Goal: Task Accomplishment & Management: Manage account settings

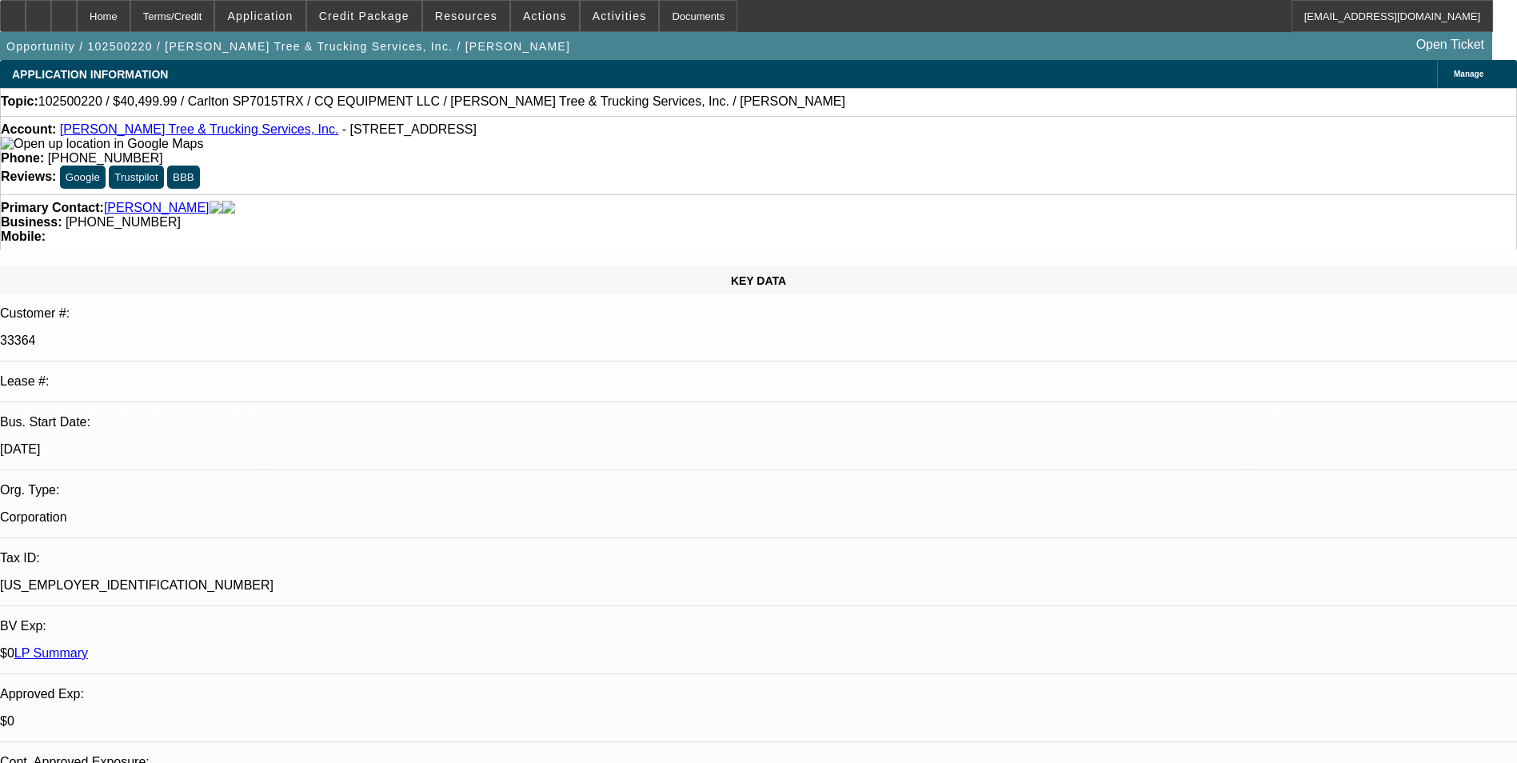
select select "0.1"
select select "0"
select select "0.1"
select select "0"
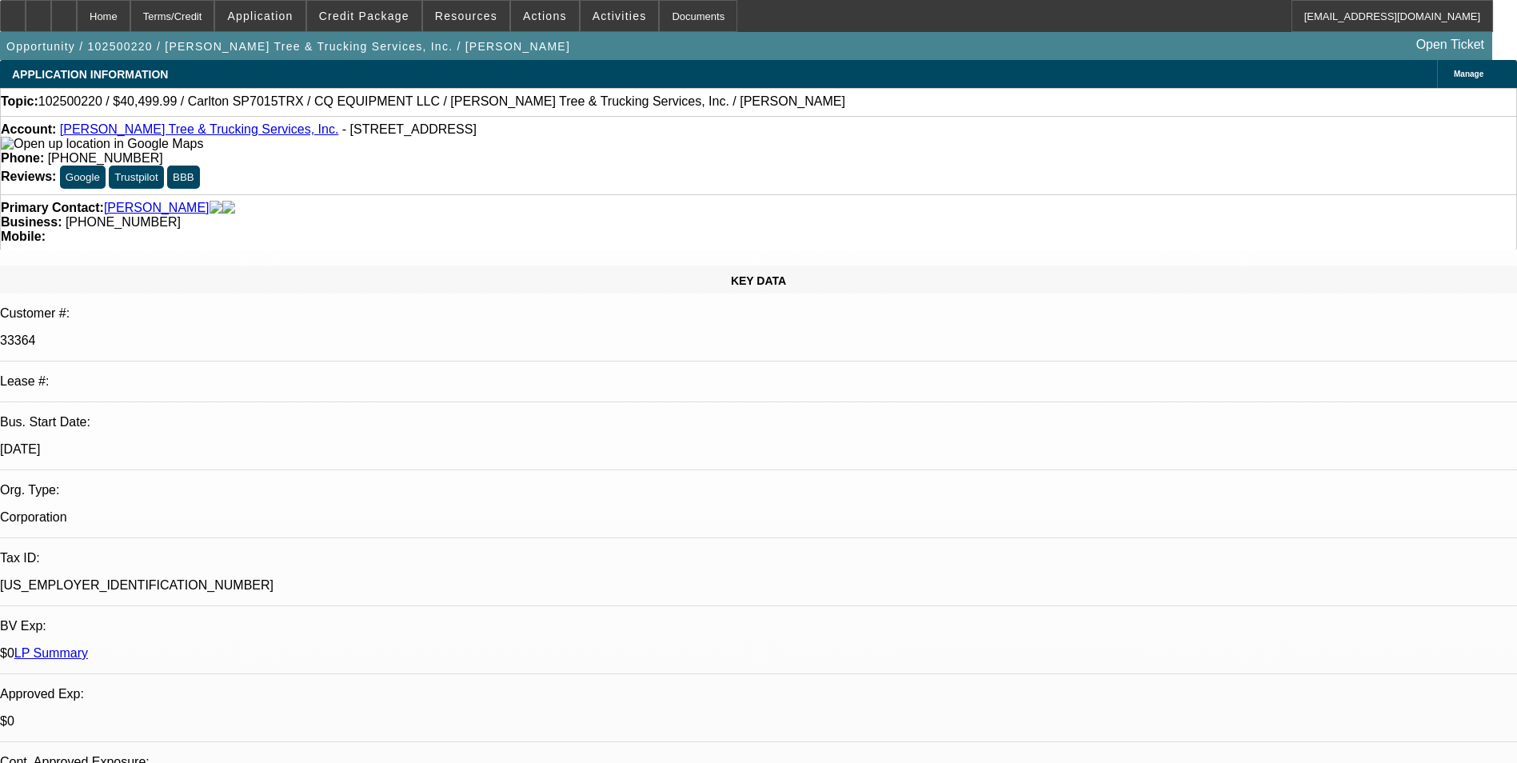
select select "0"
select select "0.1"
select select "0"
select select "0.1"
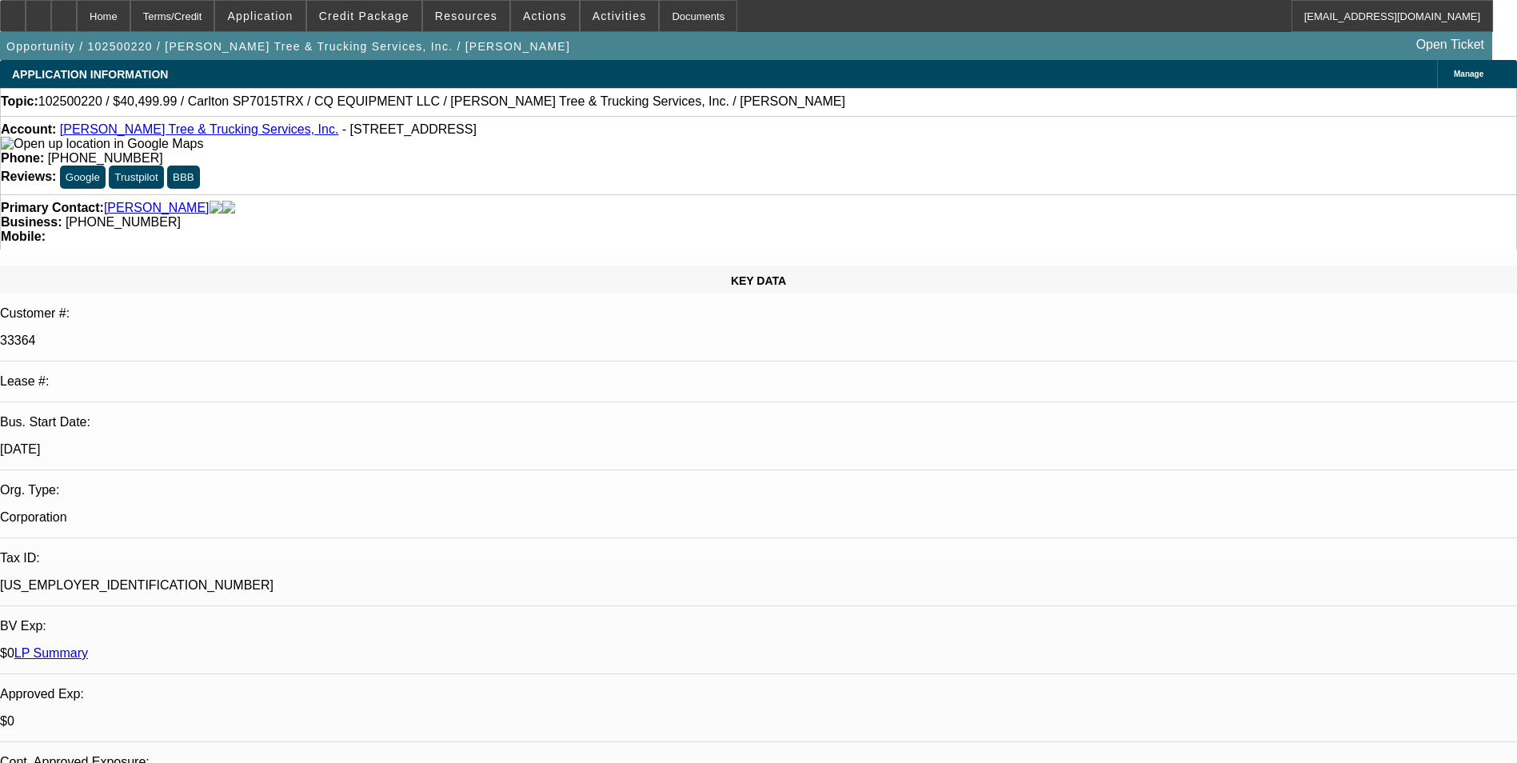
select select "0"
select select "1"
select select "2"
select select "6"
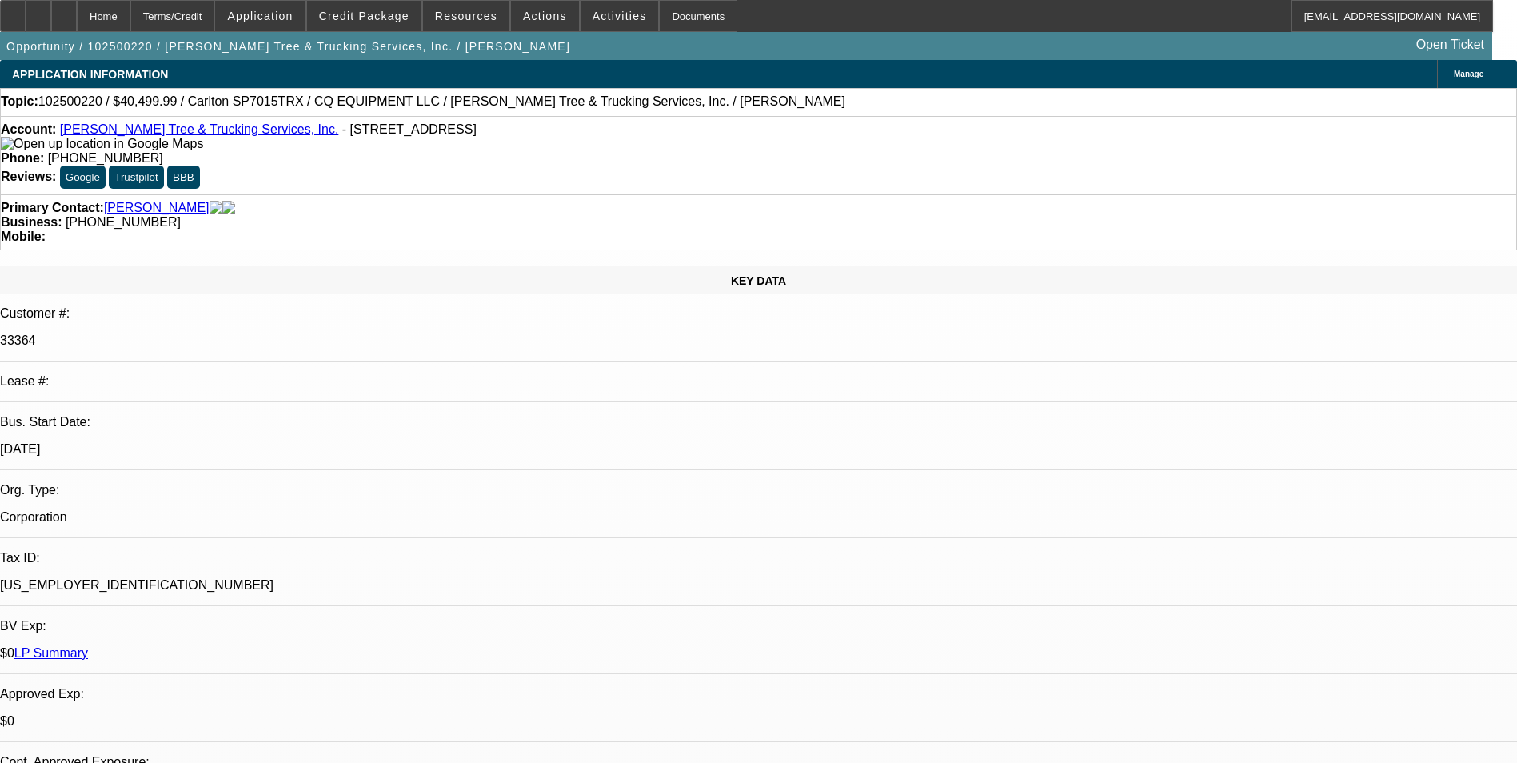
select select "1"
select select "2"
select select "6"
select select "1"
select select "2"
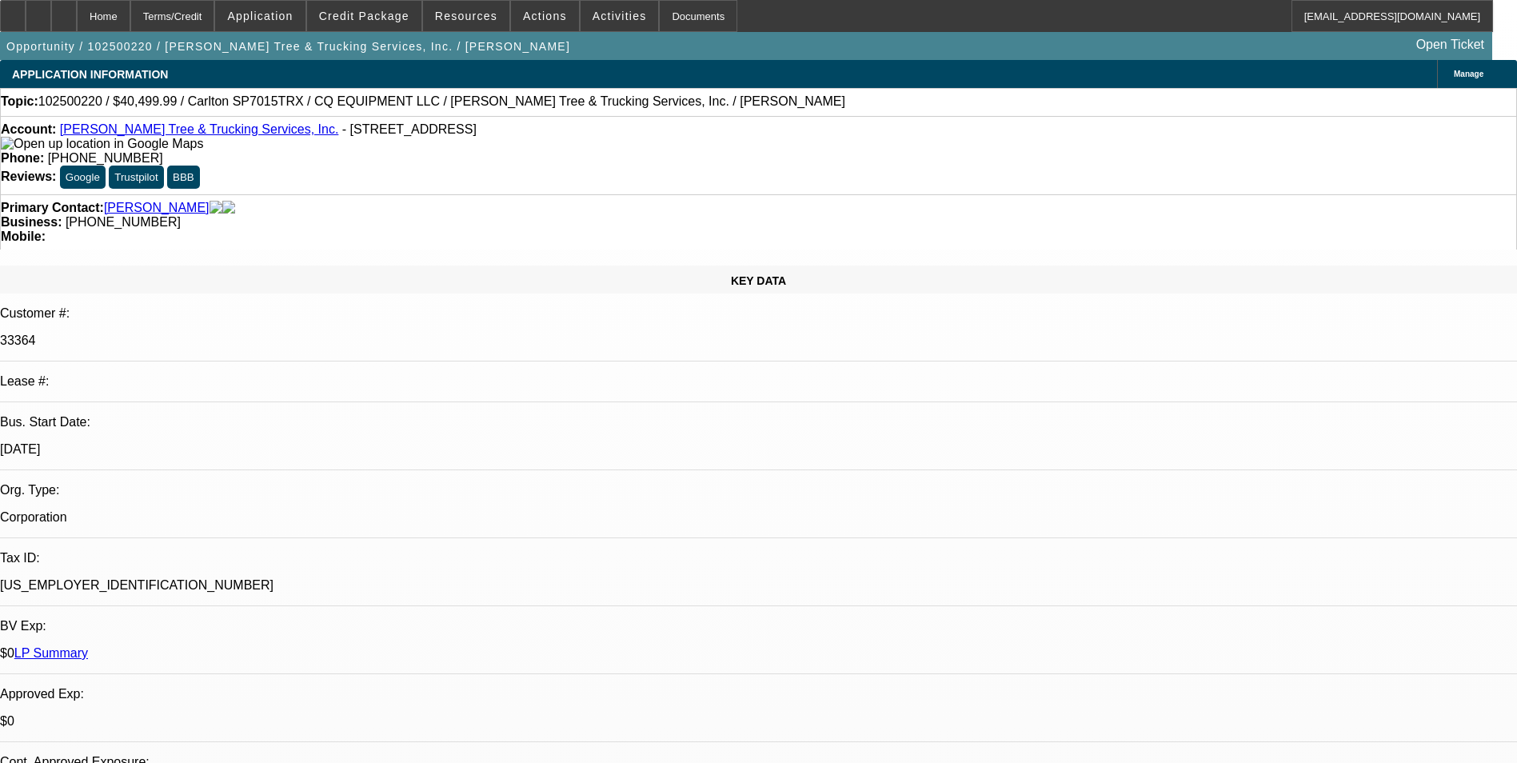
select select "6"
select select "1"
select select "2"
select select "6"
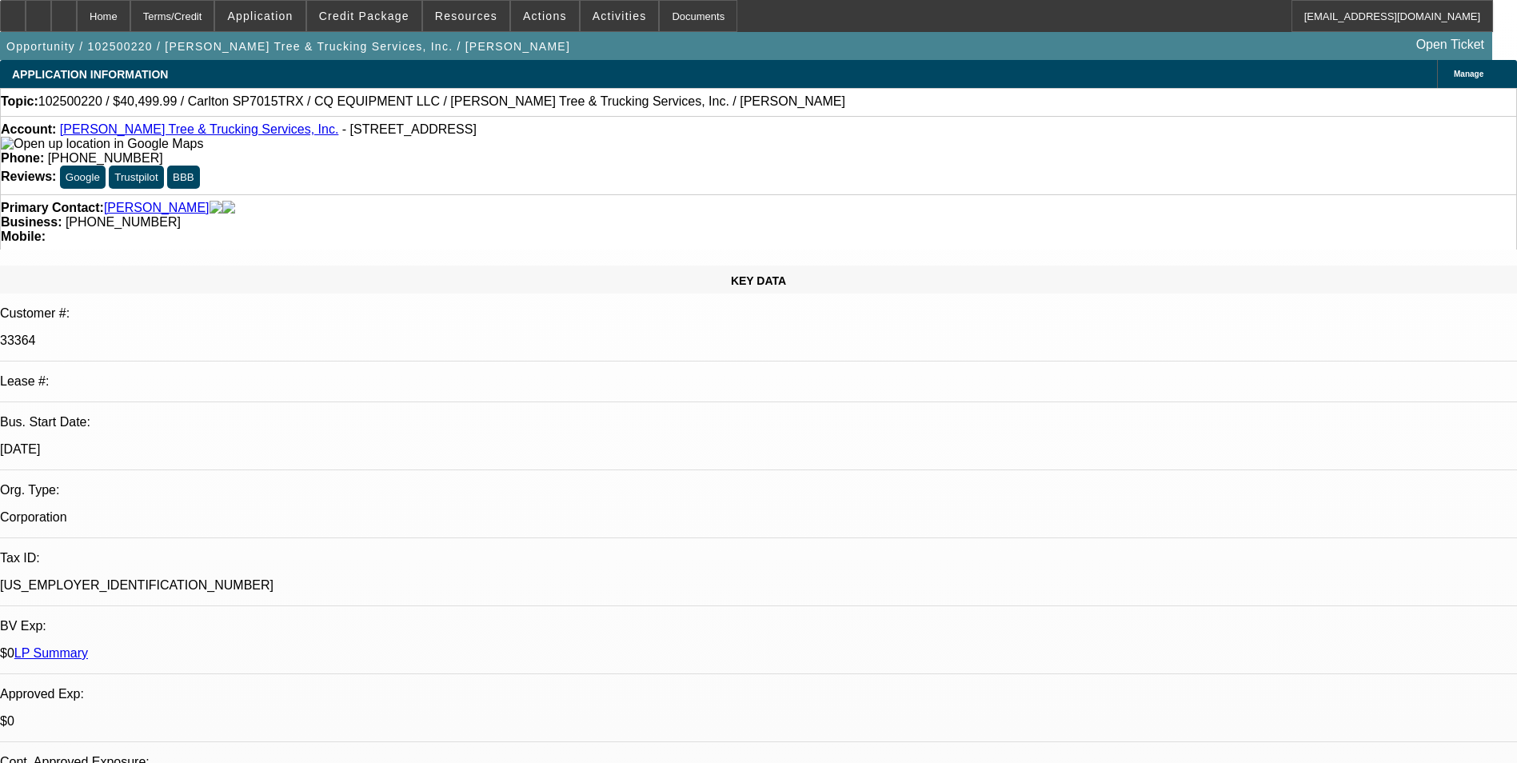
scroll to position [0, 0]
click at [181, 16] on div "Terms/Credit" at bounding box center [172, 16] width 85 height 32
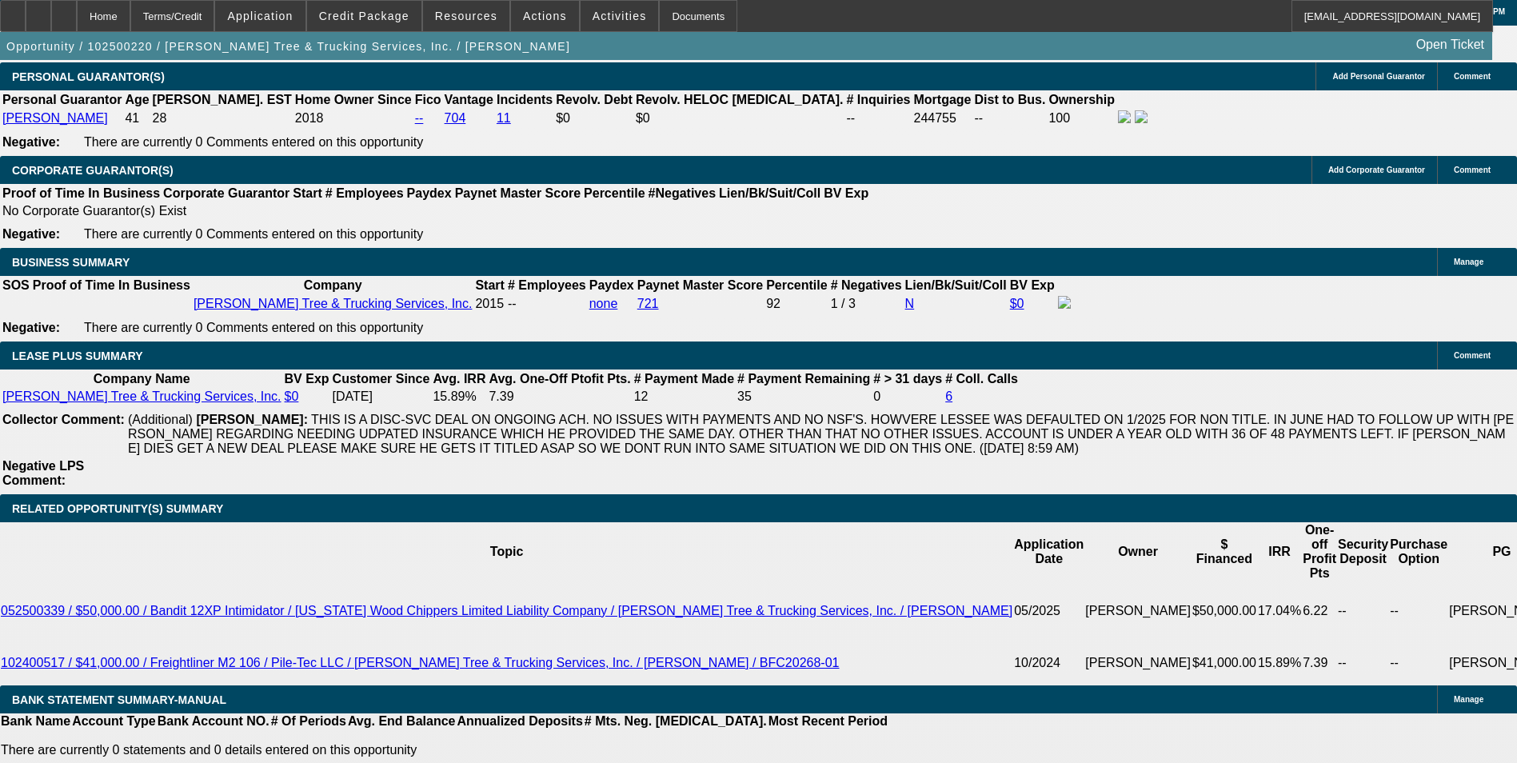
scroll to position [2492, 0]
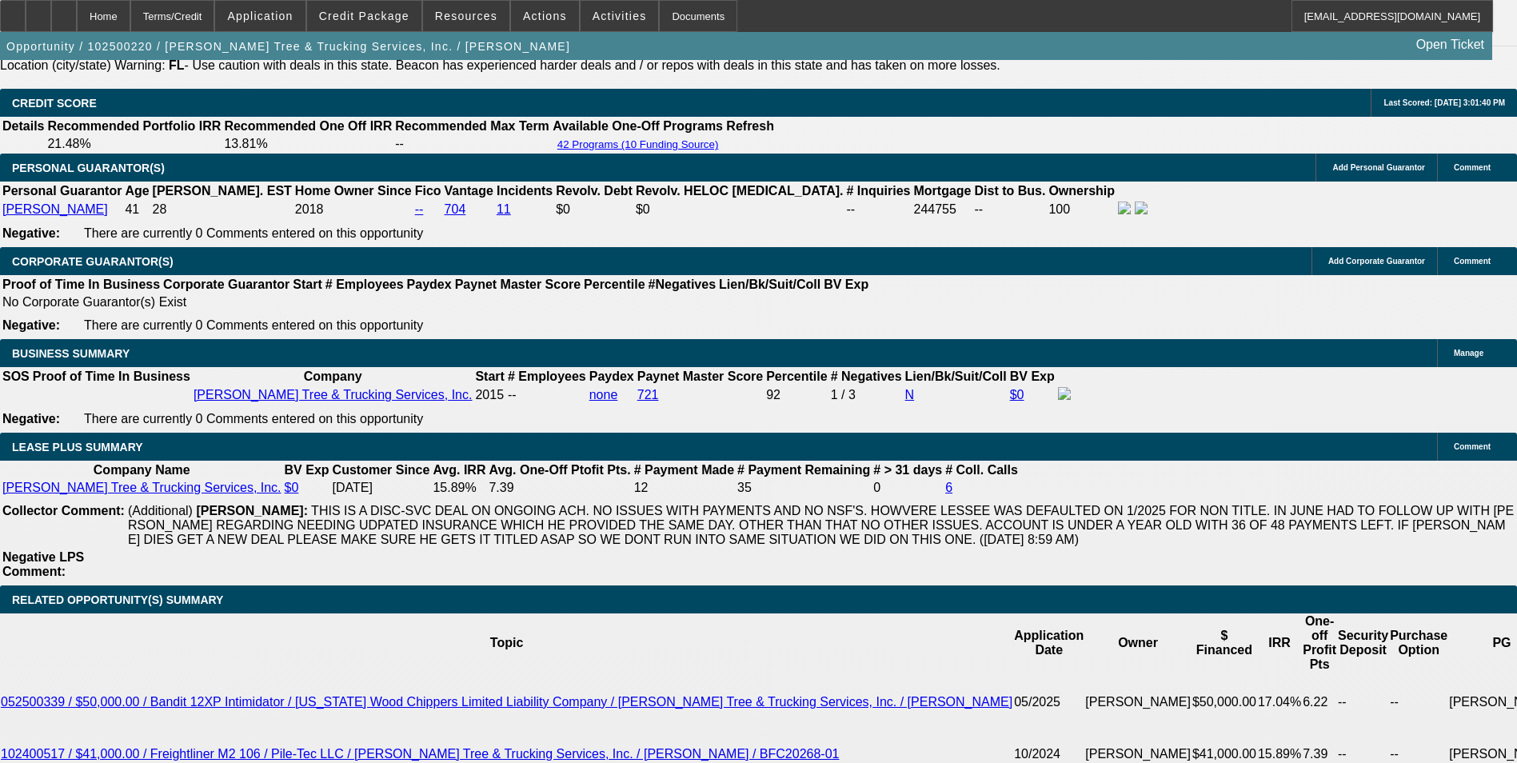
scroll to position [2332, 0]
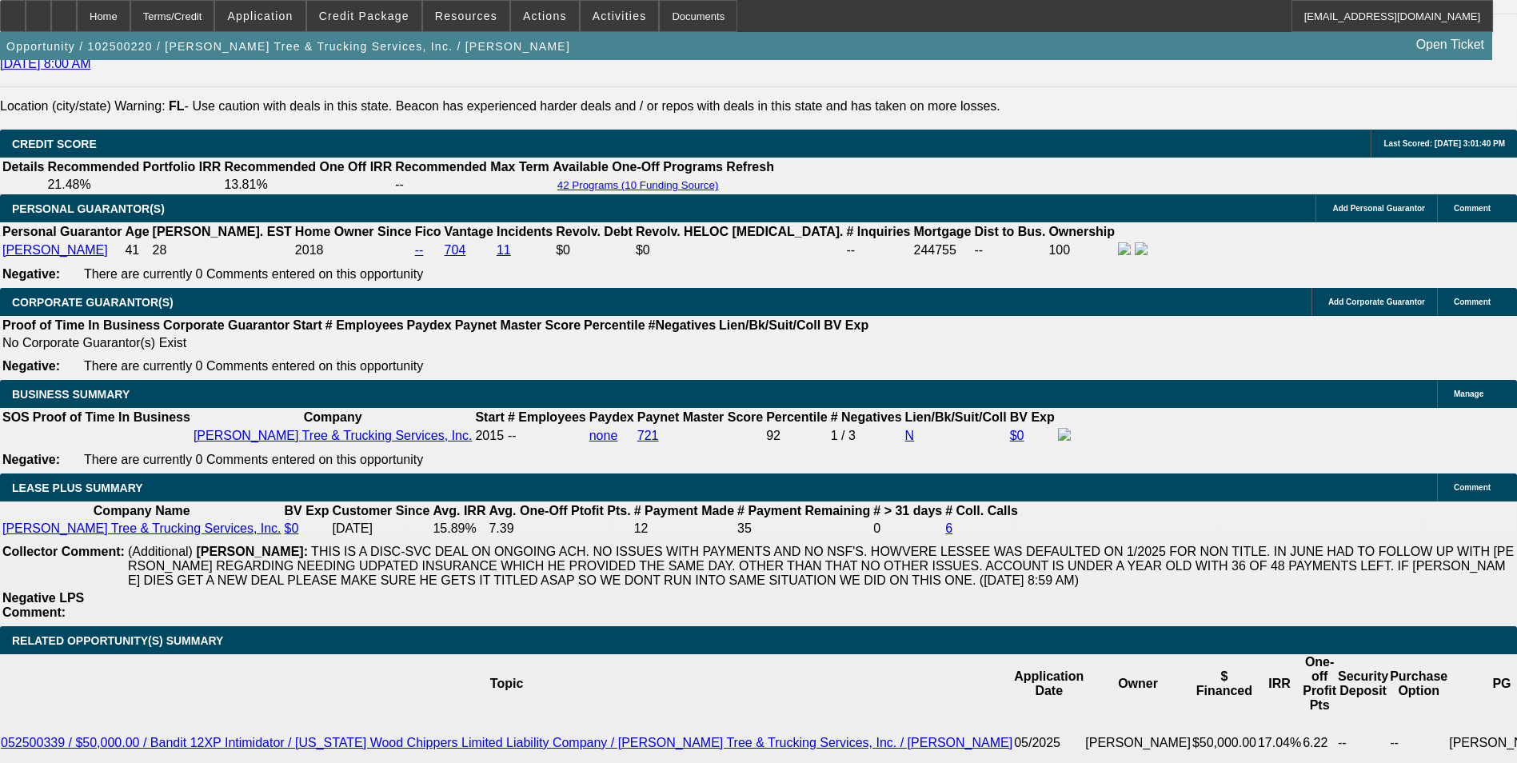
drag, startPoint x: 1141, startPoint y: 340, endPoint x: 1195, endPoint y: 372, distance: 62.4
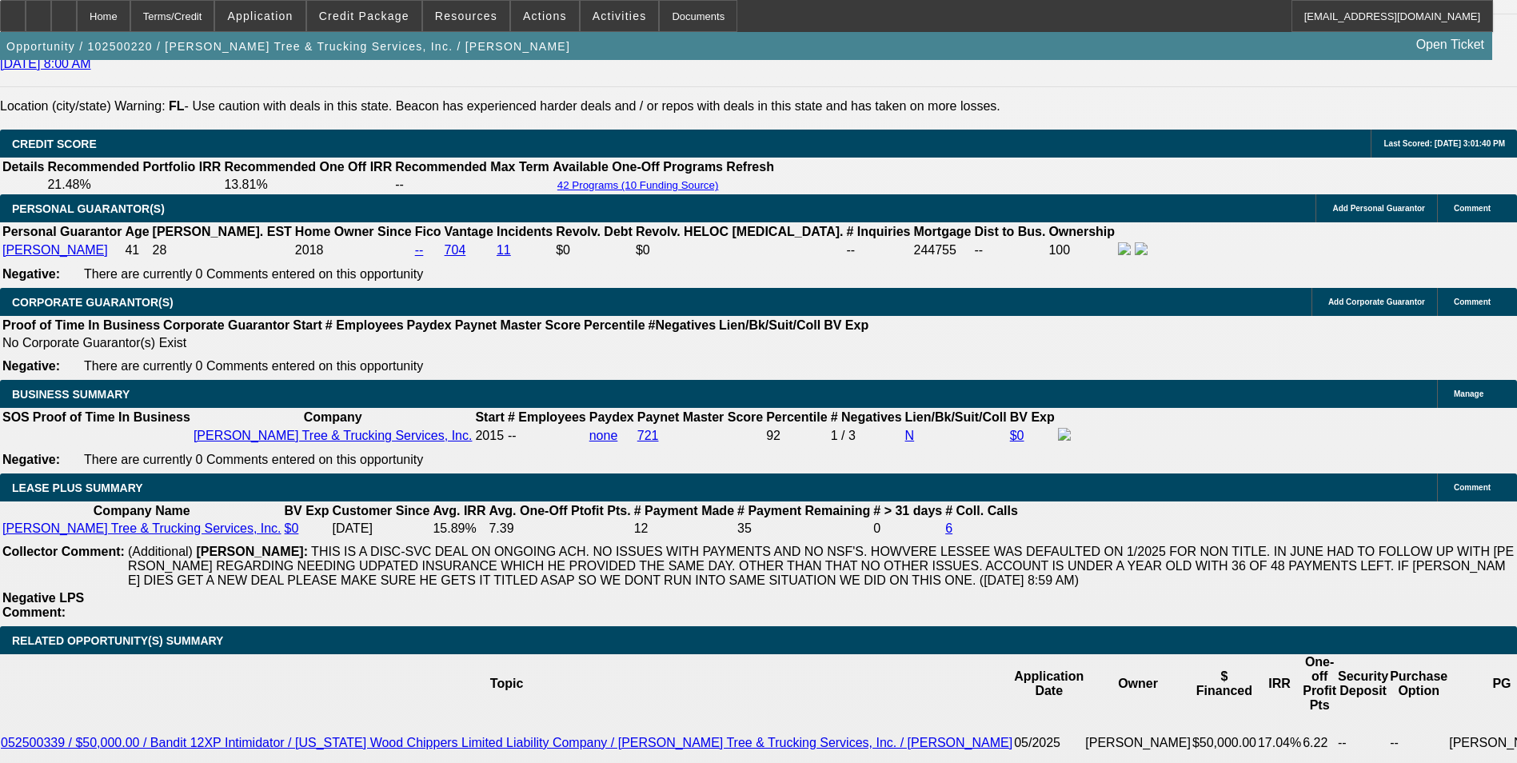
drag, startPoint x: 1154, startPoint y: 303, endPoint x: 1148, endPoint y: 269, distance: 34.0
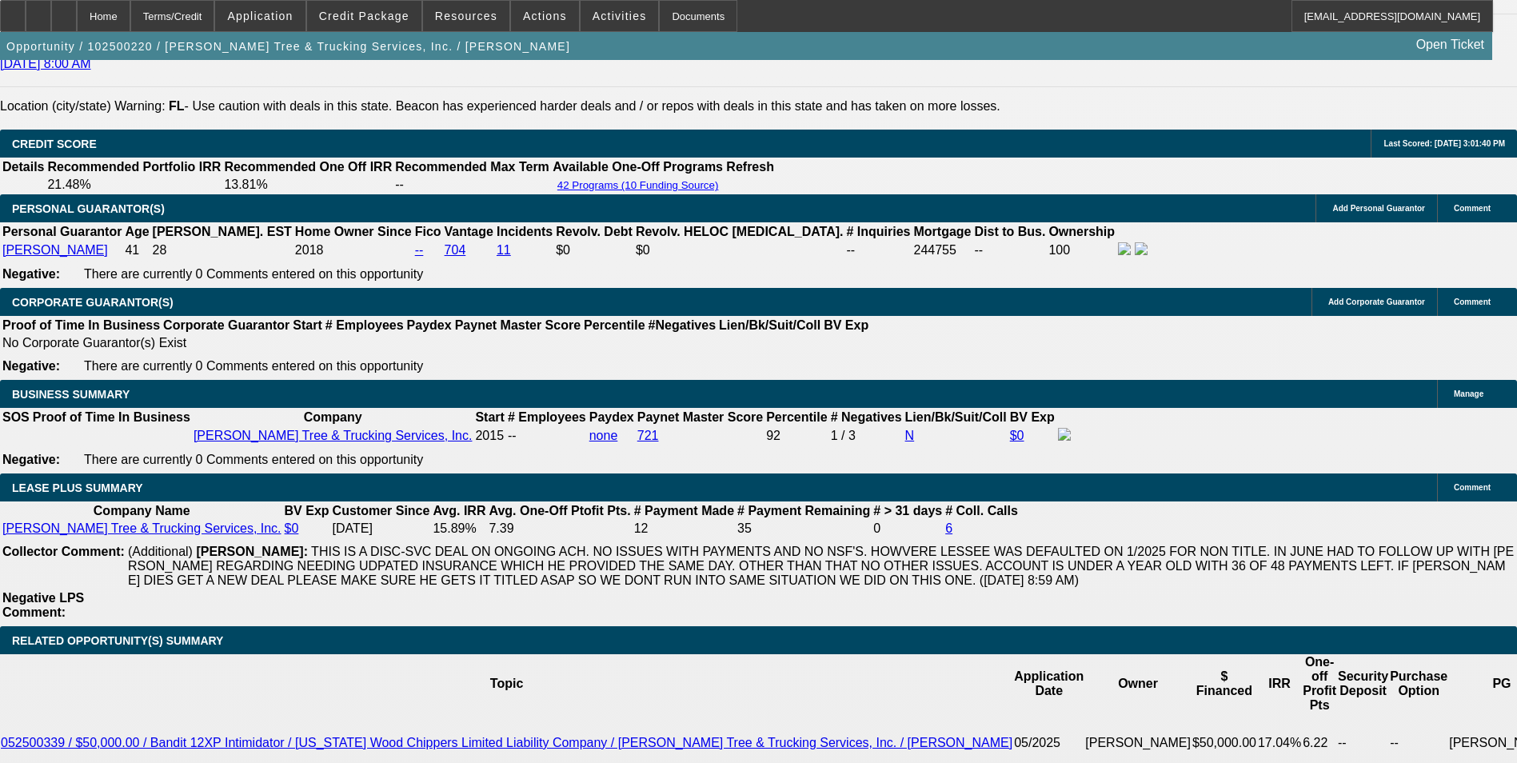
drag, startPoint x: 1141, startPoint y: 224, endPoint x: 1141, endPoint y: 202, distance: 21.6
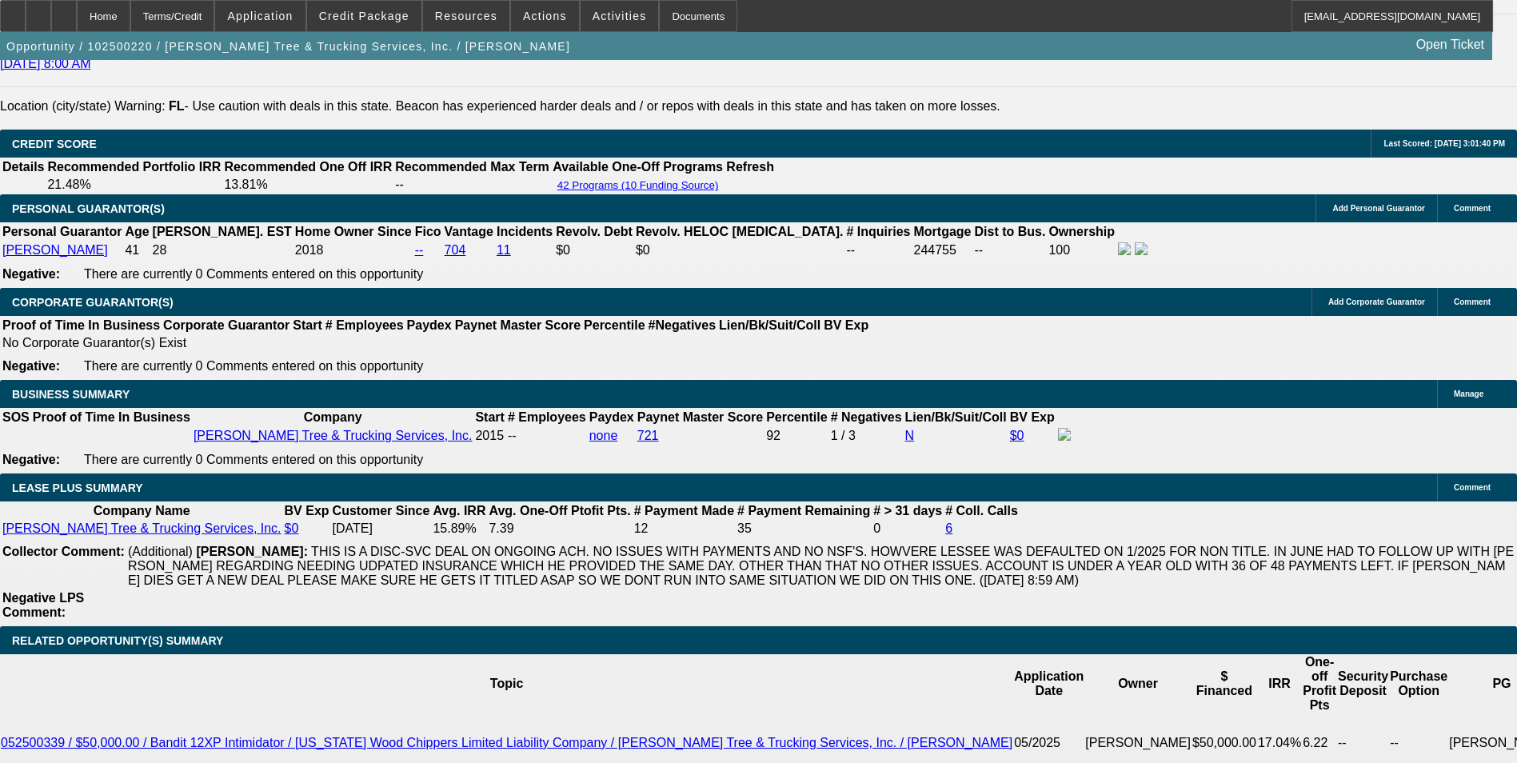
drag, startPoint x: 1141, startPoint y: 193, endPoint x: 1140, endPoint y: 180, distance: 12.8
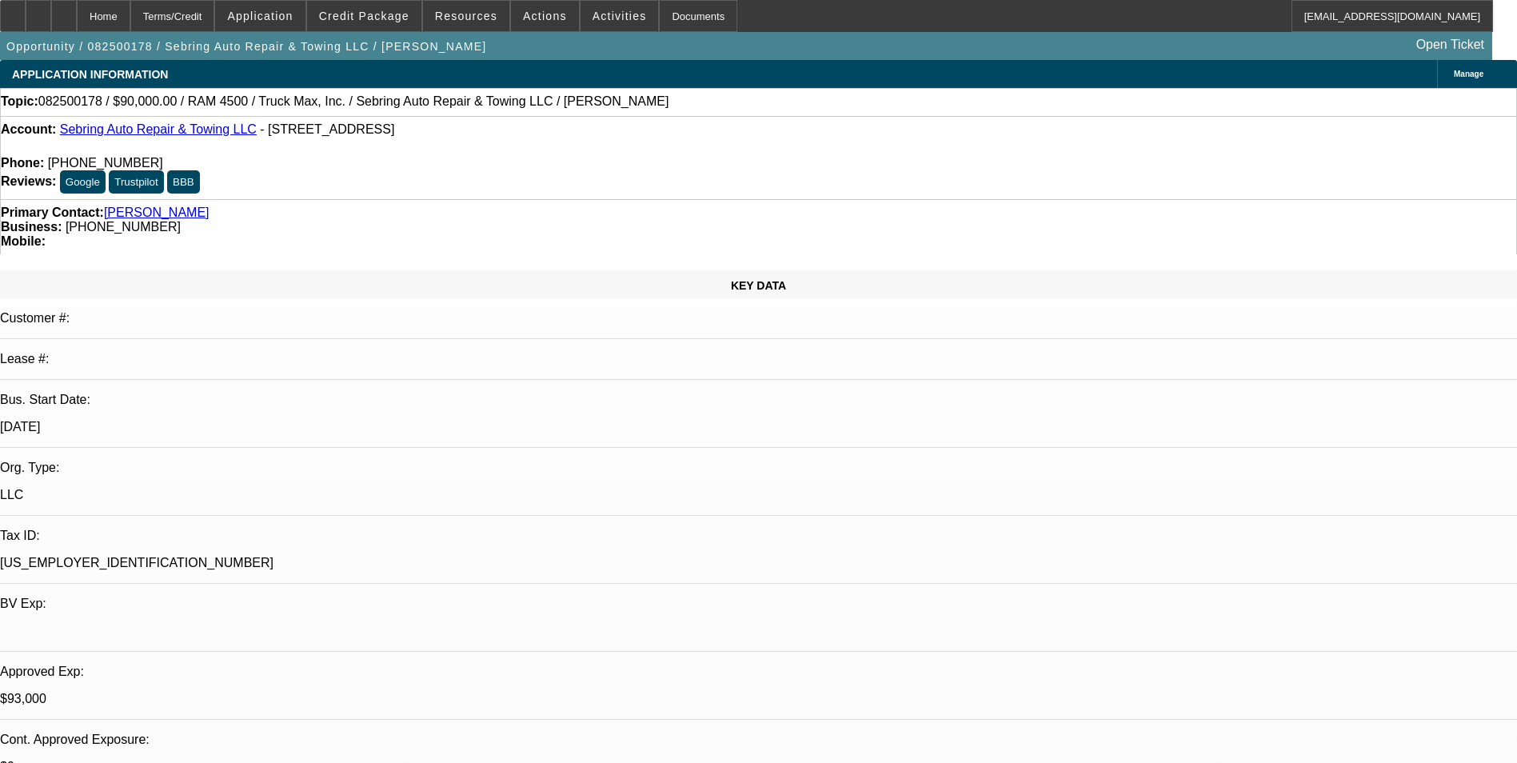
select select "0"
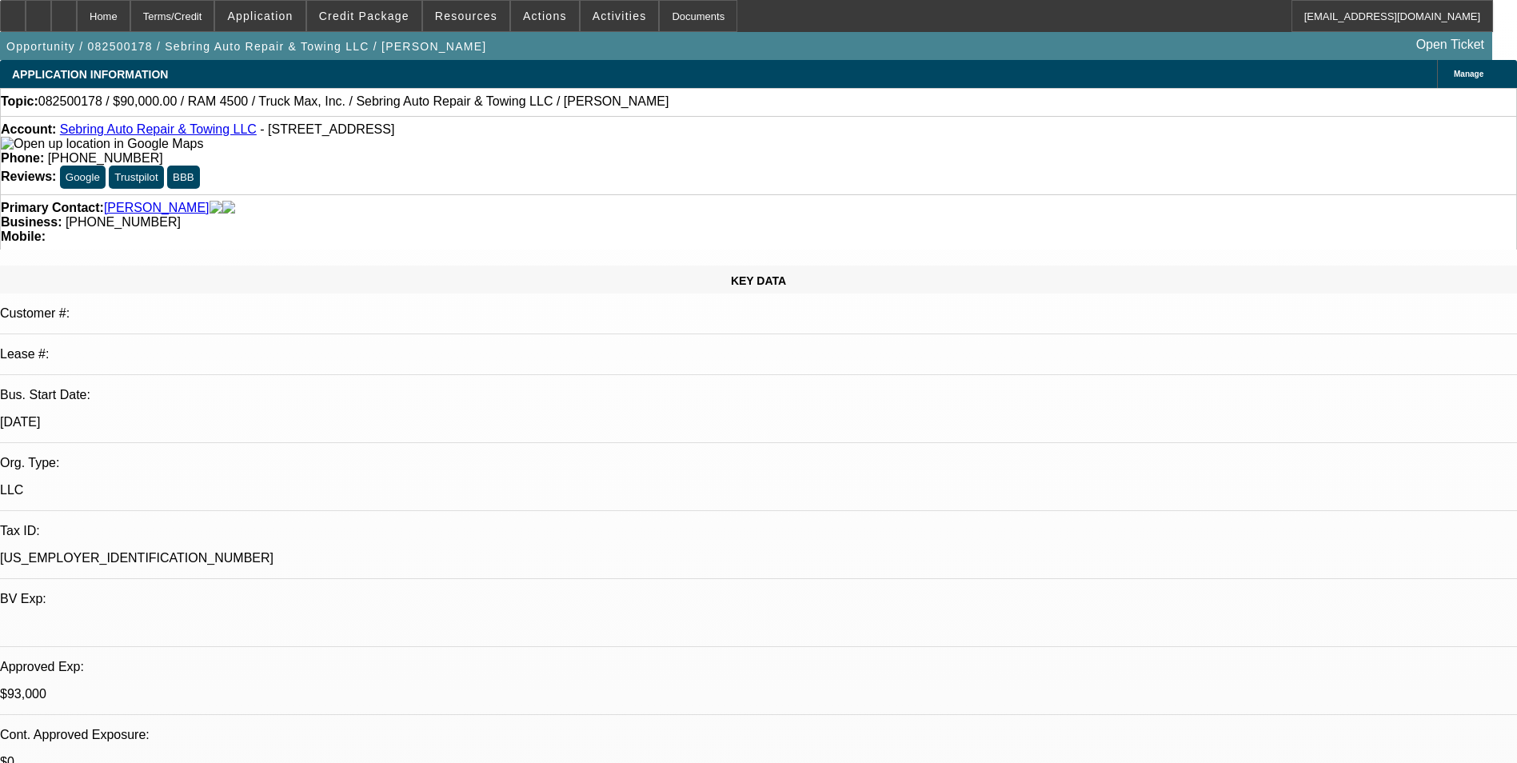
select select "2"
select select "0.1"
select select "0"
select select "0.1"
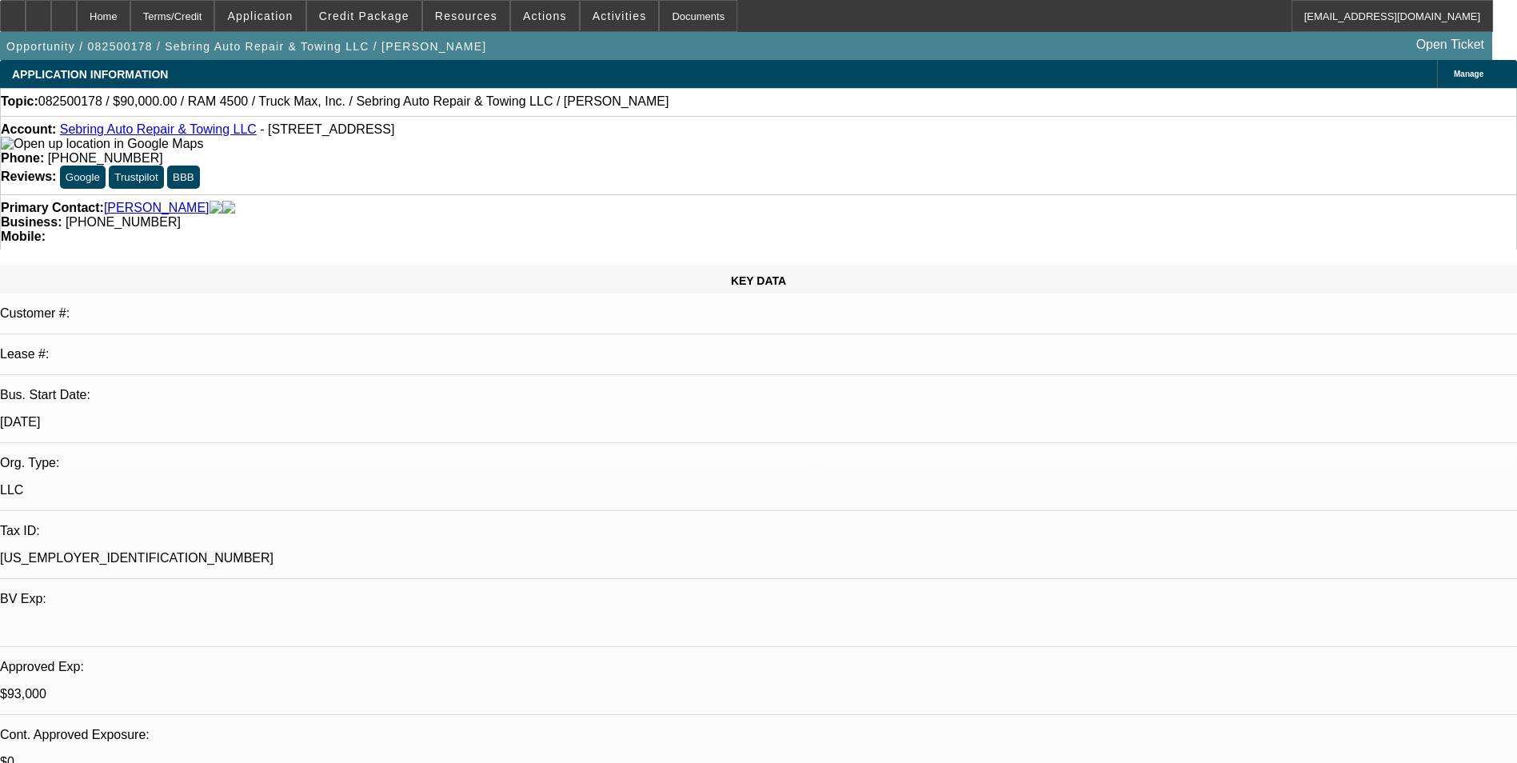
select select "0"
select select "2"
select select "0"
select select "0.1"
select select "0"
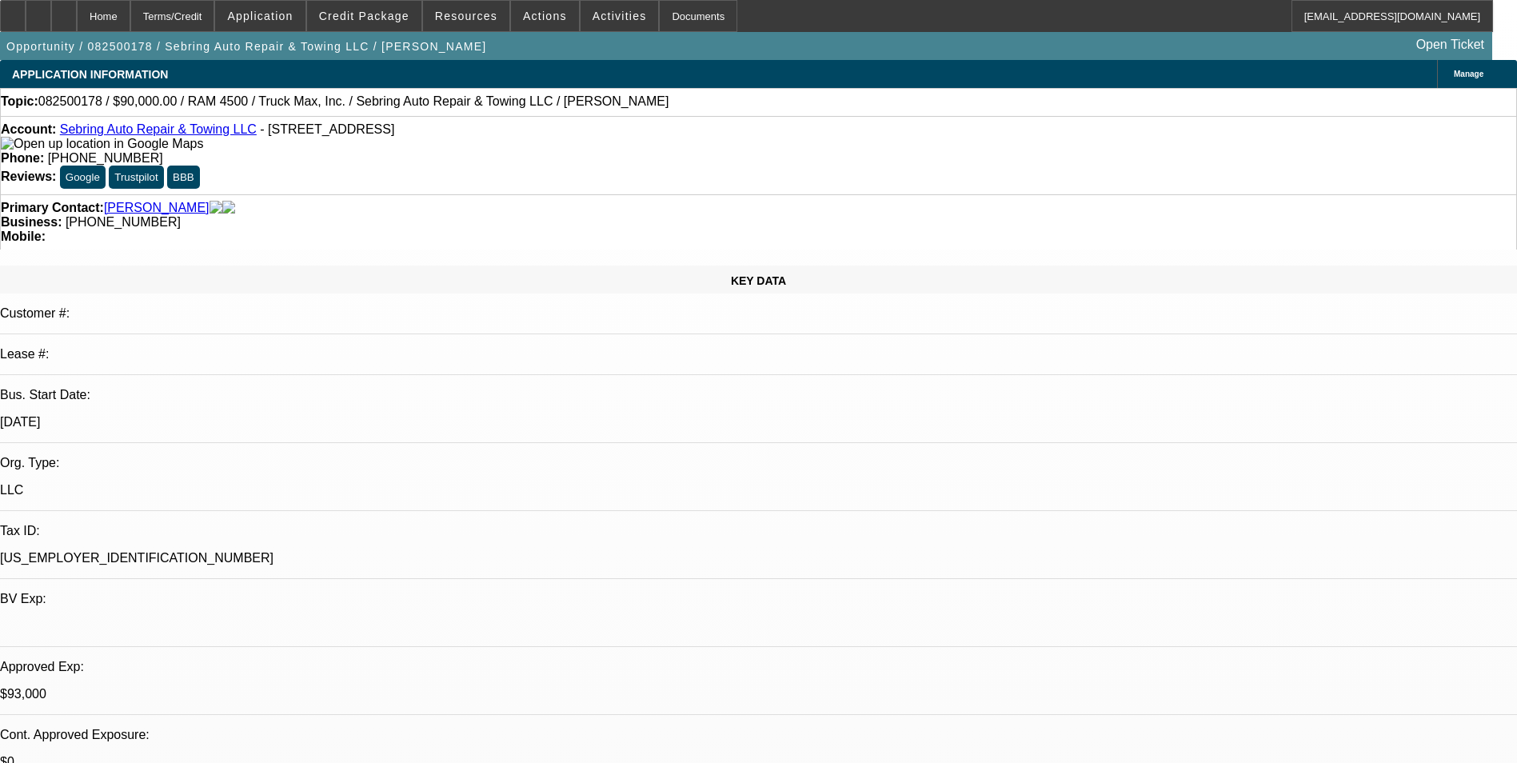
select select "1"
select select "2"
select select "4"
select select "1"
select select "2"
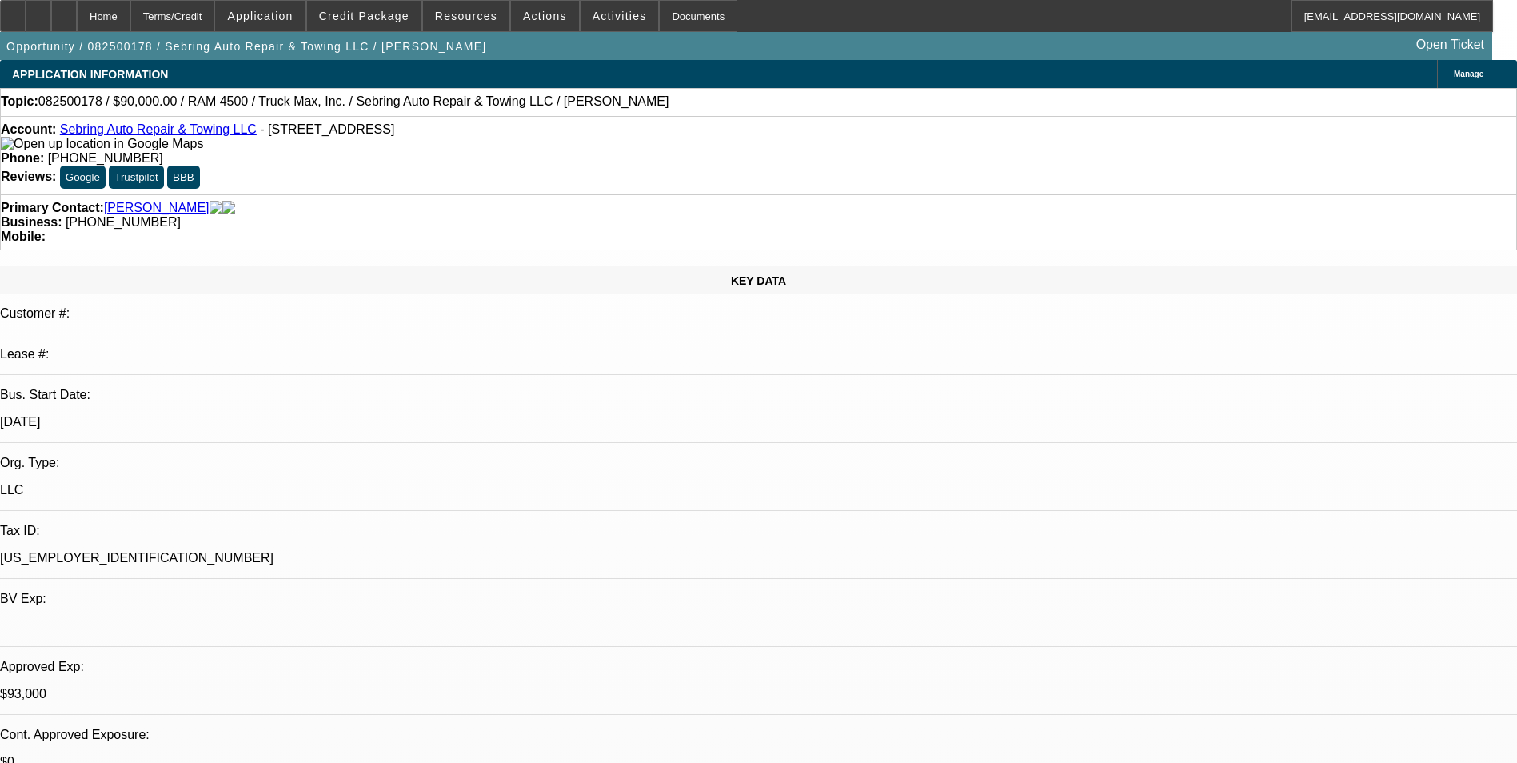
select select "4"
select select "1"
select select "2"
select select "6"
select select "1"
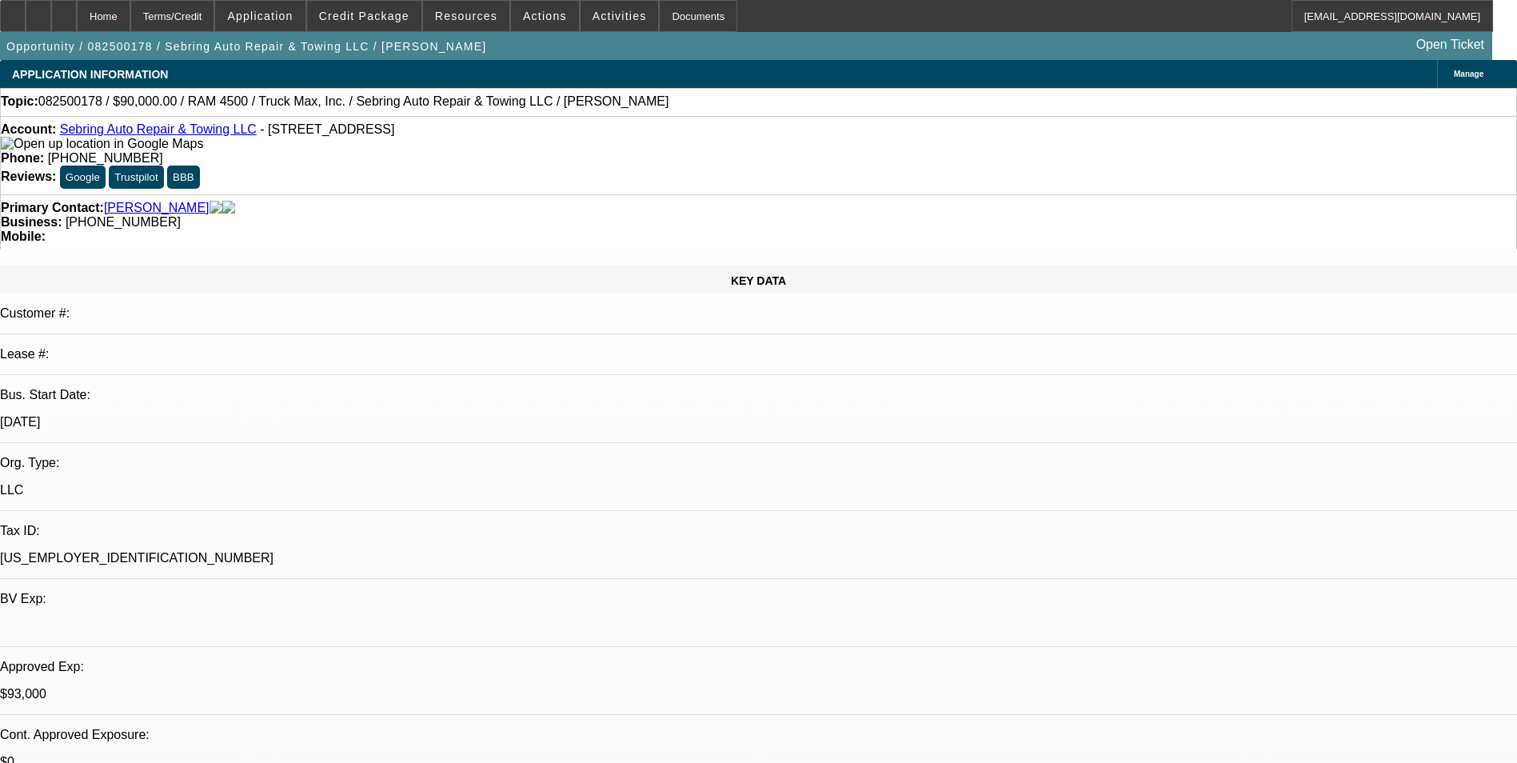
select select "2"
select select "6"
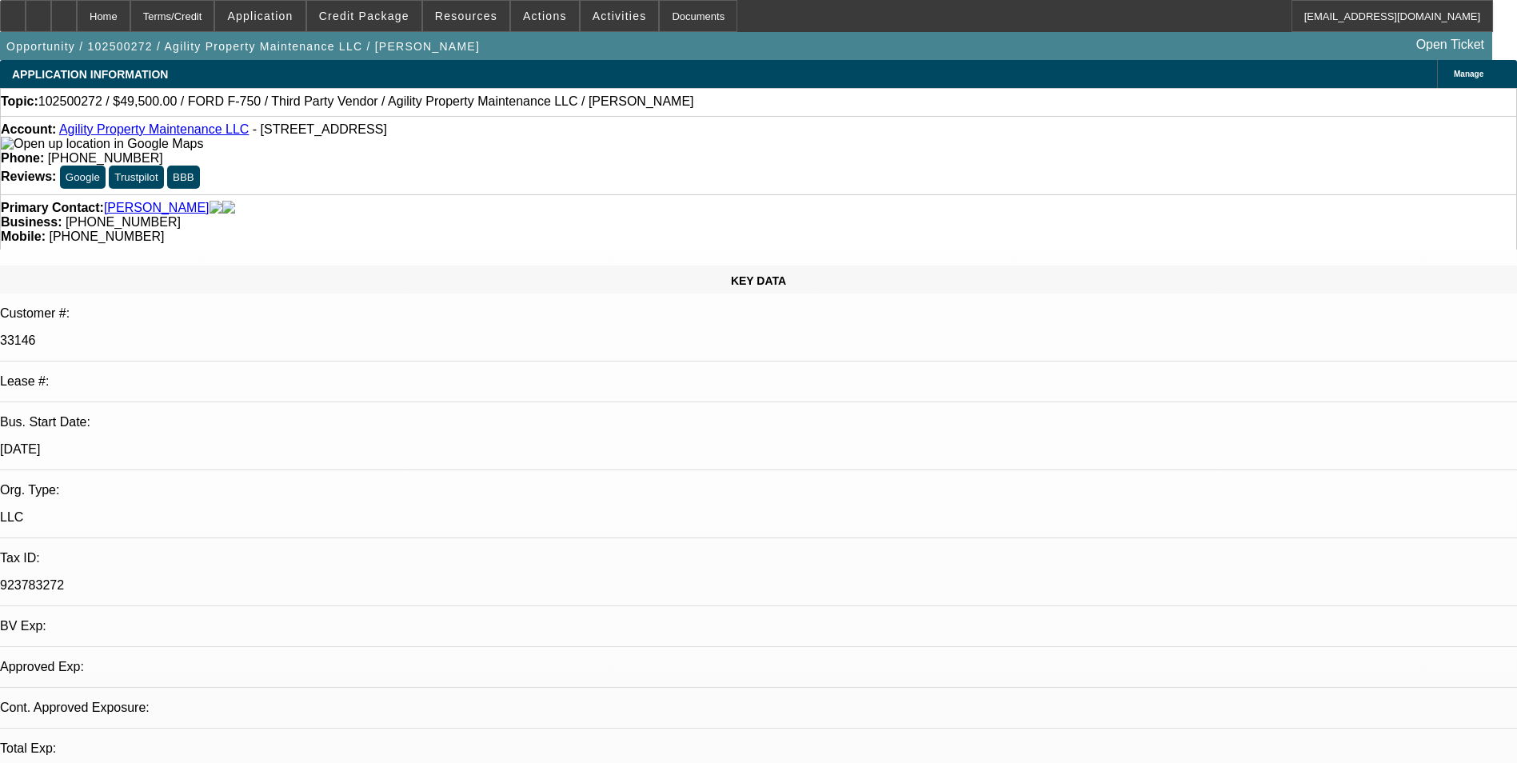
select select "0"
select select "6"
click at [215, 7] on div "Terms/Credit" at bounding box center [172, 16] width 85 height 32
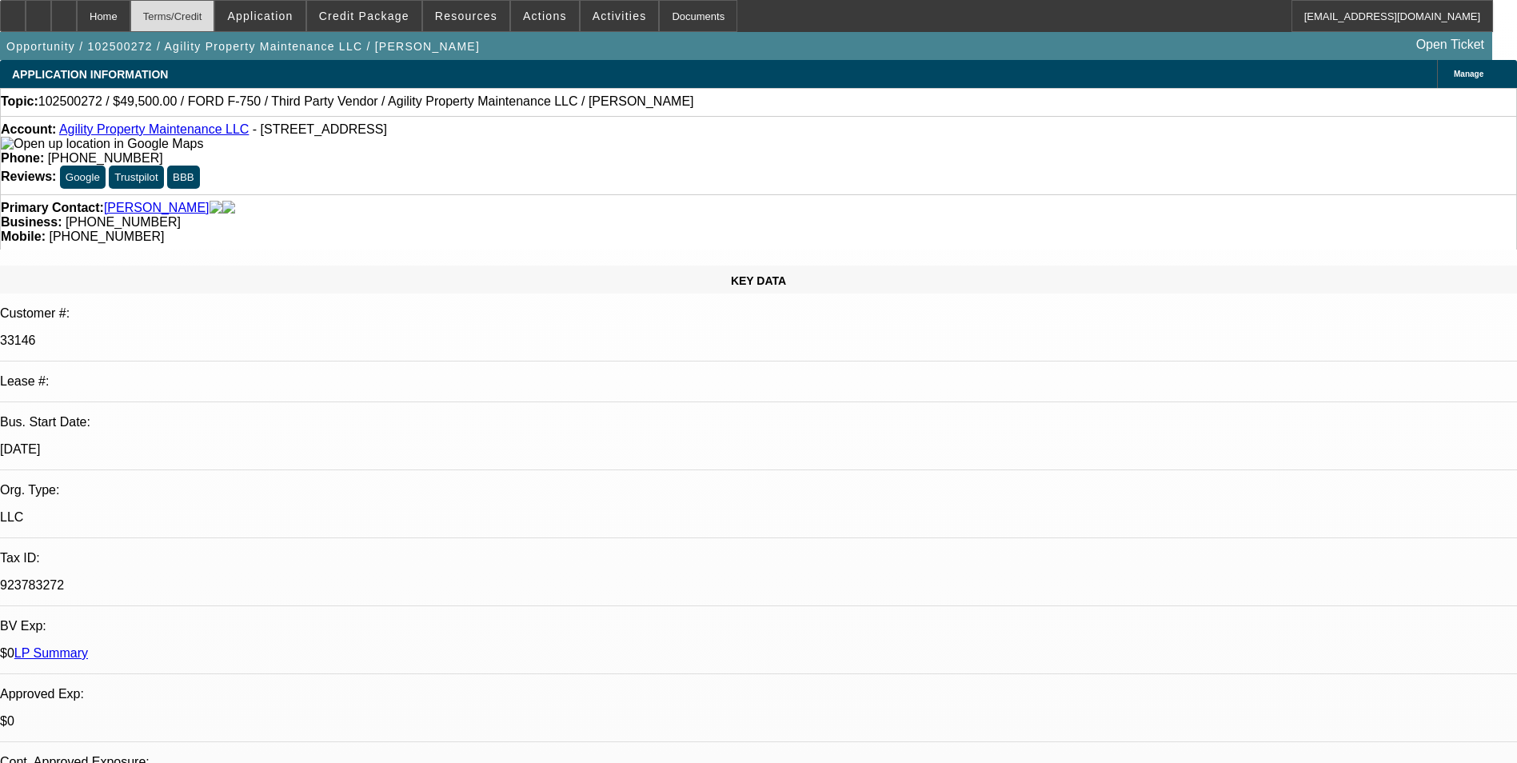
scroll to position [2759, 0]
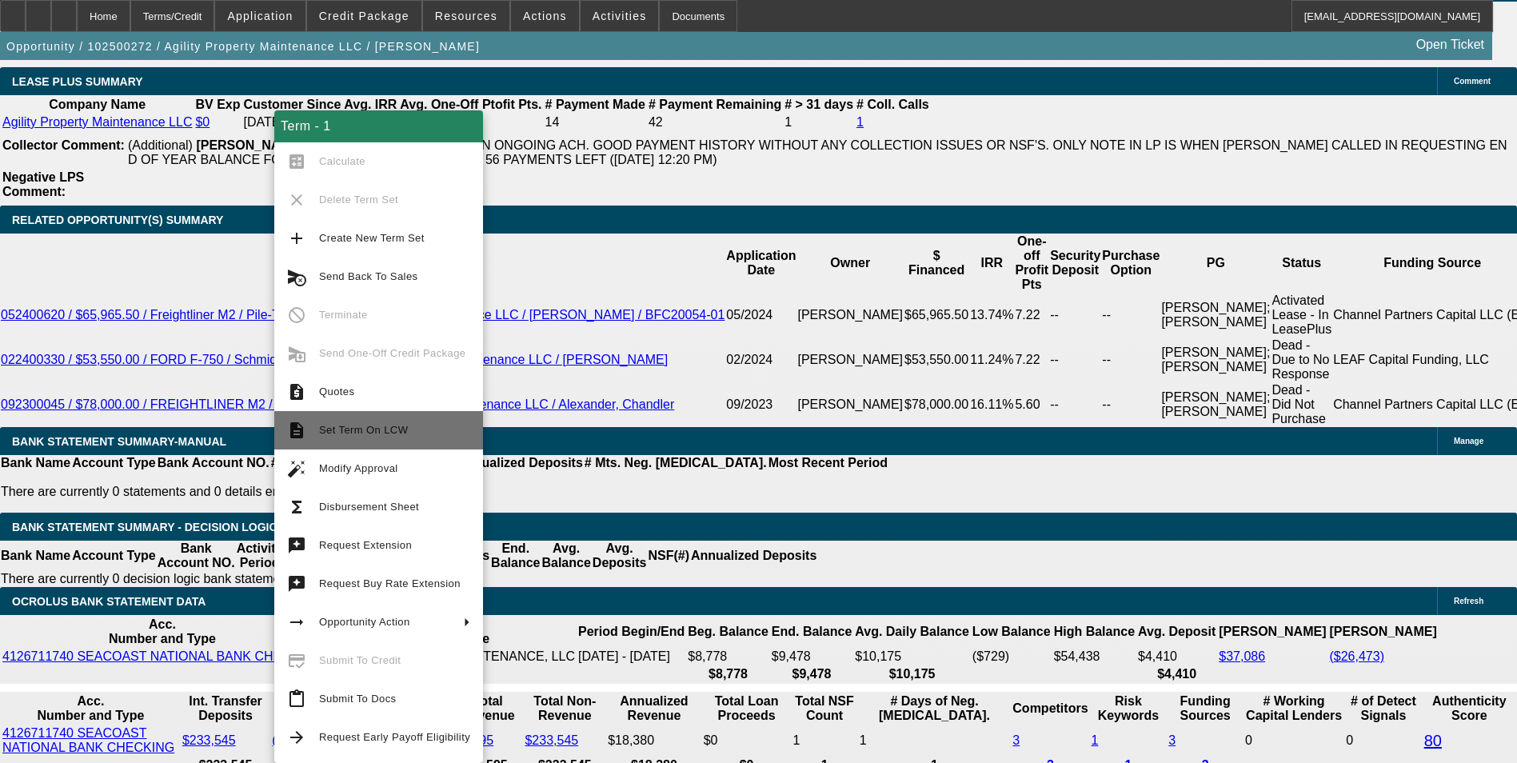
click at [405, 434] on span "Set Term On LCW" at bounding box center [394, 430] width 151 height 19
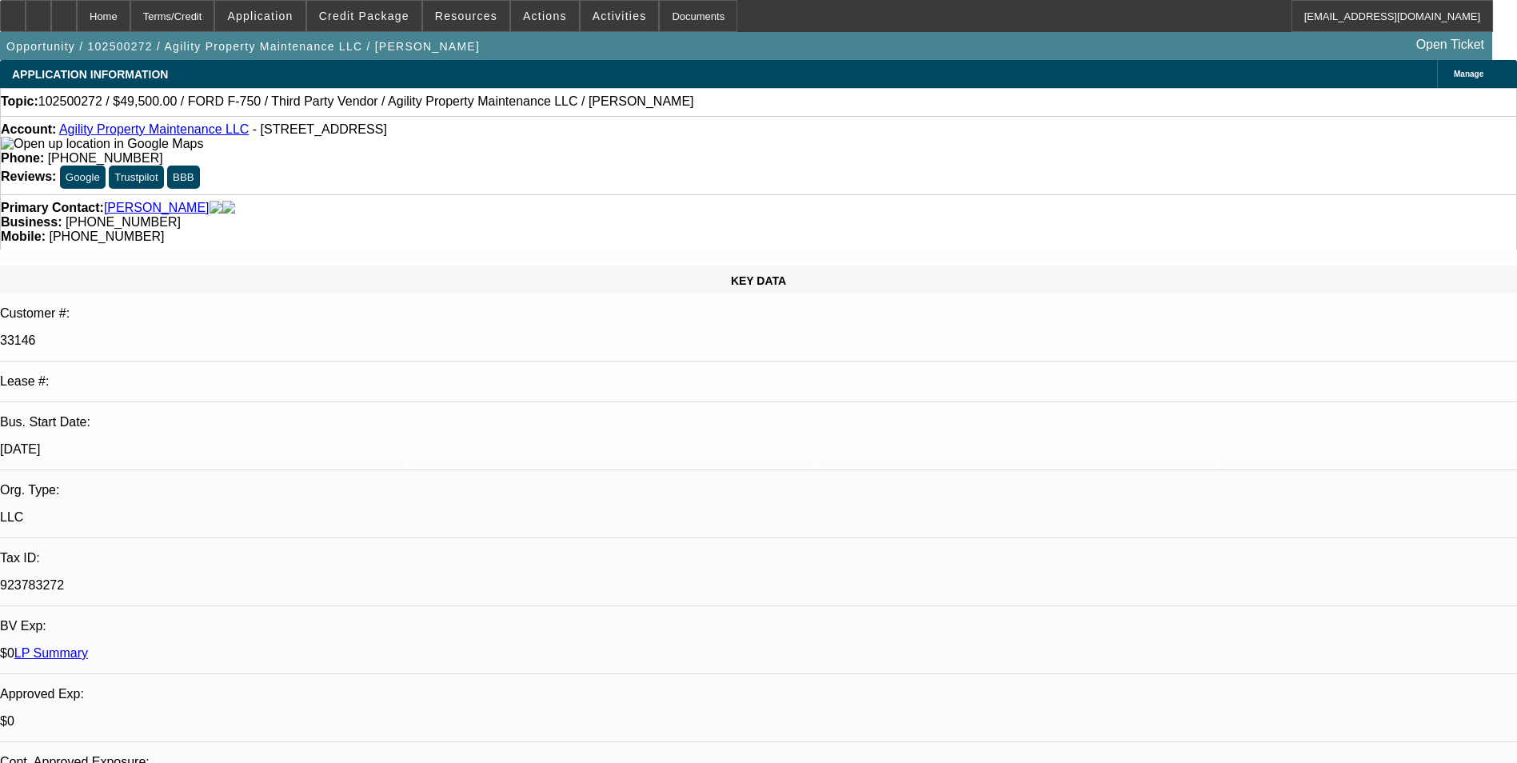
select select "0"
select select "6"
click at [387, 23] on span at bounding box center [364, 16] width 114 height 38
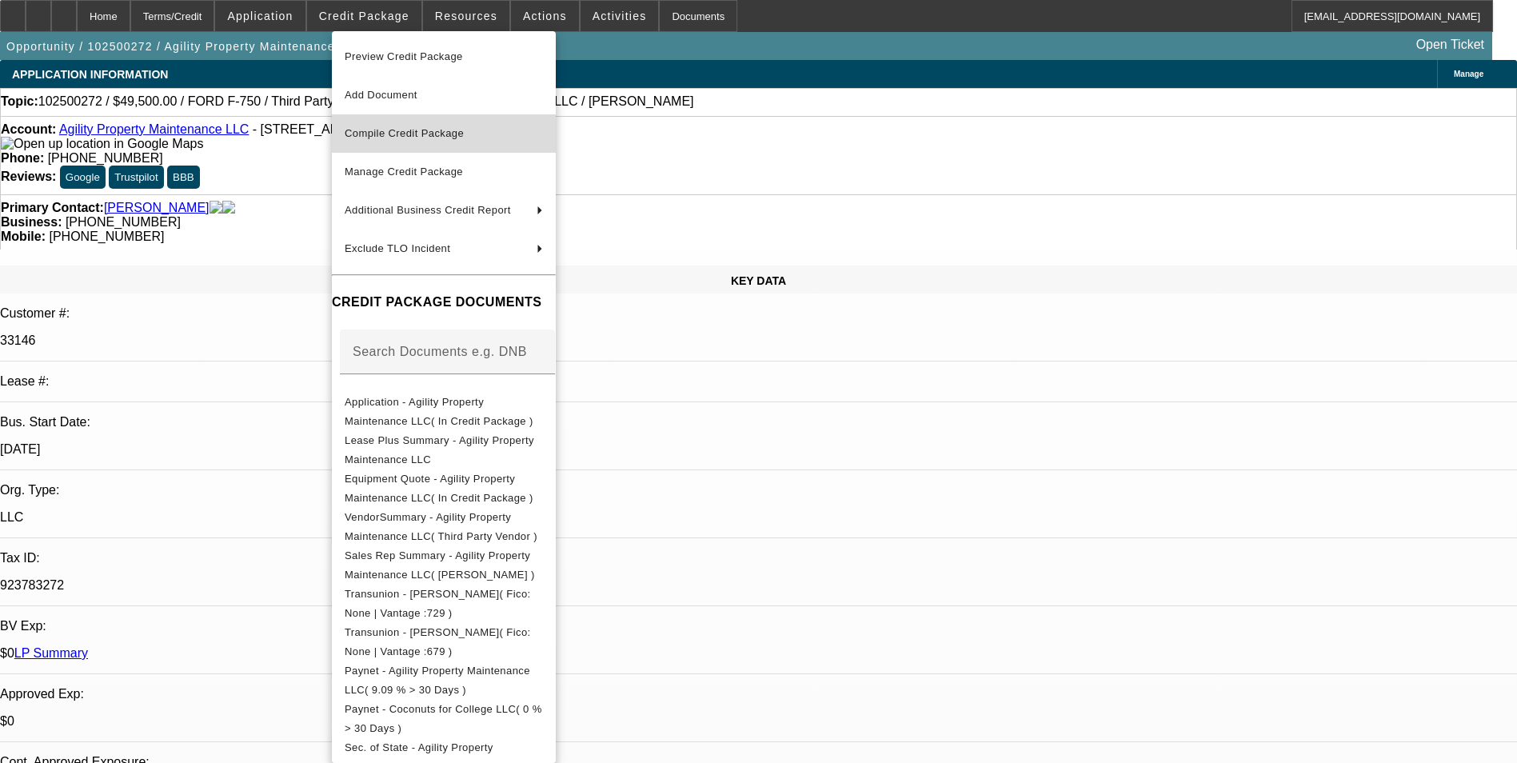
click at [461, 142] on span "Compile Credit Package" at bounding box center [444, 133] width 198 height 19
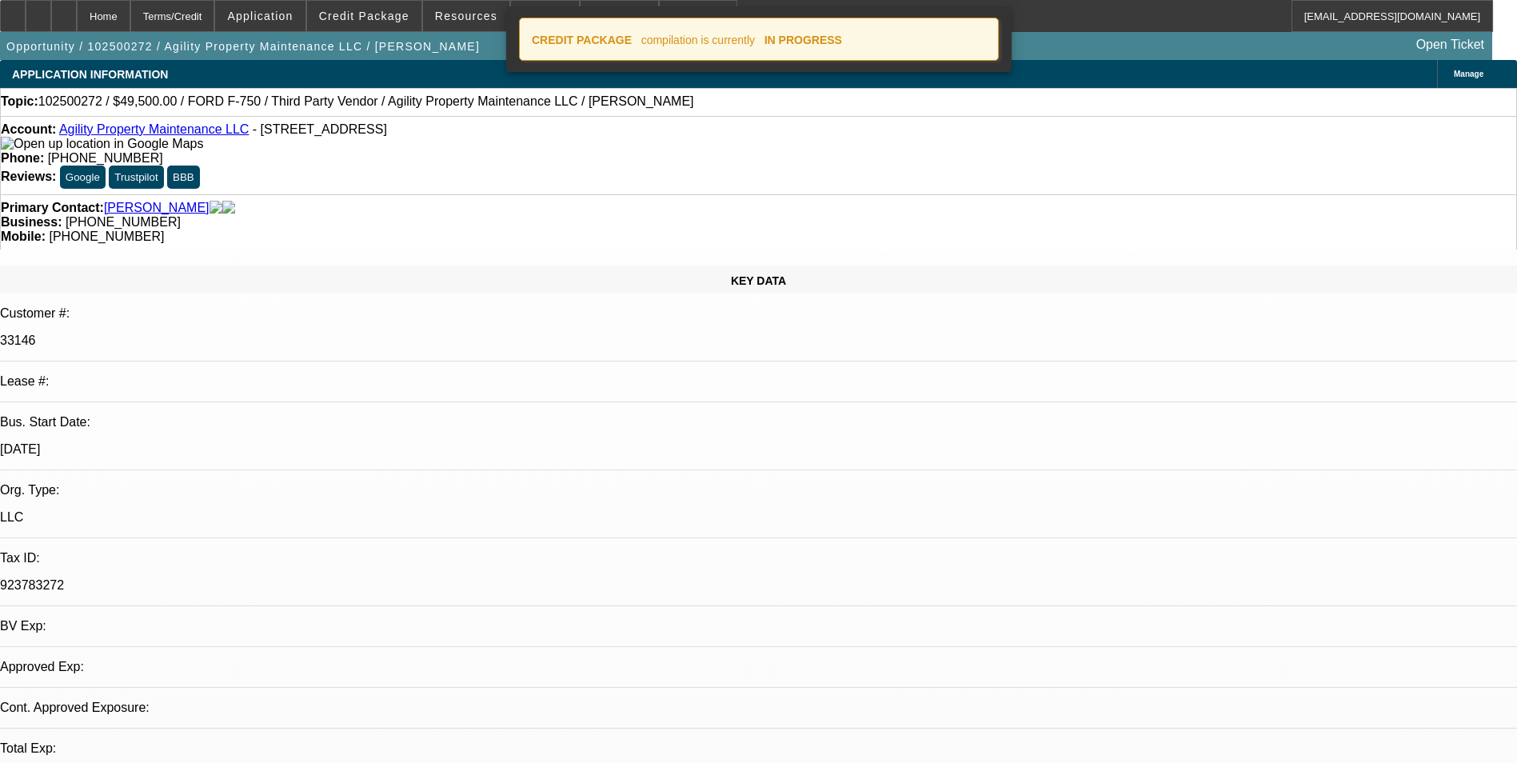
select select "0"
select select "6"
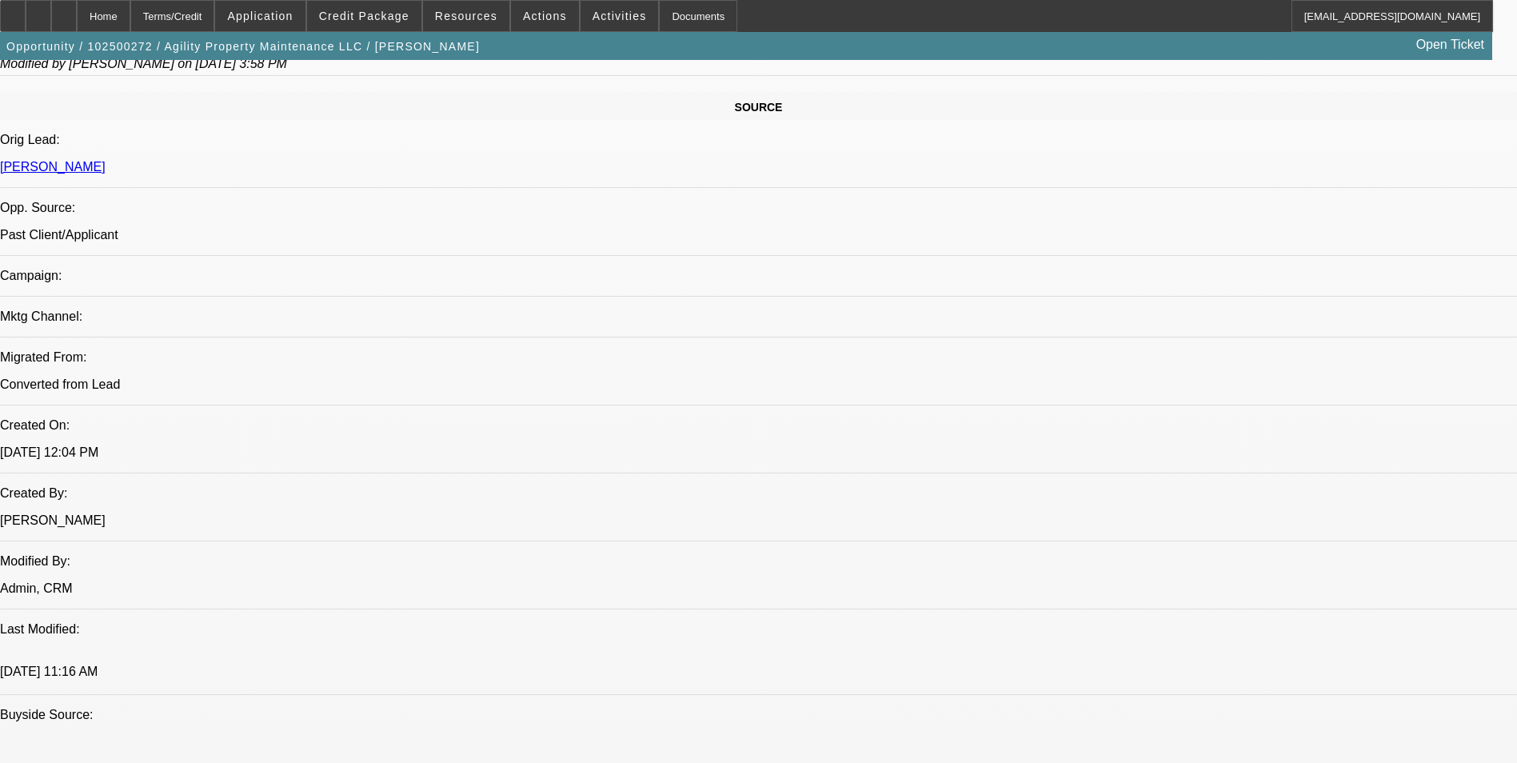
scroll to position [1039, 0]
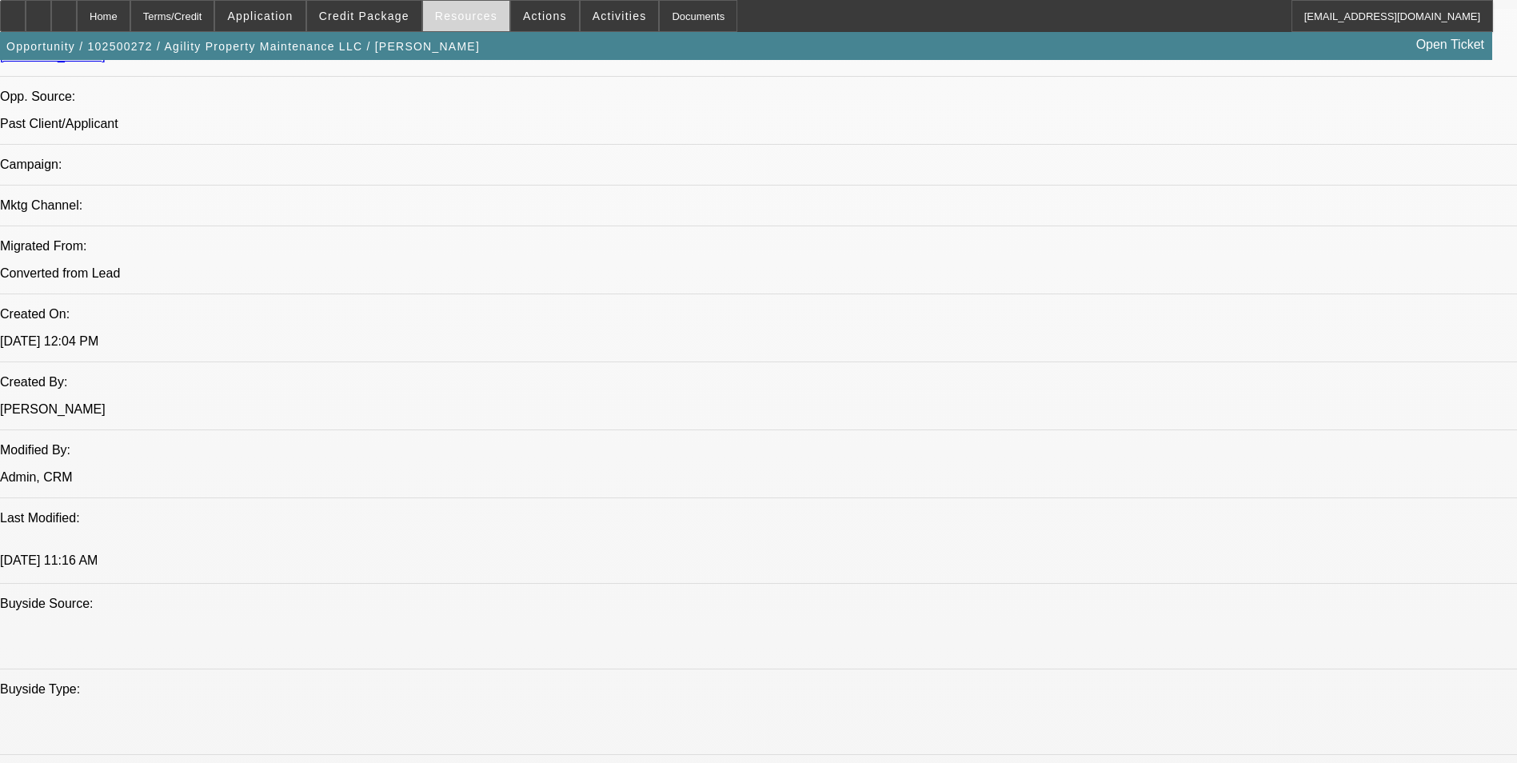
scroll to position [1064, 0]
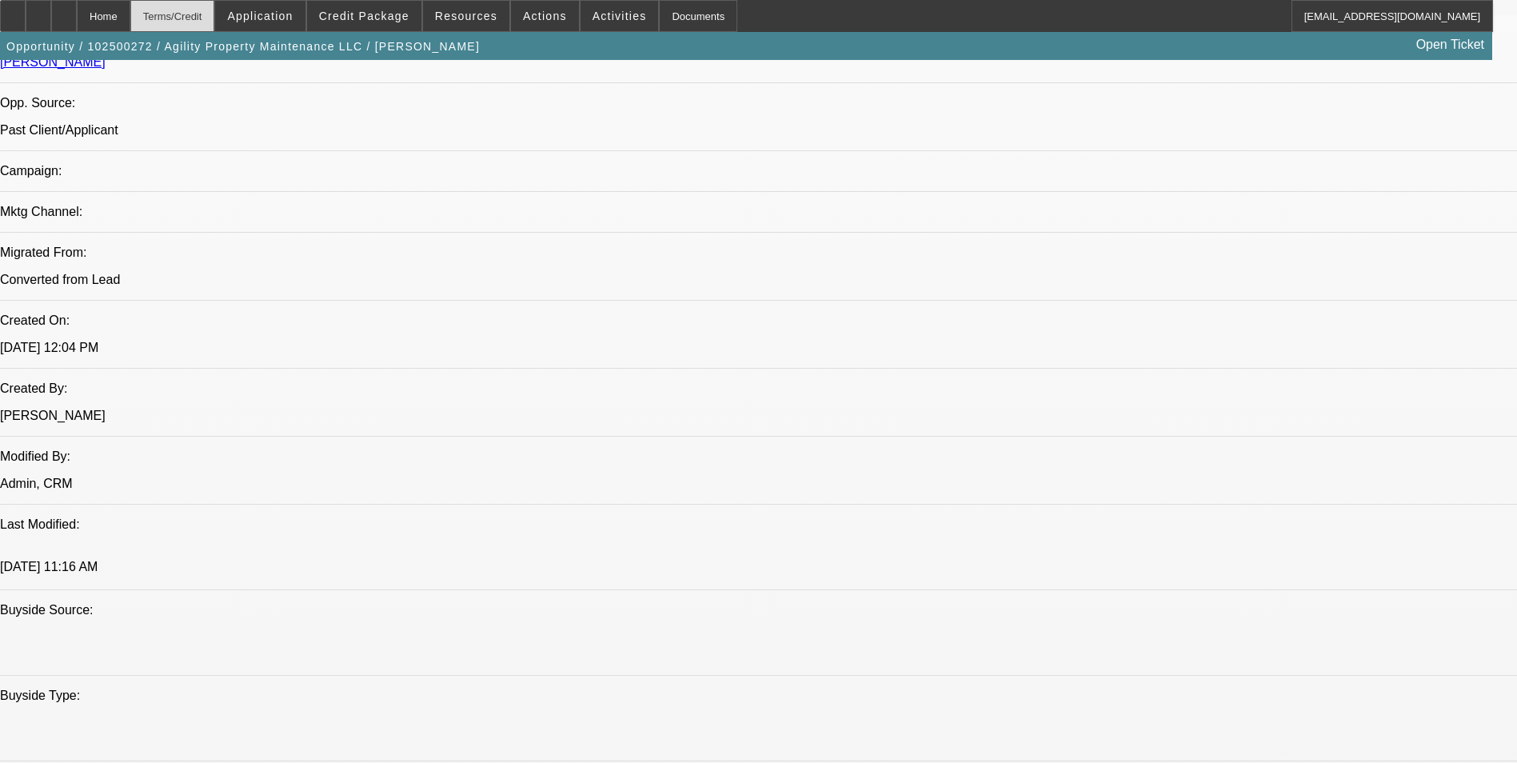
click at [198, 19] on div "Terms/Credit" at bounding box center [172, 16] width 85 height 32
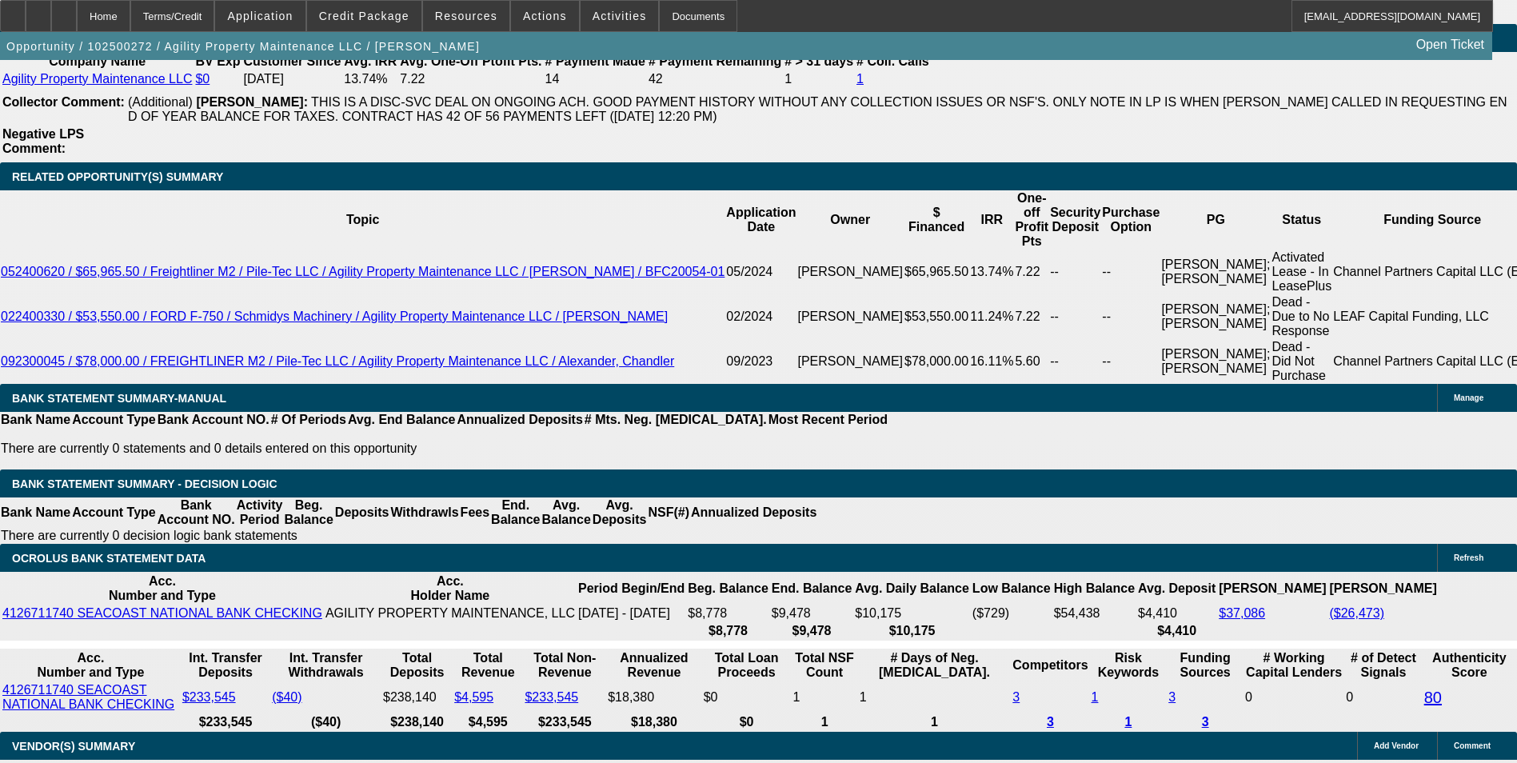
scroll to position [2839, 0]
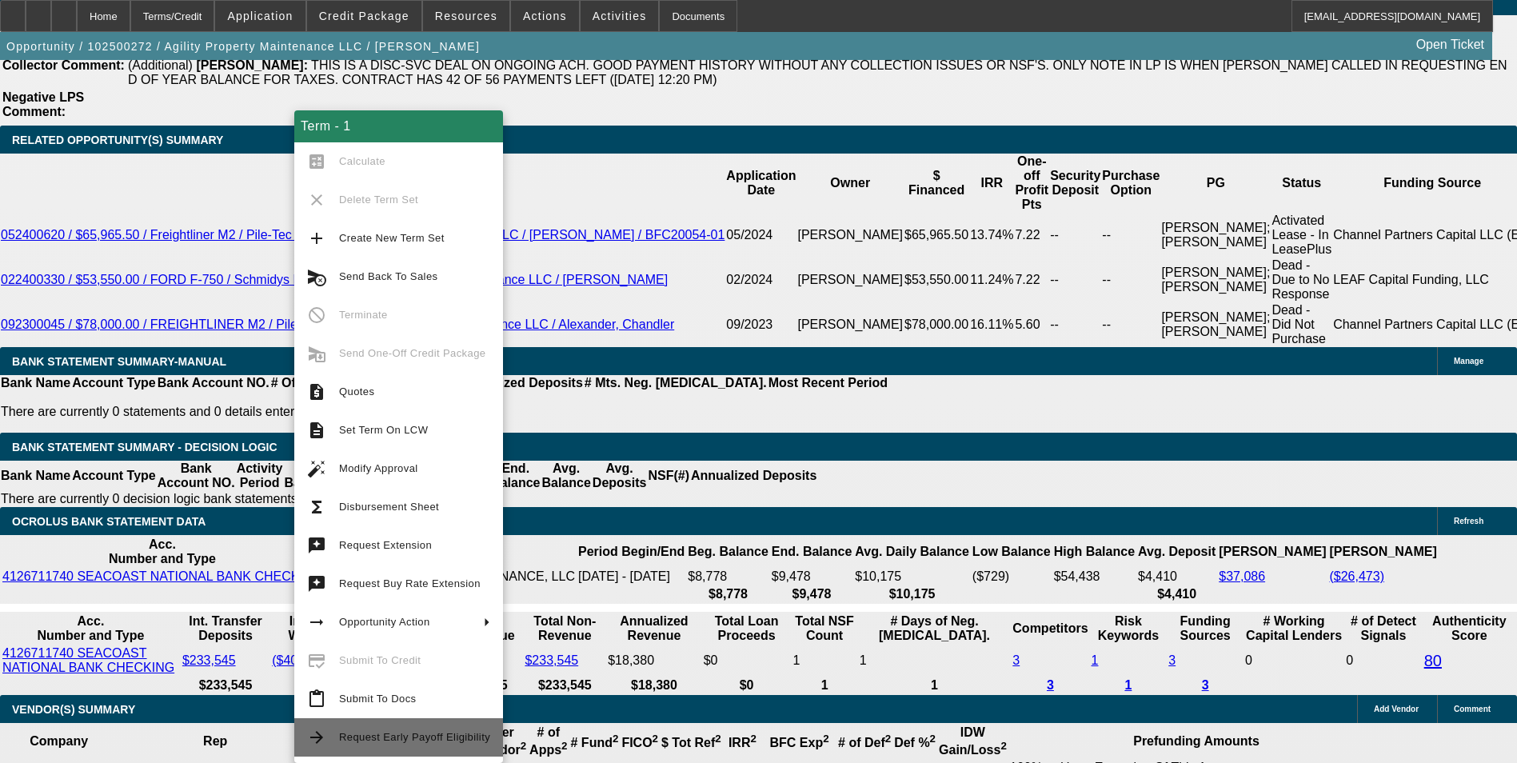
click at [407, 737] on span "Request Early Payoff Eligibility" at bounding box center [414, 737] width 151 height 12
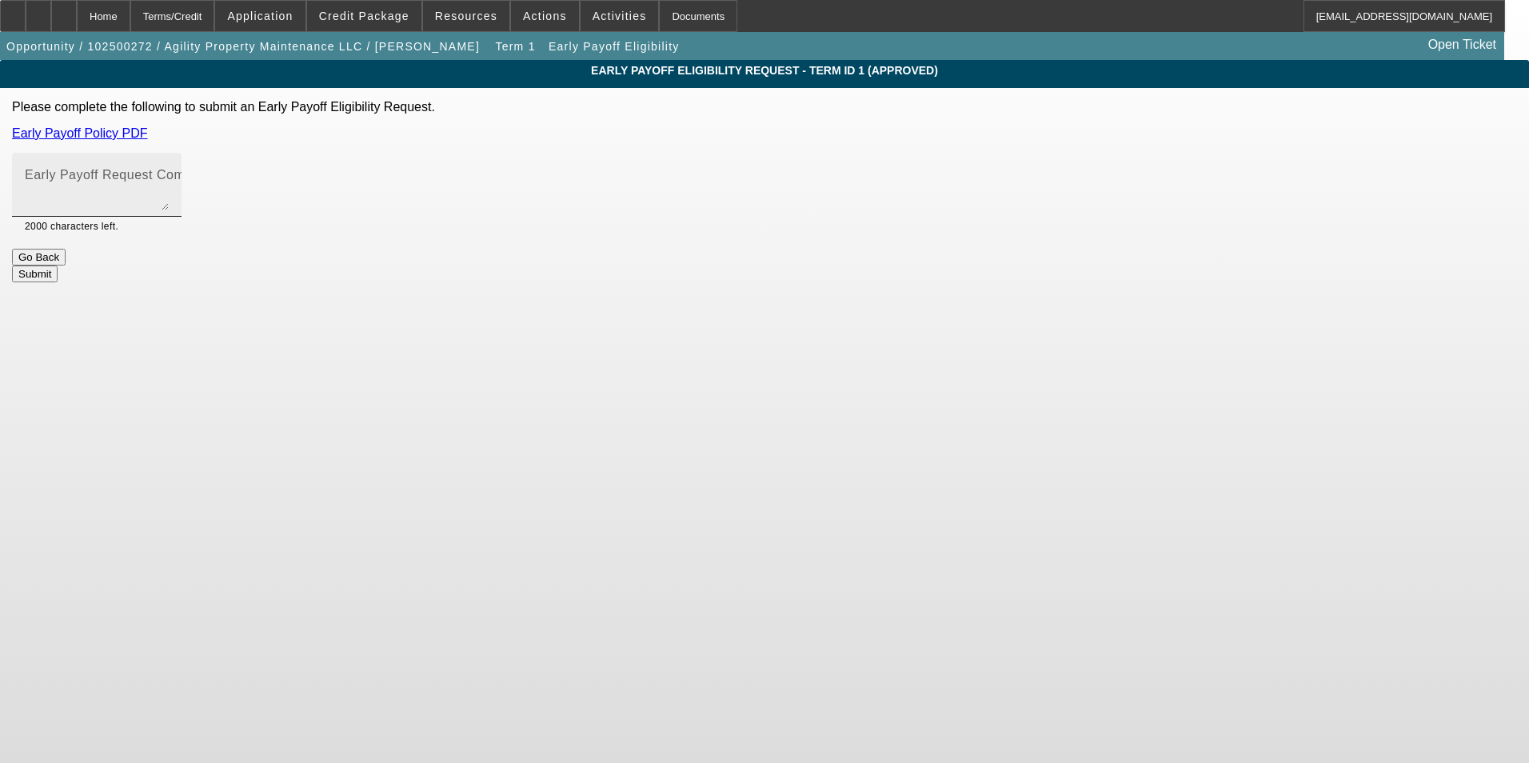
click at [169, 195] on textarea "Early Payoff Request Comment" at bounding box center [97, 191] width 144 height 38
type textarea "Customer is requesting early payoff. Deal is ready for docs upon approval. Than…"
click at [58, 267] on button "Submit" at bounding box center [35, 273] width 46 height 17
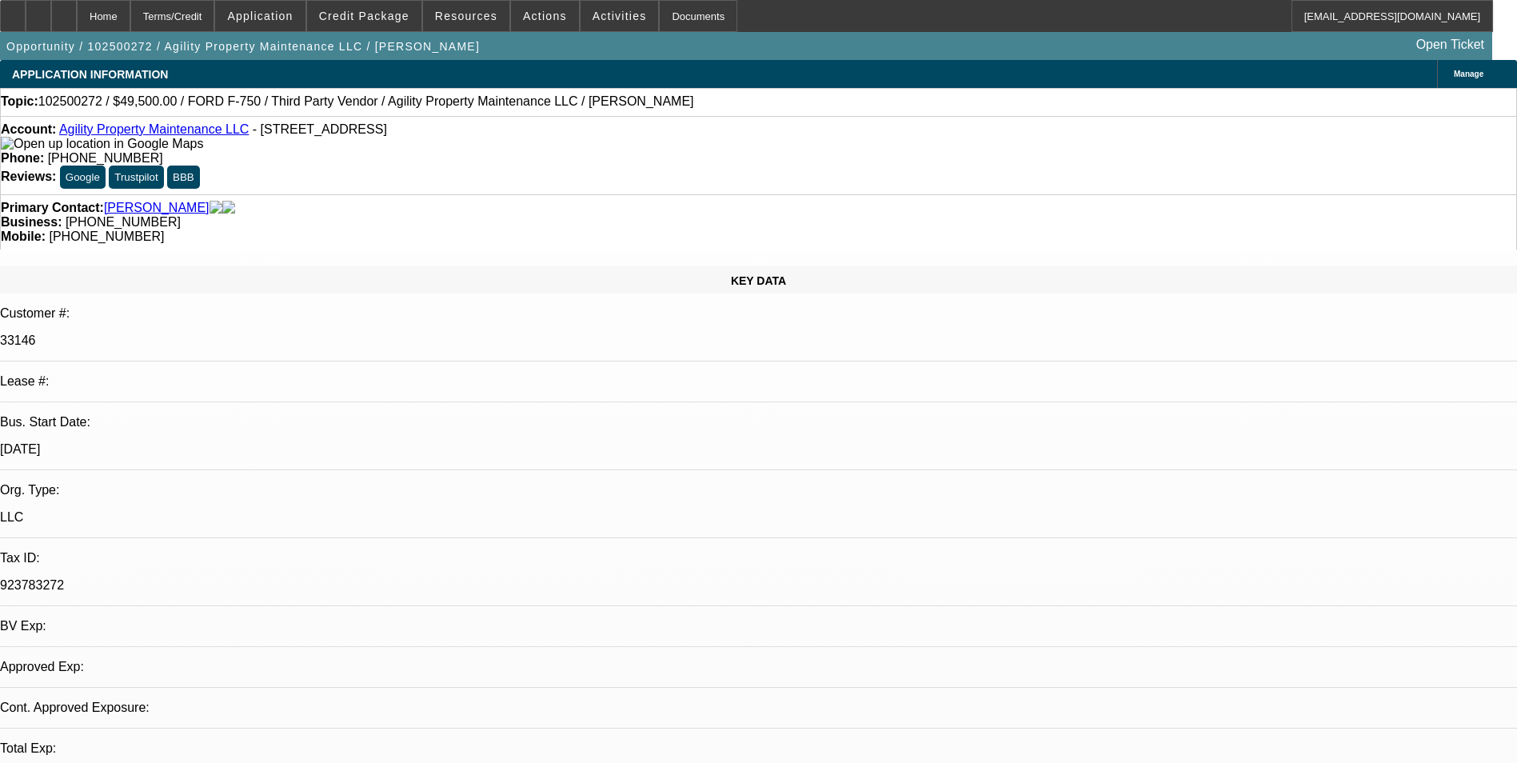
select select "0"
select select "6"
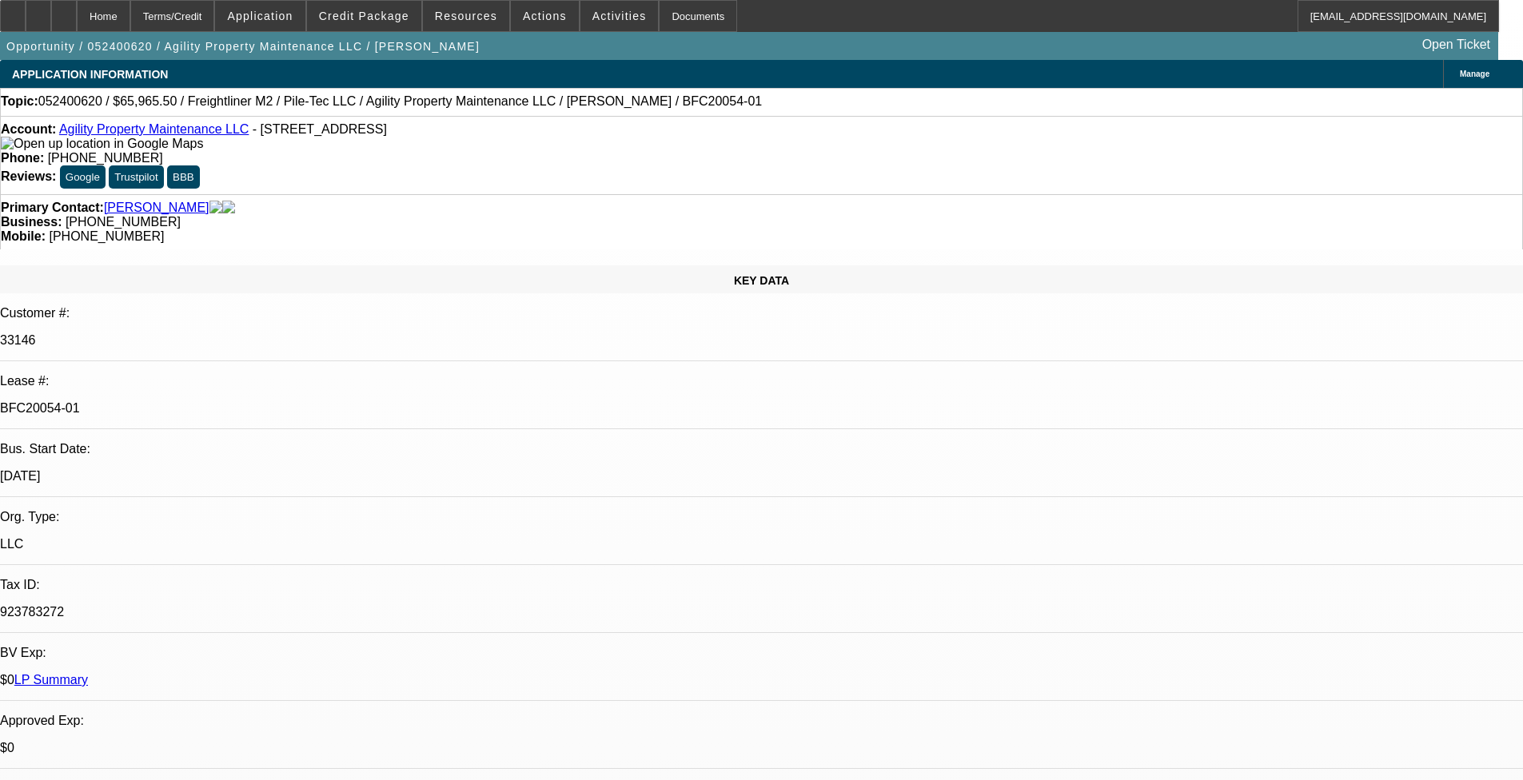
select select "0.1"
select select "0"
select select "0.1"
select select "0"
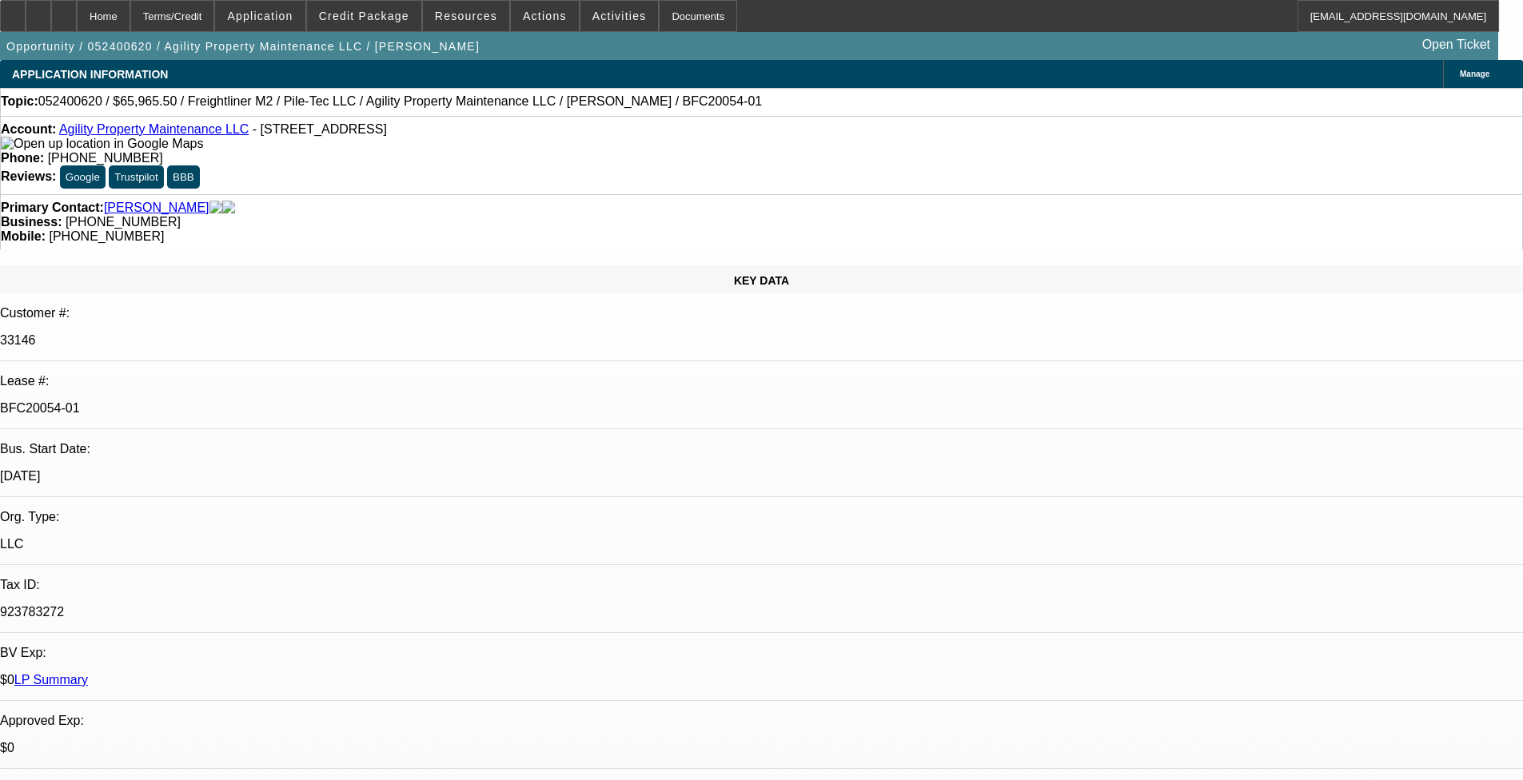
select select "0"
select select "0.1"
select select "0"
select select "0.1"
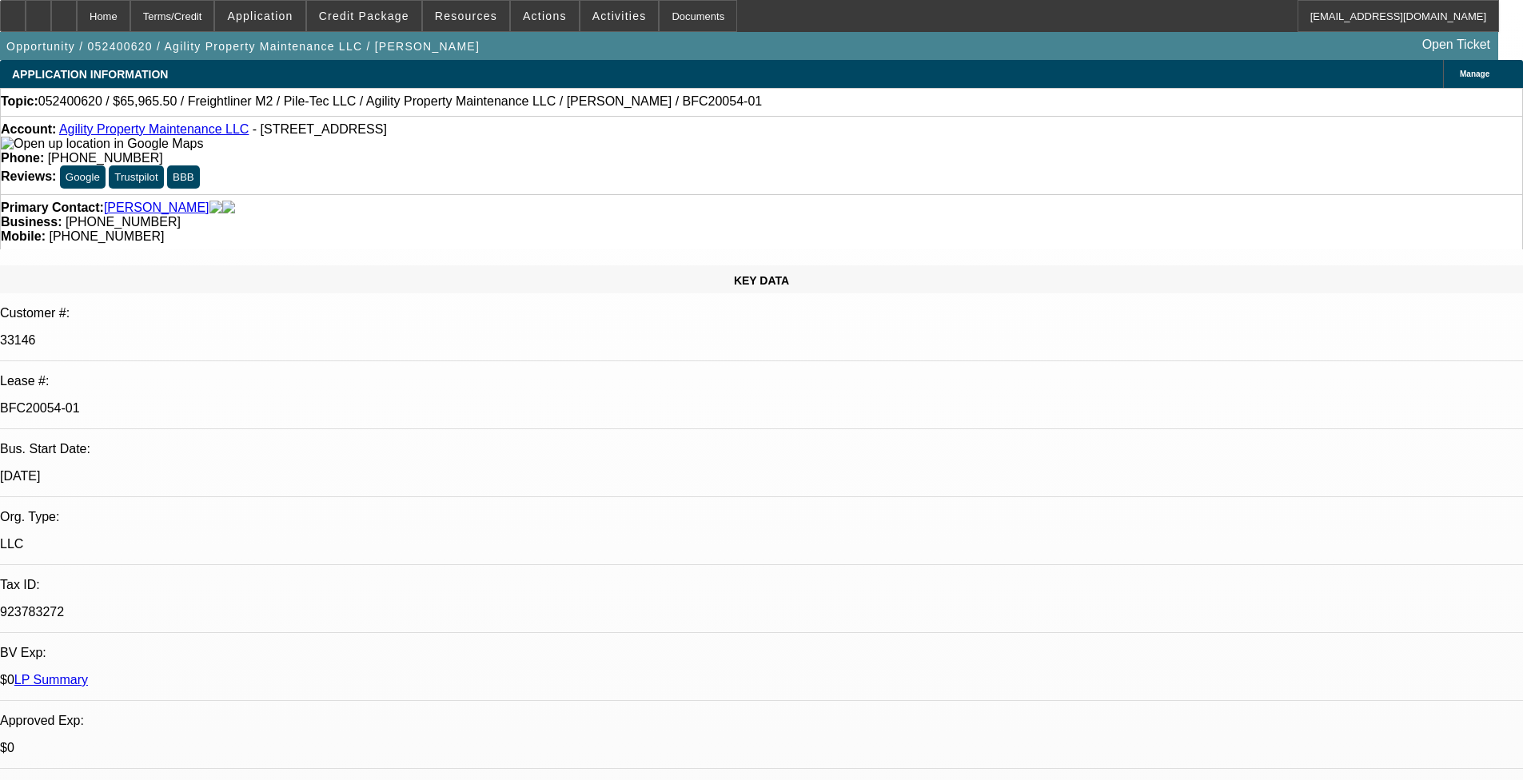
select select "0"
select select "0.1"
select select "1"
select select "2"
select select "6"
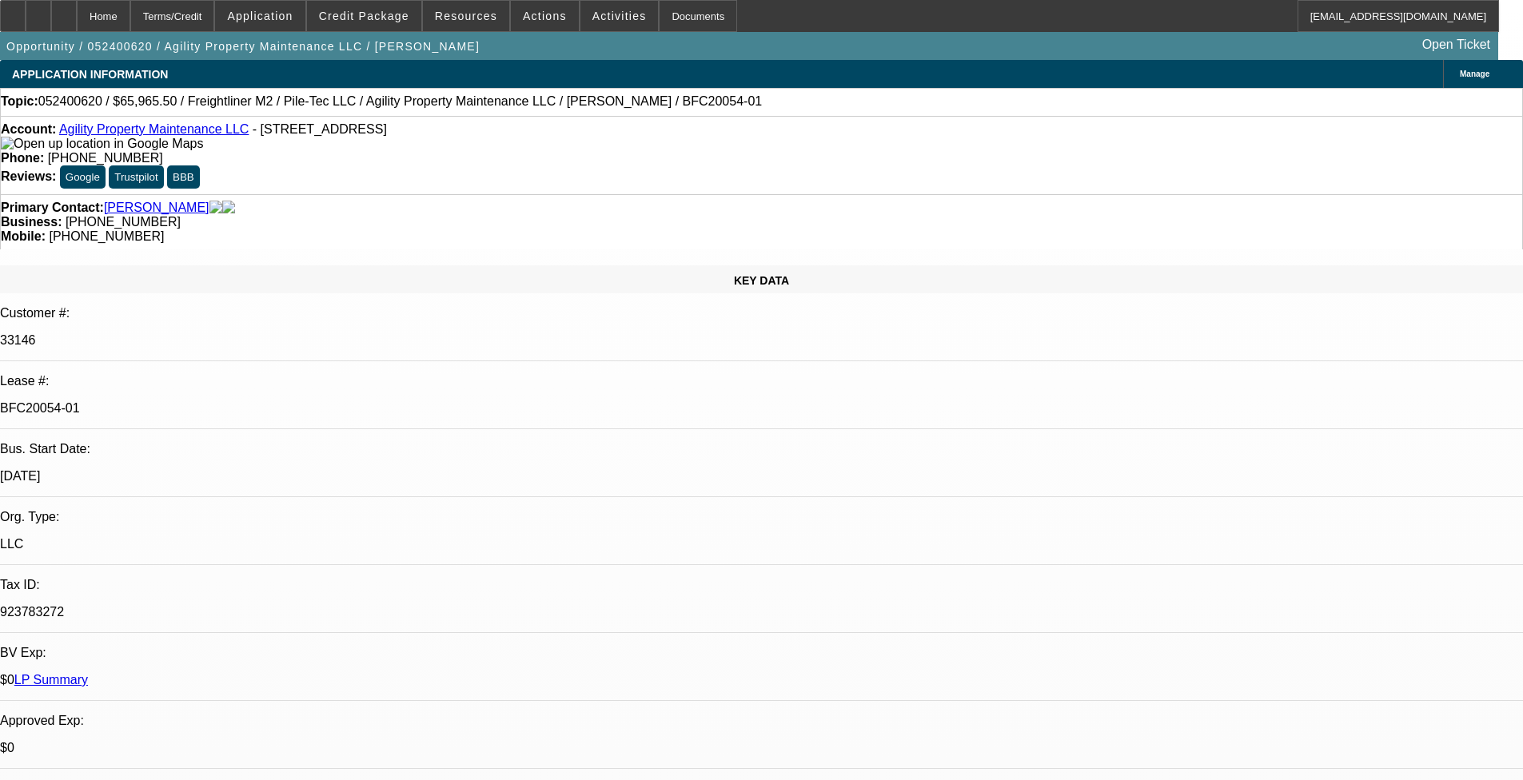
select select "1"
select select "2"
select select "6"
select select "1"
select select "2"
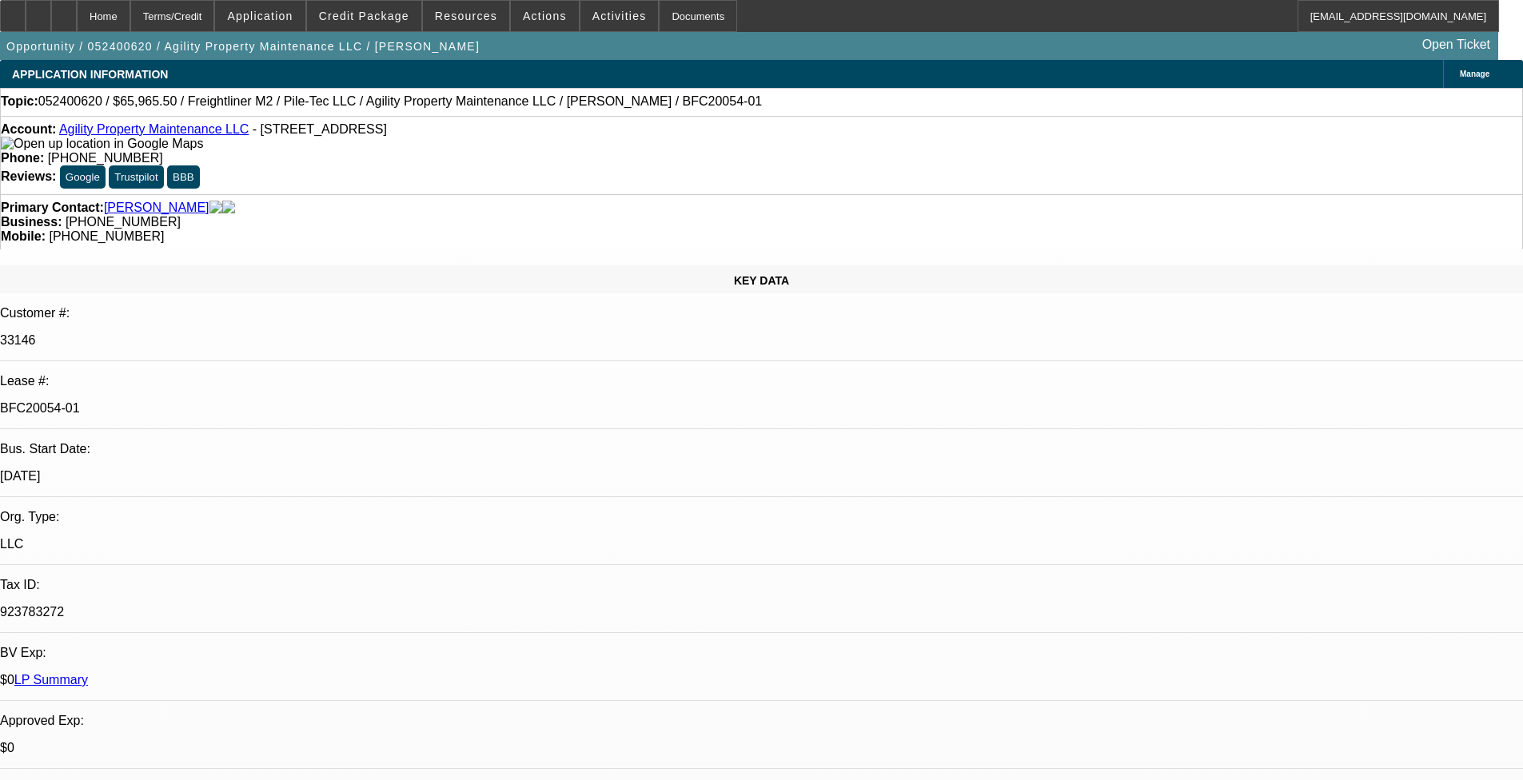
select select "4"
select select "1"
select select "2"
select select "4"
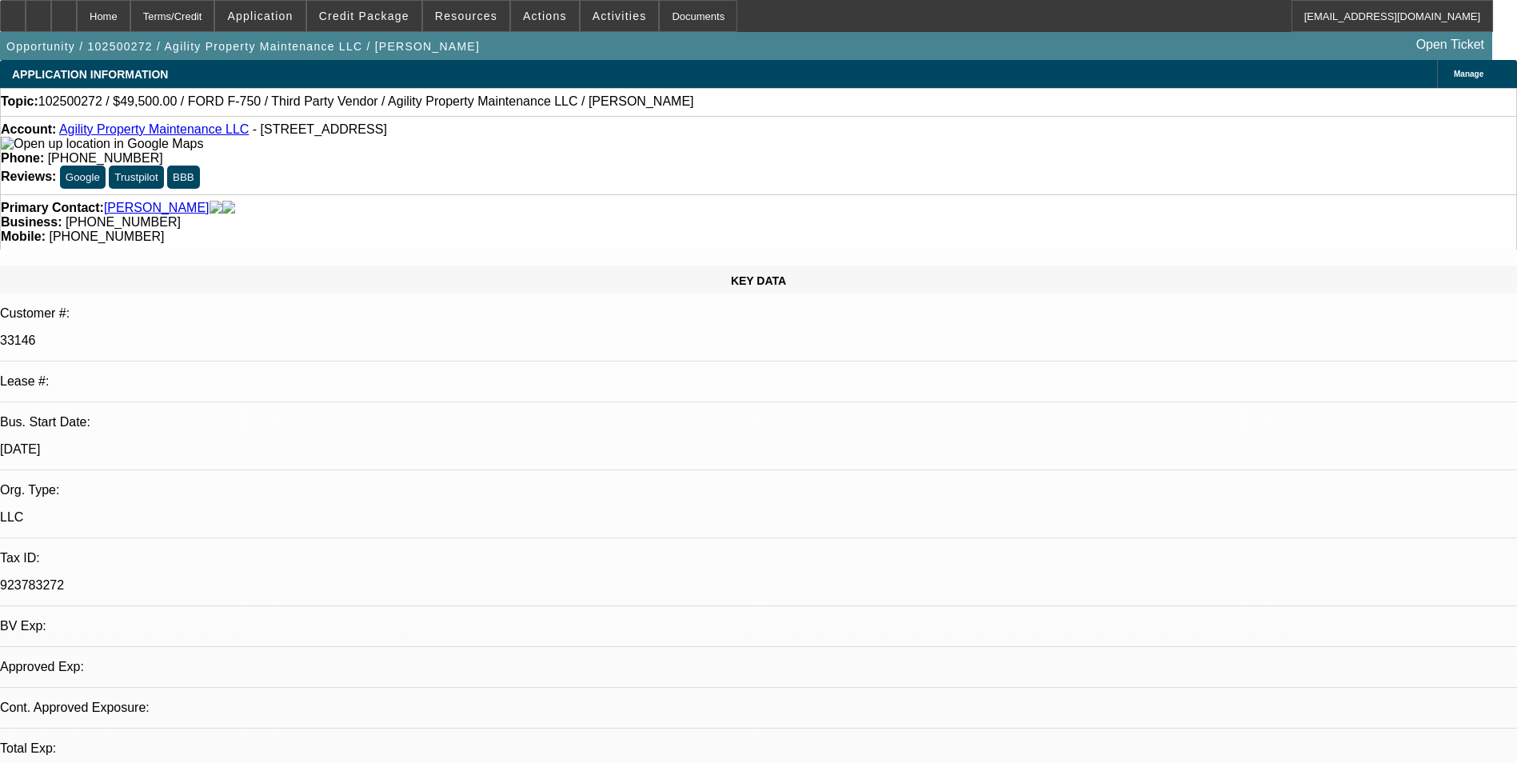
select select "0"
select select "6"
click at [215, 21] on div "Terms/Credit" at bounding box center [172, 16] width 85 height 32
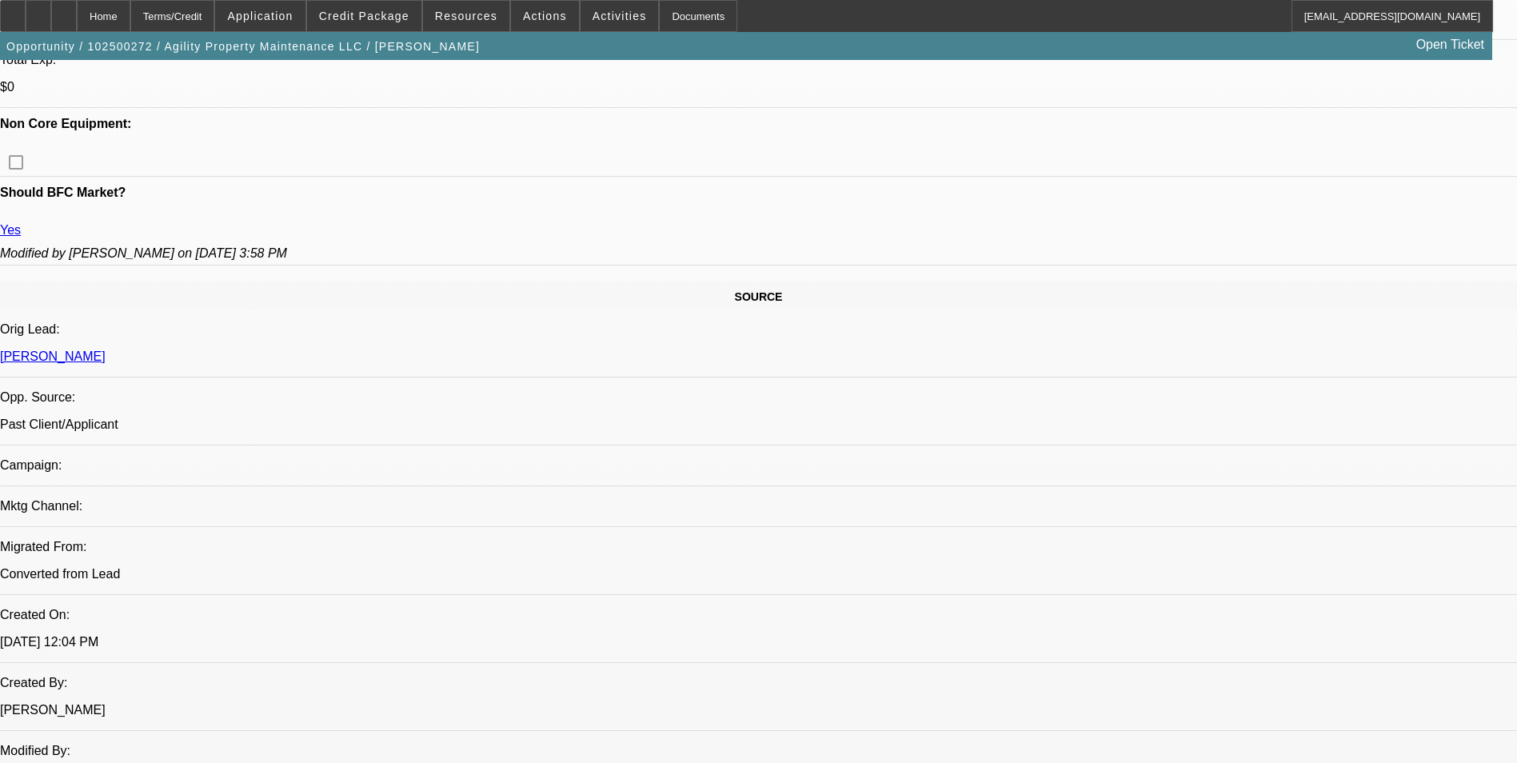
scroll to position [880, 0]
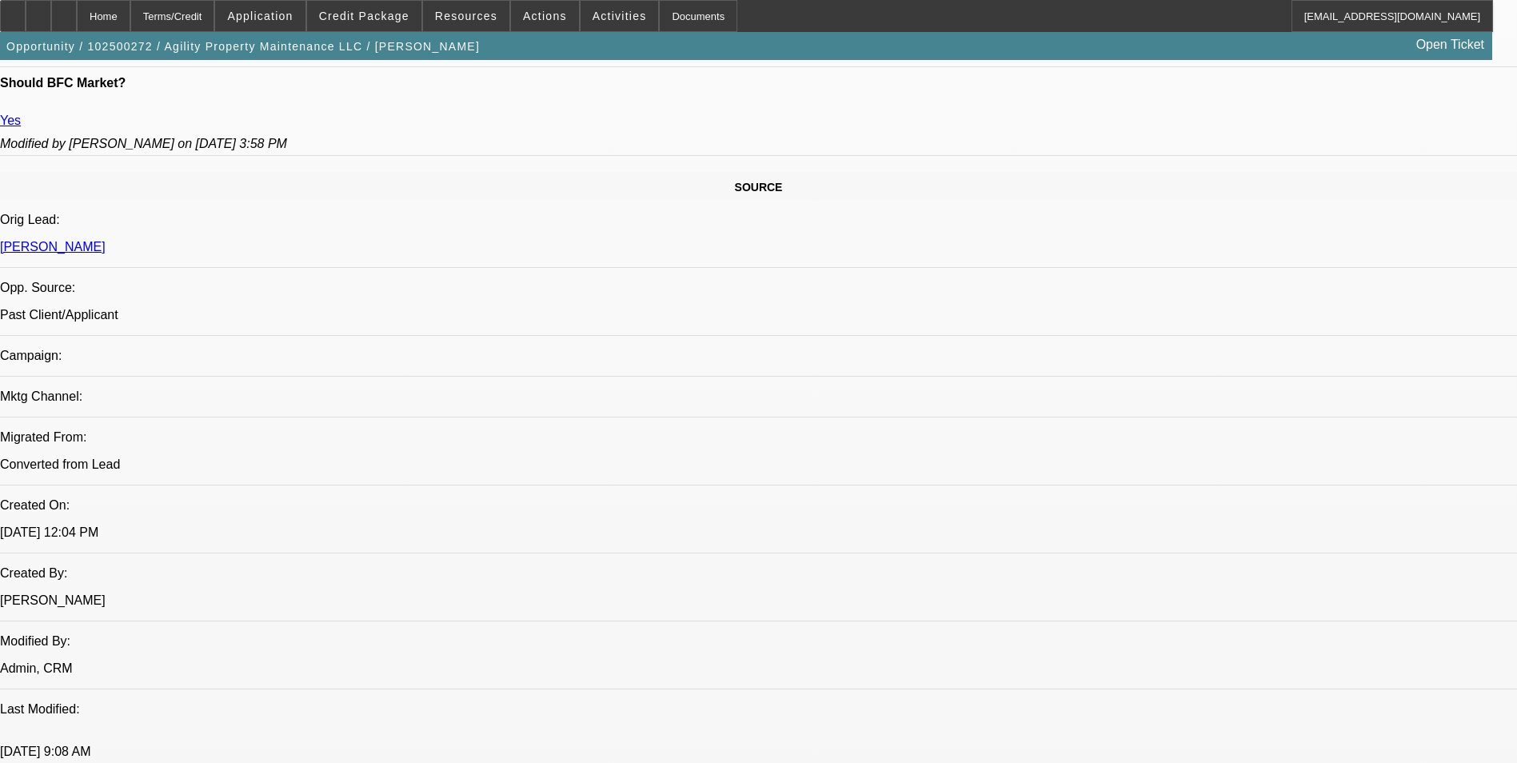
click at [207, 18] on div "Terms/Credit" at bounding box center [172, 16] width 85 height 32
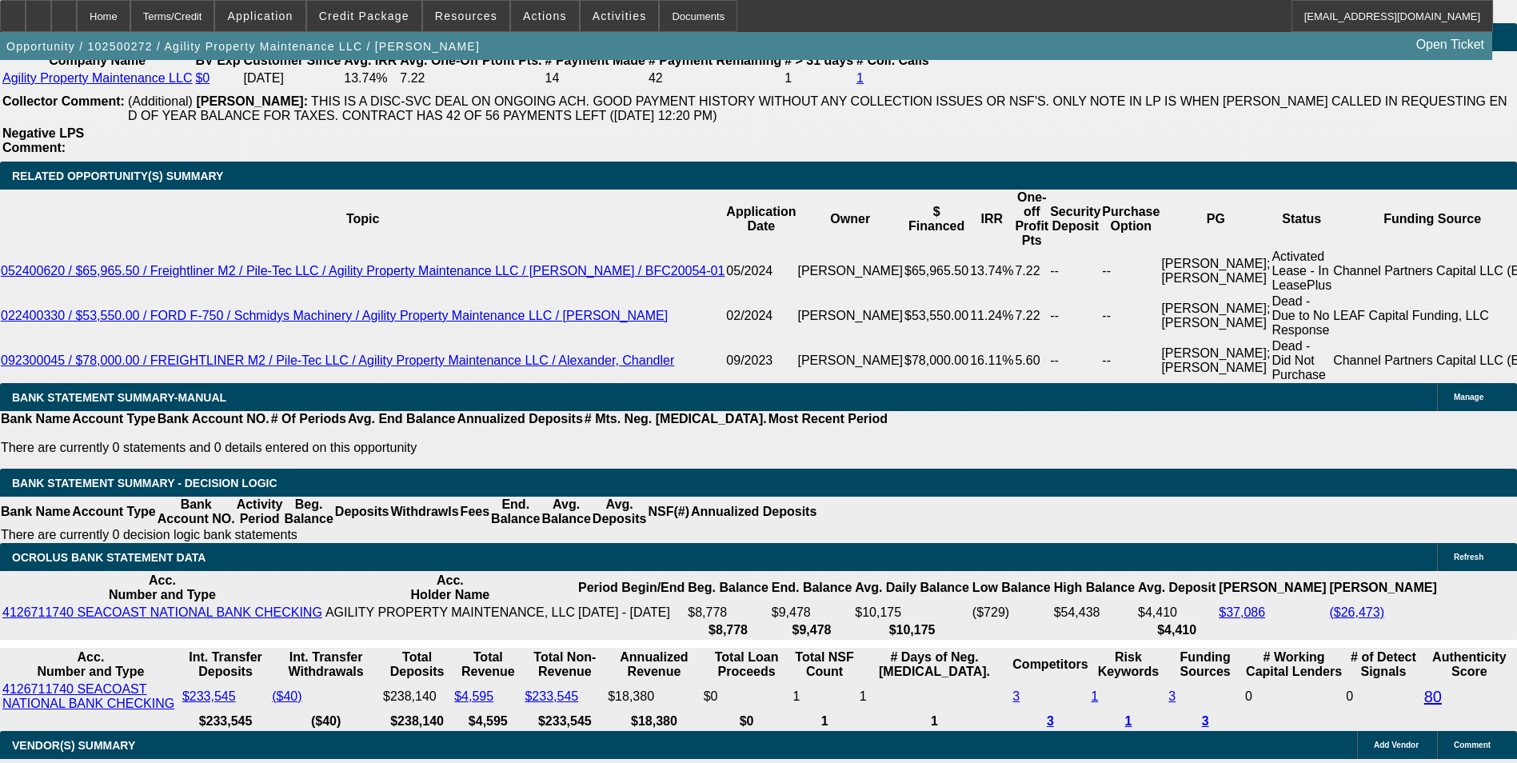
scroll to position [2839, 0]
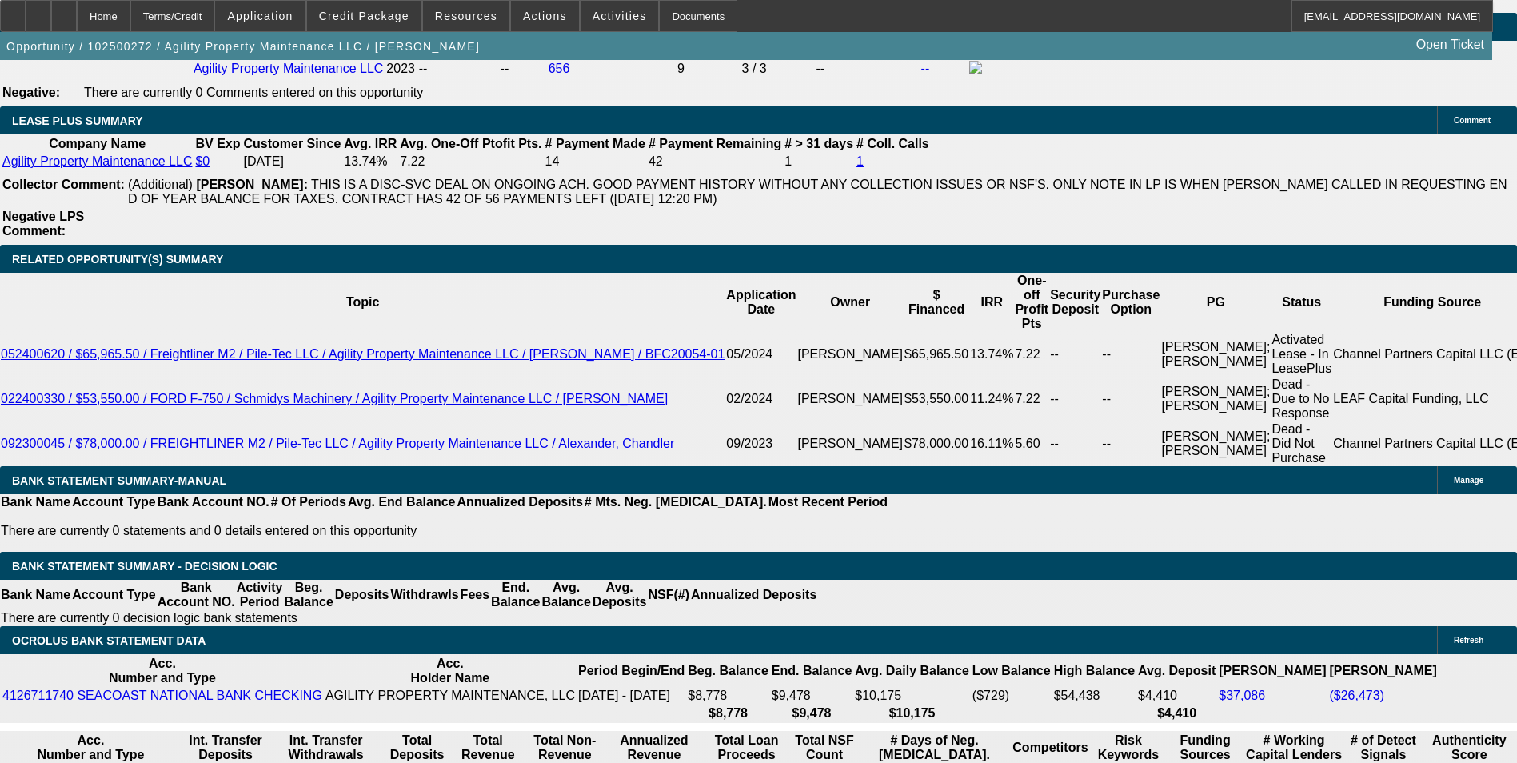
scroll to position [2759, 0]
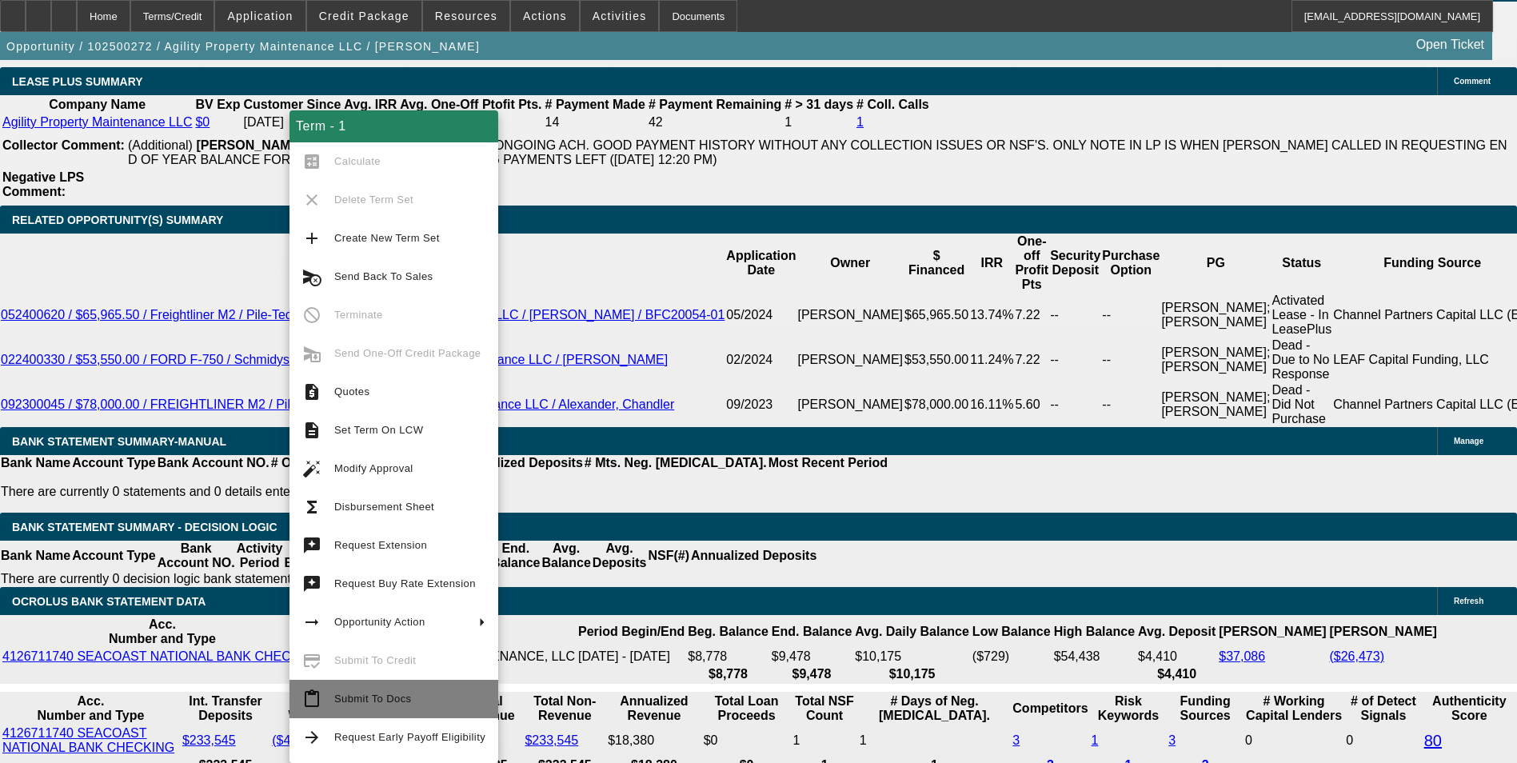
click at [402, 692] on span "Submit To Docs" at bounding box center [409, 698] width 151 height 19
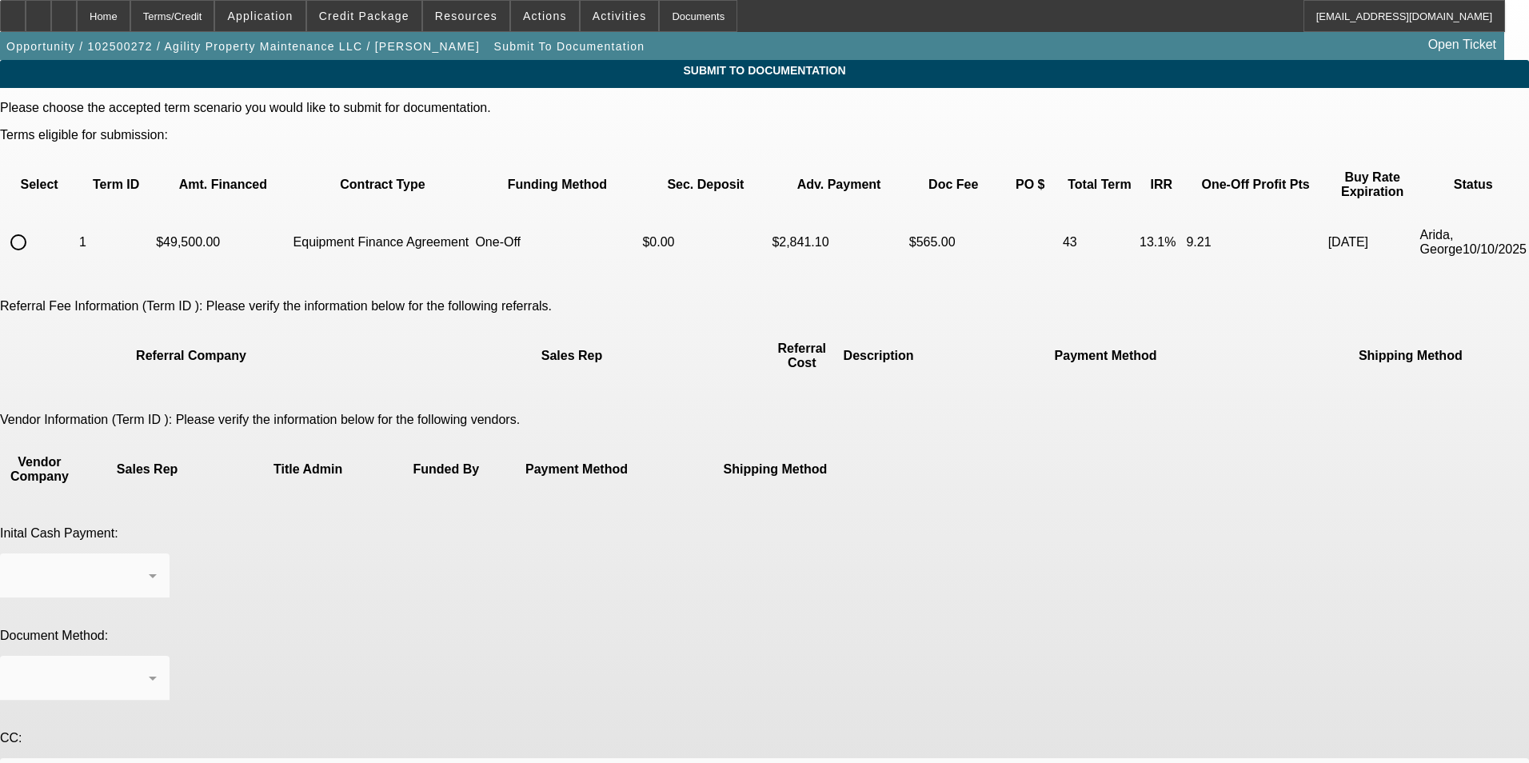
click at [34, 226] on input "radio" at bounding box center [18, 242] width 32 height 32
radio input "true"
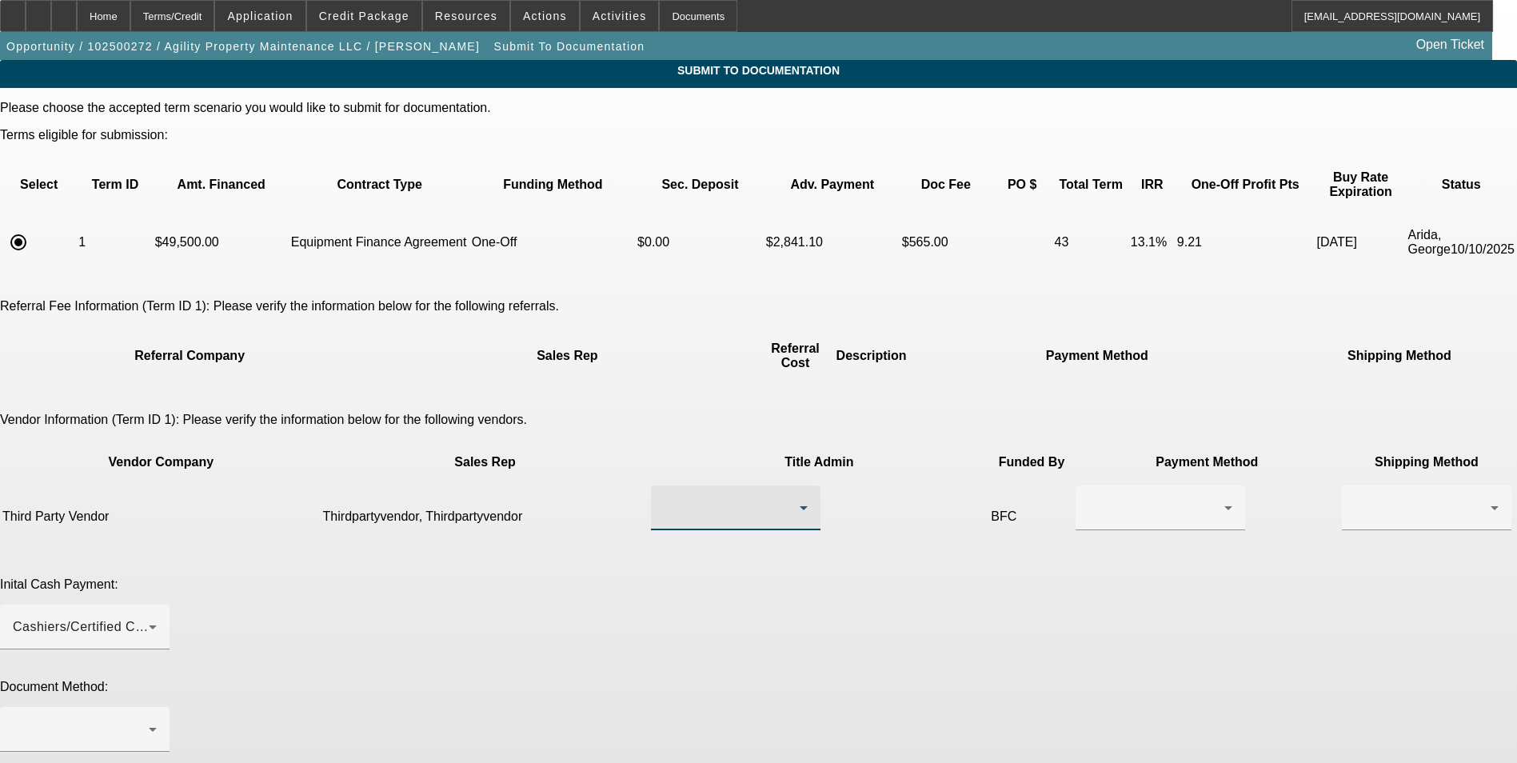
click at [745, 498] on div at bounding box center [732, 507] width 136 height 19
click at [728, 503] on span "Thirdpartyvendor, Thirdpartyvendor" at bounding box center [688, 489] width 162 height 38
click at [1219, 498] on icon at bounding box center [1228, 507] width 19 height 19
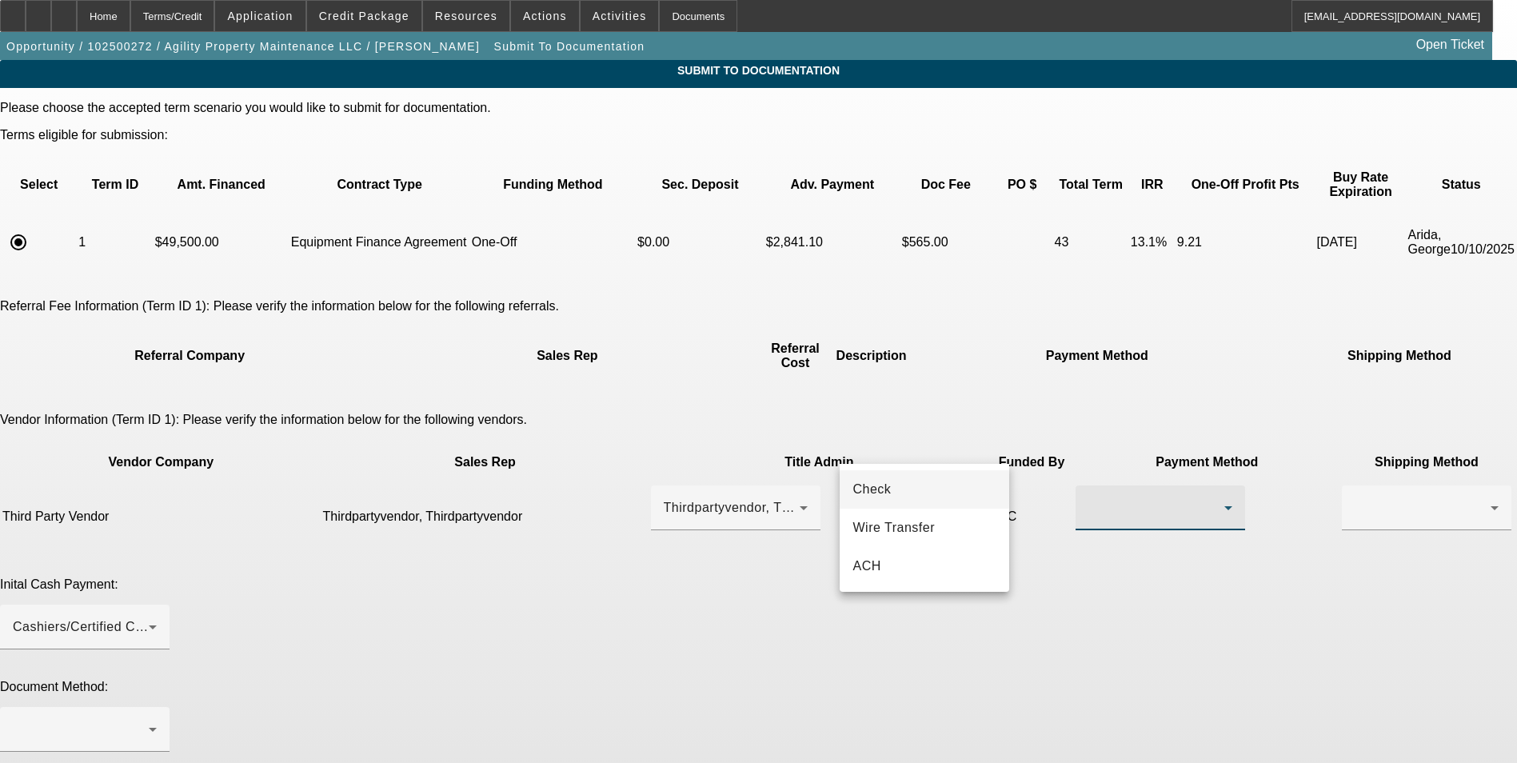
click at [944, 489] on mat-option "Check" at bounding box center [925, 489] width 170 height 38
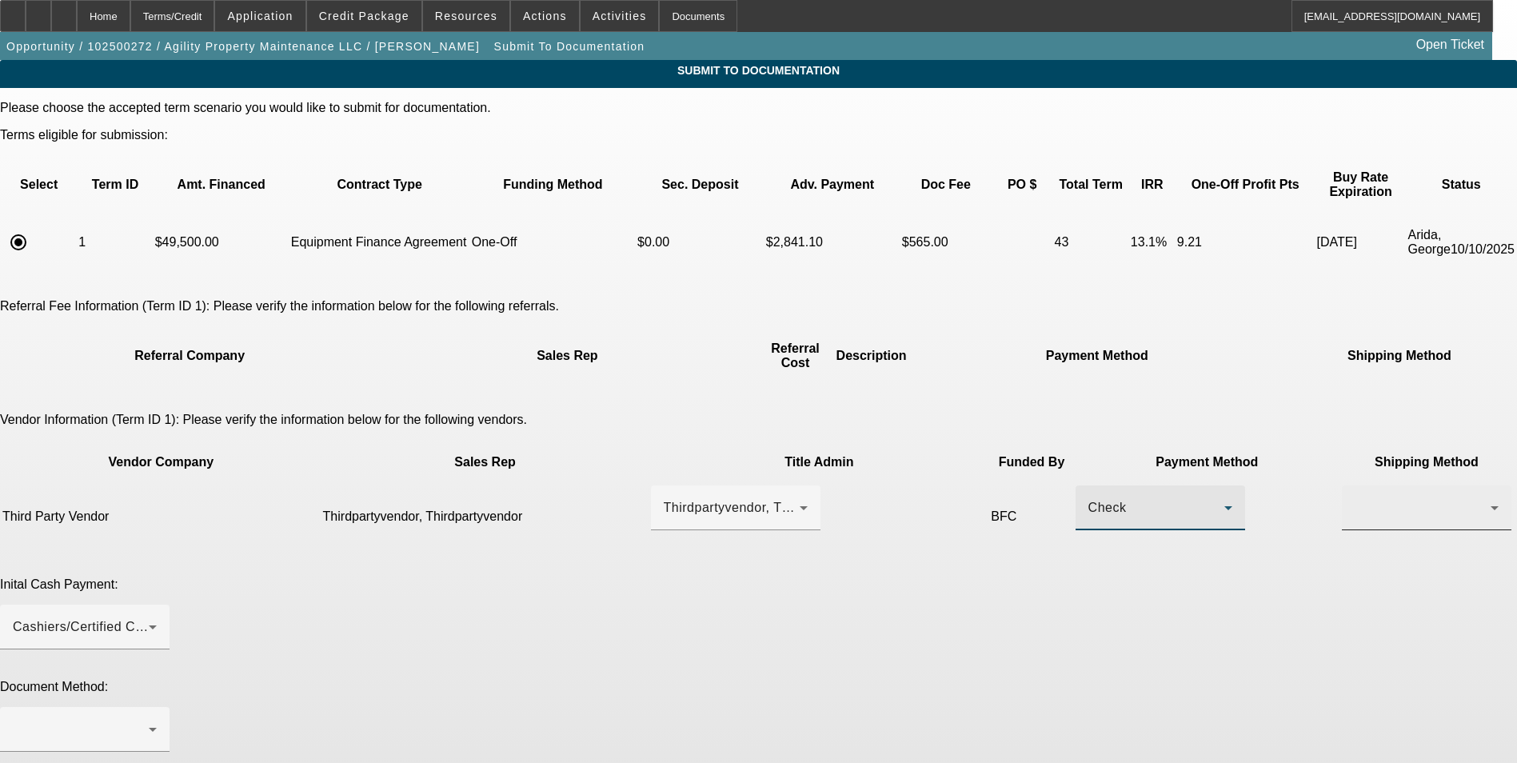
click at [1354, 485] on div at bounding box center [1426, 507] width 144 height 45
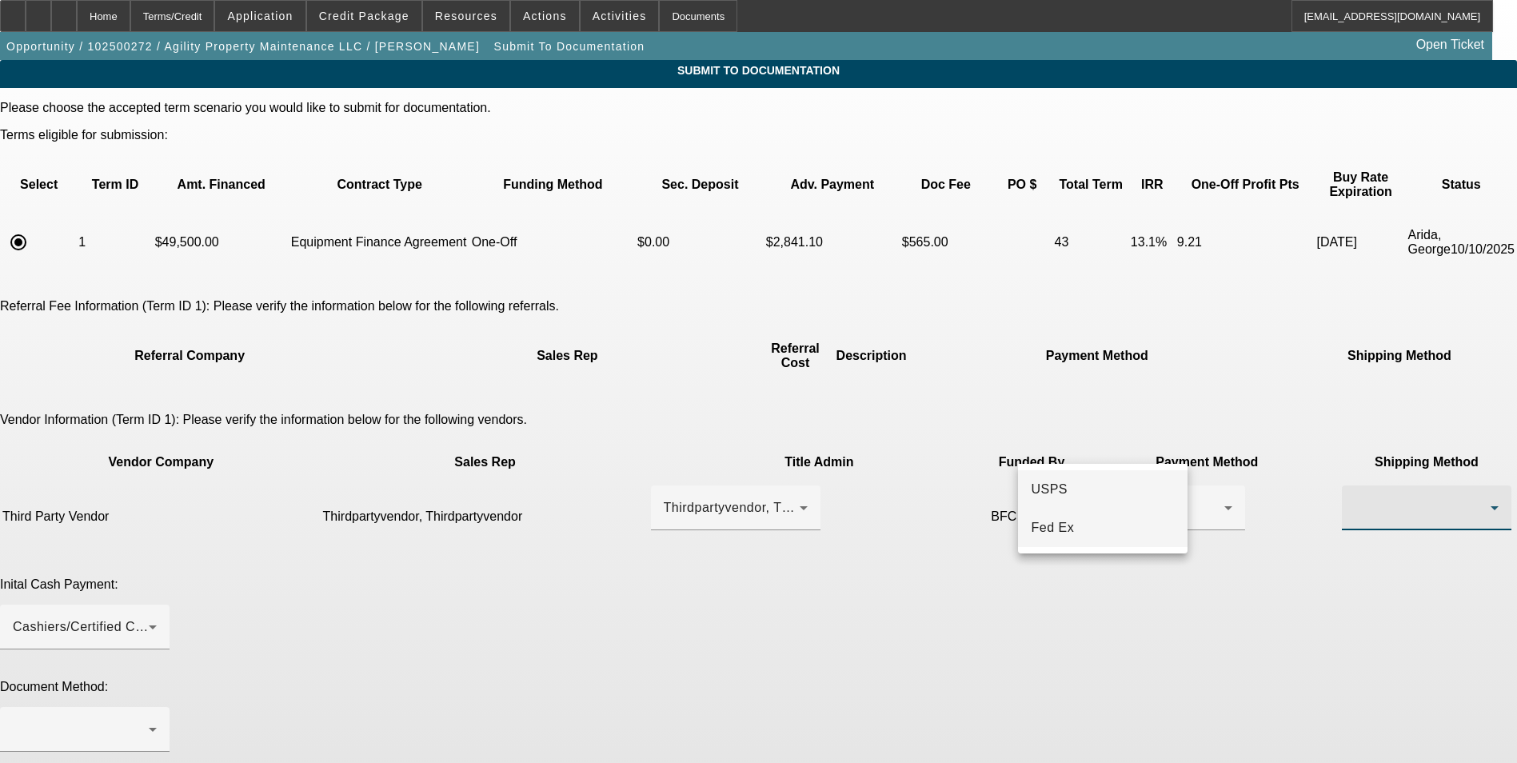
click at [1090, 524] on mat-option "Fed Ex" at bounding box center [1103, 528] width 170 height 38
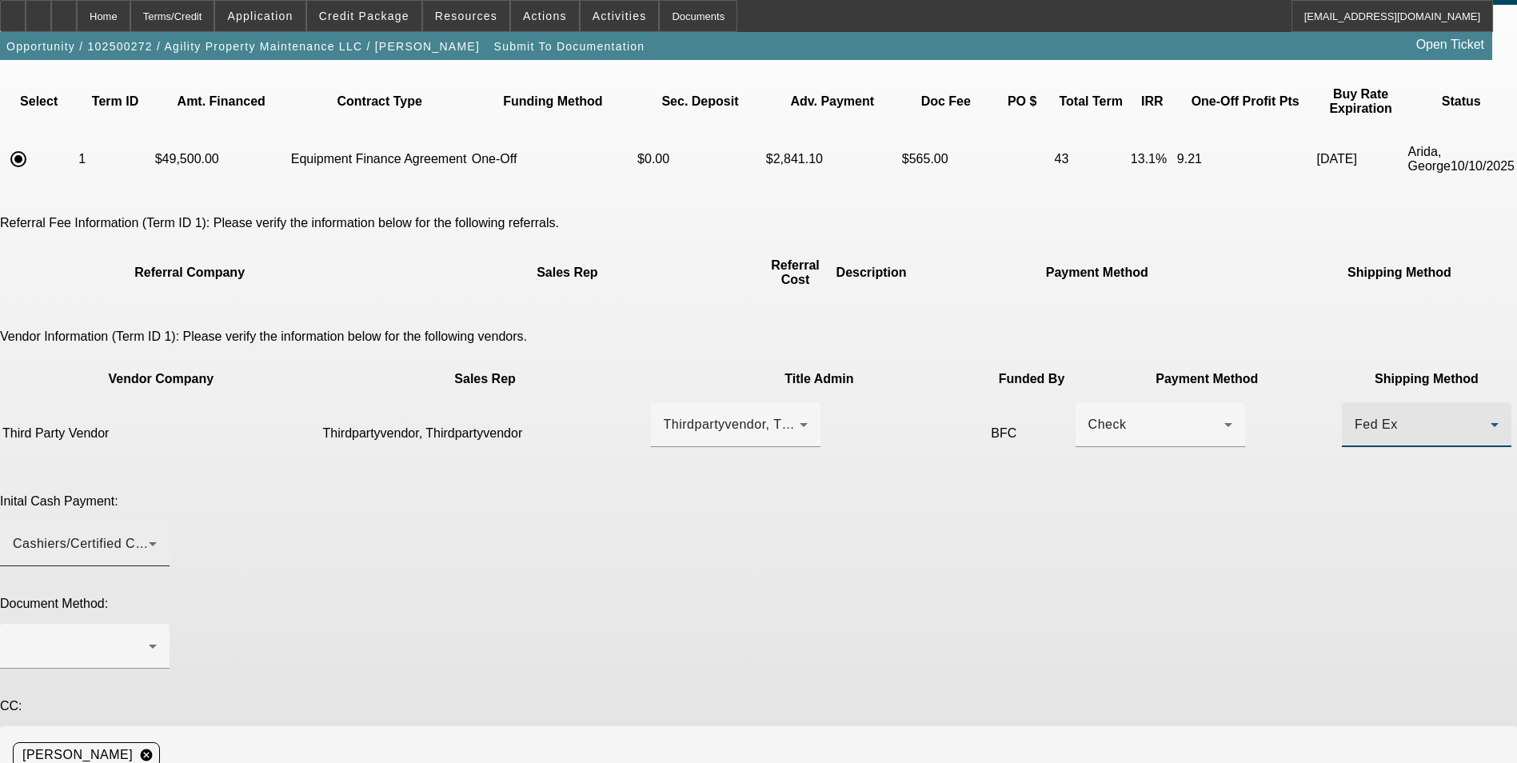
scroll to position [84, 0]
click at [157, 521] on div "Cashiers/Certified Check" at bounding box center [85, 543] width 144 height 45
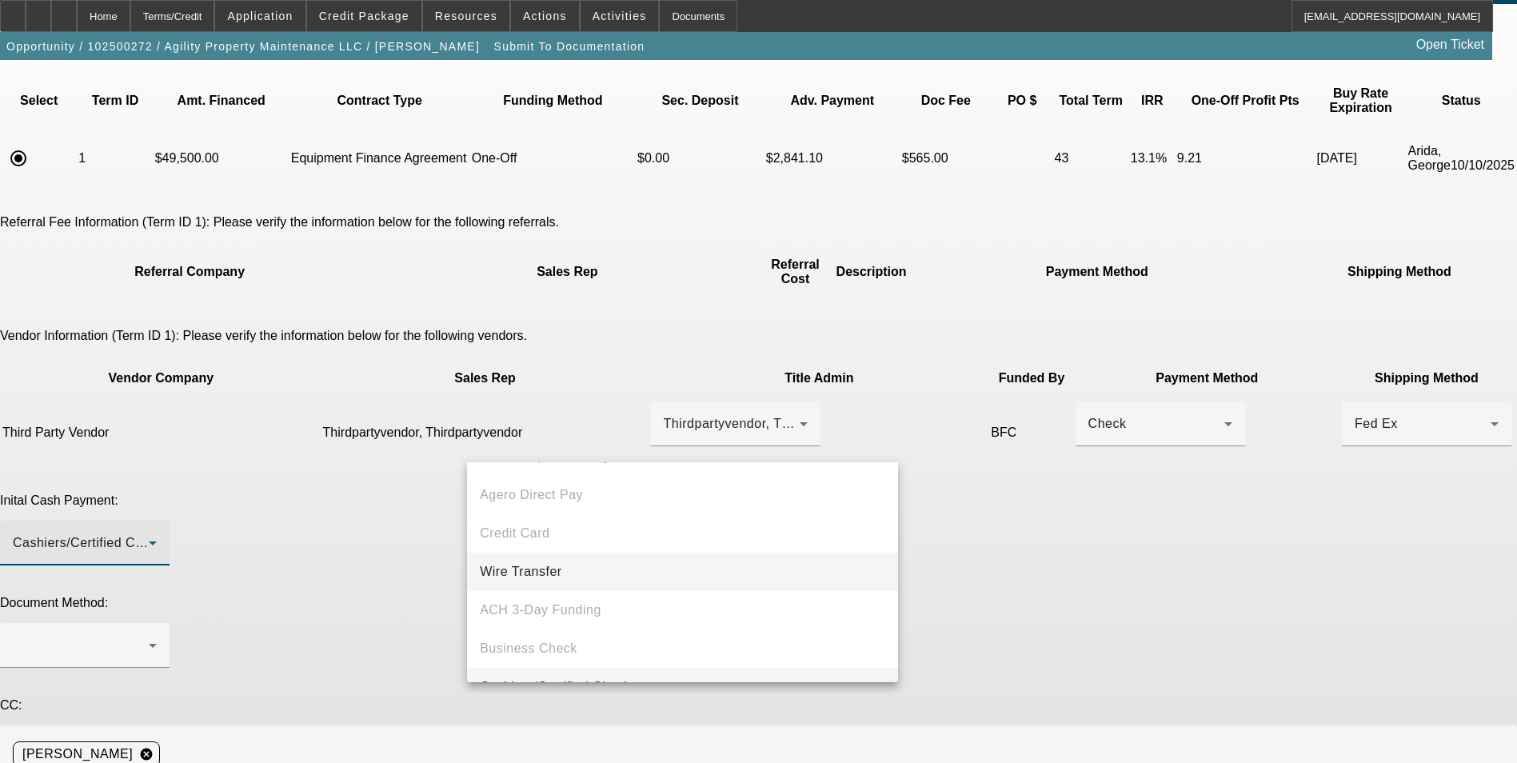
scroll to position [62, 0]
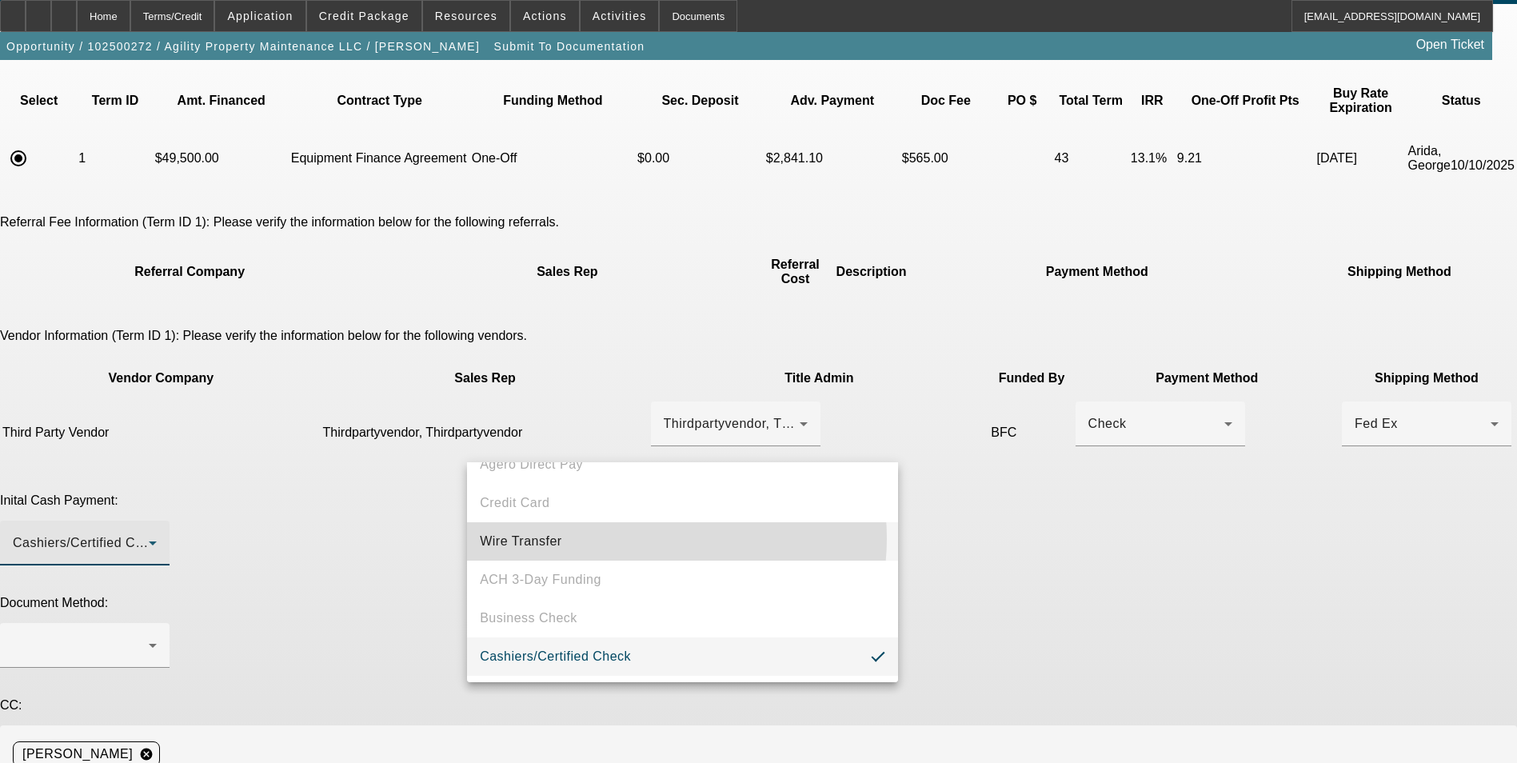
click at [641, 538] on mat-option "Wire Transfer" at bounding box center [682, 541] width 431 height 38
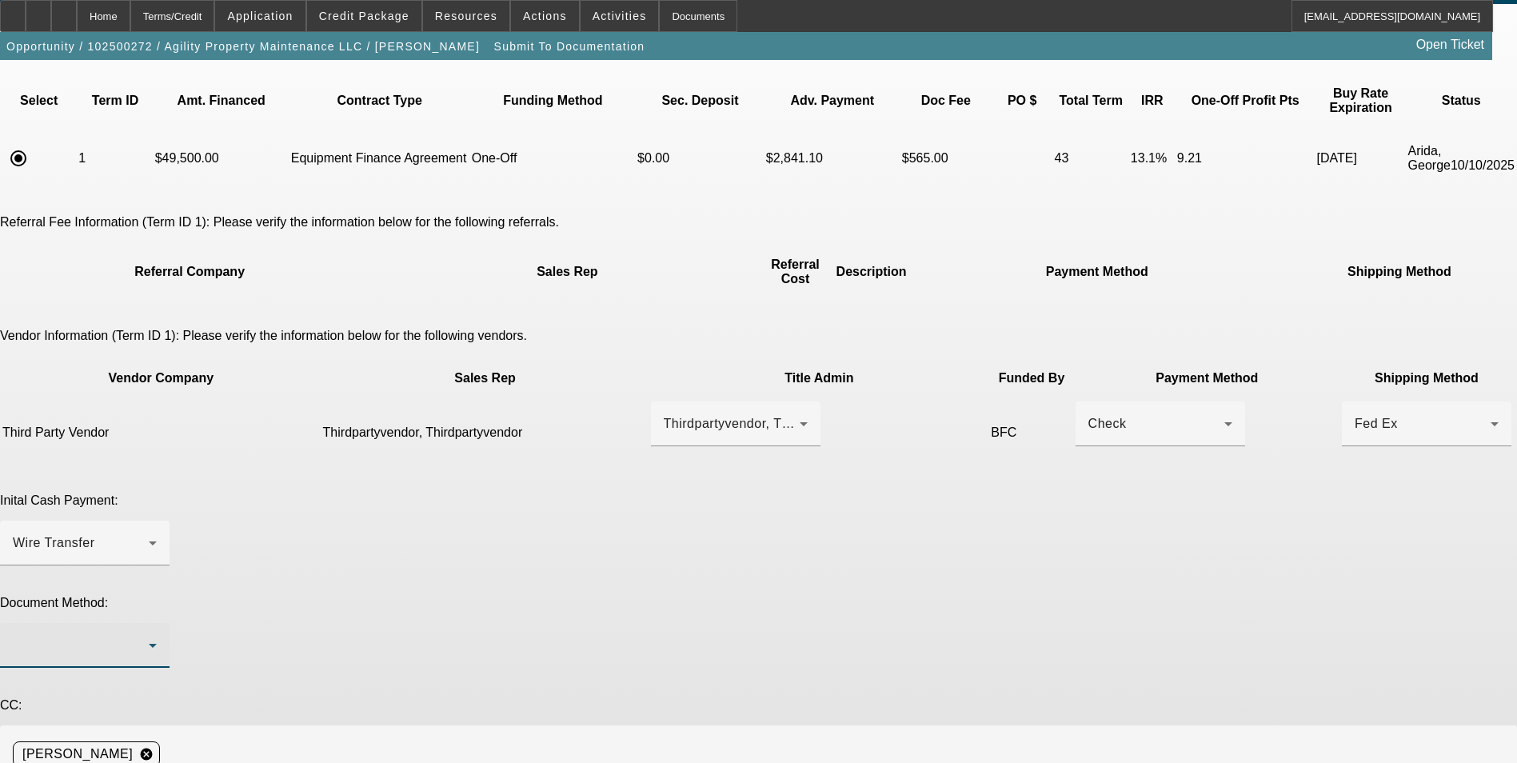
click at [149, 636] on div at bounding box center [81, 645] width 136 height 19
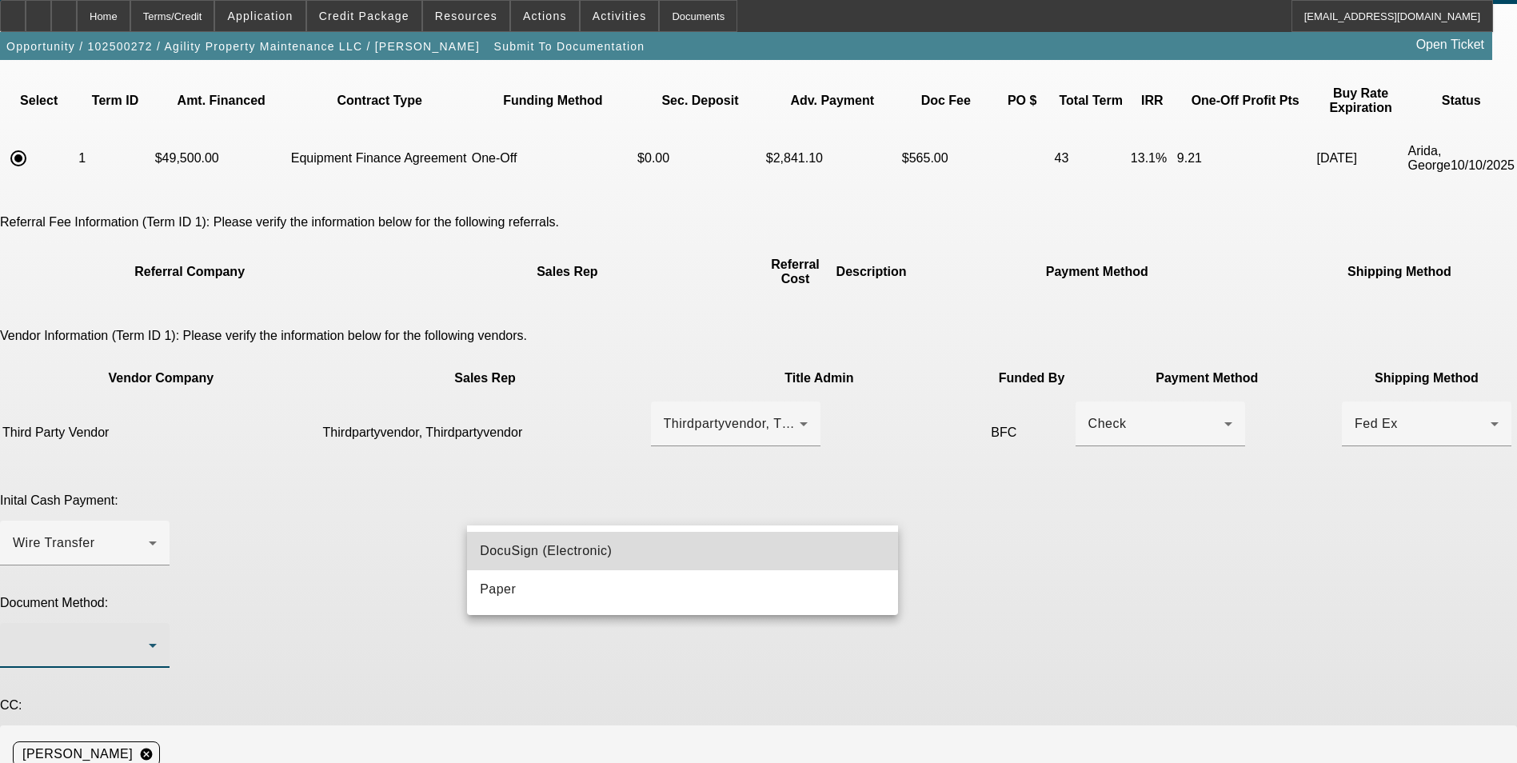
click at [620, 559] on mat-option "DocuSign (Electronic)" at bounding box center [682, 551] width 431 height 38
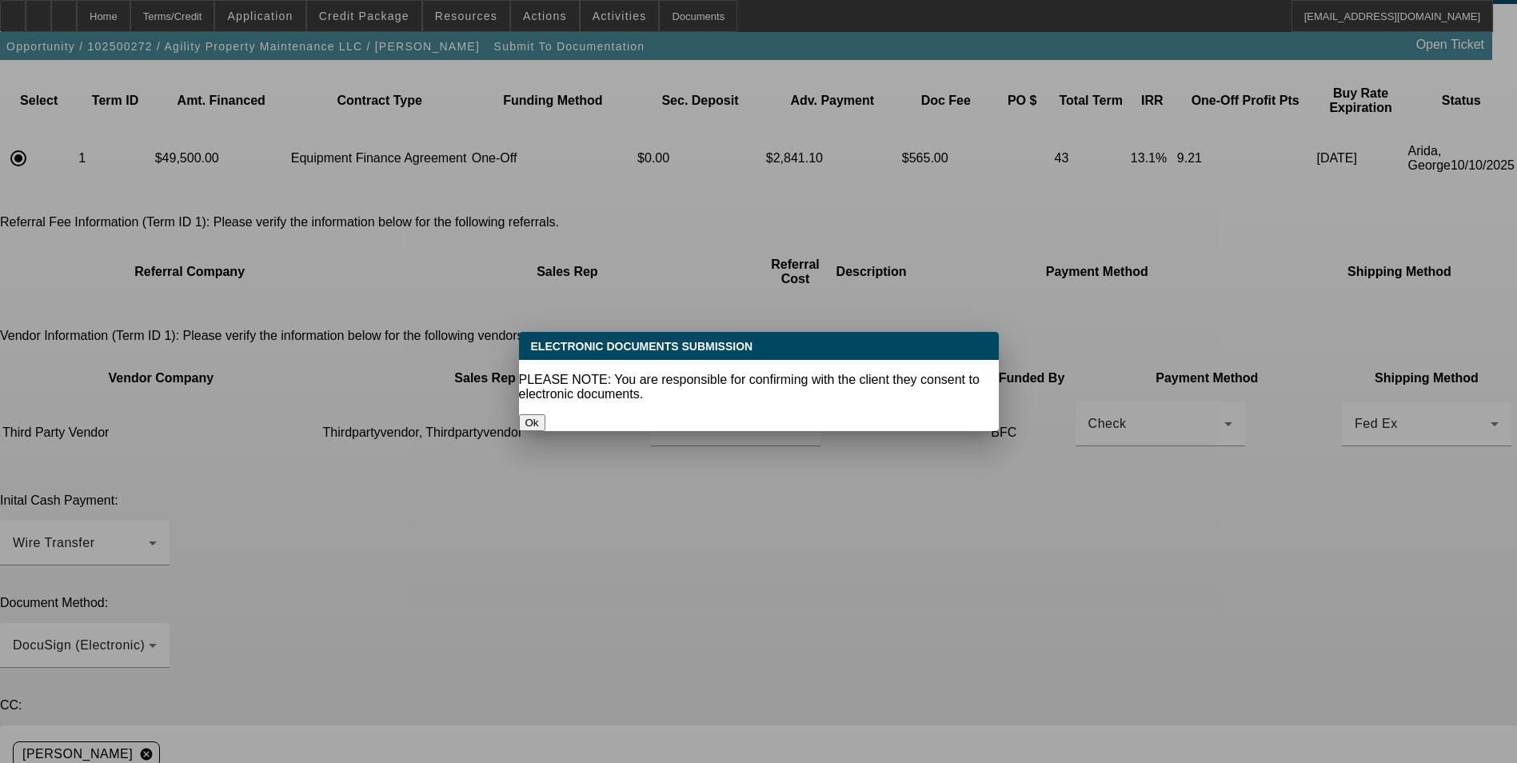
click at [545, 414] on button "Ok" at bounding box center [532, 422] width 26 height 17
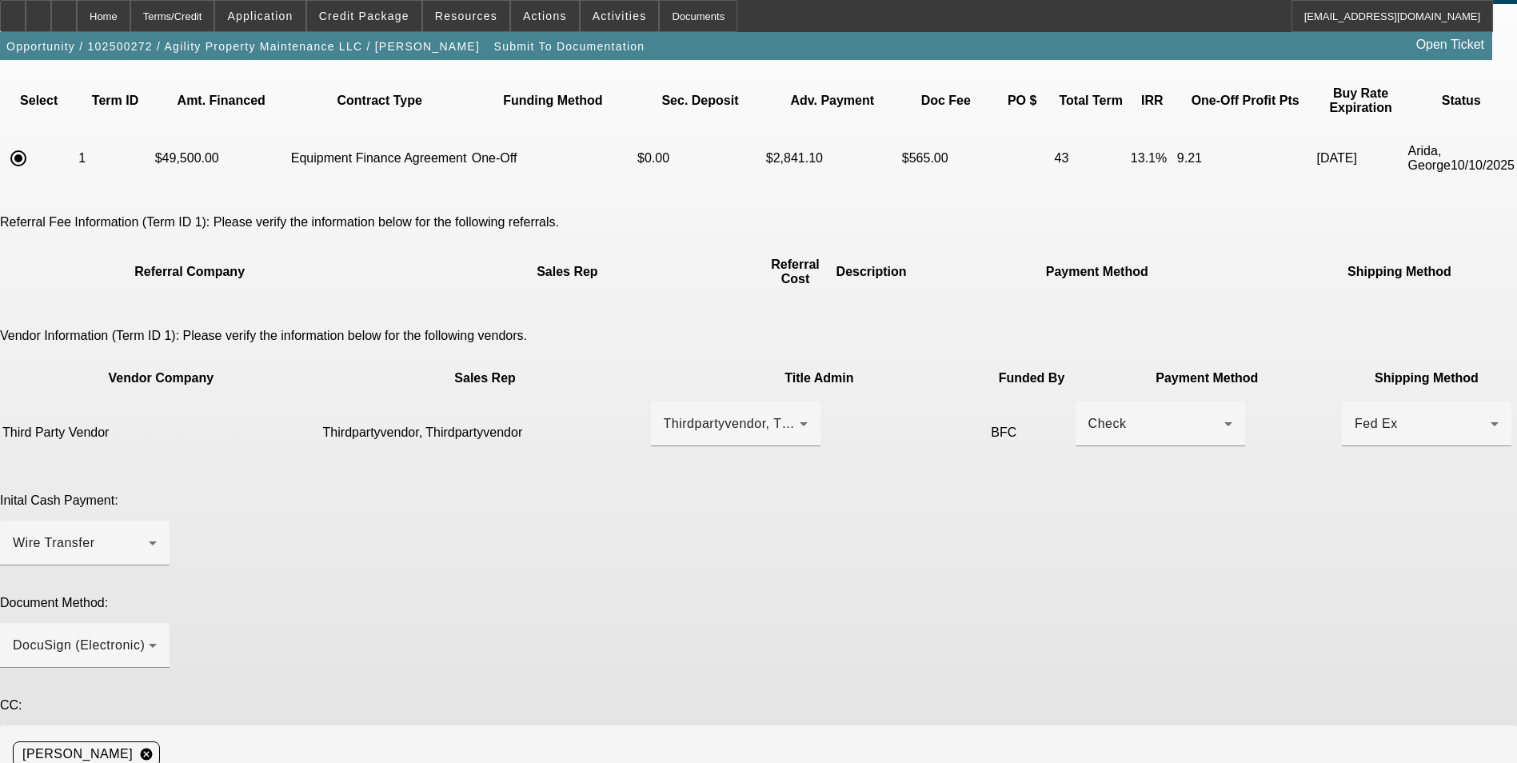
scroll to position [84, 0]
type textarea "C"
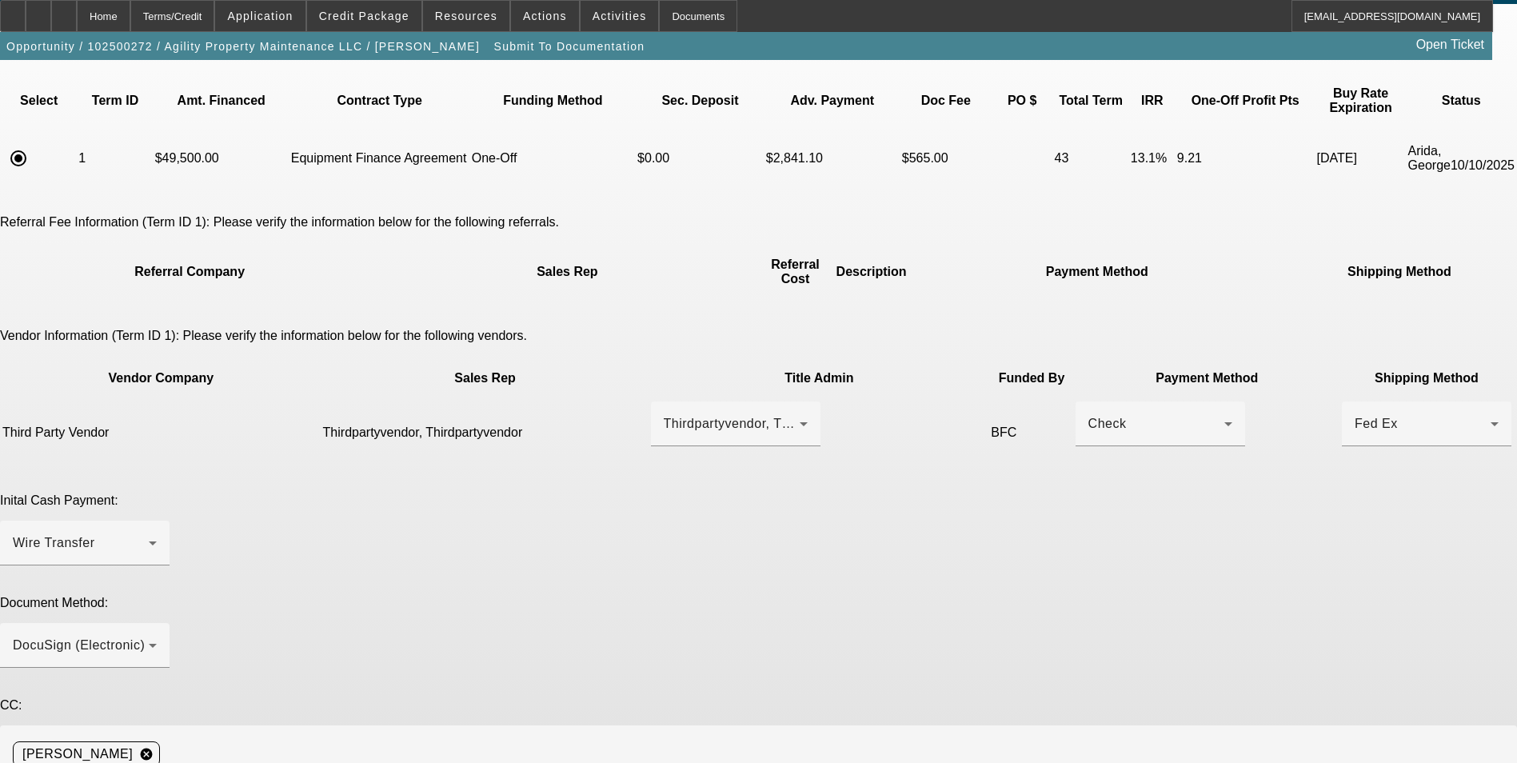
paste textarea "Chandler199812@gmail.com"
paste textarea "service@coconutsforcollege.com"
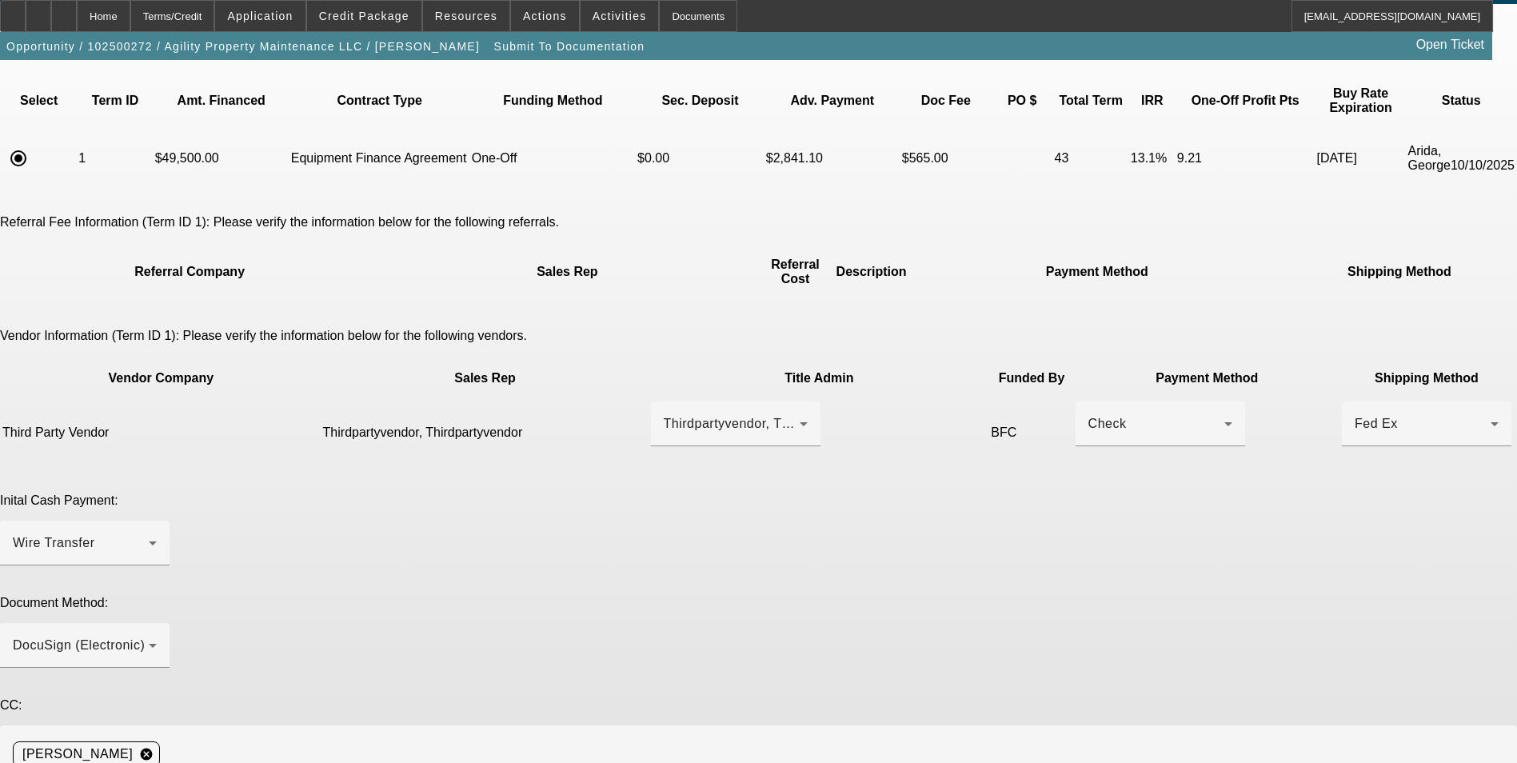
paste textarea "ron@prtree.com"
type textarea "Please send EPOA. Early payoff approved. Customer contact's are Chandler Alexan…"
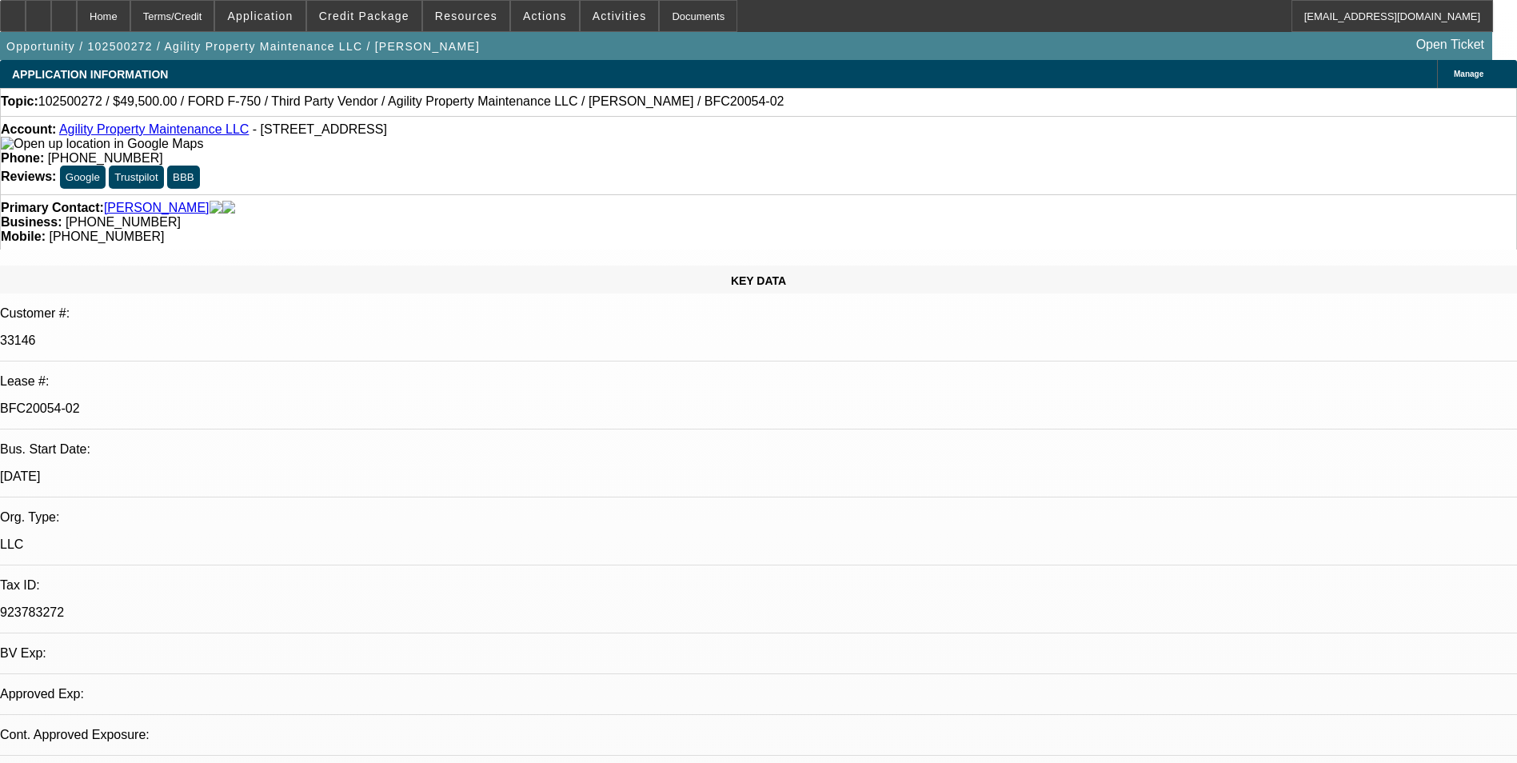
select select "0"
select select "6"
click at [215, 23] on div "Terms/Credit" at bounding box center [172, 16] width 85 height 32
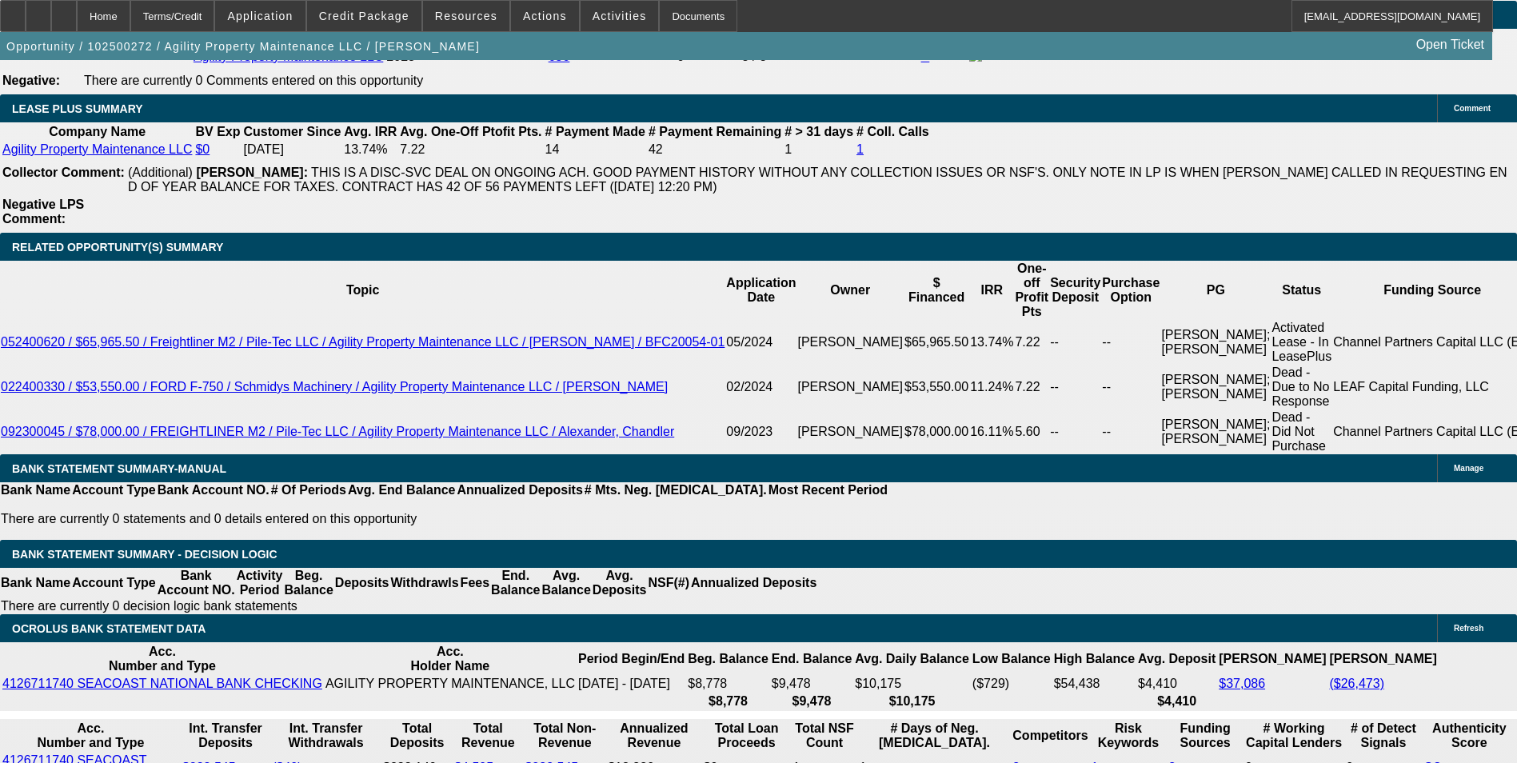
scroll to position [2839, 0]
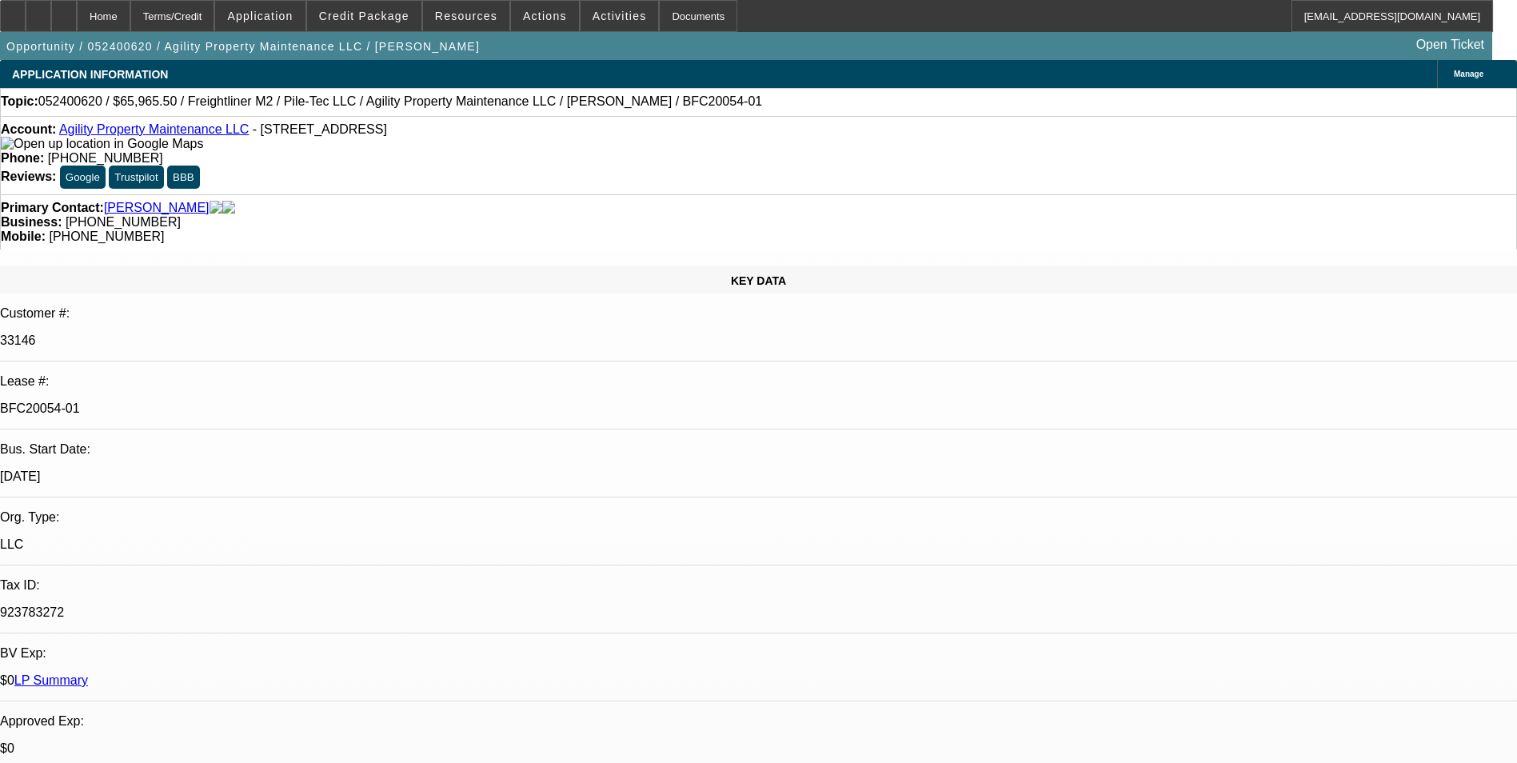
select select "0.1"
select select "0"
select select "0.1"
select select "0"
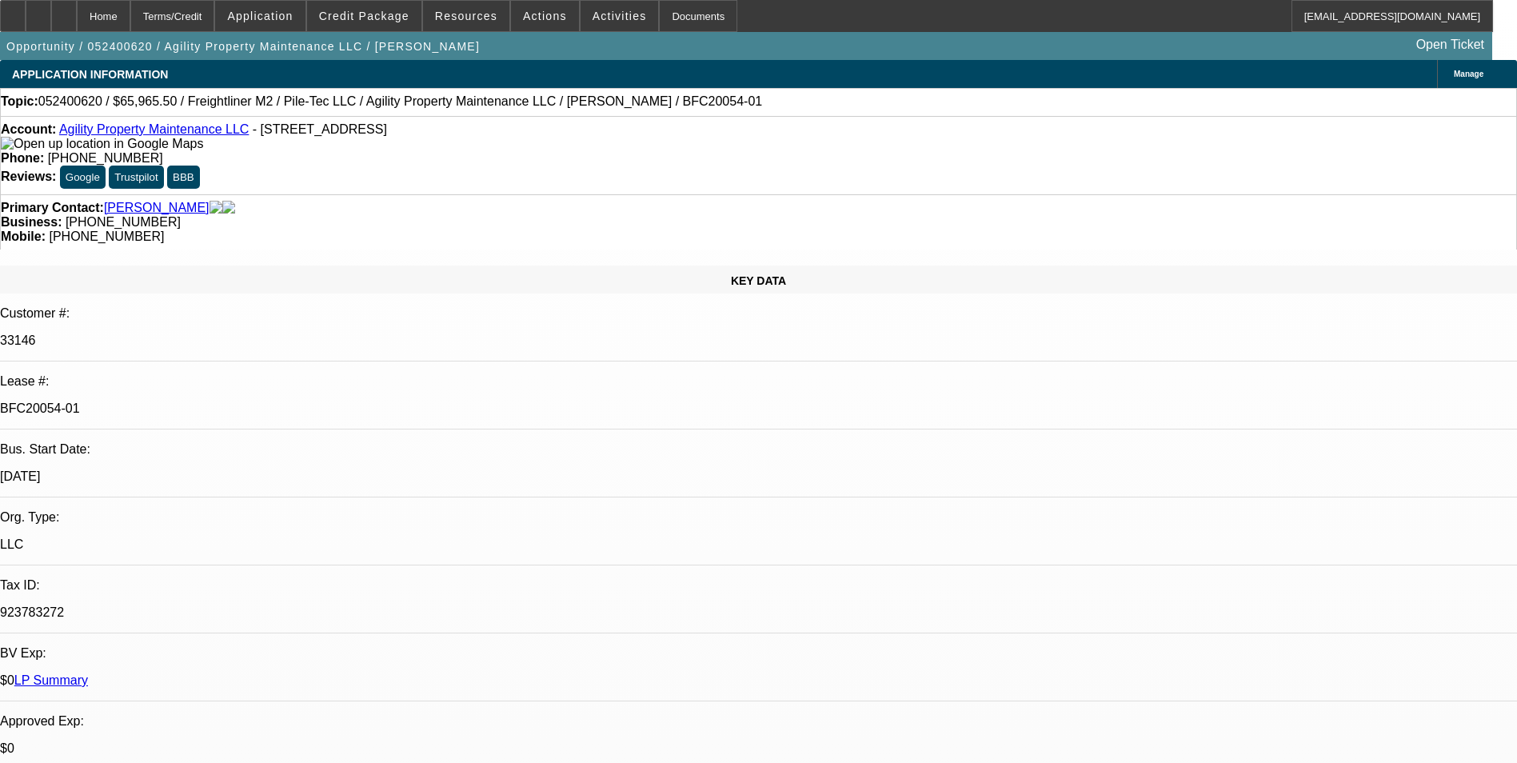
select select "0"
select select "0.1"
select select "0"
select select "0.1"
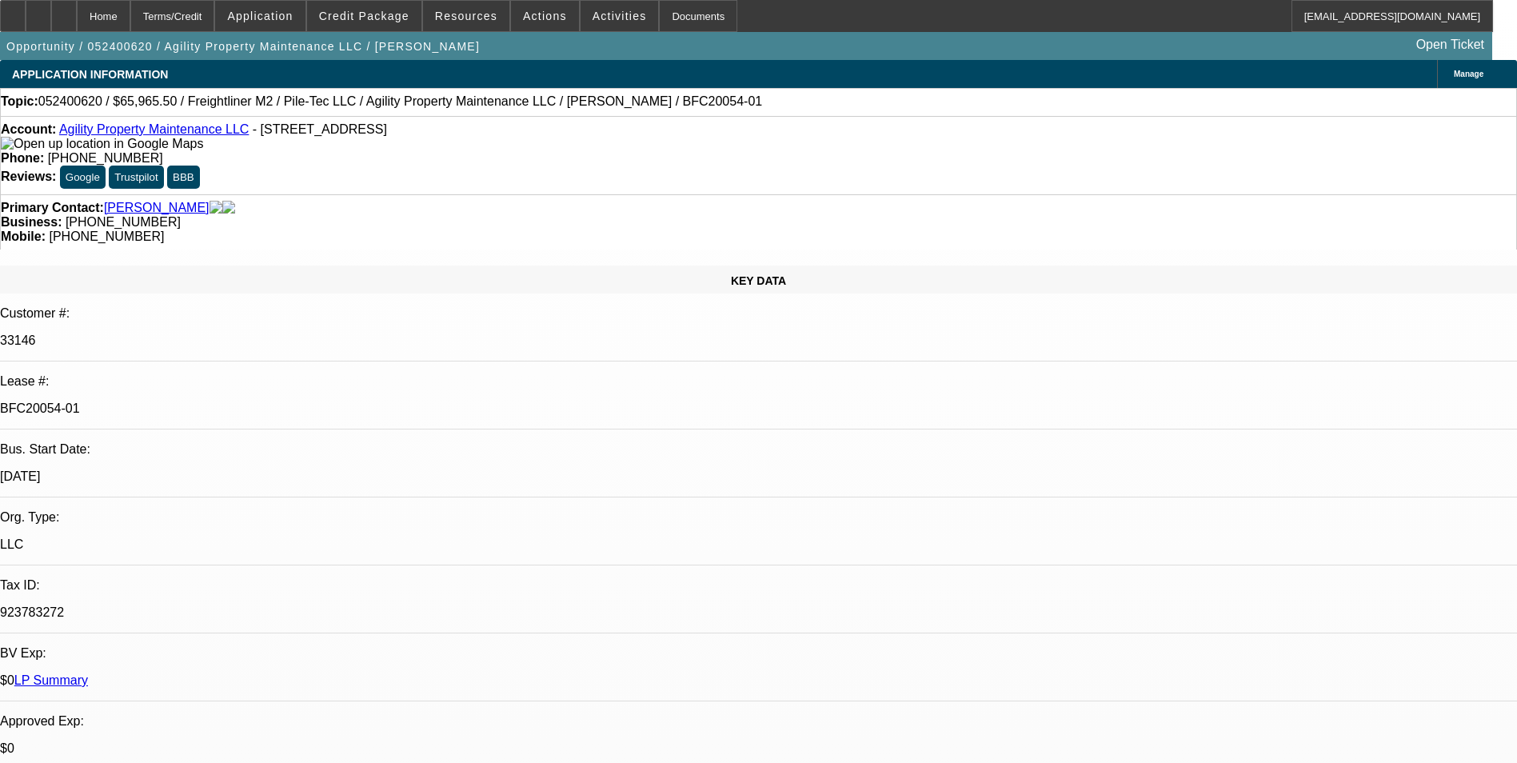
select select "0"
select select "0.1"
select select "1"
select select "2"
select select "6"
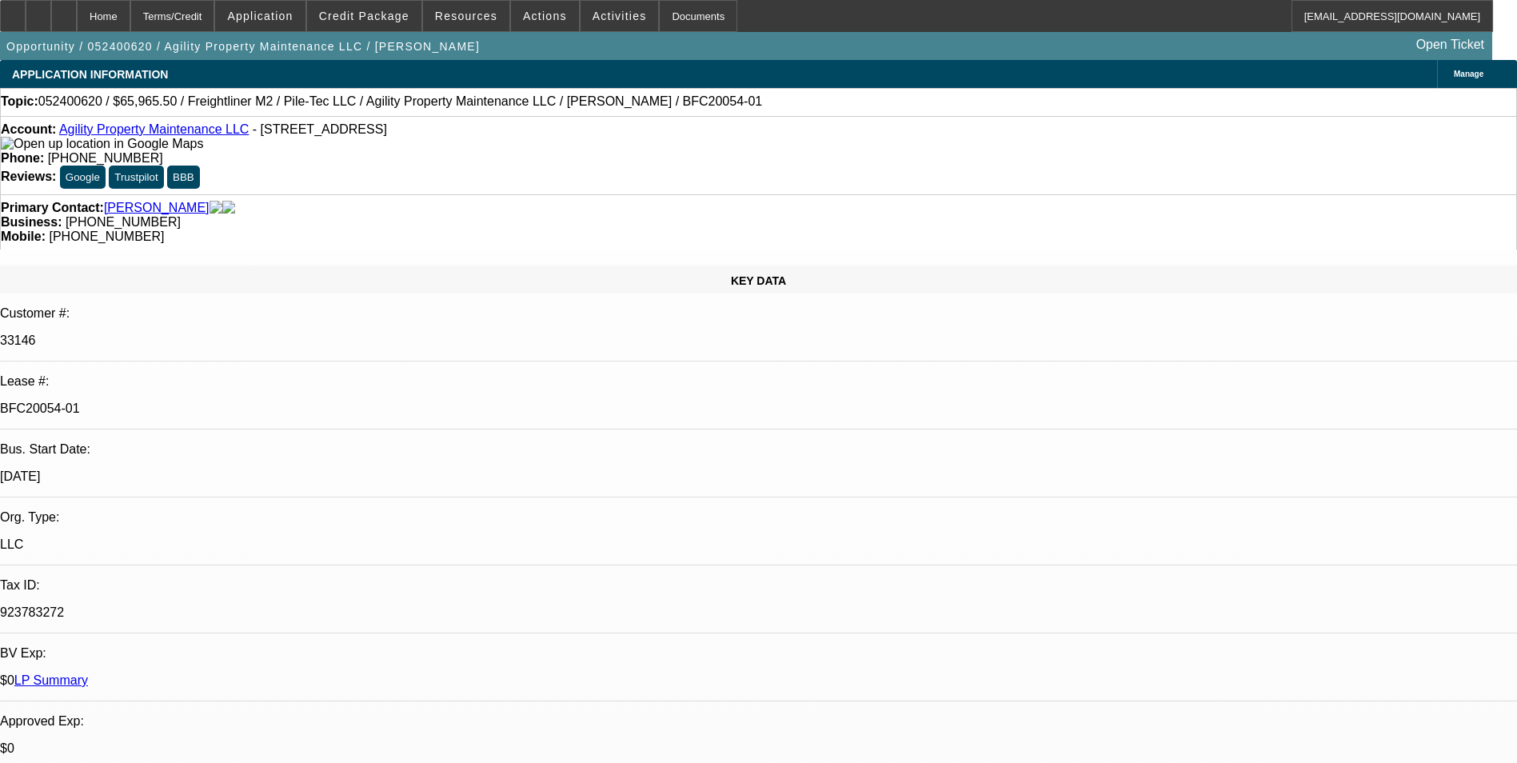
select select "1"
select select "2"
select select "6"
select select "1"
select select "2"
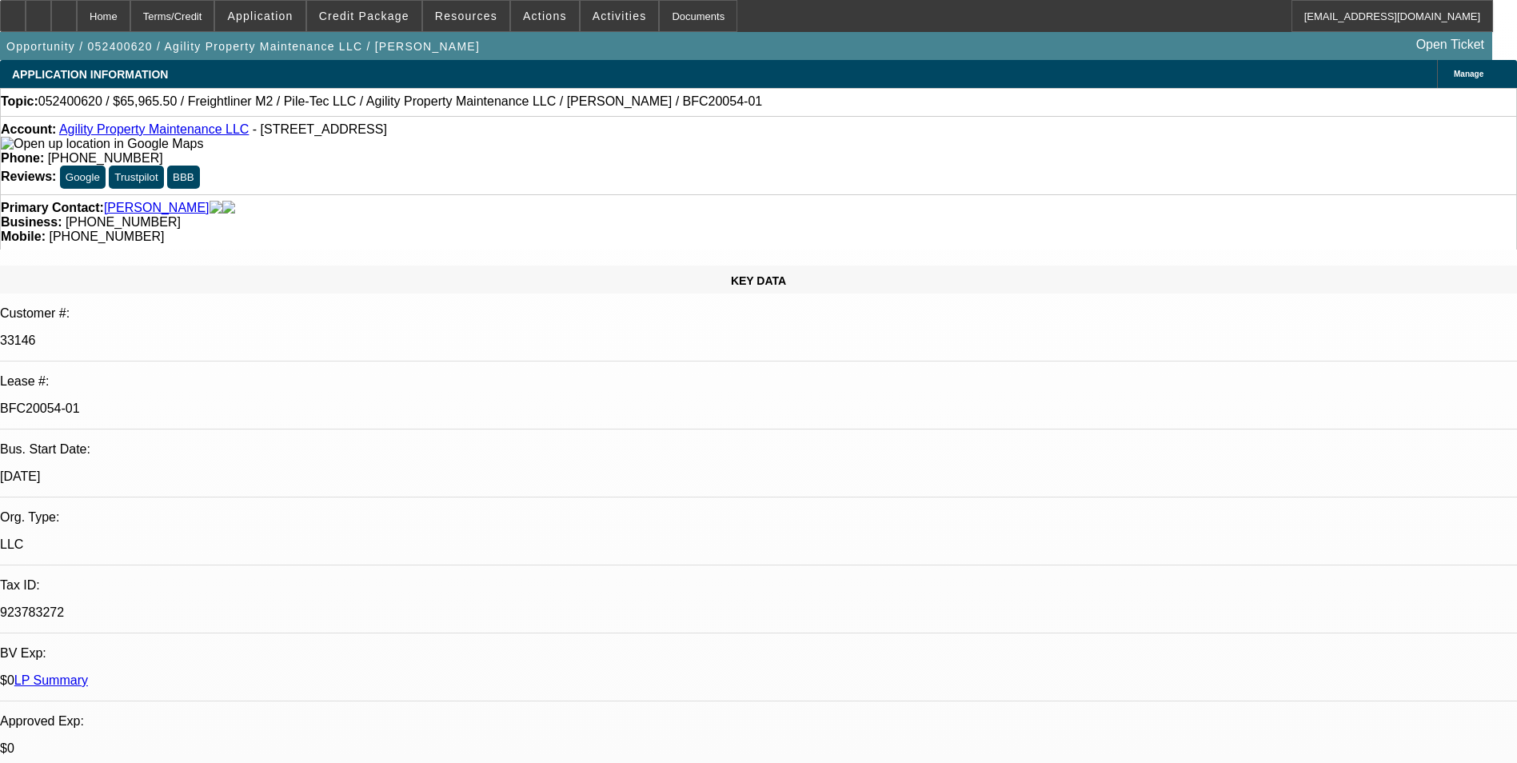
select select "4"
select select "1"
select select "2"
select select "4"
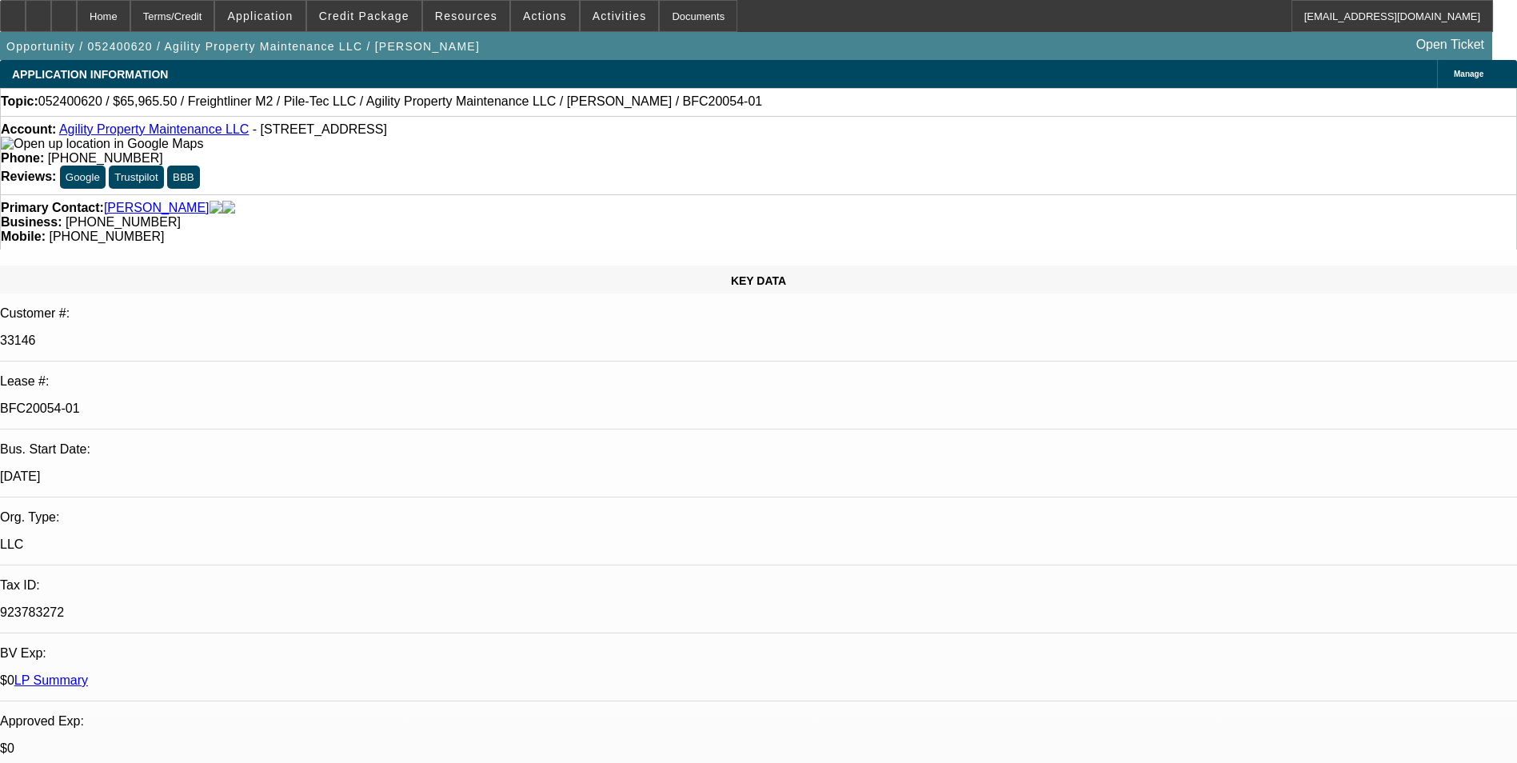
scroll to position [2479, 0]
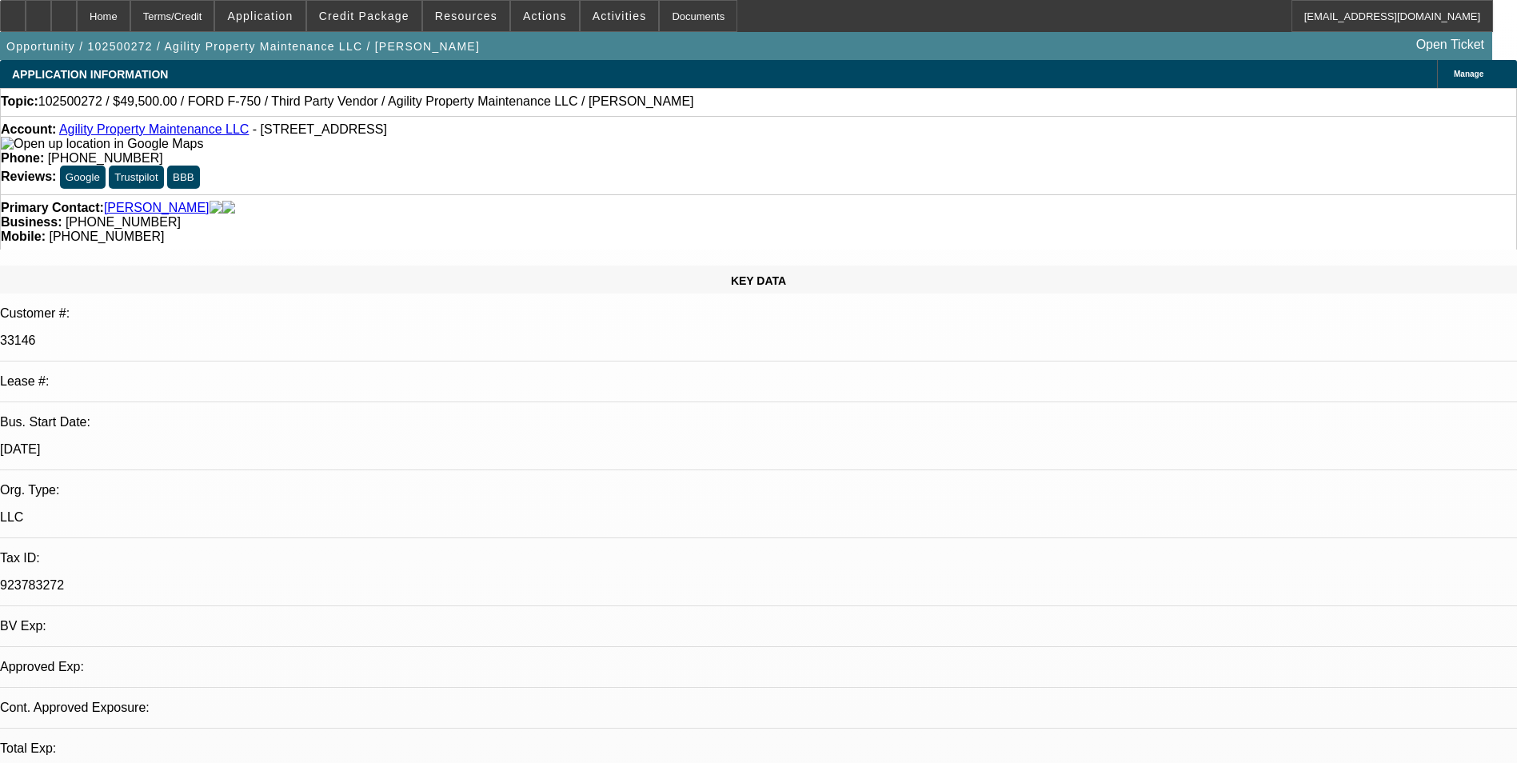
select select "0"
select select "1"
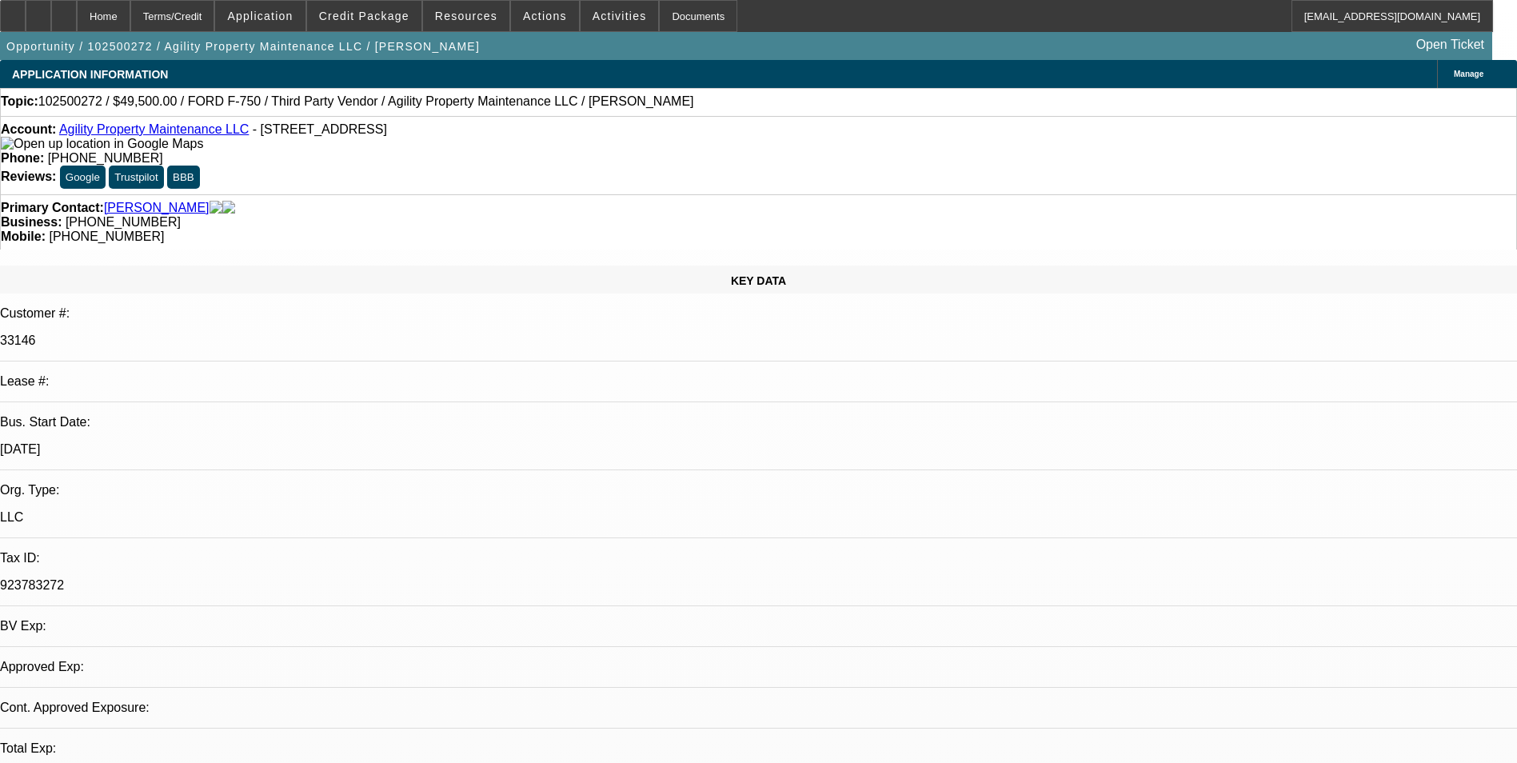
select select "6"
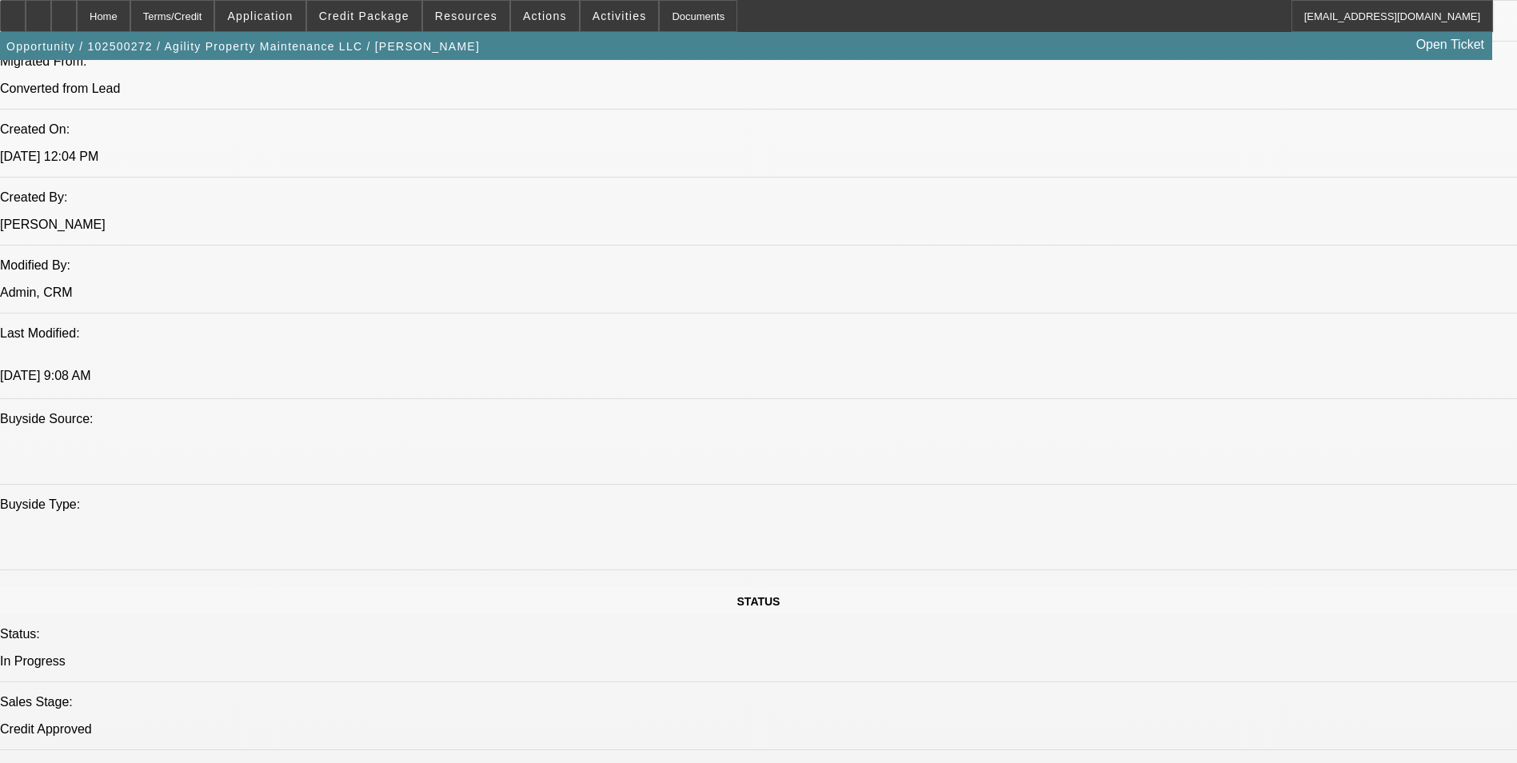
scroll to position [1679, 0]
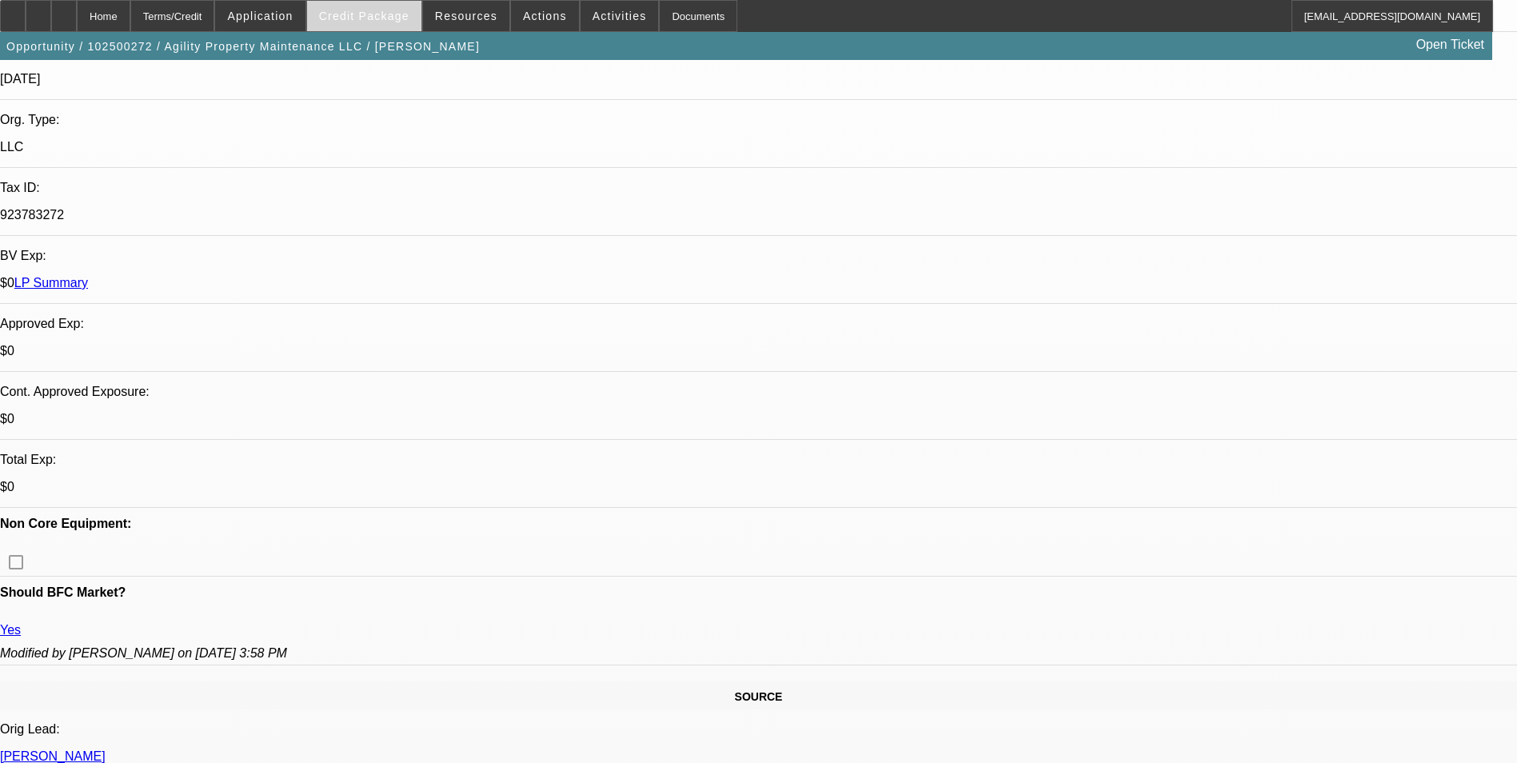
scroll to position [160, 0]
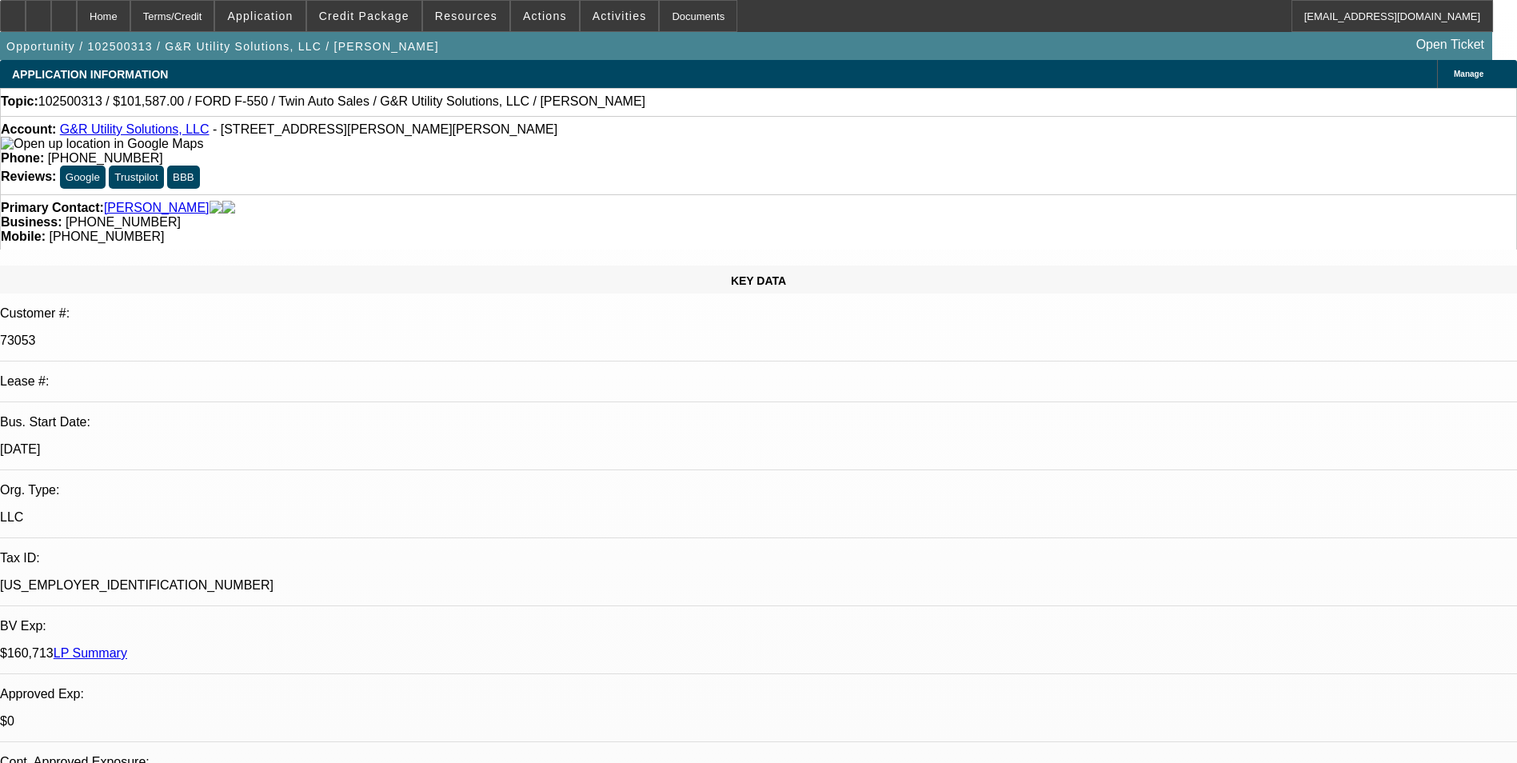
select select "0"
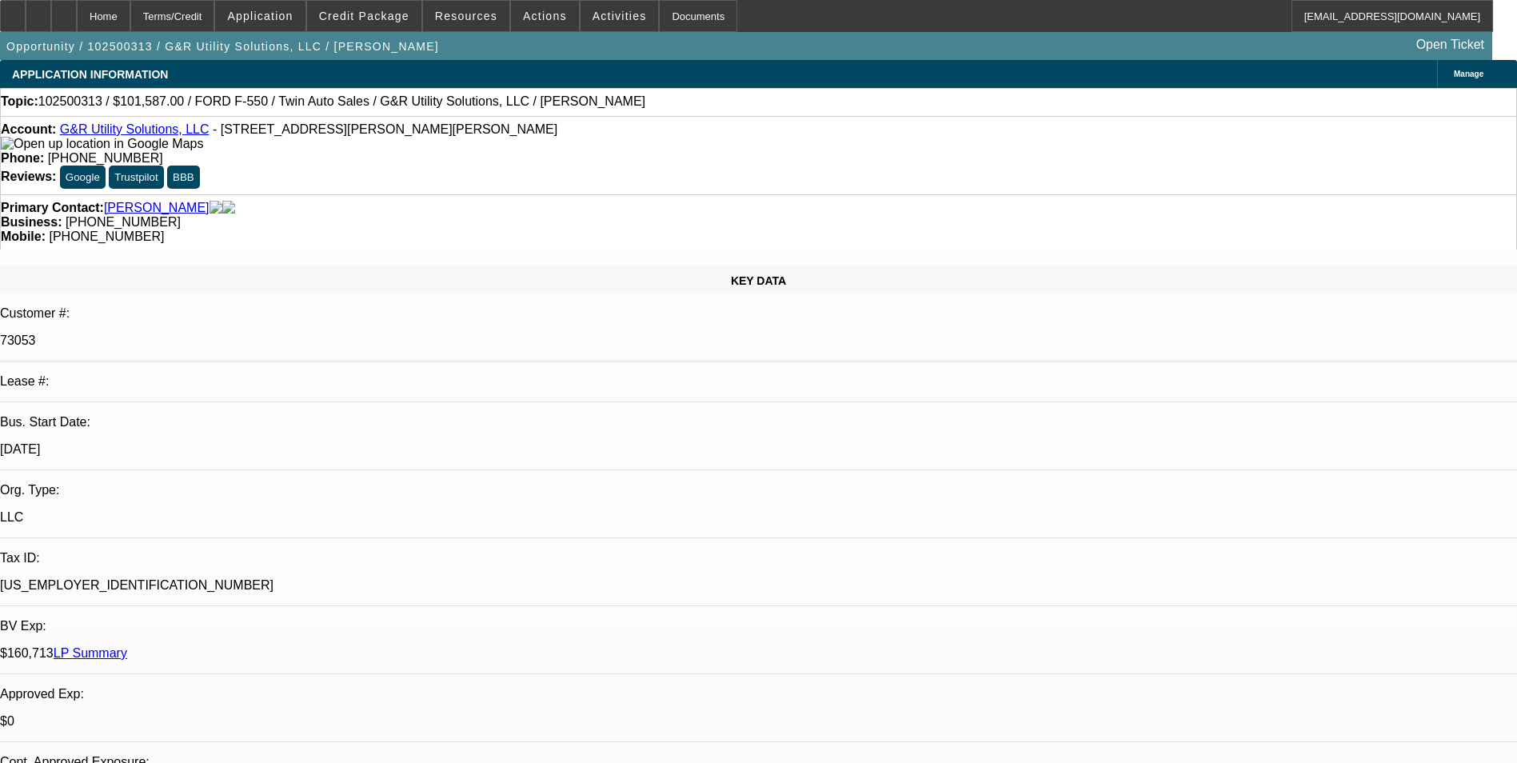
select select "0"
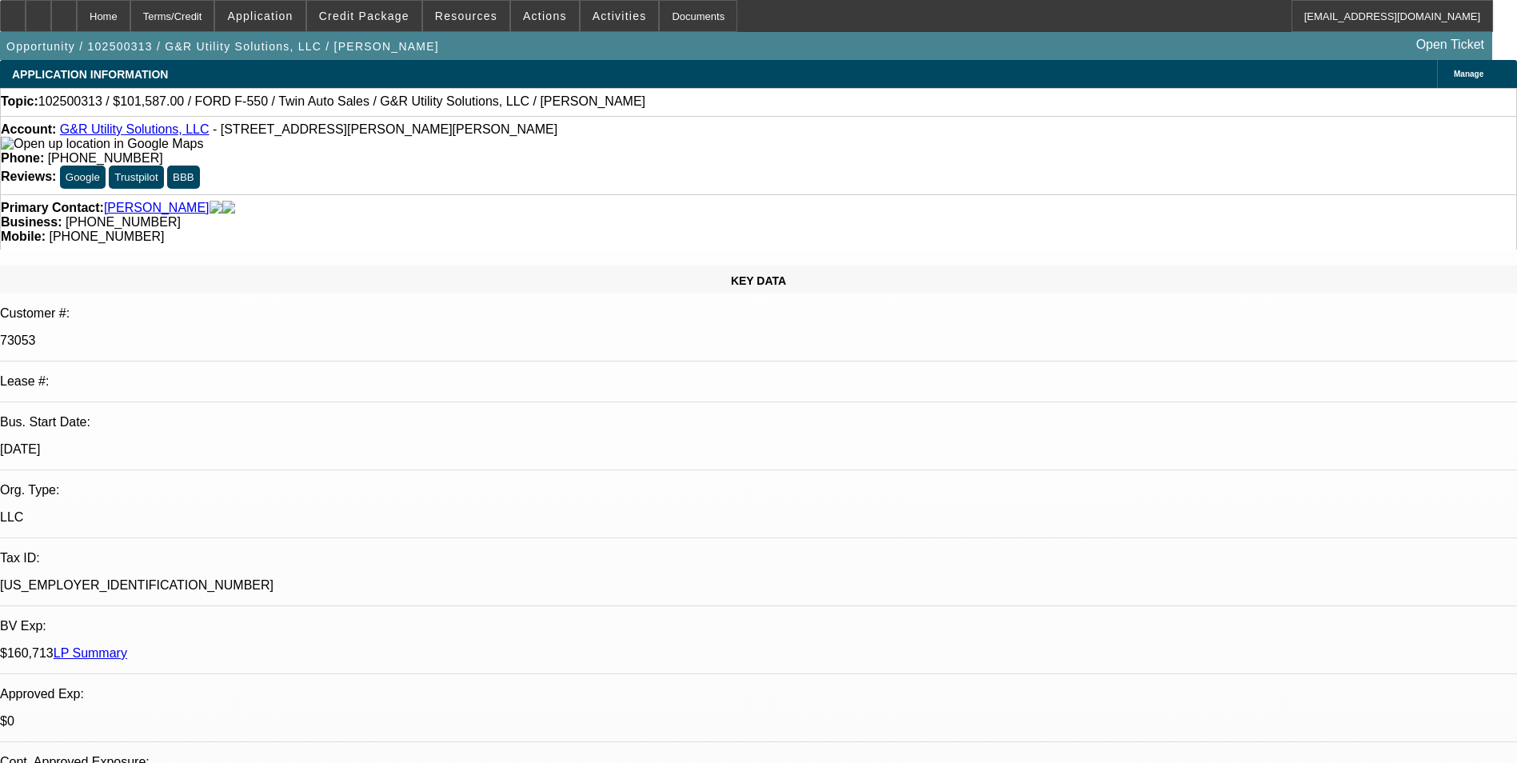
select select "0"
select select "1"
select select "6"
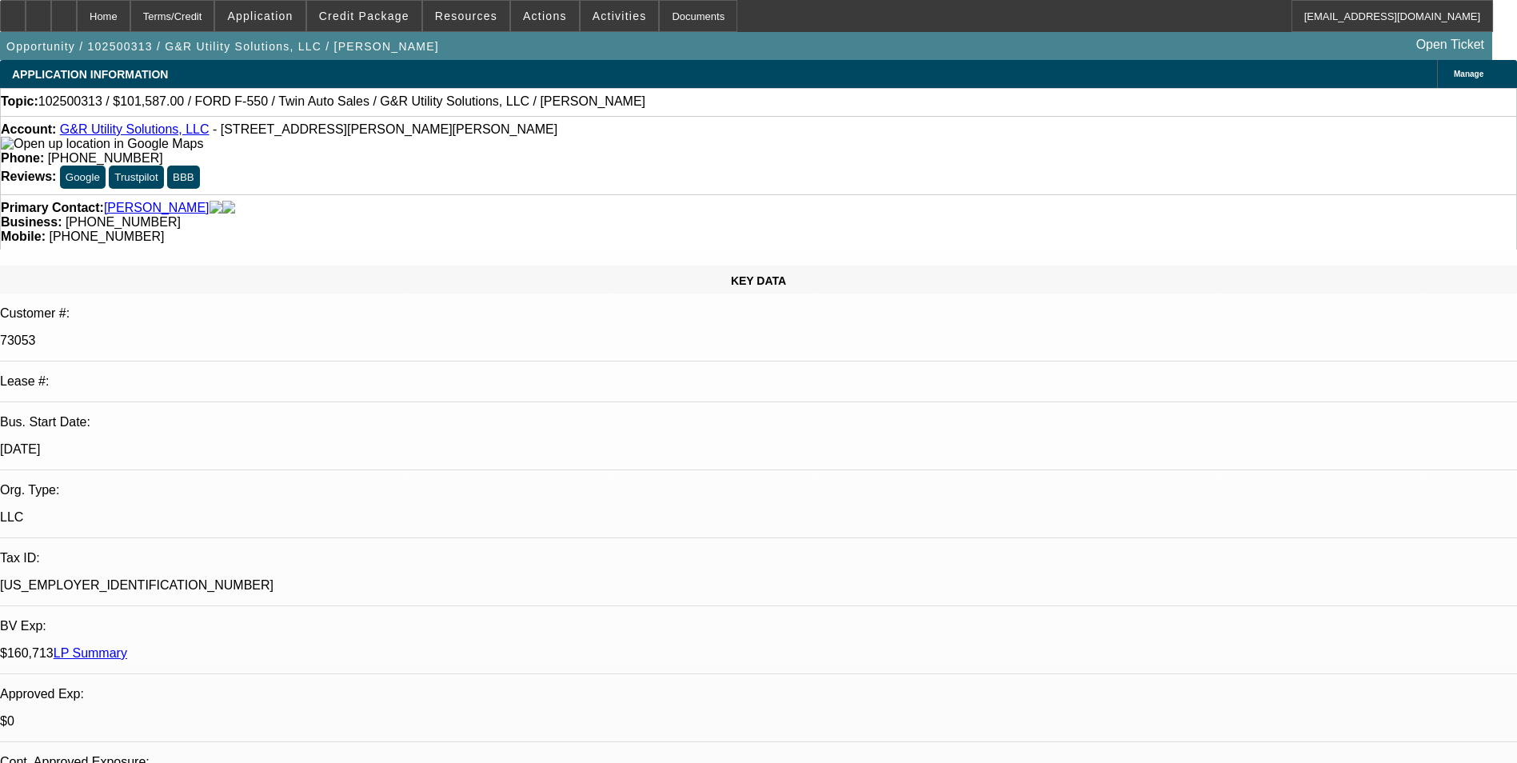
select select "1"
select select "6"
select select "1"
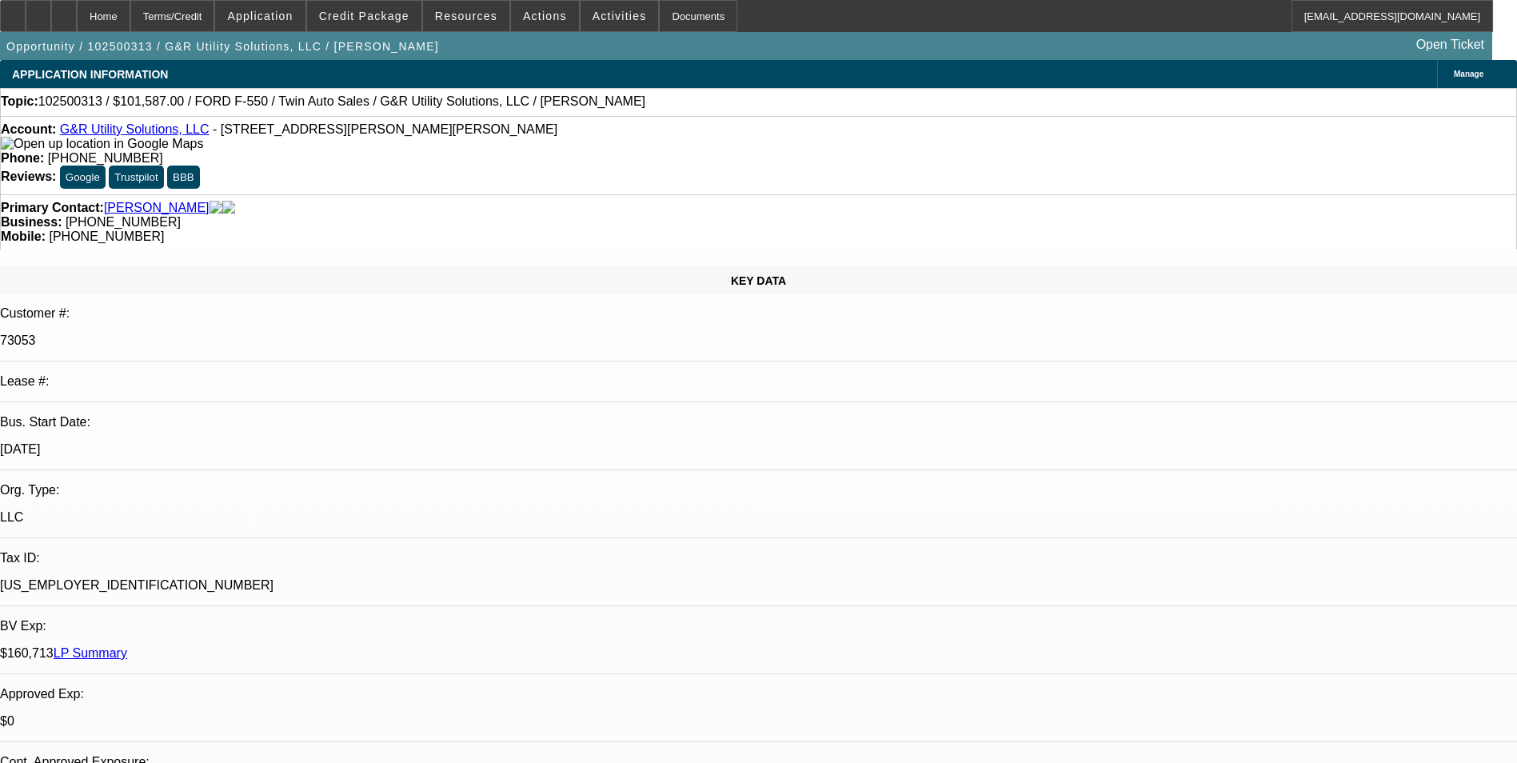
select select "6"
select select "1"
select select "6"
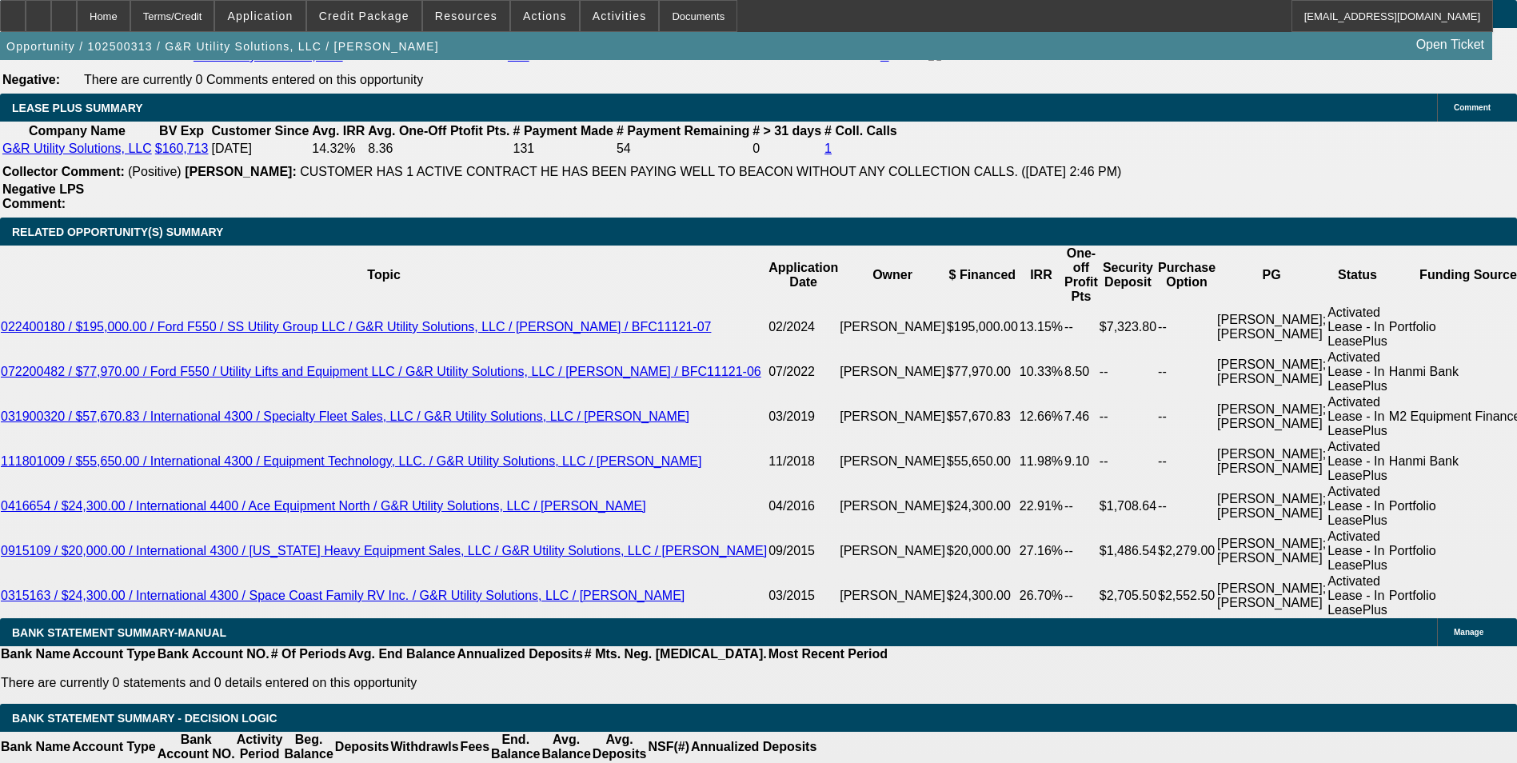
scroll to position [1362, 0]
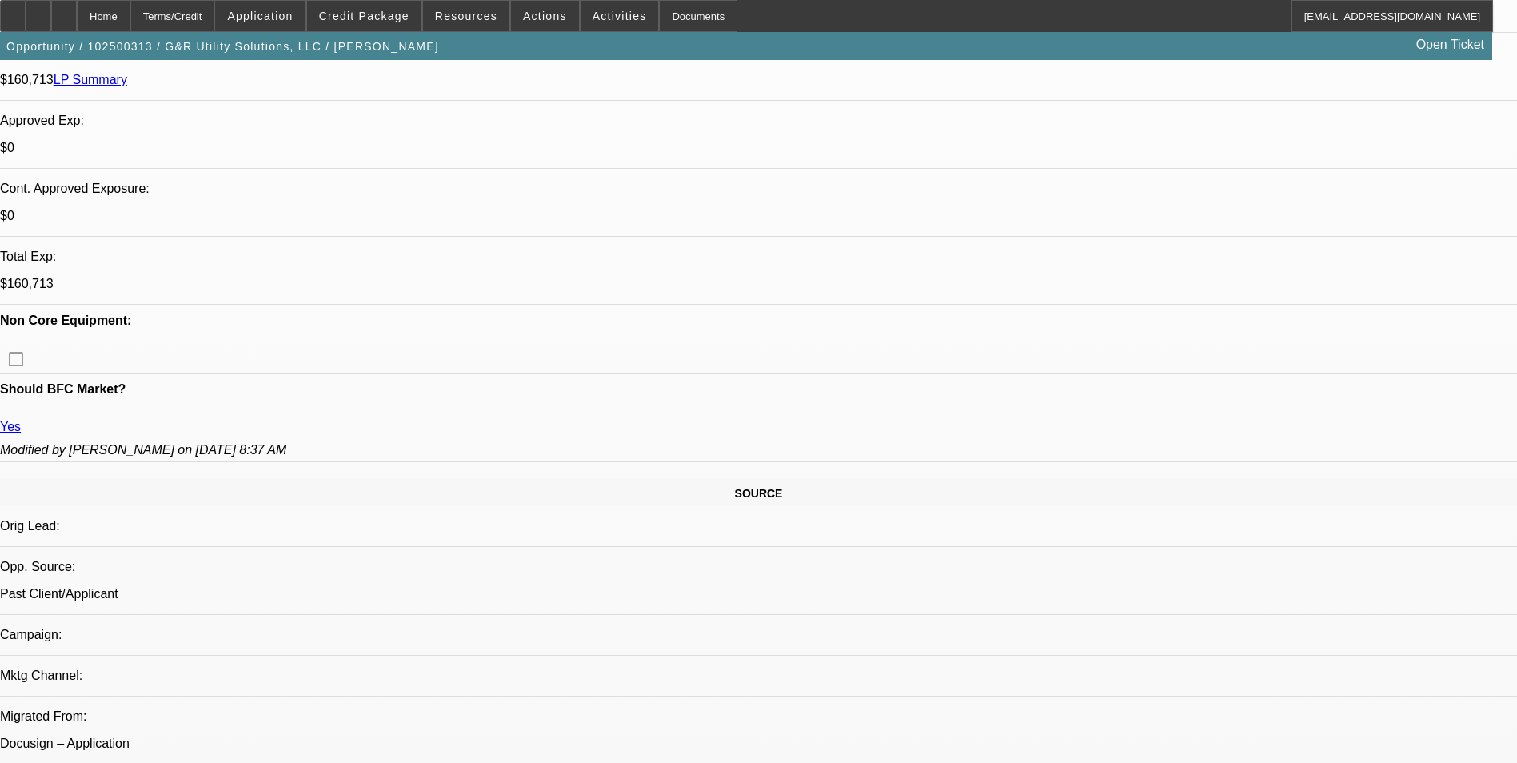
scroll to position [560, 0]
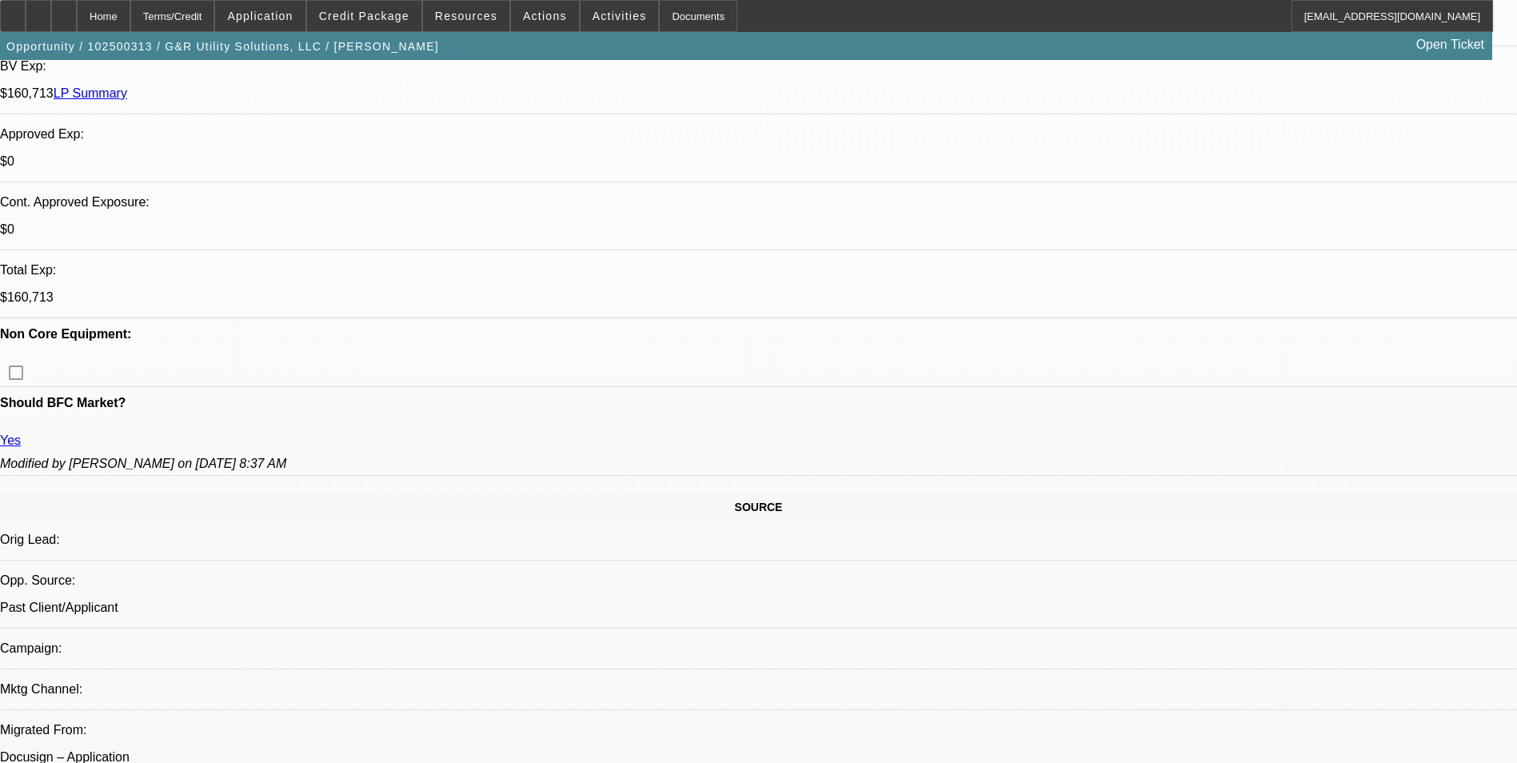
drag, startPoint x: 1235, startPoint y: 300, endPoint x: 1222, endPoint y: 266, distance: 35.9
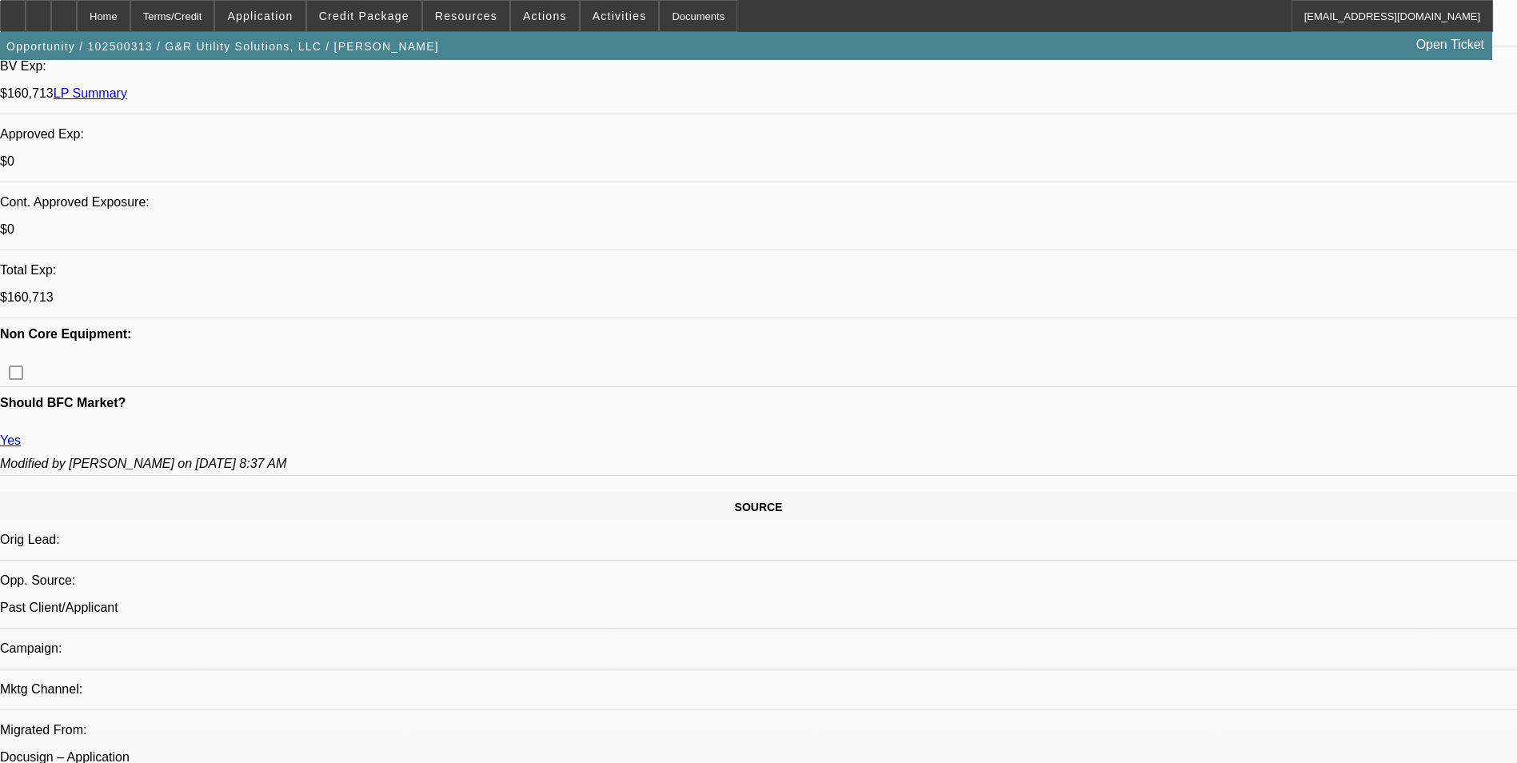
scroll to position [0, 0]
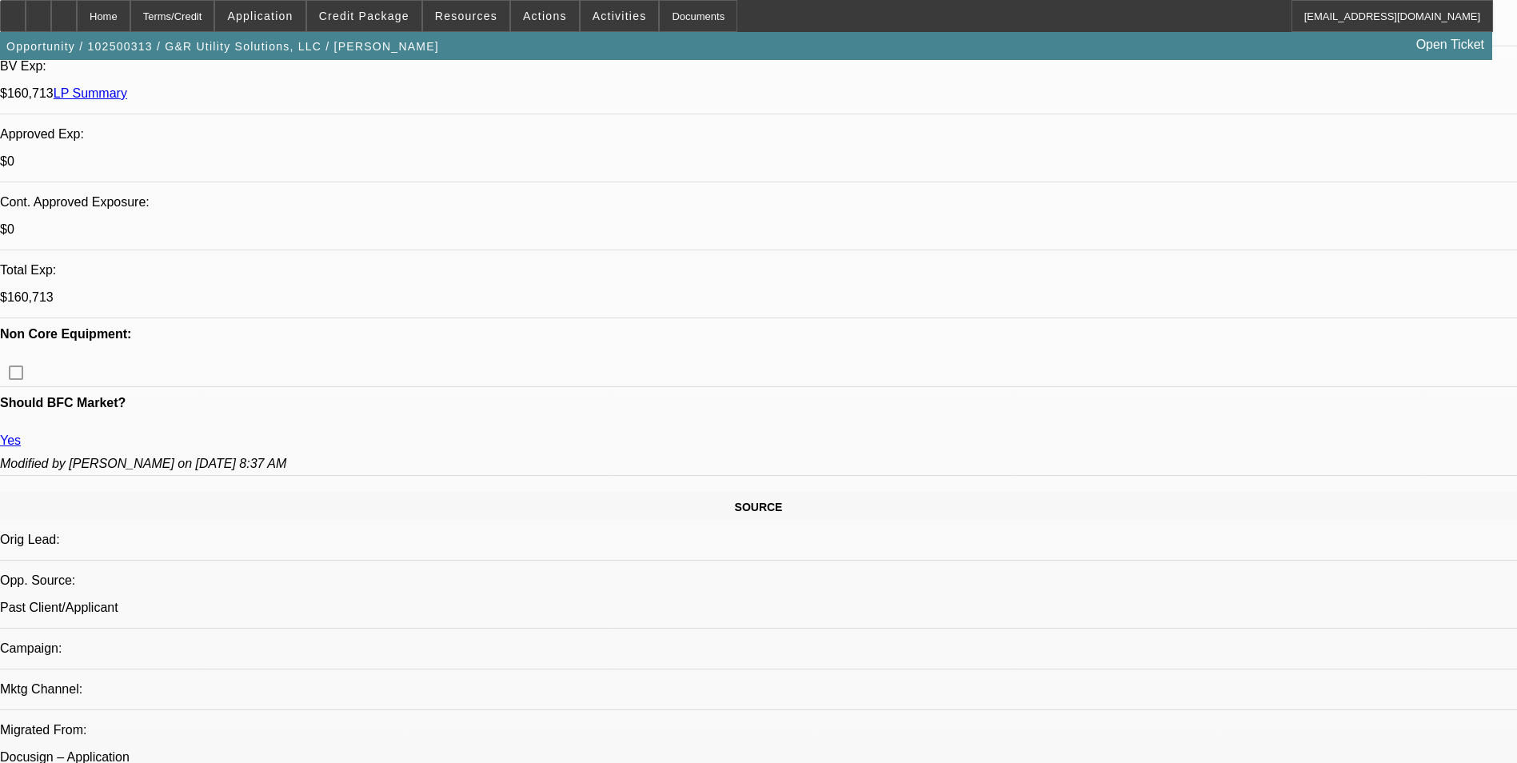
scroll to position [323, 0]
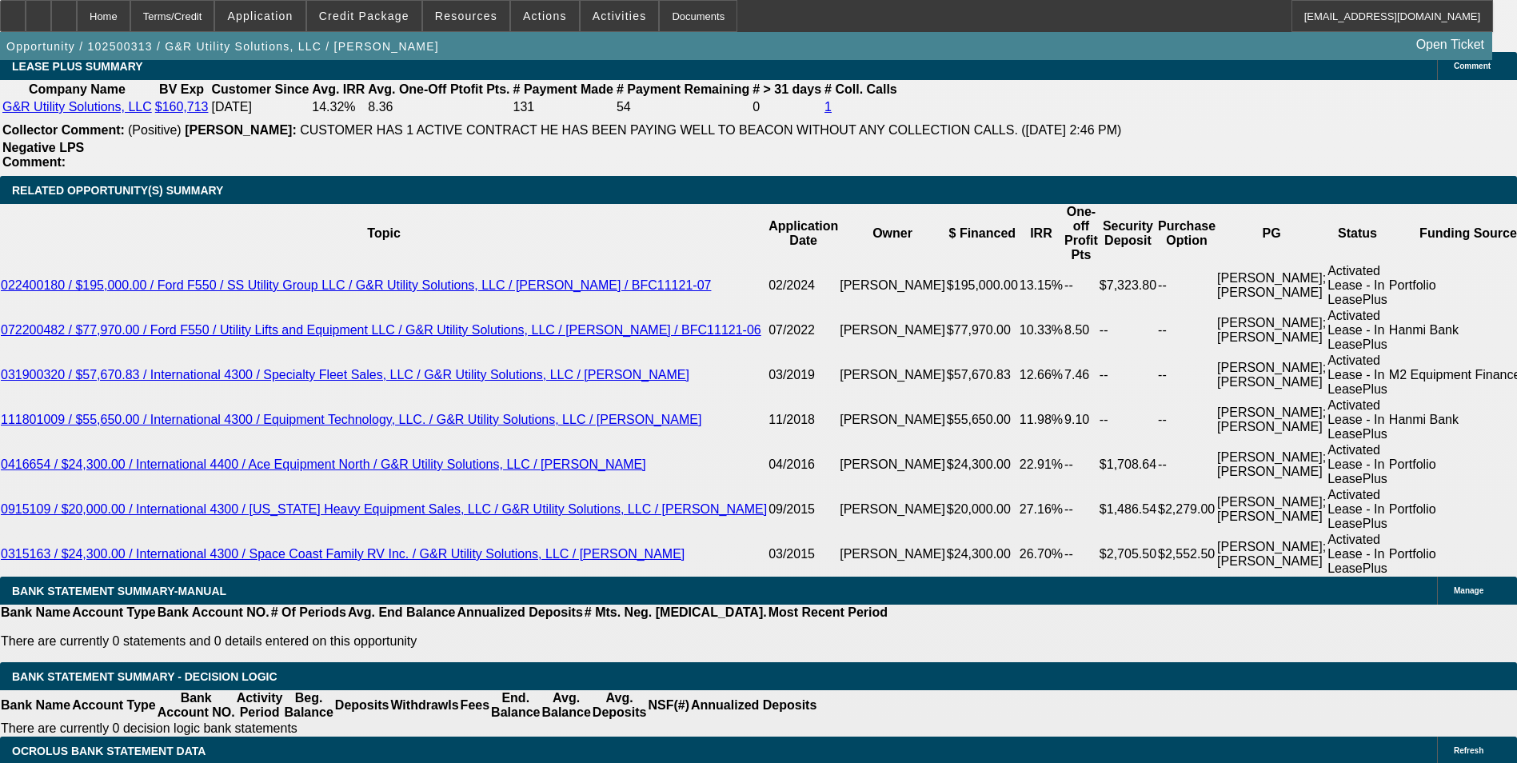
scroll to position [2798, 0]
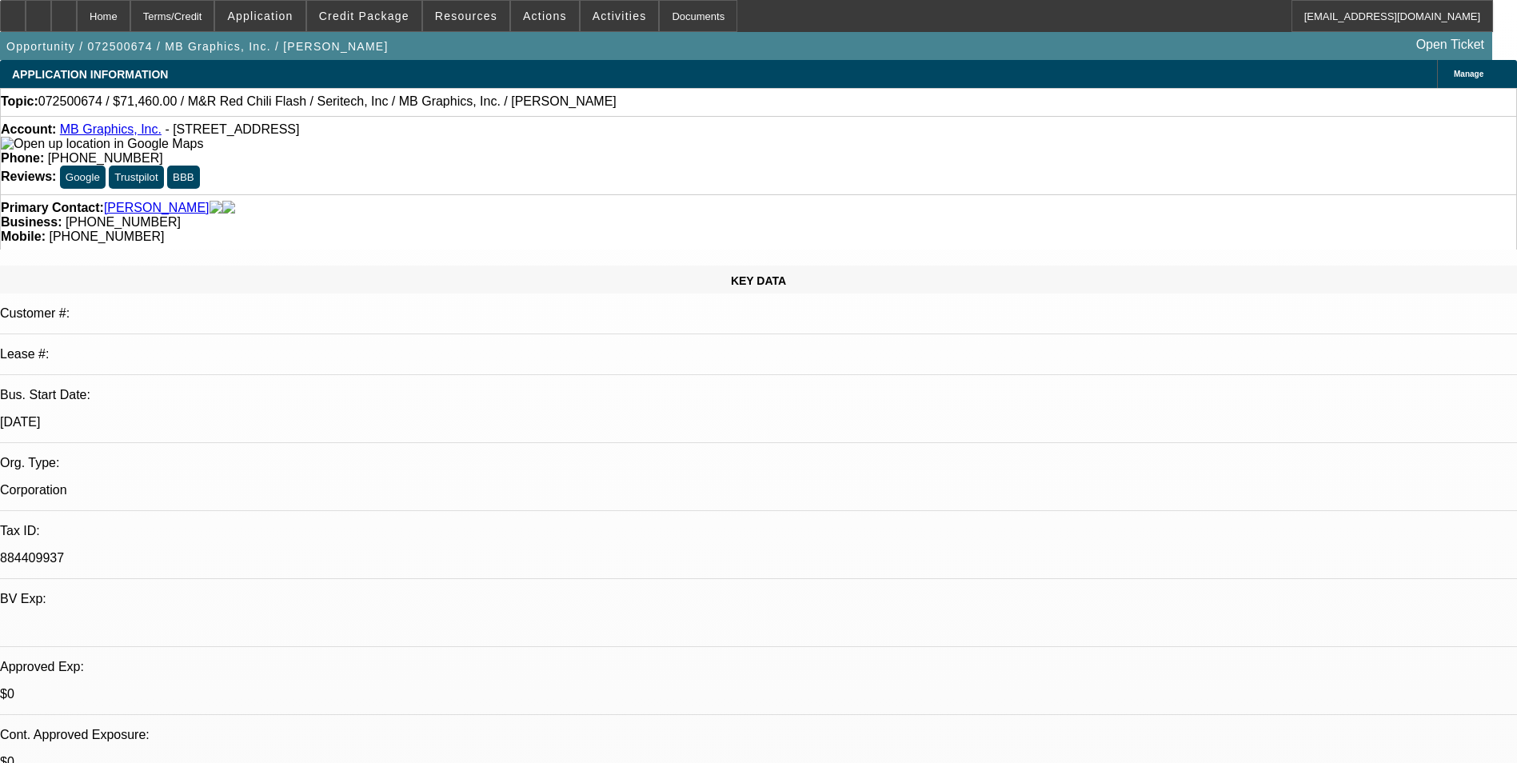
select select "0"
select select "0.1"
select select "0"
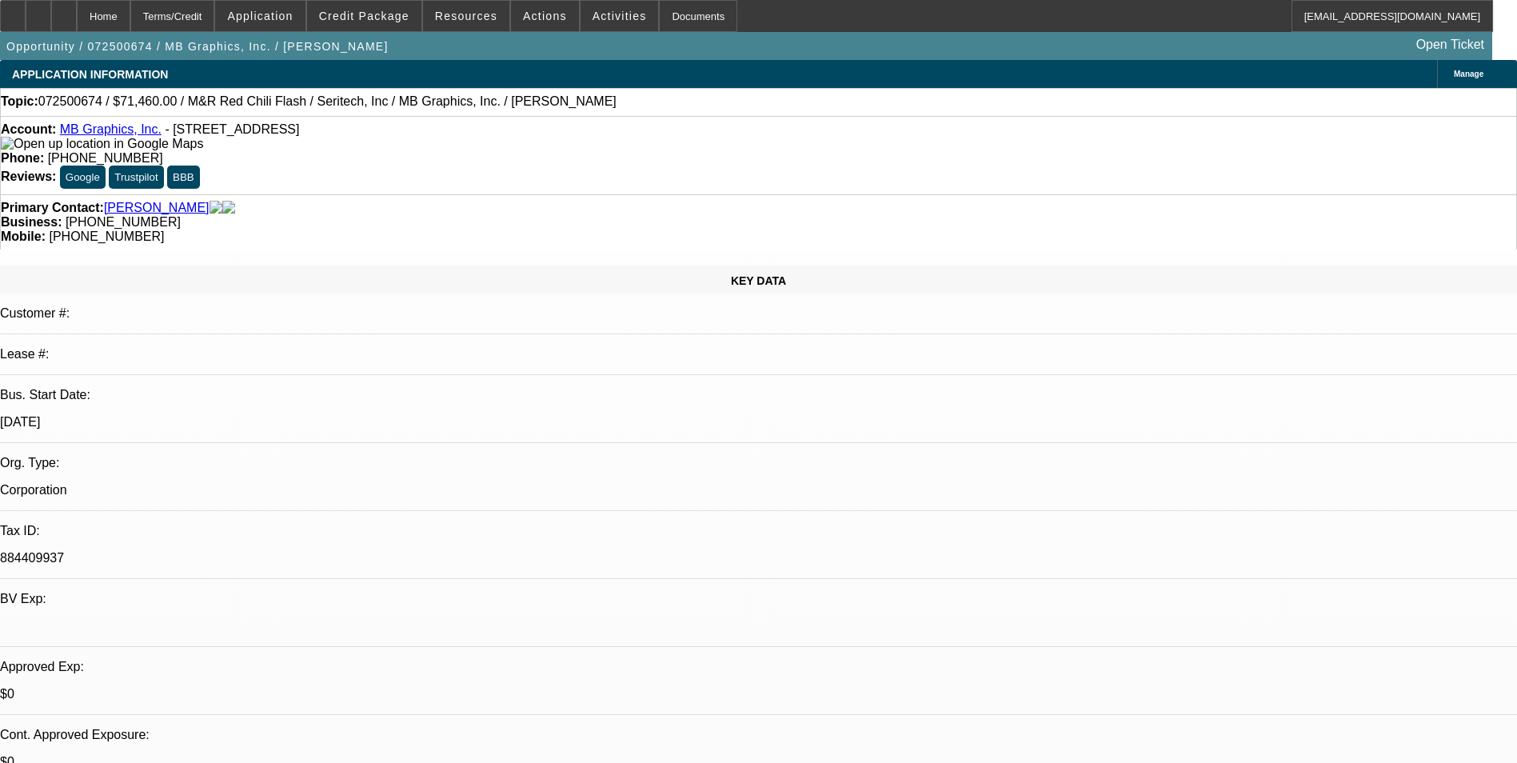
select select "0.1"
select select "0"
select select "0.1"
select select "0"
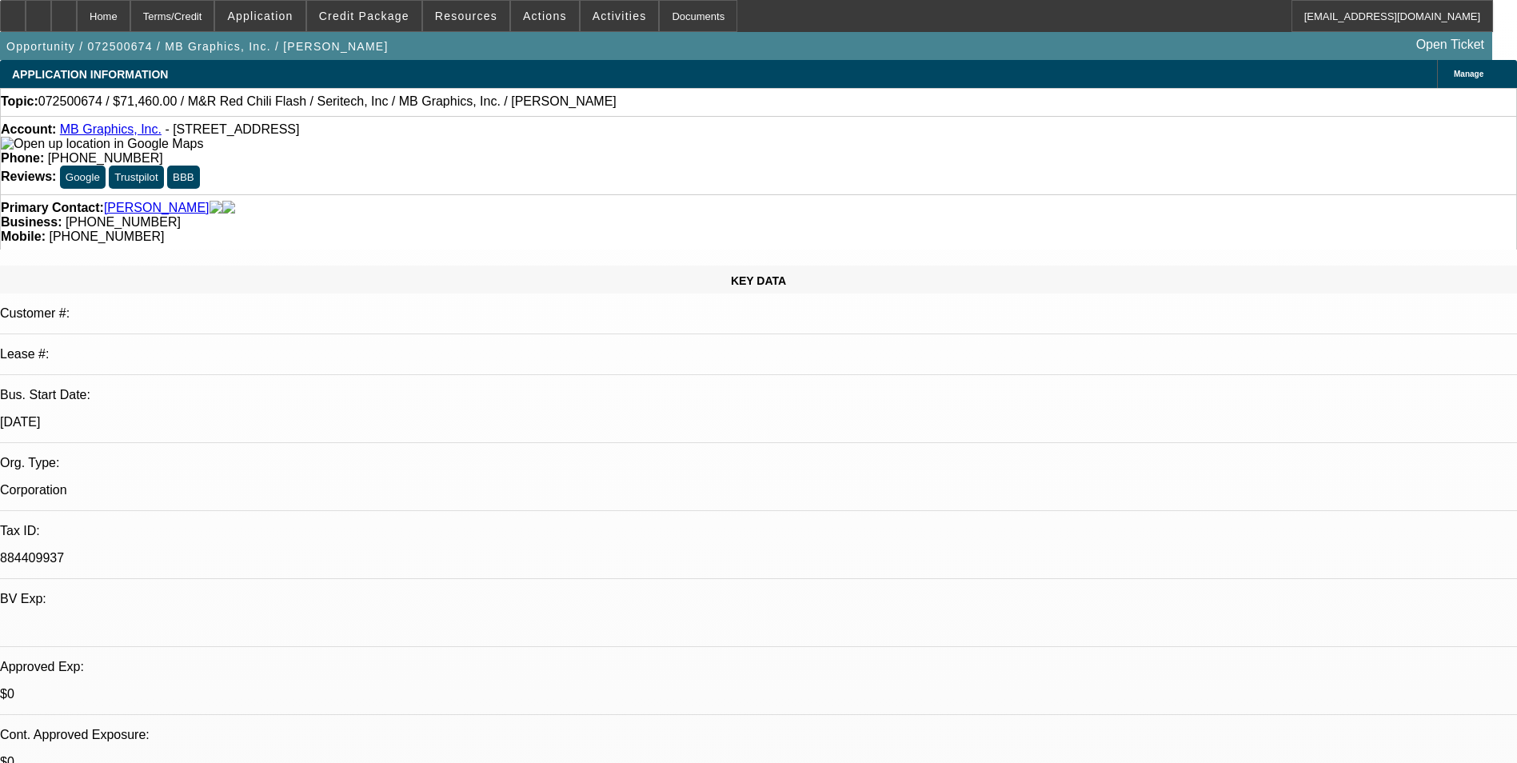
select select "0"
select select "0.1"
select select "1"
select select "5"
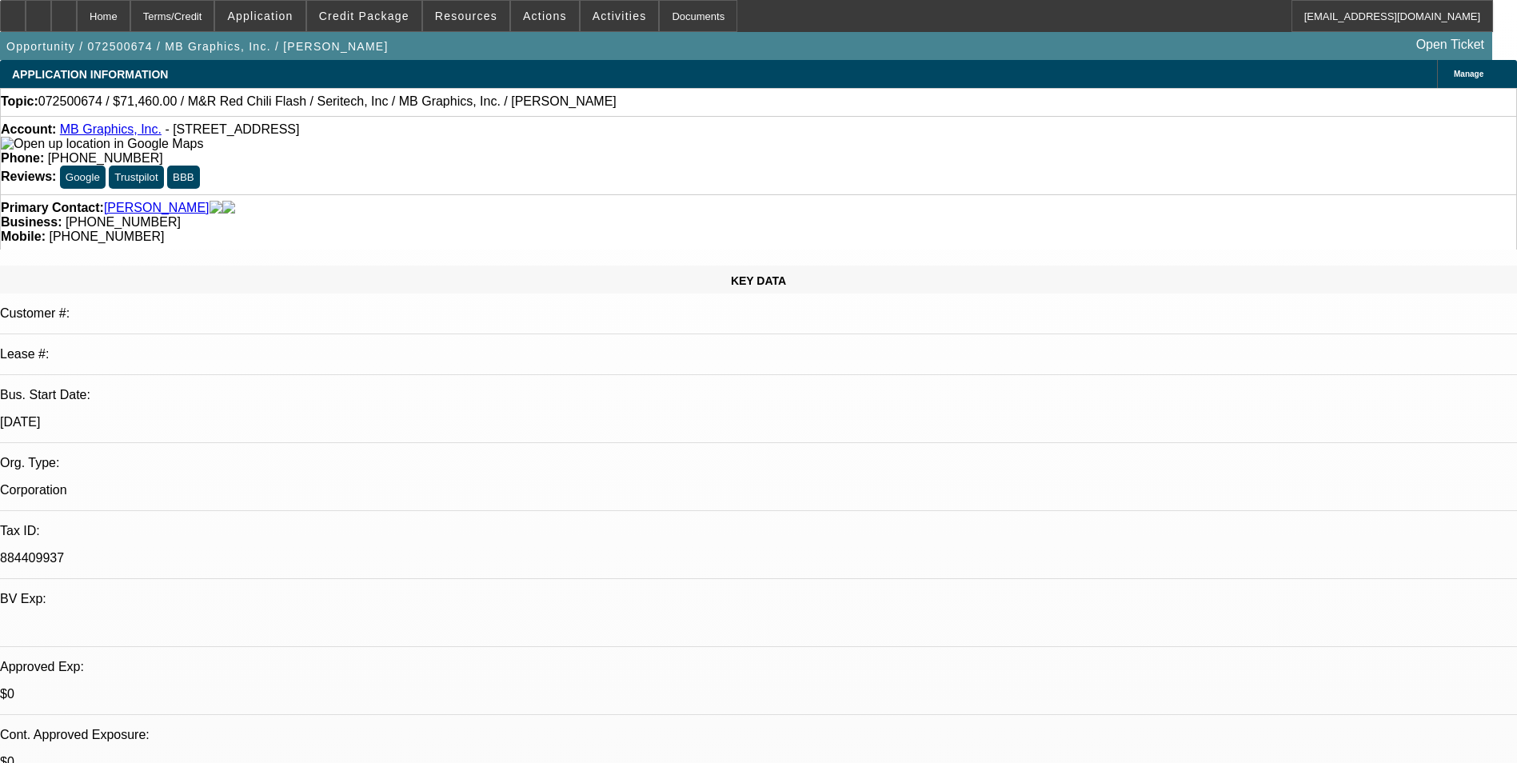
select select "1"
select select "5"
select select "1"
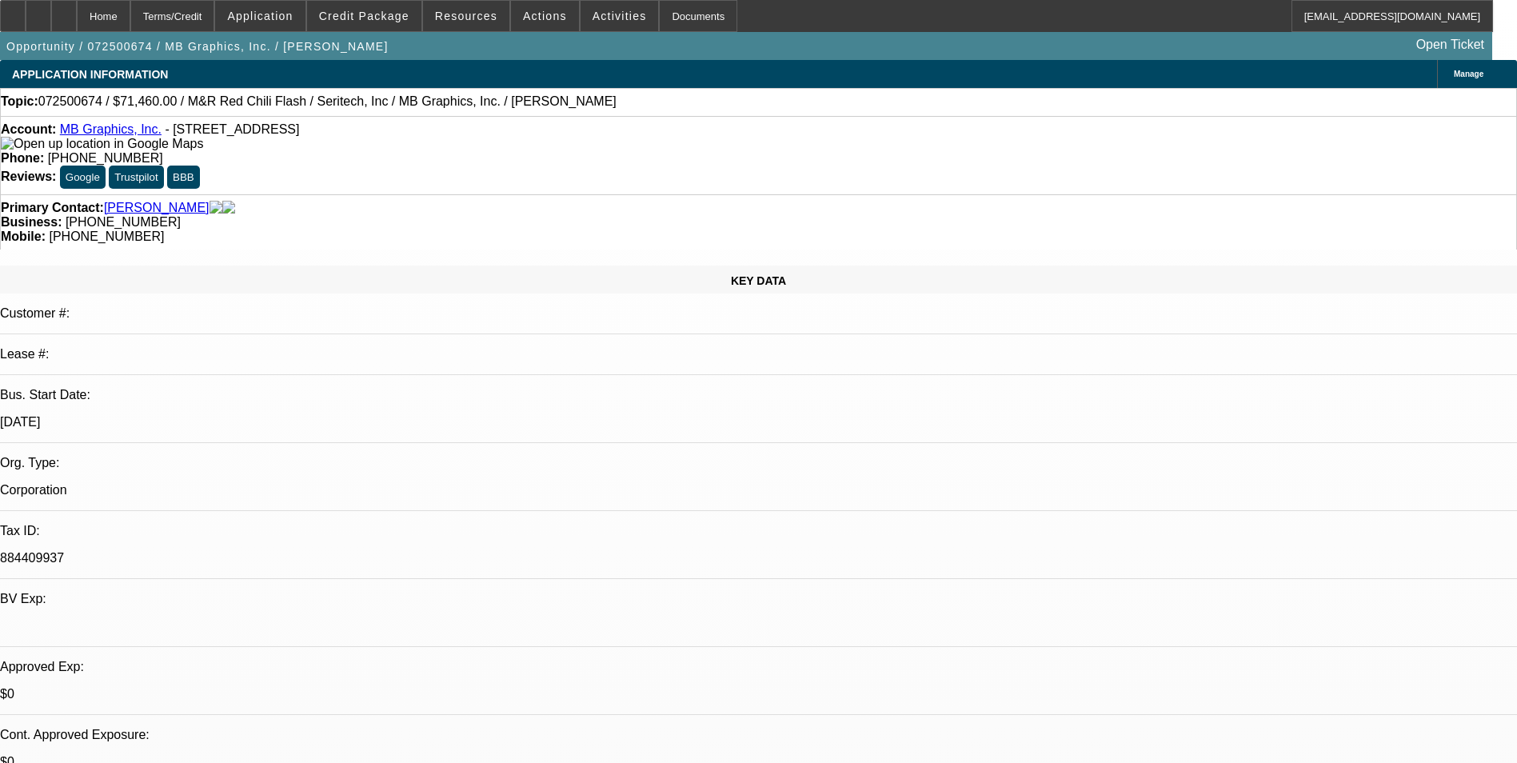
select select "5"
select select "1"
select select "5"
click at [215, 14] on div "Terms/Credit" at bounding box center [172, 16] width 85 height 32
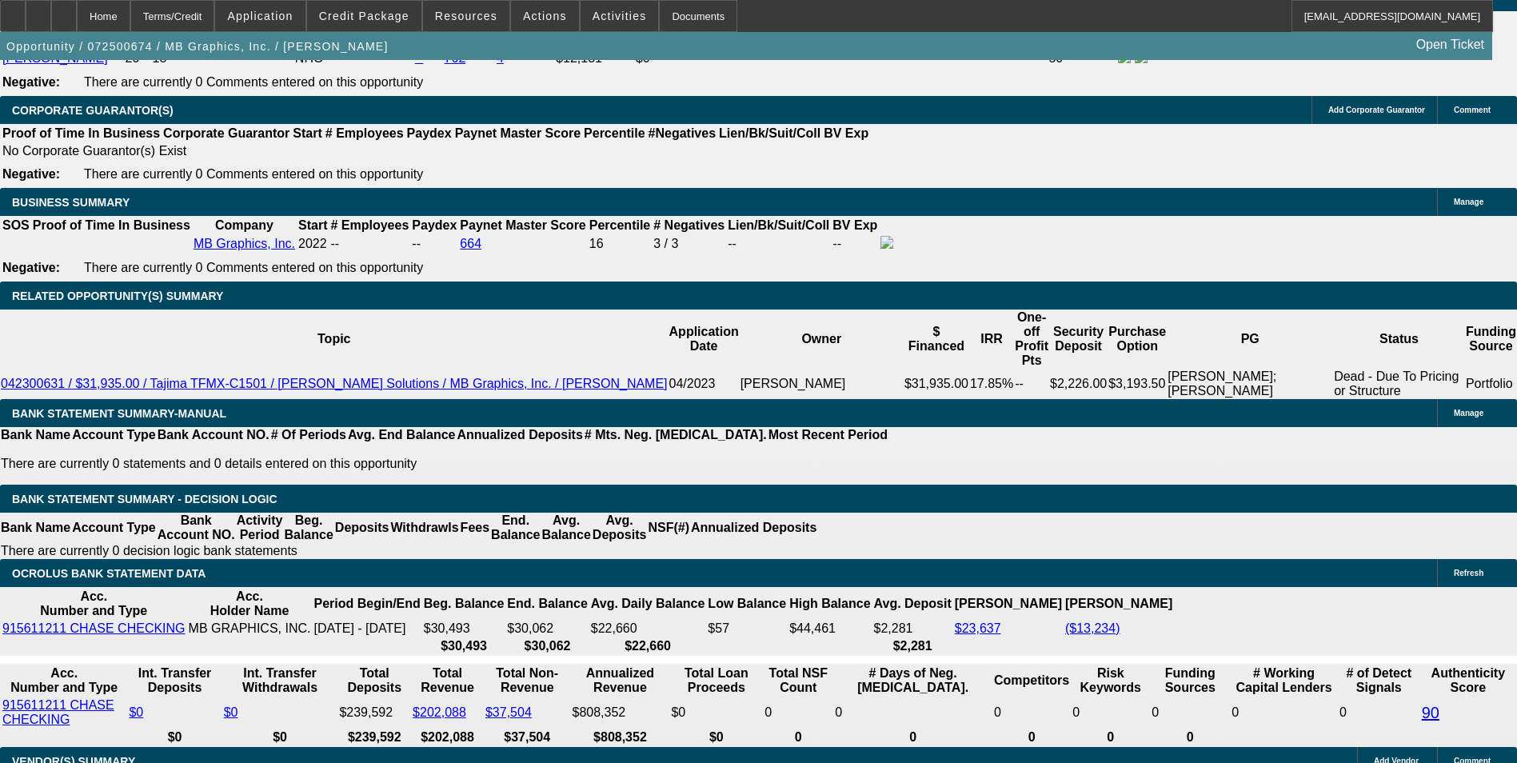
scroll to position [2624, 0]
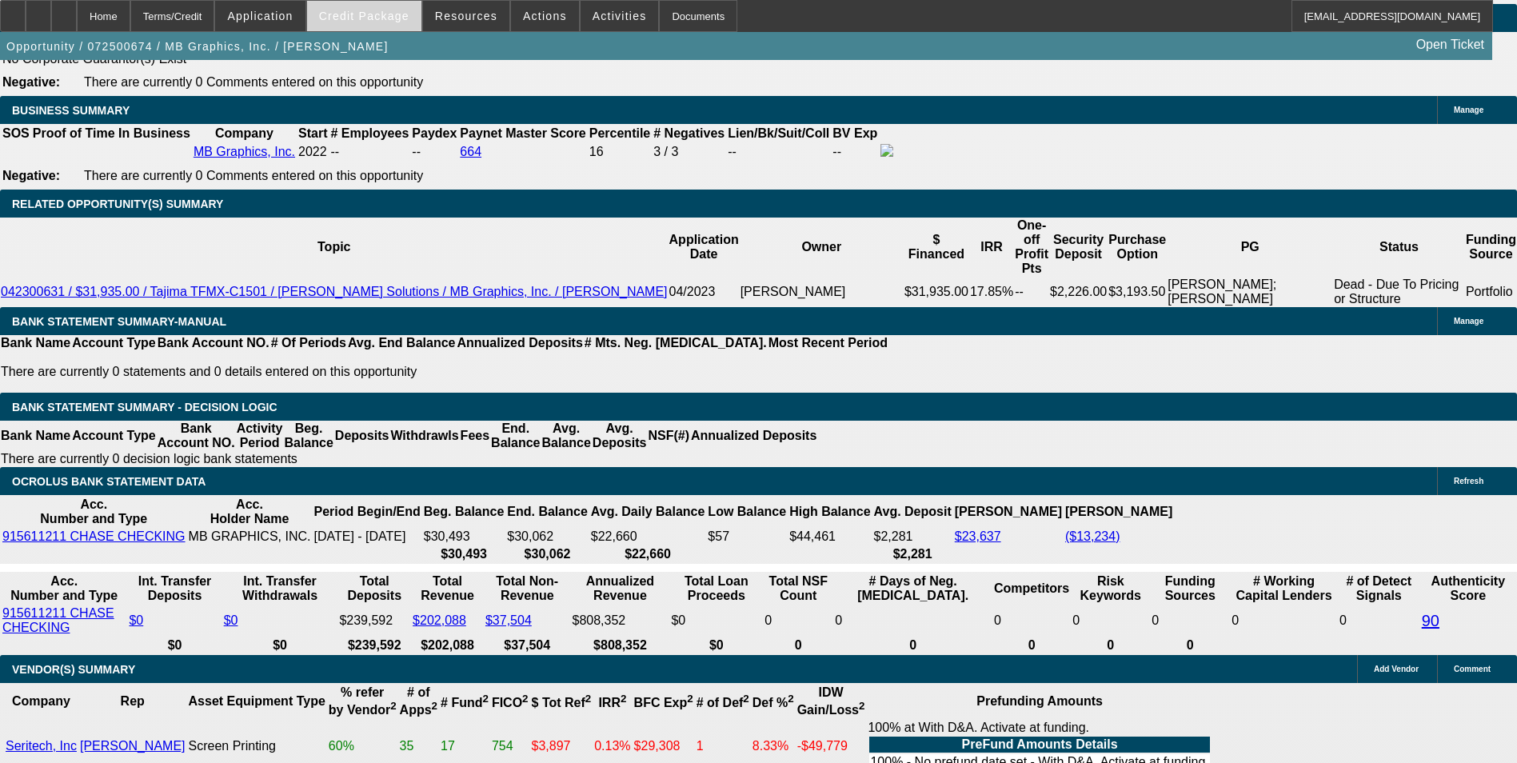
click at [389, 19] on span "Credit Package" at bounding box center [364, 16] width 90 height 13
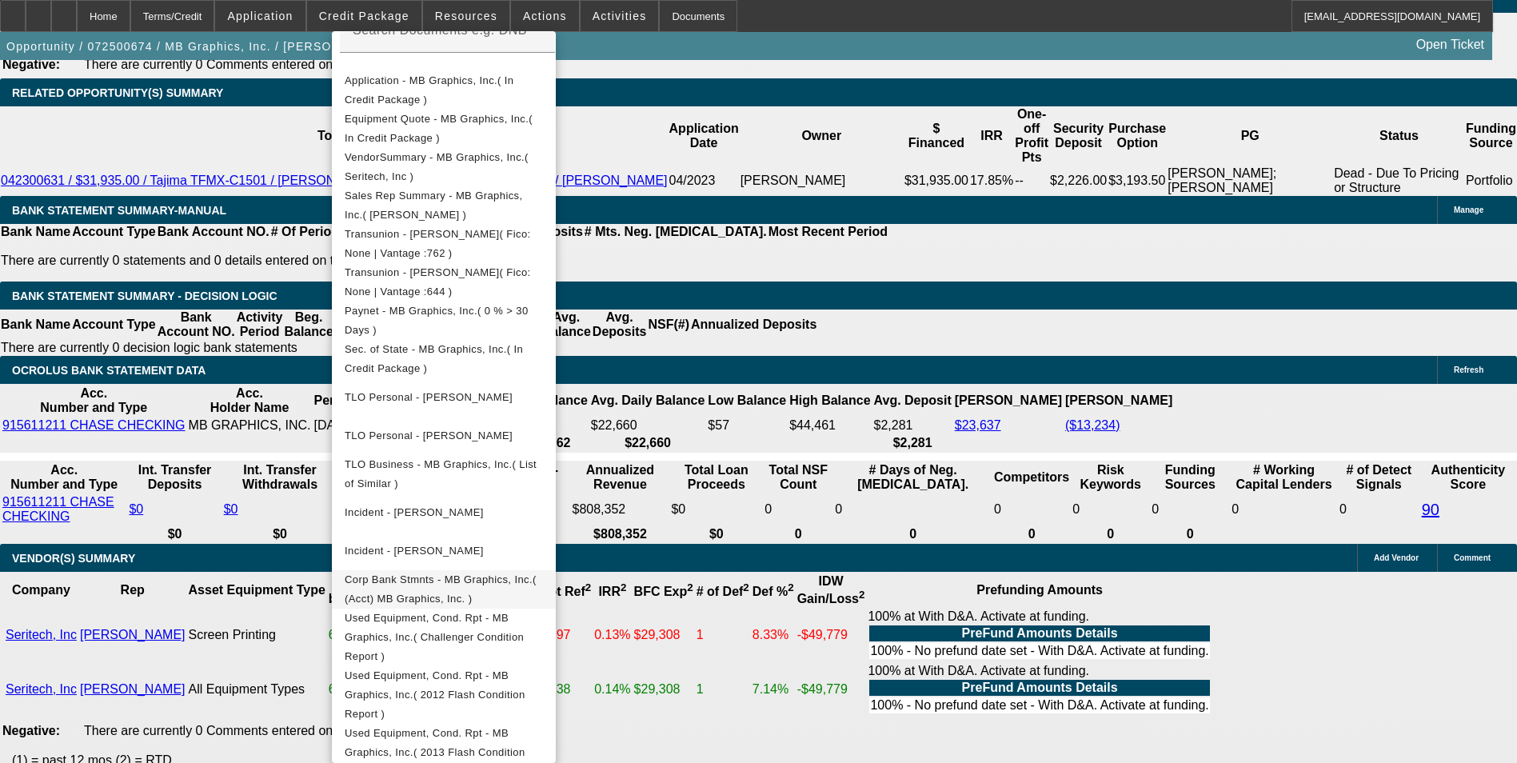
scroll to position [2784, 0]
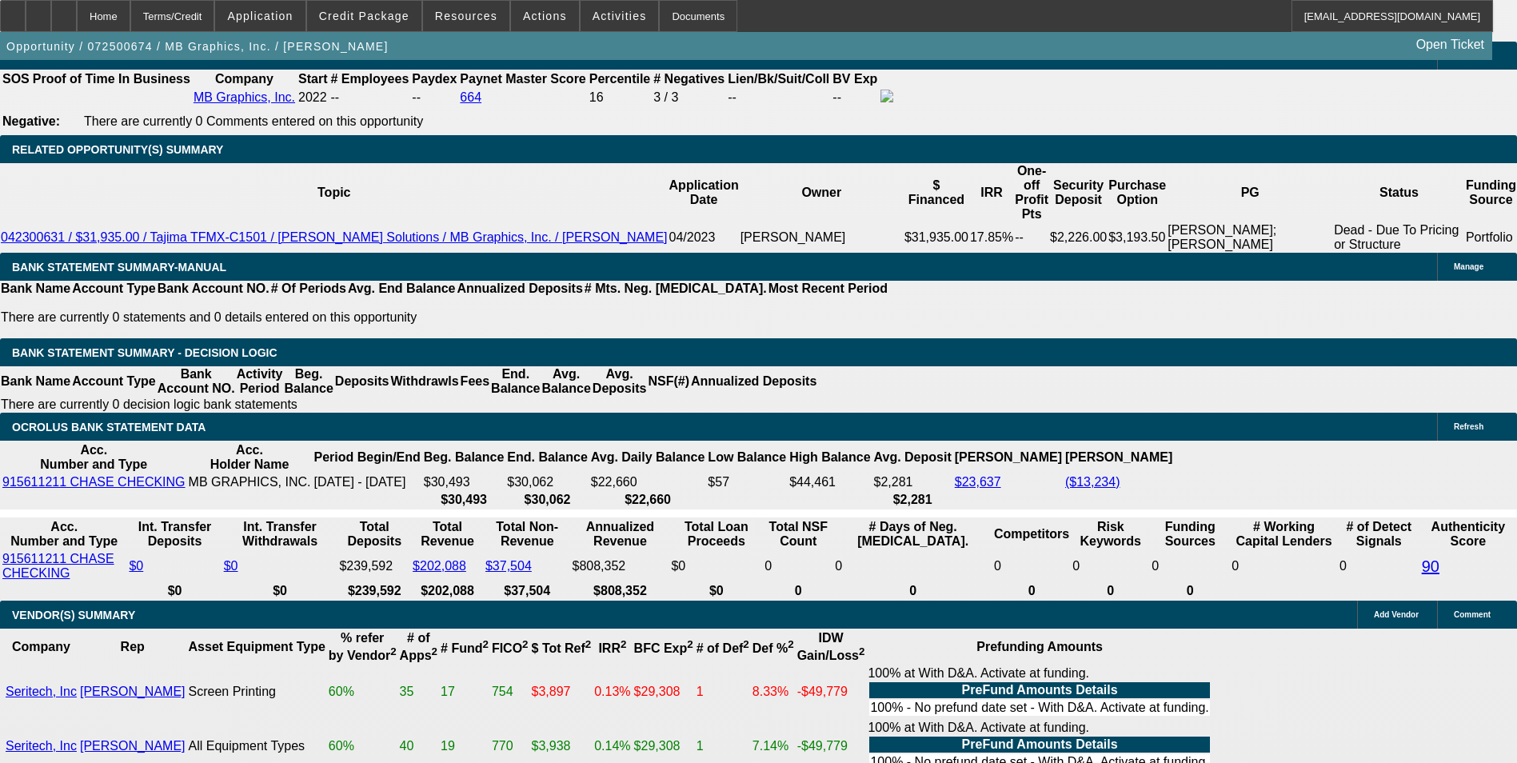
scroll to position [2704, 0]
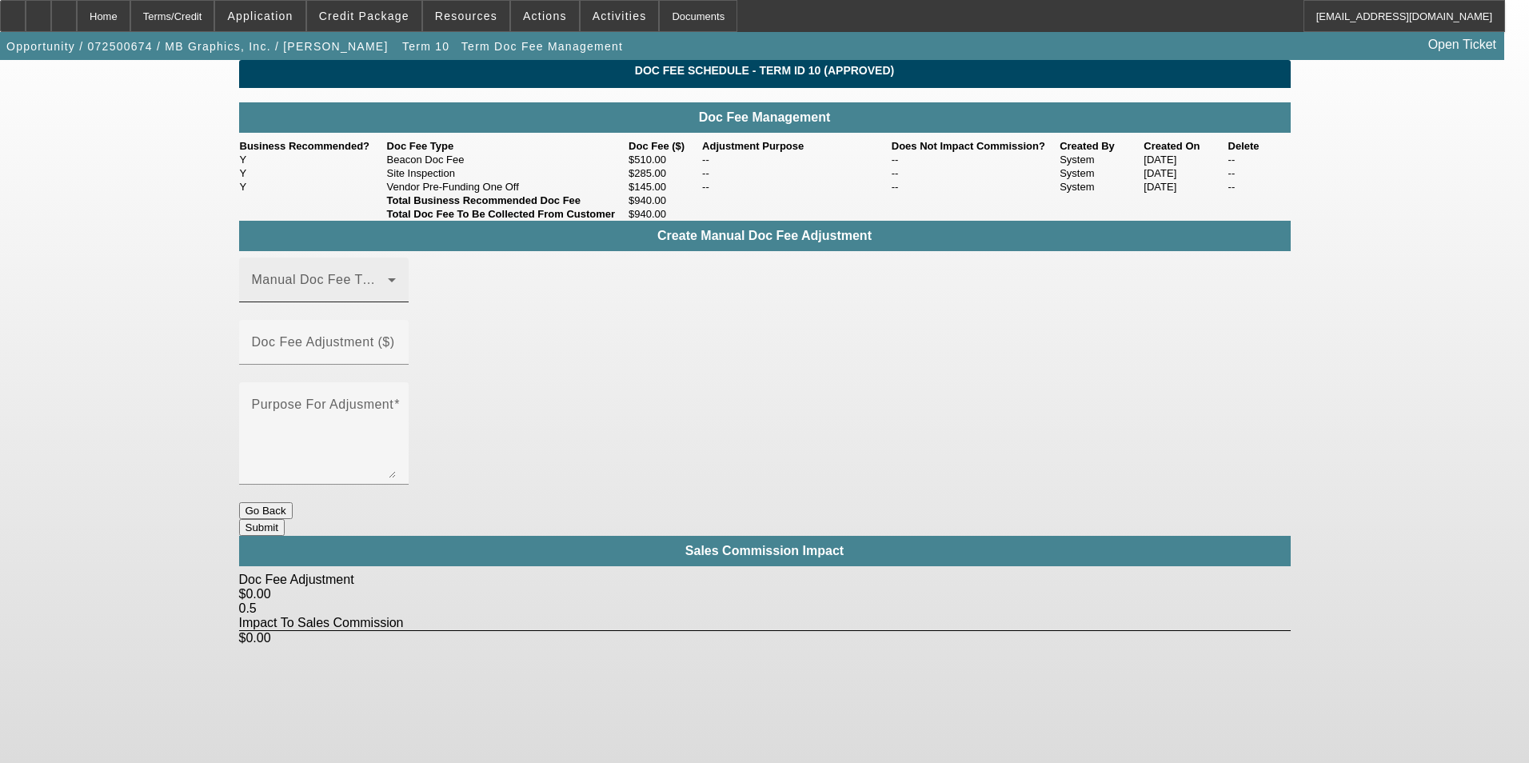
click at [388, 296] on span at bounding box center [320, 286] width 136 height 19
click at [389, 401] on mat-option "Beacon Doc Fee" at bounding box center [347, 404] width 214 height 38
click at [395, 349] on mat-label "Doc Fee Adjustment ($)" at bounding box center [323, 342] width 143 height 14
click at [396, 358] on input "Doc Fee Adjustment ($)" at bounding box center [324, 348] width 144 height 19
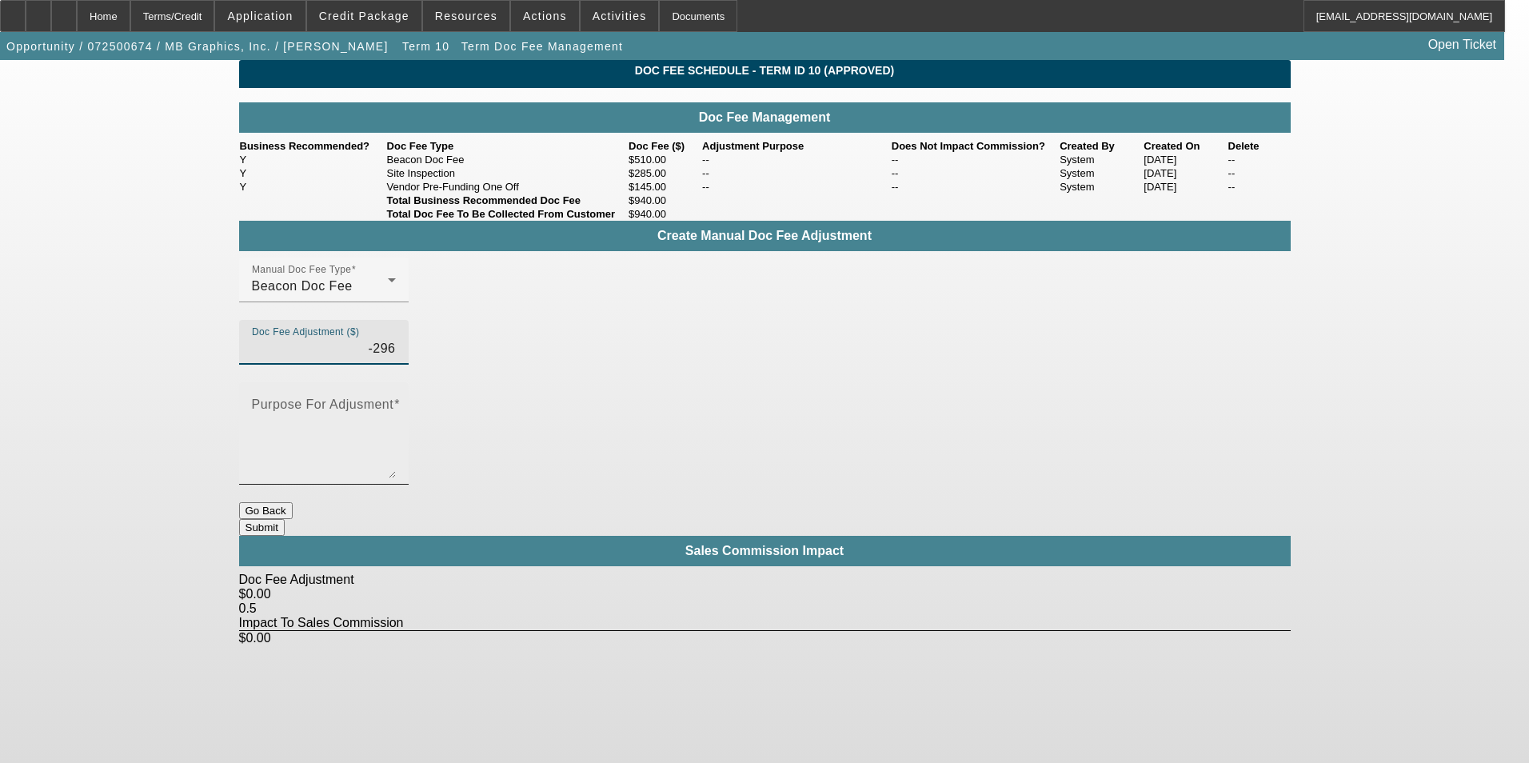
type input "($296.00)"
click at [396, 401] on textarea "Purpose For Adjusment" at bounding box center [324, 439] width 144 height 77
type textarea "."
click at [285, 519] on button "Submit" at bounding box center [262, 527] width 46 height 17
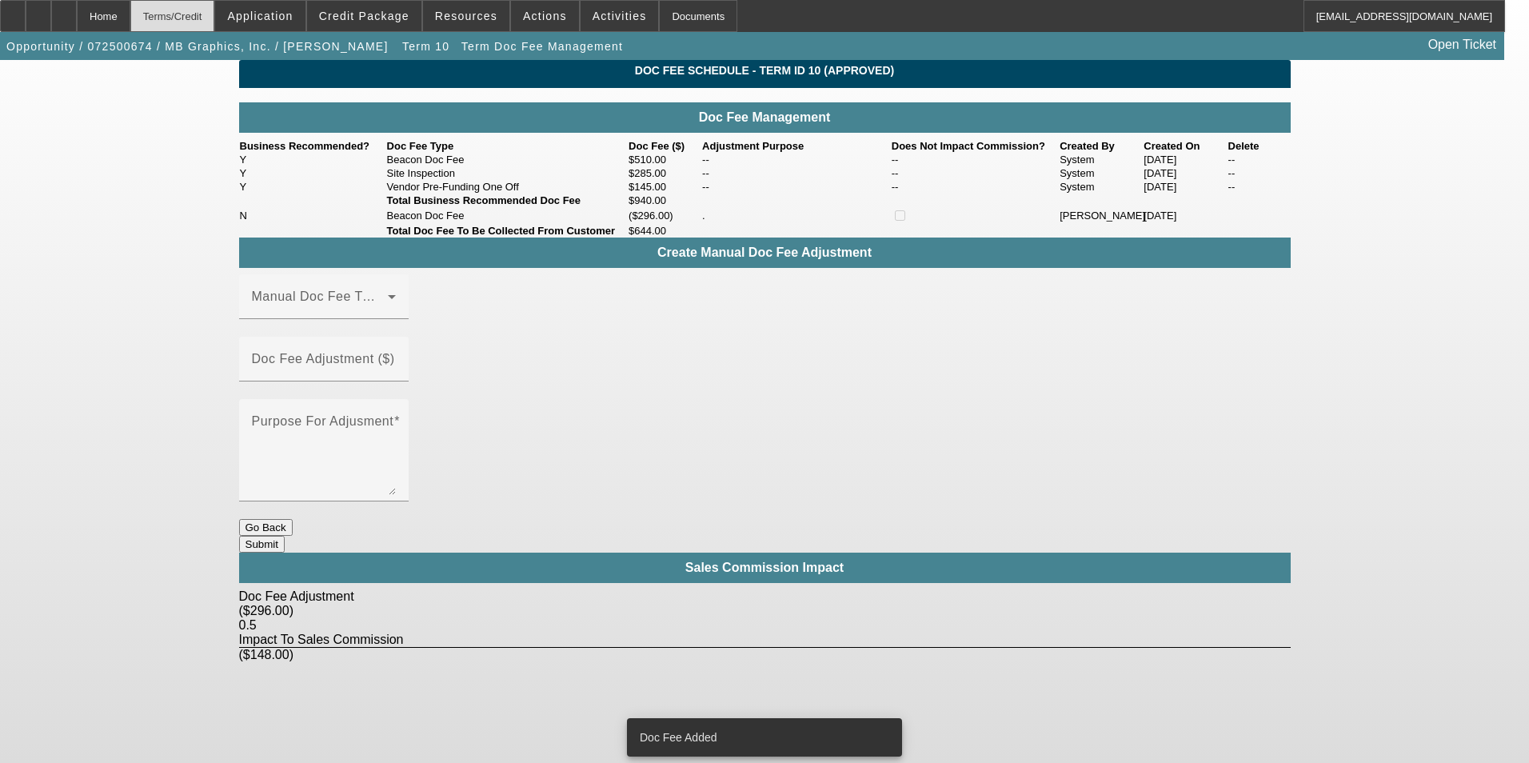
click at [205, 18] on div "Terms/Credit" at bounding box center [172, 16] width 85 height 32
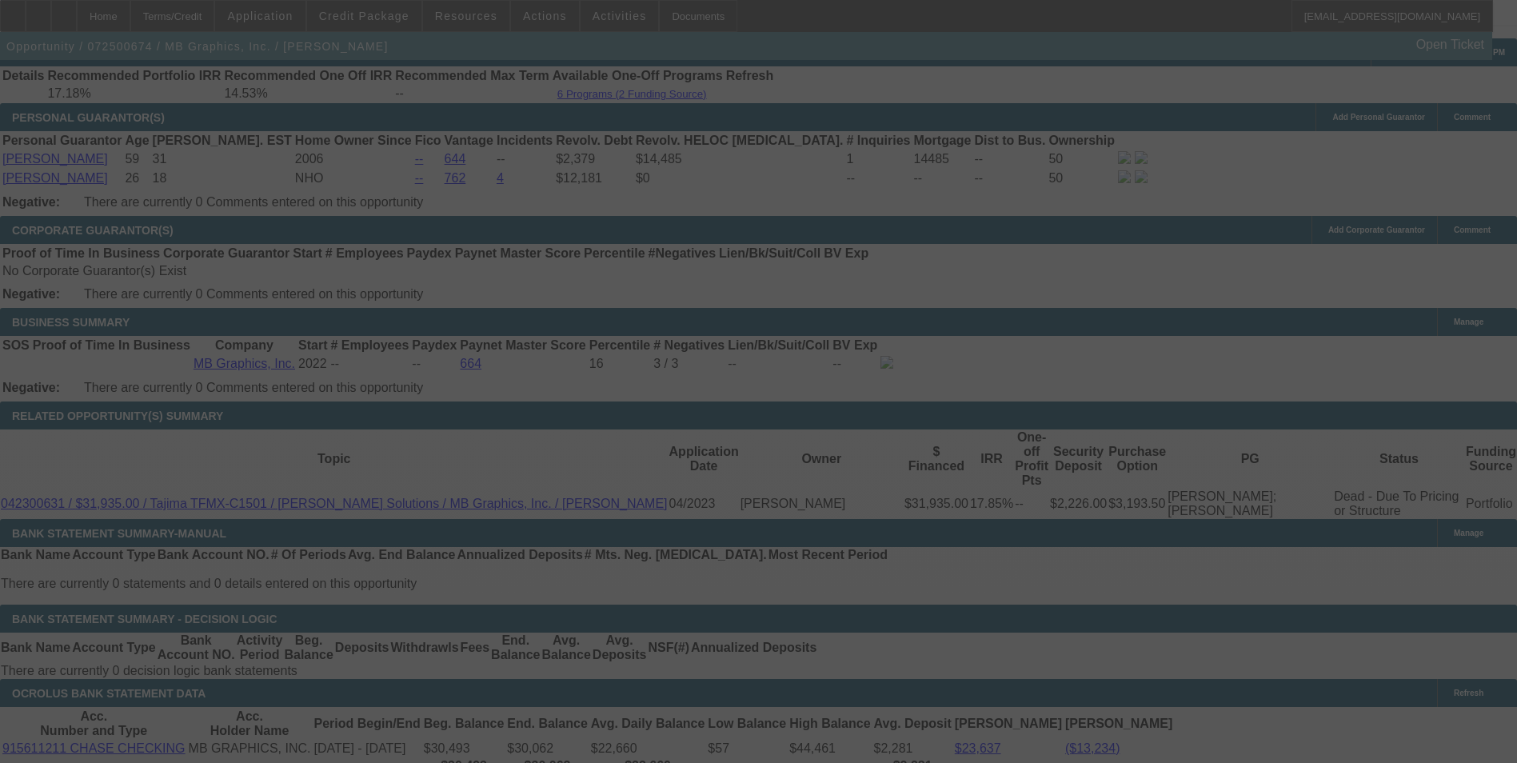
scroll to position [2452, 0]
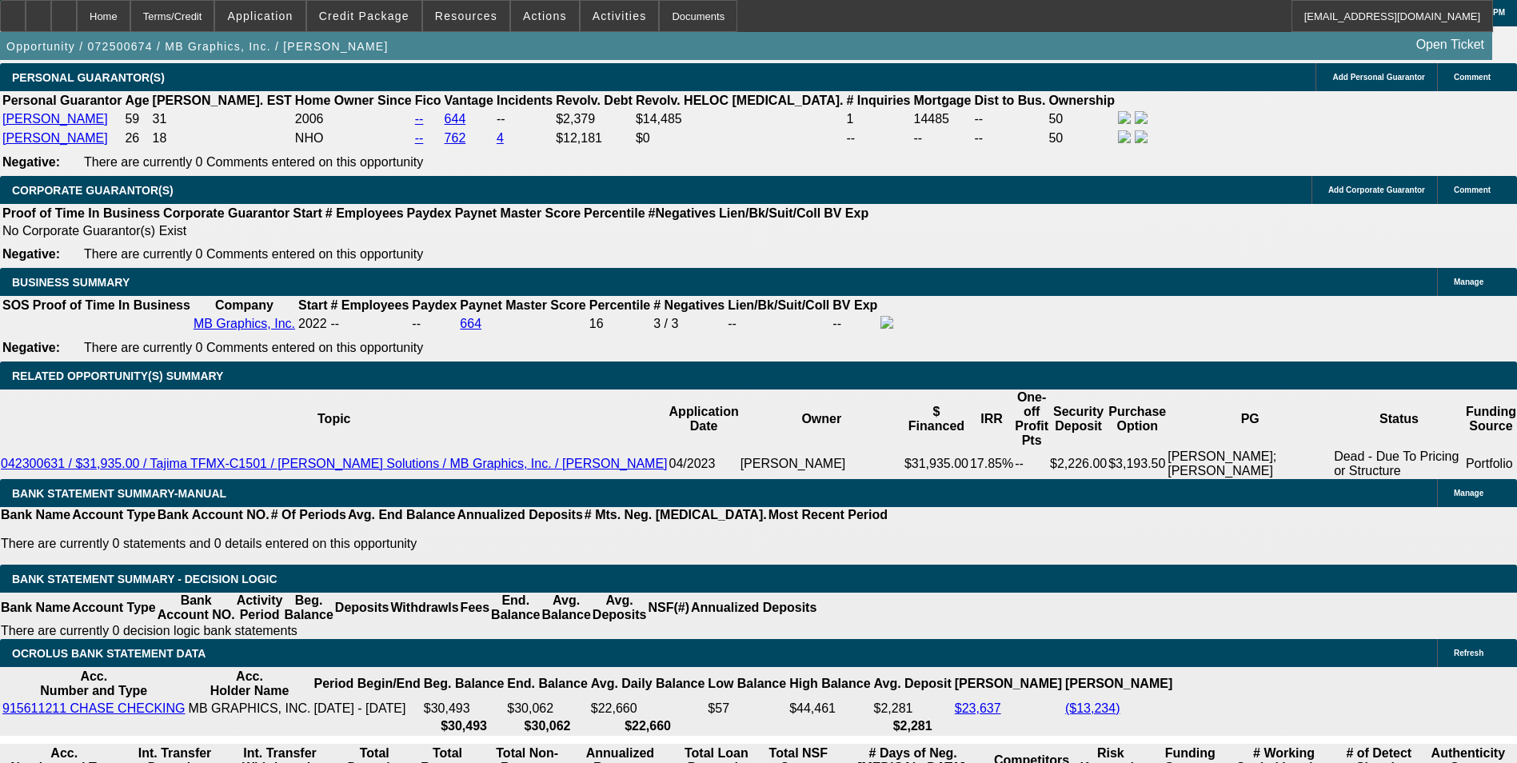
select select "0"
select select "0.1"
select select "5"
select select "0.1"
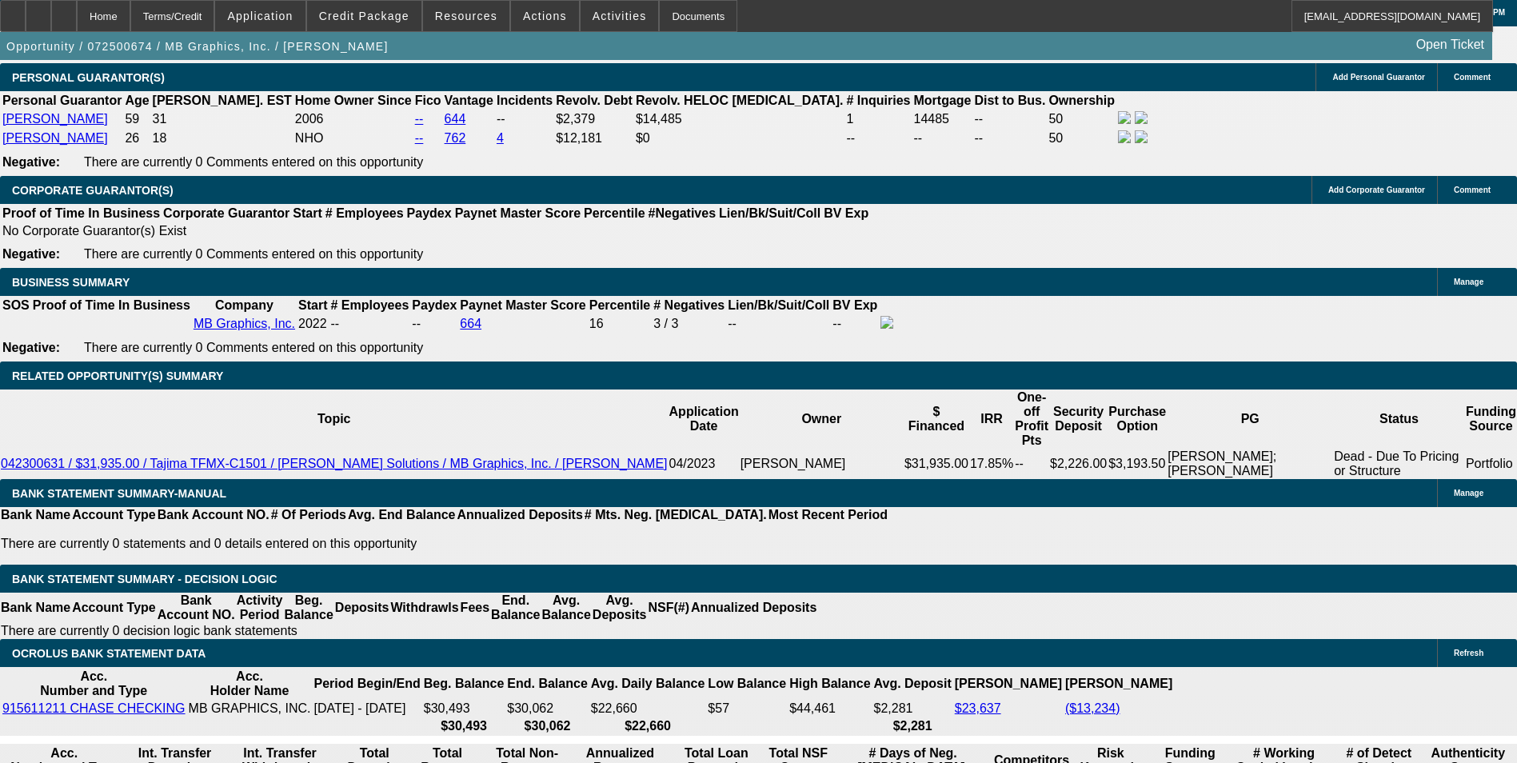
select select "0"
select select "0.1"
select select "5"
select select "0"
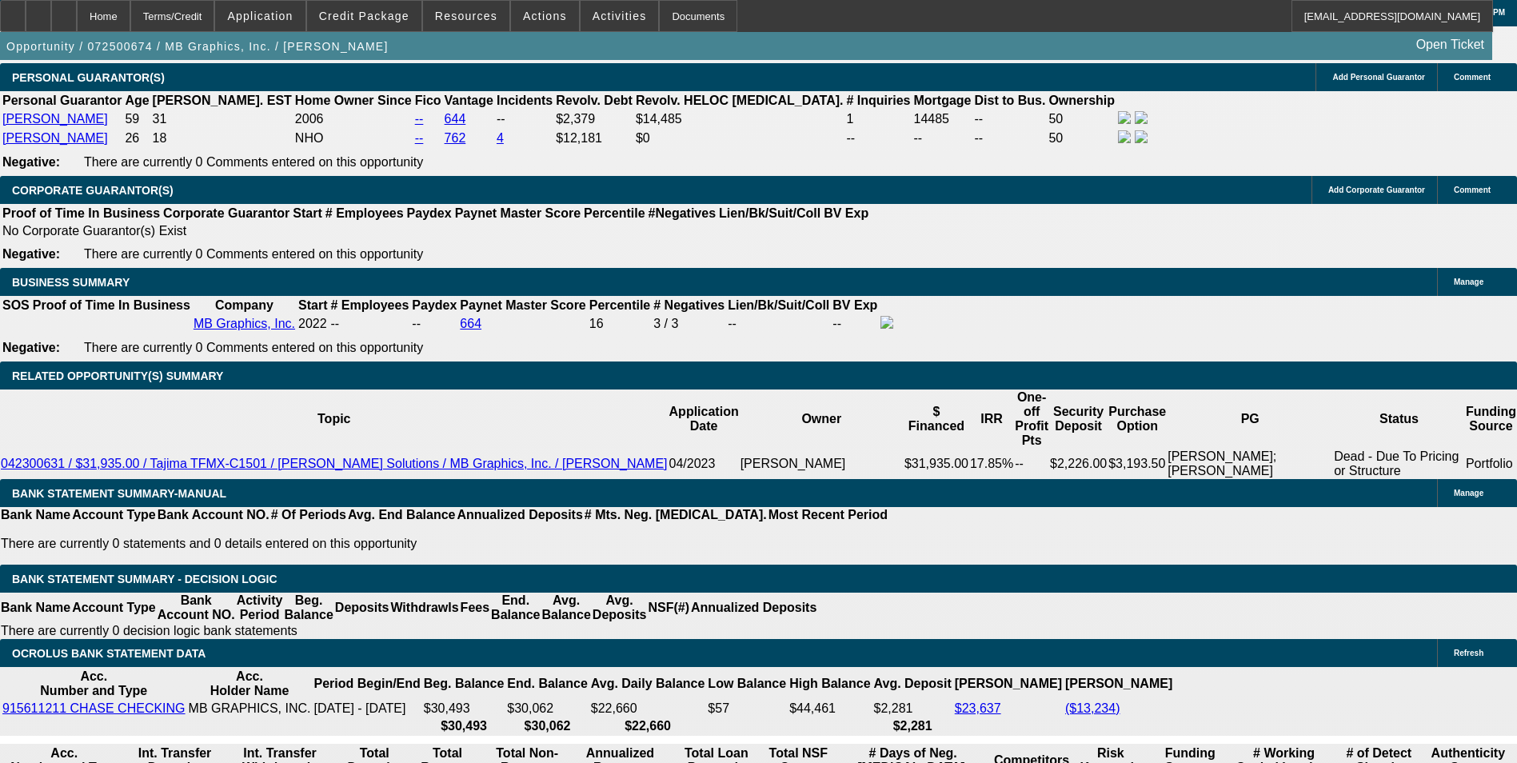
select select "0.1"
select select "5"
select select "0"
select select "0.1"
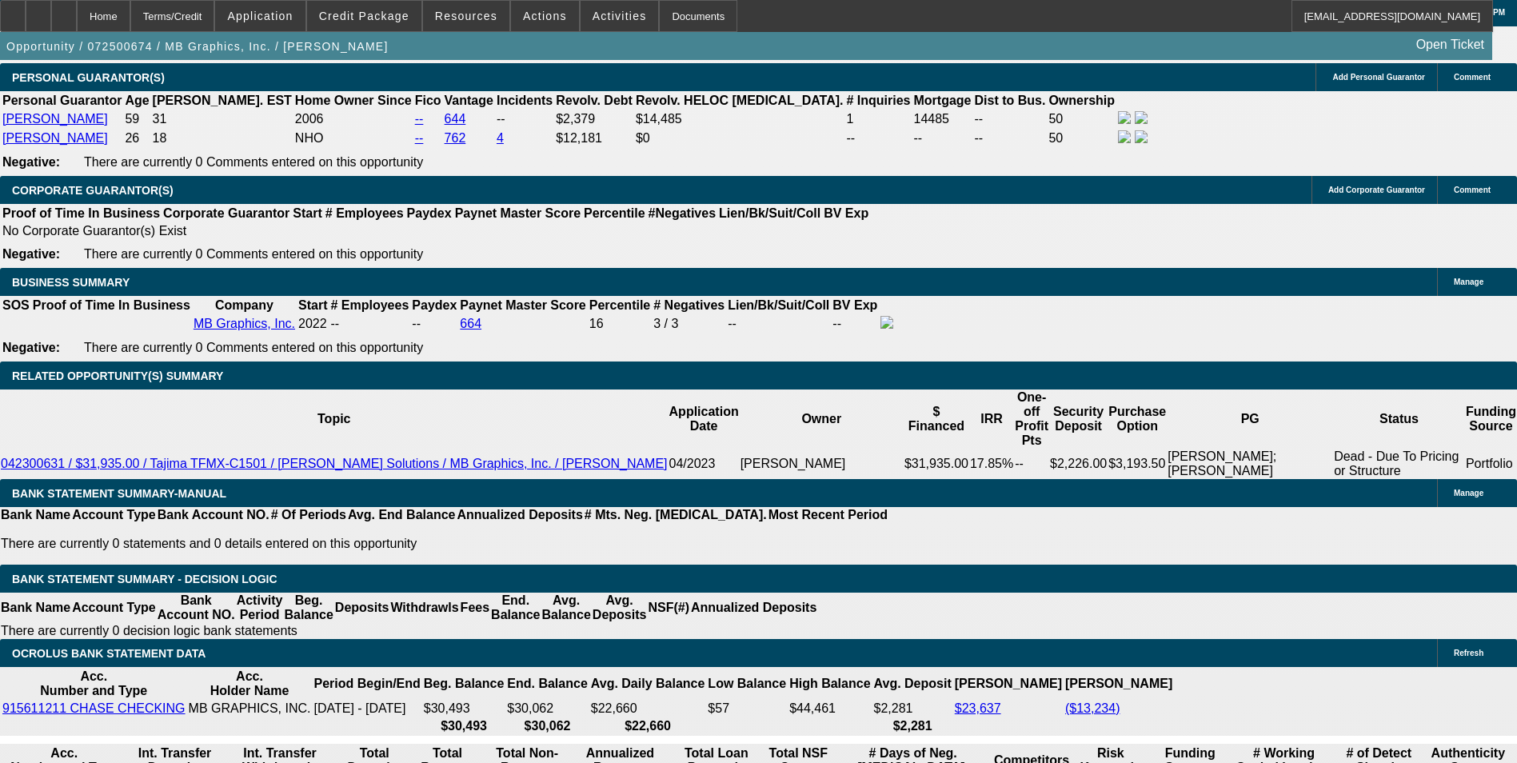
select select "5"
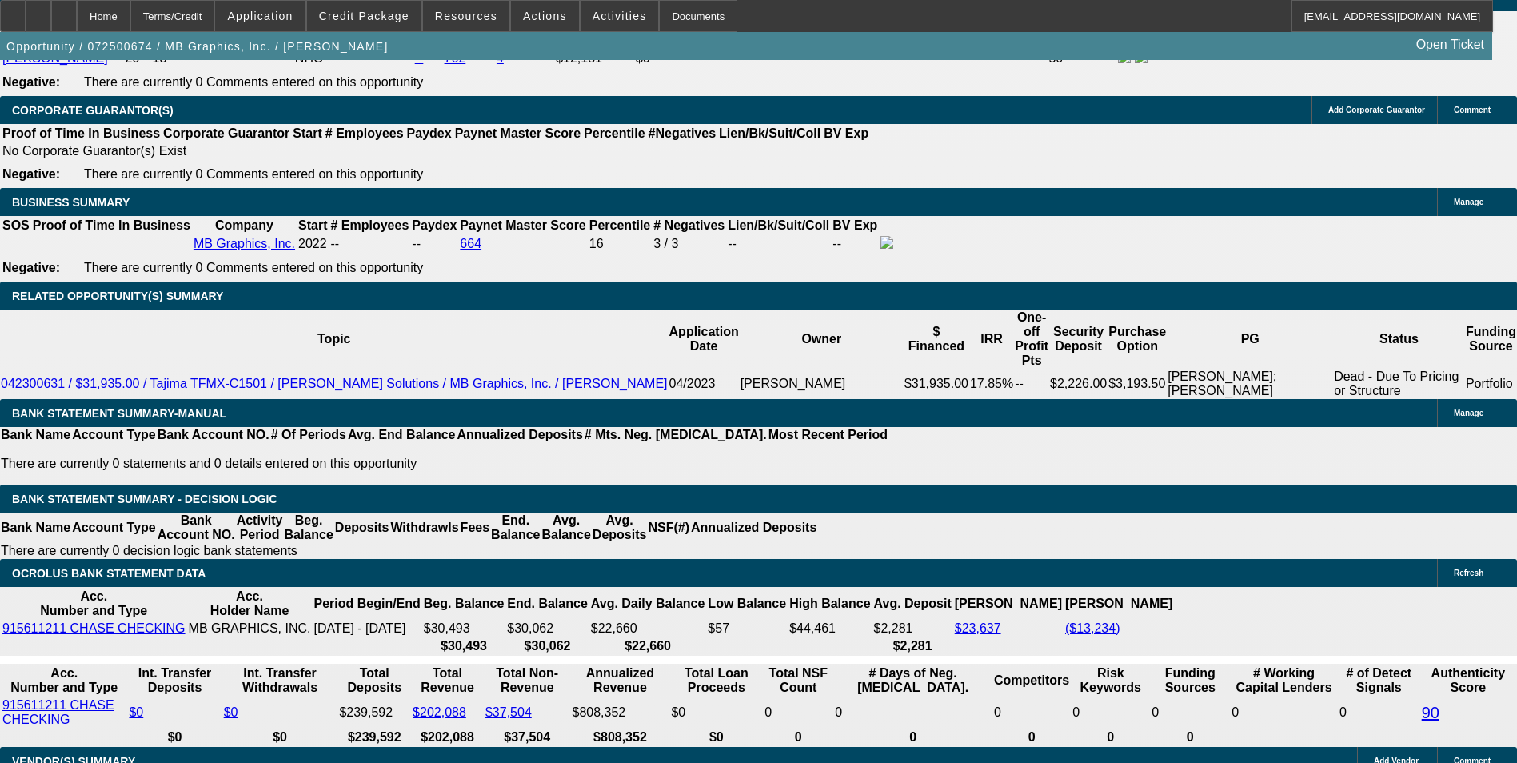
scroll to position [2624, 0]
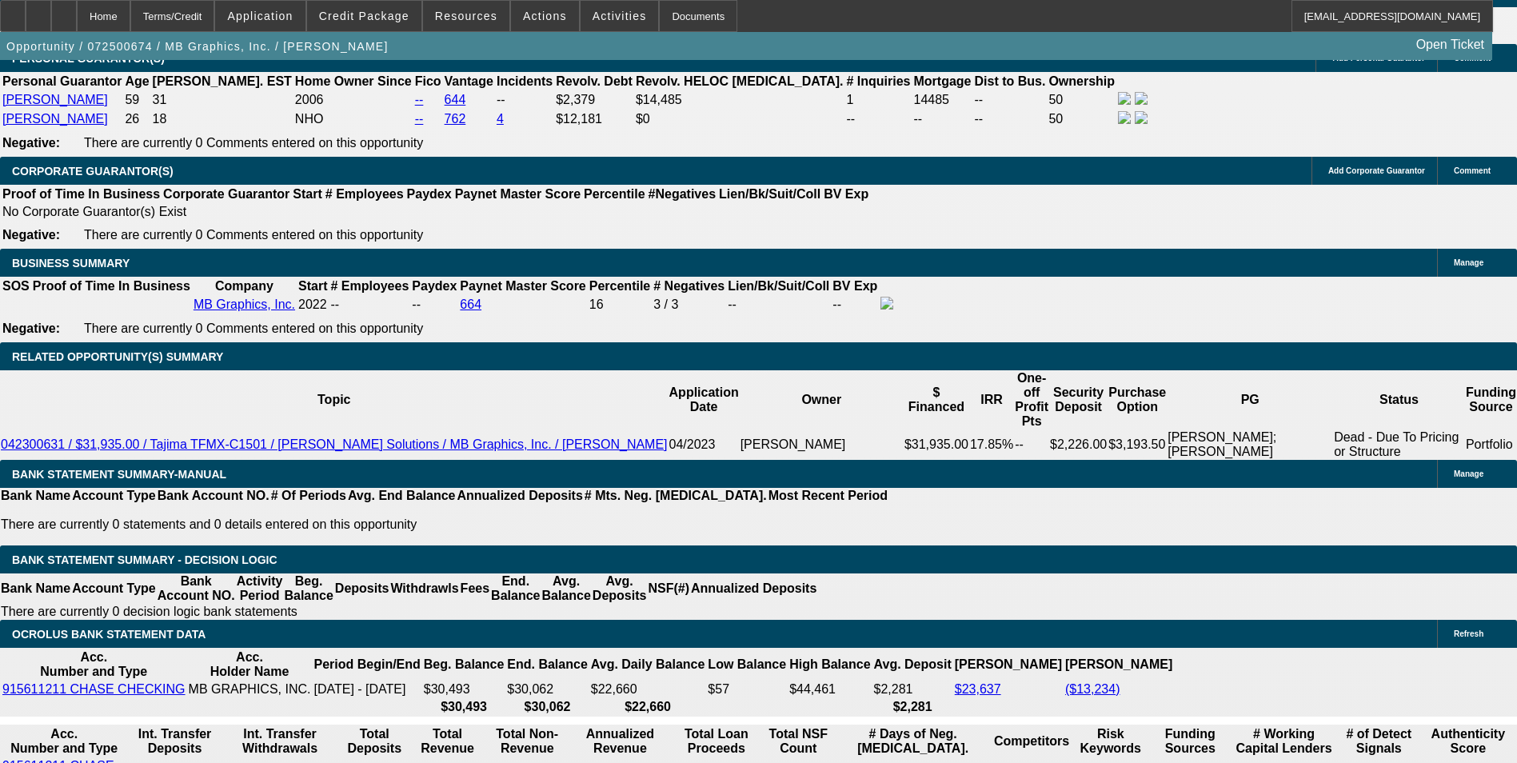
scroll to position [2464, 0]
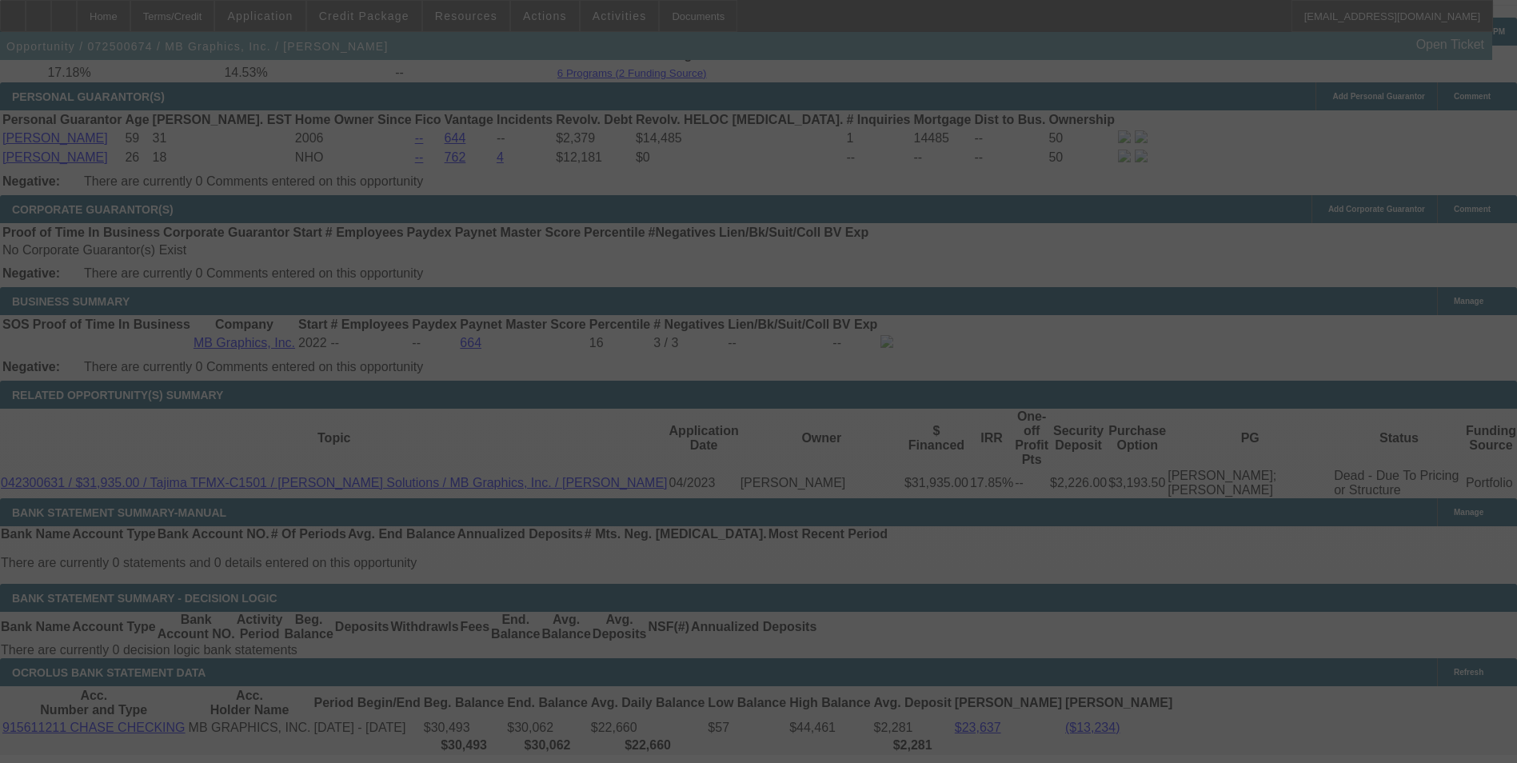
scroll to position [2467, 0]
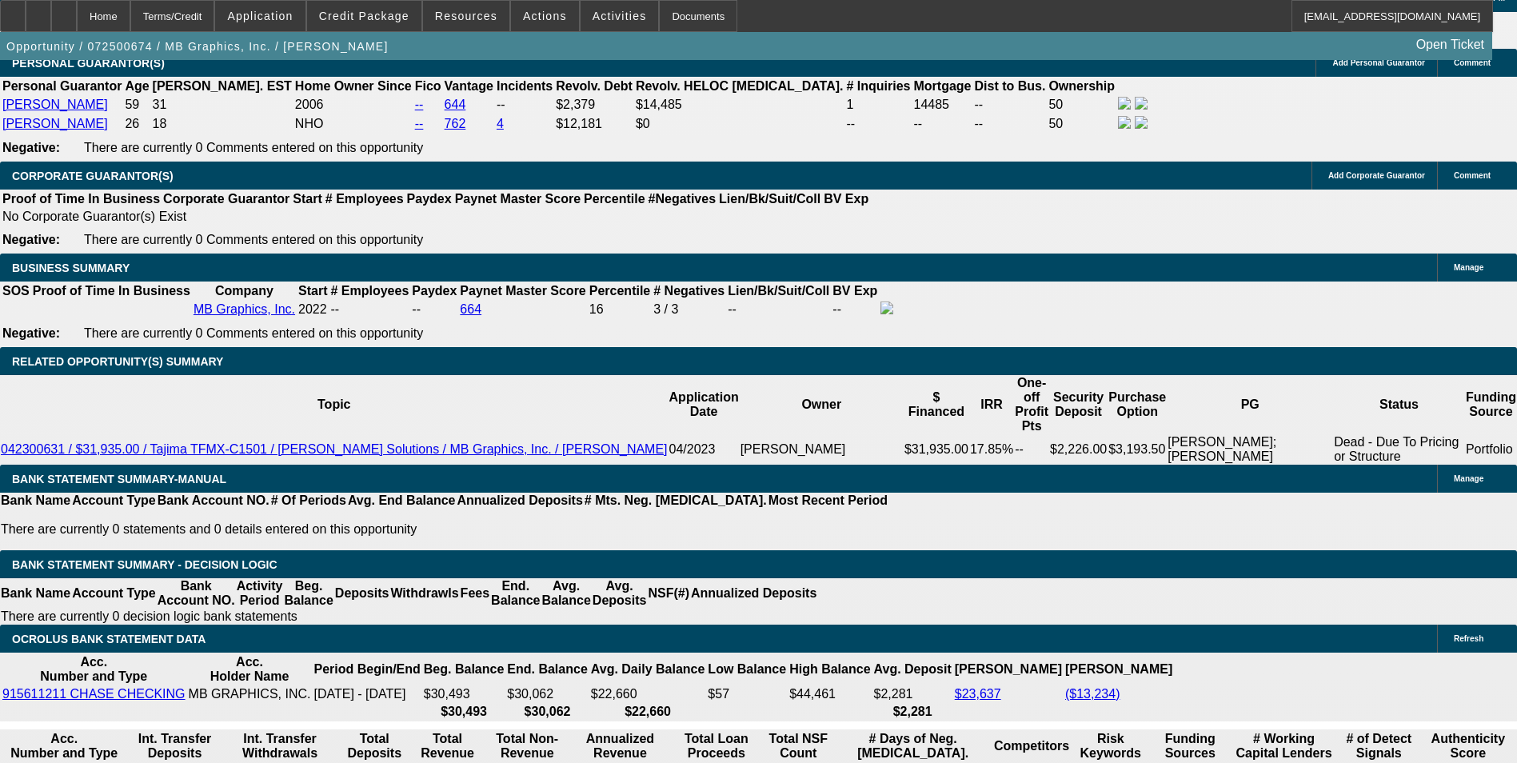
select select "0"
select select "0.1"
select select "0"
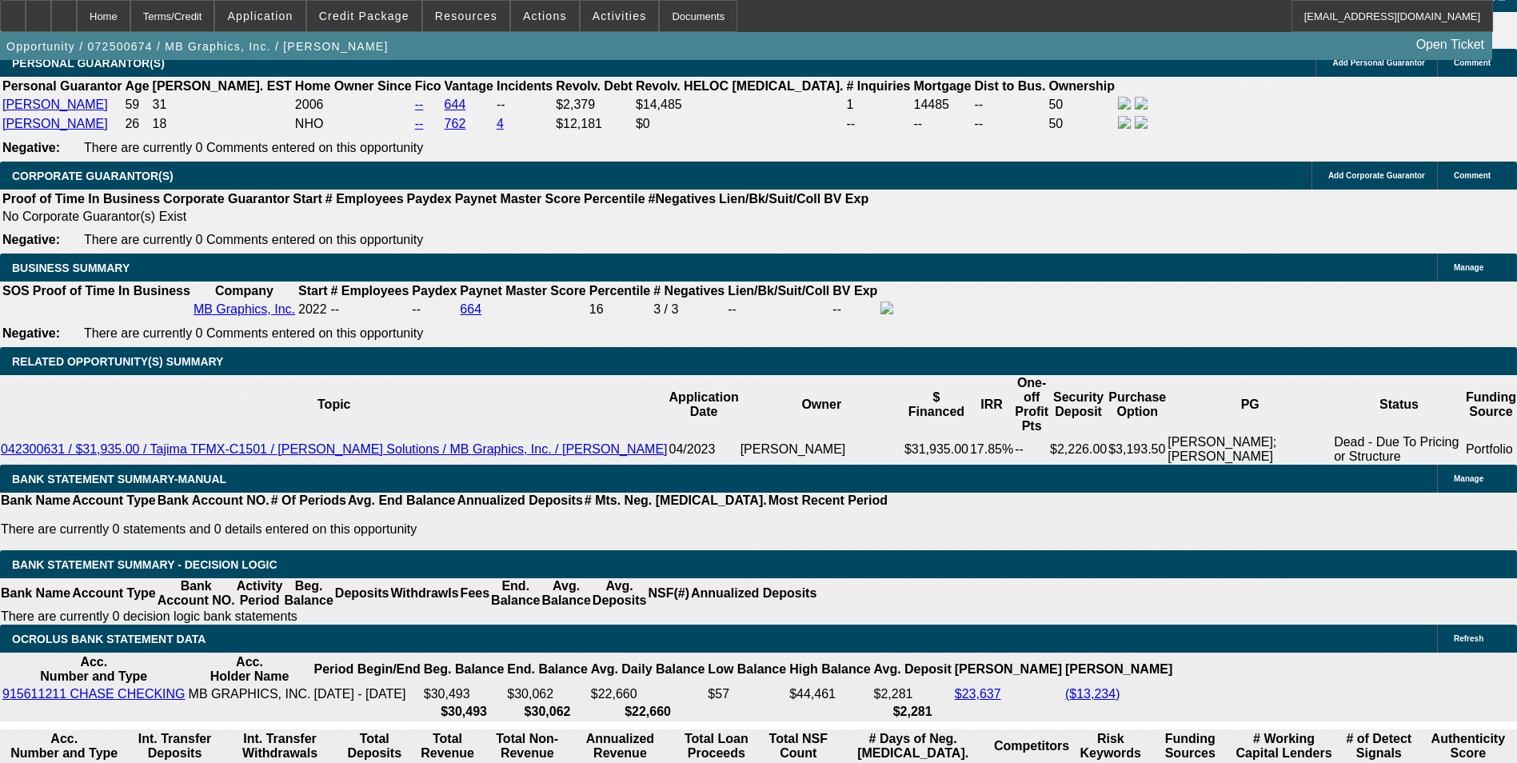
select select "0.1"
select select "0"
select select "0.1"
select select "0"
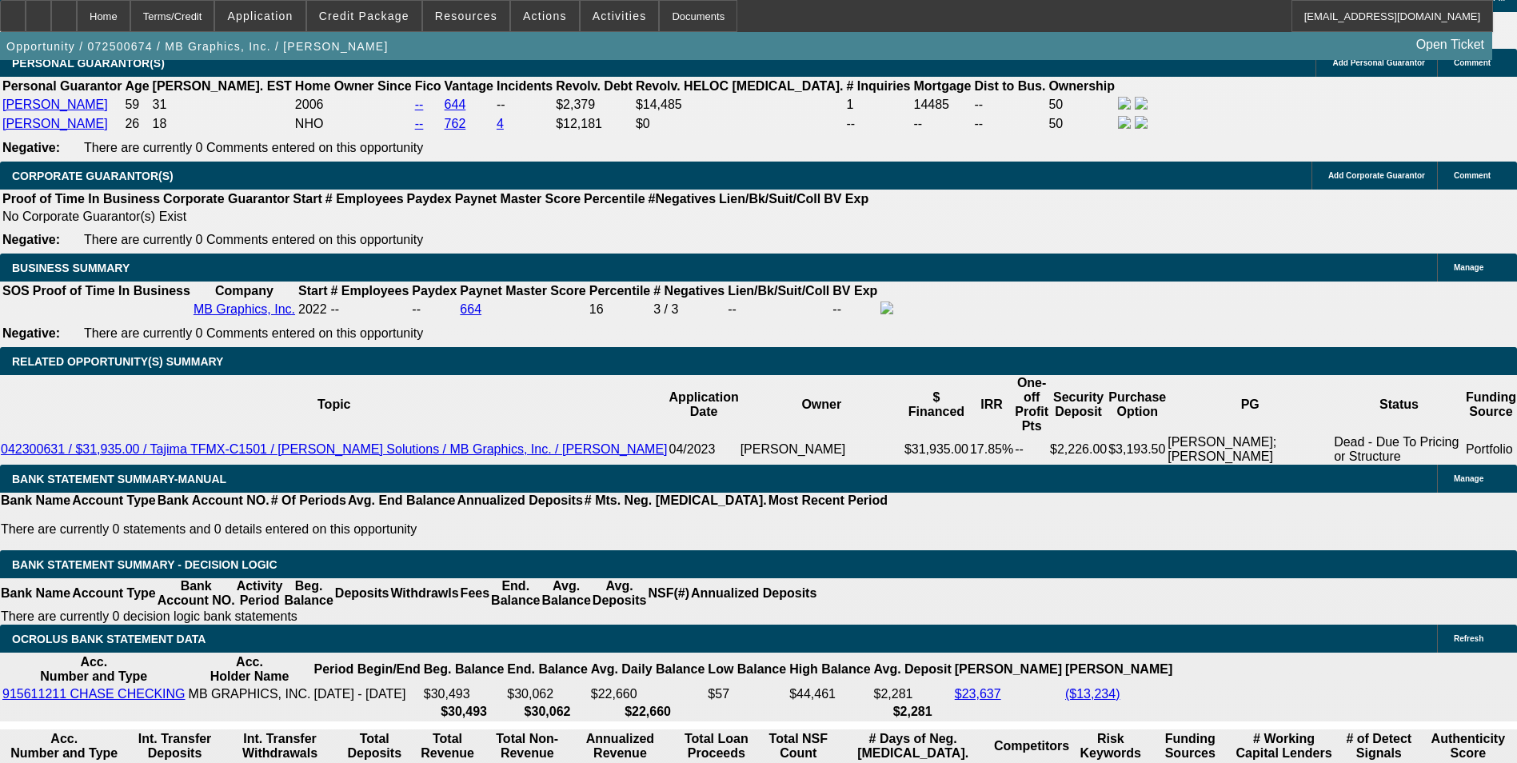
select select "0"
select select "0.1"
select select "1"
select select "5"
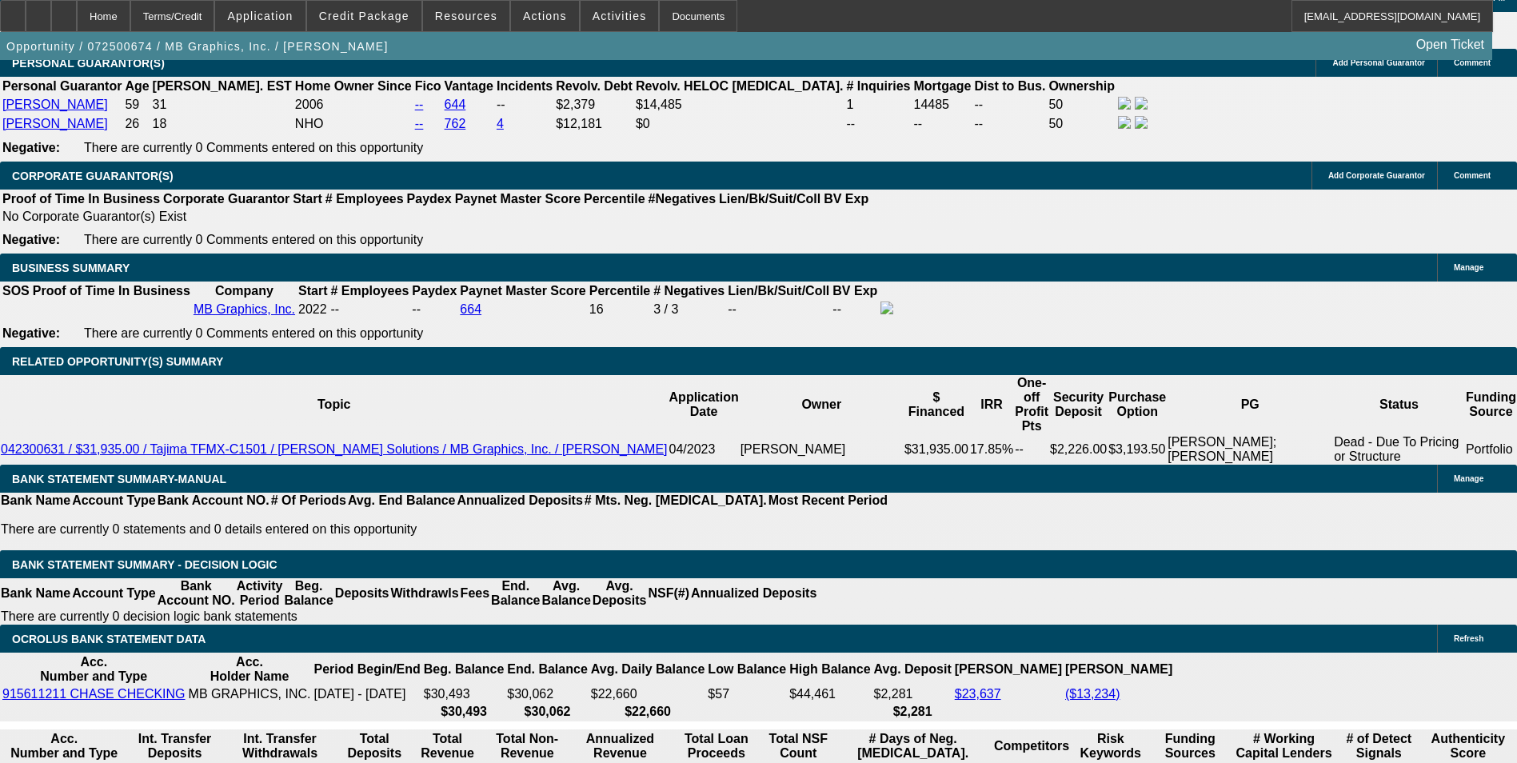
select select "1"
select select "5"
select select "1"
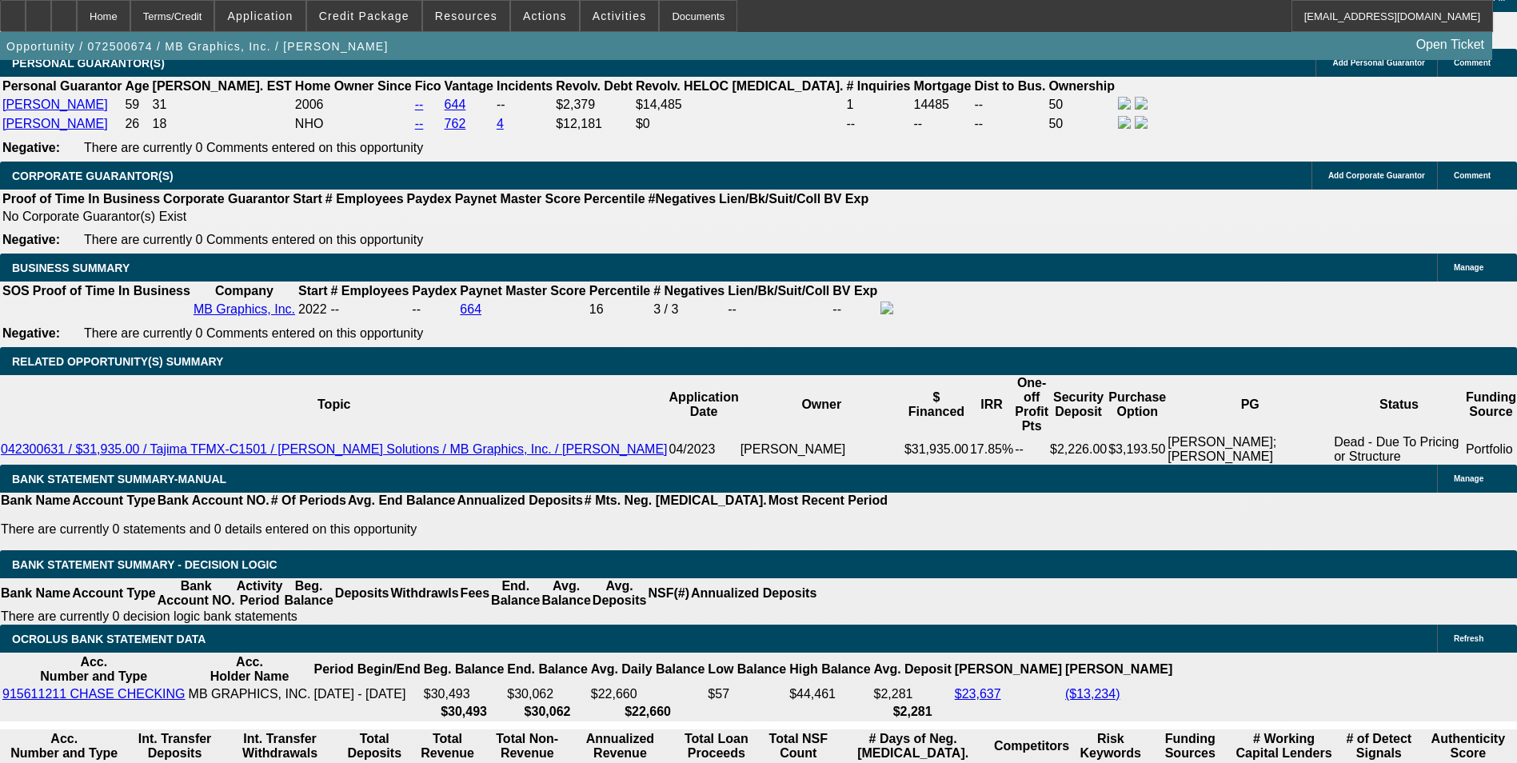
select select "5"
select select "1"
select select "5"
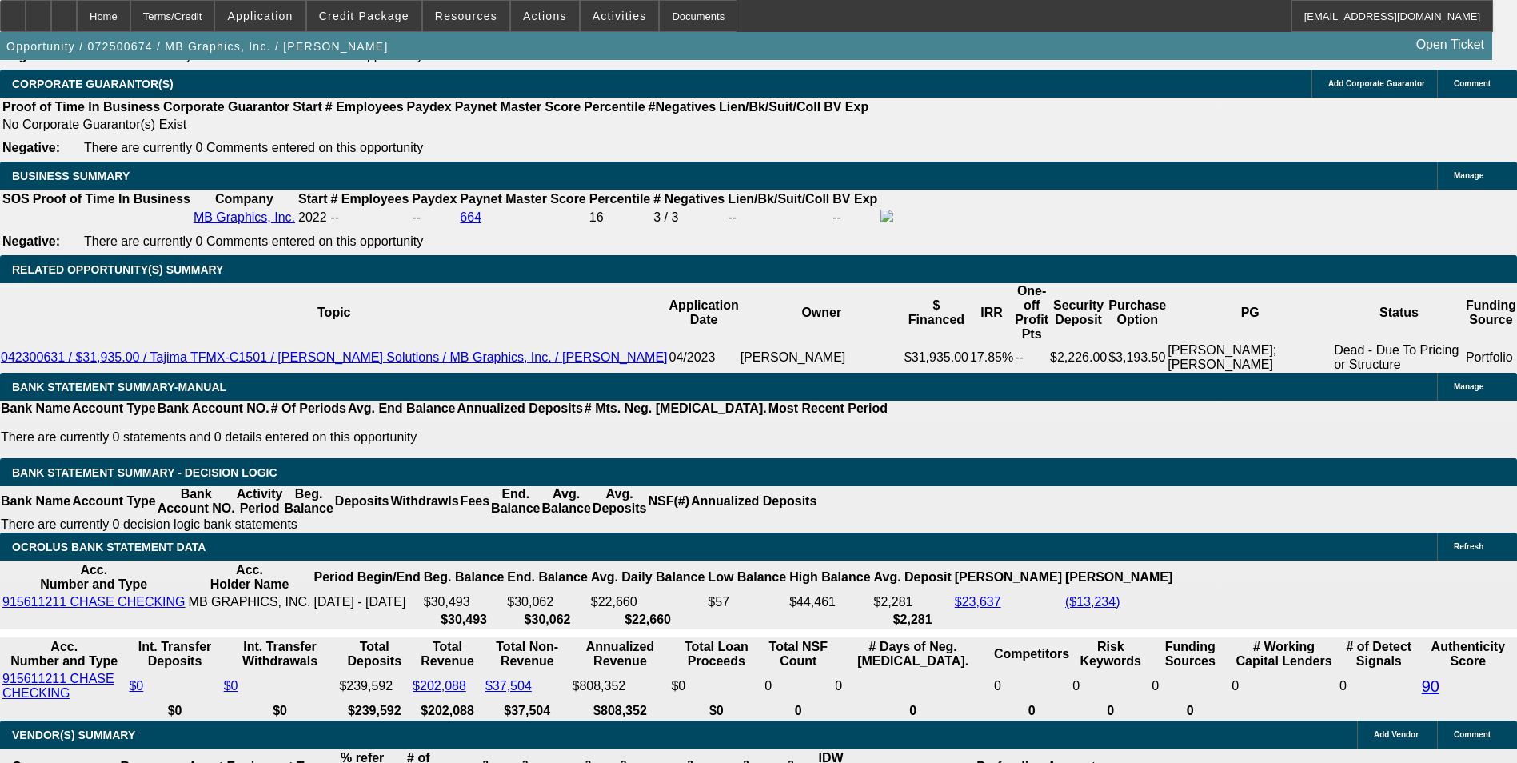
scroll to position [240, 0]
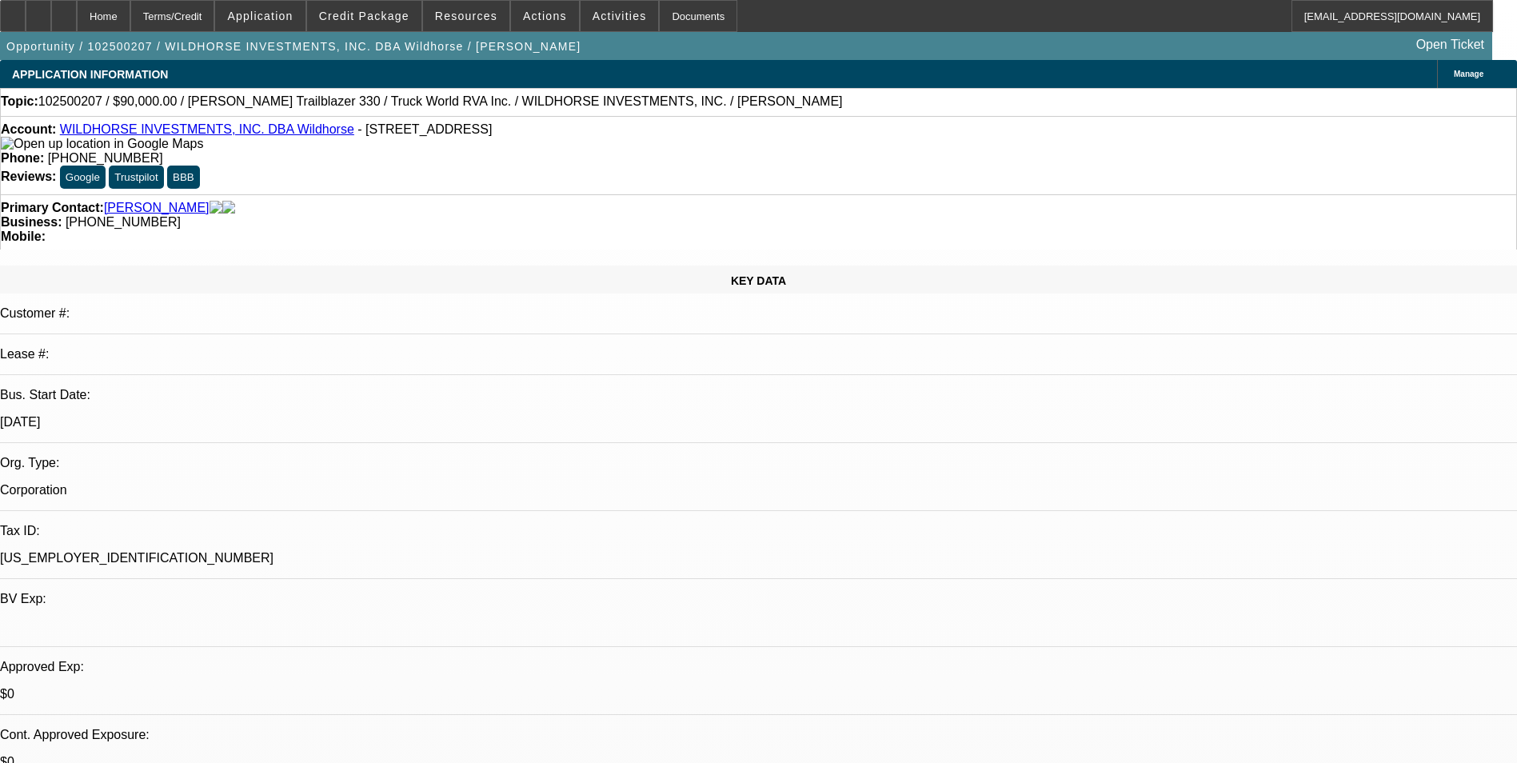
select select "0"
select select "2"
select select "0.1"
select select "0"
select select "2"
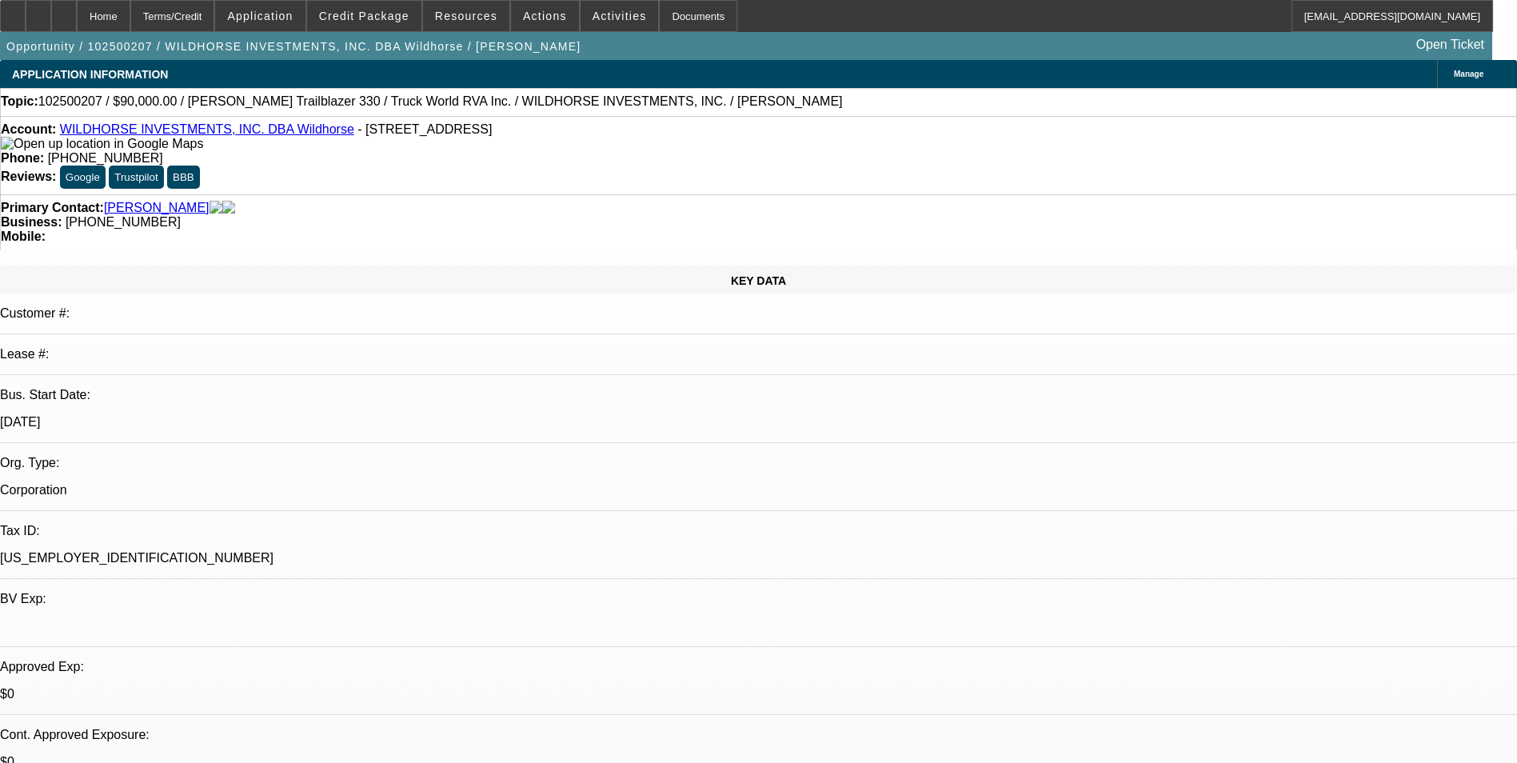
select select "0.1"
select select "0"
select select "2"
select select "0.1"
select select "0"
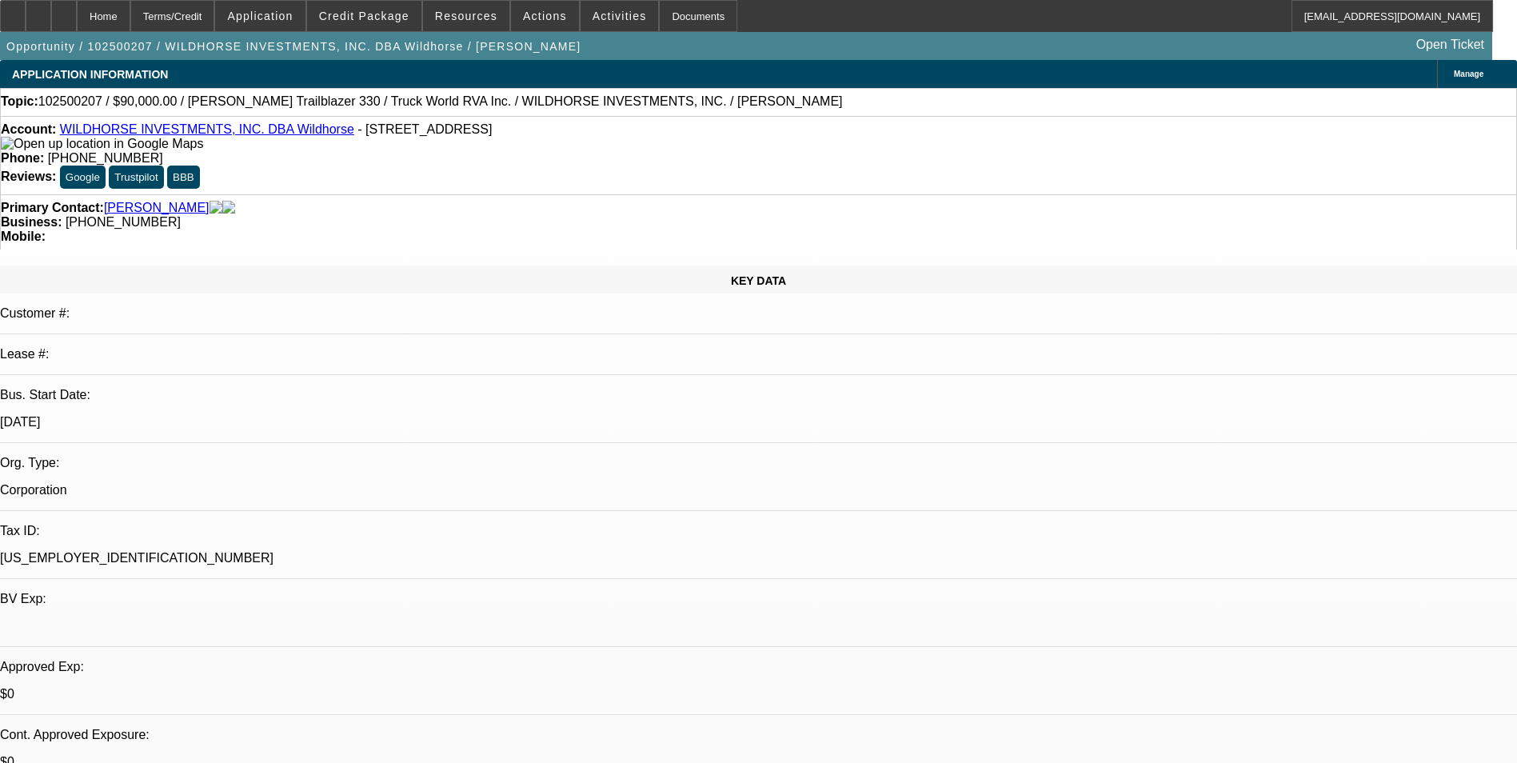
select select "2"
select select "0.1"
select select "1"
select select "2"
select select "4"
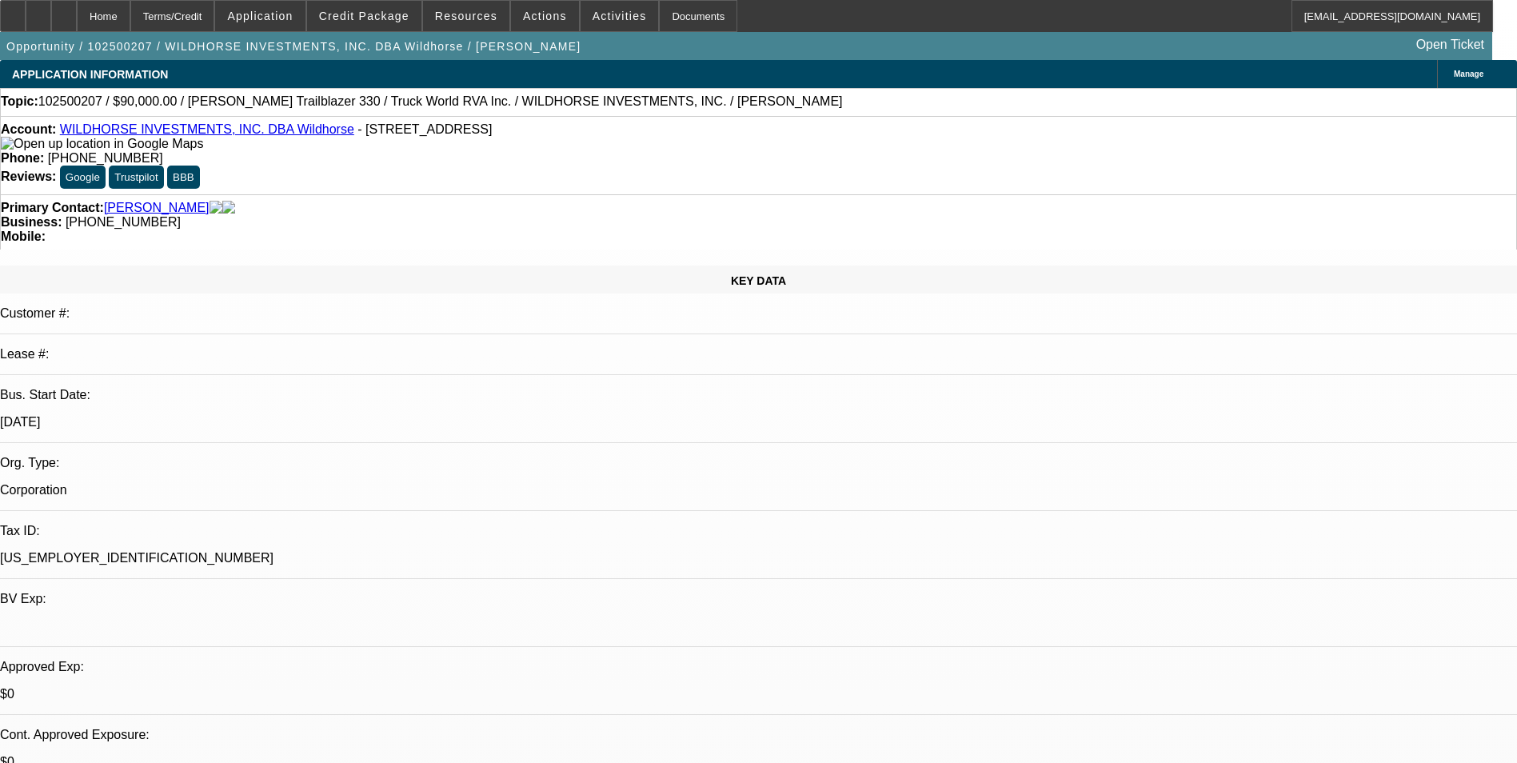
select select "1"
select select "2"
select select "4"
select select "1"
select select "2"
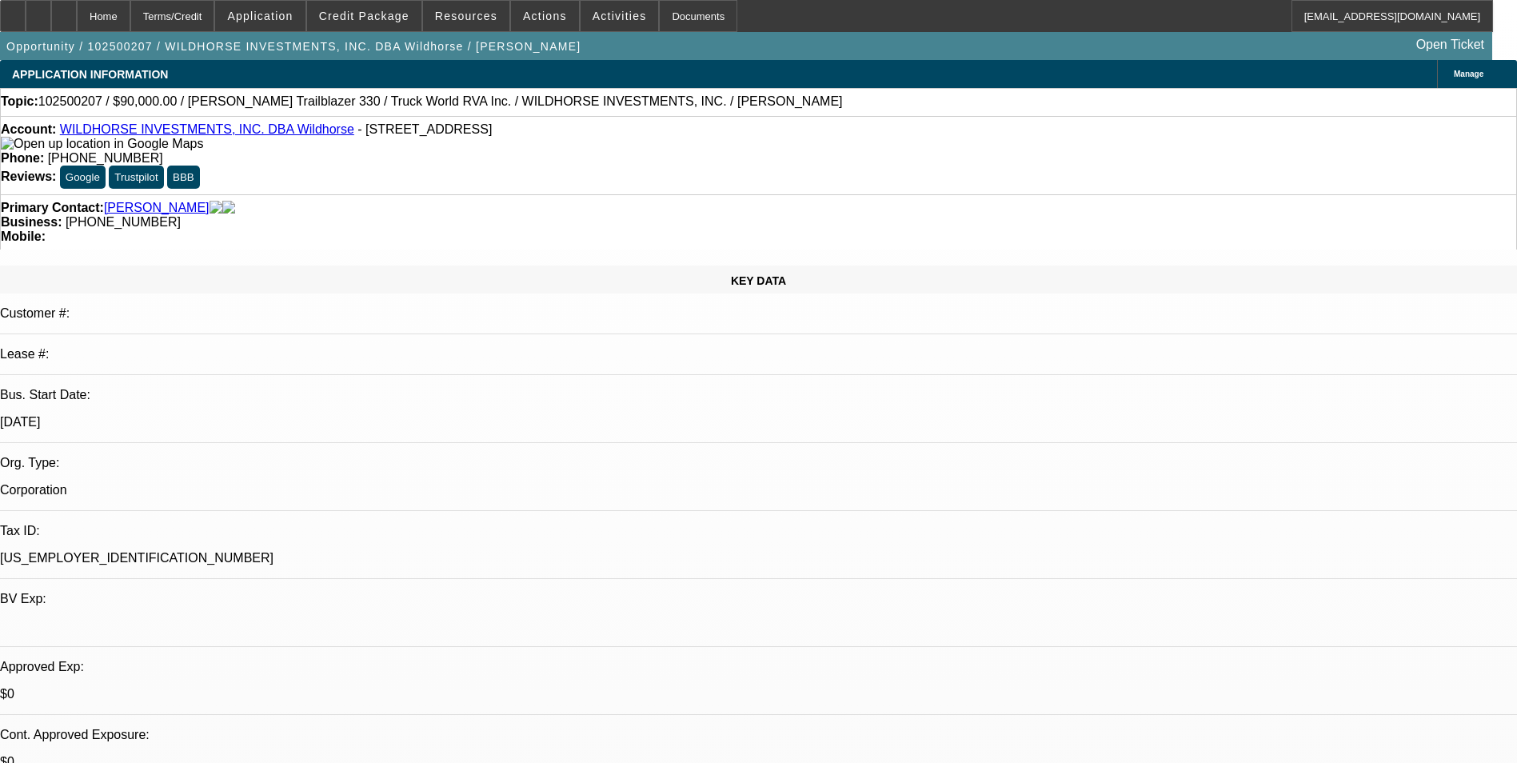
select select "4"
select select "1"
select select "2"
select select "4"
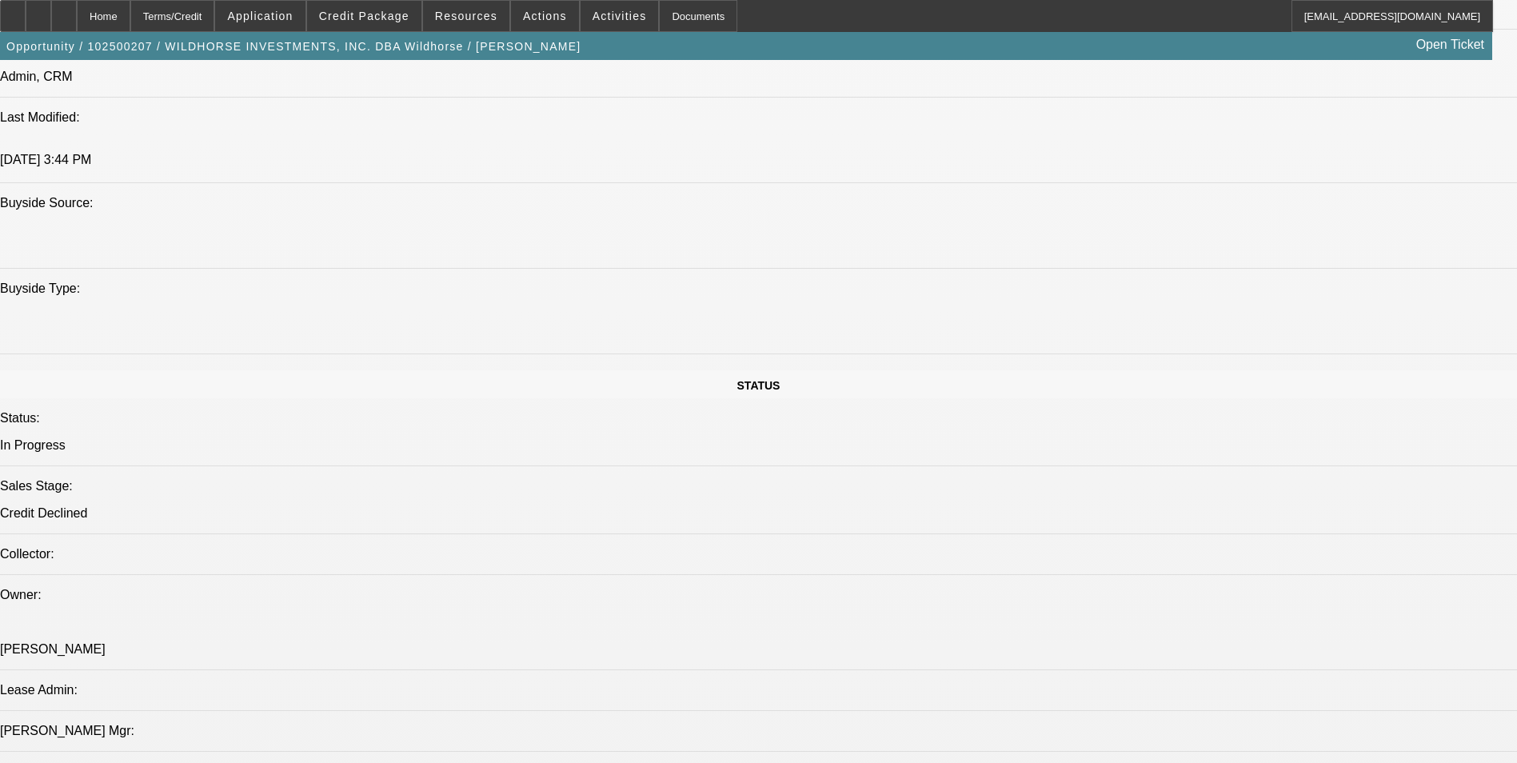
scroll to position [1519, 0]
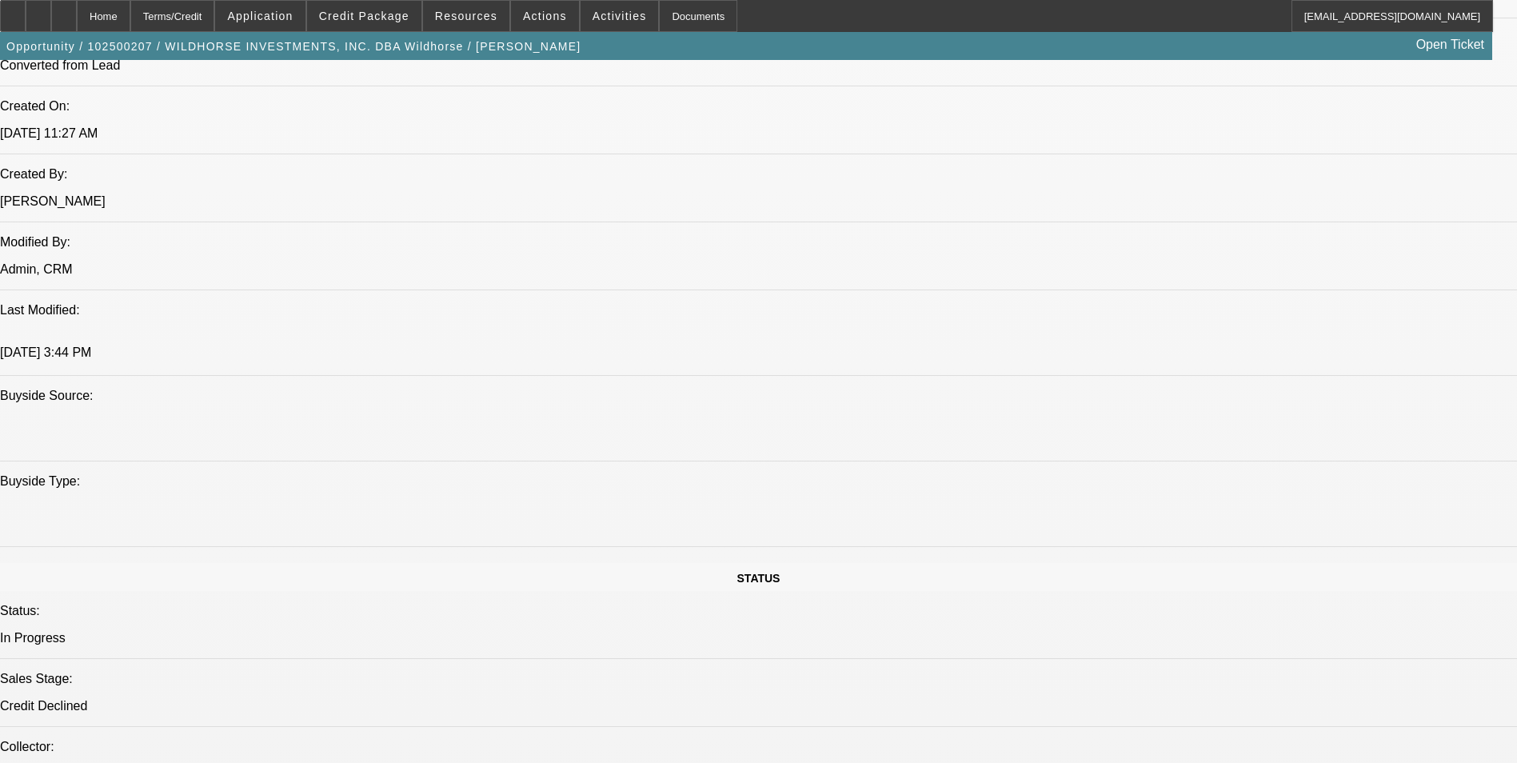
scroll to position [1279, 0]
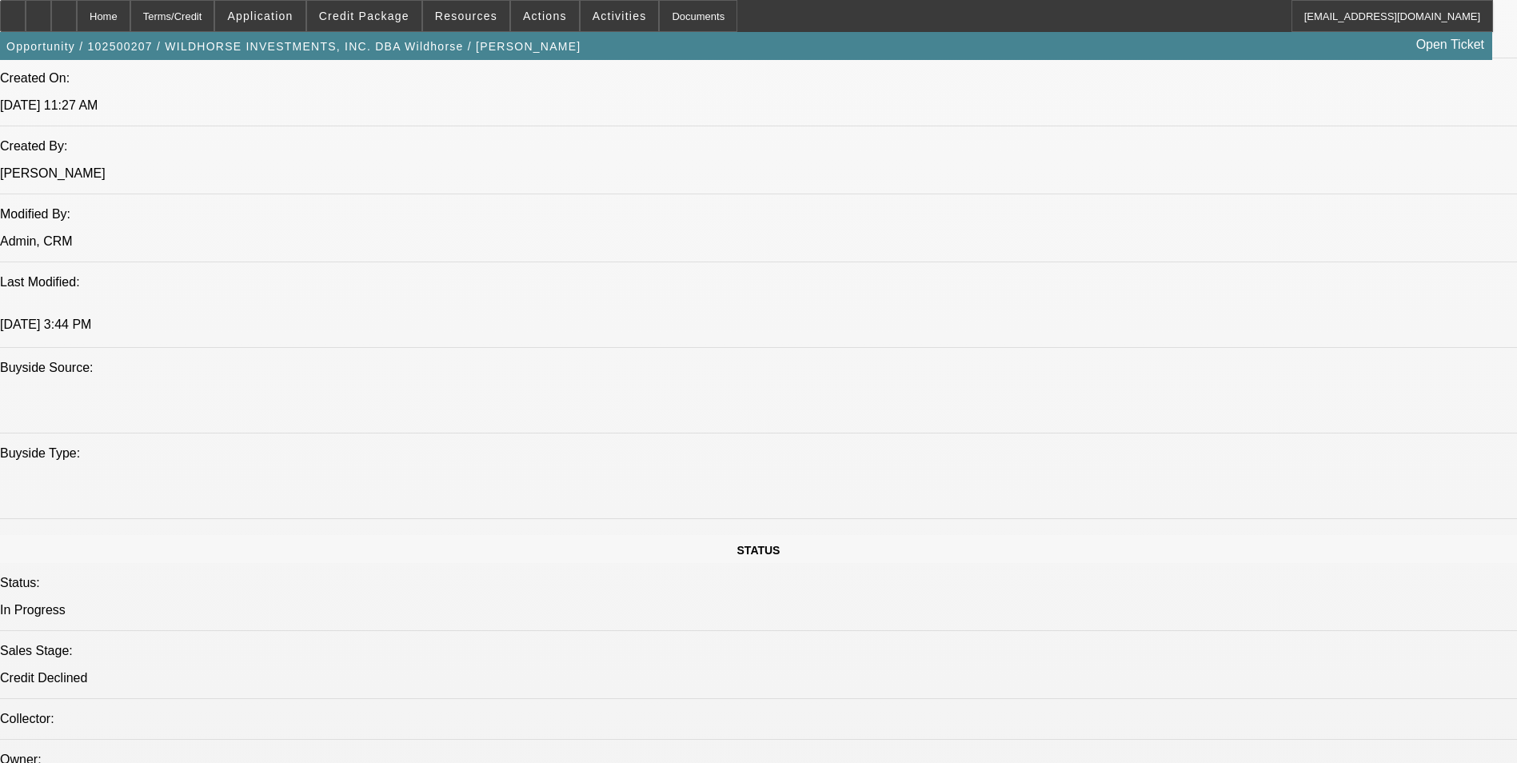
scroll to position [0, 0]
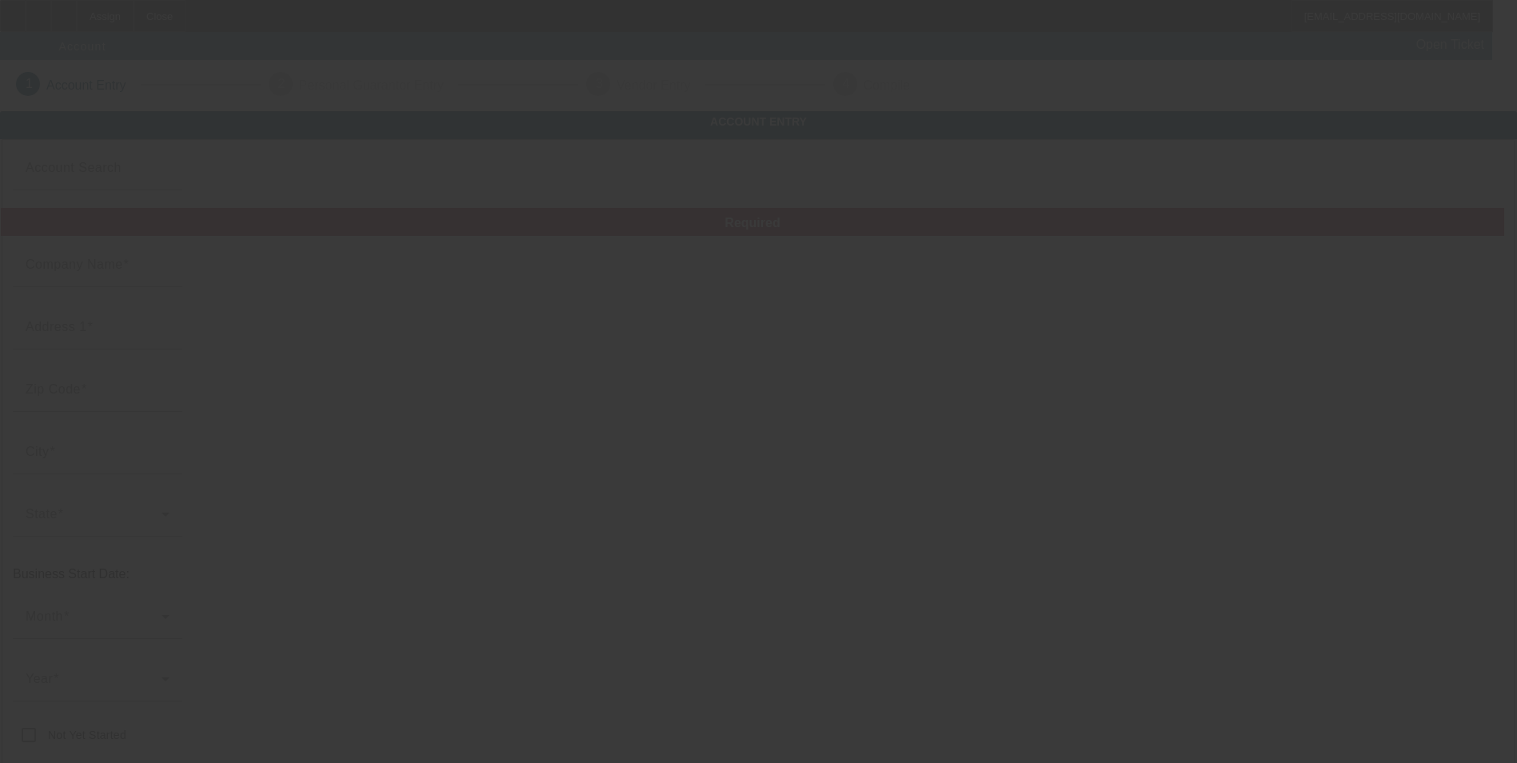
type input "Camachos Equipment Services LLC"
type input "1608 [GEOGRAPHIC_DATA] Ln"
type input "92028"
type input "Fallbrook"
type input "[PHONE_NUMBER]"
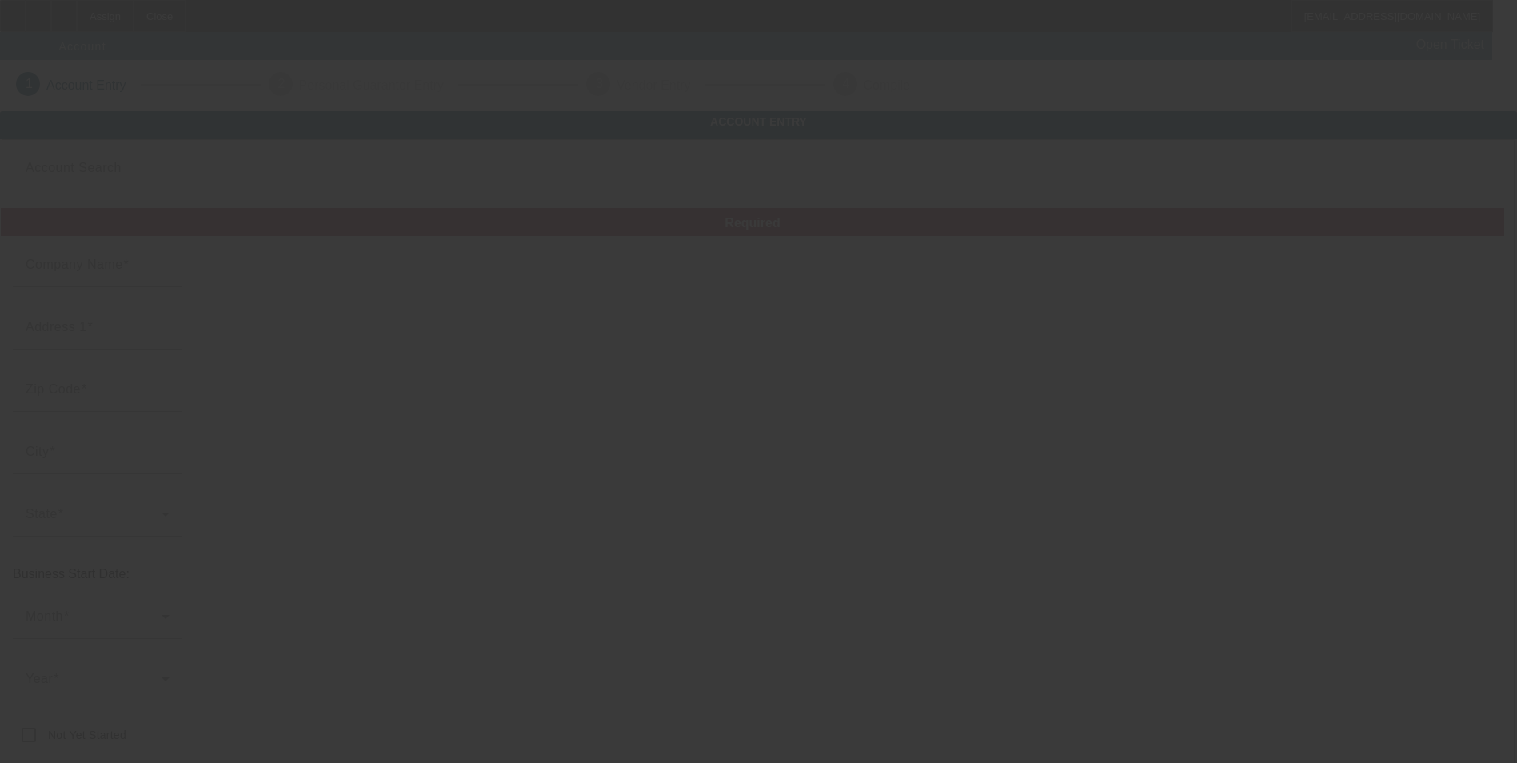
type input "[URL][DOMAIN_NAME]"
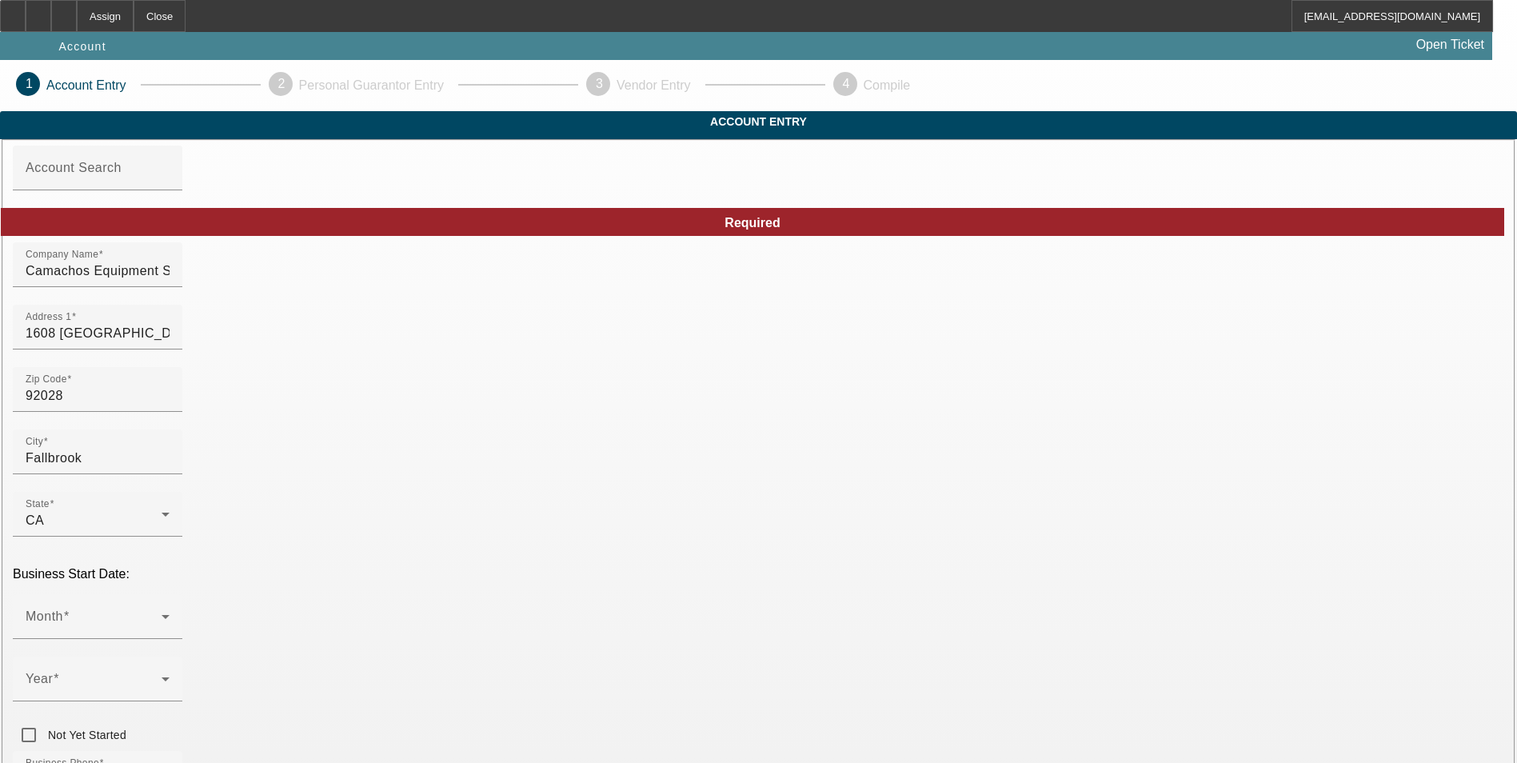
type input "[DATE]"
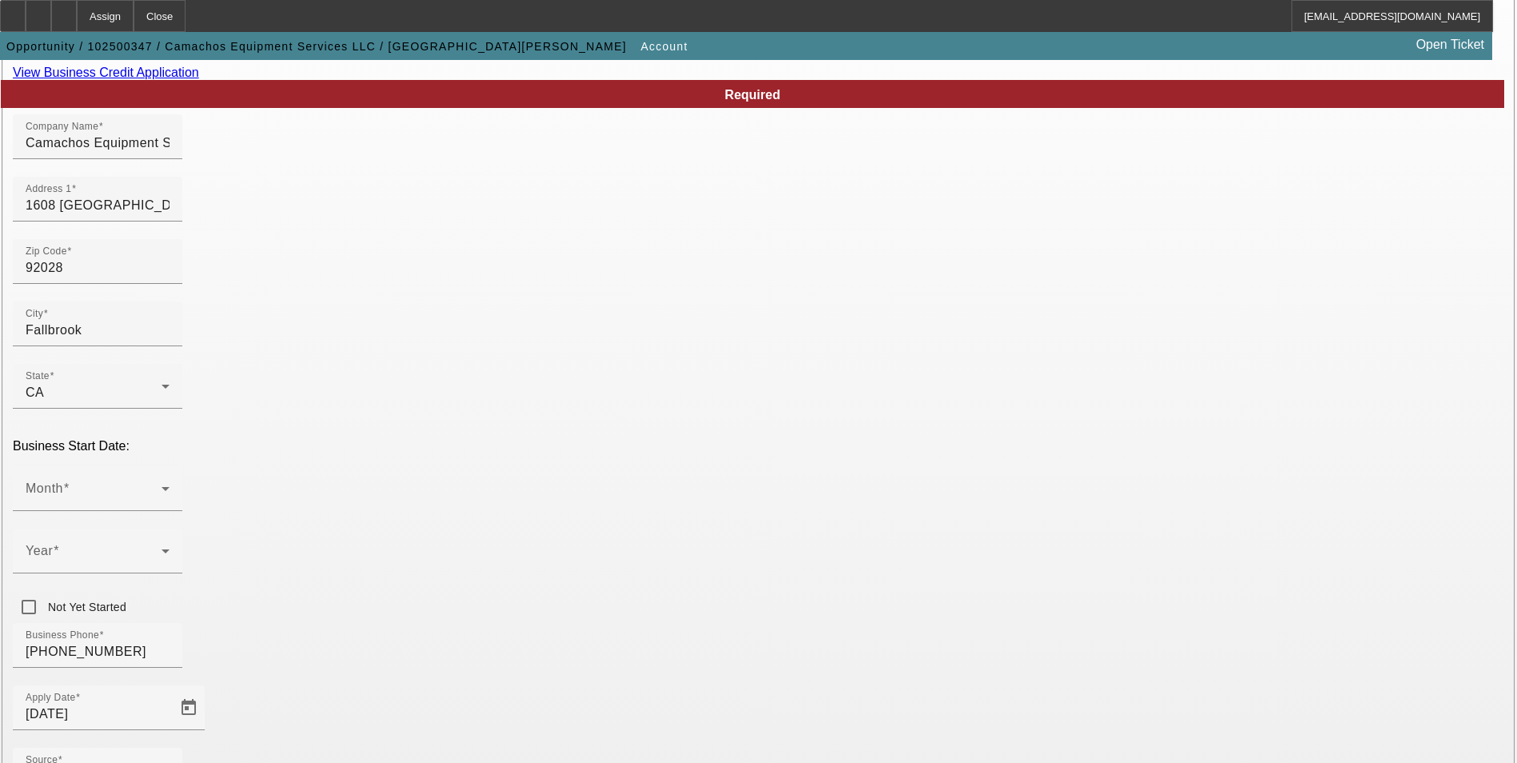
scroll to position [181, 0]
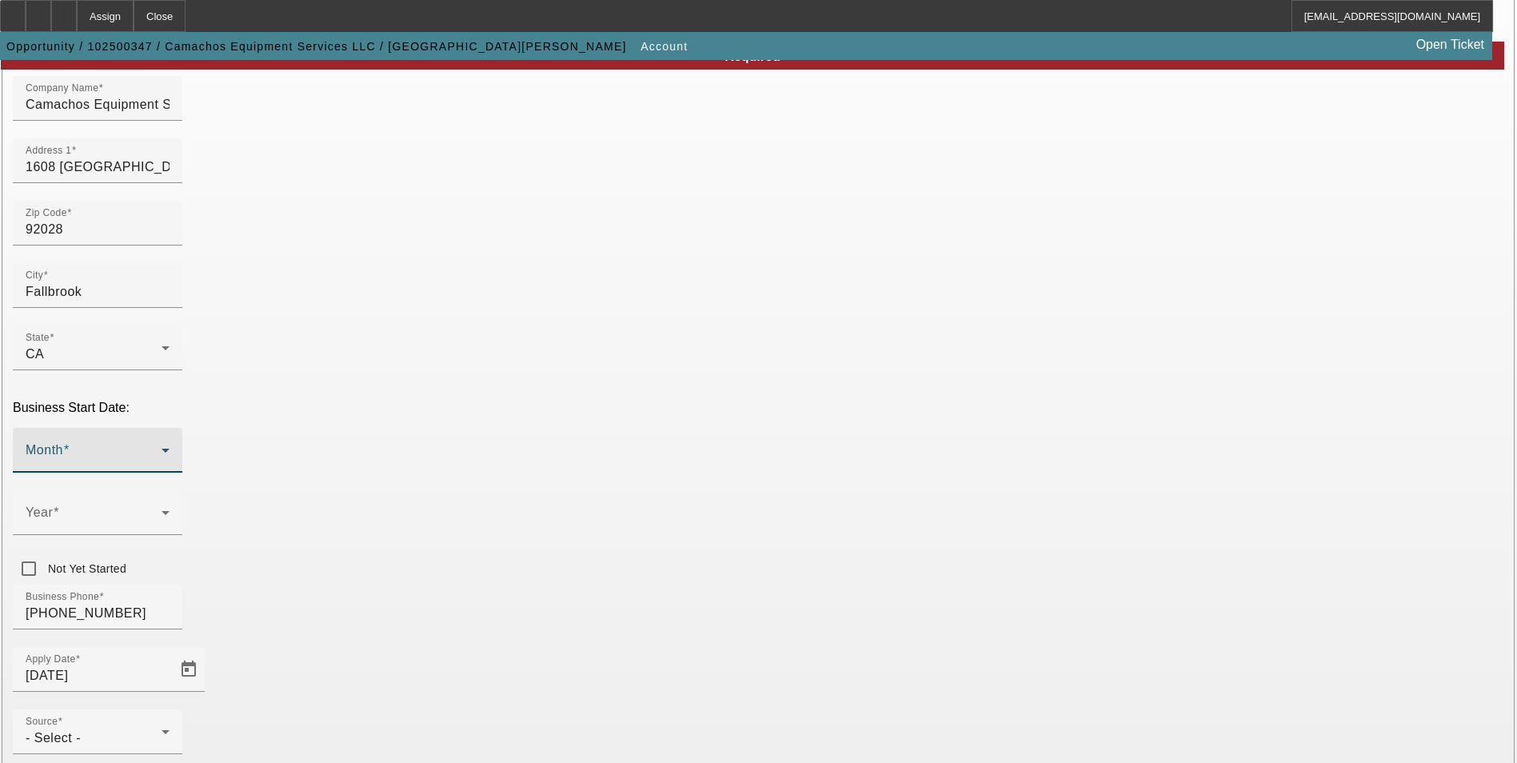
click at [162, 447] on span at bounding box center [94, 456] width 136 height 19
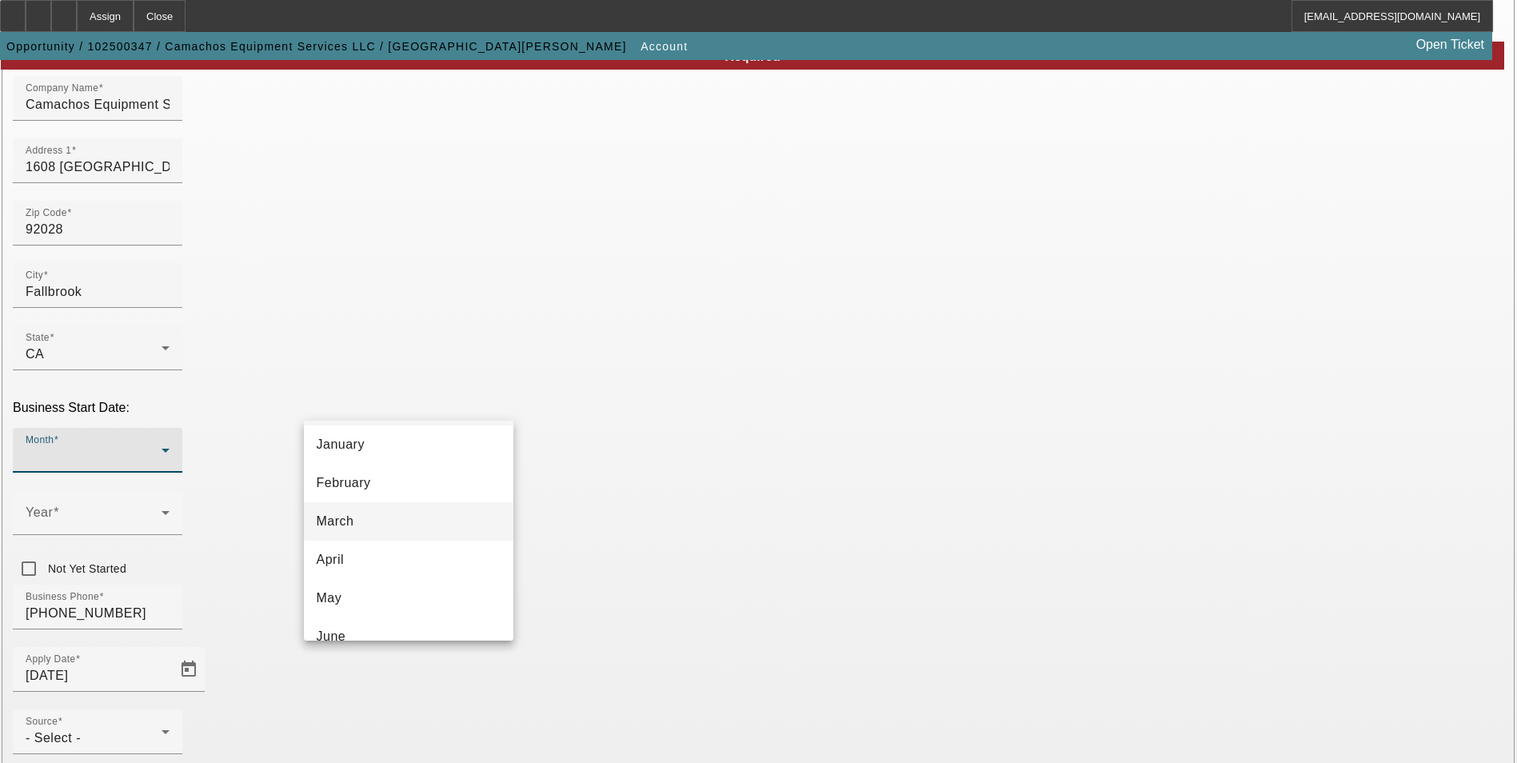
scroll to position [80, 0]
click at [385, 556] on mat-option "May" at bounding box center [408, 558] width 209 height 38
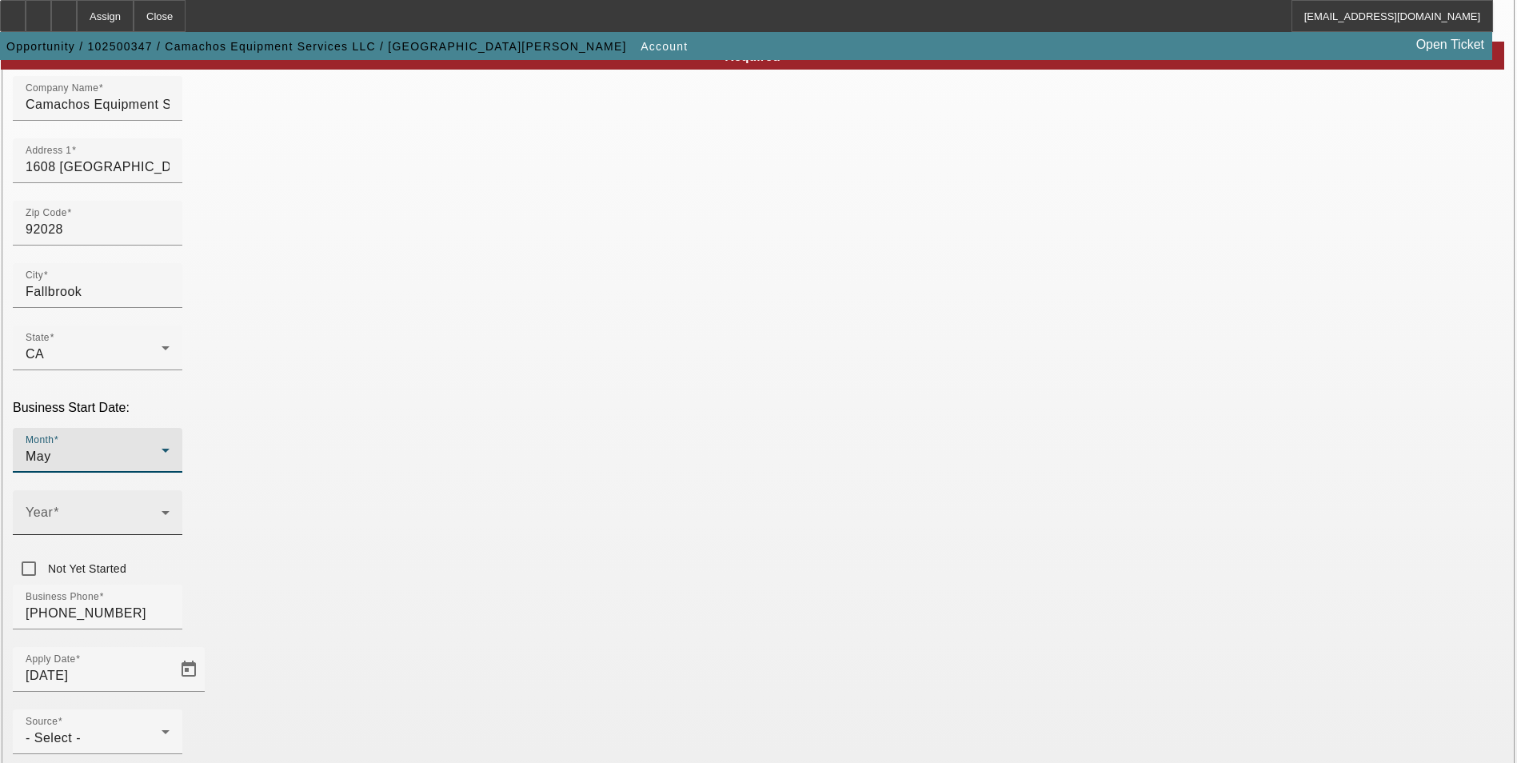
click at [53, 505] on mat-label "Year" at bounding box center [39, 512] width 27 height 14
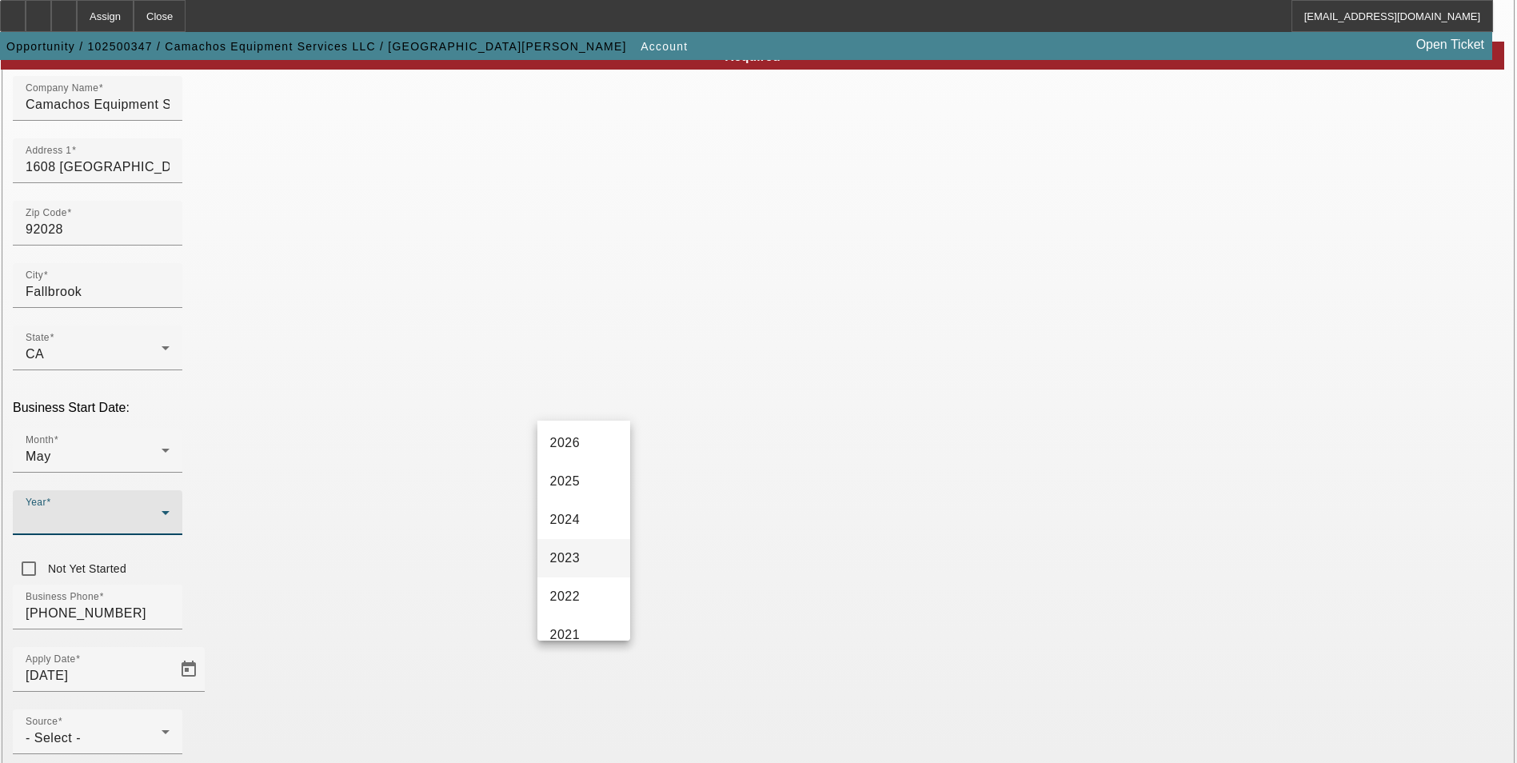
drag, startPoint x: 580, startPoint y: 563, endPoint x: 596, endPoint y: 549, distance: 21.6
click at [580, 562] on span "2023" at bounding box center [565, 557] width 30 height 19
click at [691, 584] on div "Business Phone (760) 420-3842" at bounding box center [758, 615] width 1491 height 62
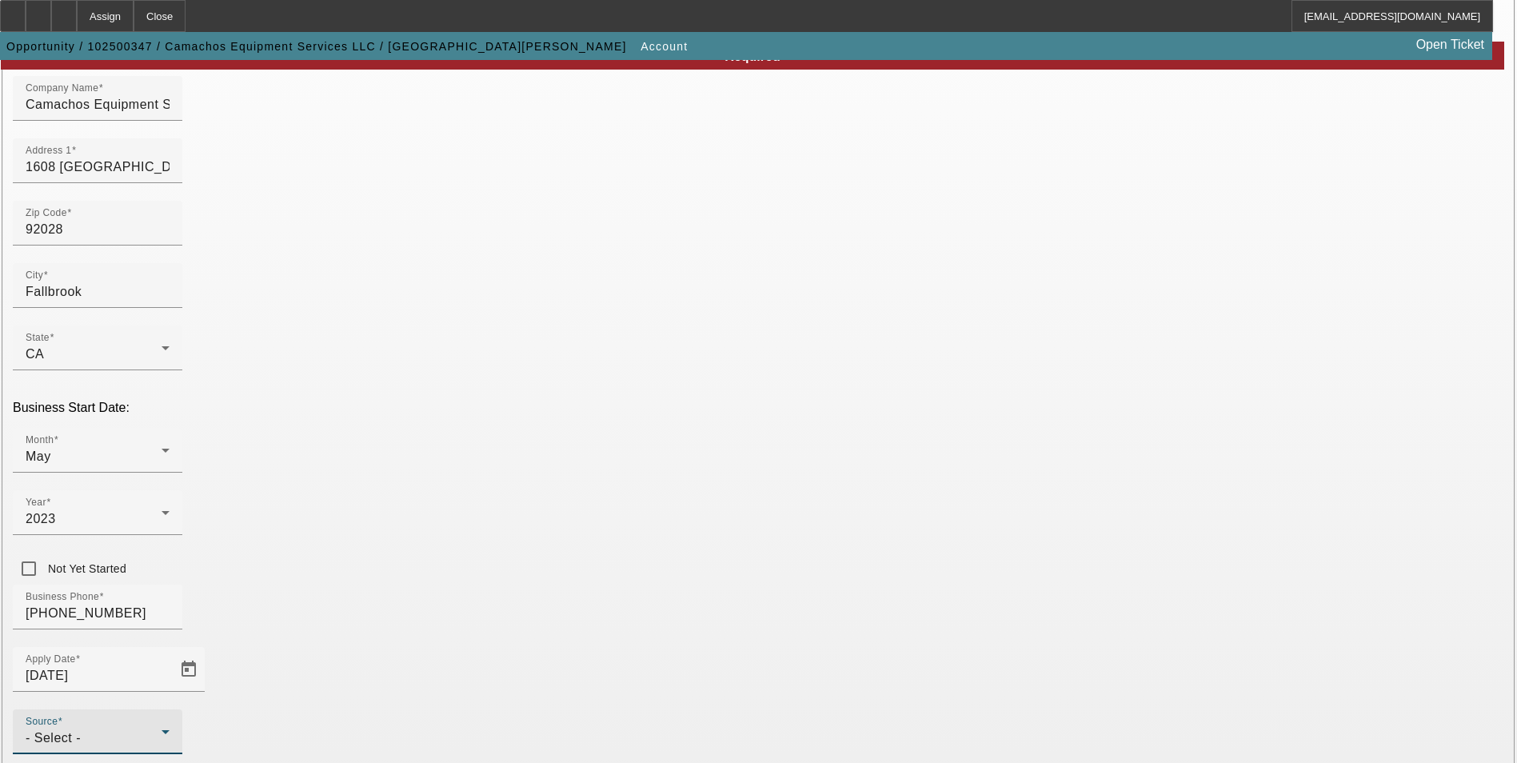
click at [162, 728] on div "- Select -" at bounding box center [94, 737] width 136 height 19
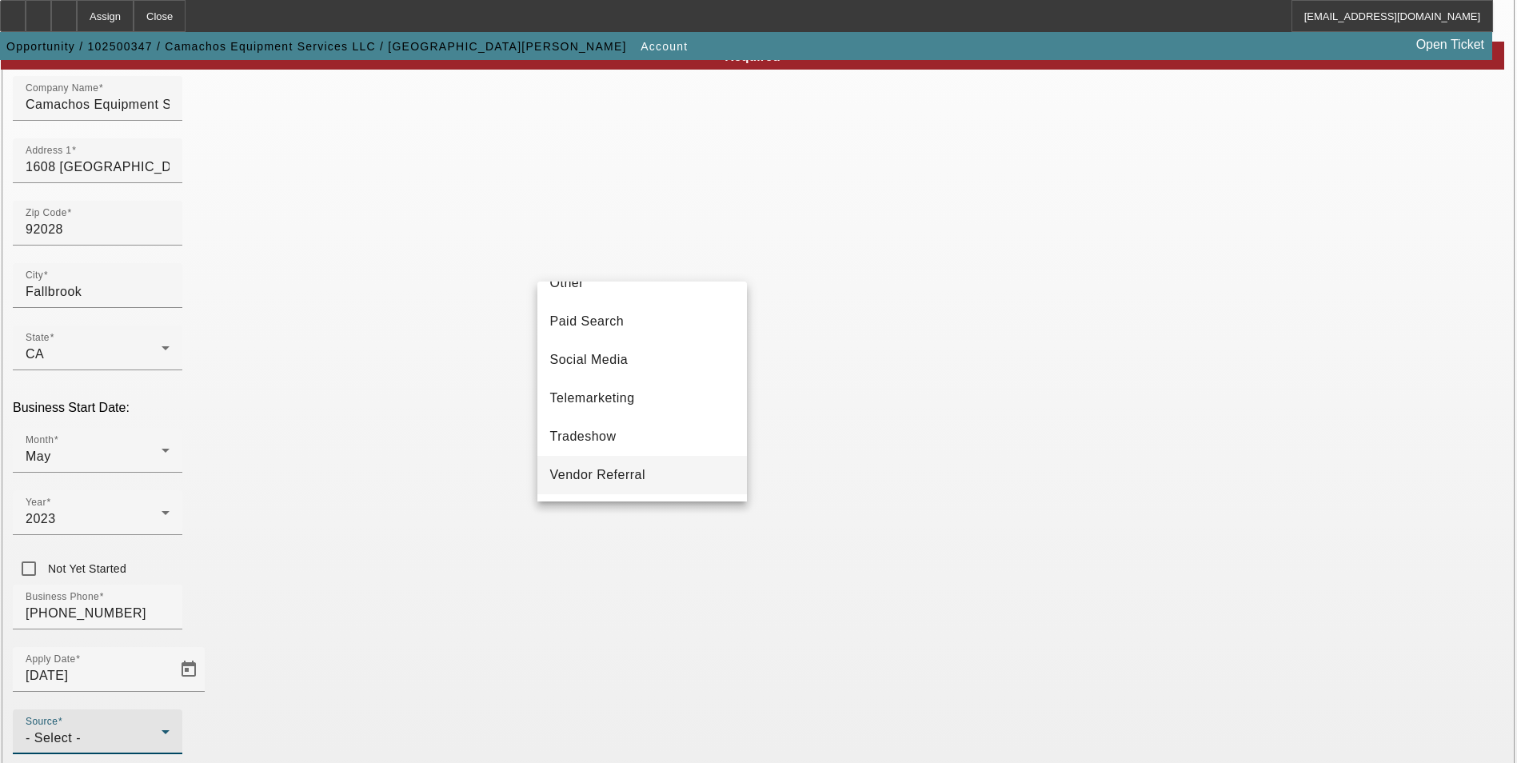
scroll to position [568, 0]
click at [634, 447] on mat-option "Vendor Referral" at bounding box center [641, 437] width 209 height 38
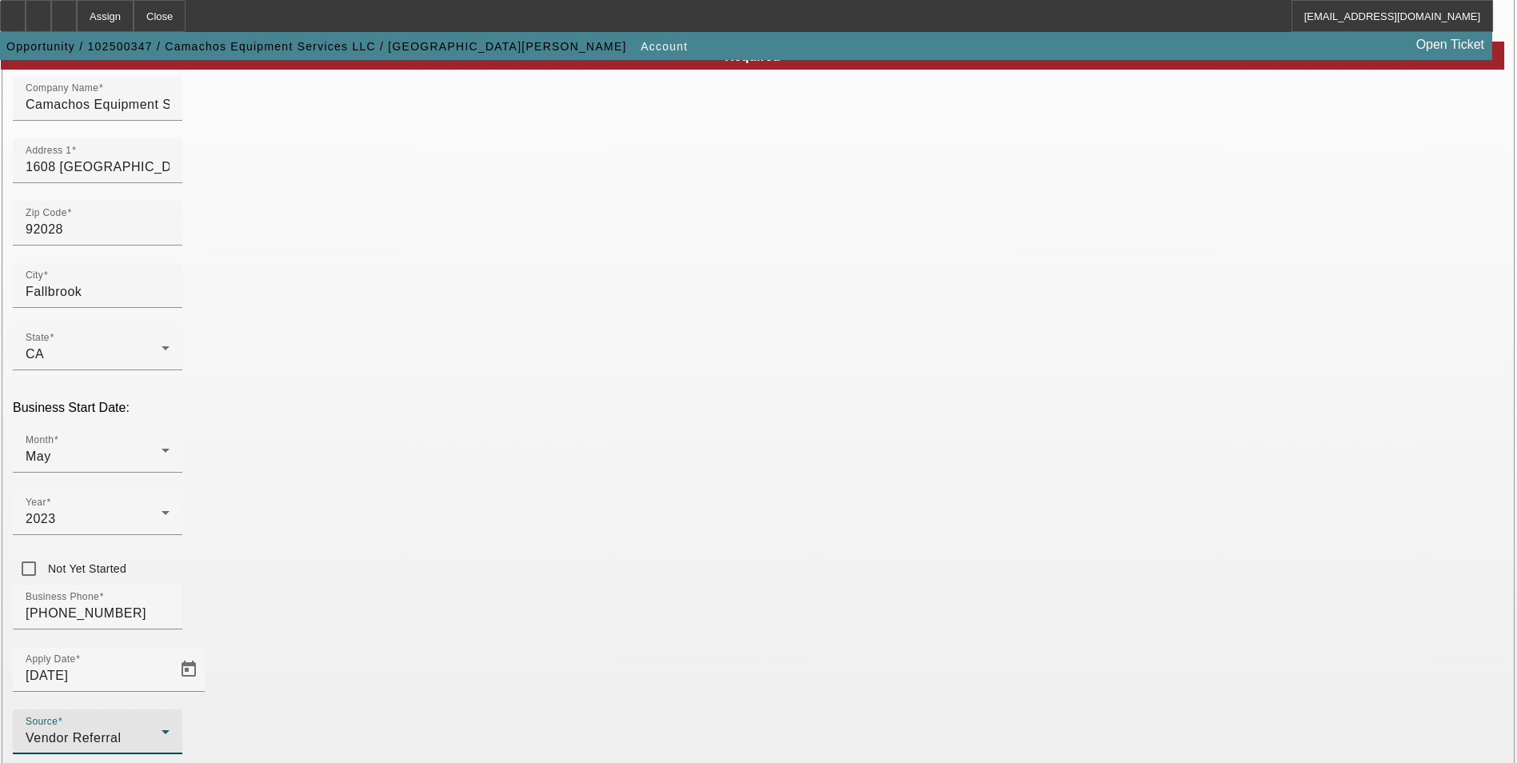
drag, startPoint x: 1418, startPoint y: 377, endPoint x: 1284, endPoint y: 456, distance: 155.5
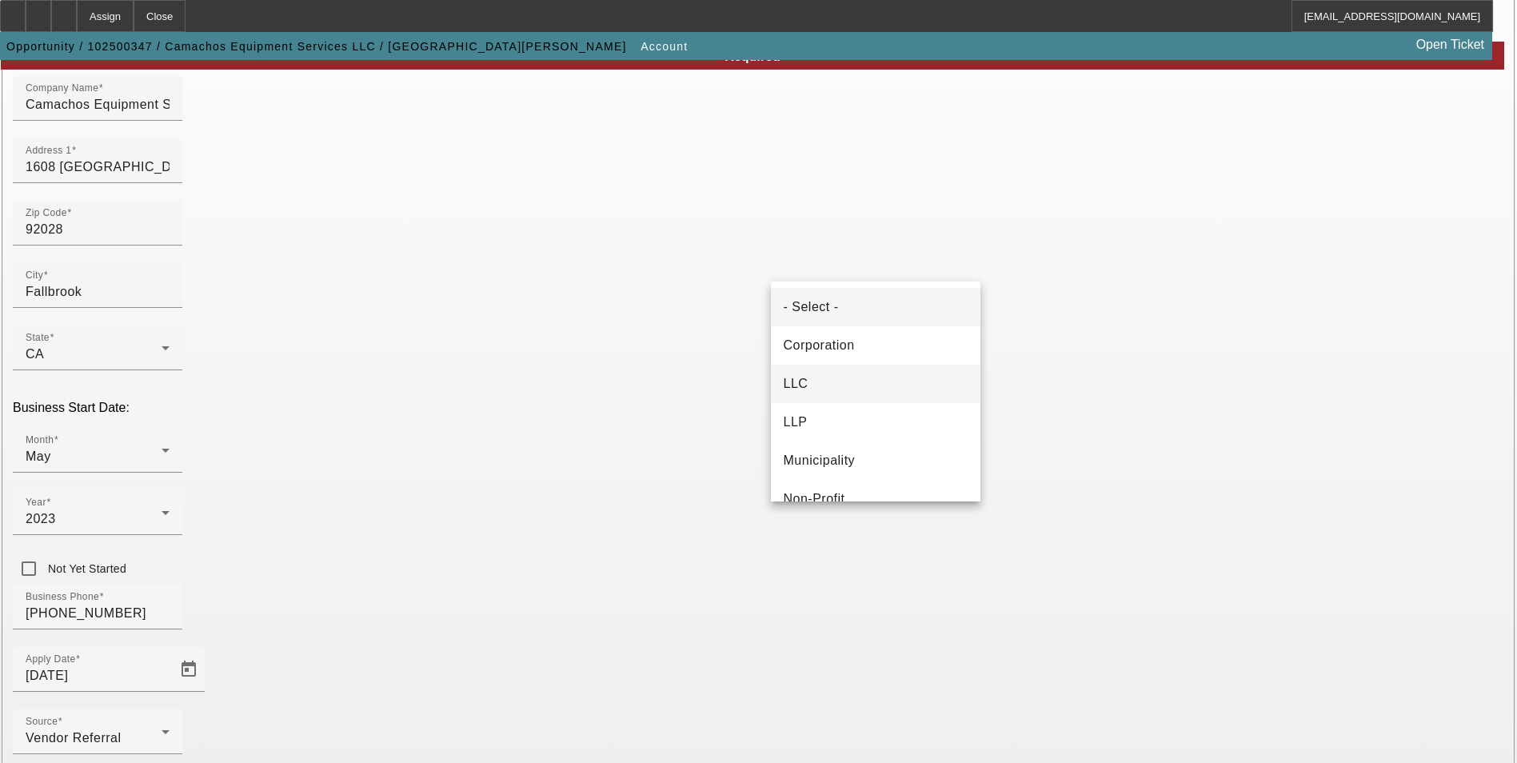
click at [852, 380] on mat-option "LLC" at bounding box center [875, 384] width 209 height 38
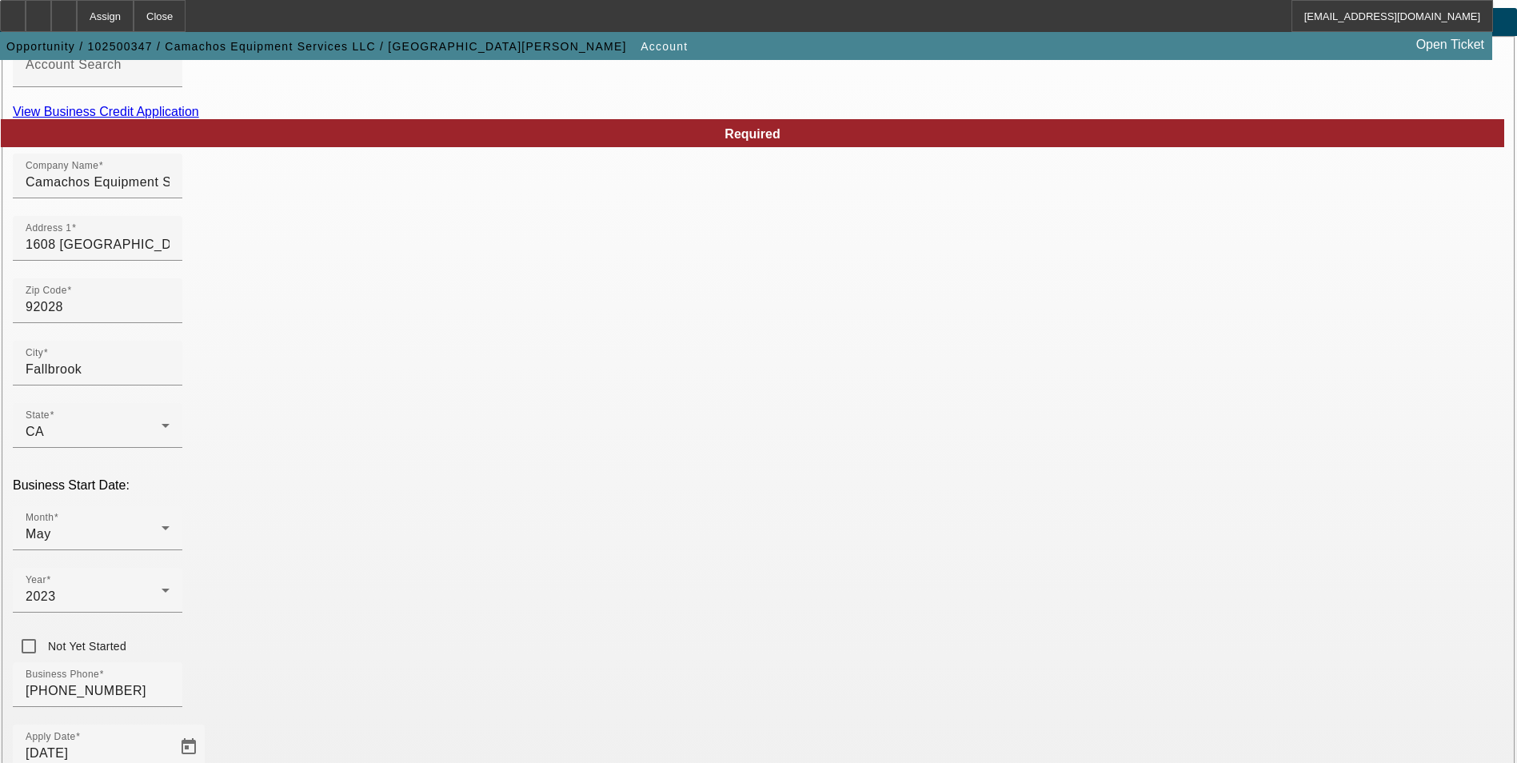
scroll to position [0, 0]
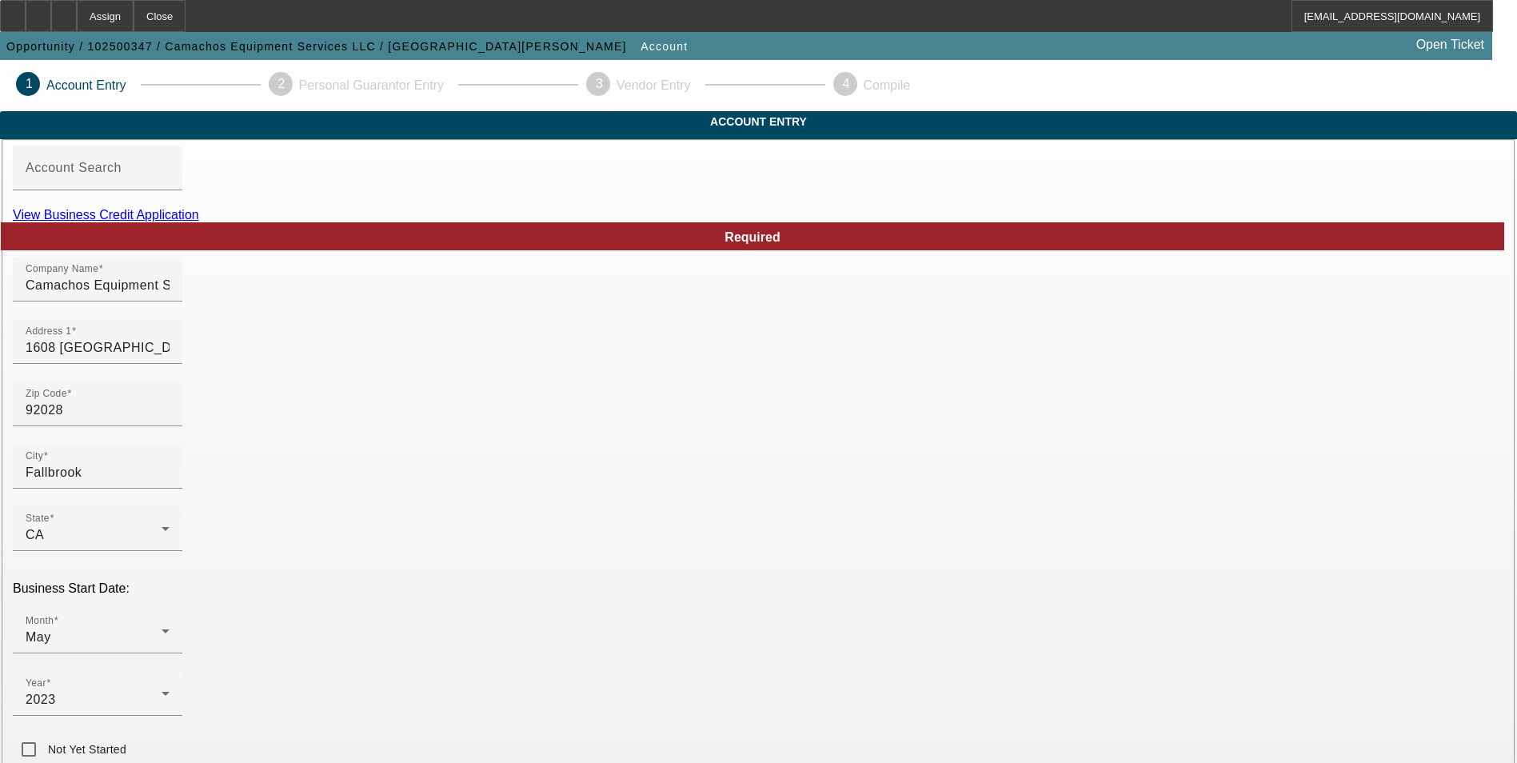
click at [199, 221] on link "View Business Credit Application" at bounding box center [106, 215] width 186 height 14
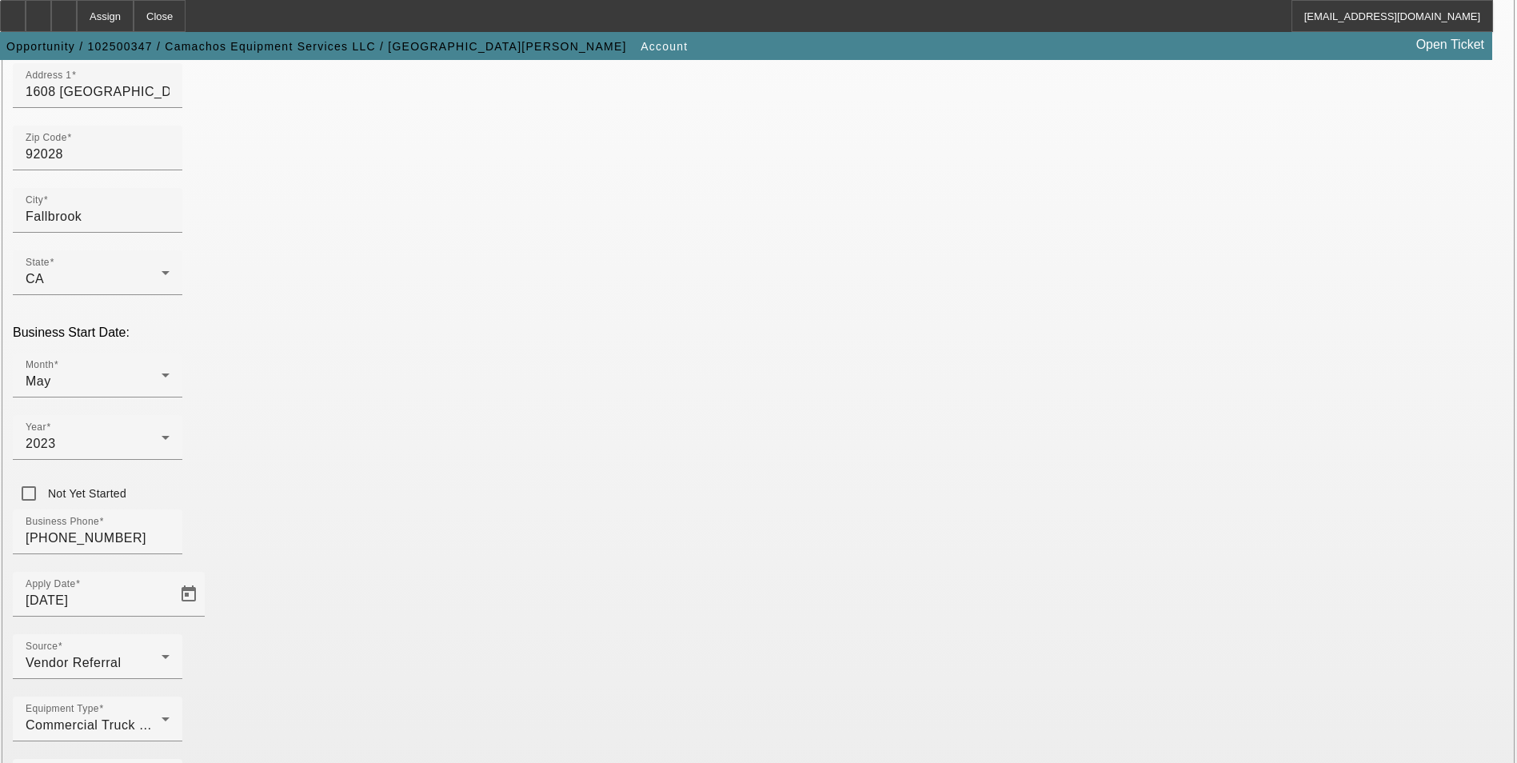
scroll to position [261, 0]
paste input "Mobile Repair on heavy equipment"
type input "Mobile Repair on heavy equipment"
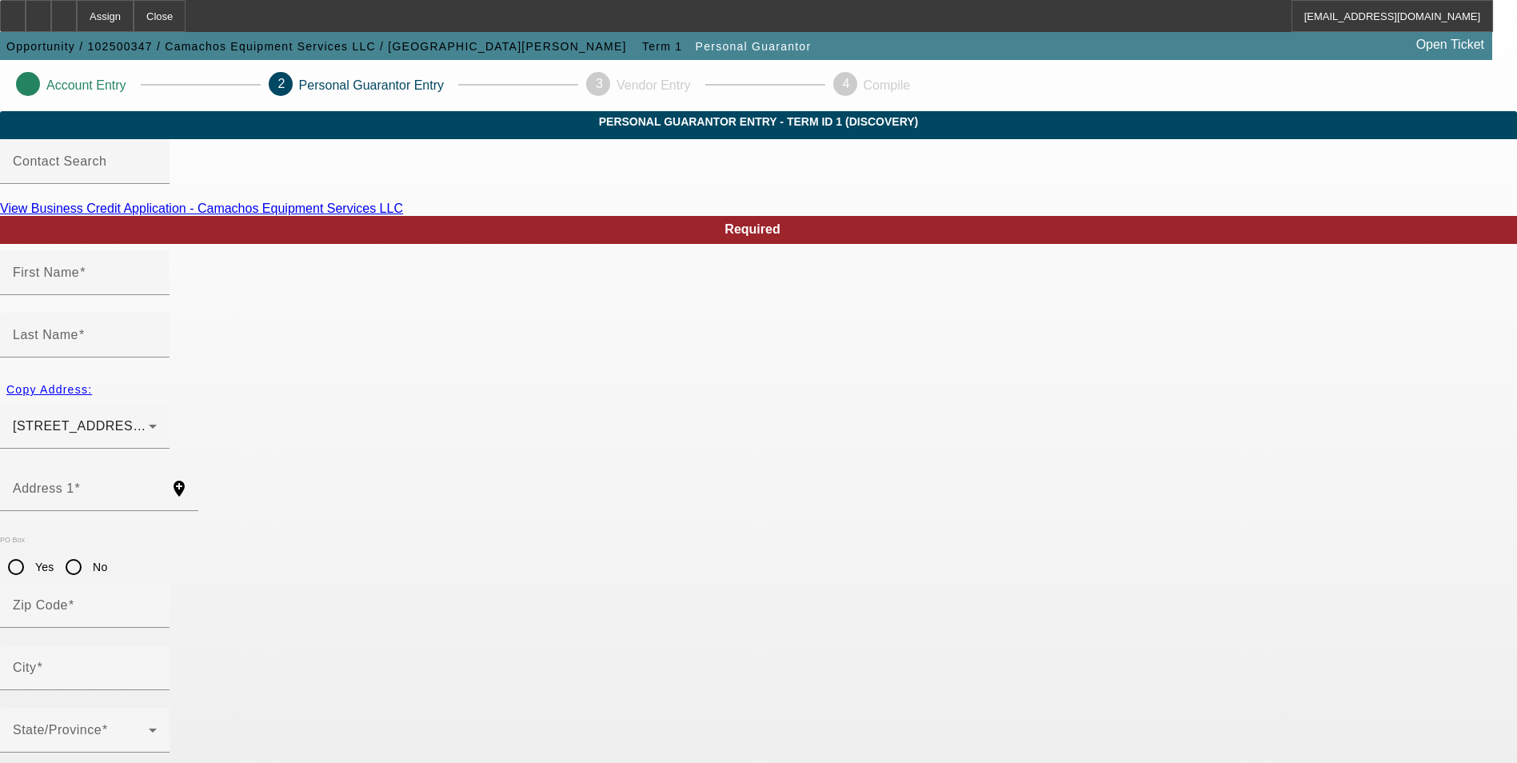
type input "Jose"
type input "E"
type input "966 E Alvarado St"
radio input "true"
type input "92028"
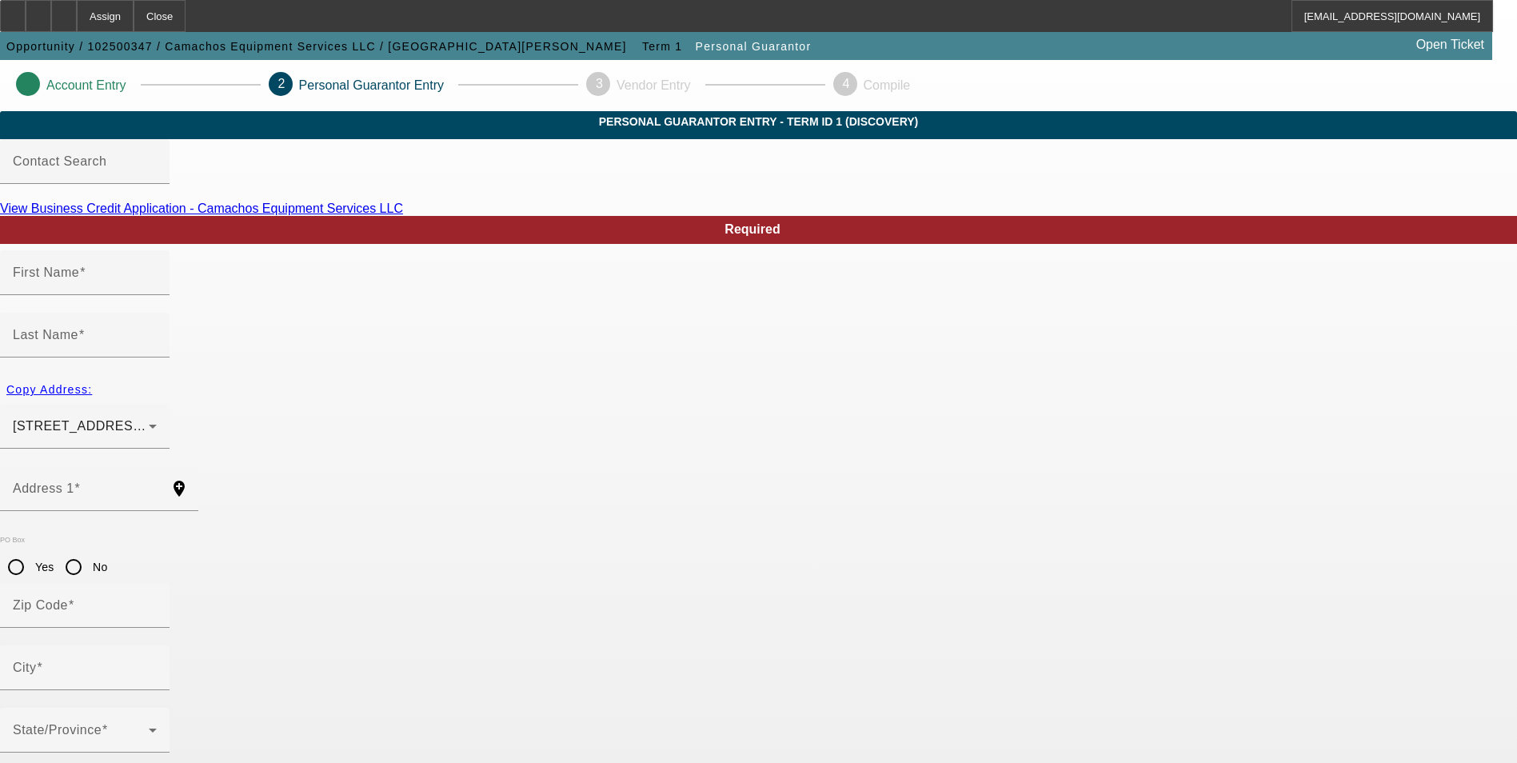
type input "Fallbrook"
type input "(760) 420-3842"
type input "100"
type input "609-78-9096"
type input "jose@camachorepair.com"
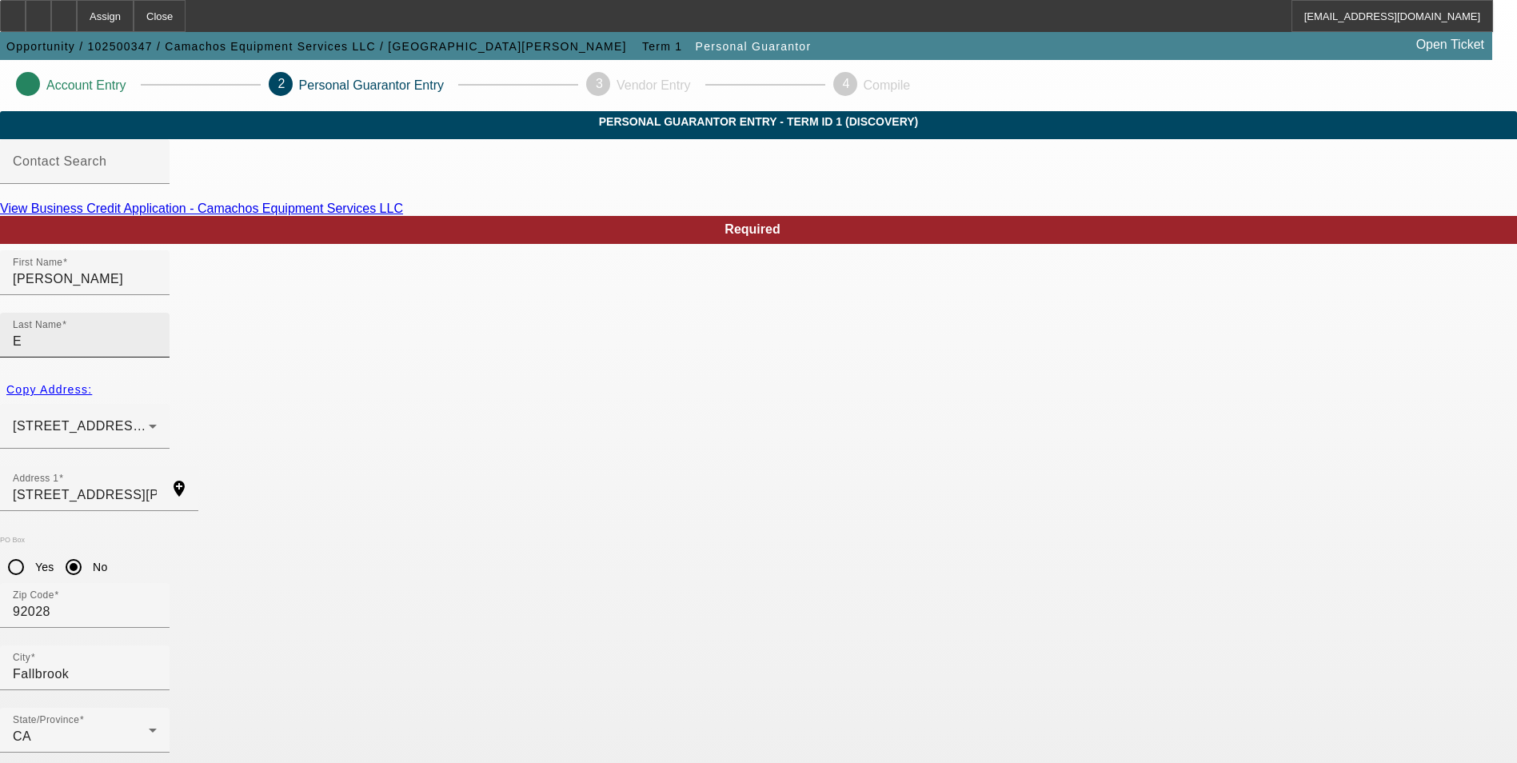
click at [157, 332] on input "E" at bounding box center [85, 341] width 144 height 19
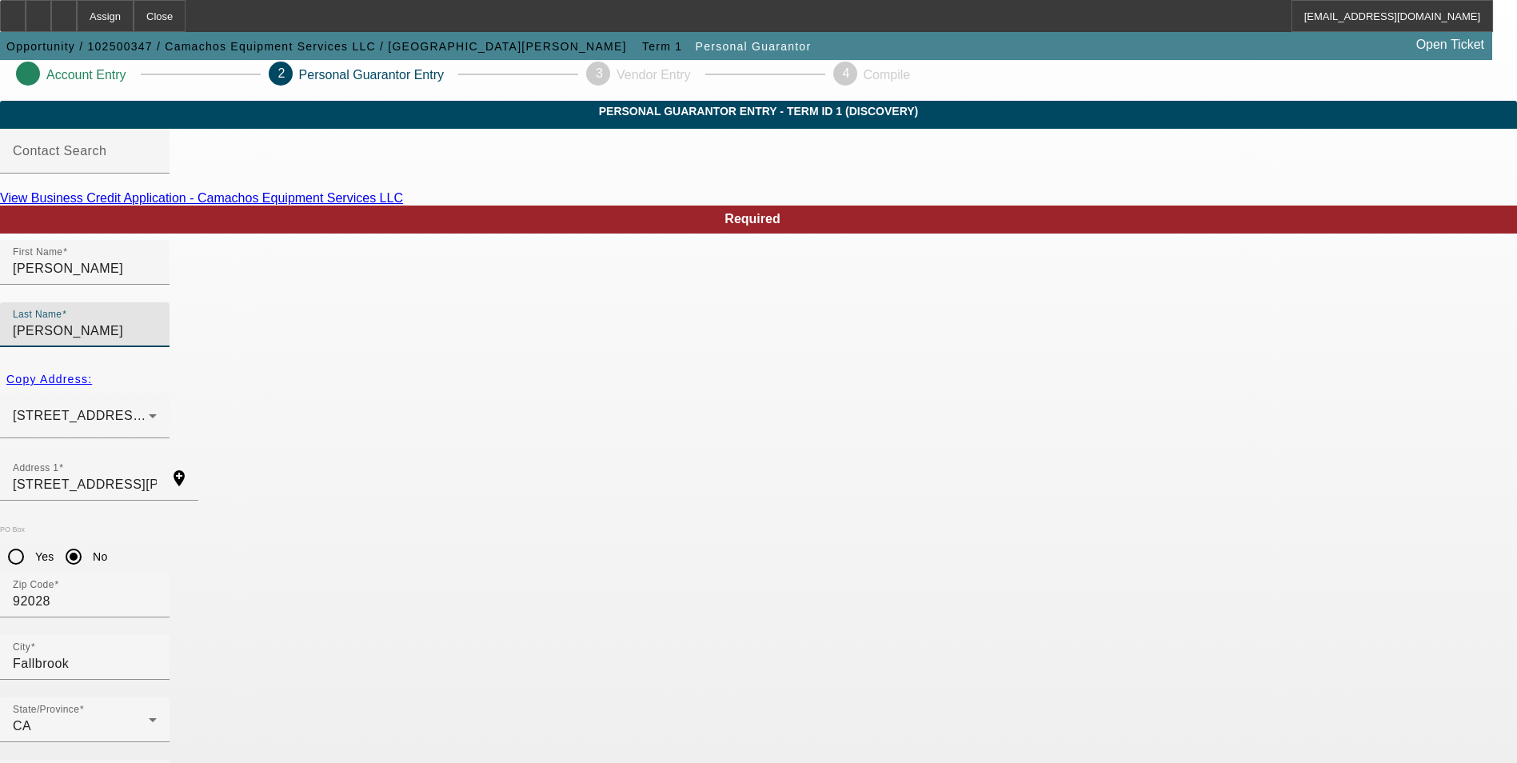
scroll to position [19, 0]
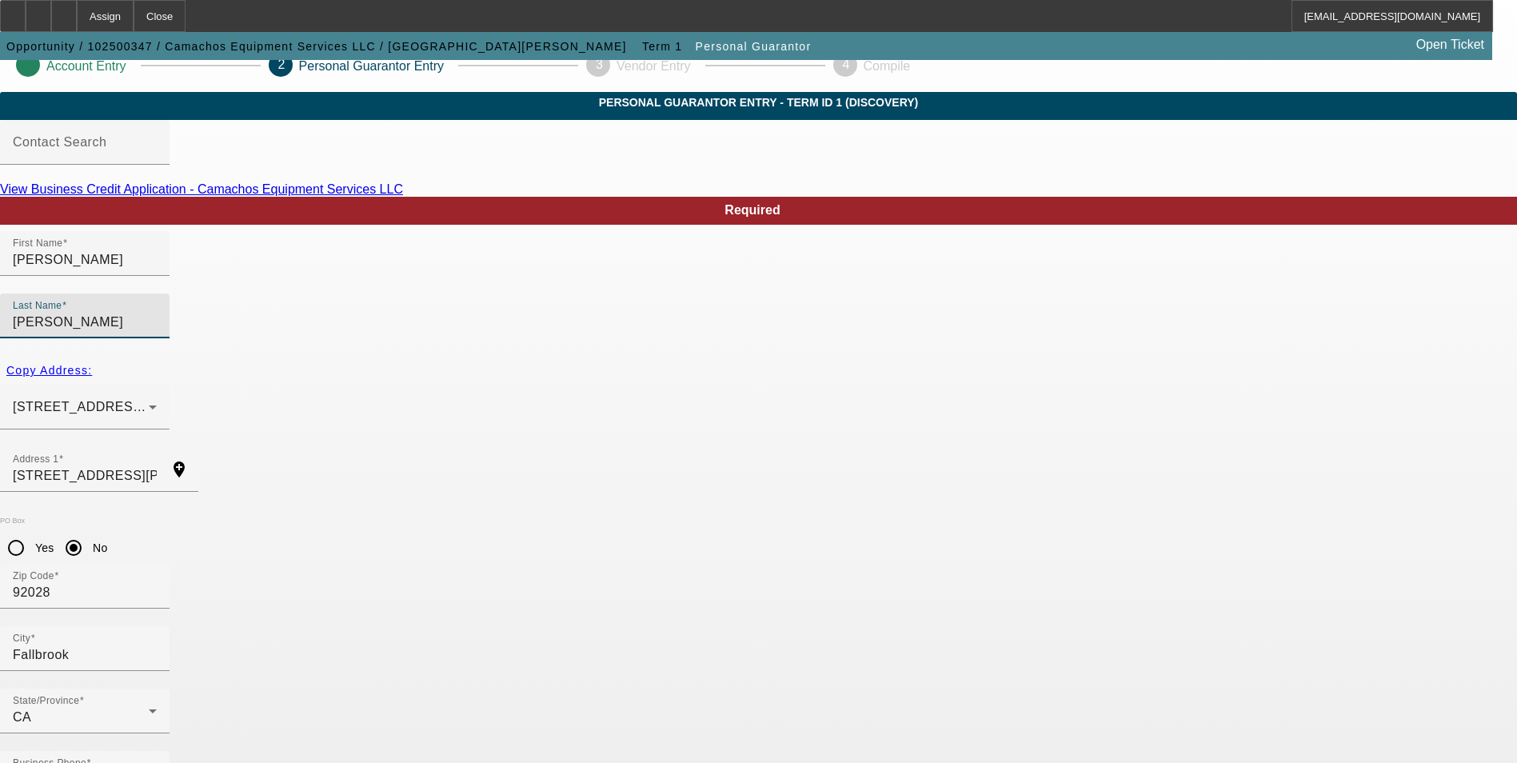
type input "Camacho"
type input "(760) 420-3842"
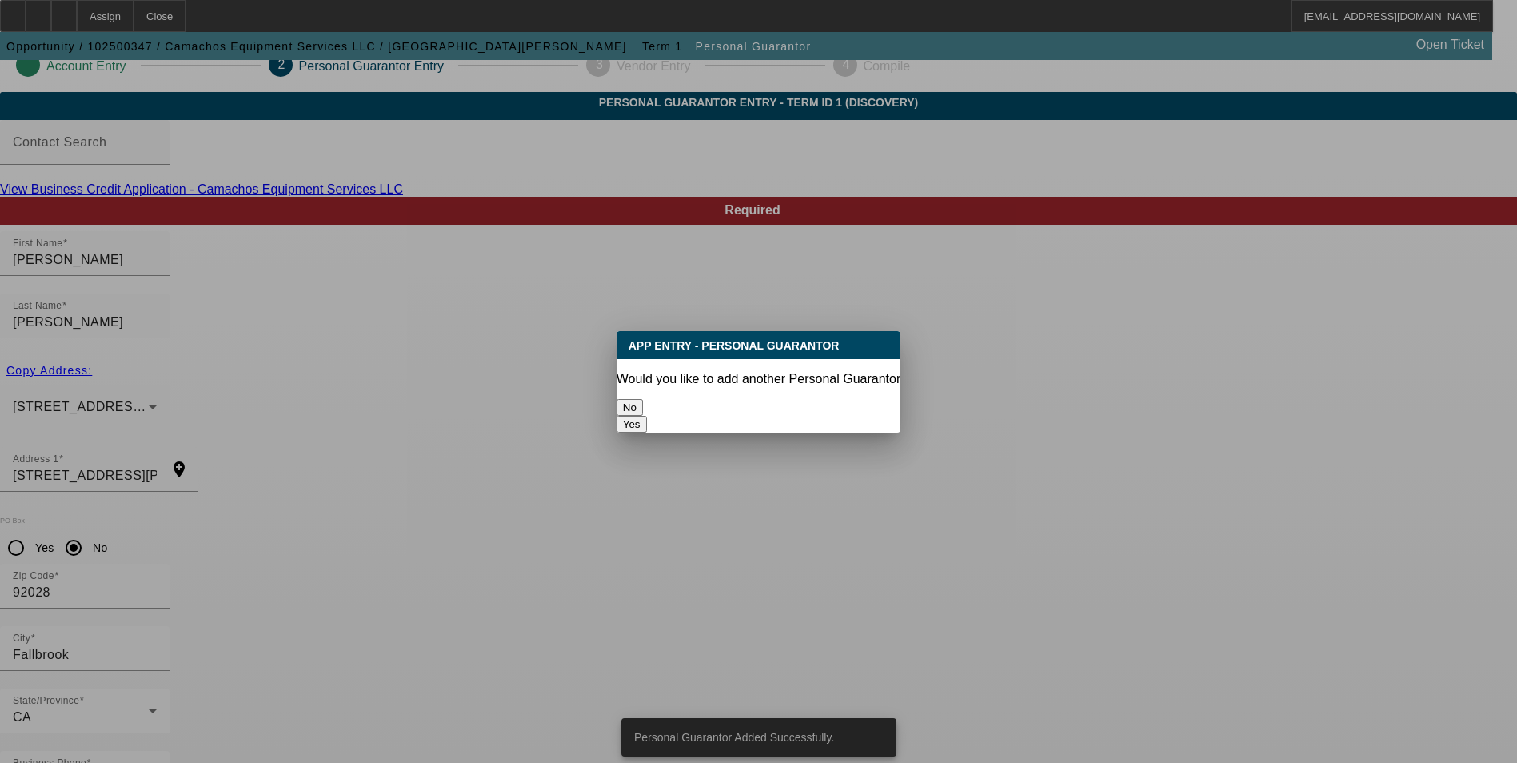
scroll to position [0, 0]
click at [643, 401] on button "No" at bounding box center [629, 407] width 26 height 17
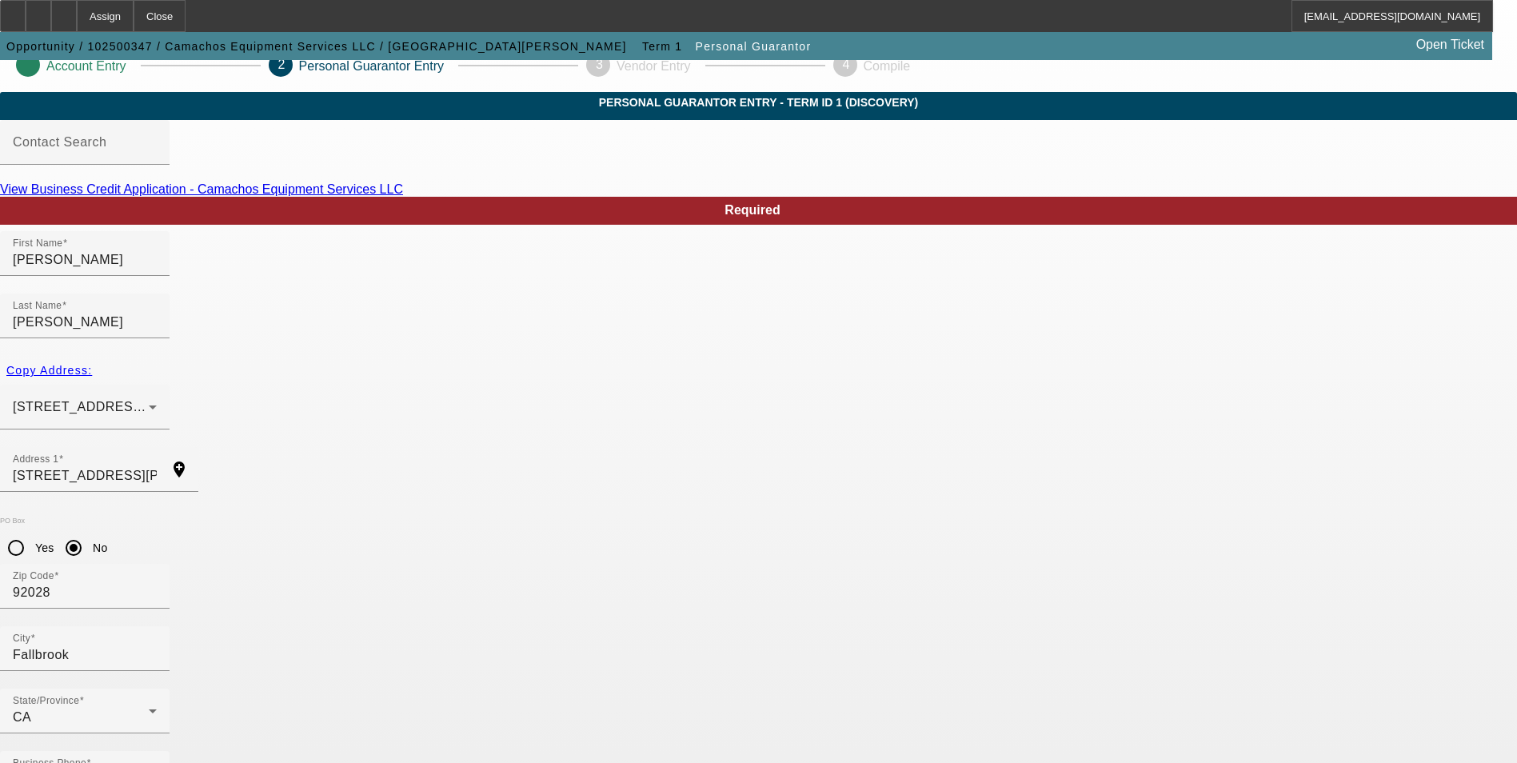
scroll to position [19, 0]
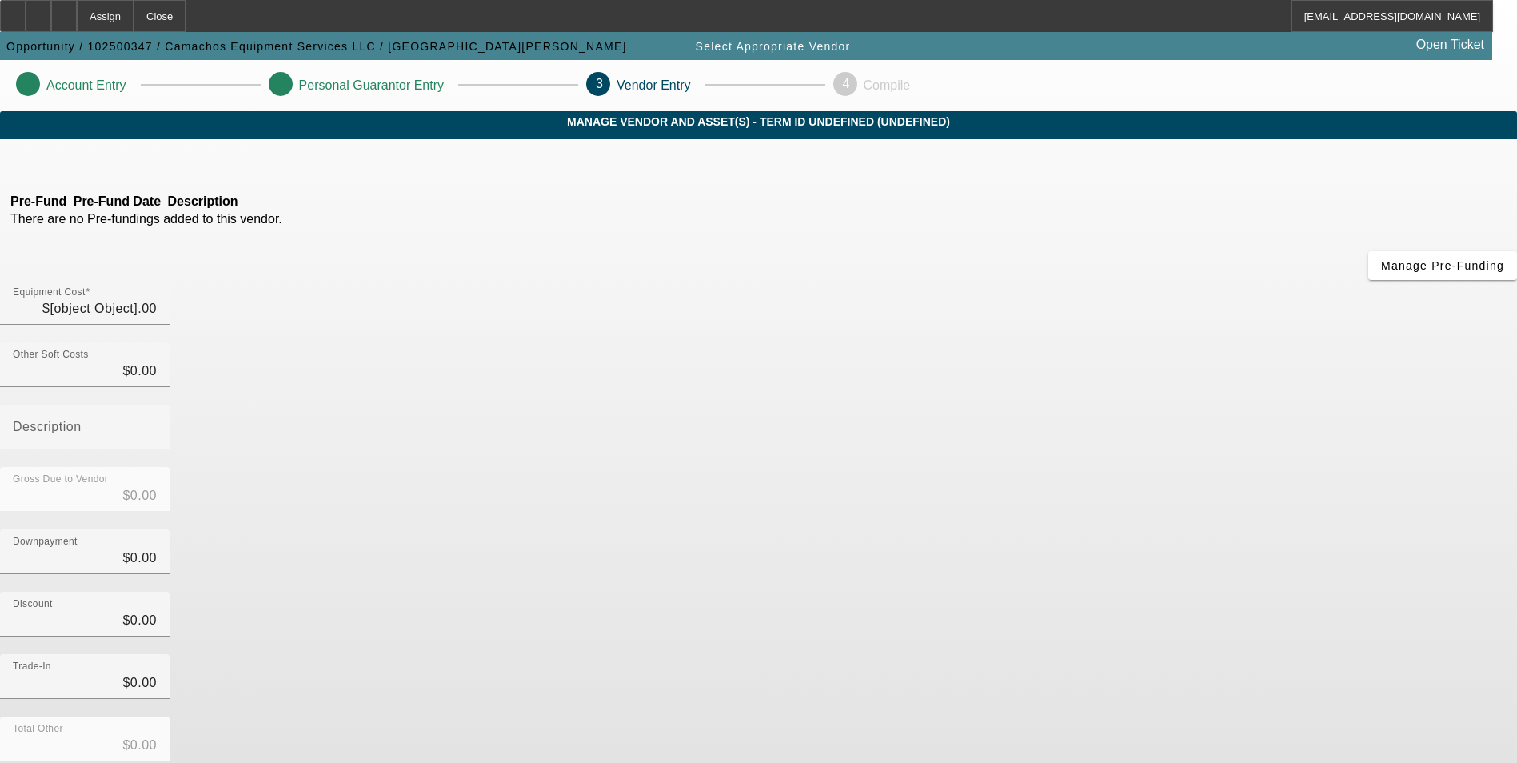
type input "$108,000.00"
click at [153, 169] on icon at bounding box center [153, 162] width 0 height 14
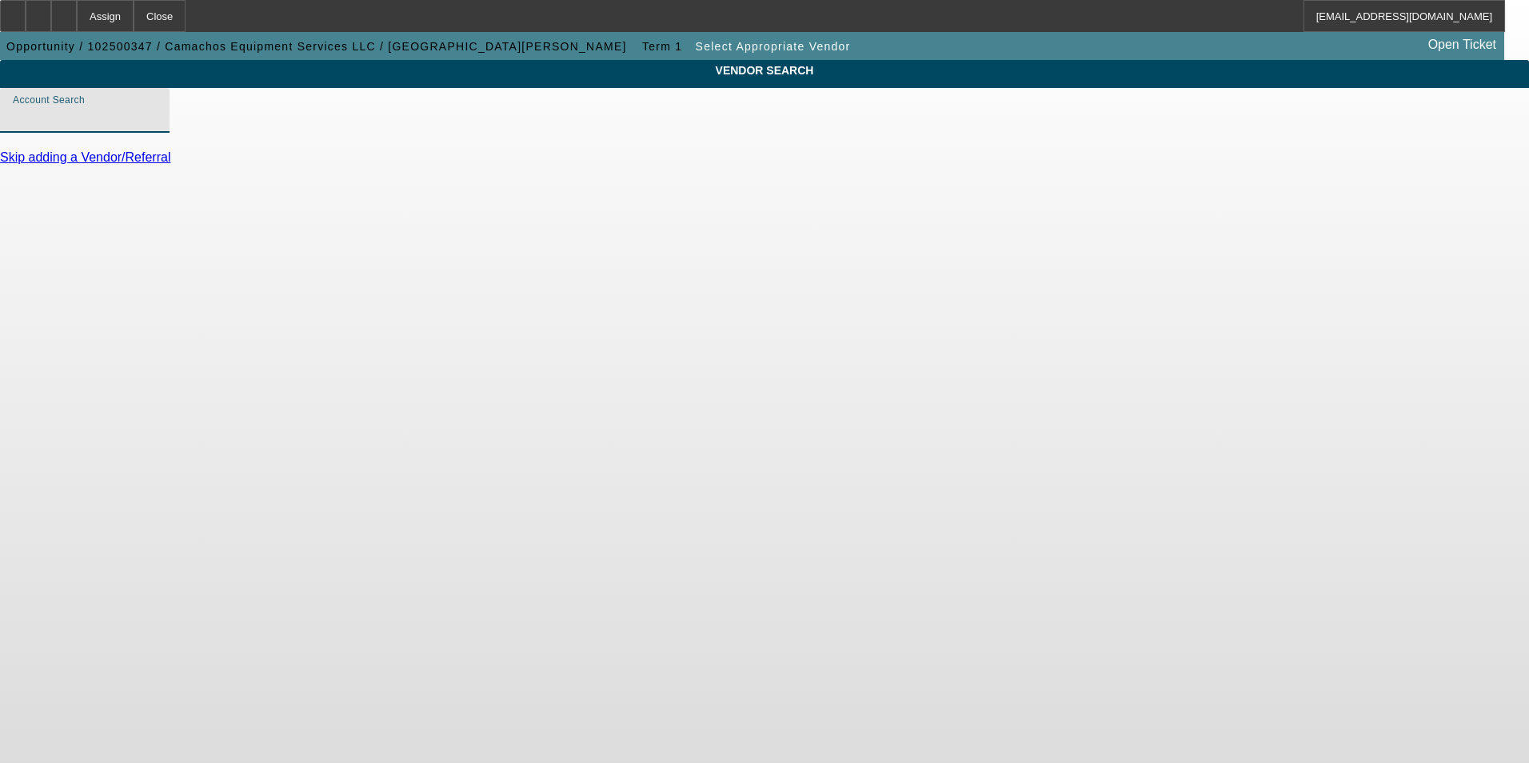
click at [157, 126] on input "Account Search" at bounding box center [85, 116] width 144 height 19
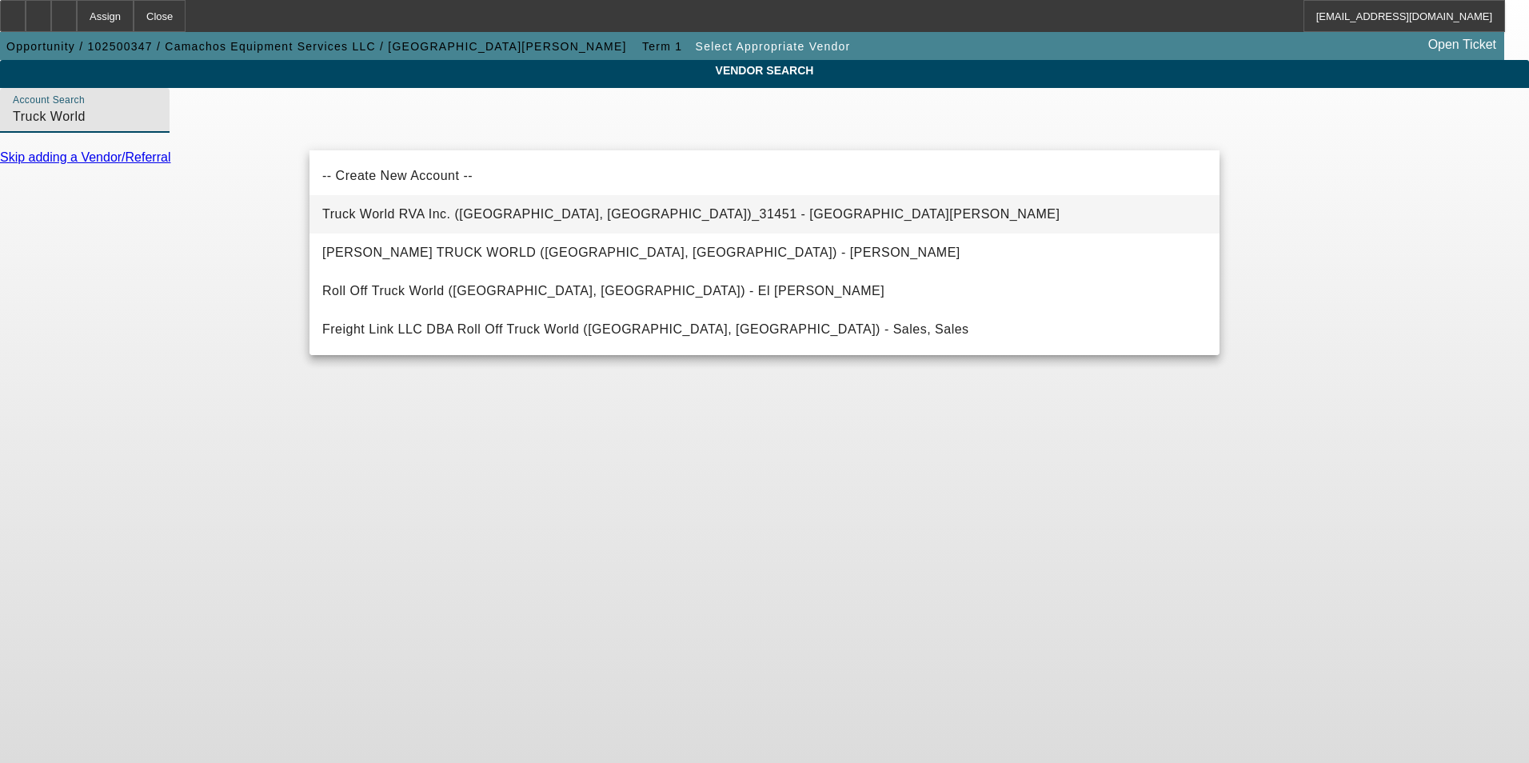
click at [423, 221] on span "Truck World RVA Inc. (Oilville, VA)_31451 - Sandbek, Taylor" at bounding box center [690, 214] width 737 height 19
type input "Truck World RVA Inc. (Oilville, VA)_31451 - Sandbek, Taylor"
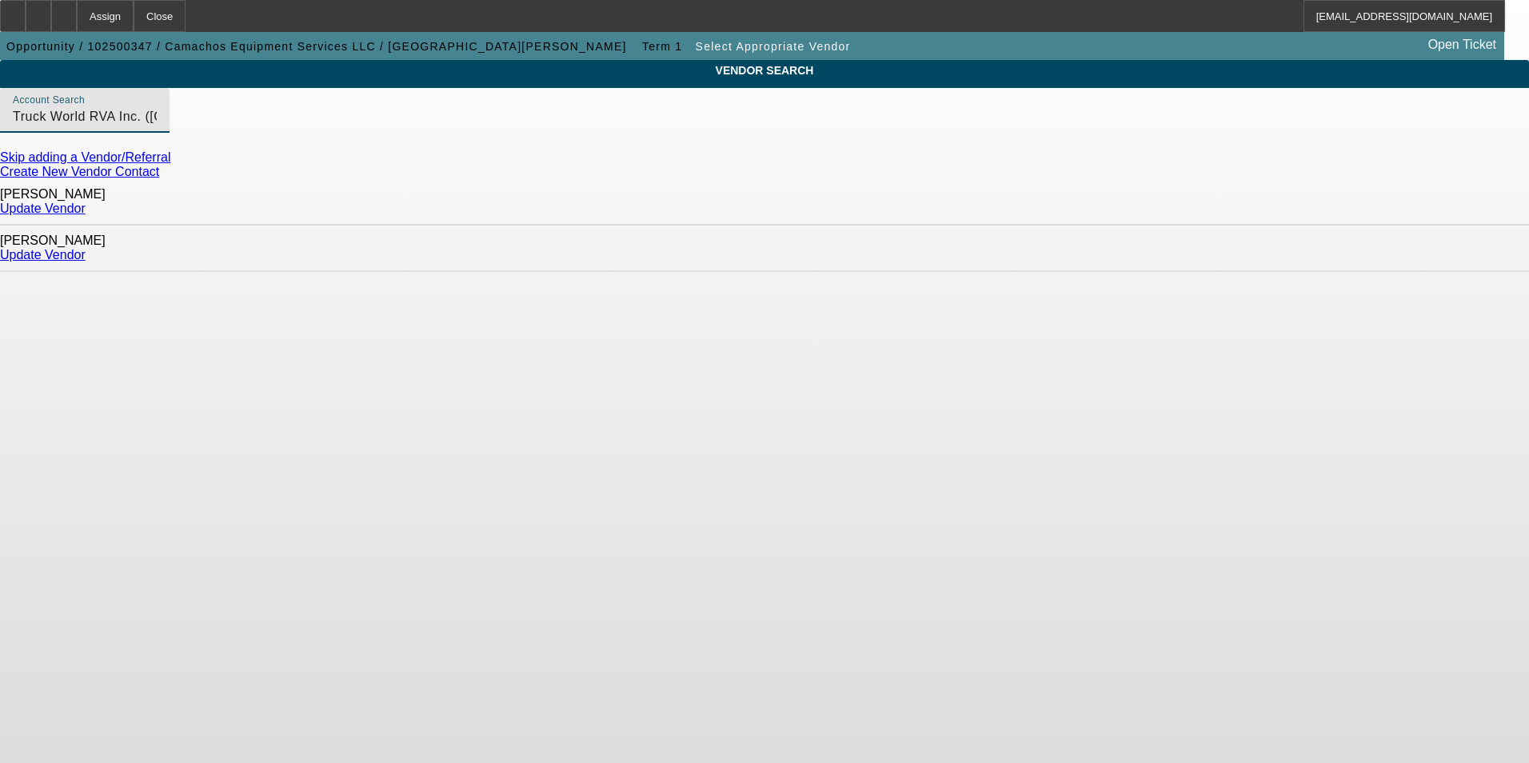
click at [86, 248] on link "Update Vendor" at bounding box center [43, 255] width 86 height 14
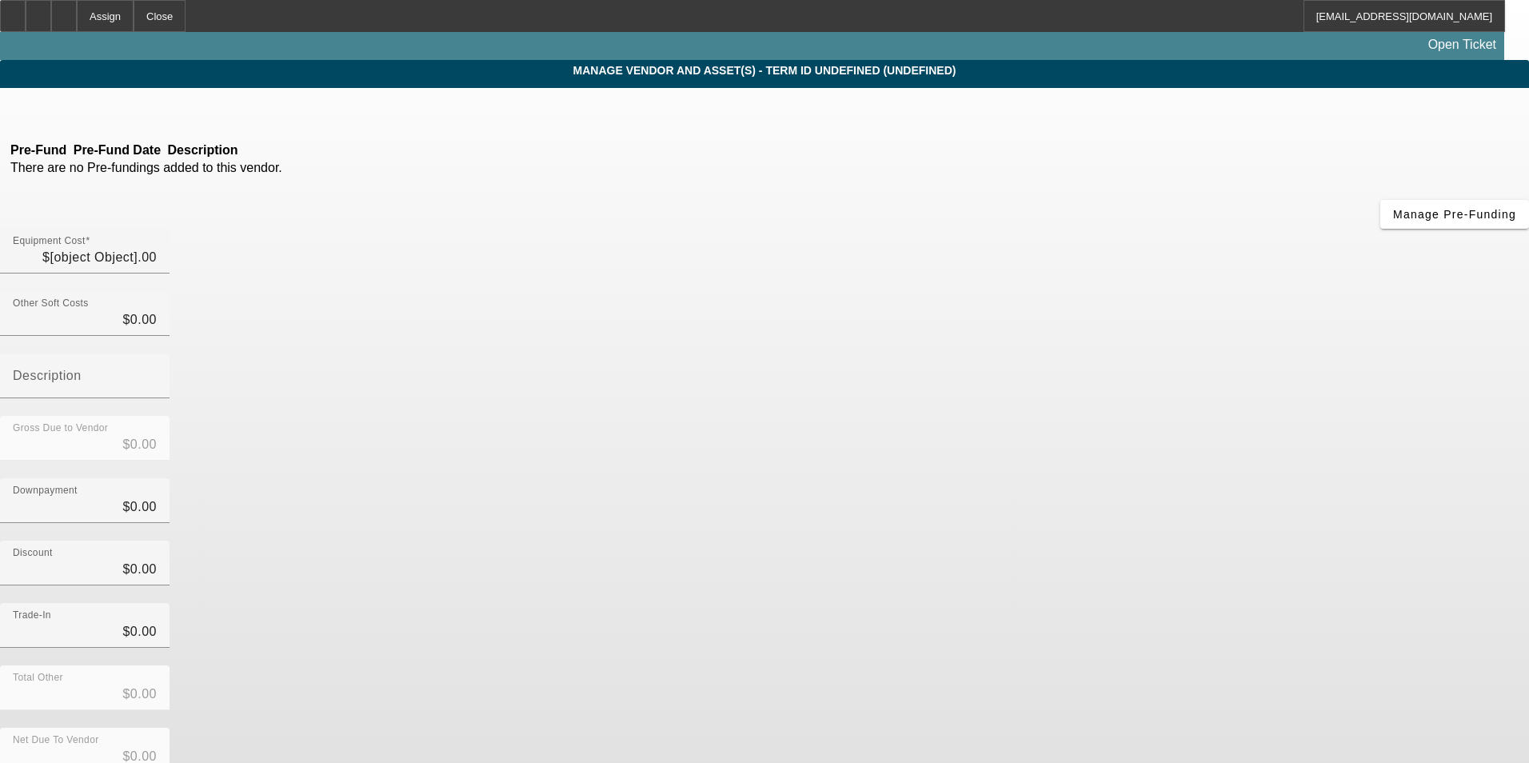
type input "$108,000.00"
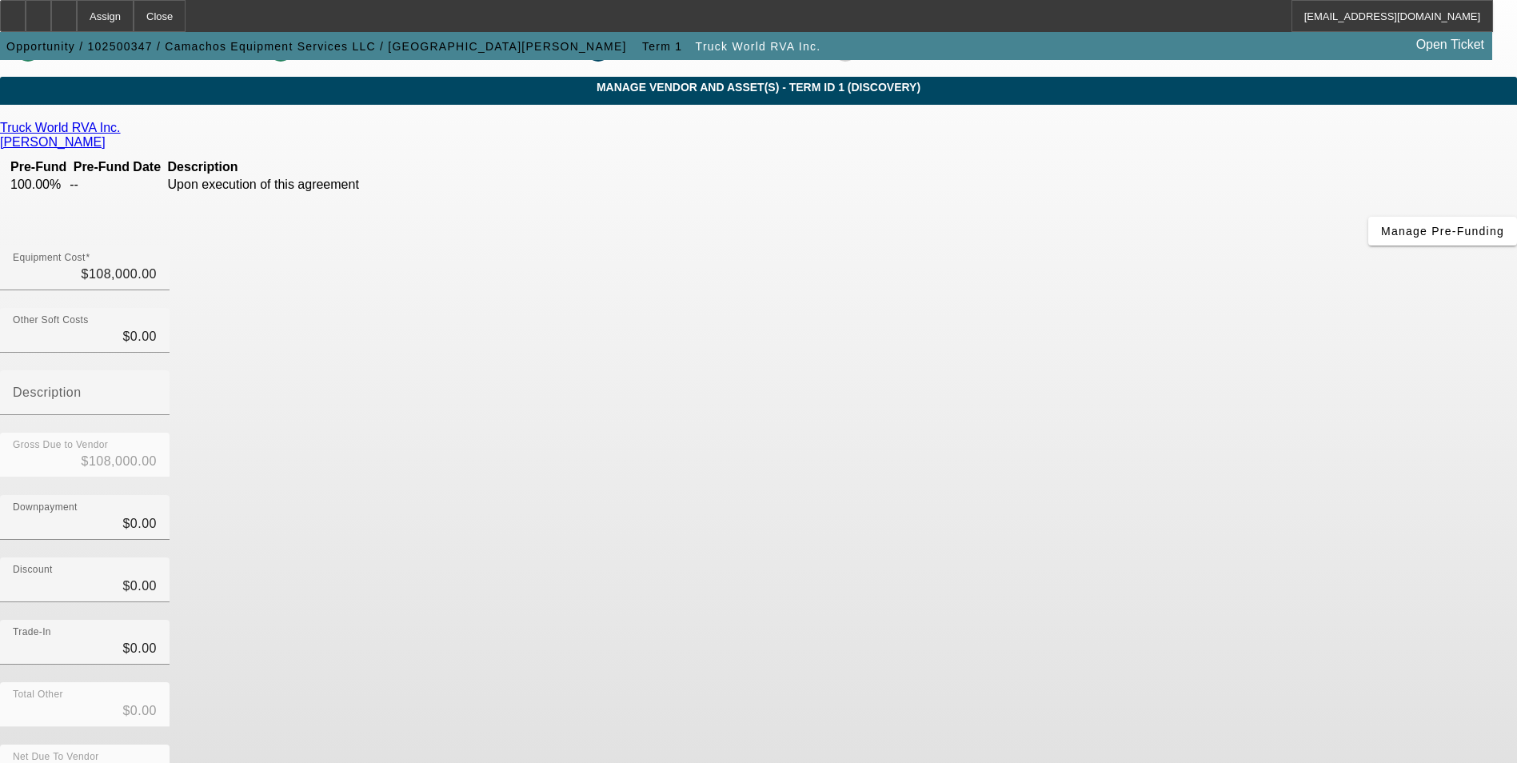
scroll to position [54, 0]
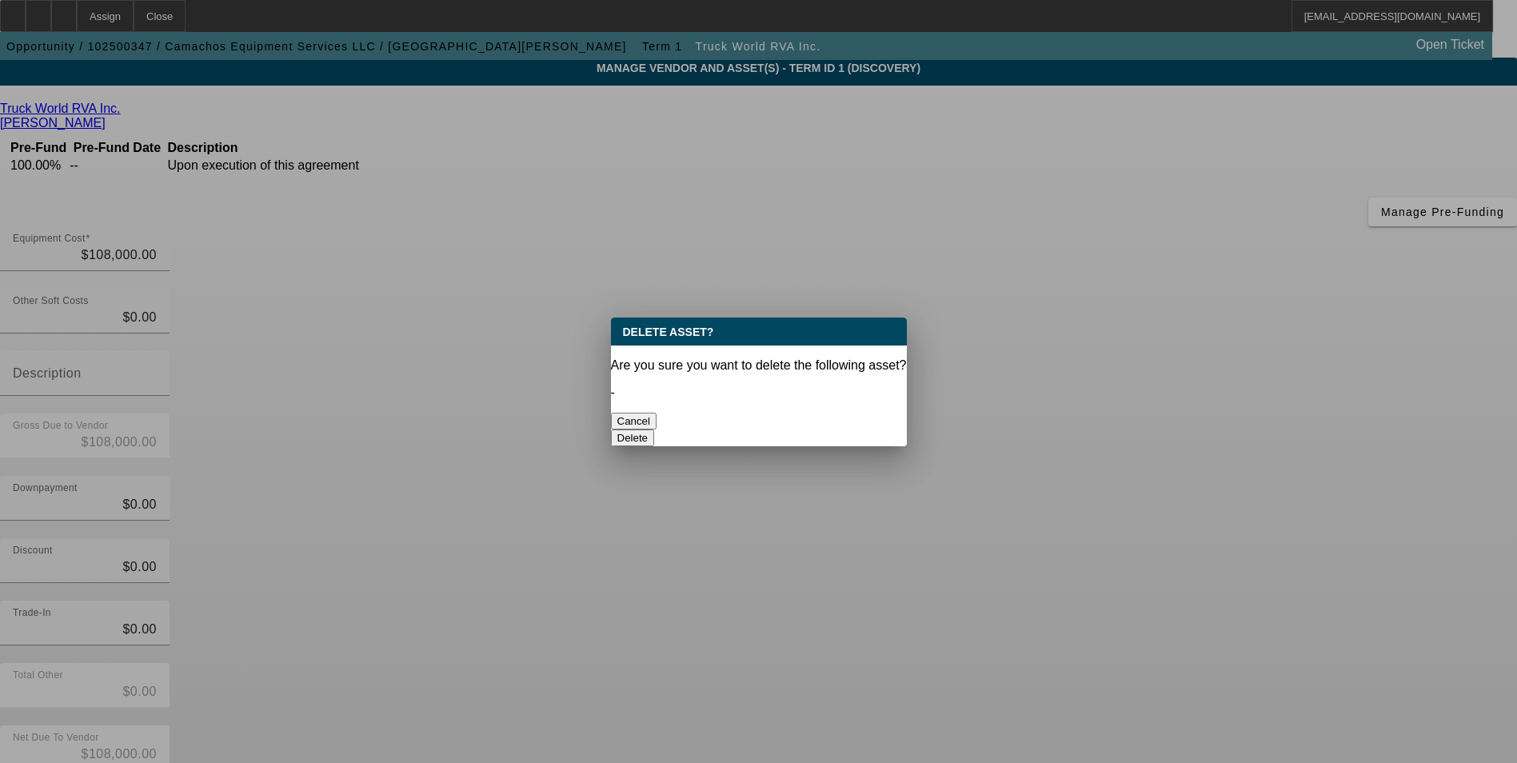
scroll to position [0, 0]
click at [655, 429] on button "Delete" at bounding box center [633, 437] width 44 height 17
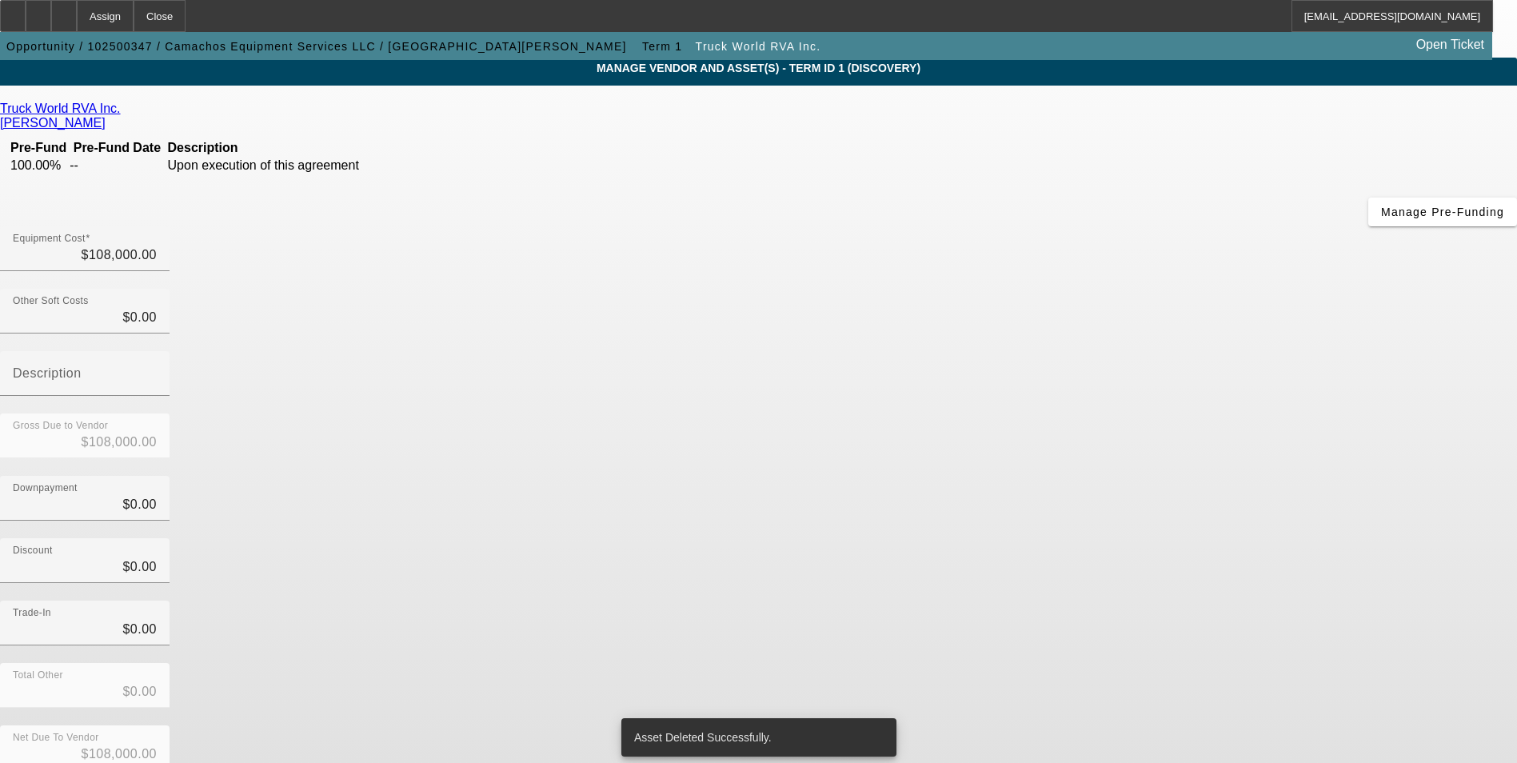
scroll to position [47, 0]
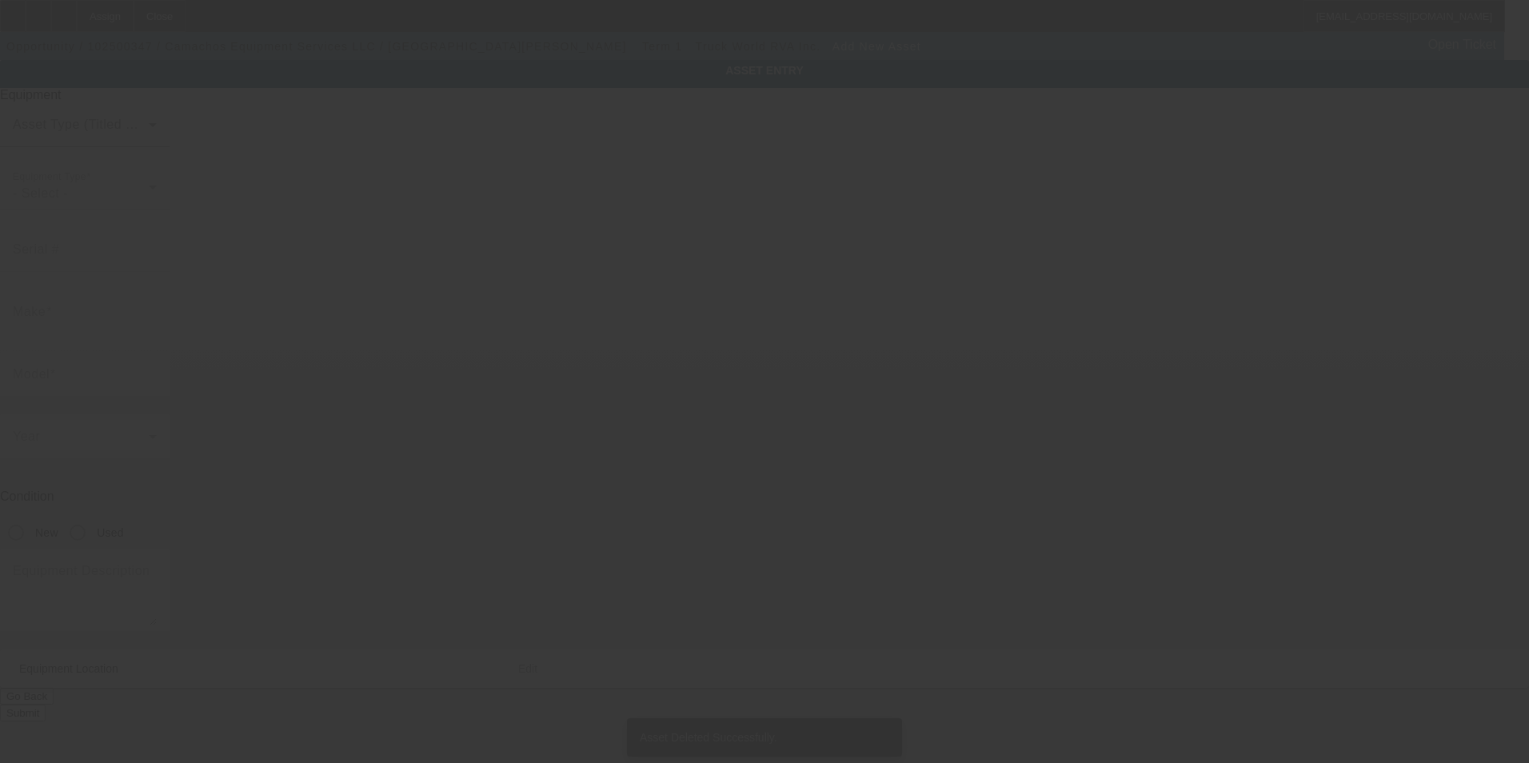
type input "1608 Ranchwood Ln"
type input "Fallbrook"
type input "92028"
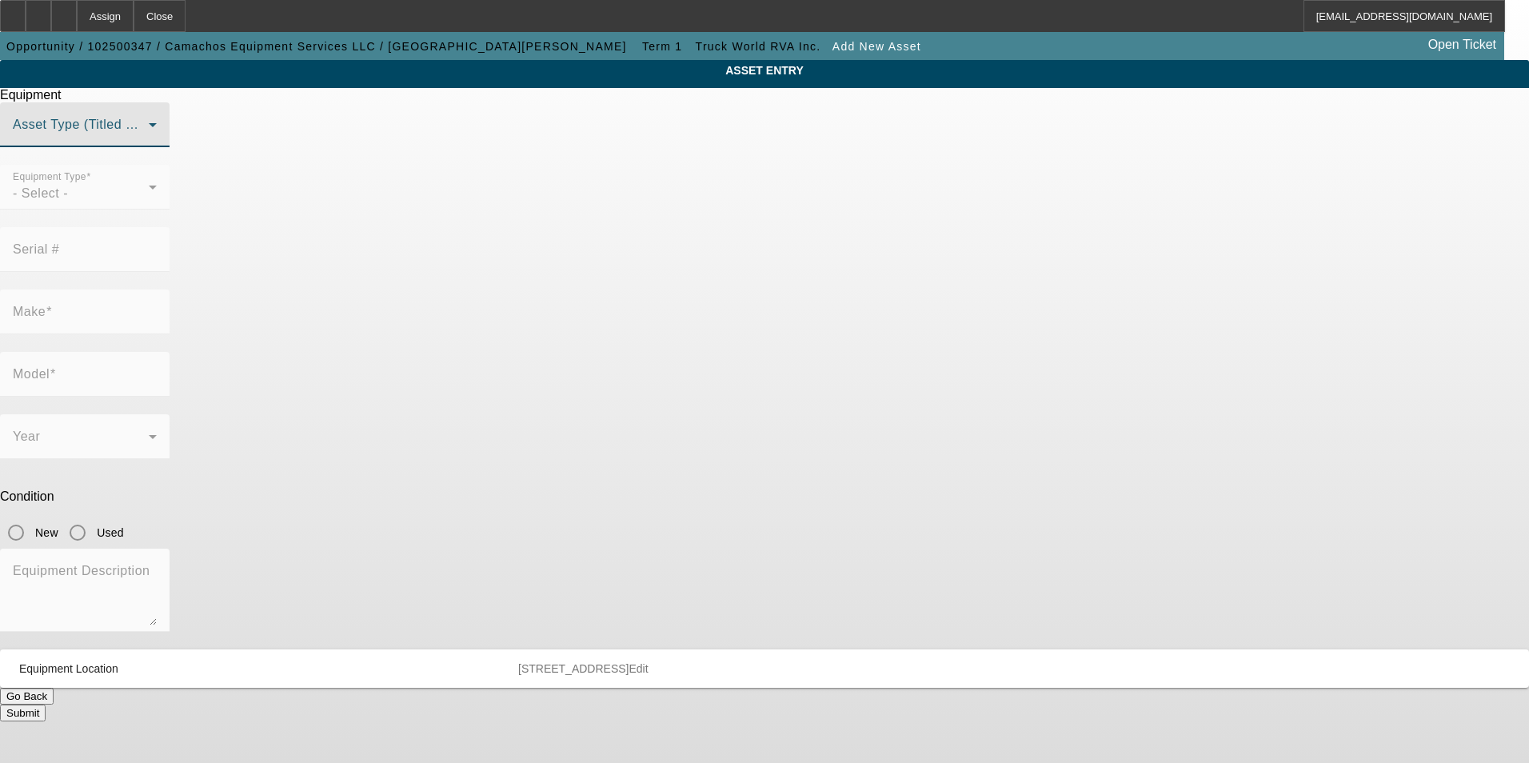
click at [149, 141] on span at bounding box center [81, 131] width 136 height 19
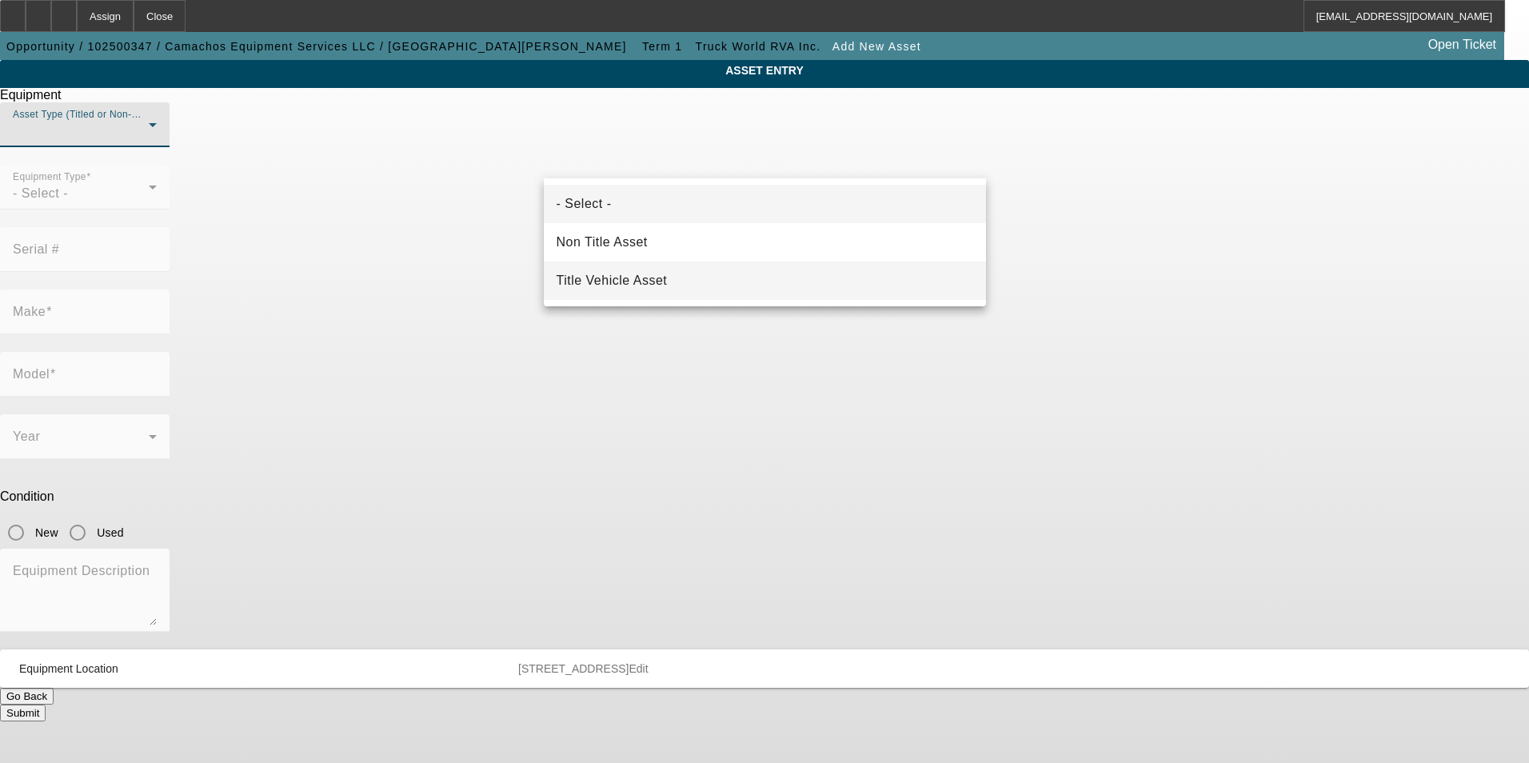
click at [709, 280] on mat-option "Title Vehicle Asset" at bounding box center [765, 280] width 442 height 38
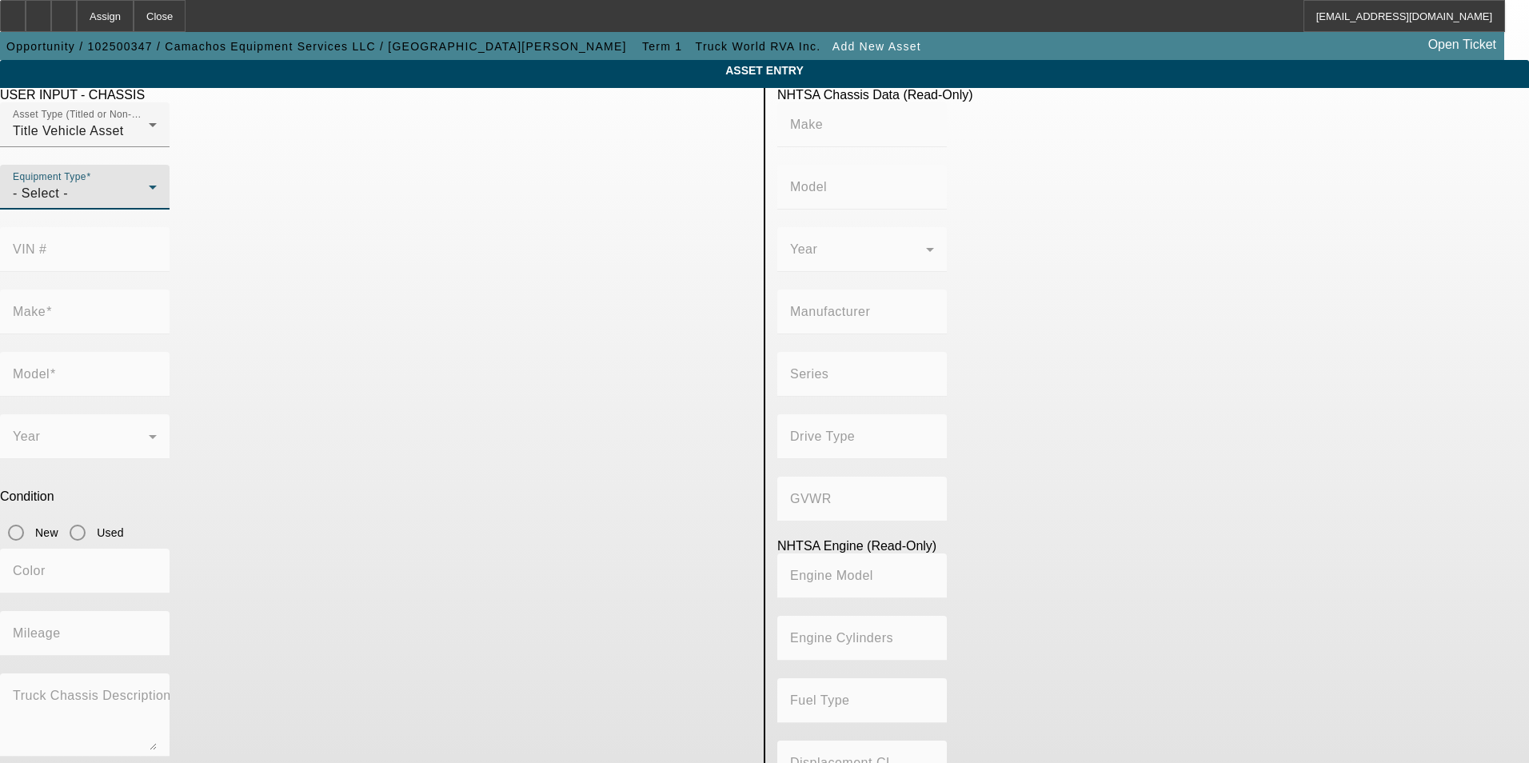
click at [149, 203] on div "- Select -" at bounding box center [81, 193] width 136 height 19
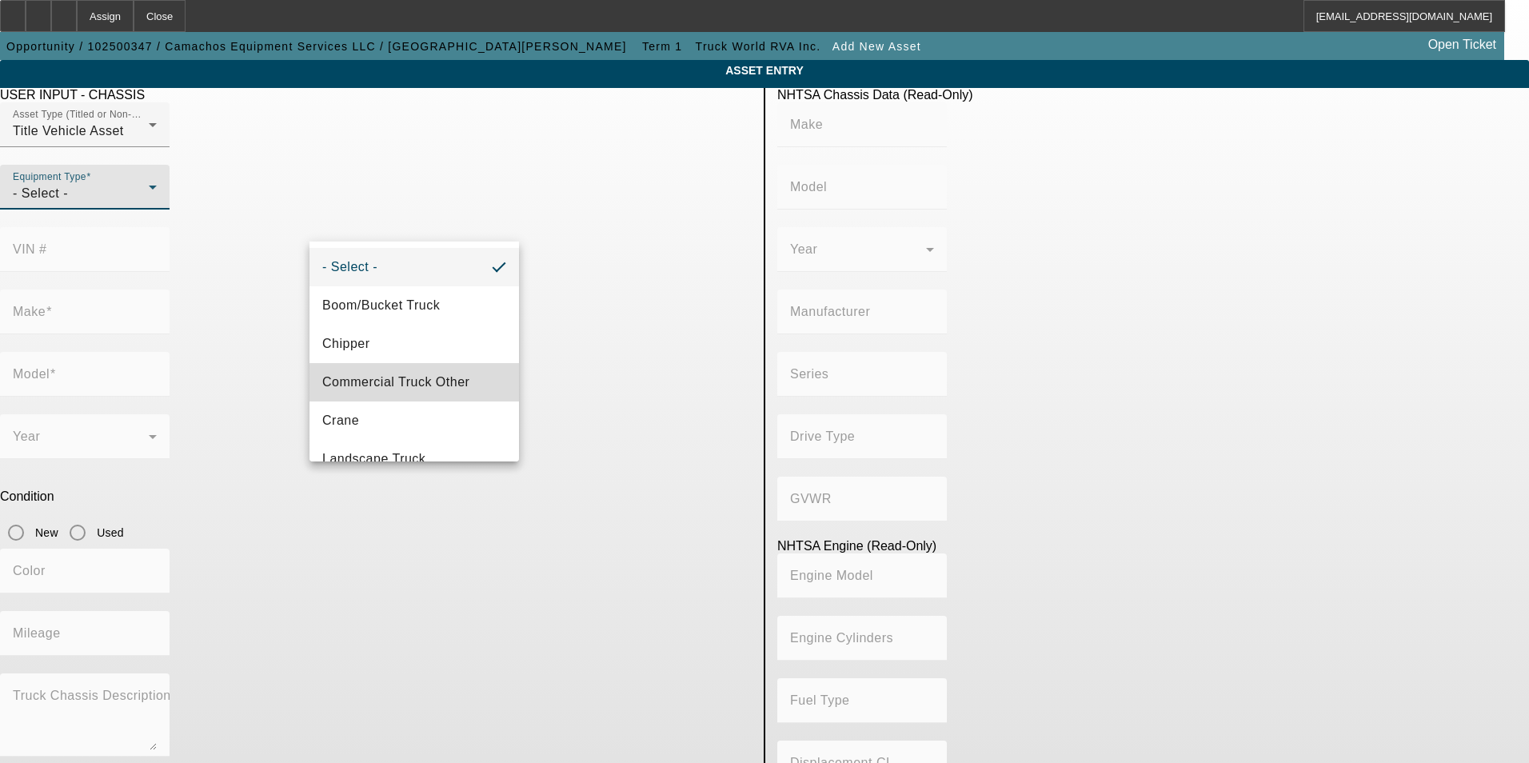
drag, startPoint x: 425, startPoint y: 389, endPoint x: 485, endPoint y: 337, distance: 79.9
click at [428, 386] on span "Commercial Truck Other" at bounding box center [395, 382] width 147 height 19
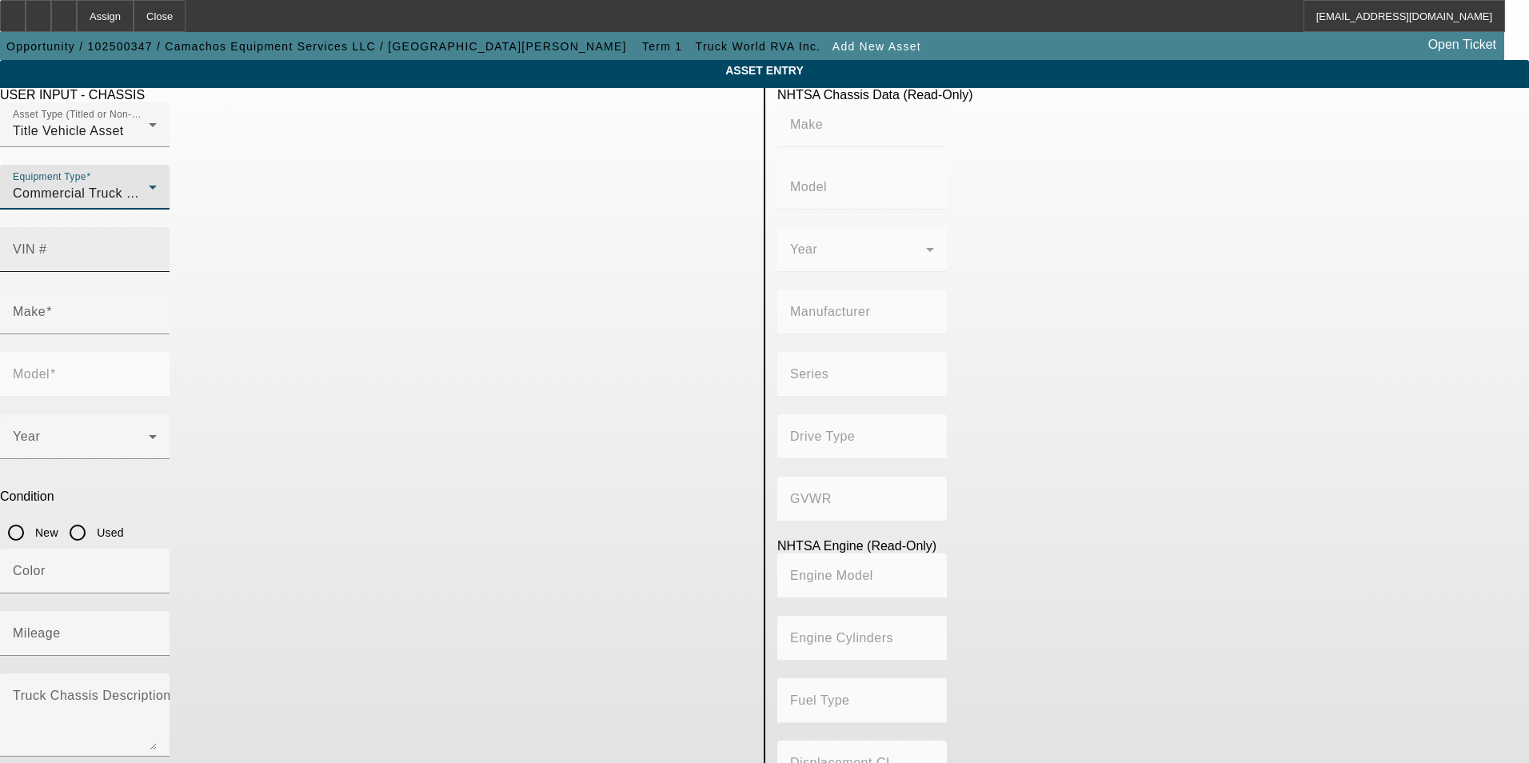
click at [47, 242] on mat-label "VIN #" at bounding box center [30, 249] width 34 height 14
click at [157, 246] on input "VIN #" at bounding box center [85, 255] width 144 height 19
paste input "3C7WRNBL9JG406928"
type input "3C7WRNBL9JG406928"
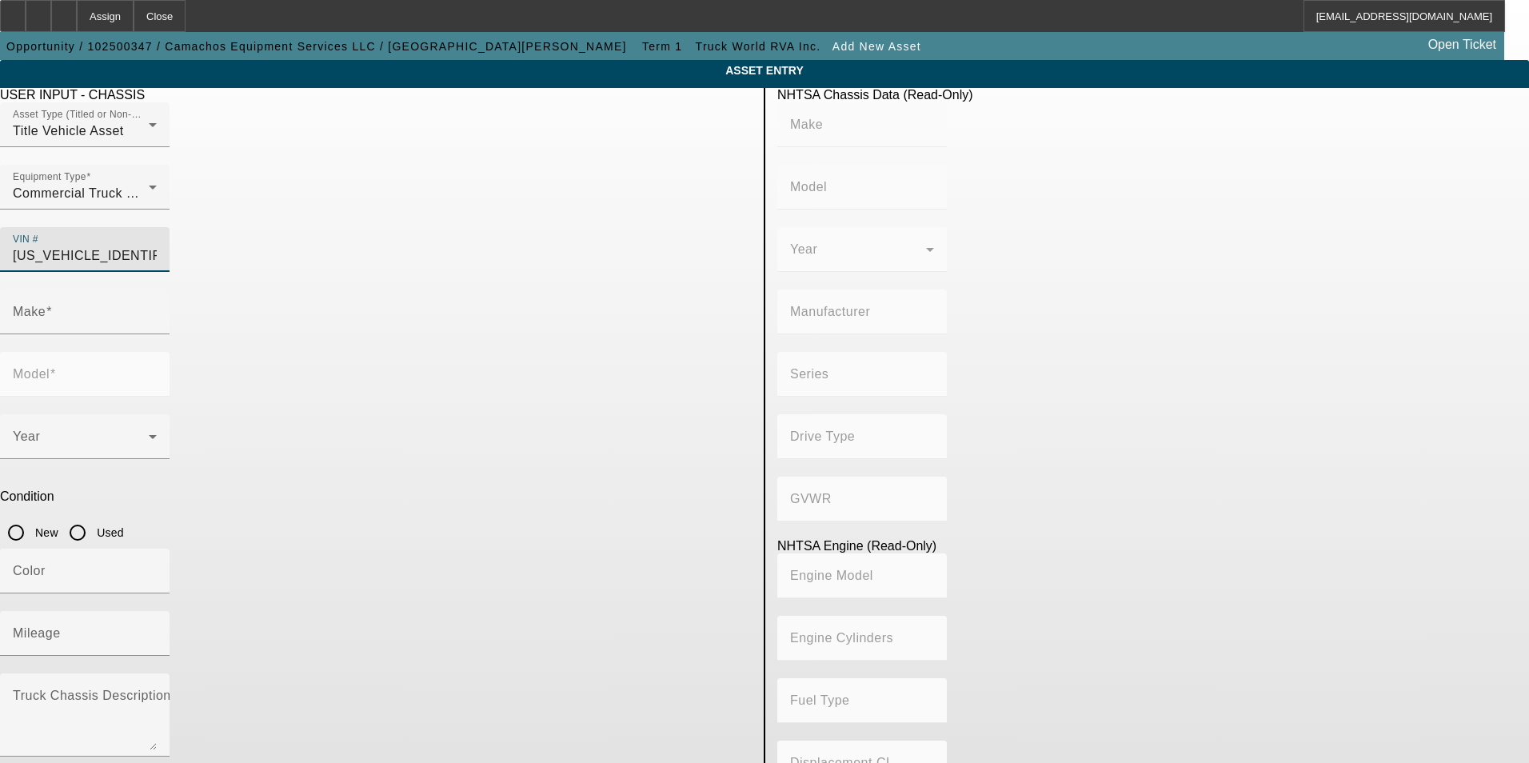
type input "RAM"
type input "5500"
type input "CHRYSLER DE MEXICO TOLUCA"
type input "DP"
type input "4WD/4-Wheel Drive/4x4"
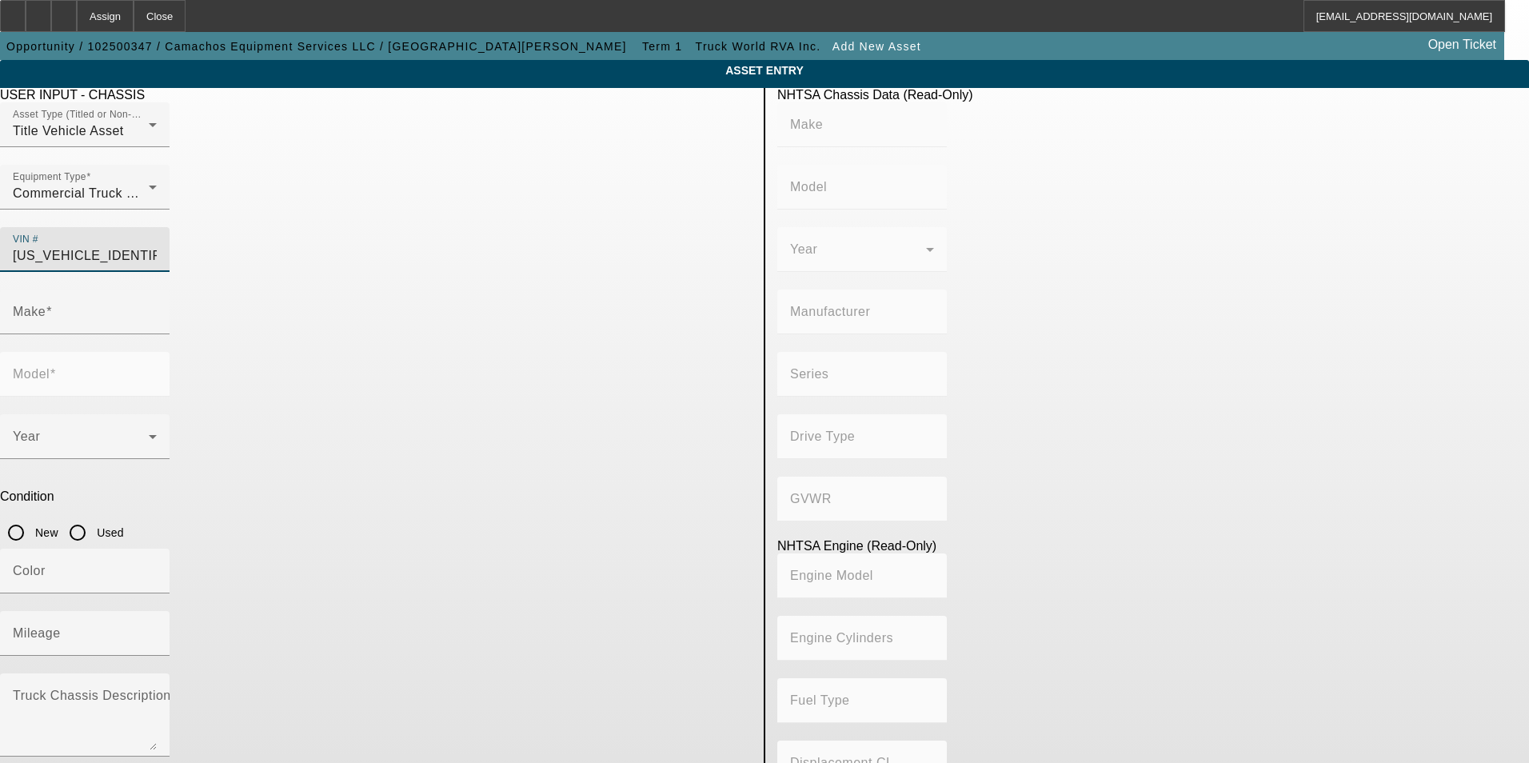
type input "6"
type input "Diesel"
type input "408.85908543470"
type input "6.7"
type input "RAM"
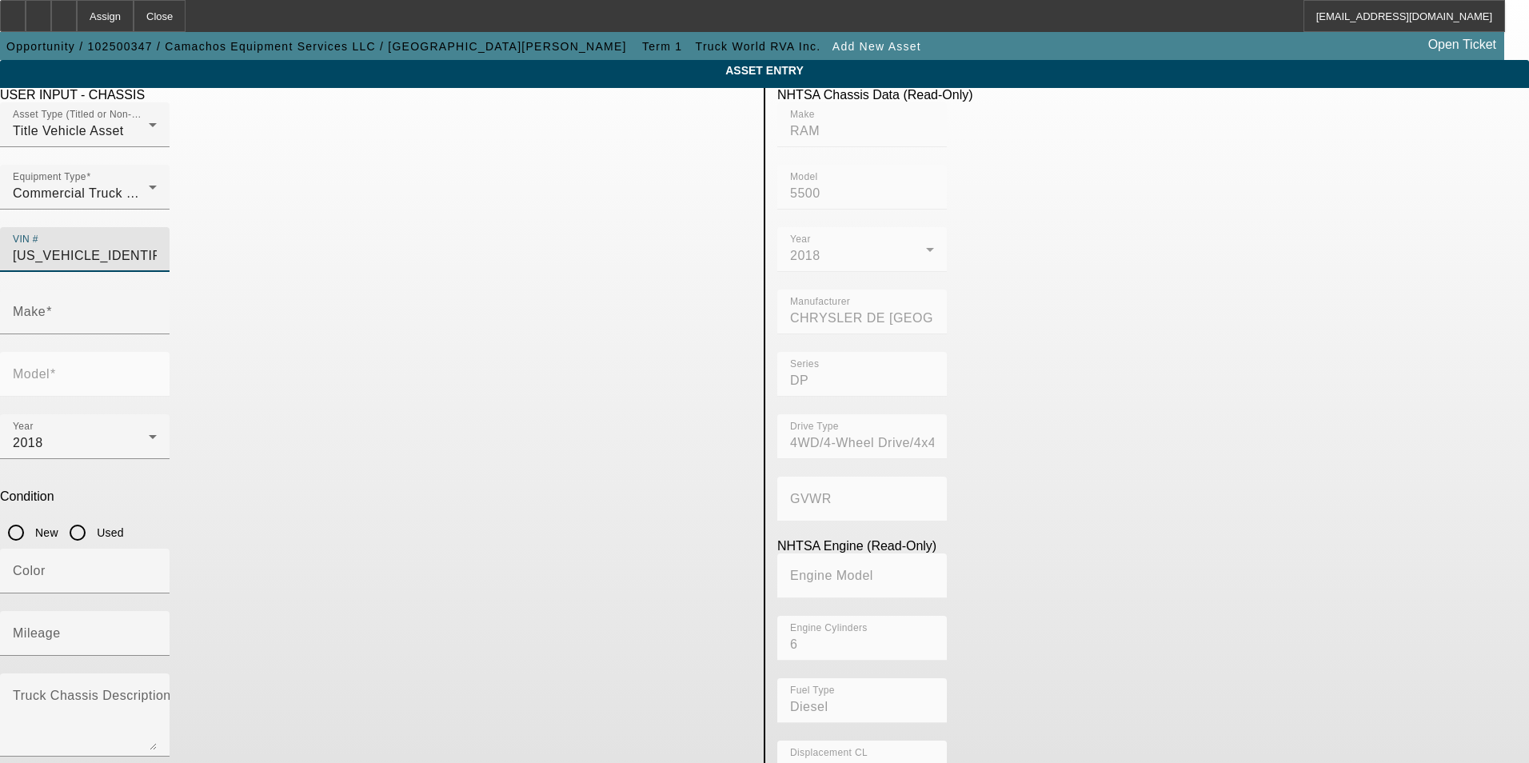
type input "5500"
type input "3C7WRNBL9JG406928"
click at [94, 517] on input "Used" at bounding box center [78, 533] width 32 height 32
radio input "true"
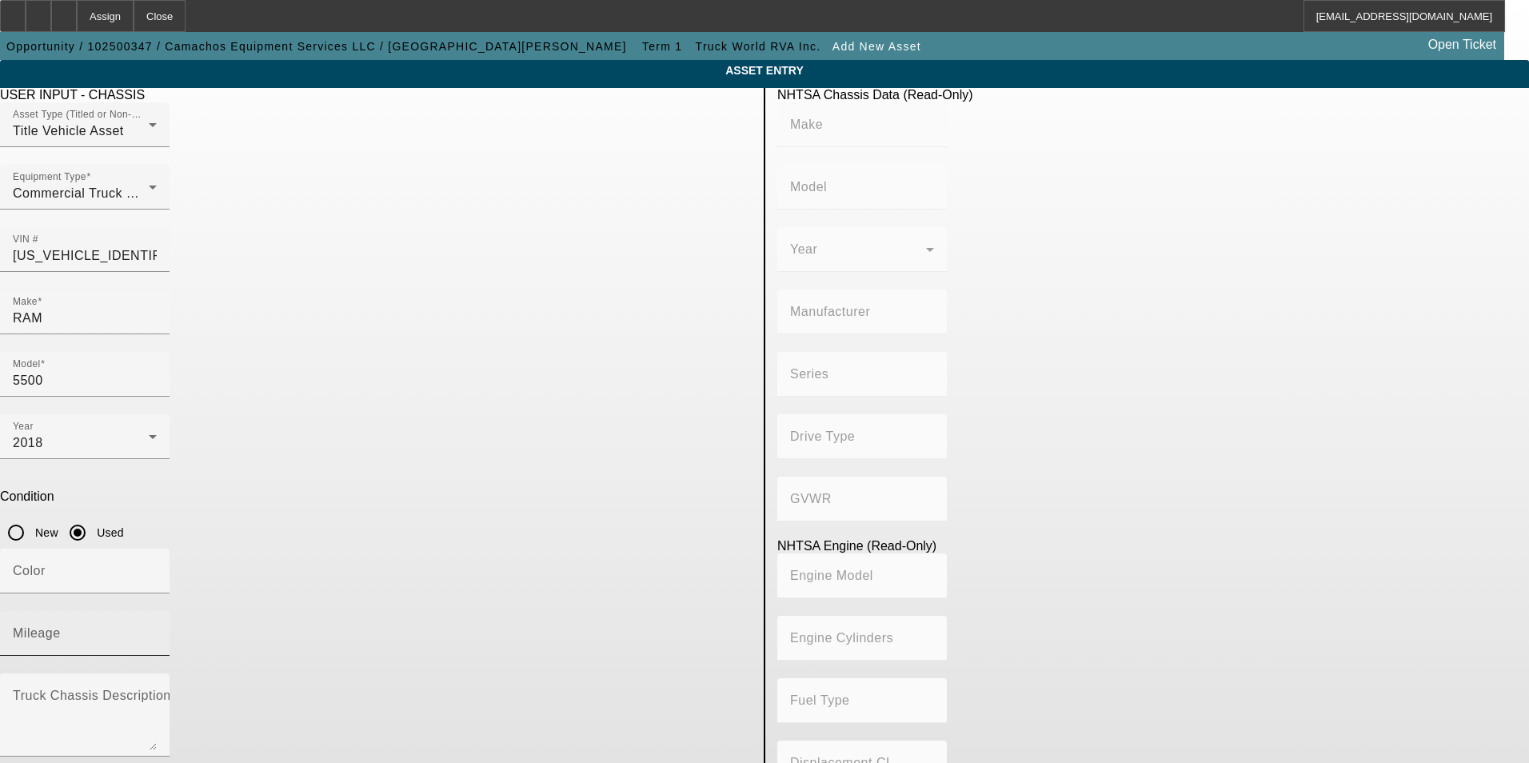
type input "RAM"
type input "5500"
type input "CHRYSLER DE MEXICO TOLUCA"
type input "DP"
type input "4WD/4-Wheel Drive/4x4"
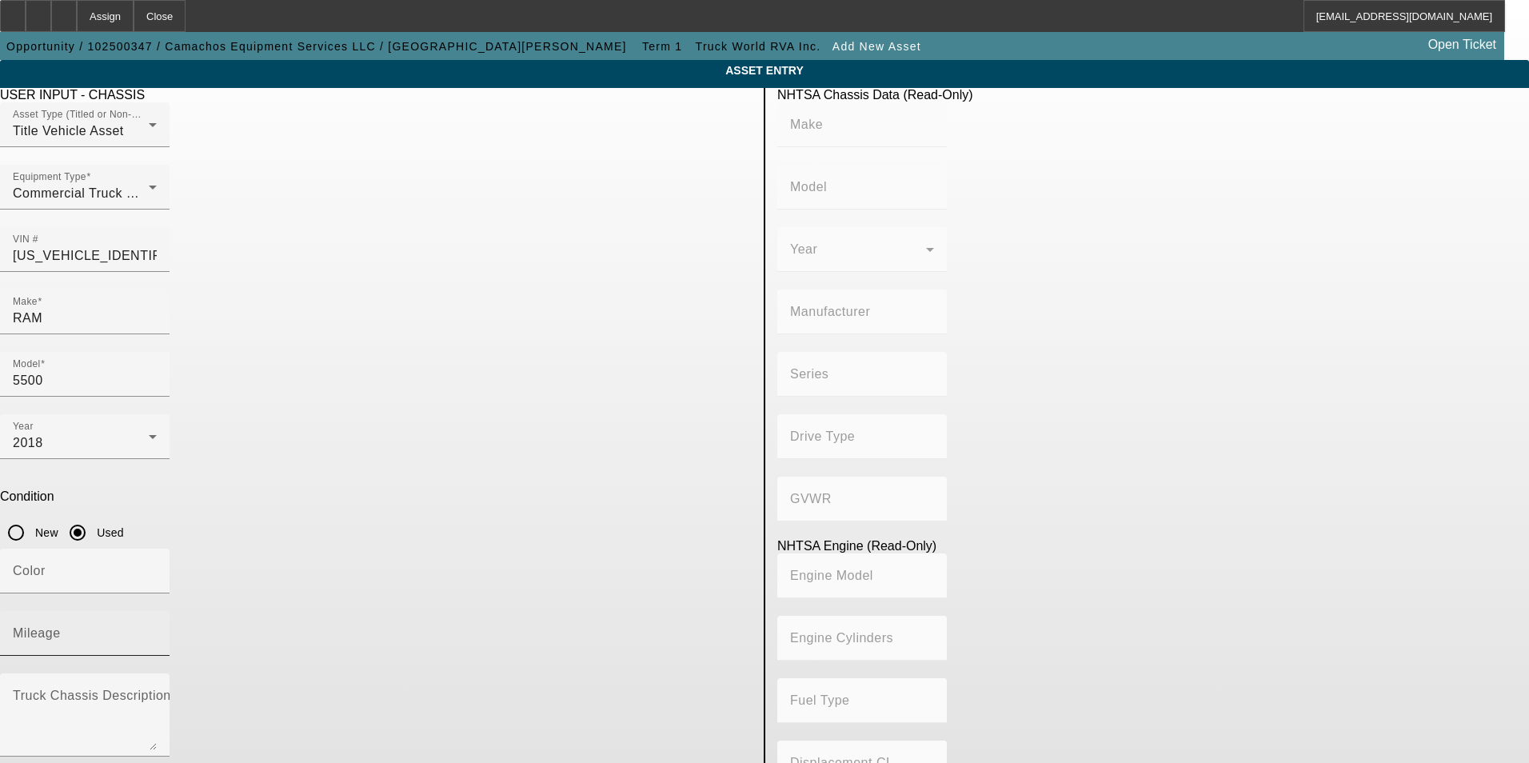
type input "6"
type input "Diesel"
type input "408.85908543470"
type input "6.7"
click at [157, 630] on input "Mileage" at bounding box center [85, 639] width 144 height 19
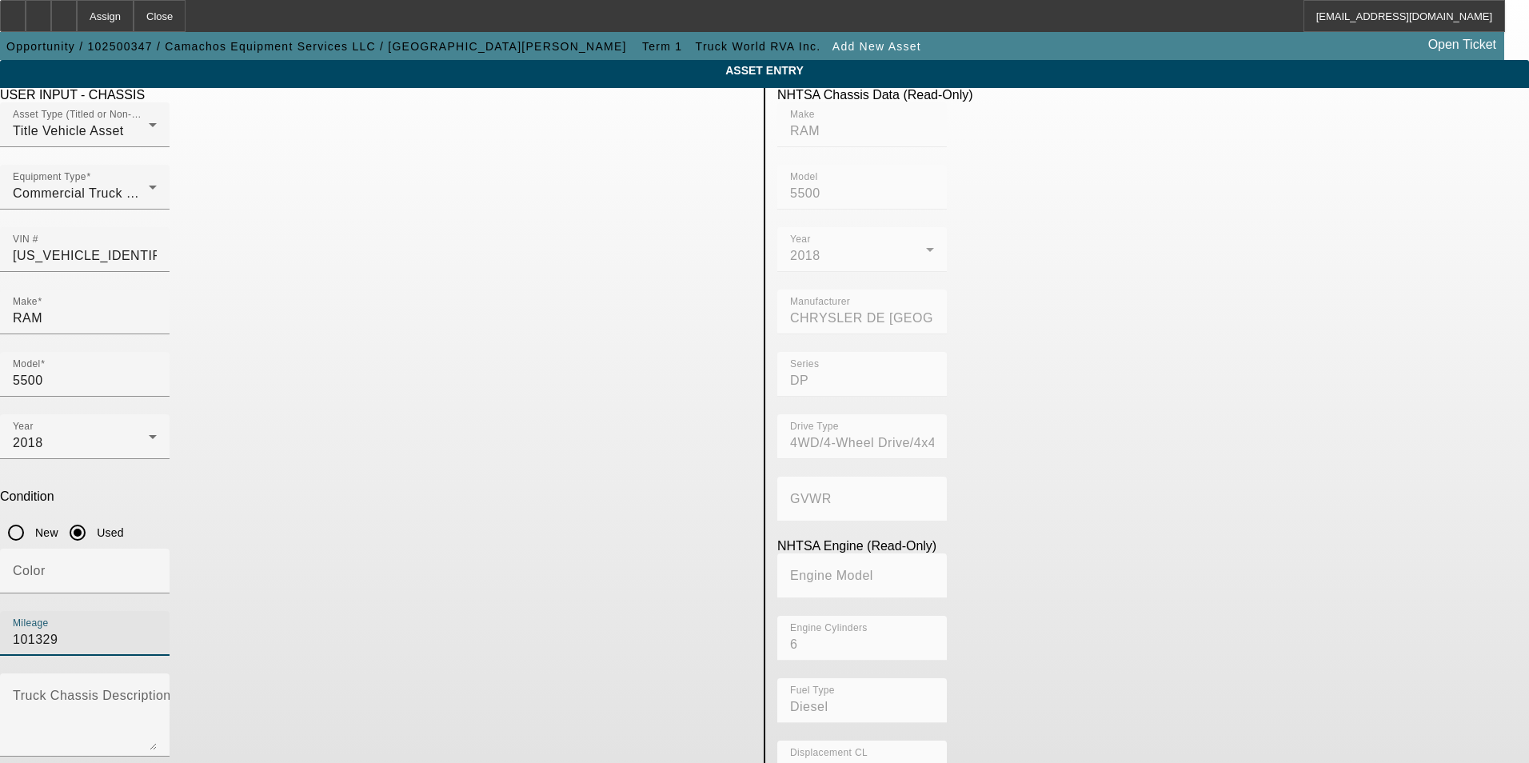
type input "101329"
click at [178, 439] on app-asset-collateral-manage "ASSET ENTRY USER INPUT - CHASSIS Asset Type (Titled or Non-Titled) Title Vehicl…" at bounding box center [764, 503] width 1529 height 887
drag, startPoint x: 309, startPoint y: 561, endPoint x: 329, endPoint y: 560, distance: 20.1
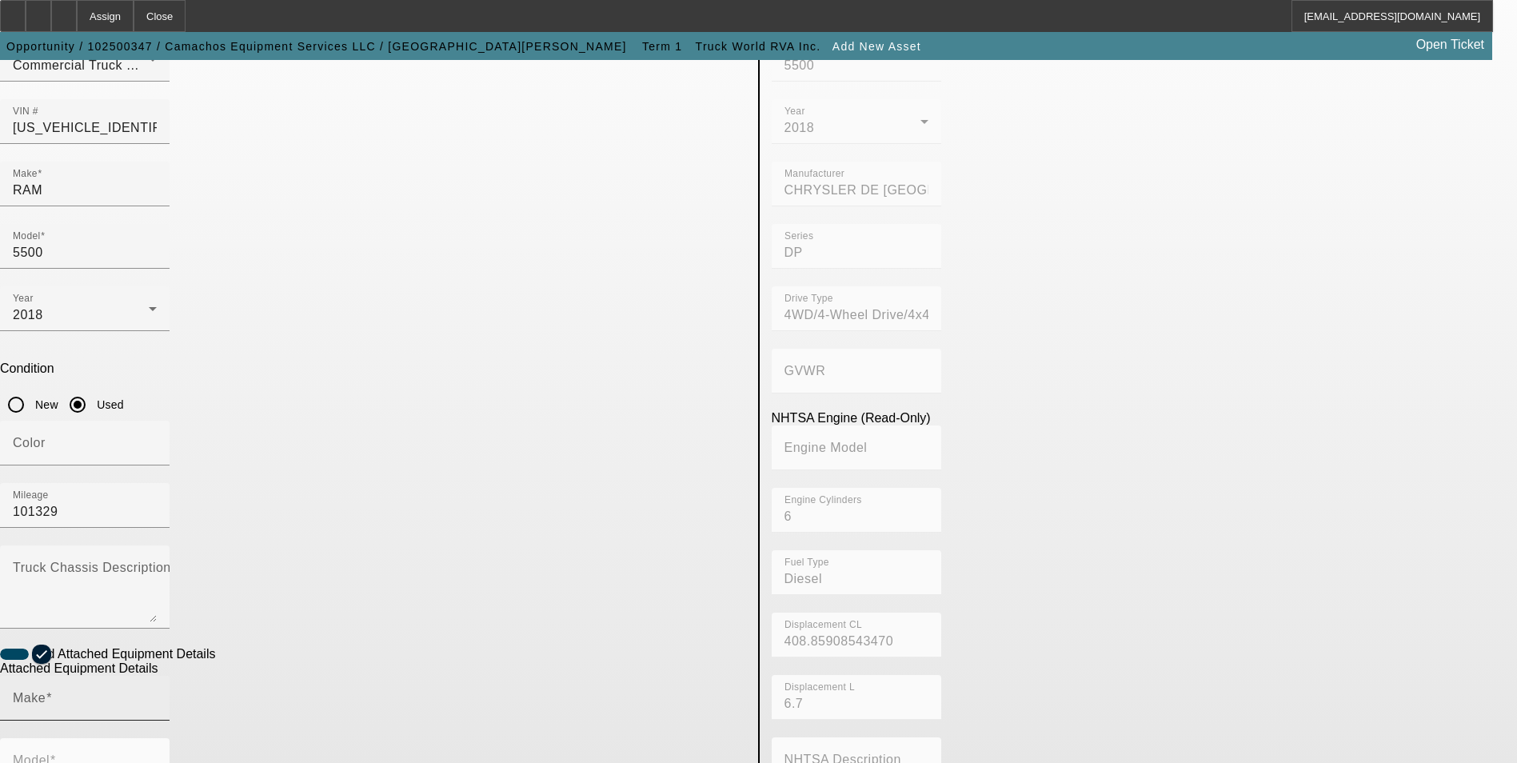
scroll to position [160, 0]
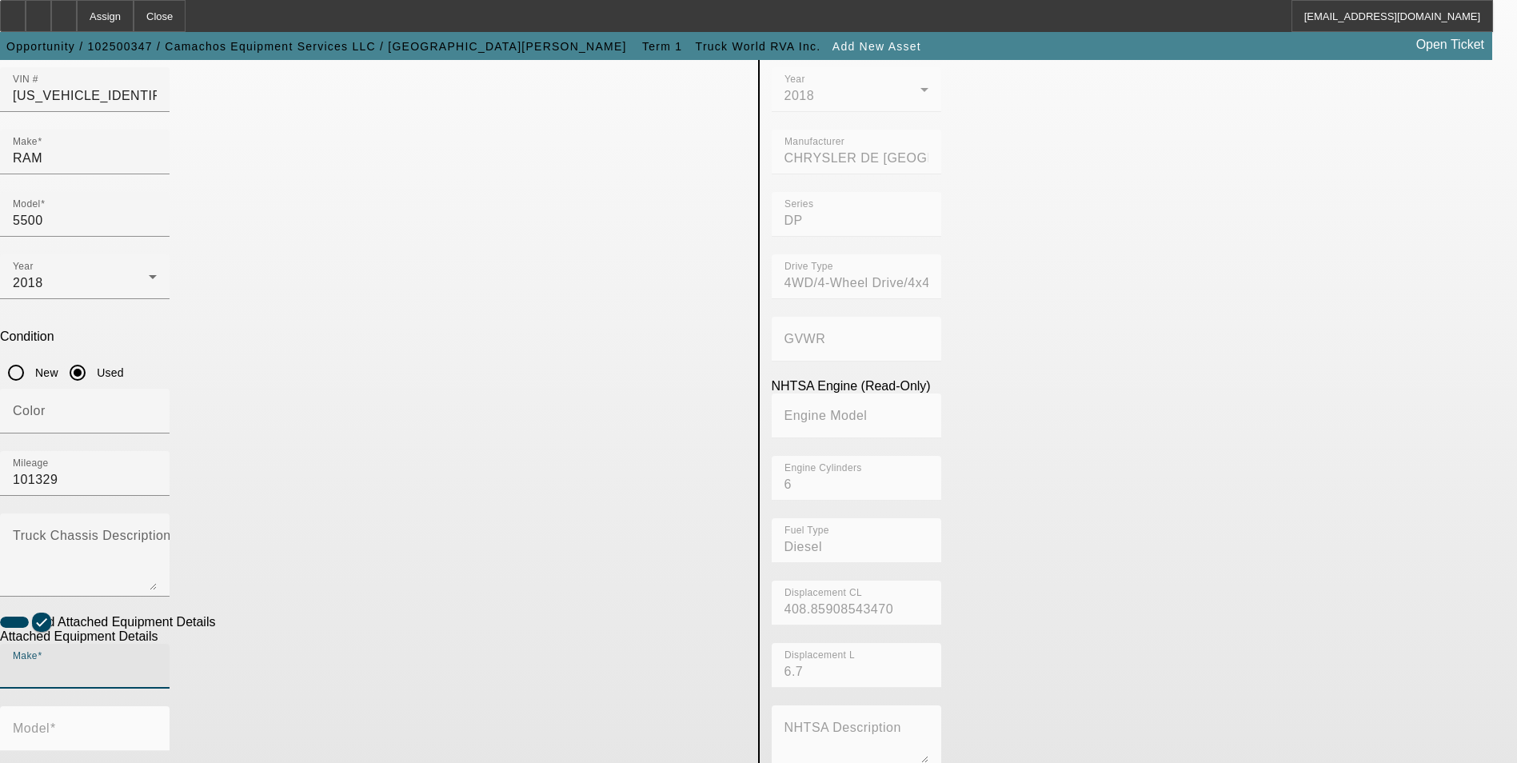
click at [157, 663] on input "Make" at bounding box center [85, 672] width 144 height 19
type input "Stellar"
click at [381, 576] on mat-option "Stellar" at bounding box center [408, 570] width 209 height 38
click at [157, 725] on input "Model" at bounding box center [85, 734] width 144 height 19
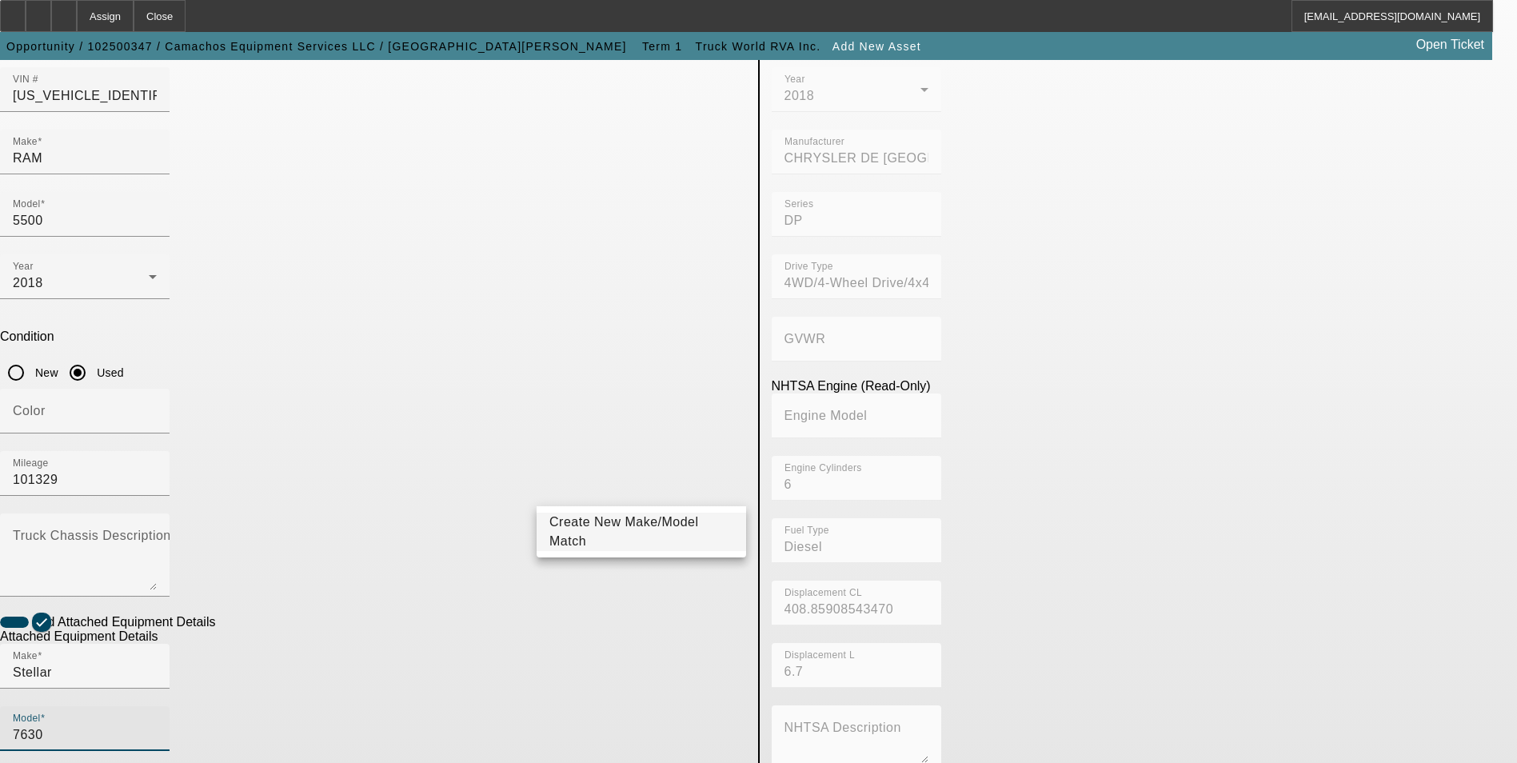
type input "7630"
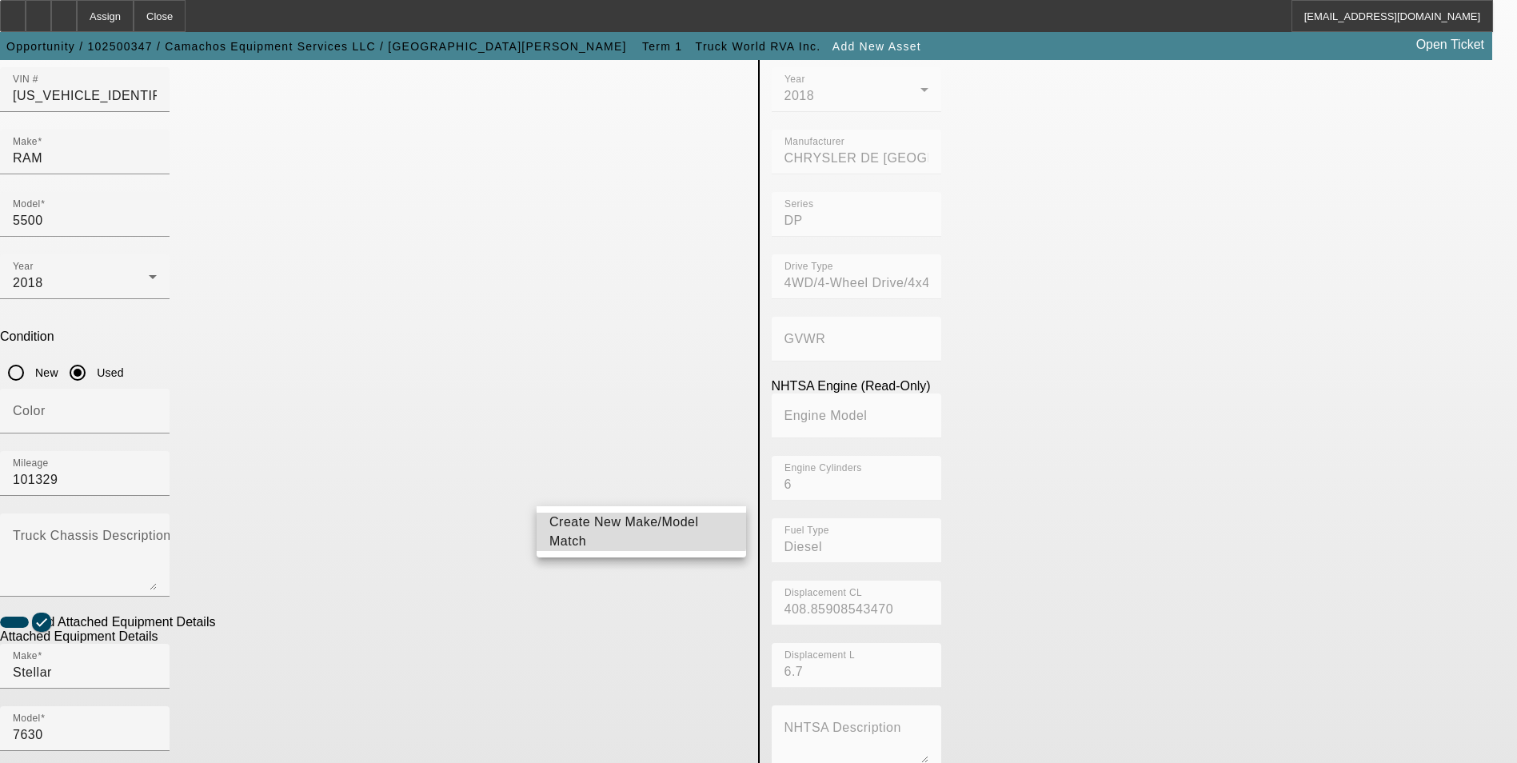
click at [596, 517] on mat-option "Create New Make/Model Match" at bounding box center [640, 532] width 209 height 38
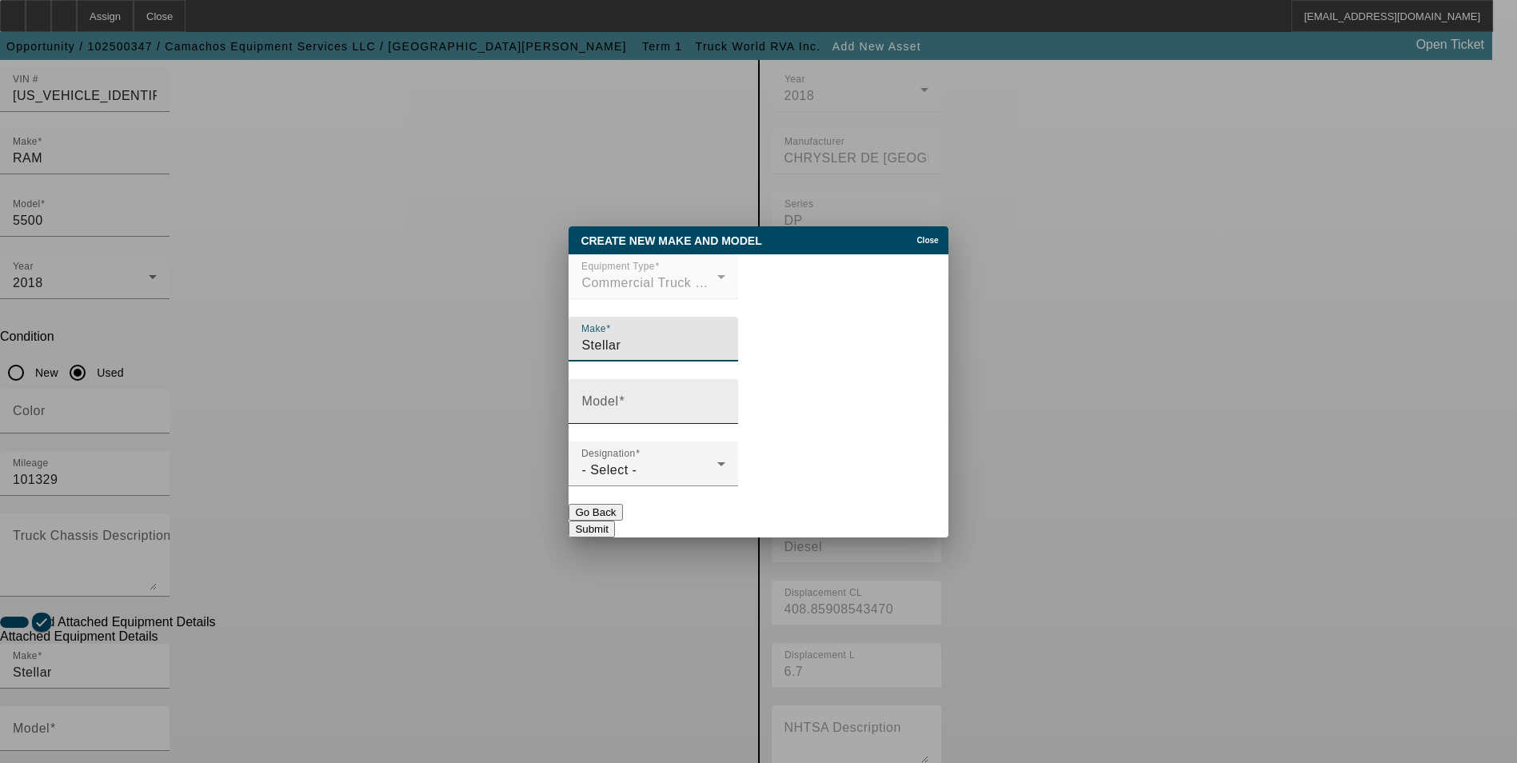
click at [648, 405] on input "Model" at bounding box center [653, 407] width 144 height 19
type input "7630"
click at [648, 472] on div "- Select -" at bounding box center [649, 470] width 136 height 19
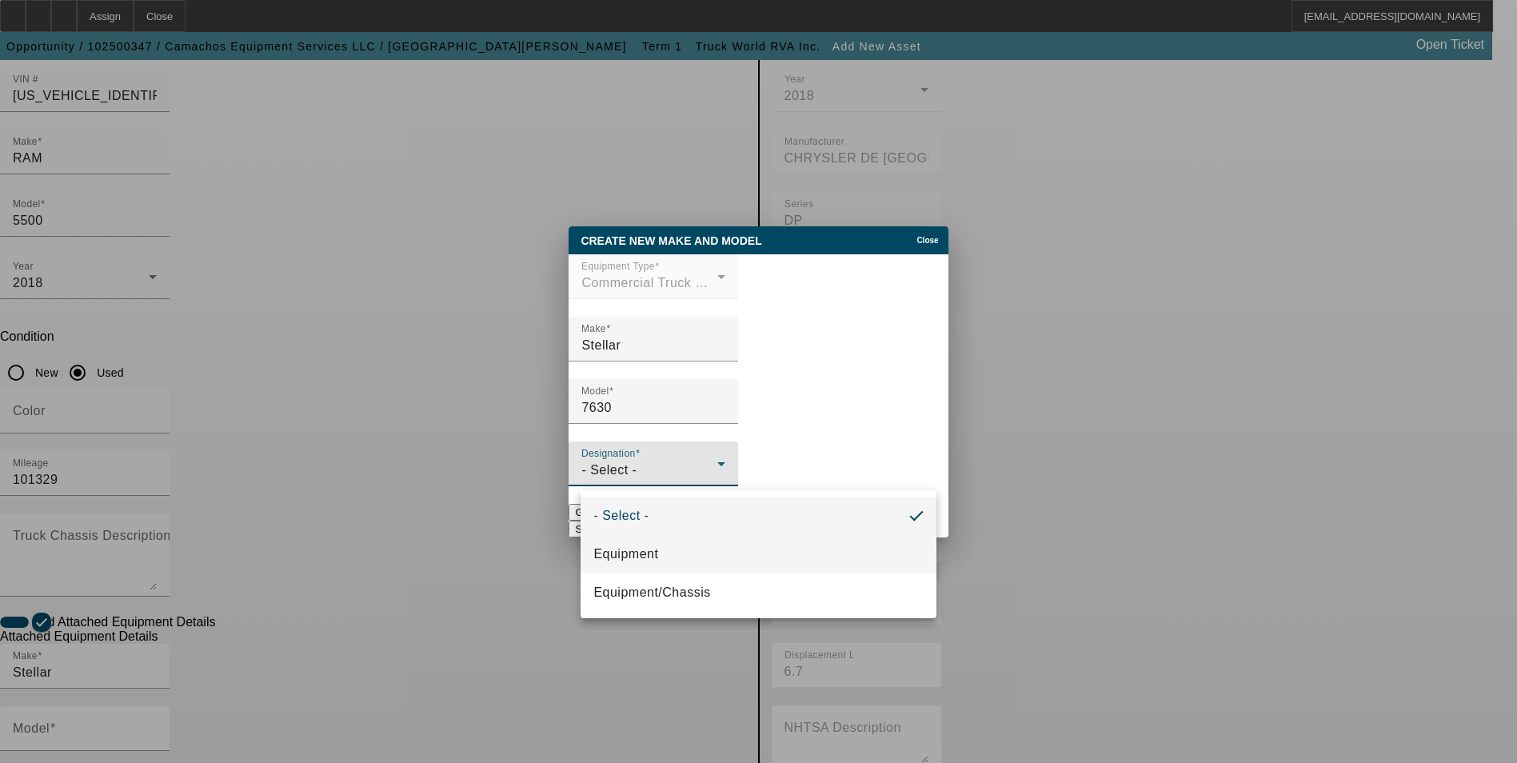
click at [644, 555] on span "Equipment" at bounding box center [625, 553] width 65 height 19
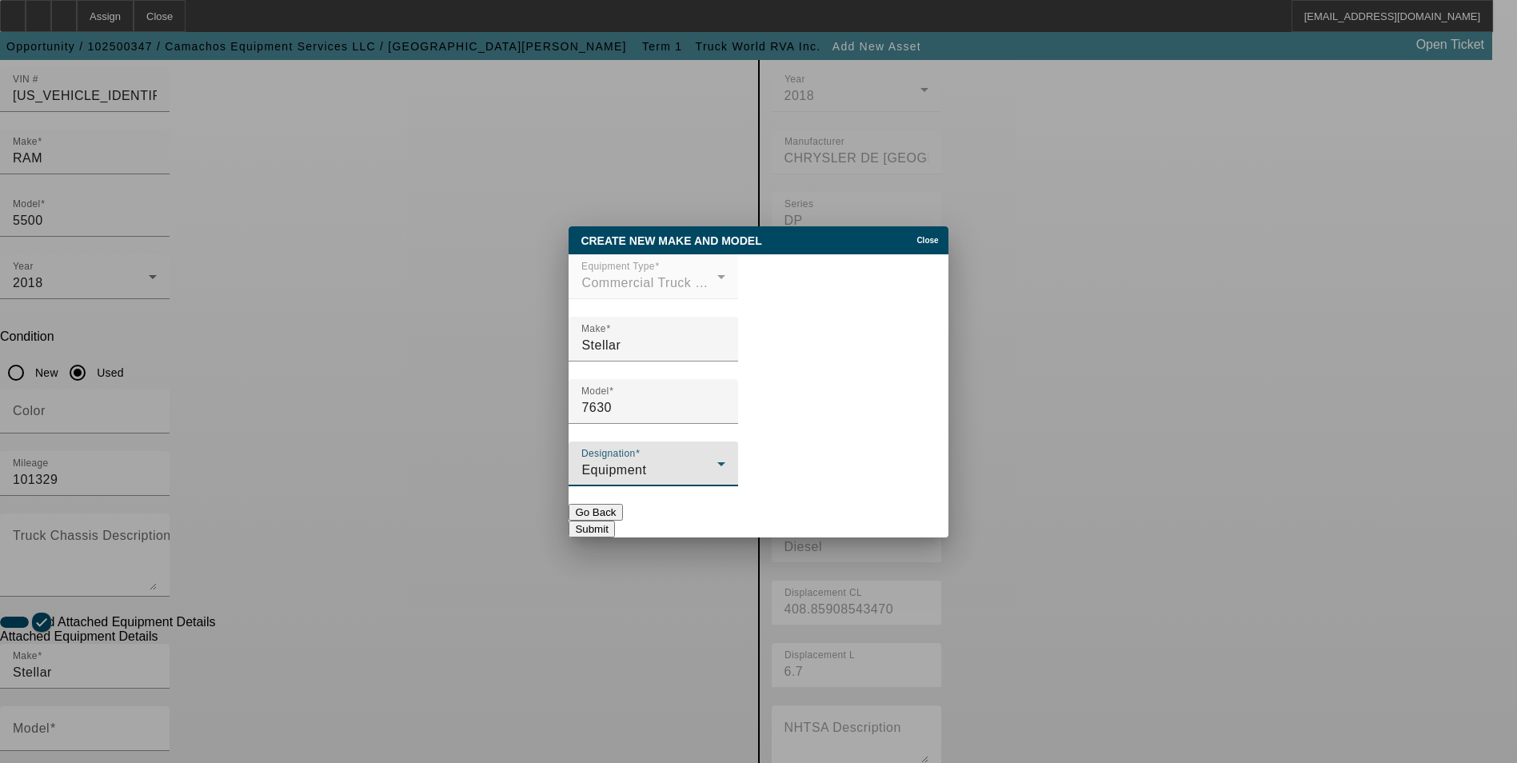
click at [614, 525] on button "Submit" at bounding box center [591, 529] width 46 height 17
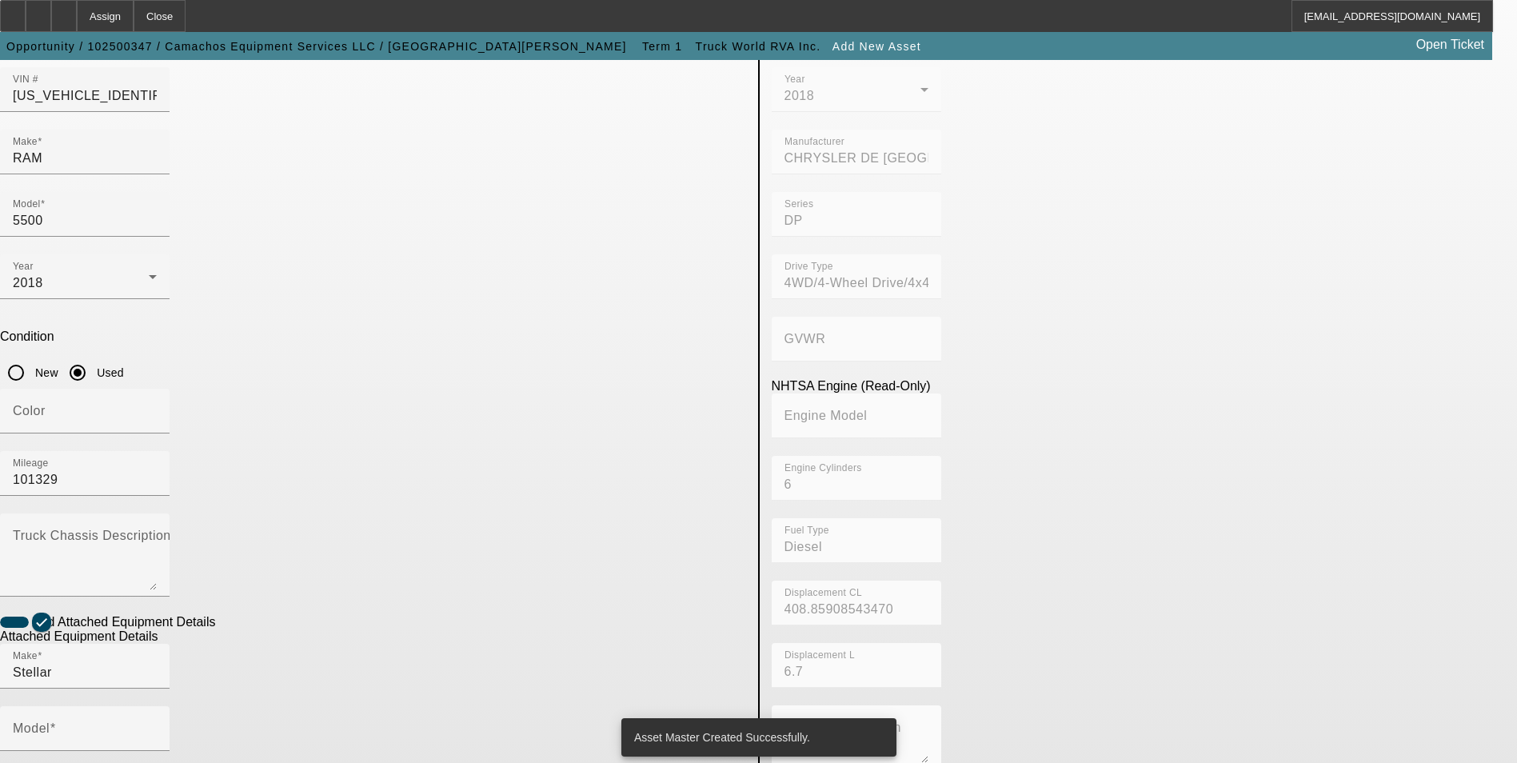
type input "7630"
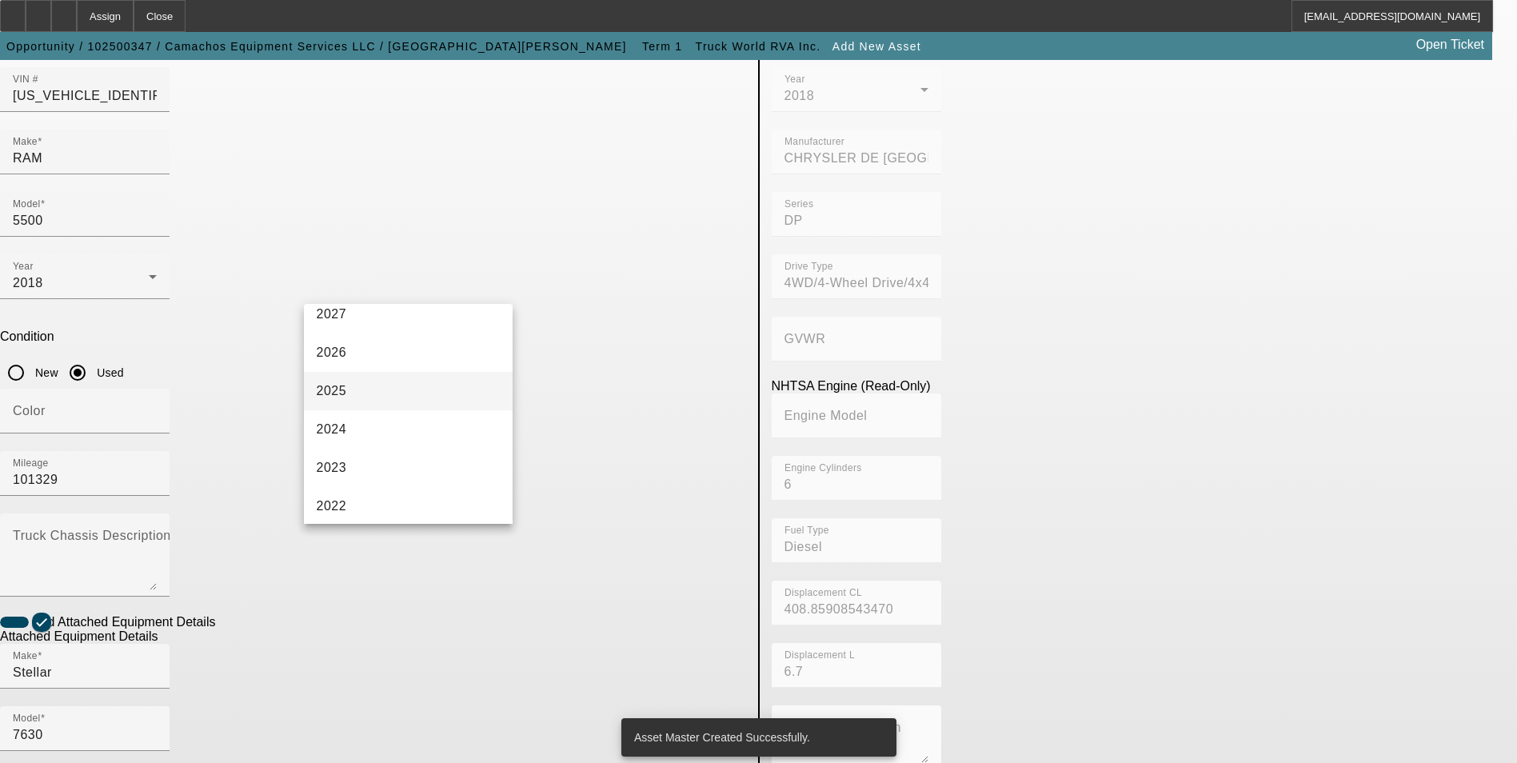
scroll to position [240, 0]
click at [398, 480] on mat-option "2018" at bounding box center [408, 473] width 209 height 38
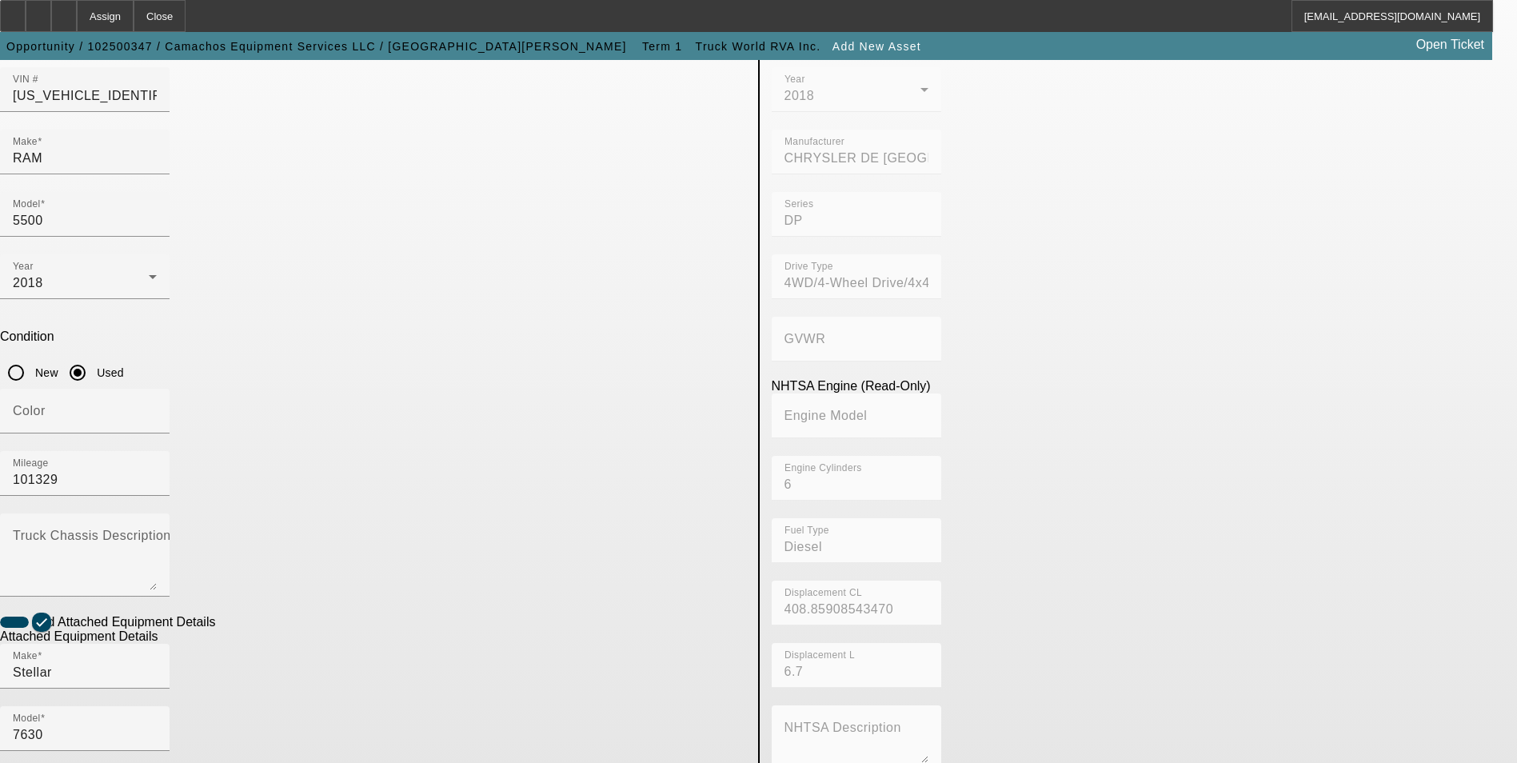
radio input "true"
checkbox input "true"
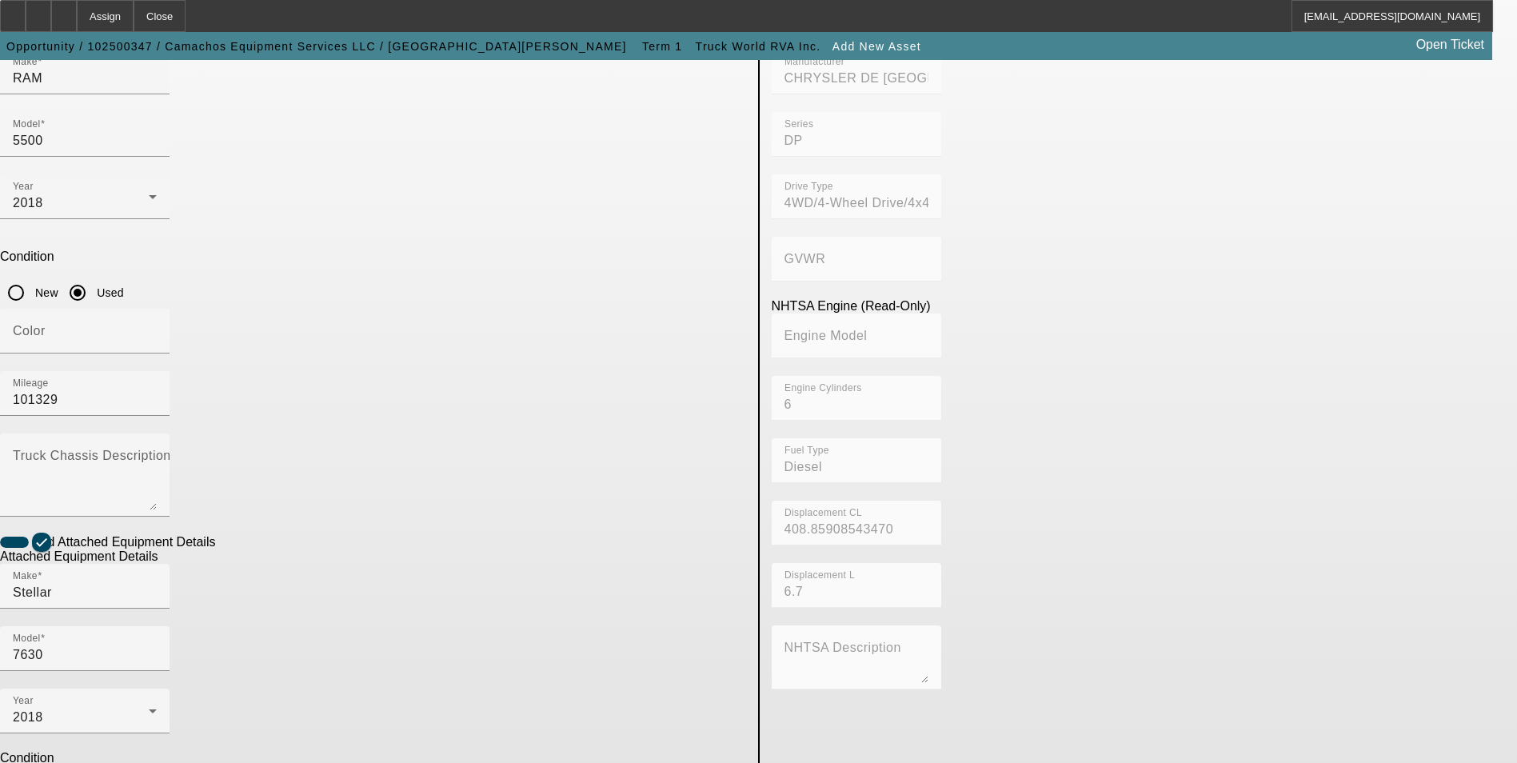
drag, startPoint x: 370, startPoint y: 611, endPoint x: 354, endPoint y: 607, distance: 16.5
paste textarea "7500# maximum lifting capacity and a two stage hydraulic reach to 30′"
type textarea "7500LB maximum lifting capacity and a two stage hydraulic reach to 30′"
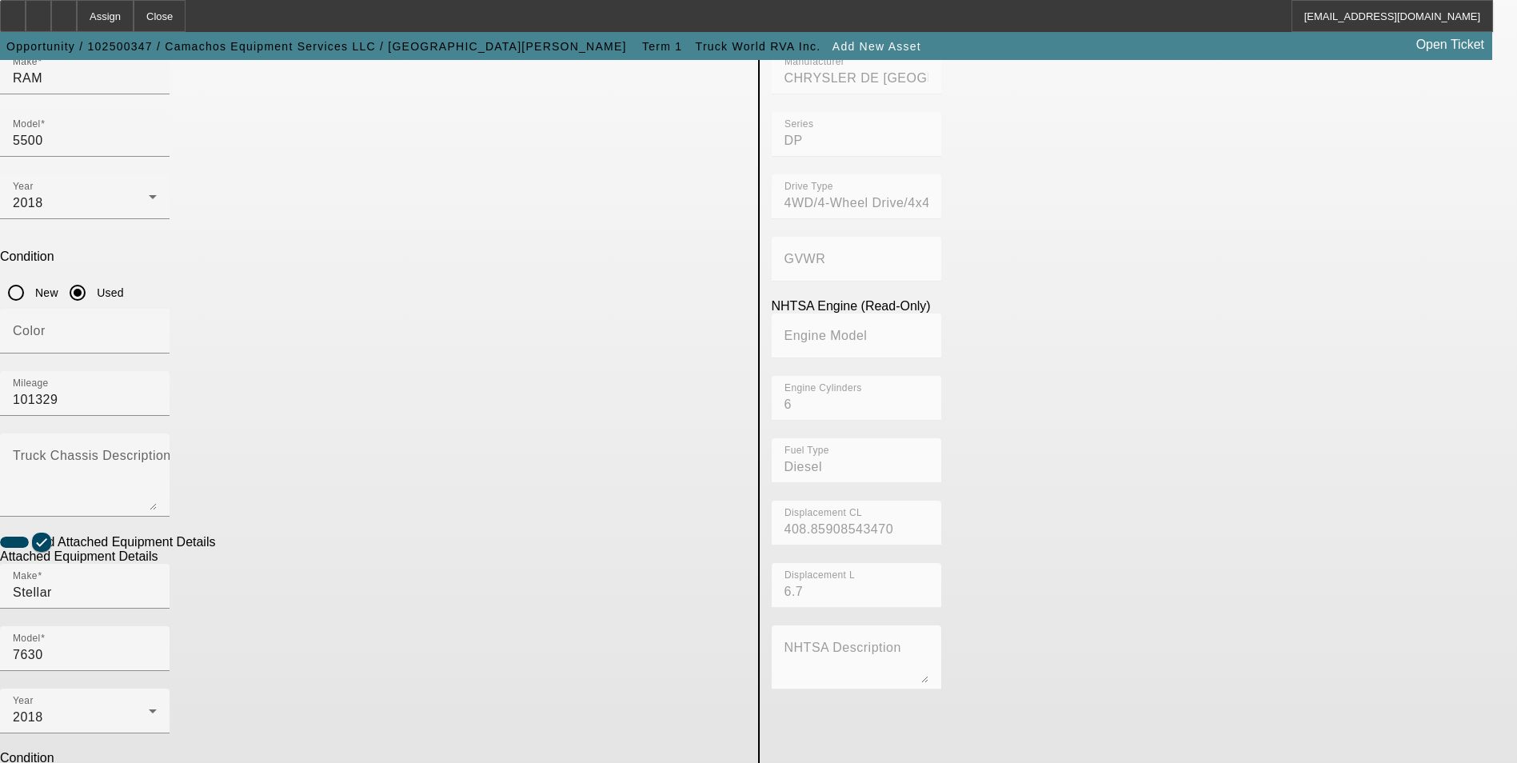
click at [245, 577] on app-asset-collateral-manage "ASSET ENTRY USER INPUT - CHASSIS Asset Type (Titled or Non-Titled) Title Vehicl…" at bounding box center [758, 442] width 1517 height 1244
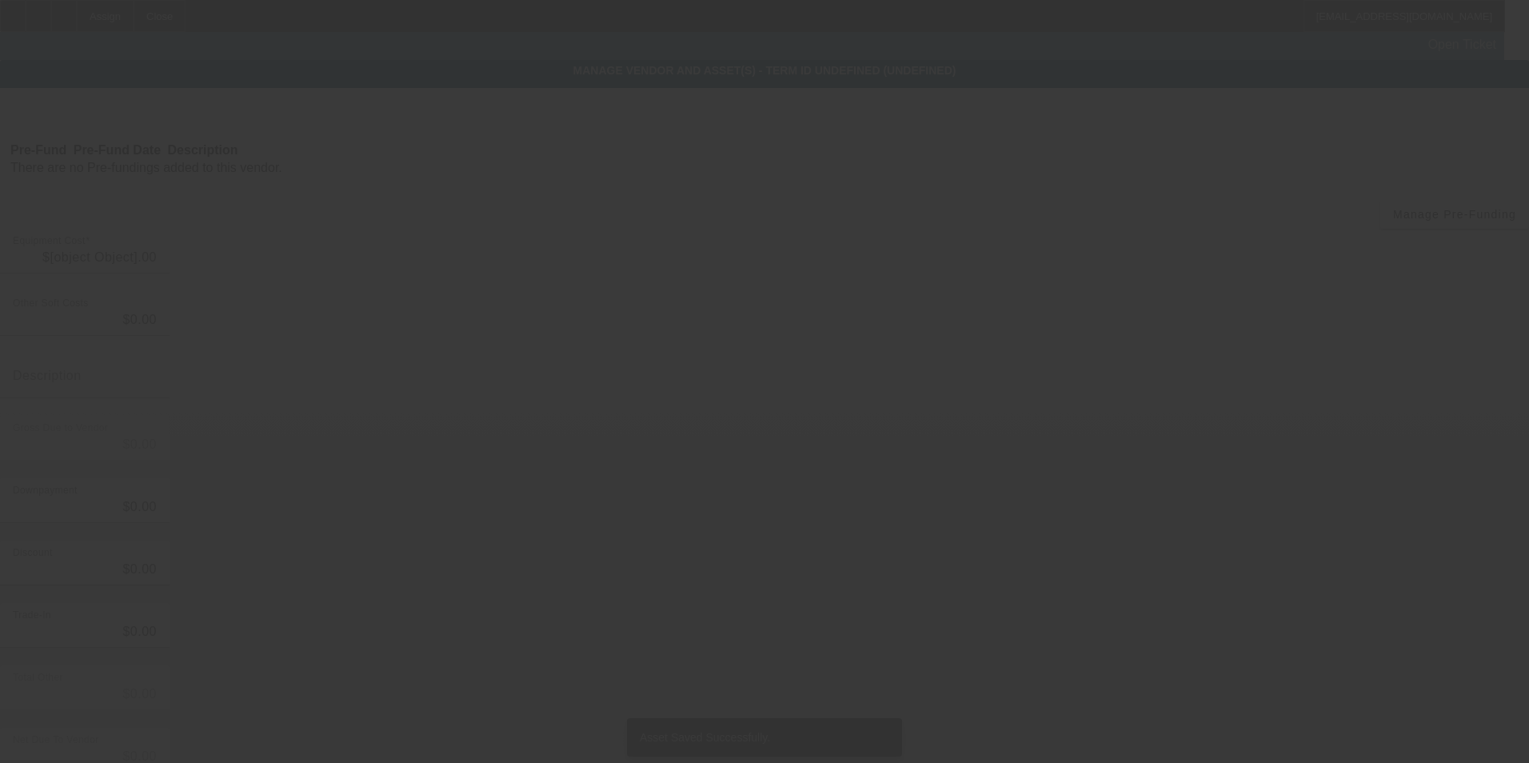
type input "$108,000.00"
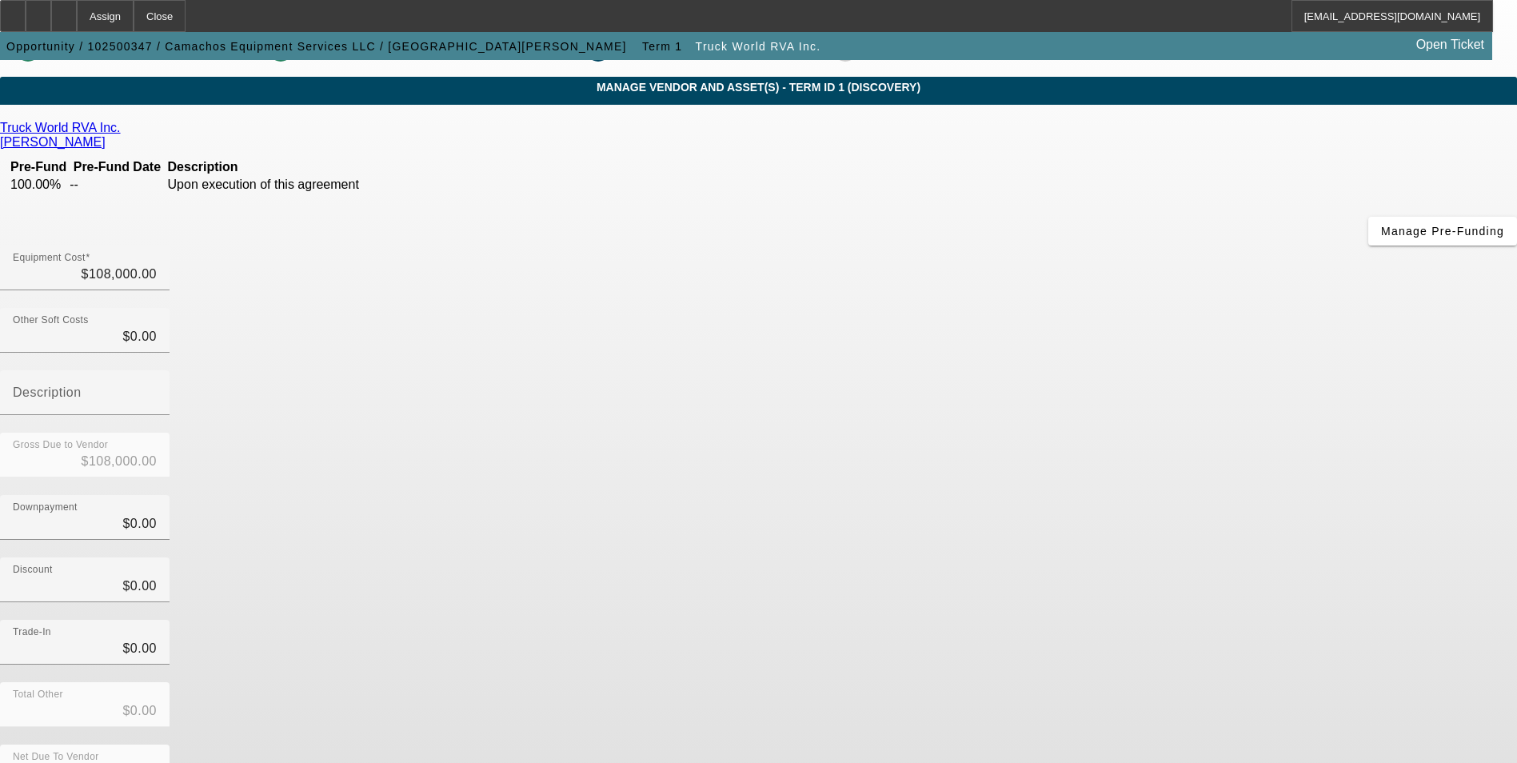
scroll to position [54, 0]
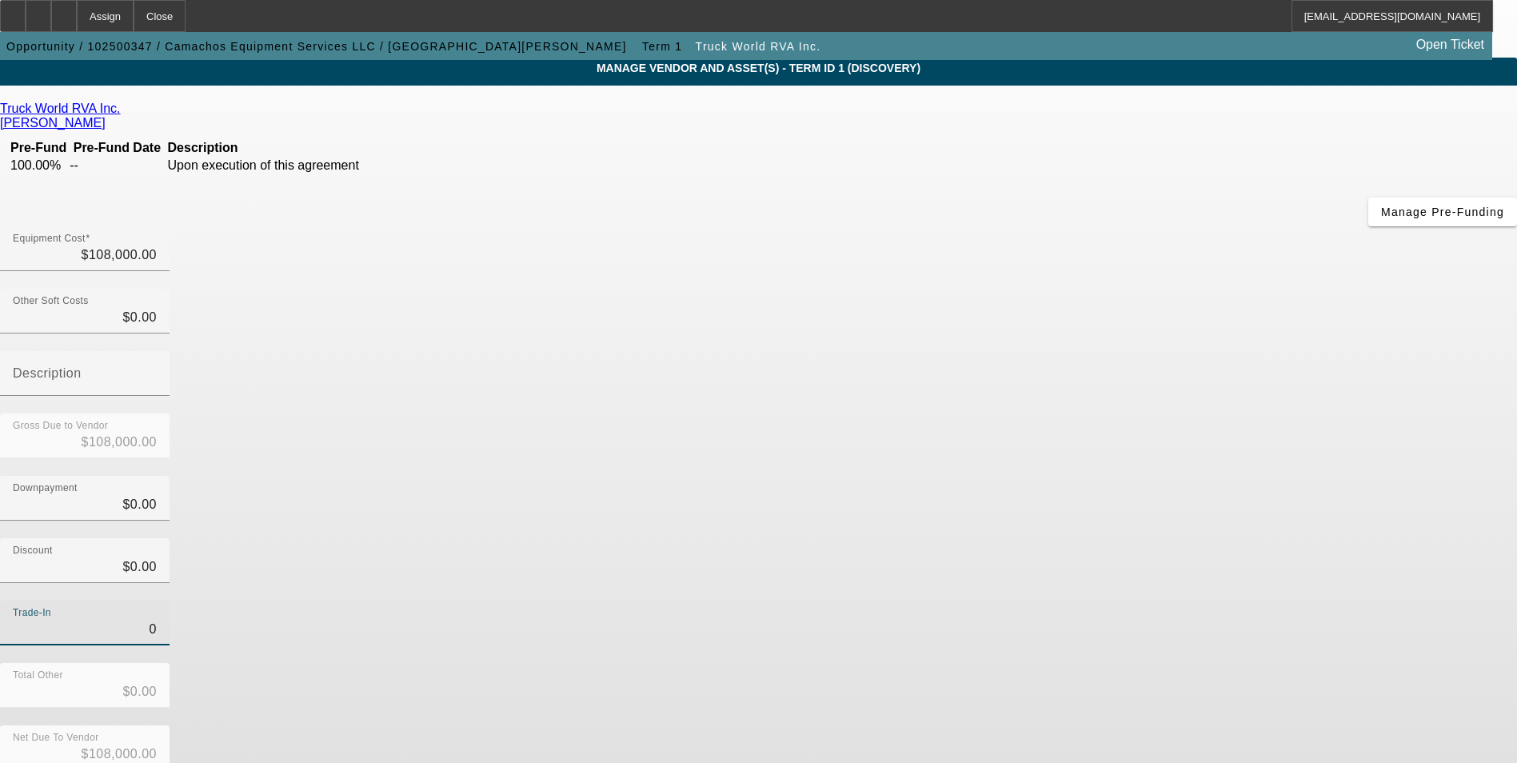
drag, startPoint x: 958, startPoint y: 461, endPoint x: 1011, endPoint y: 469, distance: 54.1
click at [157, 620] on input "0" at bounding box center [85, 629] width 144 height 19
type input "$0.00"
drag, startPoint x: 1038, startPoint y: 472, endPoint x: 1138, endPoint y: 625, distance: 183.2
click at [1043, 600] on div "Trade-In $0.00" at bounding box center [758, 631] width 1517 height 62
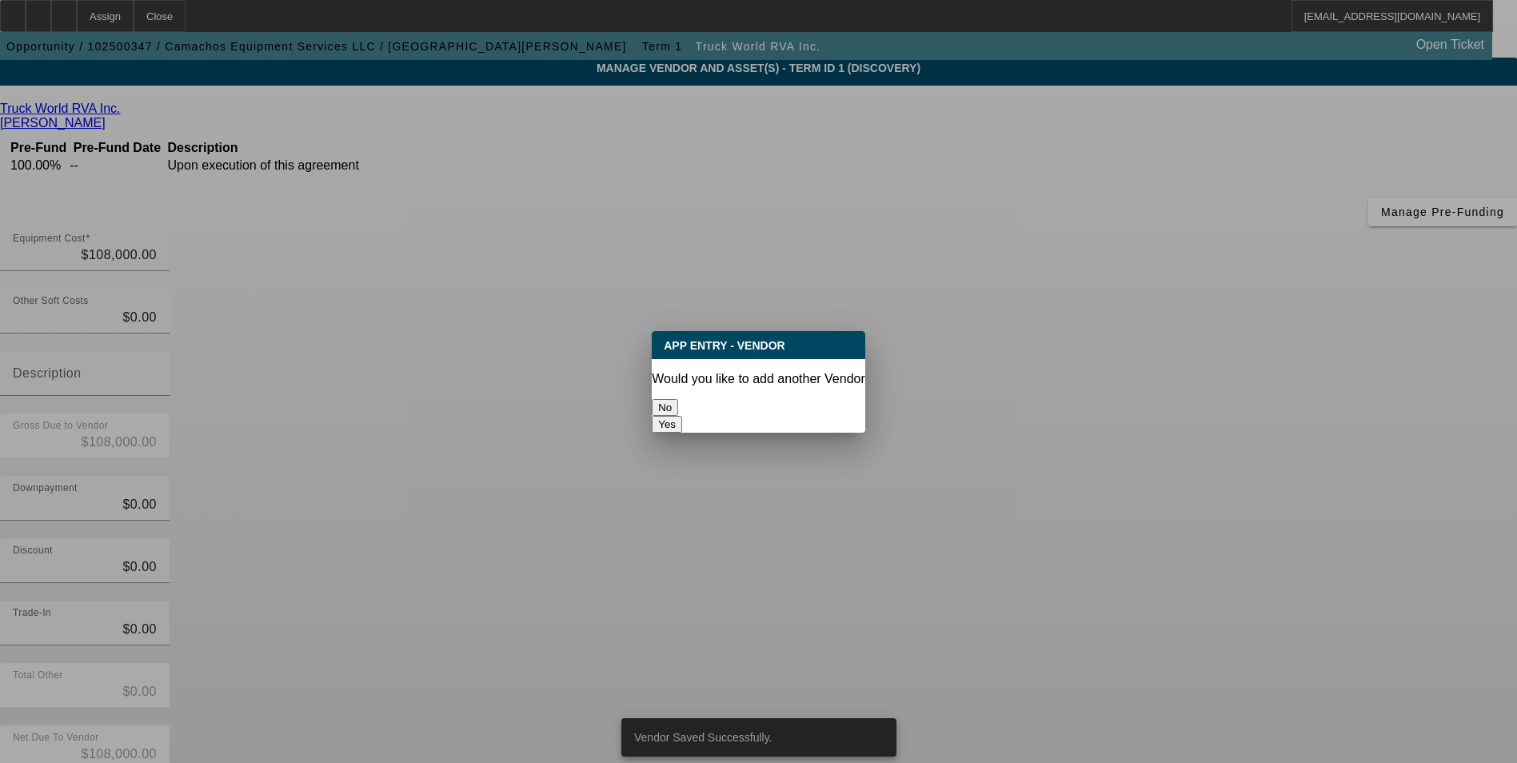
scroll to position [0, 0]
click at [678, 400] on button "No" at bounding box center [665, 407] width 26 height 17
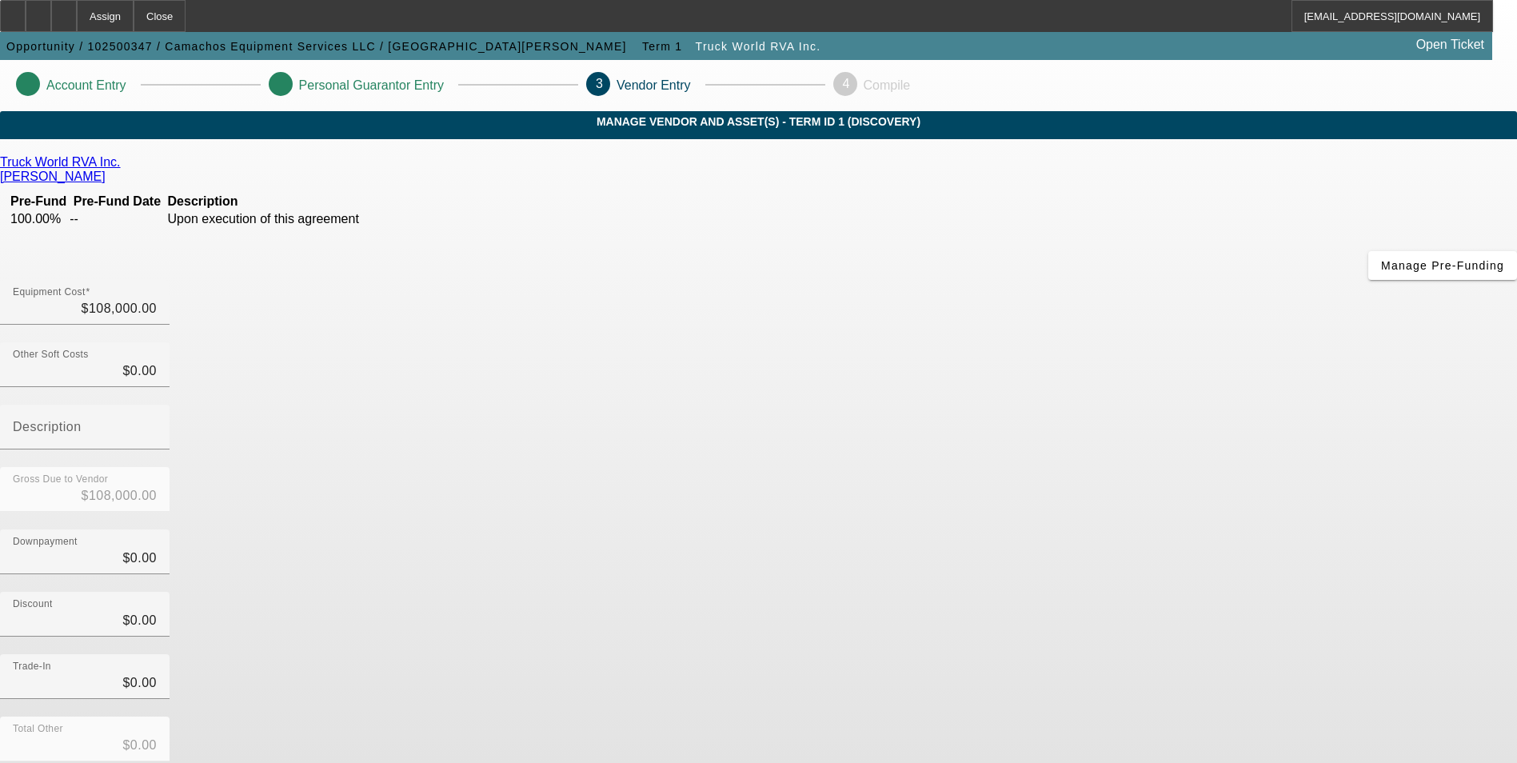
scroll to position [54, 0]
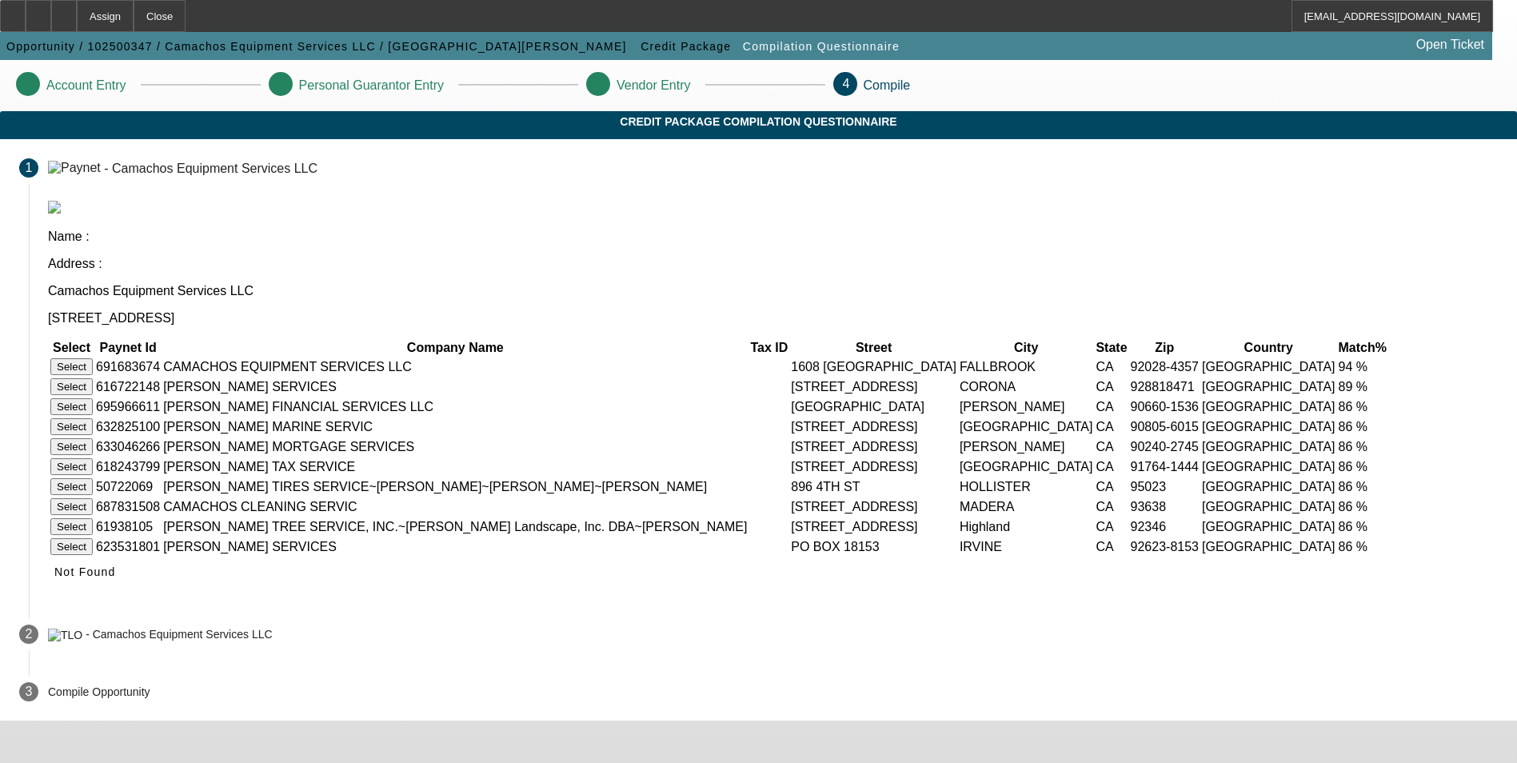
click at [93, 358] on button "Select" at bounding box center [71, 366] width 42 height 17
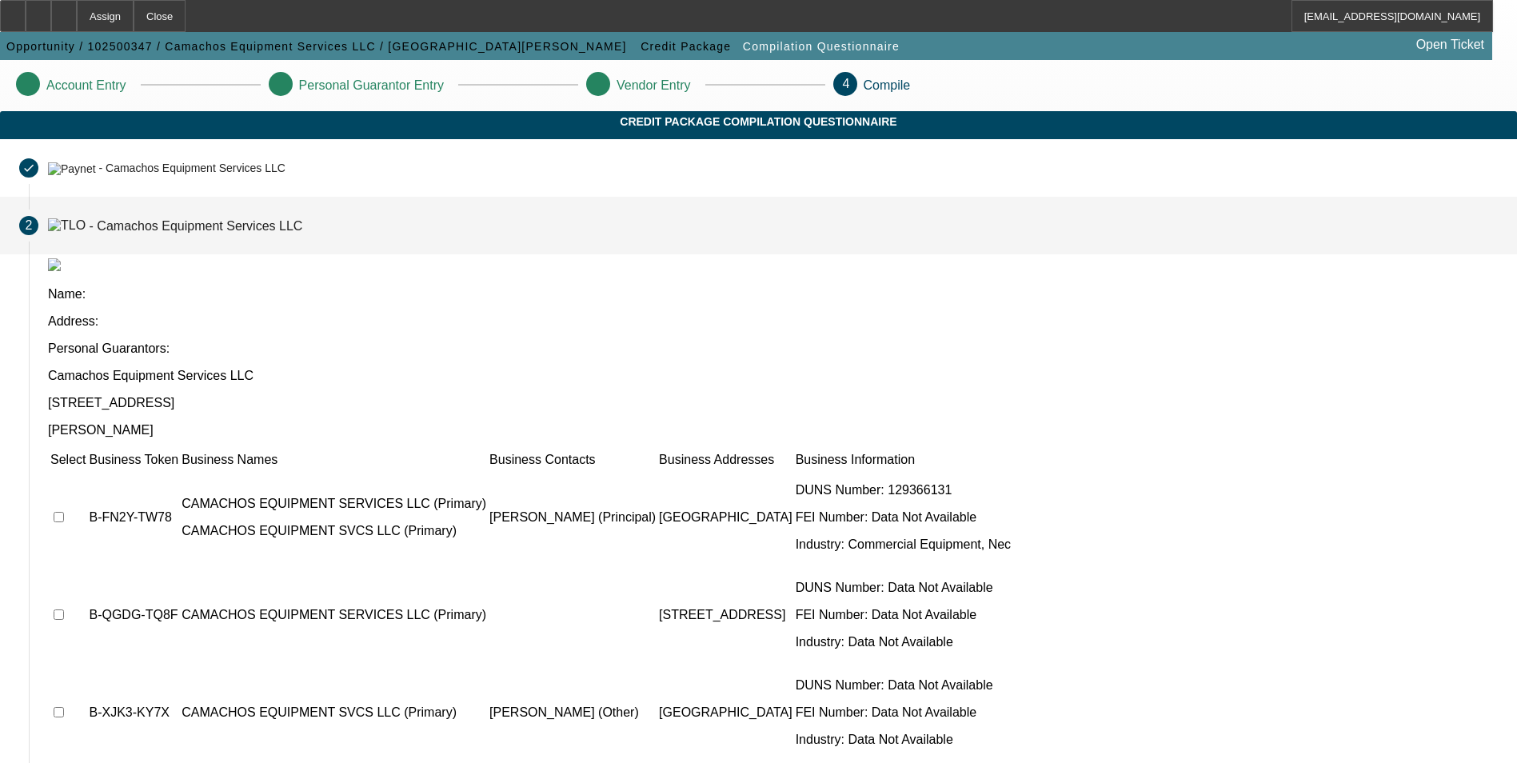
scroll to position [6, 0]
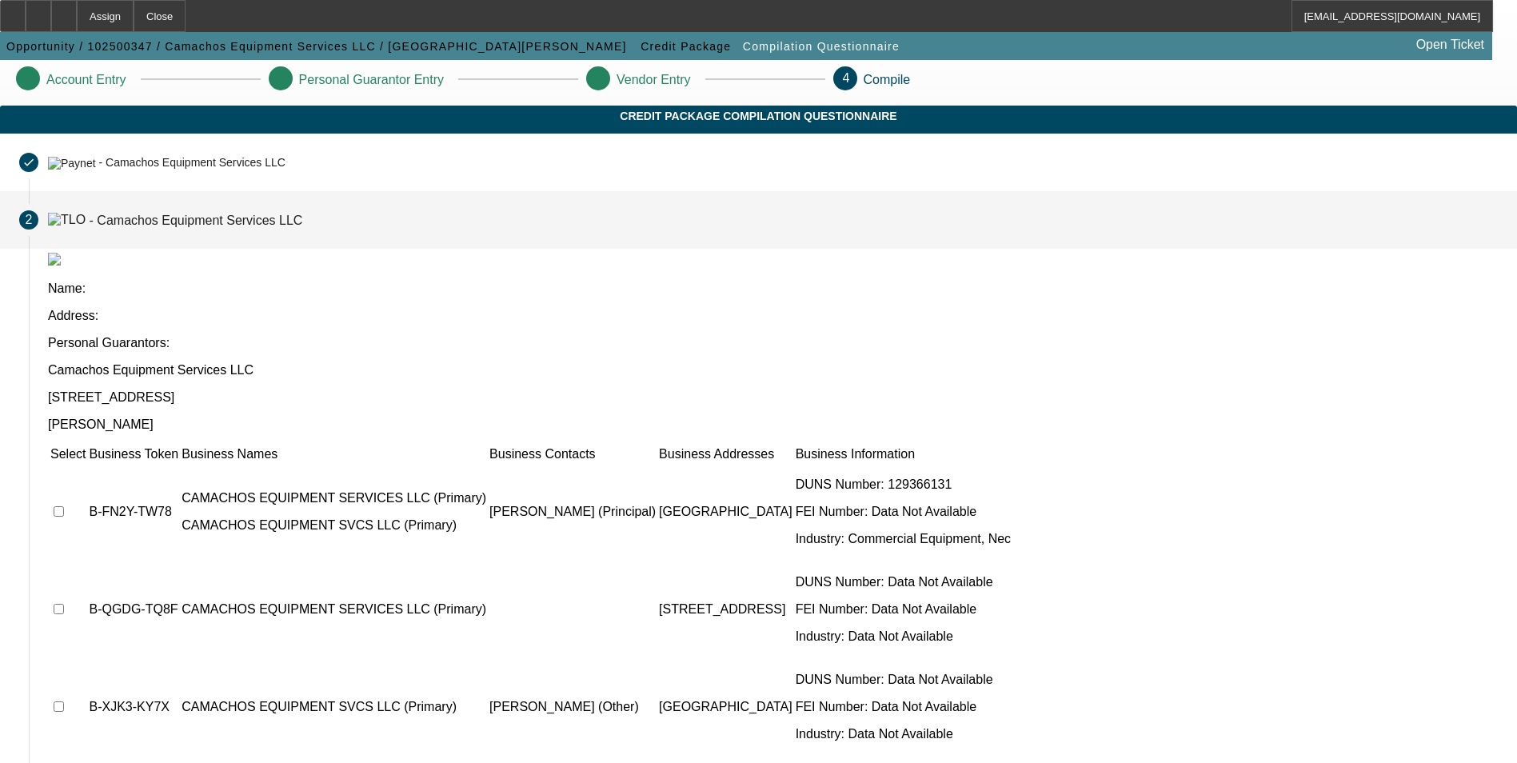
click at [64, 506] on input "checkbox" at bounding box center [59, 511] width 10 height 10
checkbox input "true"
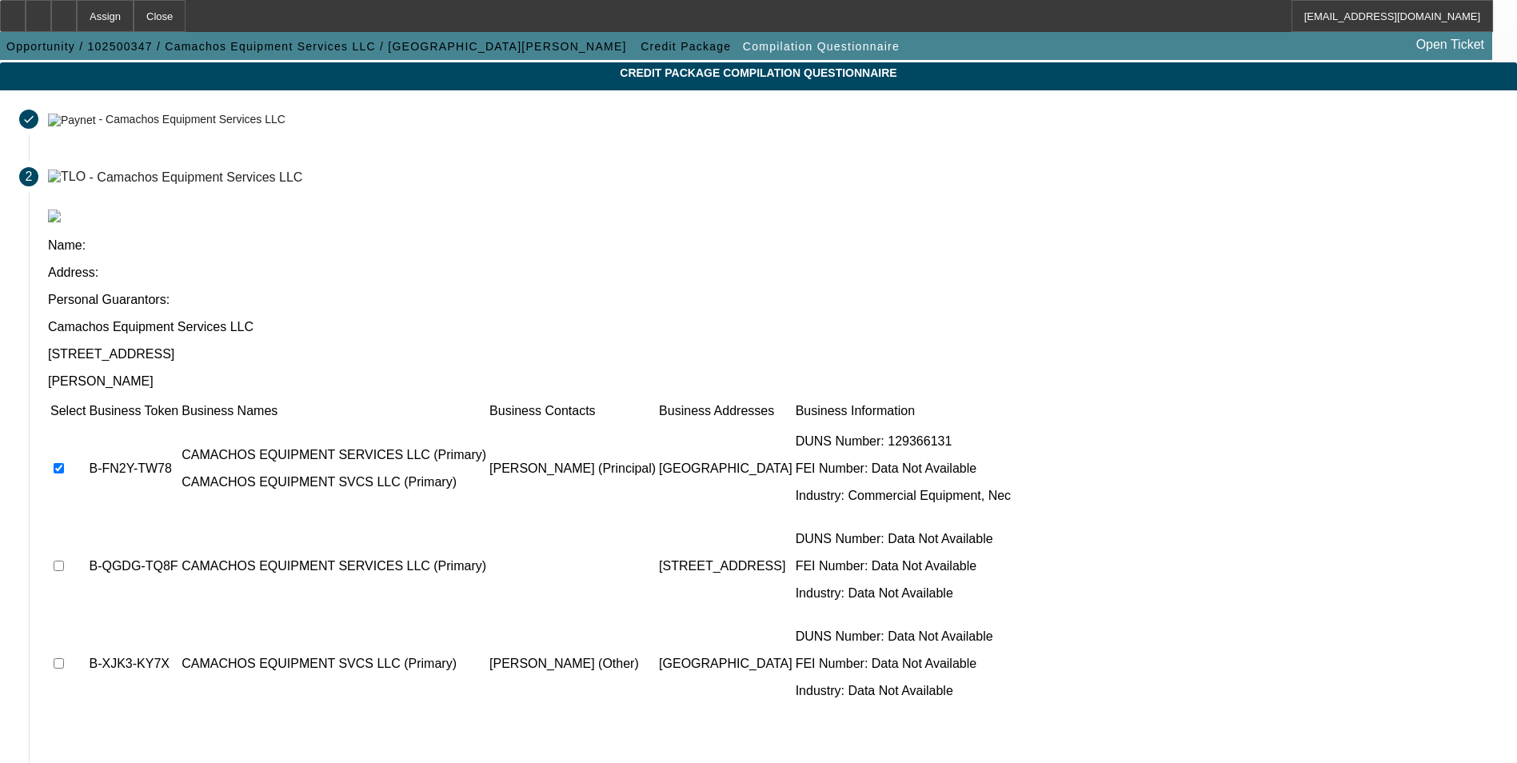
scroll to position [86, 0]
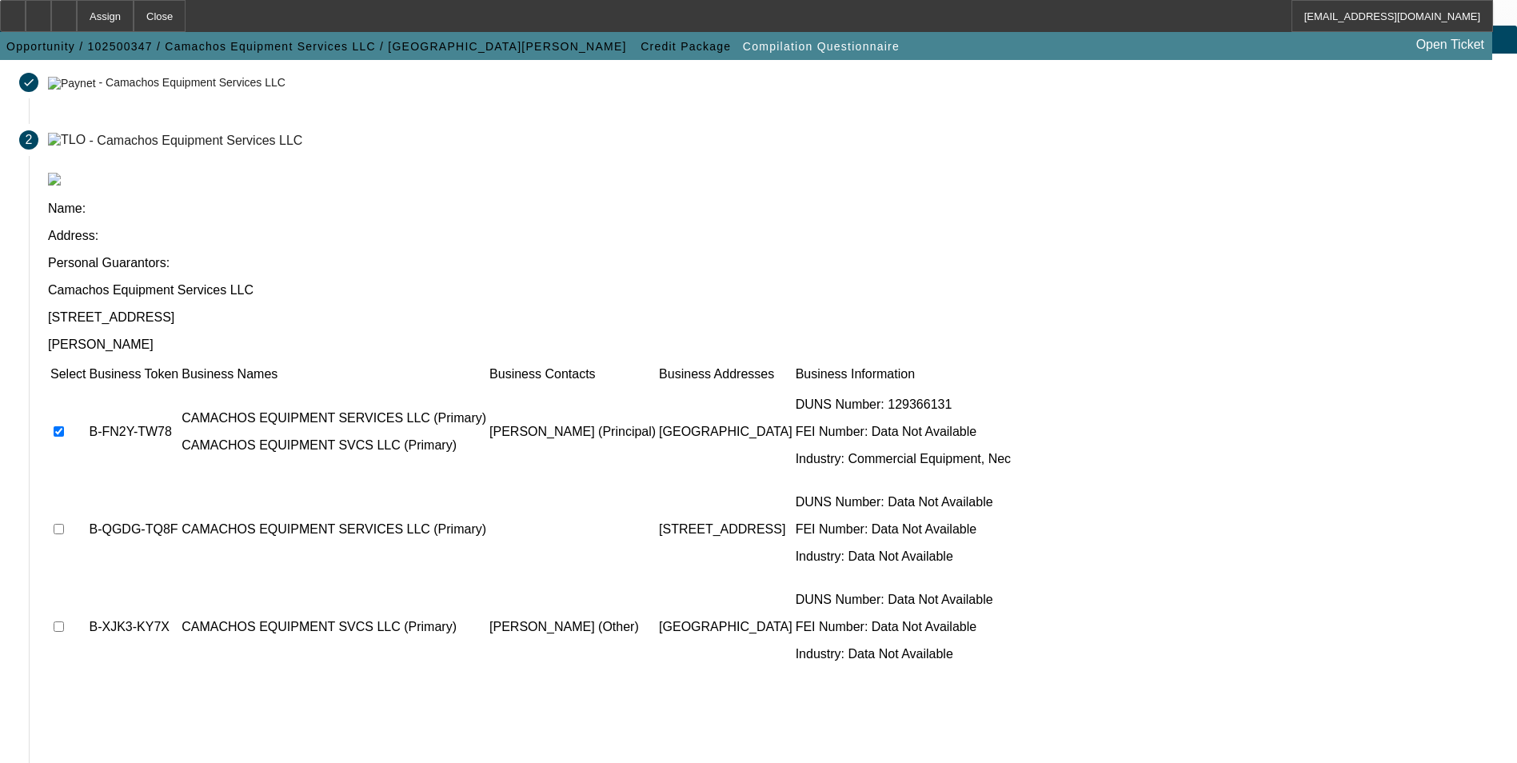
click at [64, 524] on input "checkbox" at bounding box center [59, 529] width 10 height 10
checkbox input "true"
click at [64, 621] on input "checkbox" at bounding box center [59, 626] width 10 height 10
checkbox input "true"
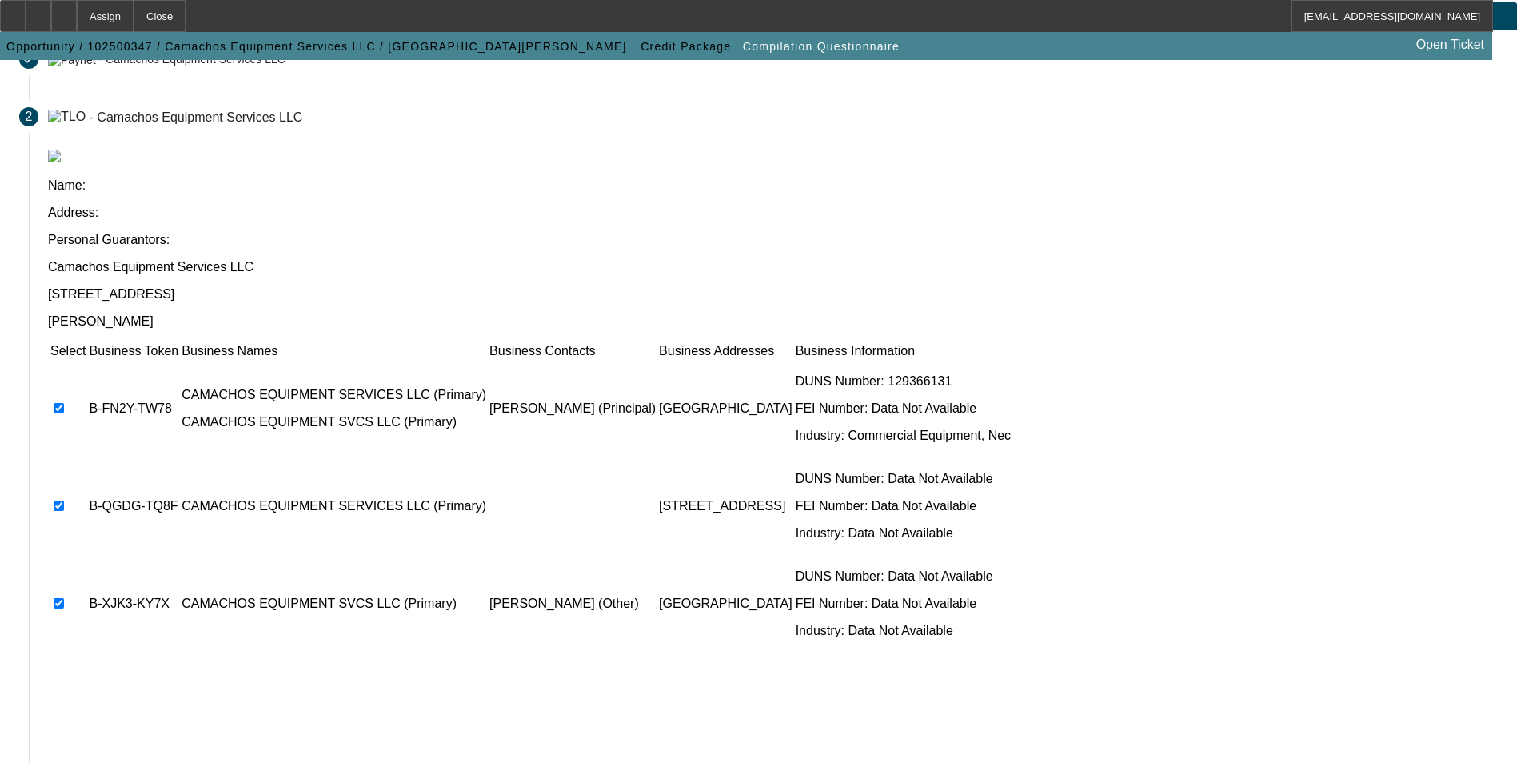
scroll to position [122, 0]
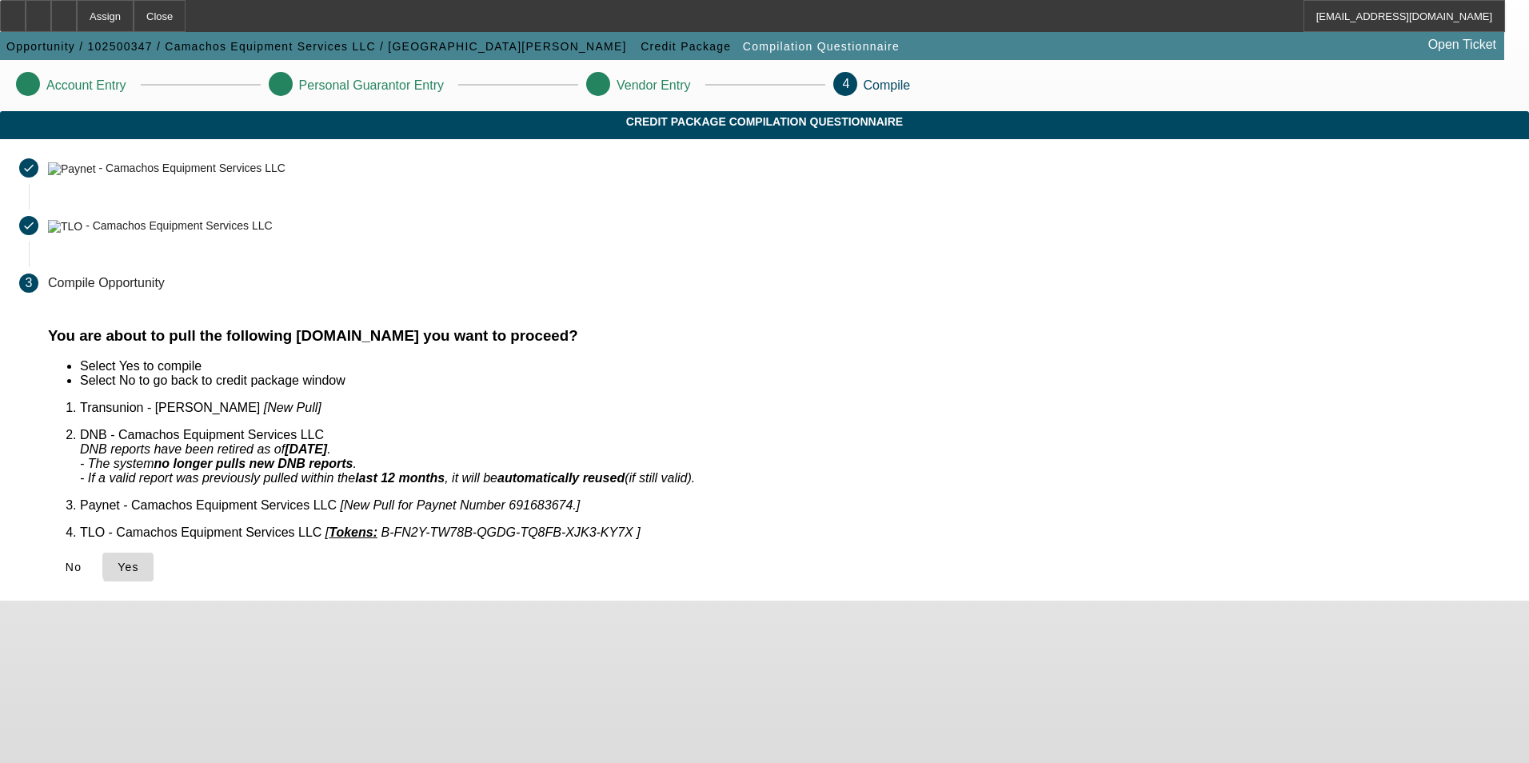
click at [139, 560] on span "Yes" at bounding box center [129, 566] width 22 height 13
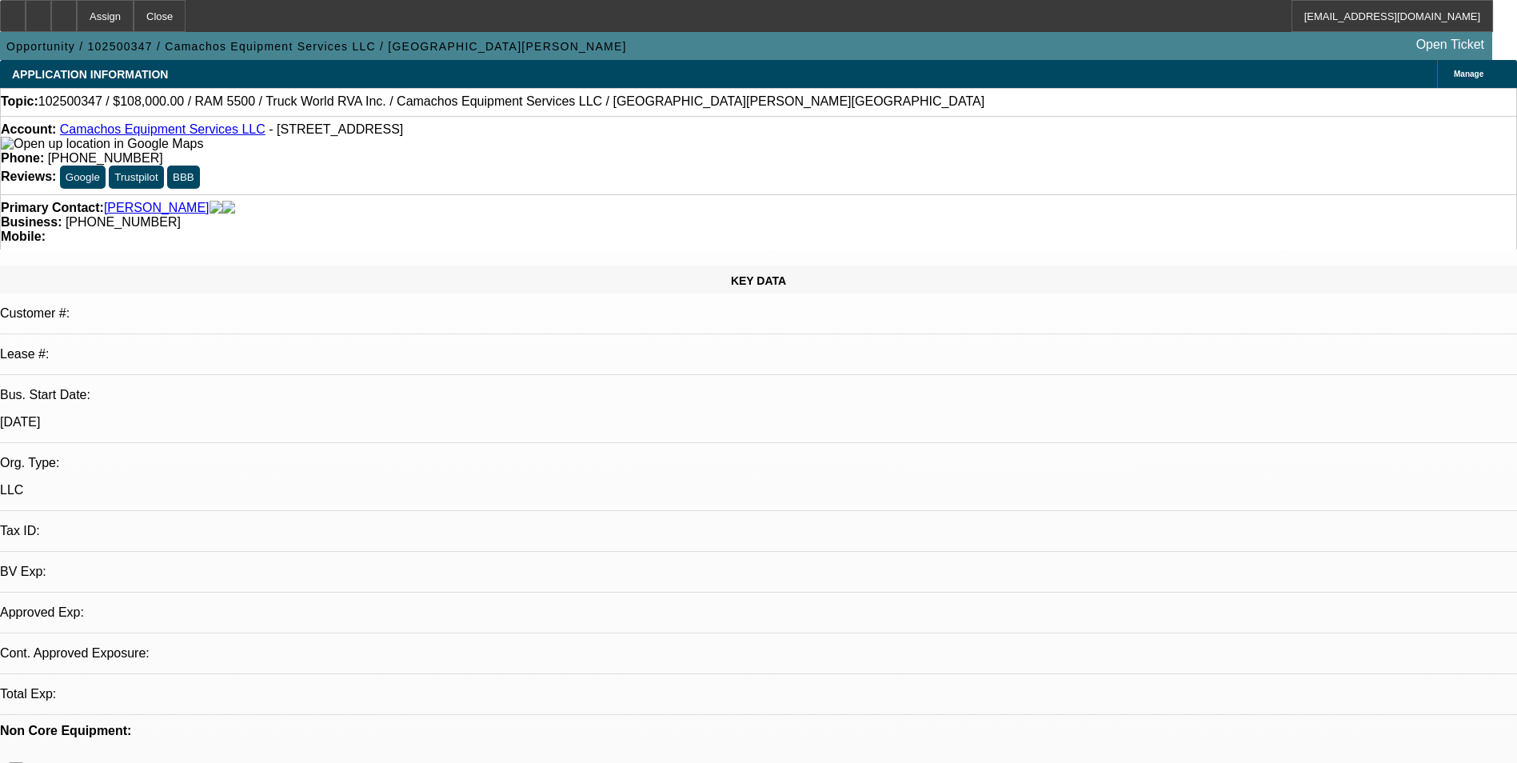
select select "0"
select select "2"
select select "0.1"
select select "1"
select select "2"
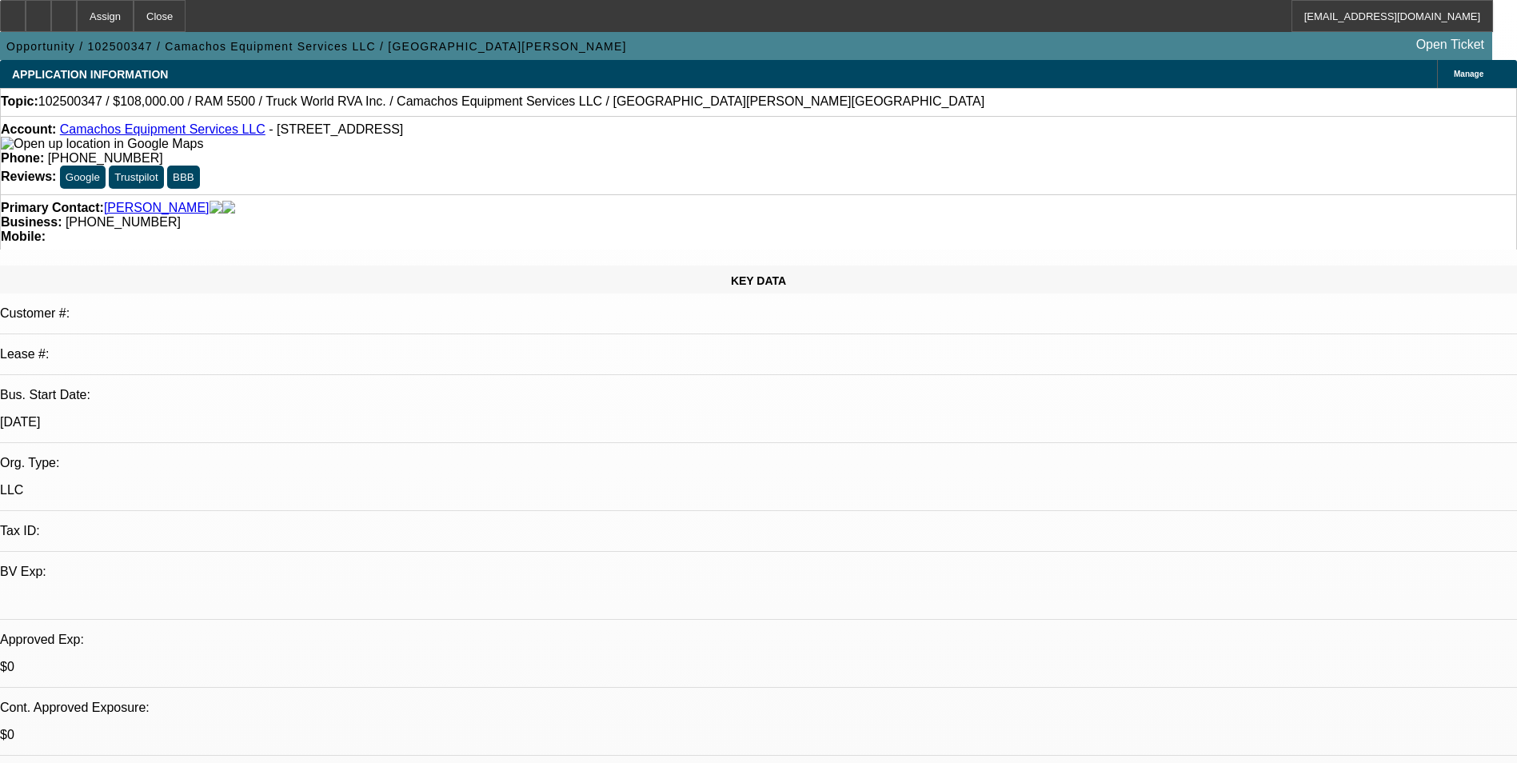
select select "4"
click at [64, 10] on icon at bounding box center [64, 10] width 0 height 0
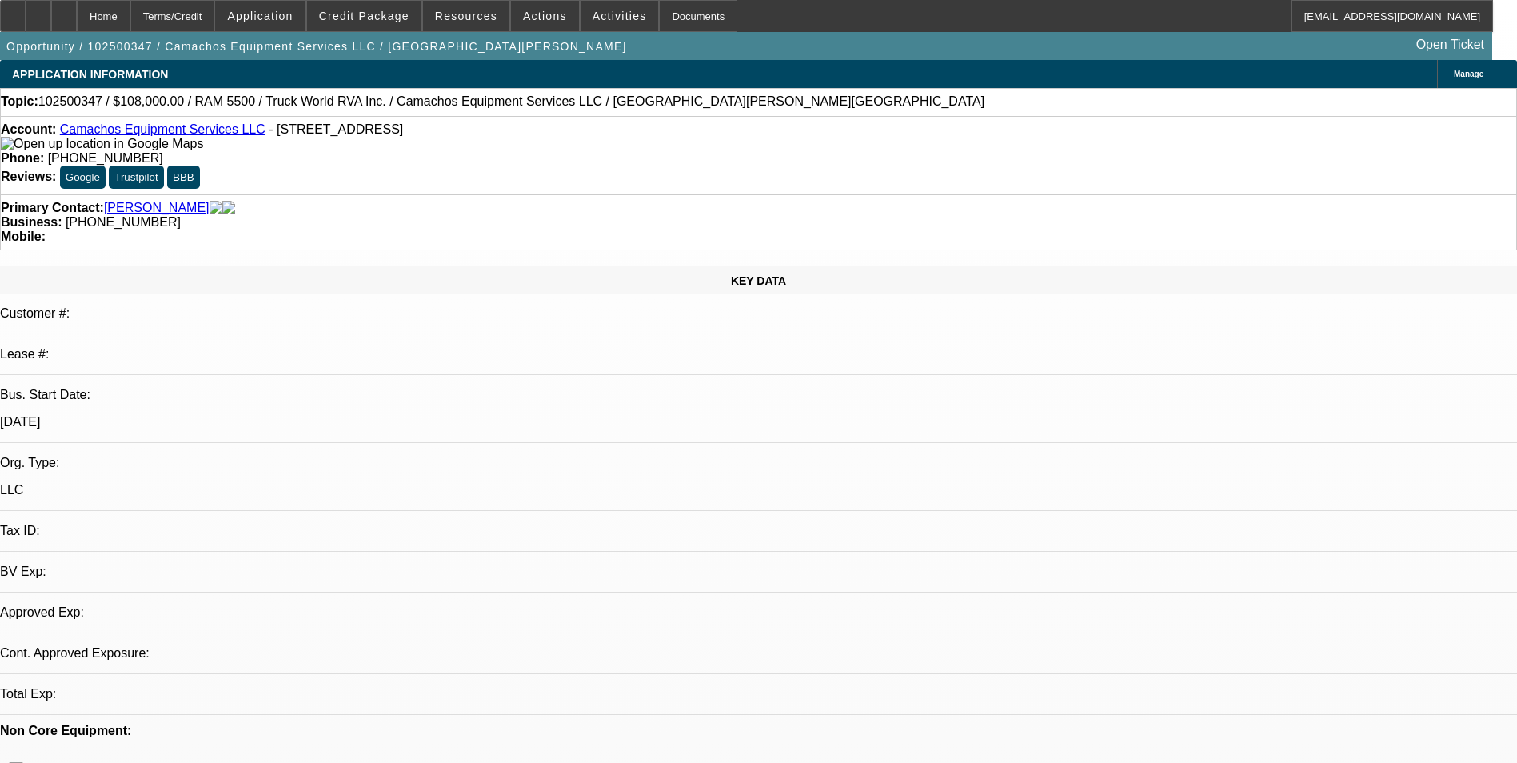
select select "0"
select select "2"
select select "0.1"
select select "1"
select select "2"
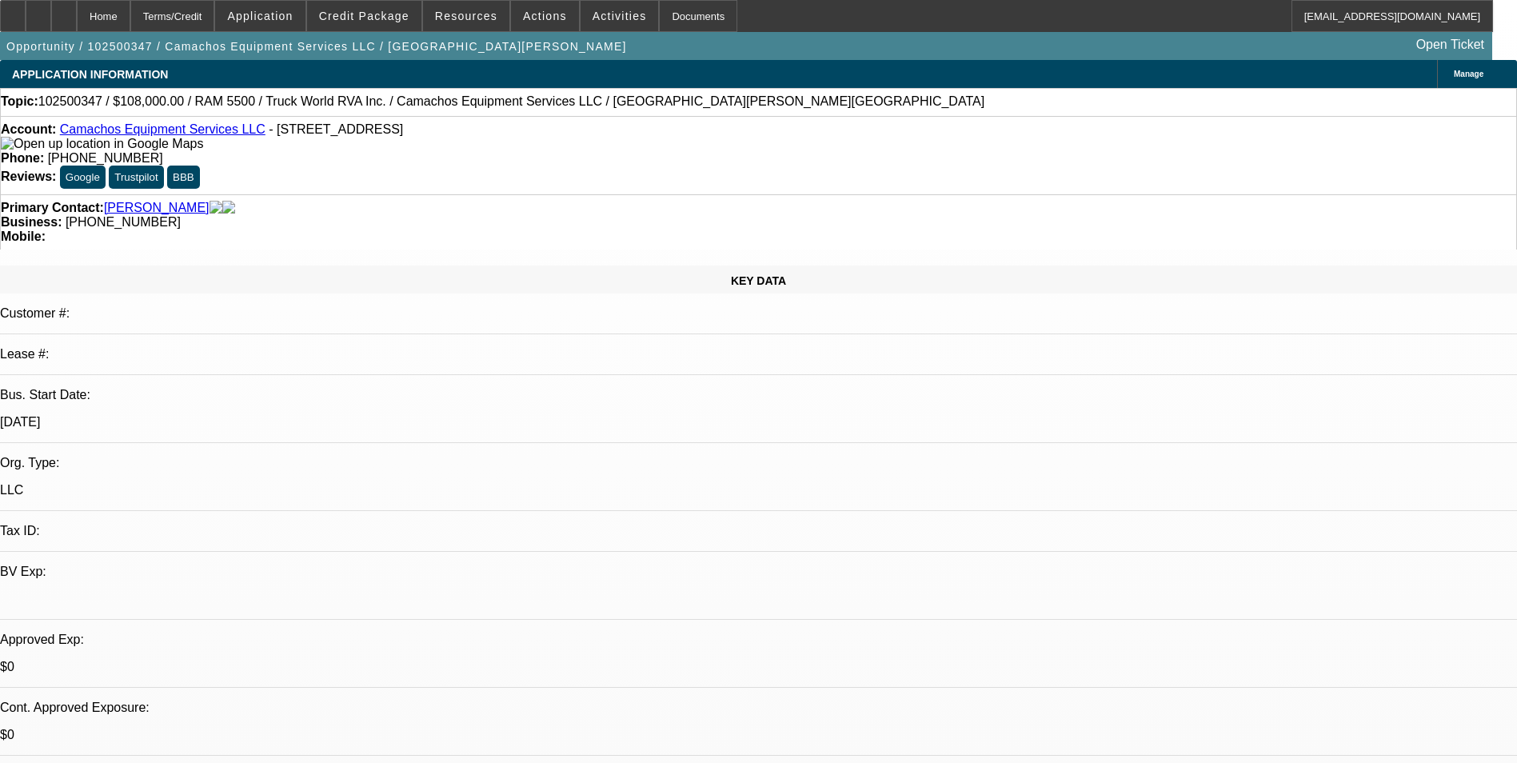
select select "4"
click at [401, 22] on span at bounding box center [364, 16] width 114 height 38
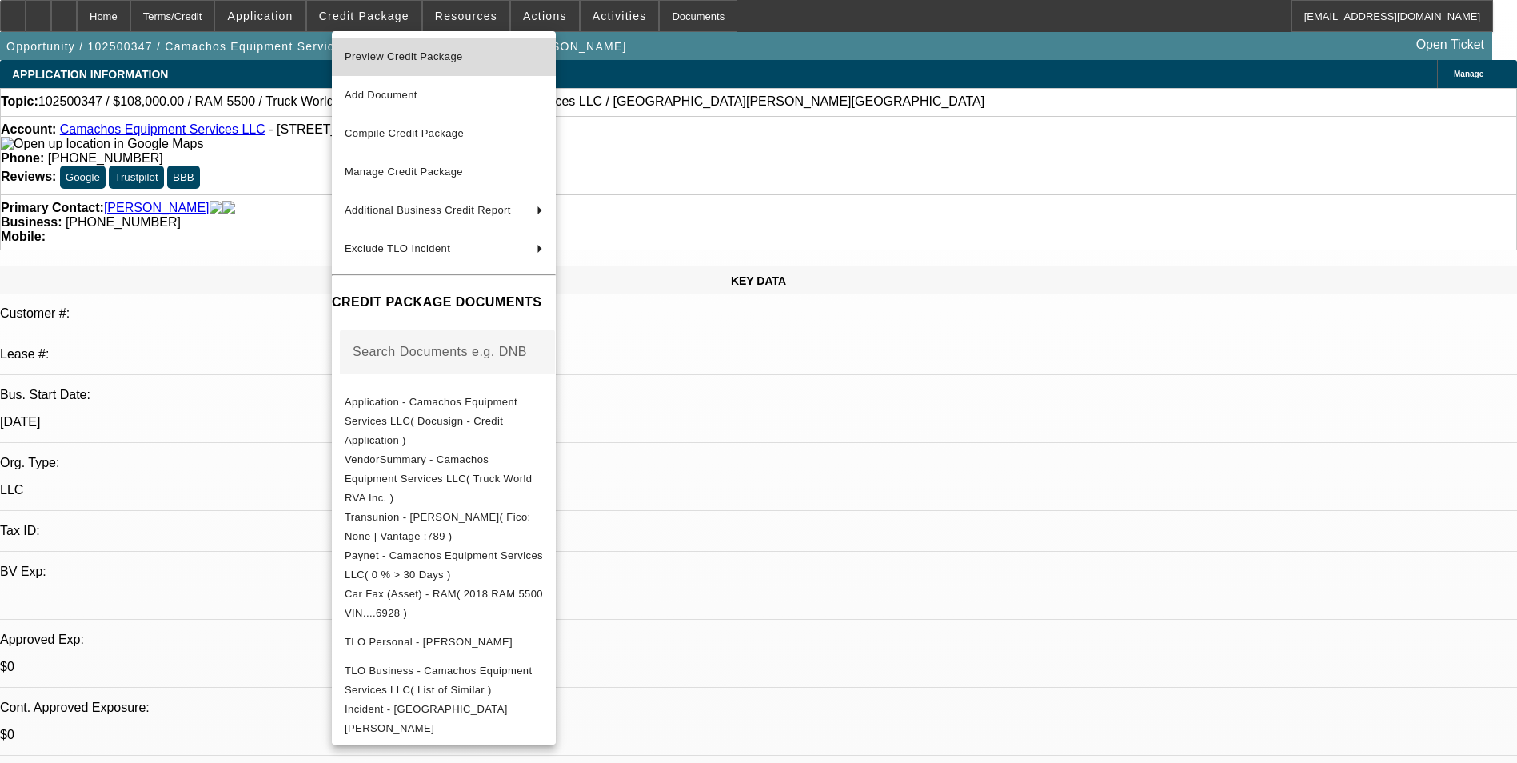
click at [433, 57] on span "Preview Credit Package" at bounding box center [404, 56] width 118 height 12
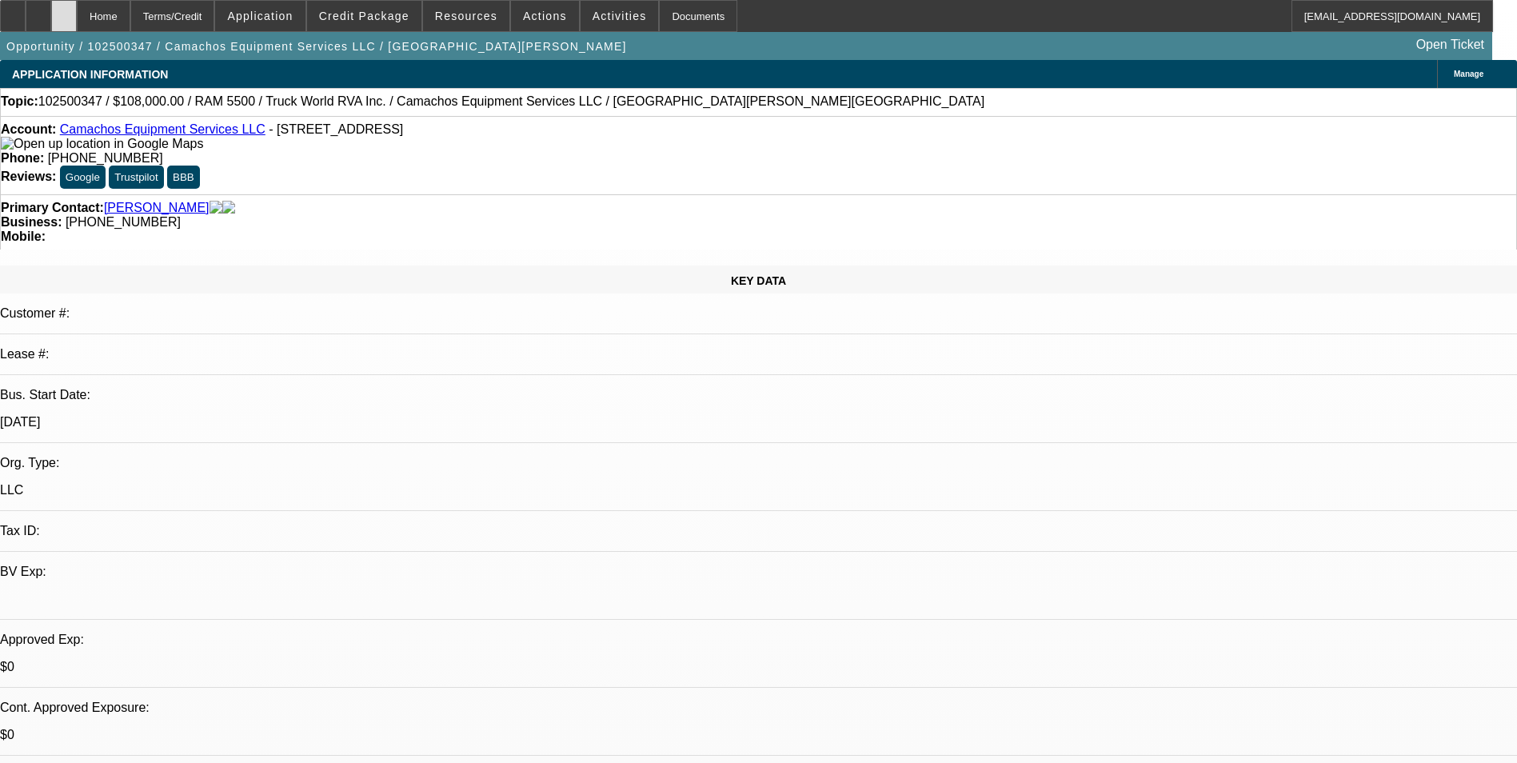
click at [77, 8] on div at bounding box center [64, 16] width 26 height 32
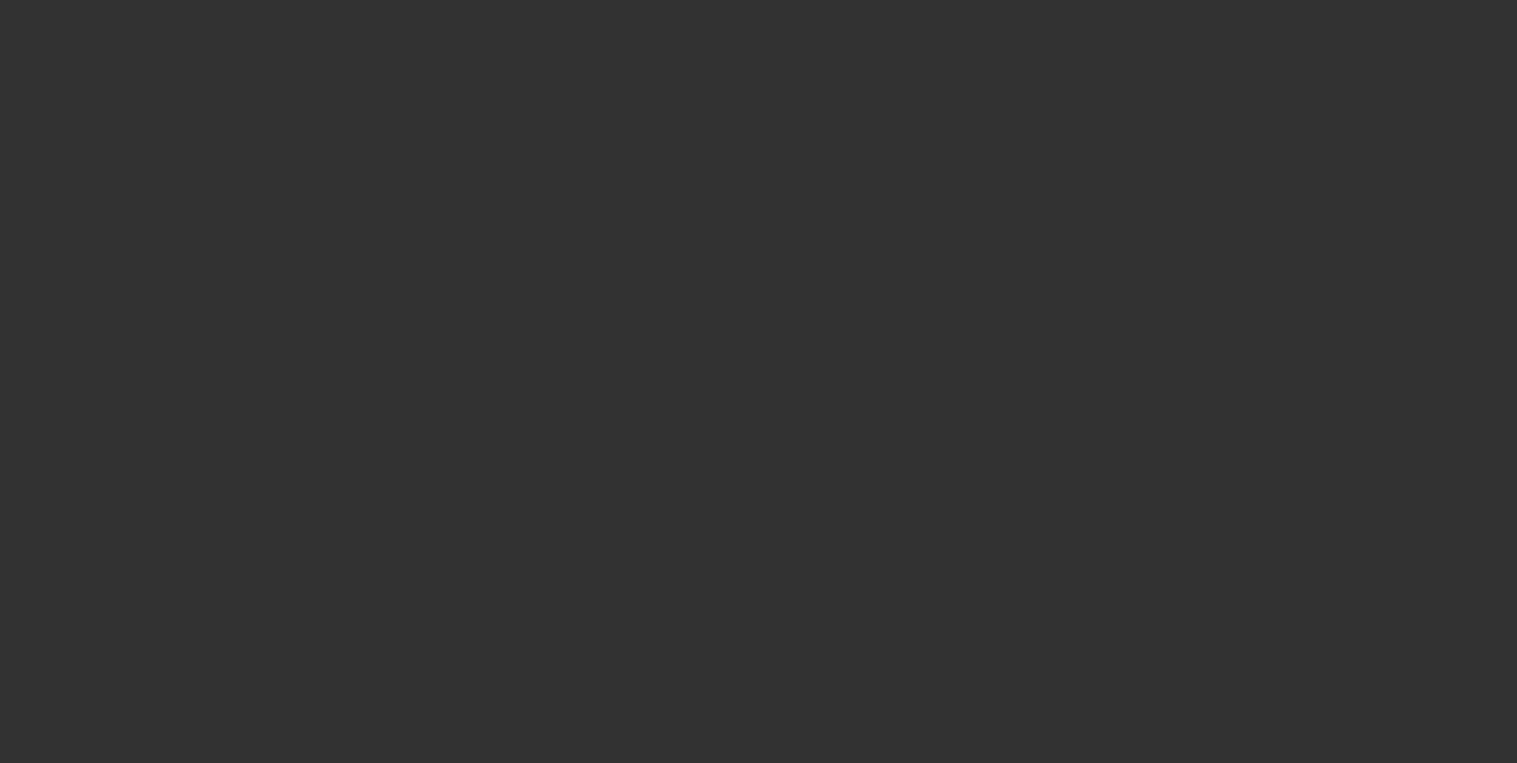
select select "0"
select select "2"
select select "0.1"
select select "4"
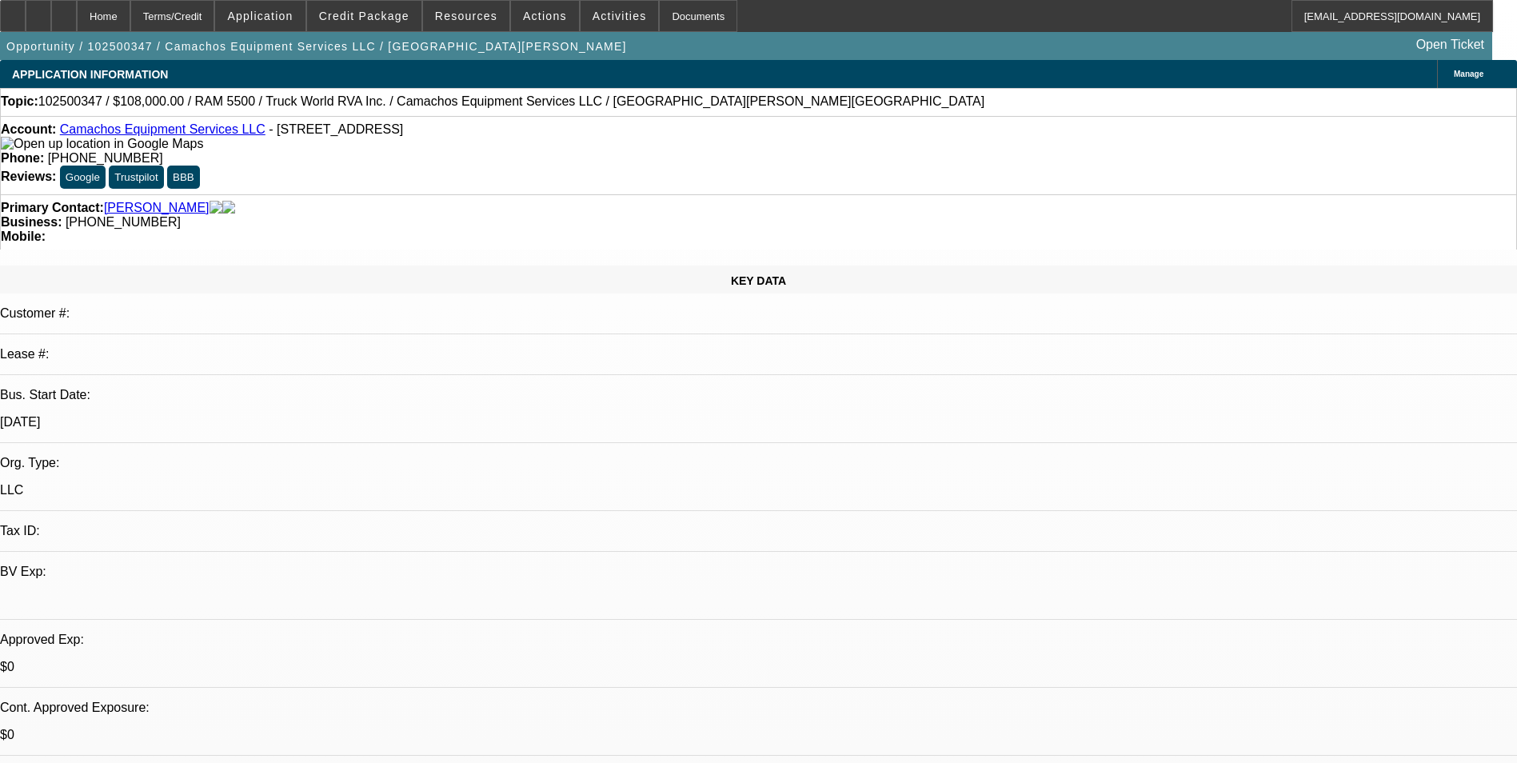
click at [592, 19] on span "Activities" at bounding box center [619, 16] width 54 height 13
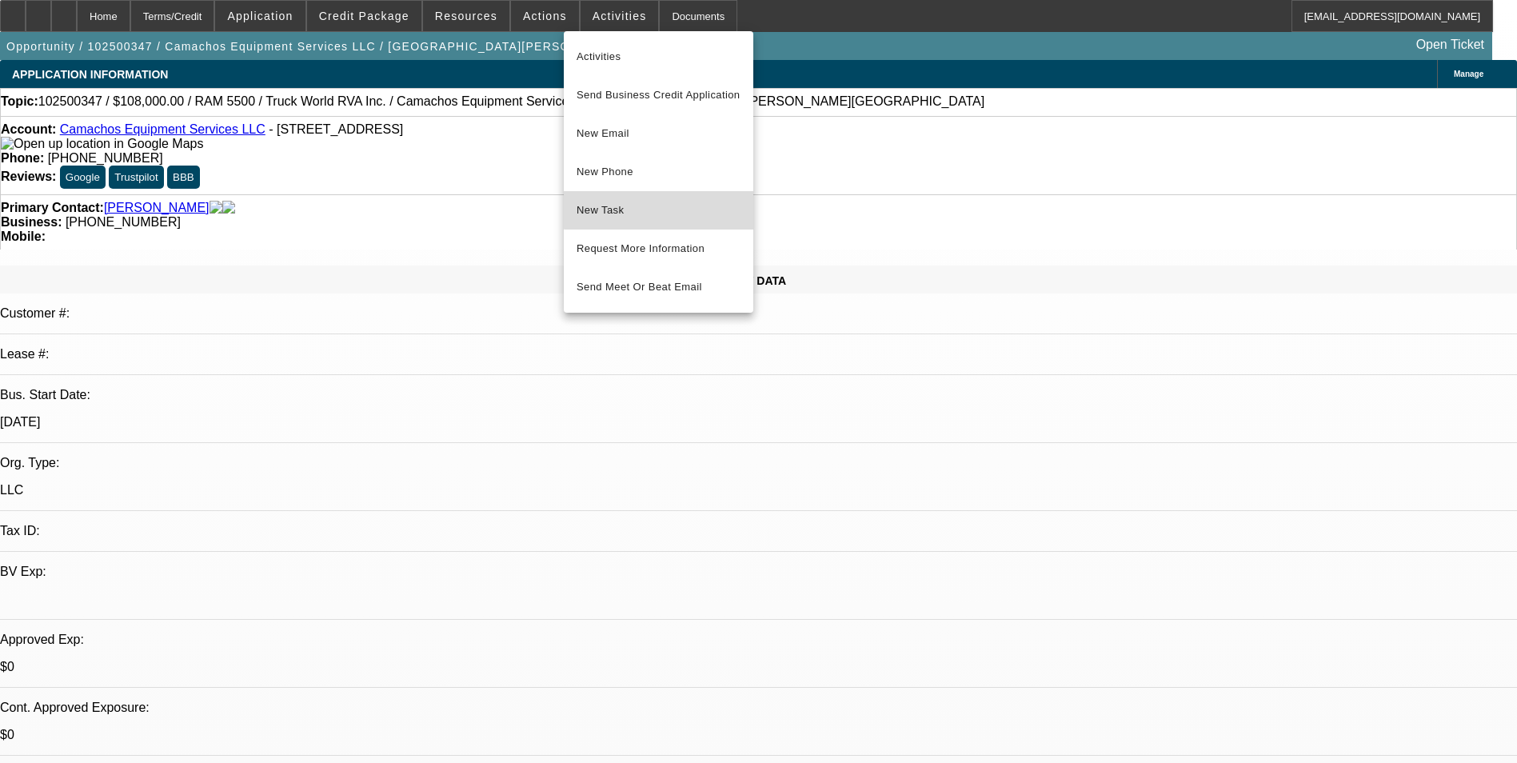
click at [677, 195] on button "New Task" at bounding box center [658, 210] width 189 height 38
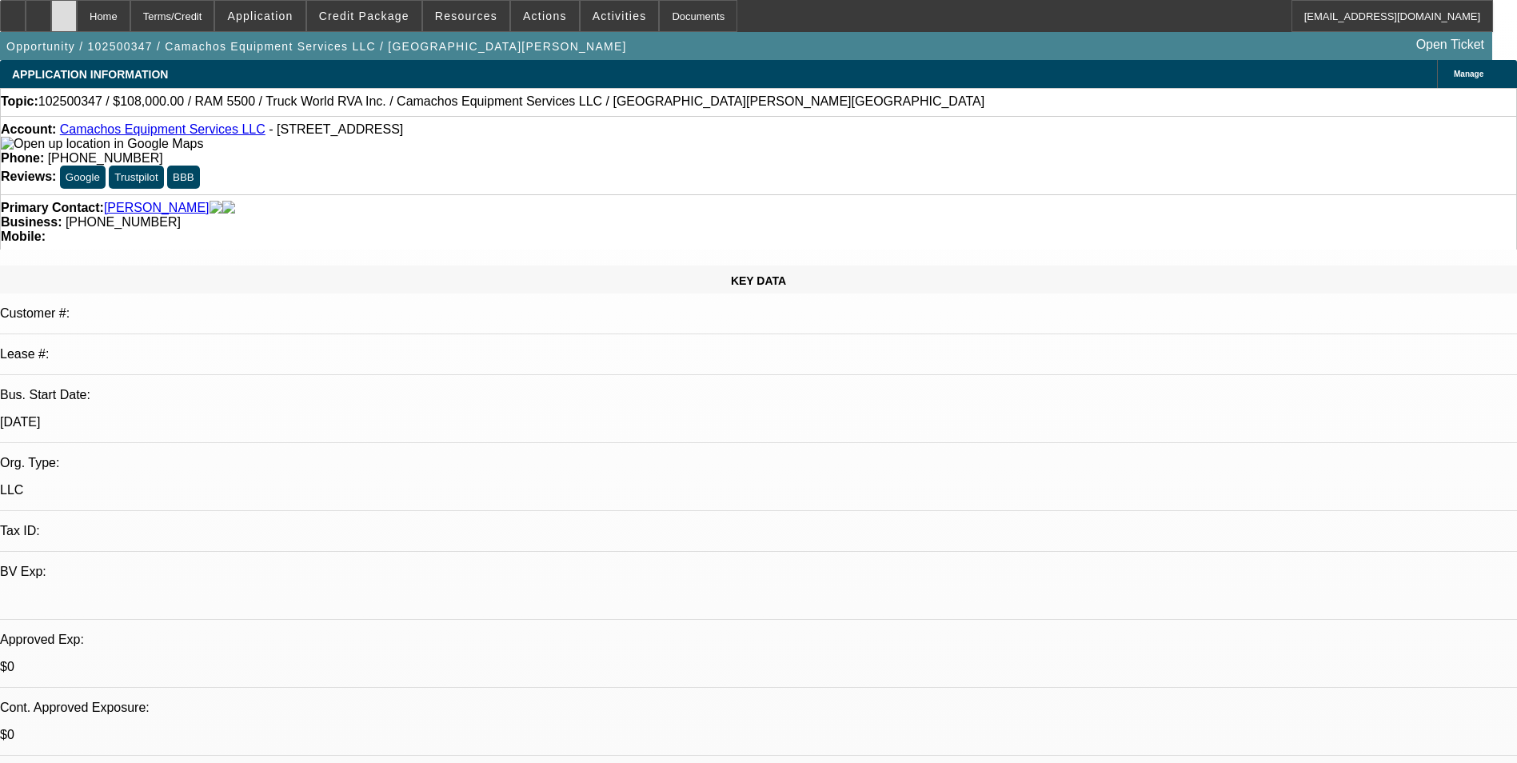
drag, startPoint x: 98, startPoint y: 11, endPoint x: 111, endPoint y: 11, distance: 12.8
click at [64, 10] on icon at bounding box center [64, 10] width 0 height 0
select select "0"
select select "2"
select select "0.1"
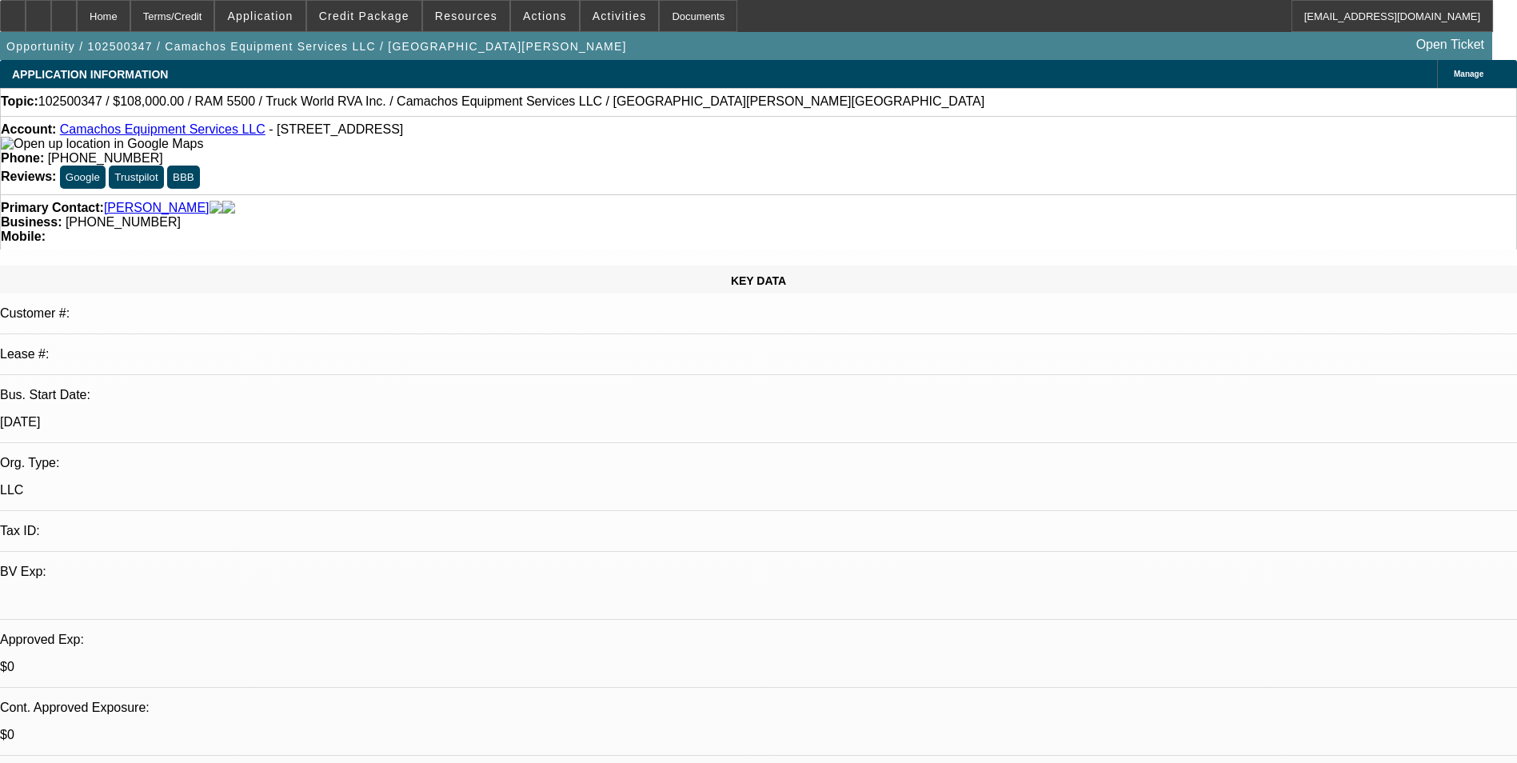
select select "1"
select select "2"
select select "4"
click at [370, 20] on span "Credit Package" at bounding box center [364, 16] width 90 height 13
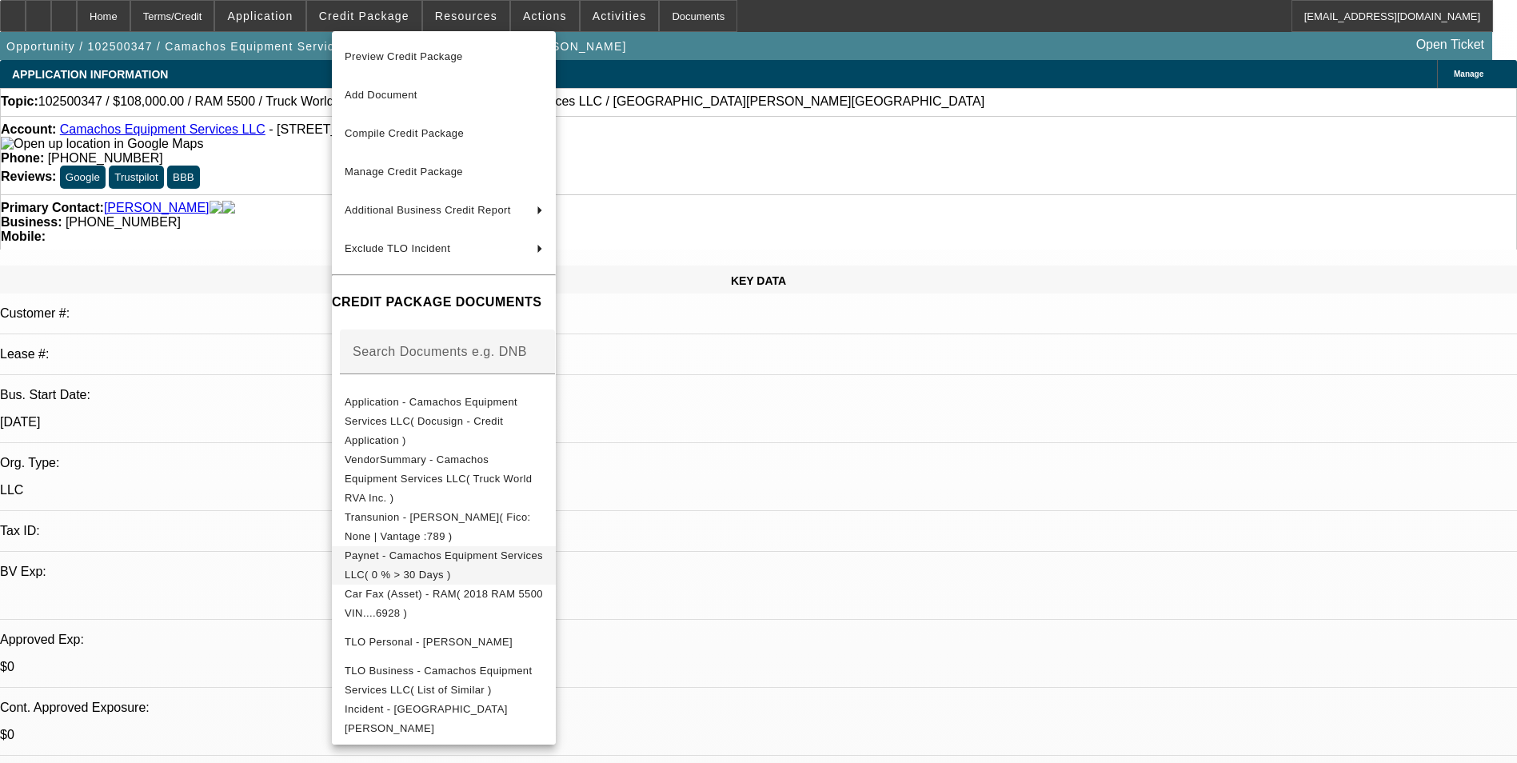
click at [516, 546] on span "Paynet - Camachos Equipment Services LLC( 0 % > 30 Days )" at bounding box center [444, 565] width 198 height 38
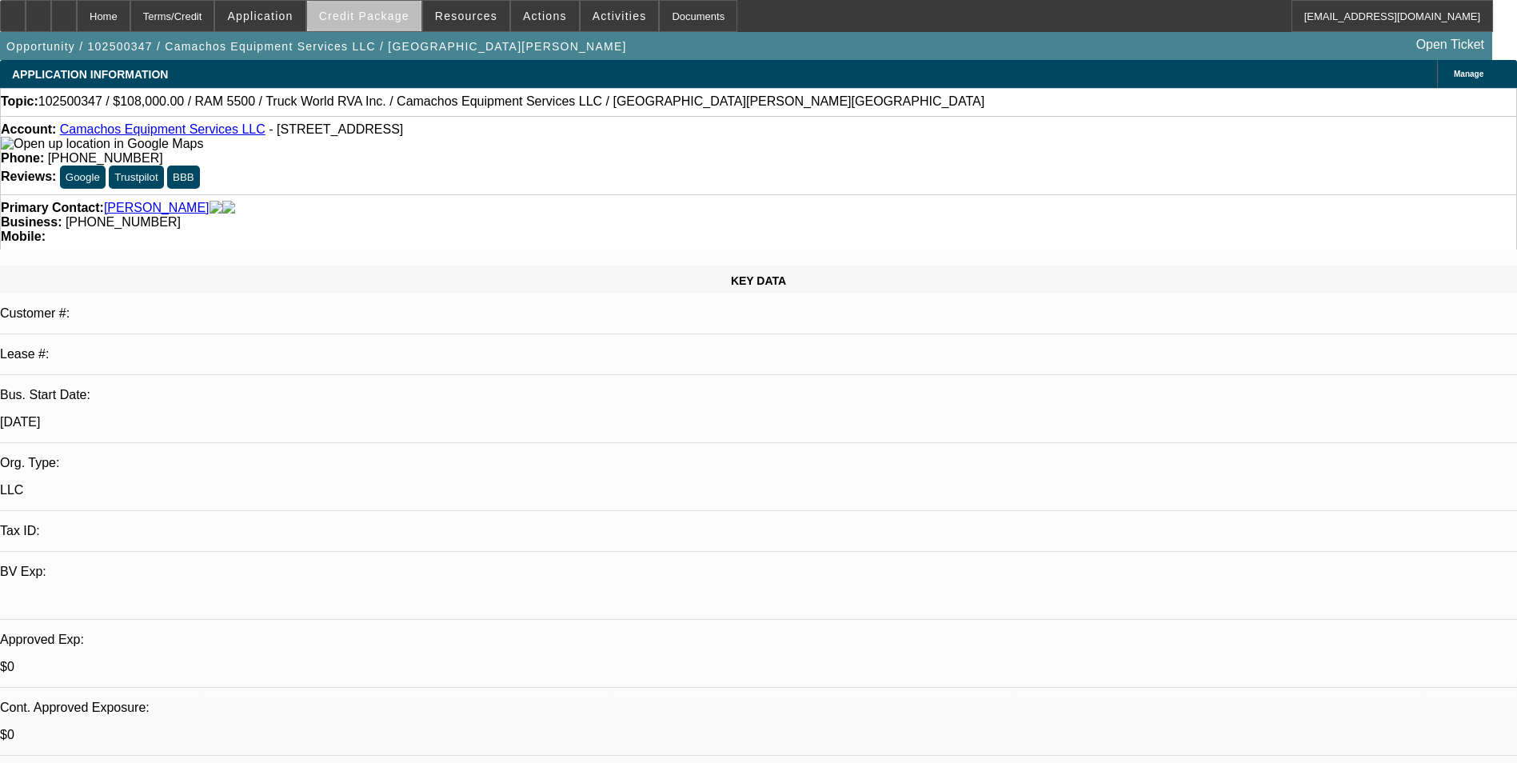
click at [390, 16] on span "Credit Package" at bounding box center [364, 16] width 90 height 13
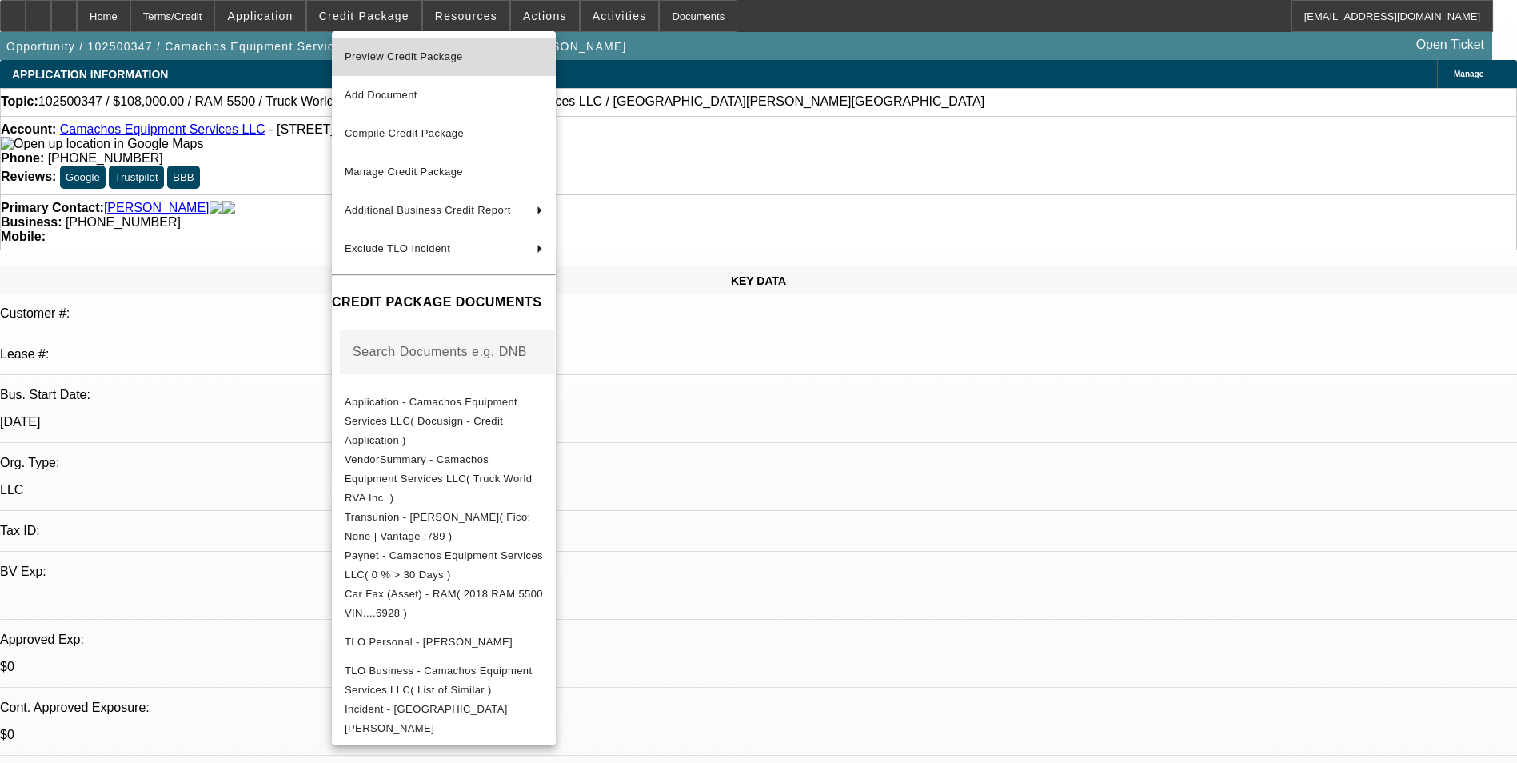
click at [419, 49] on span "Preview Credit Package" at bounding box center [444, 56] width 198 height 19
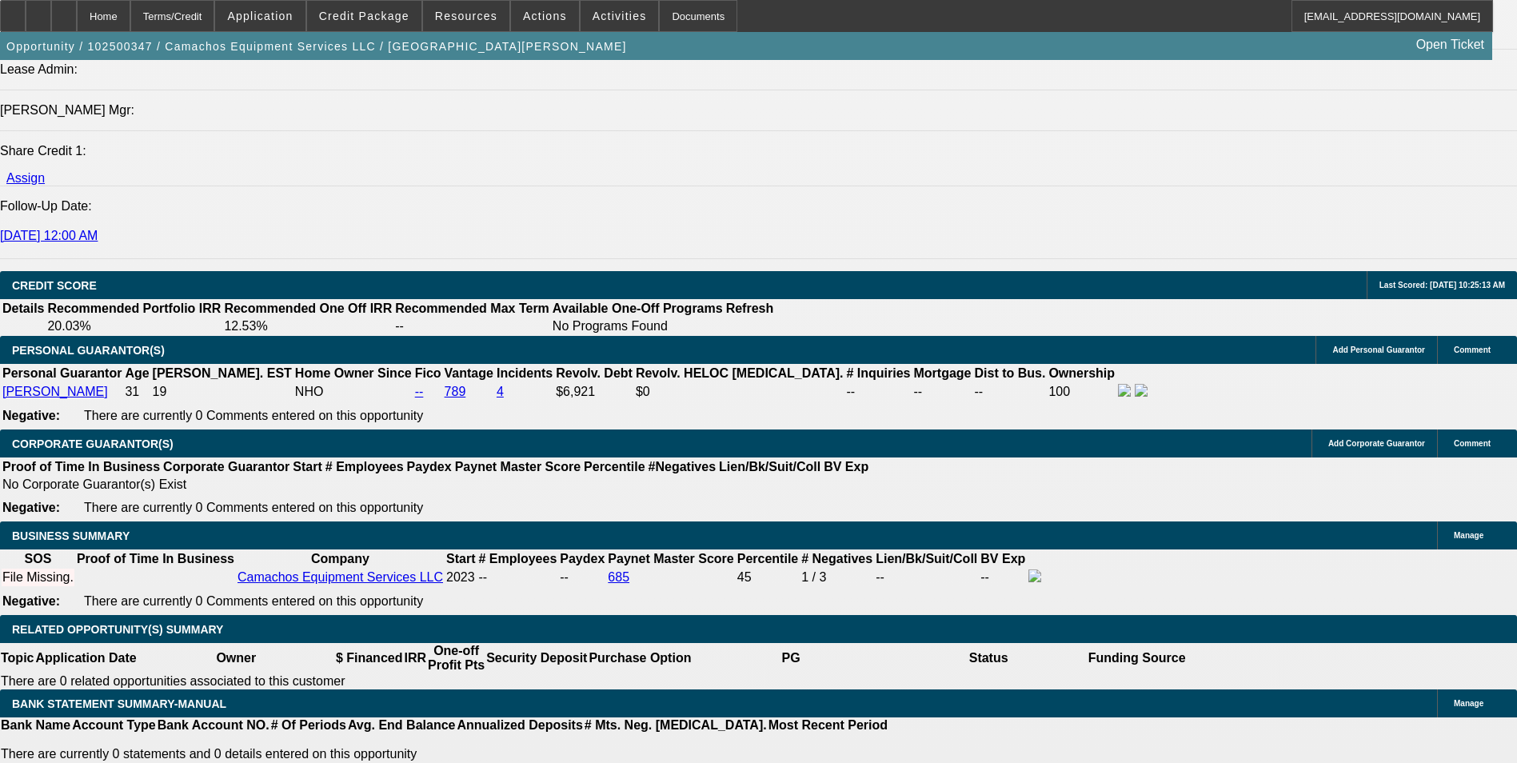
scroll to position [1999, 0]
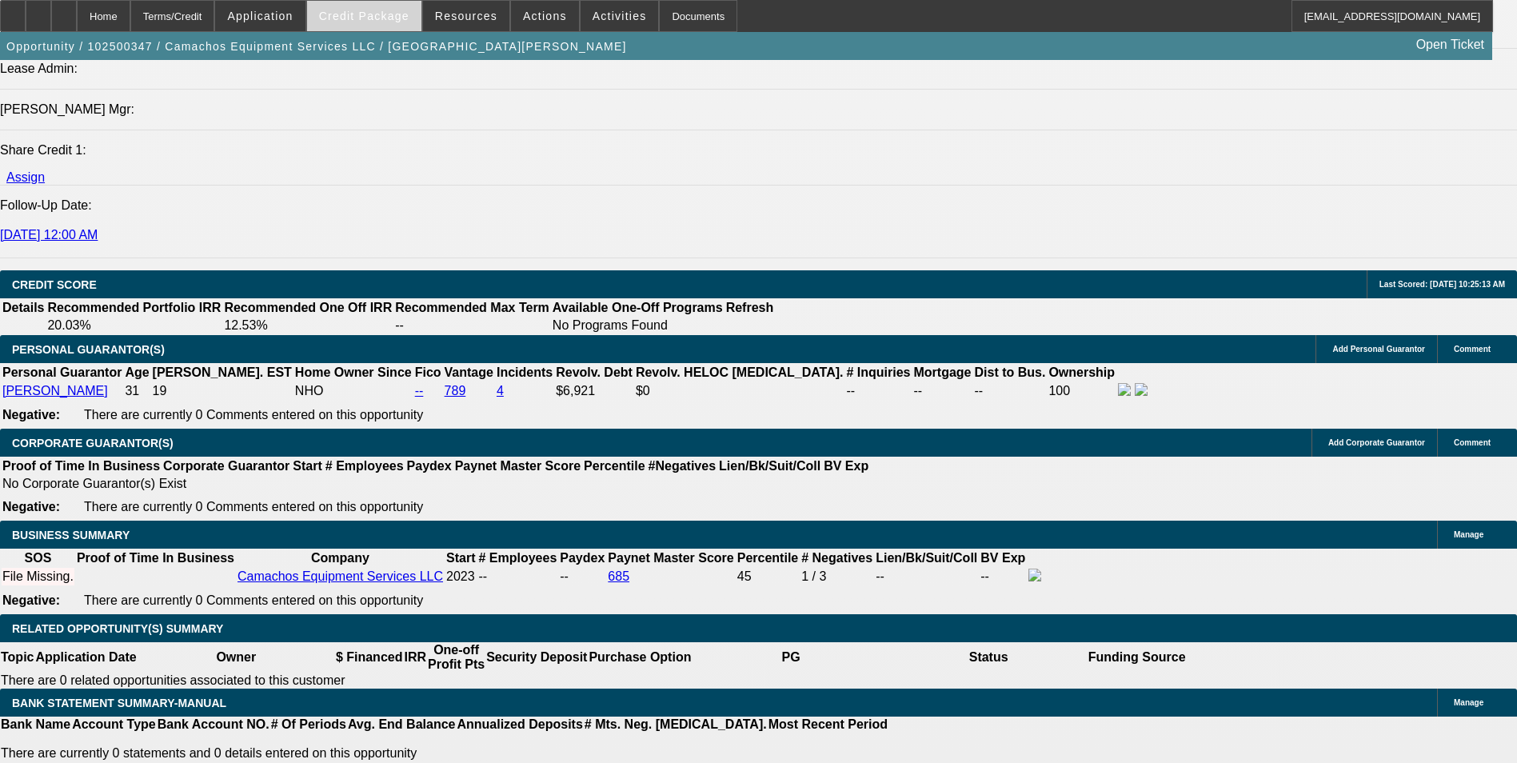
click at [392, 22] on span "Credit Package" at bounding box center [364, 16] width 90 height 13
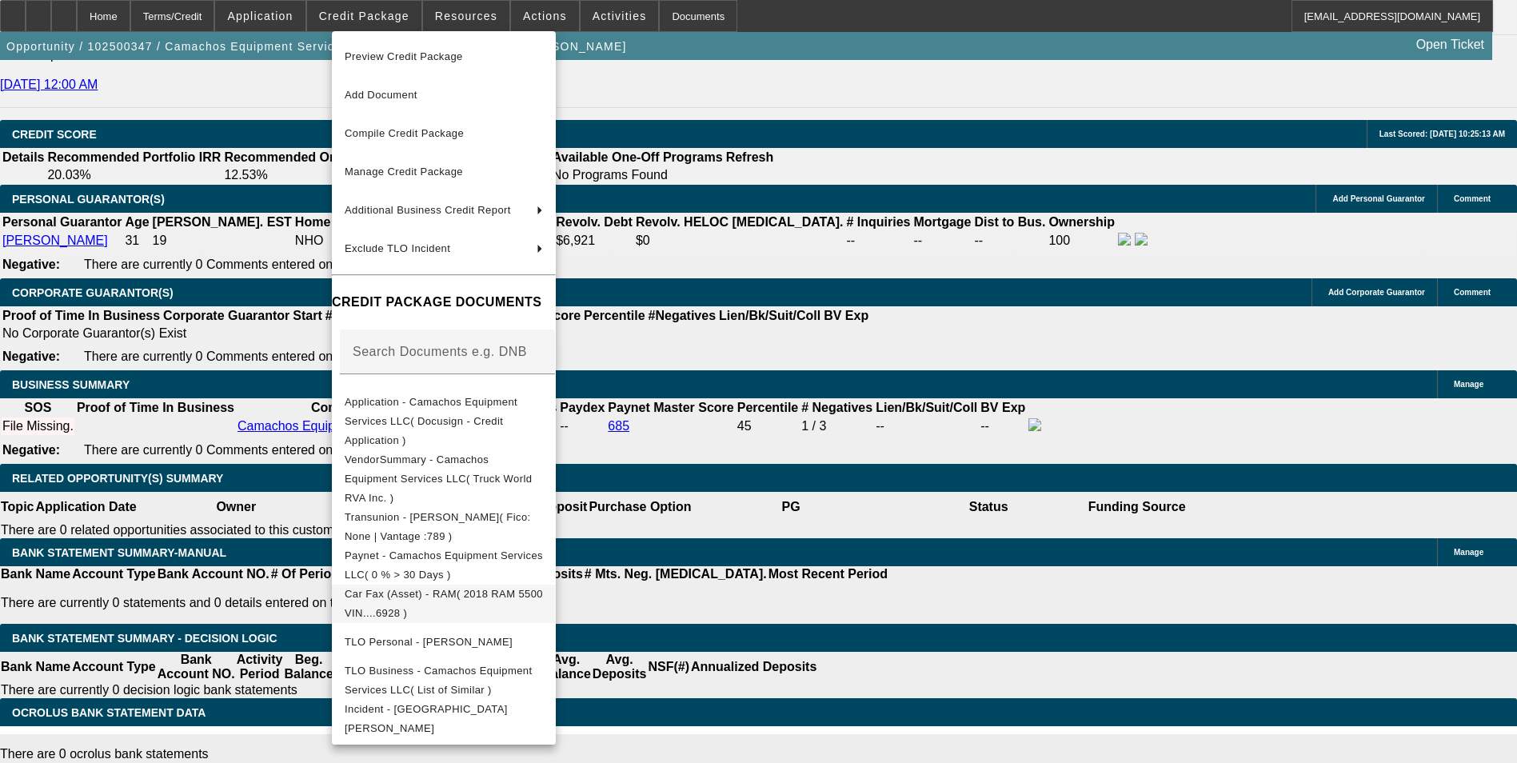
scroll to position [2159, 0]
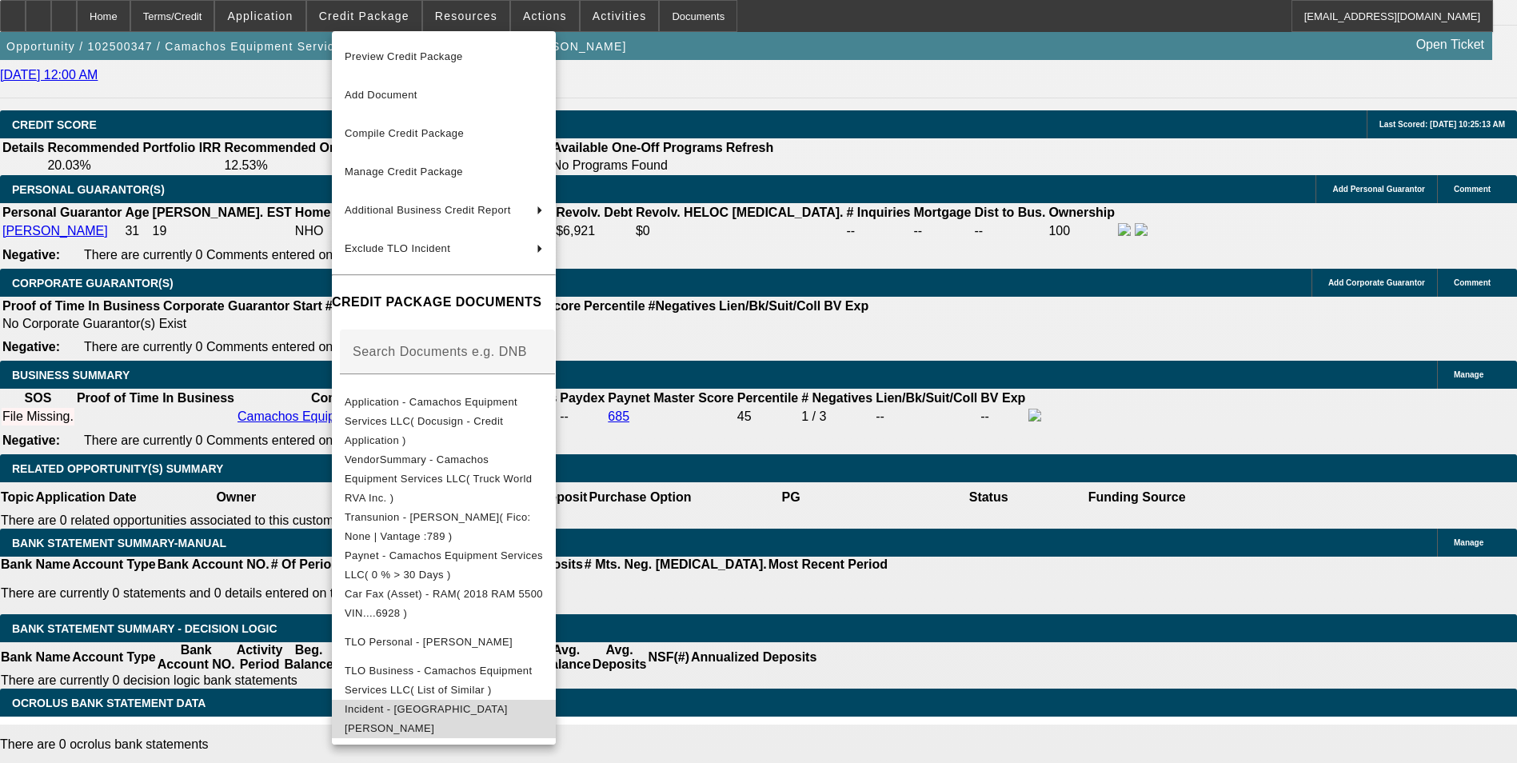
click at [478, 700] on span "Incident - Camacho, Jose" at bounding box center [444, 719] width 198 height 38
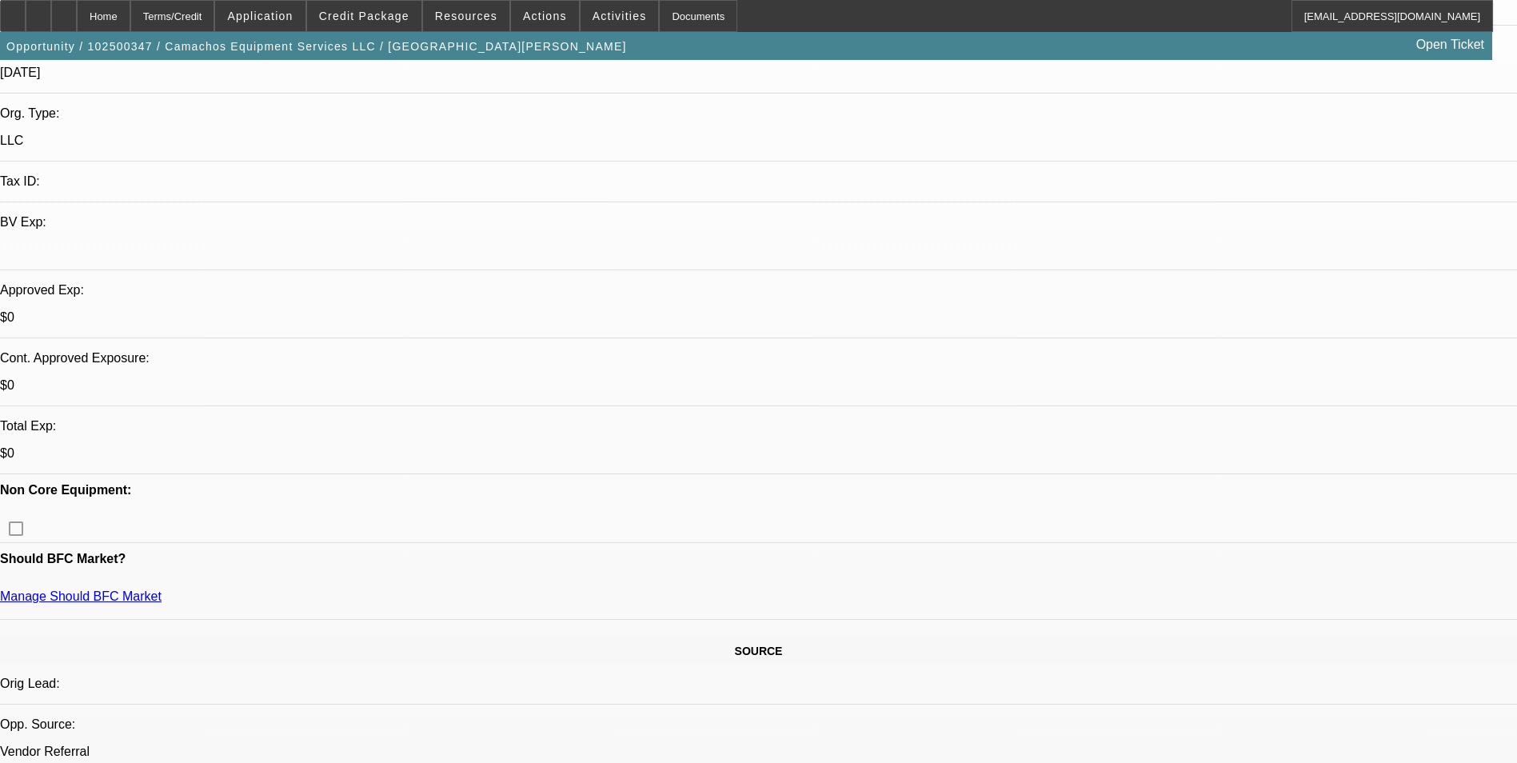
scroll to position [560, 0]
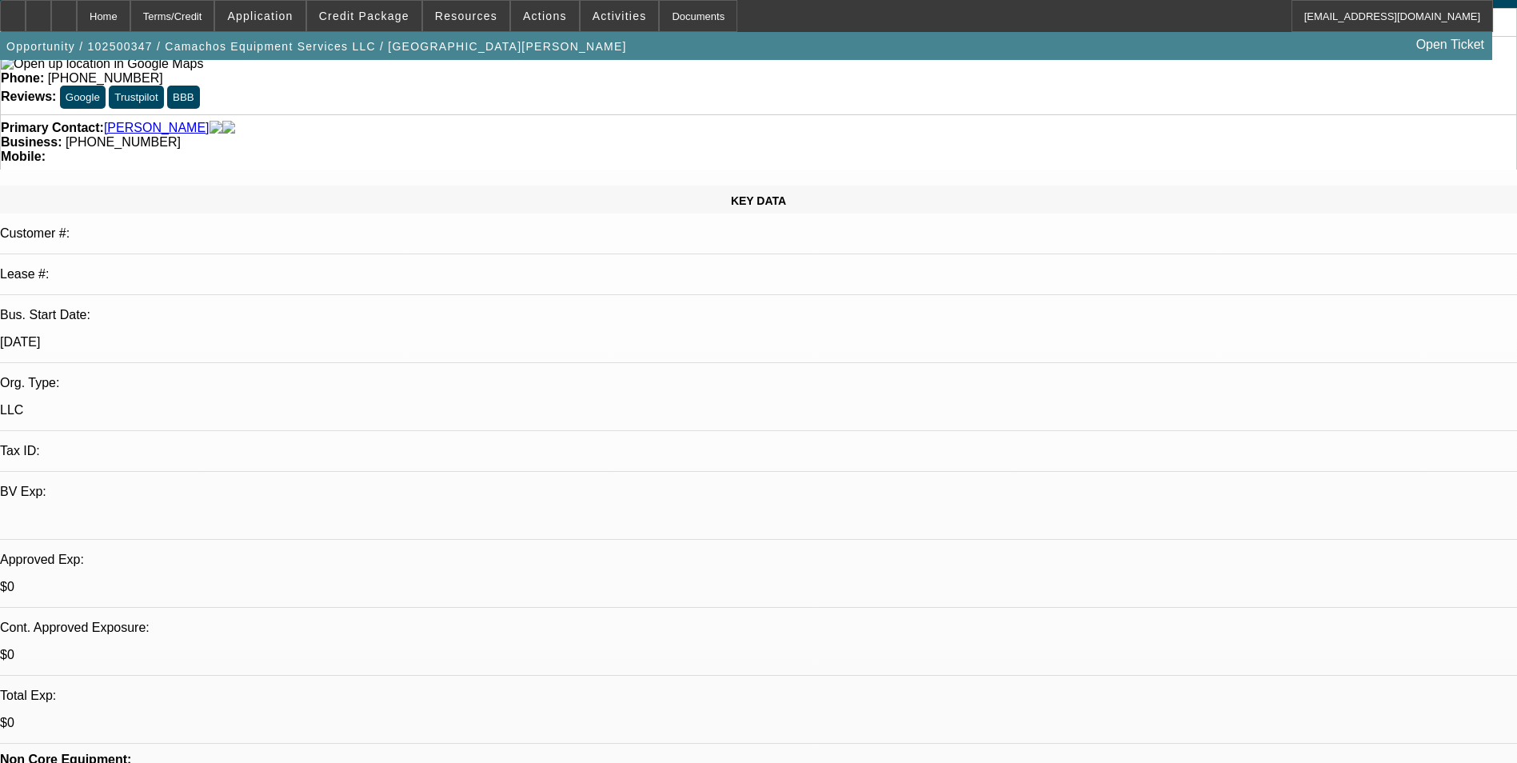
scroll to position [0, 0]
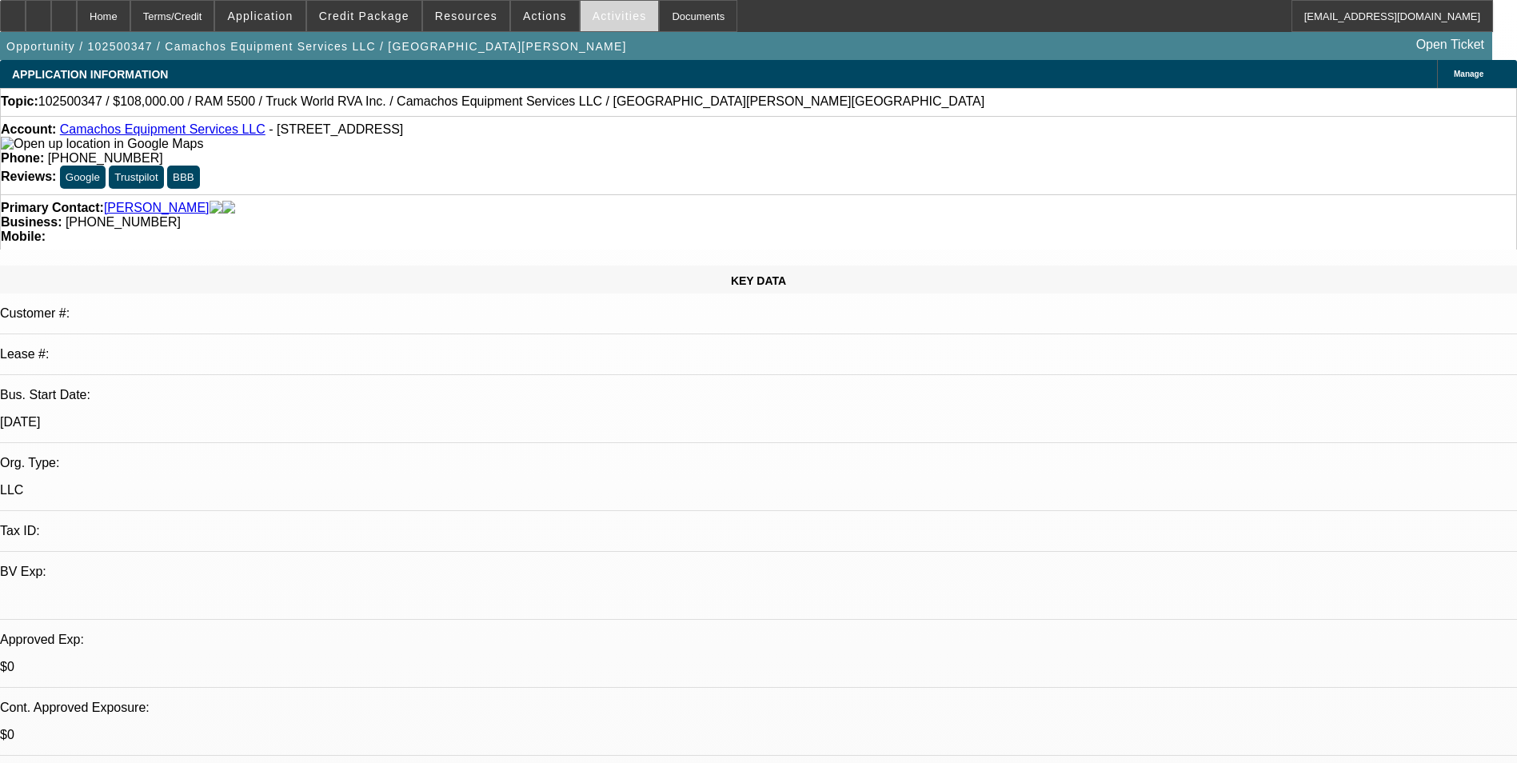
click at [592, 15] on span "Activities" at bounding box center [619, 16] width 54 height 13
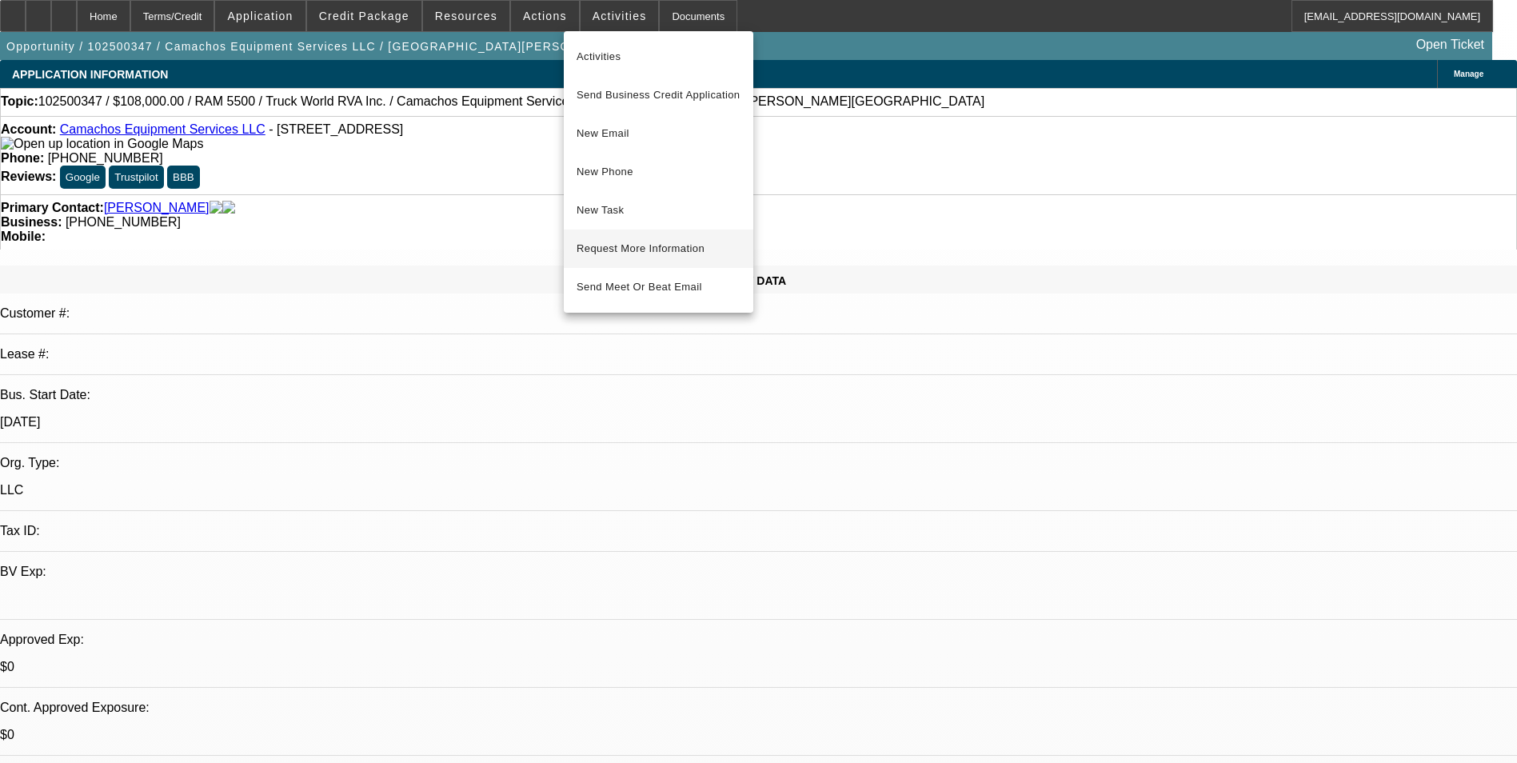
click at [631, 252] on span "Request More Information" at bounding box center [658, 248] width 164 height 19
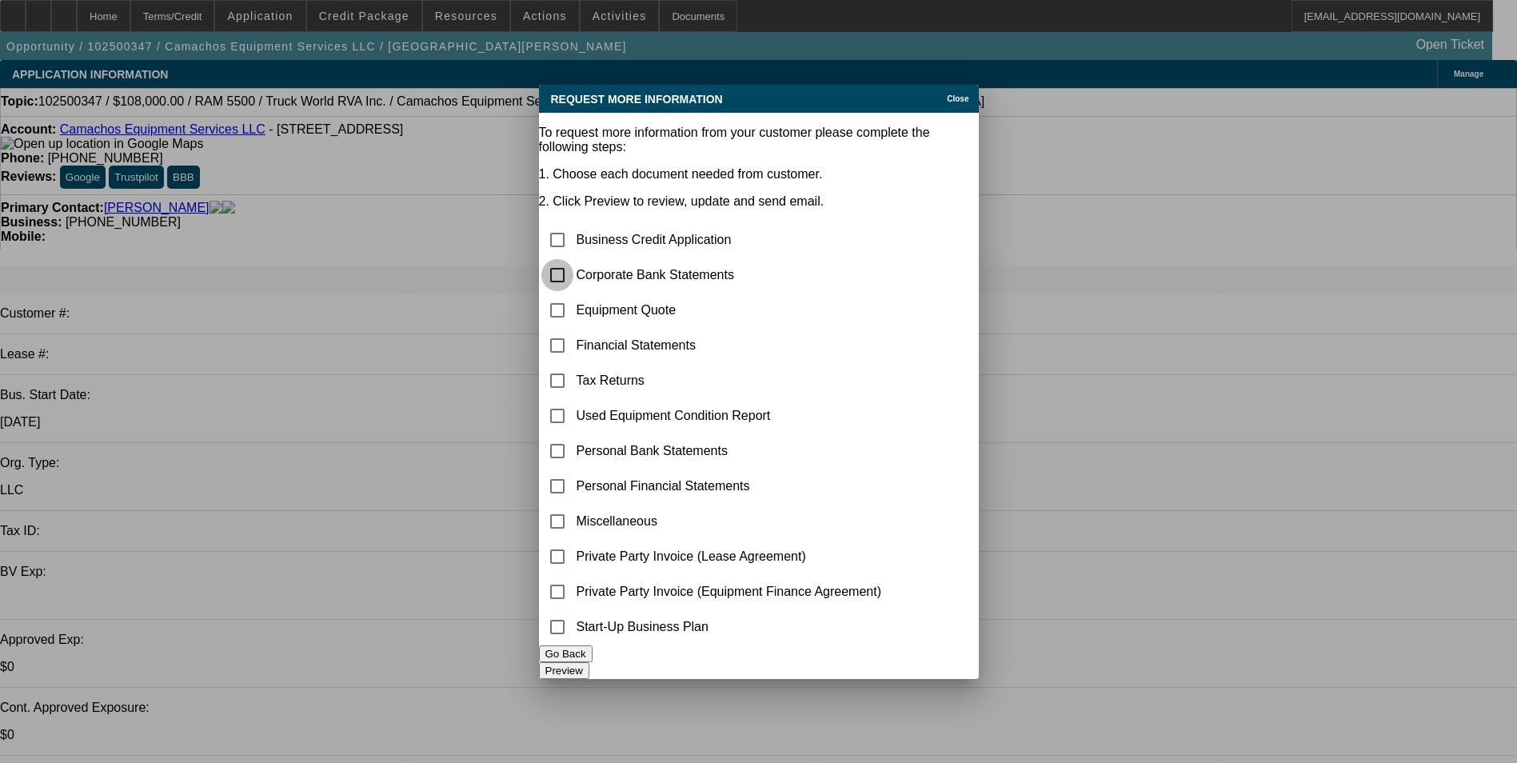
click at [573, 259] on input "checkbox" at bounding box center [557, 275] width 32 height 32
checkbox input "true"
click at [573, 505] on input "checkbox" at bounding box center [557, 521] width 32 height 32
checkbox input "true"
click at [589, 662] on button "Preview" at bounding box center [564, 670] width 50 height 17
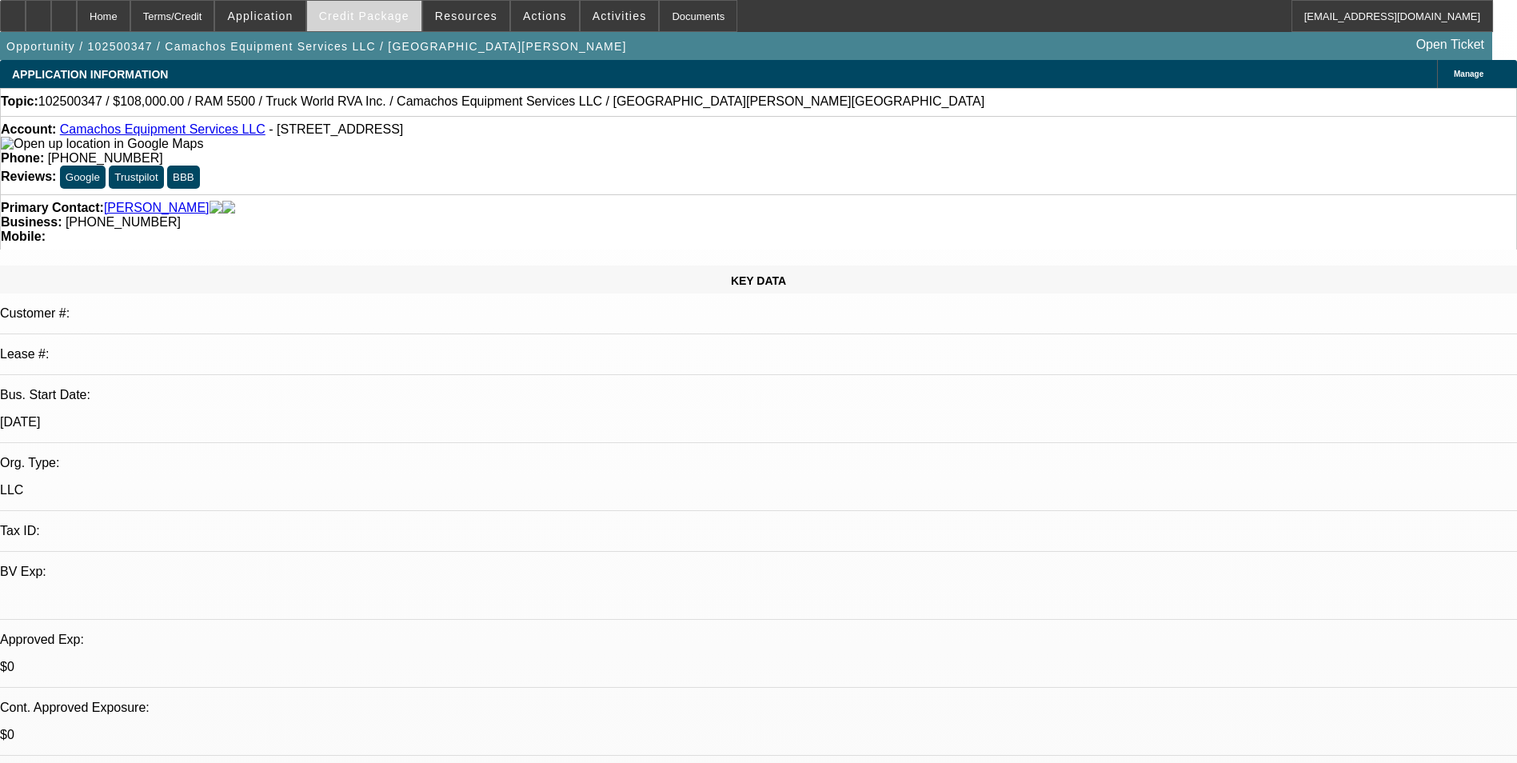
click at [350, 12] on span "Credit Package" at bounding box center [364, 16] width 90 height 13
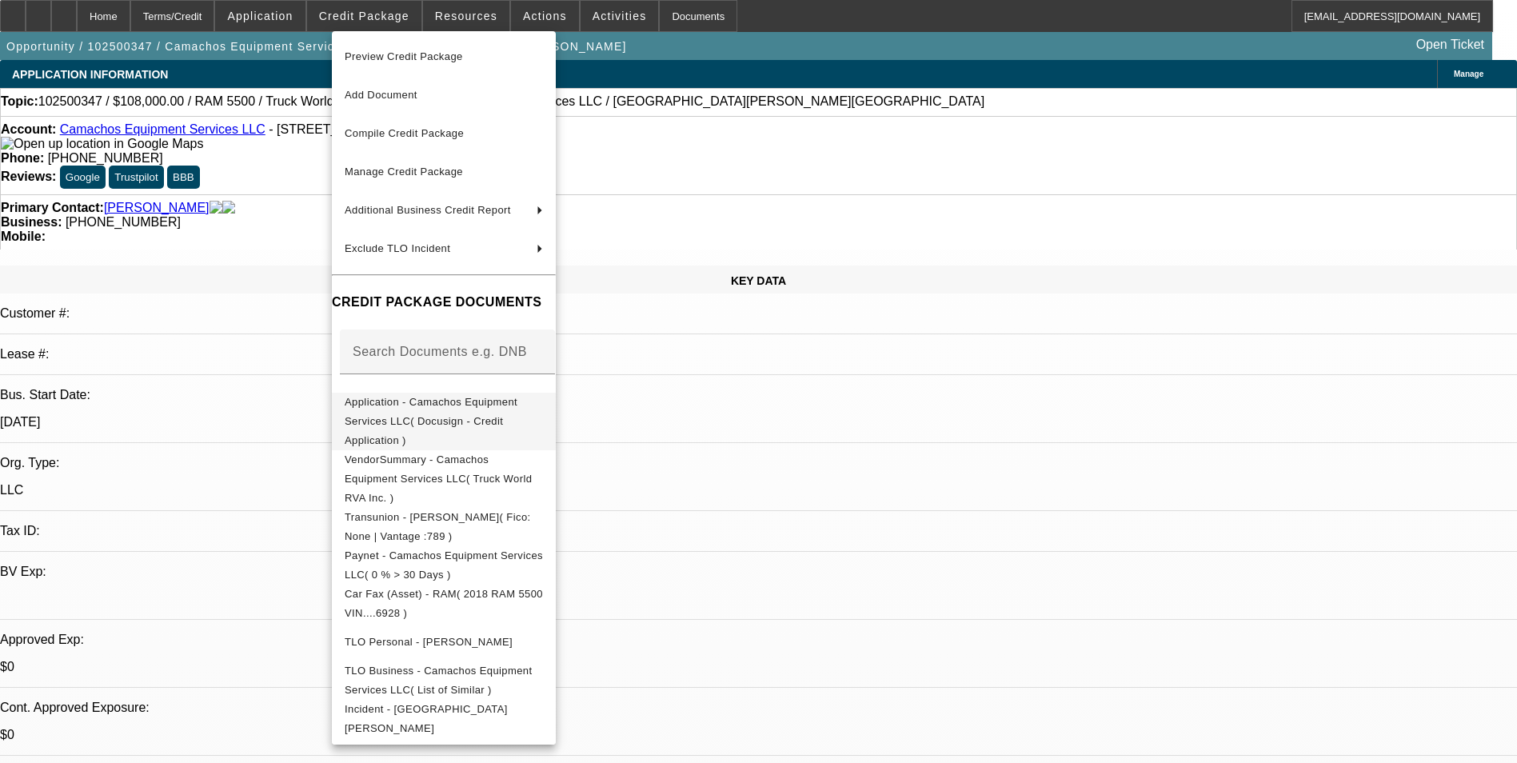
click at [459, 405] on span "Application - Camachos Equipment Services LLC( Docusign - Credit Application )" at bounding box center [431, 421] width 173 height 50
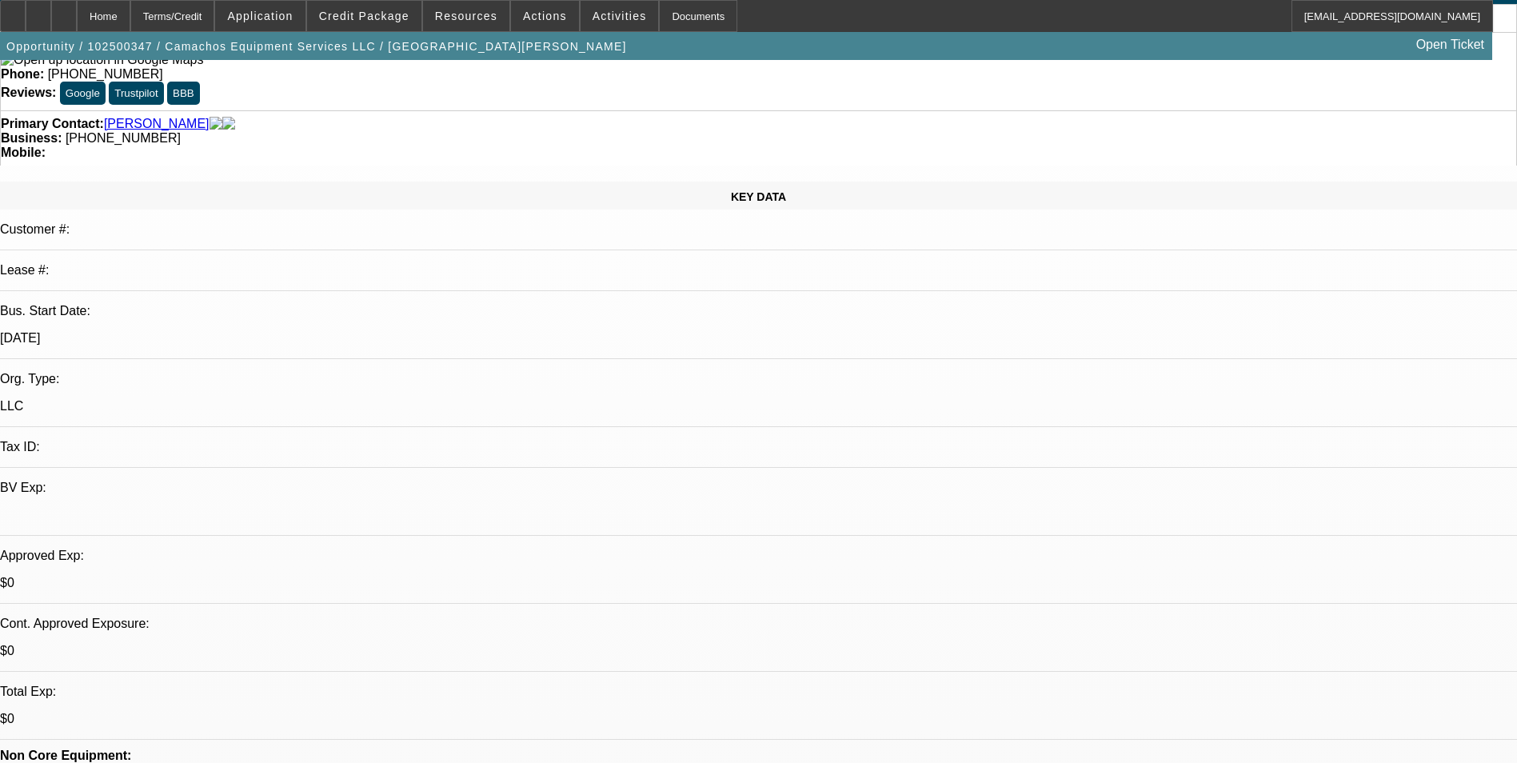
scroll to position [80, 0]
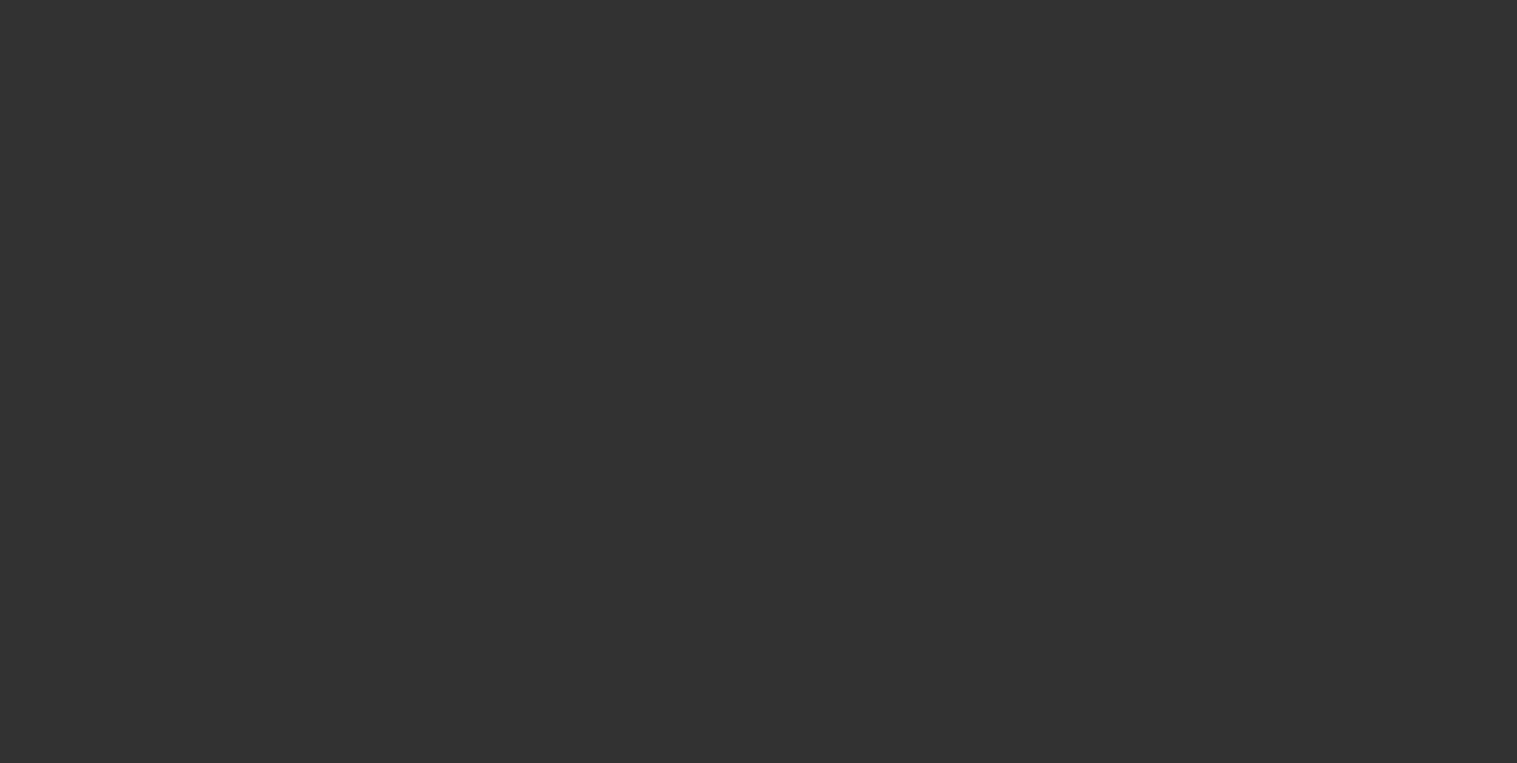
scroll to position [0, 0]
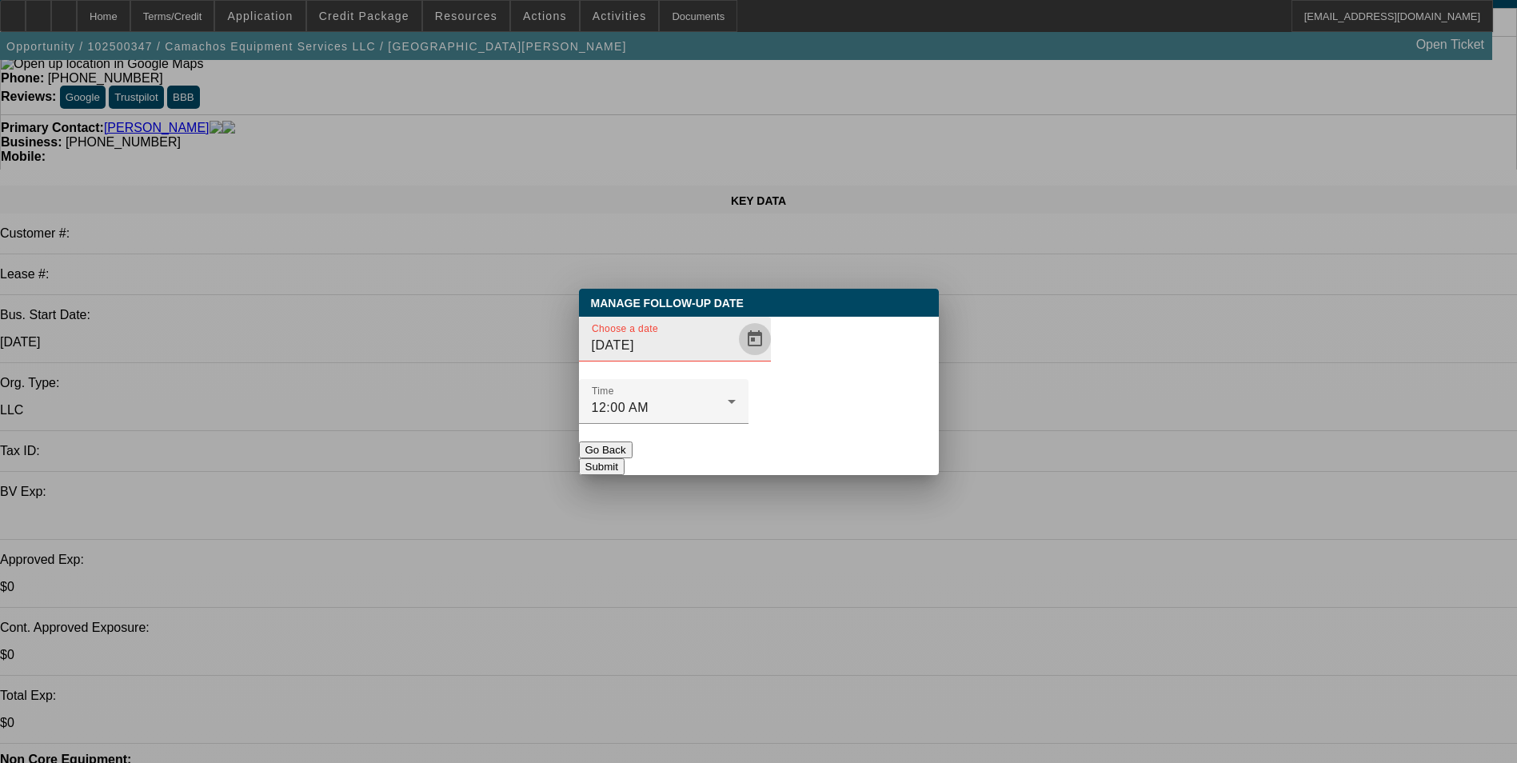
click at [736, 358] on span "Open calendar" at bounding box center [755, 339] width 38 height 38
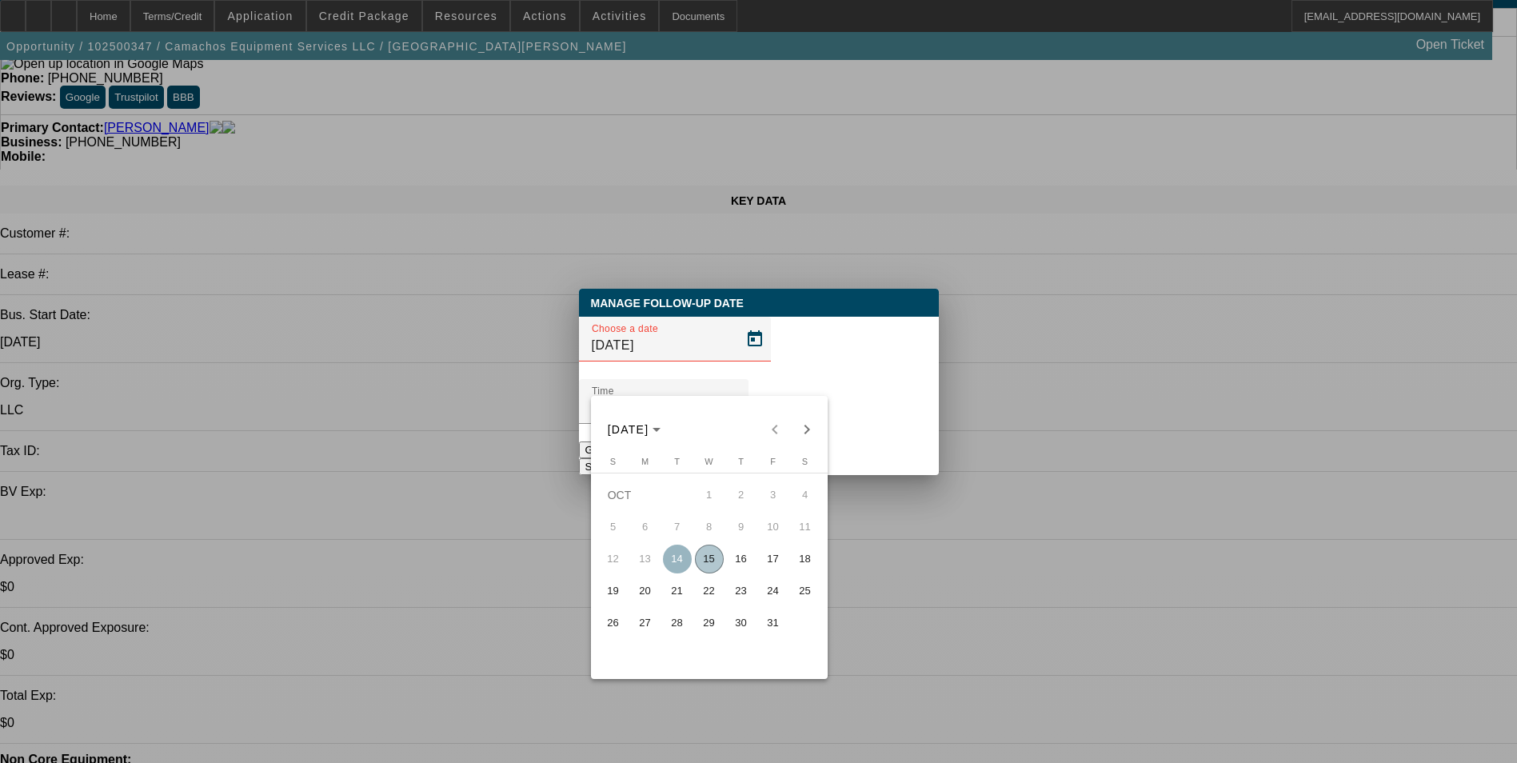
click at [710, 568] on span "15" at bounding box center [709, 558] width 29 height 29
type input "10/15/2025"
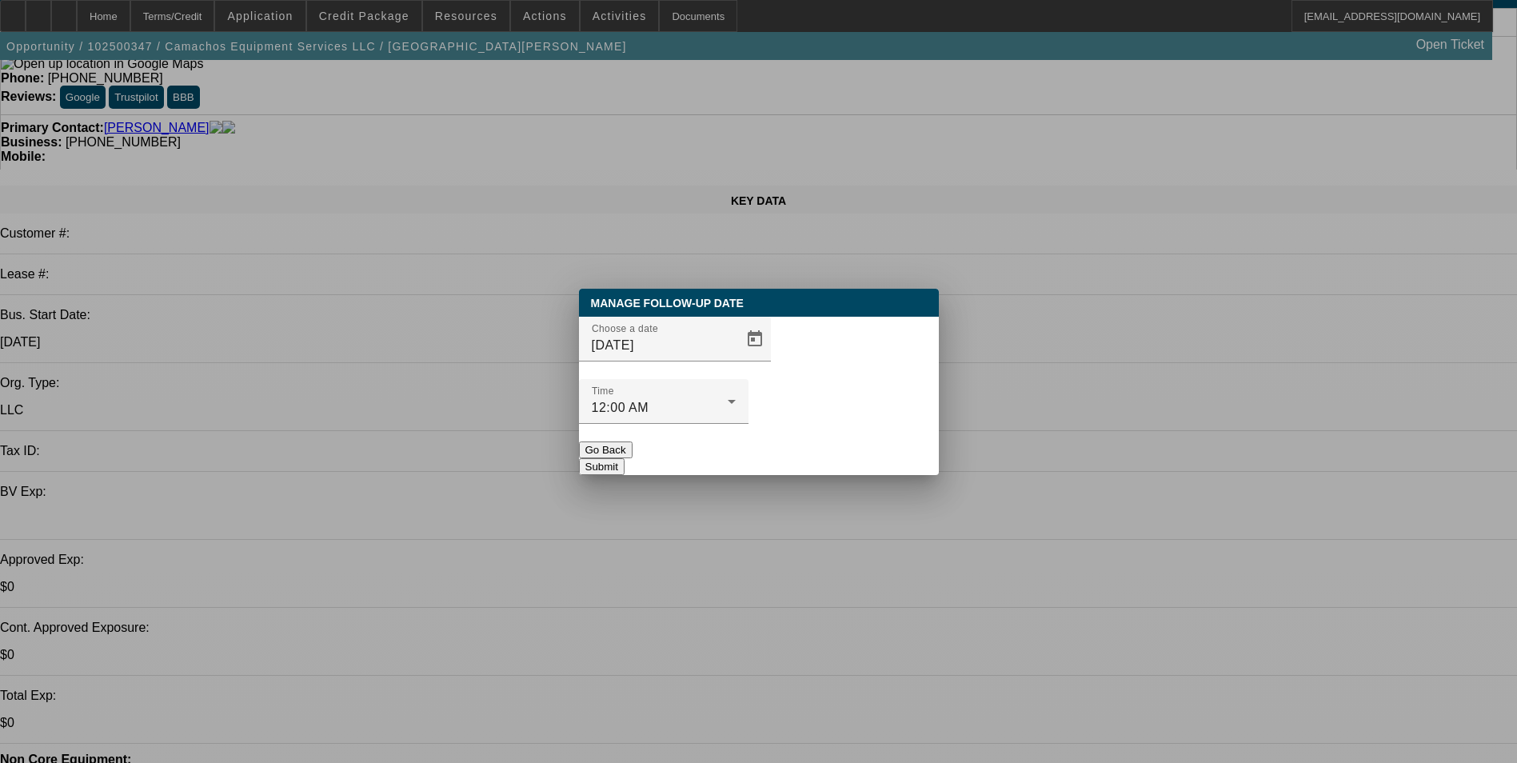
click at [624, 458] on button "Submit" at bounding box center [602, 466] width 46 height 17
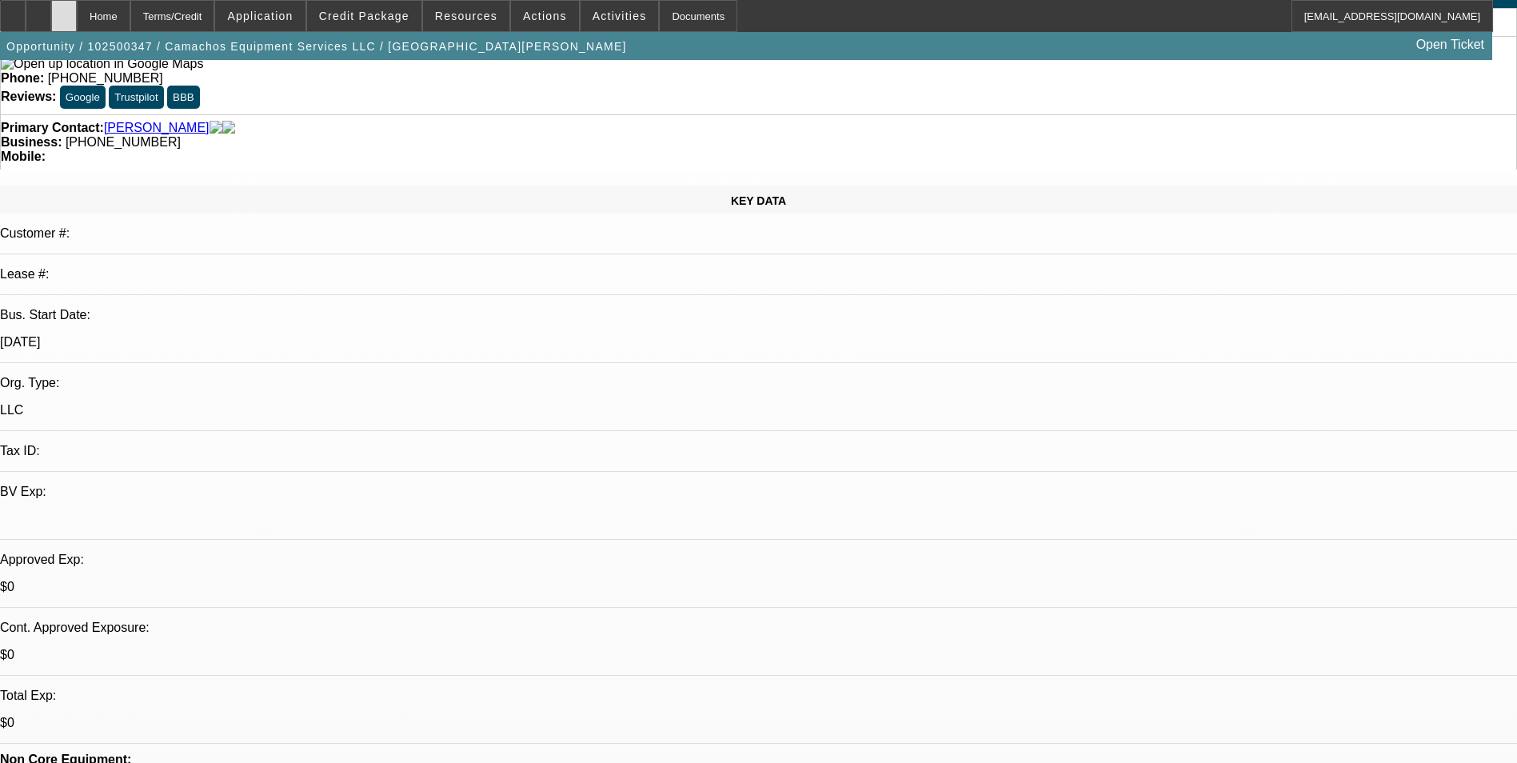
click at [77, 26] on div at bounding box center [64, 16] width 26 height 32
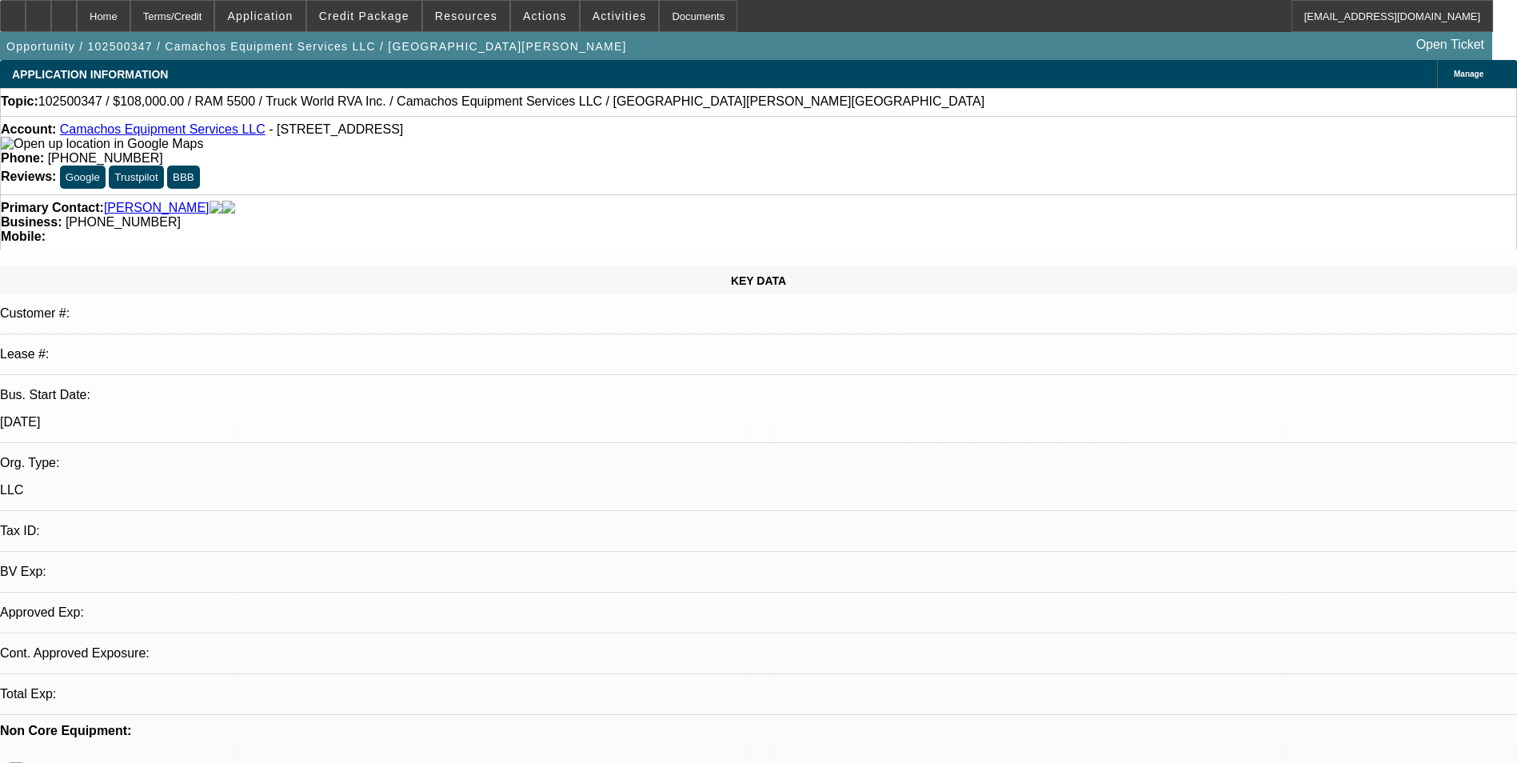
select select "0"
select select "2"
select select "0.1"
select select "4"
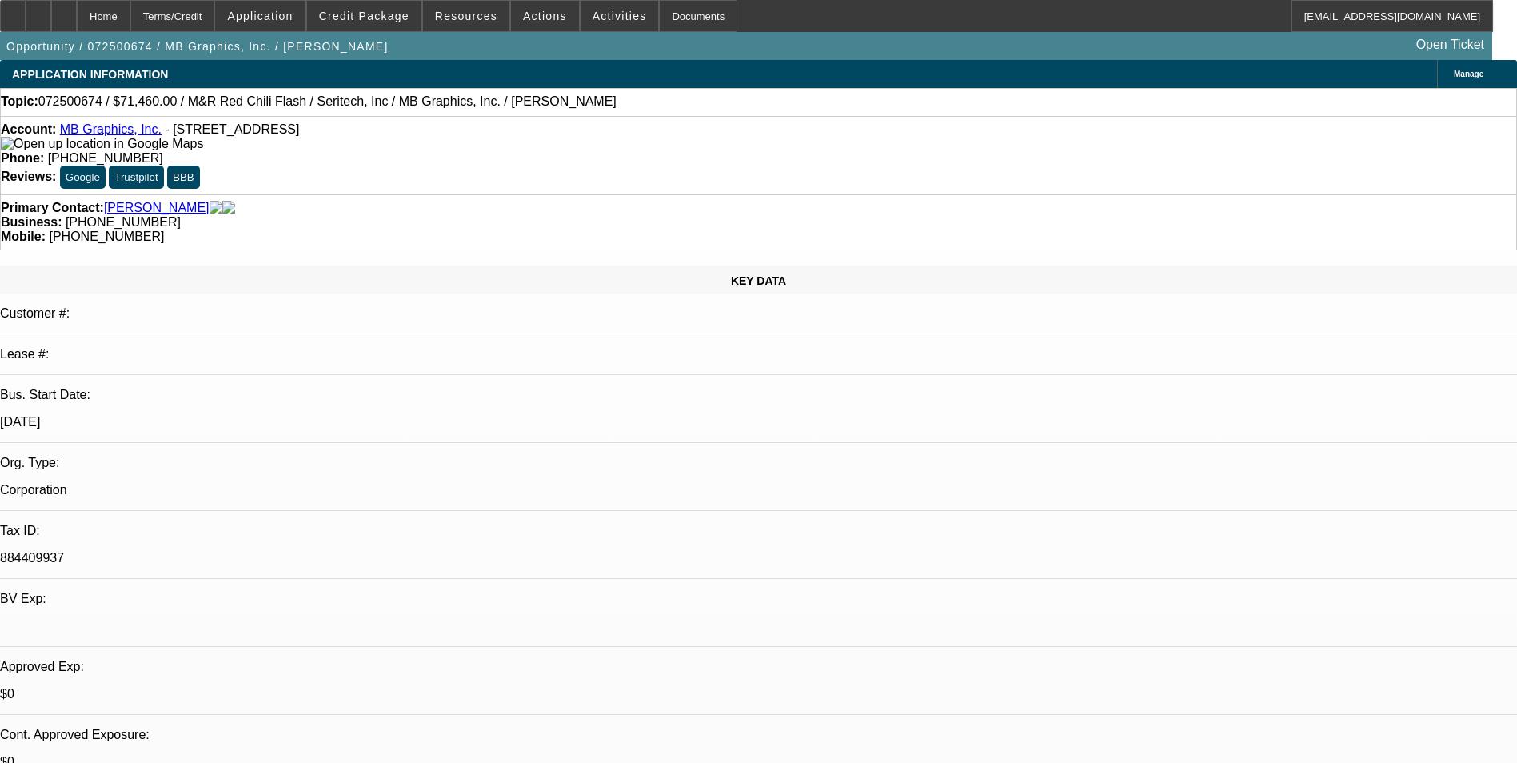
select select "0"
select select "0.1"
select select "0"
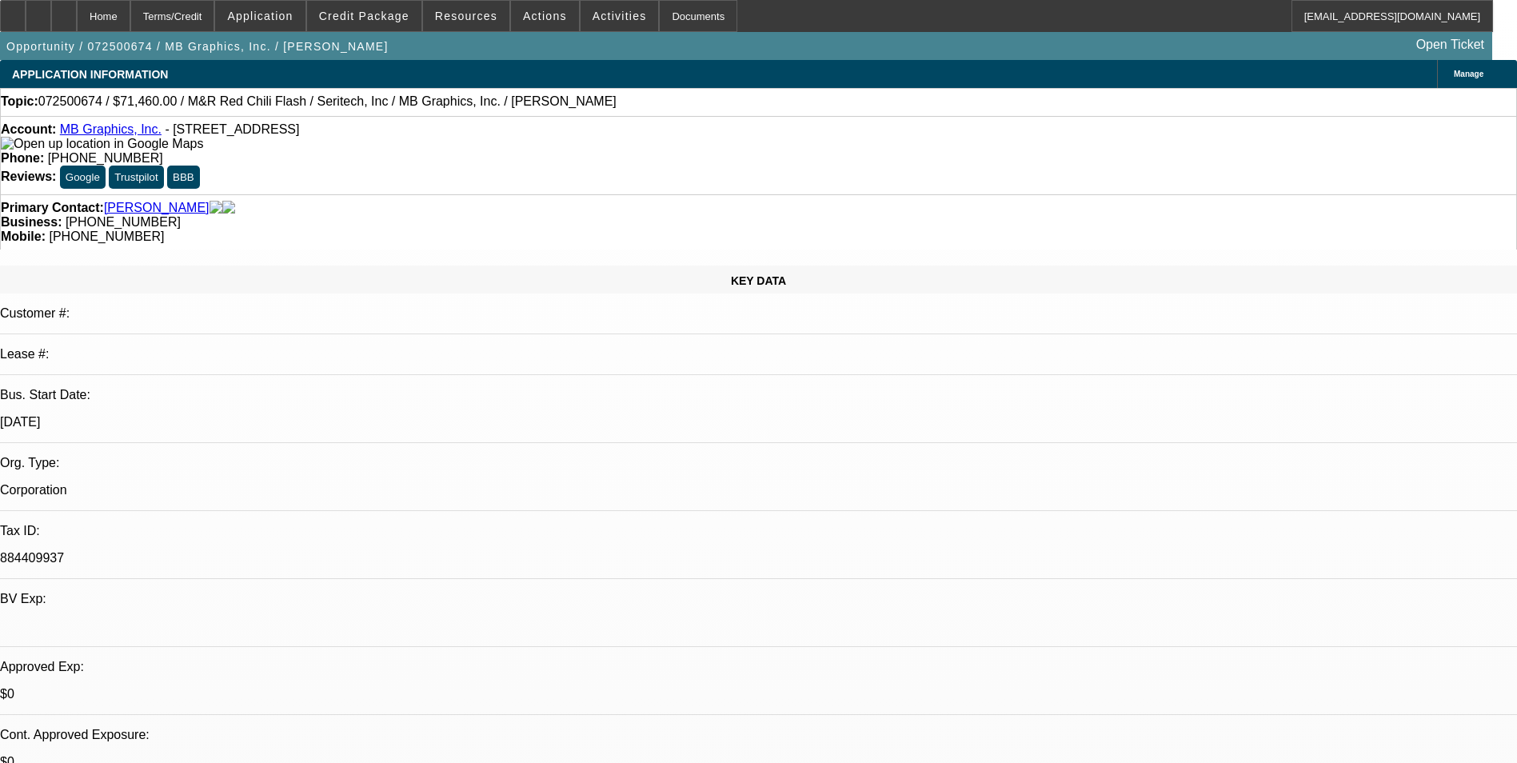
select select "0.1"
select select "0"
select select "0.1"
select select "0"
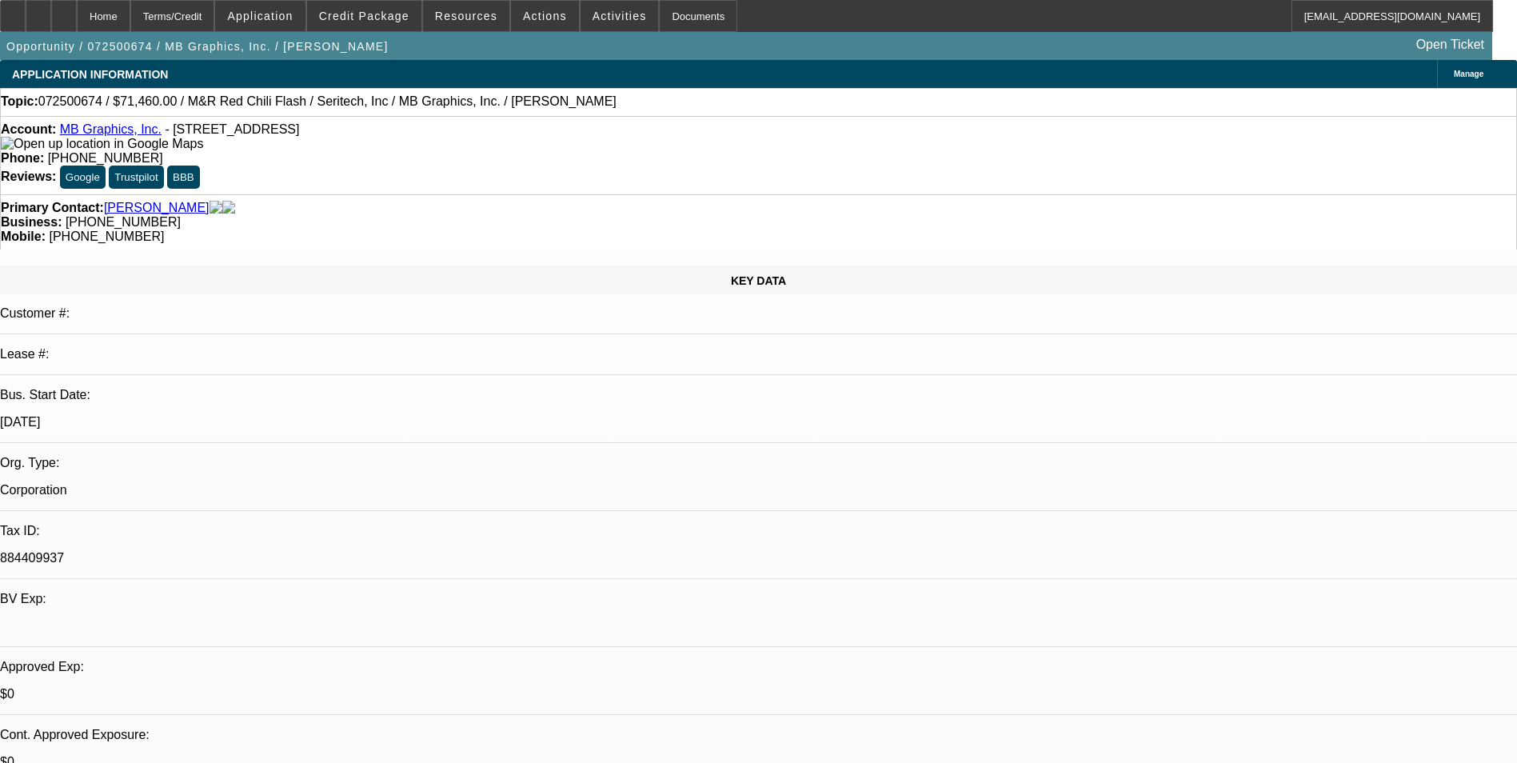
select select "0"
select select "0.1"
select select "1"
select select "5"
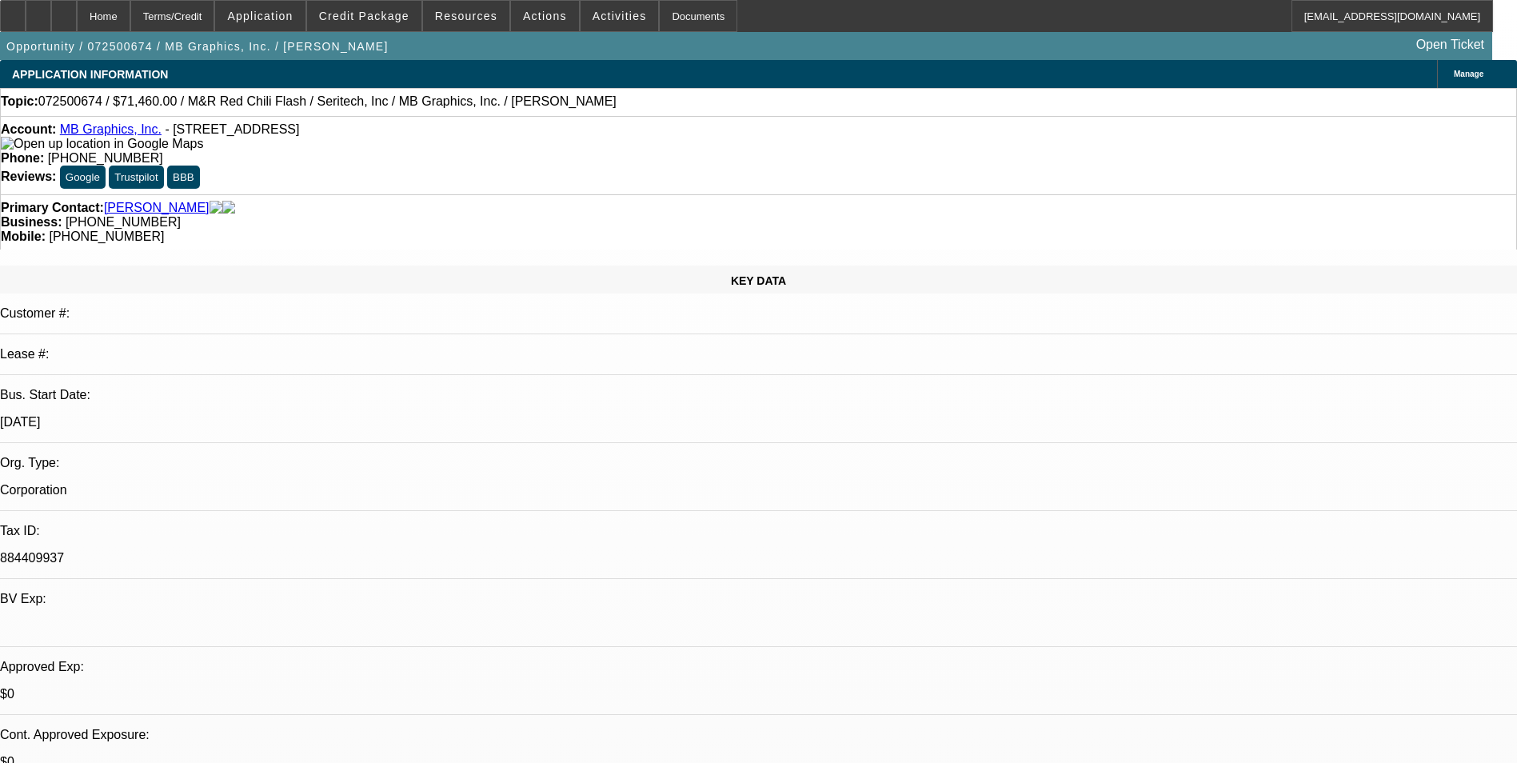
select select "1"
select select "5"
select select "1"
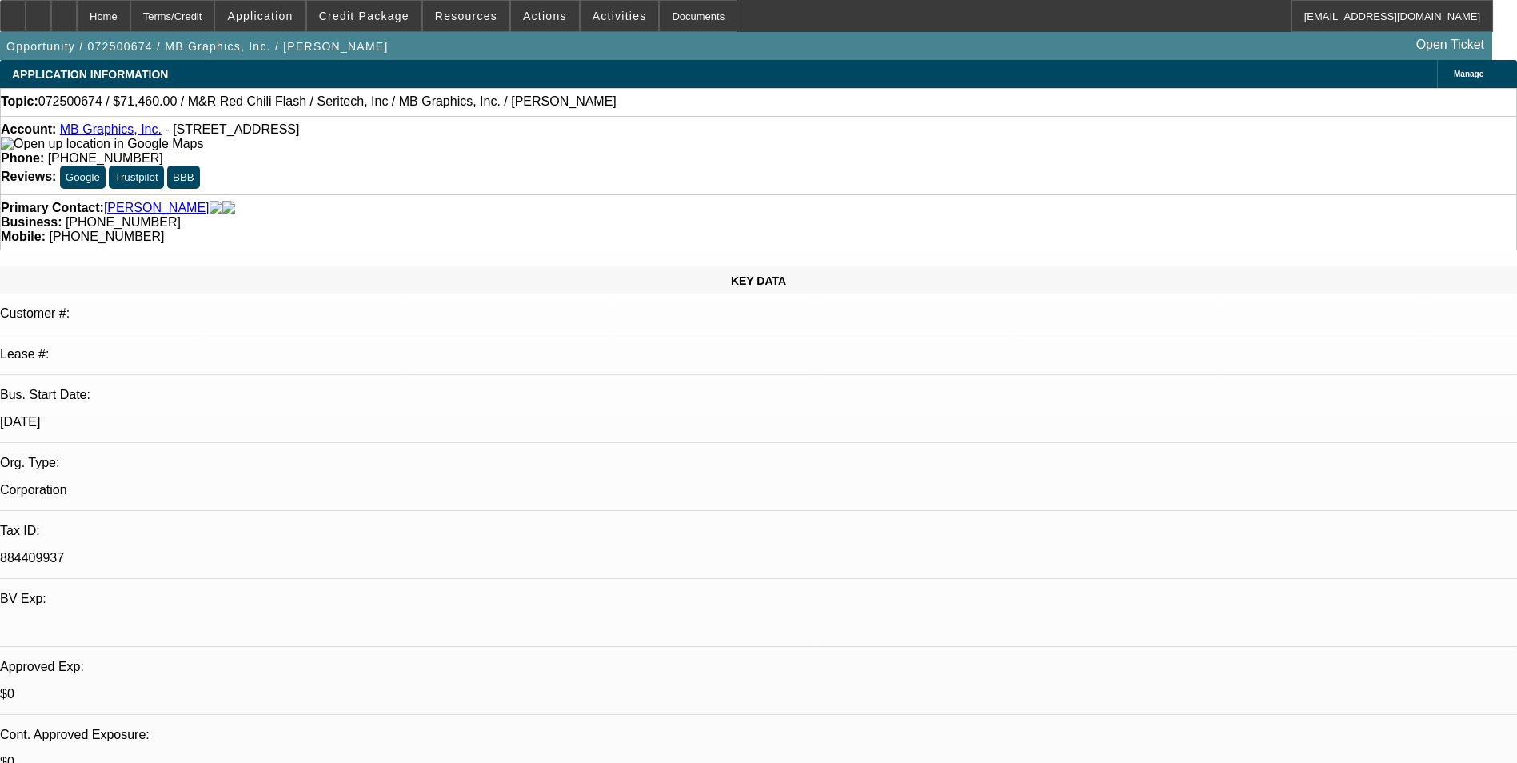
select select "5"
select select "1"
select select "5"
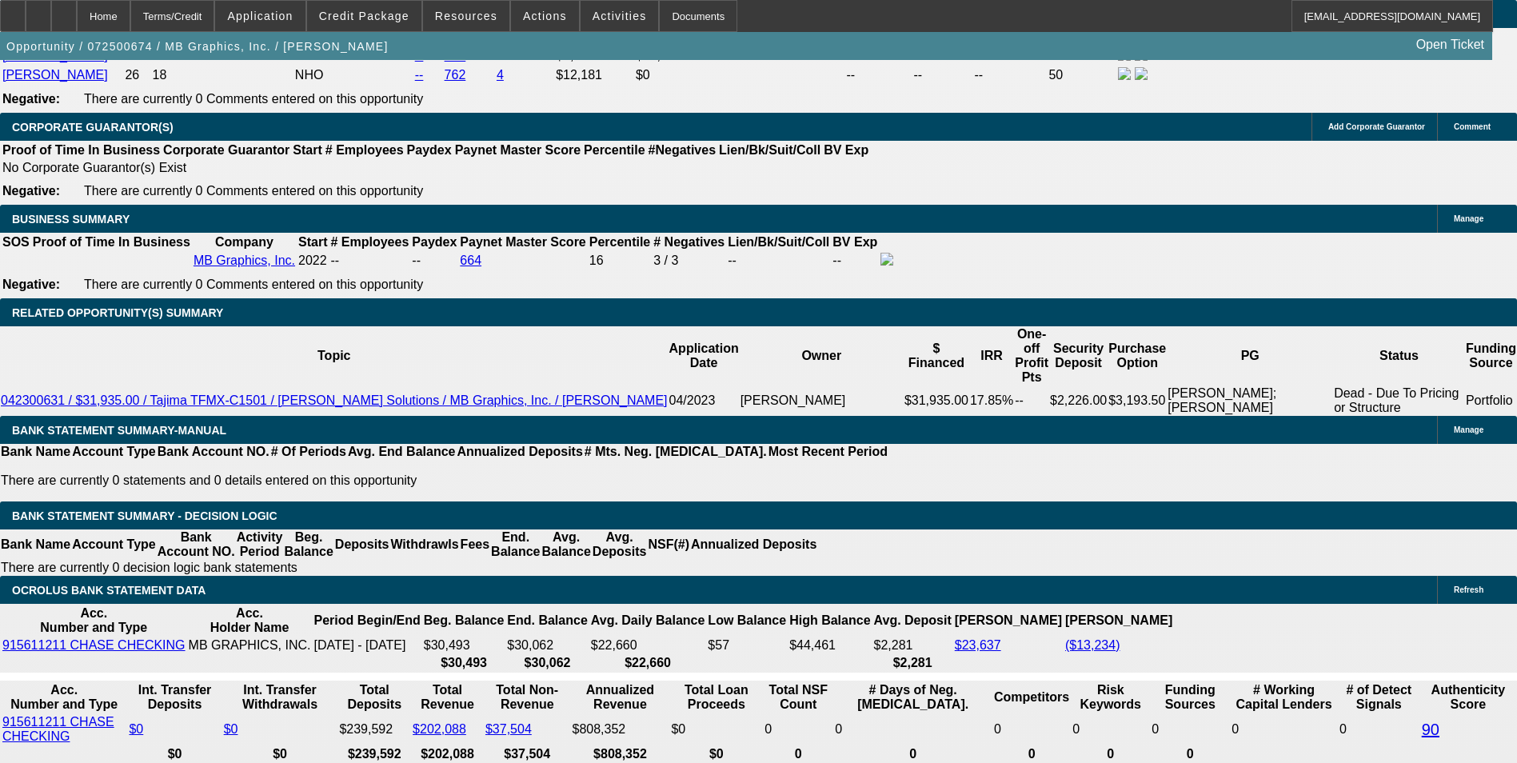
scroll to position [2479, 0]
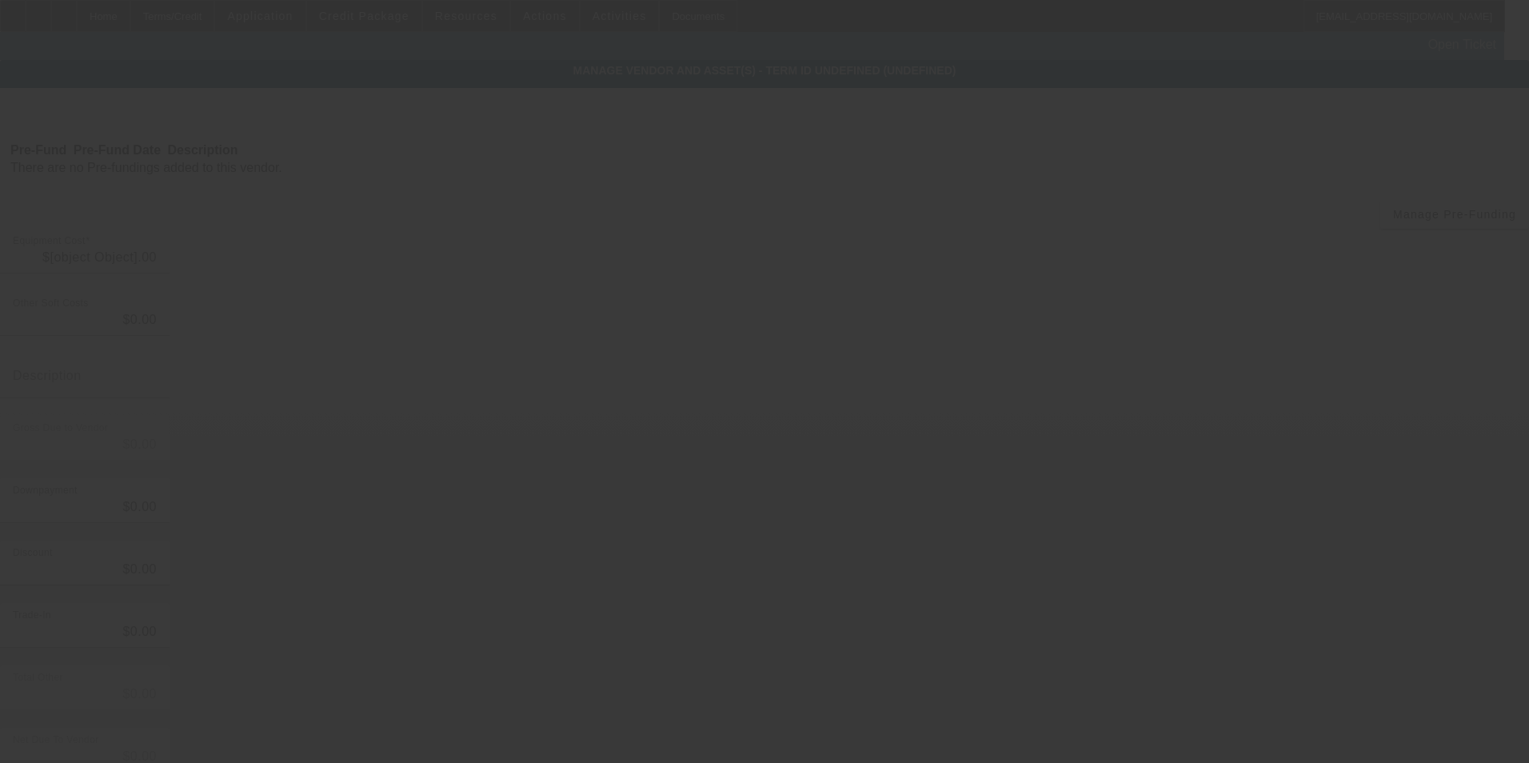
type input "$74,700.00"
type input "$4,700.00"
type input "Freight"
type input "$79,400.00"
type input "$7,940.00"
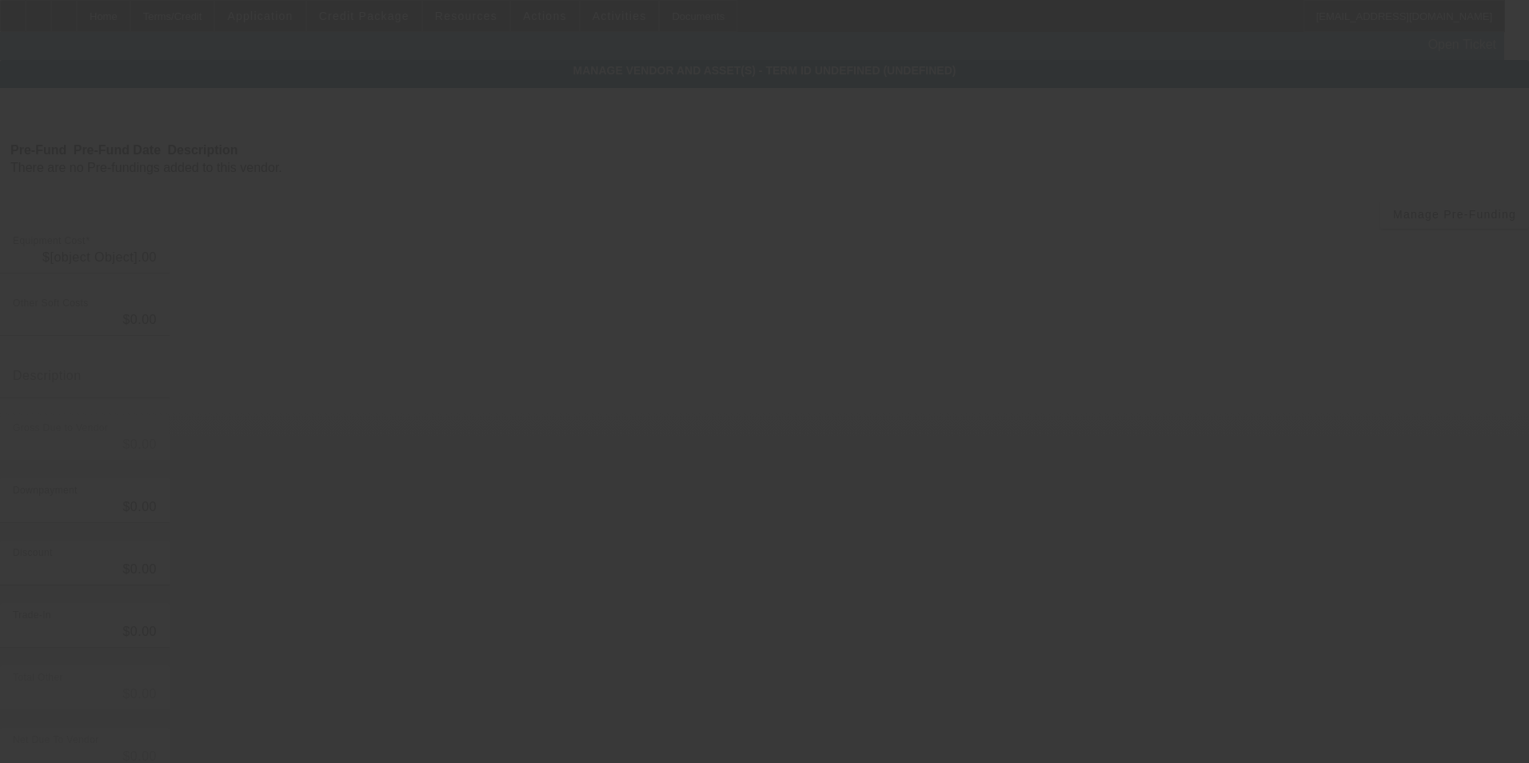
type input "$7,940.00"
type input "$71,460.00"
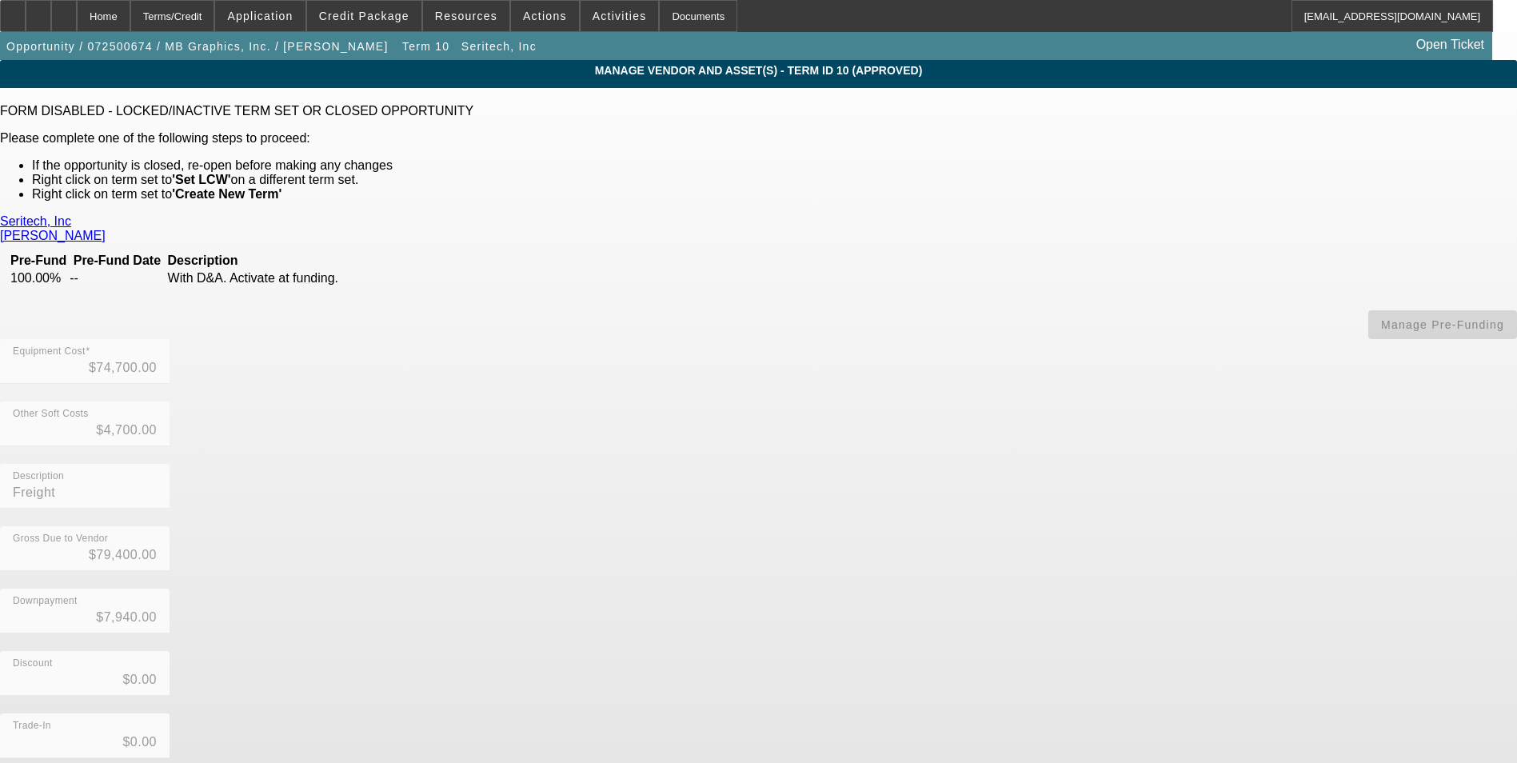
click at [71, 220] on link "Seritech, Inc" at bounding box center [35, 221] width 71 height 14
click at [200, 16] on div "Terms/Credit" at bounding box center [172, 16] width 85 height 32
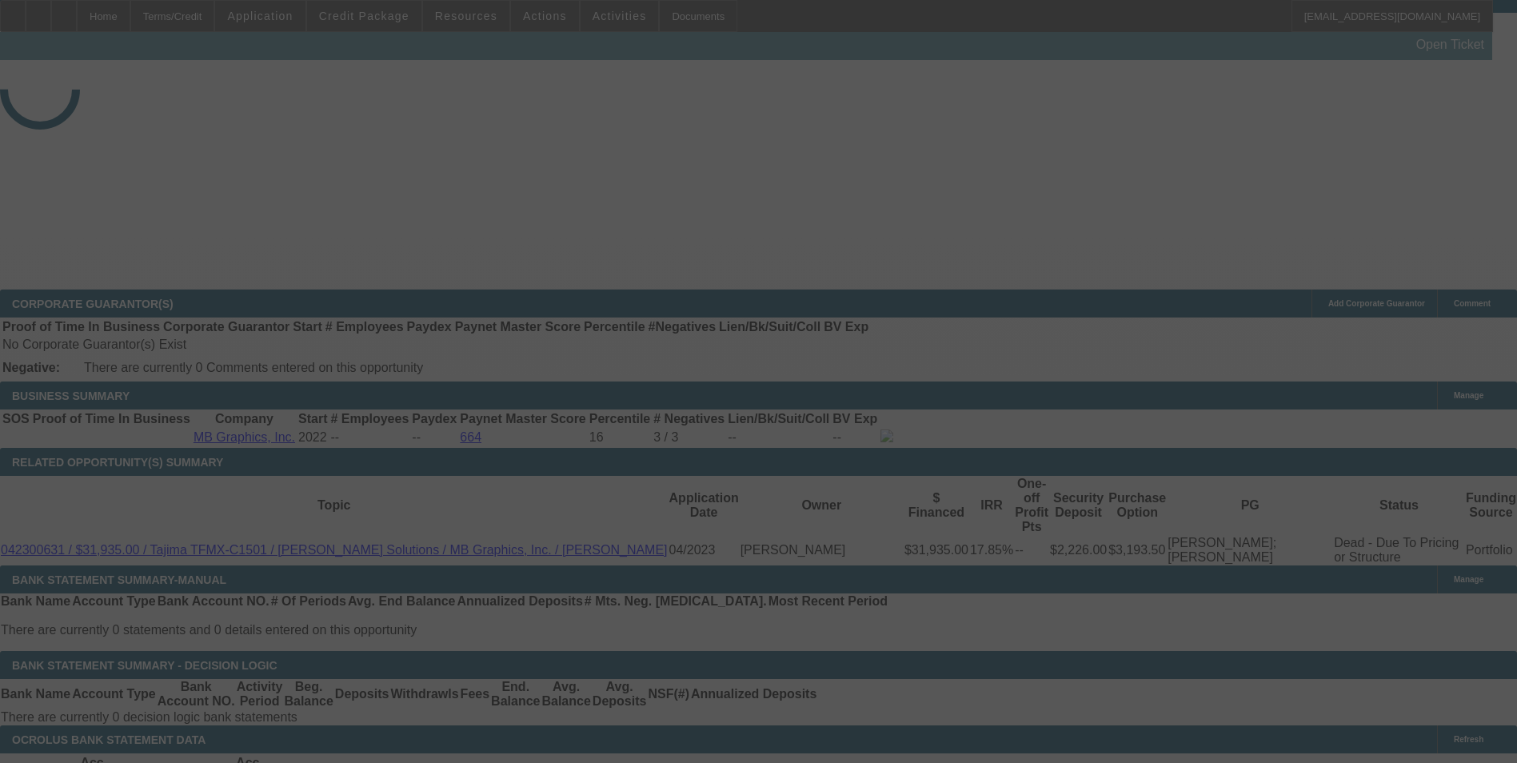
scroll to position [2423, 0]
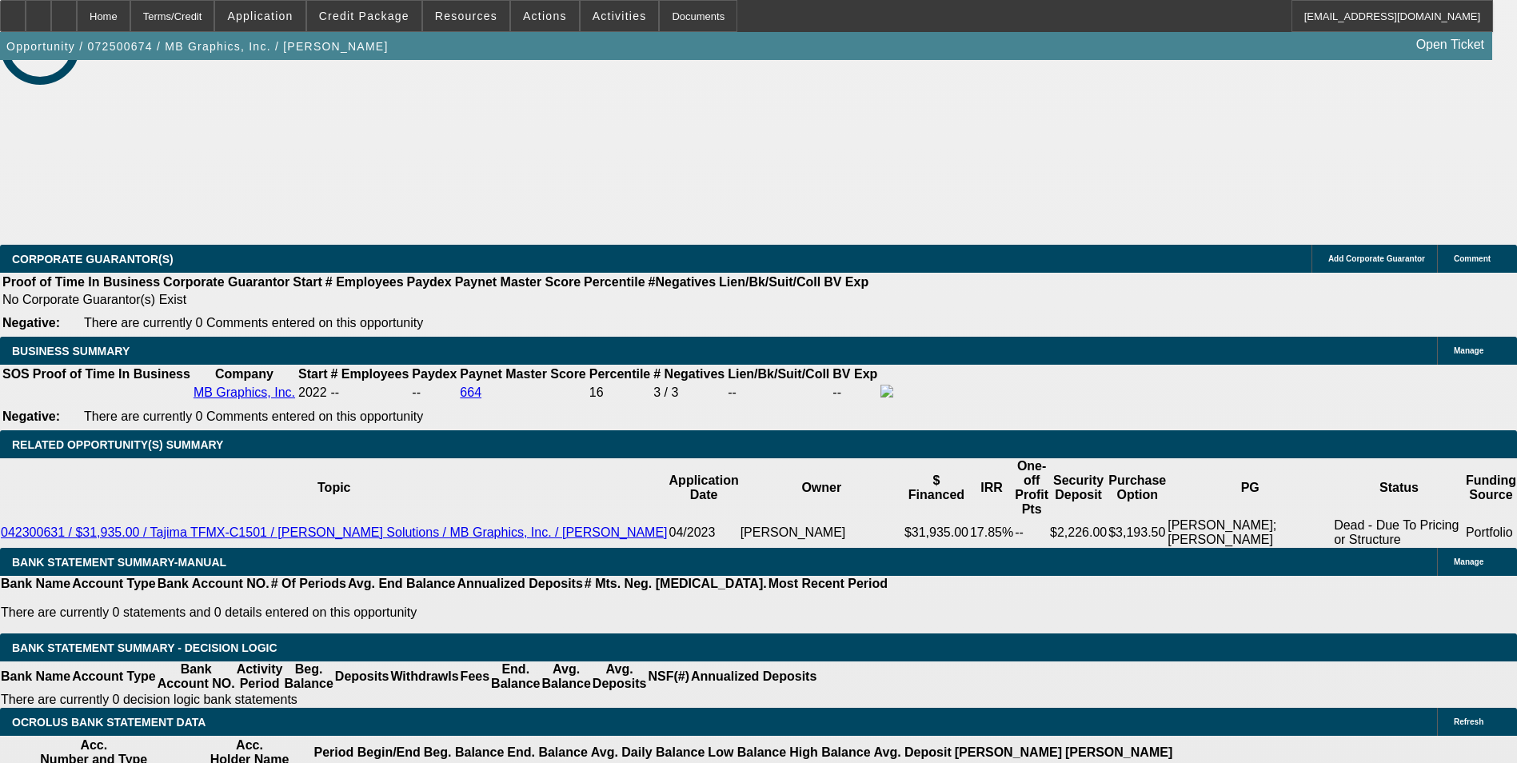
select select "0"
select select "0.1"
select select "5"
select select "0.1"
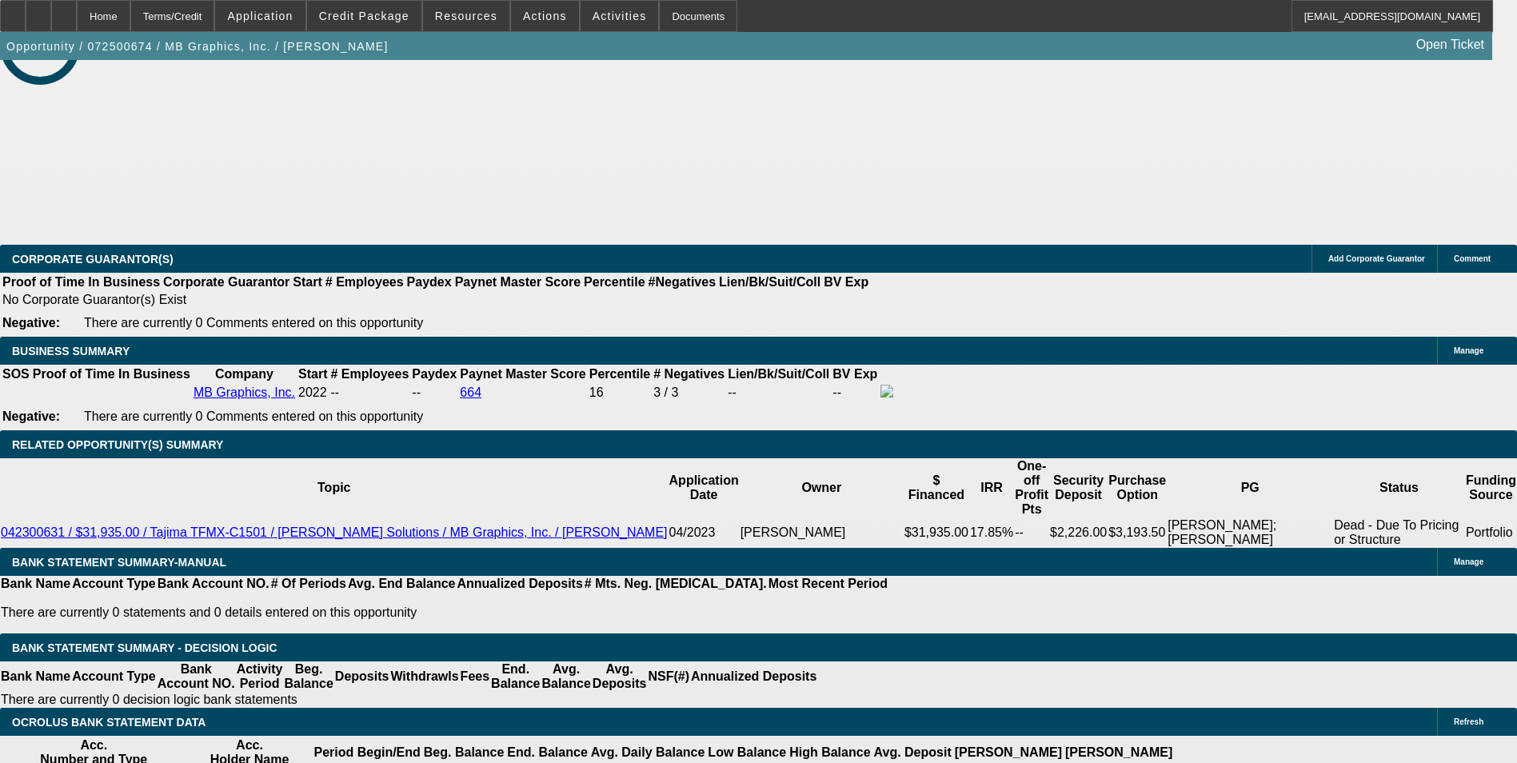
select select "0"
select select "0.1"
select select "5"
select select "0"
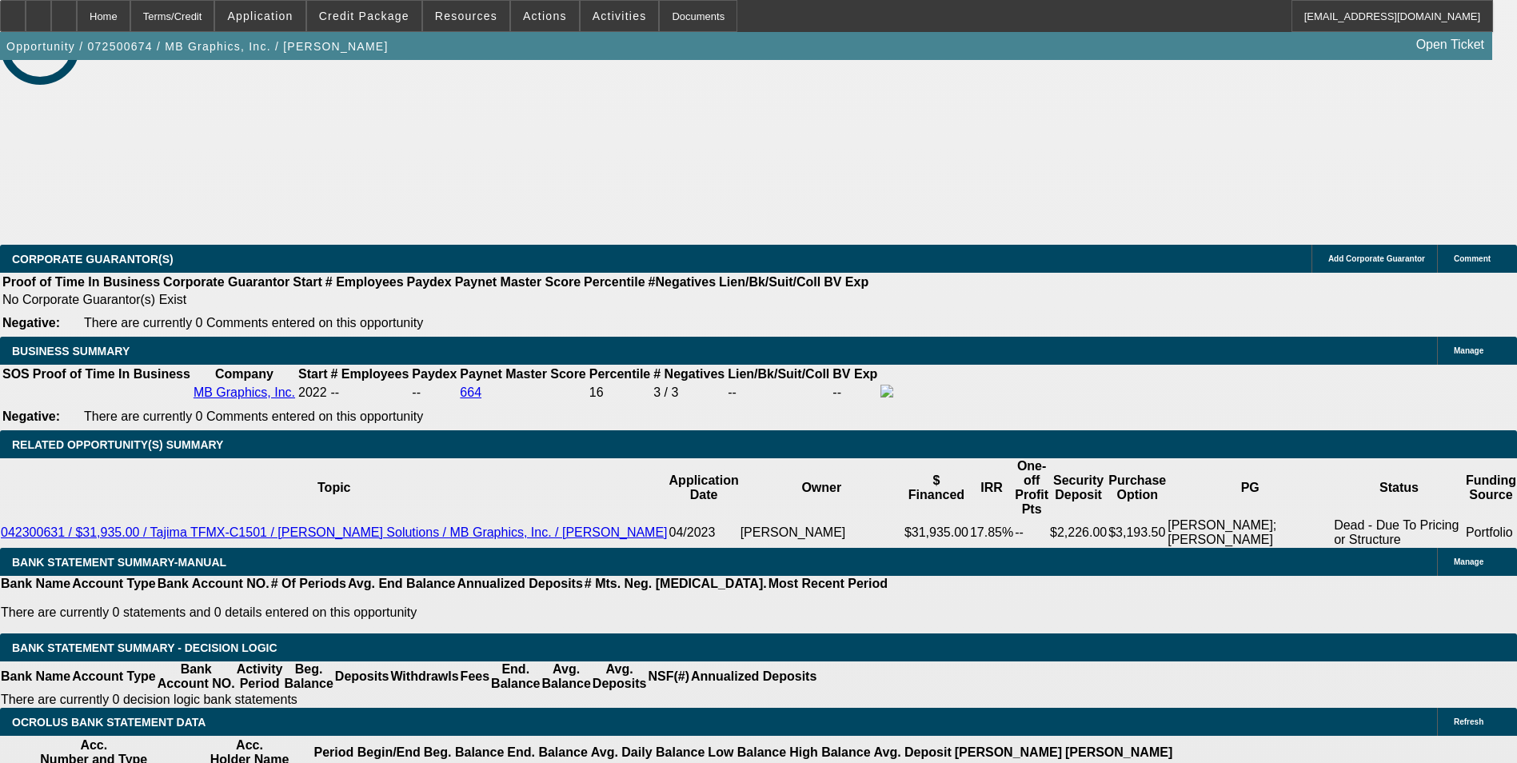
select select "0.1"
select select "5"
select select "0"
select select "0.1"
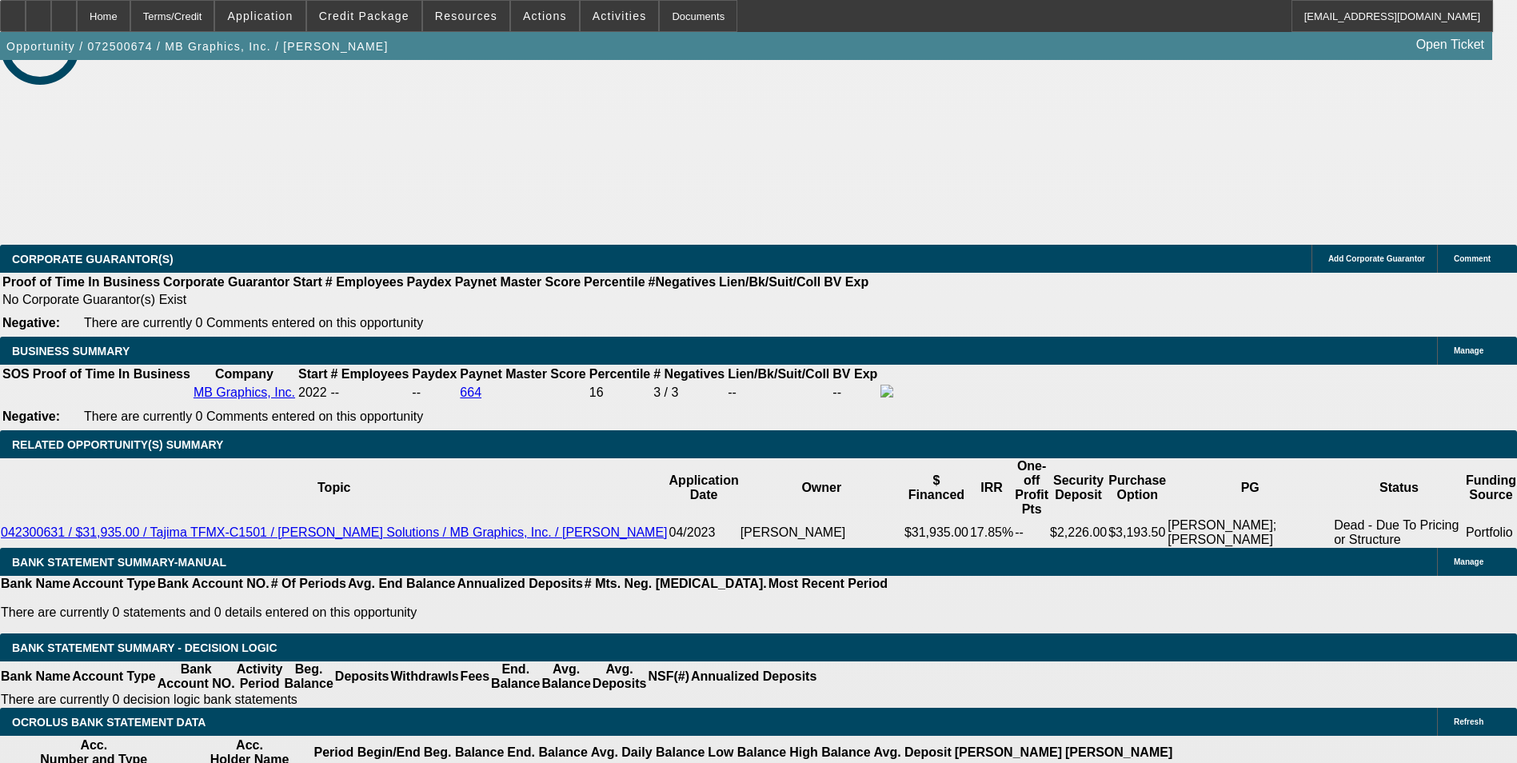
select select "5"
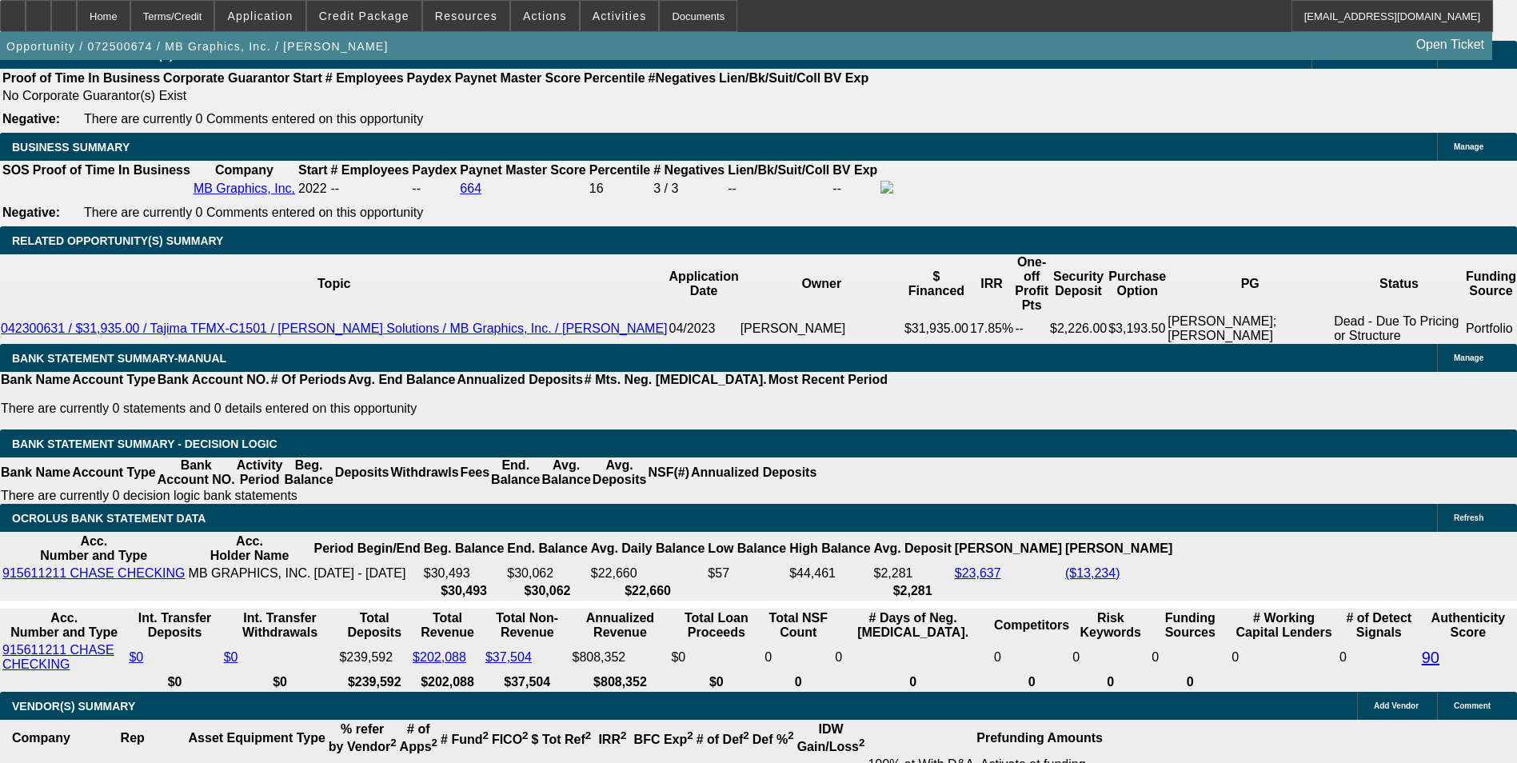
scroll to position [2624, 0]
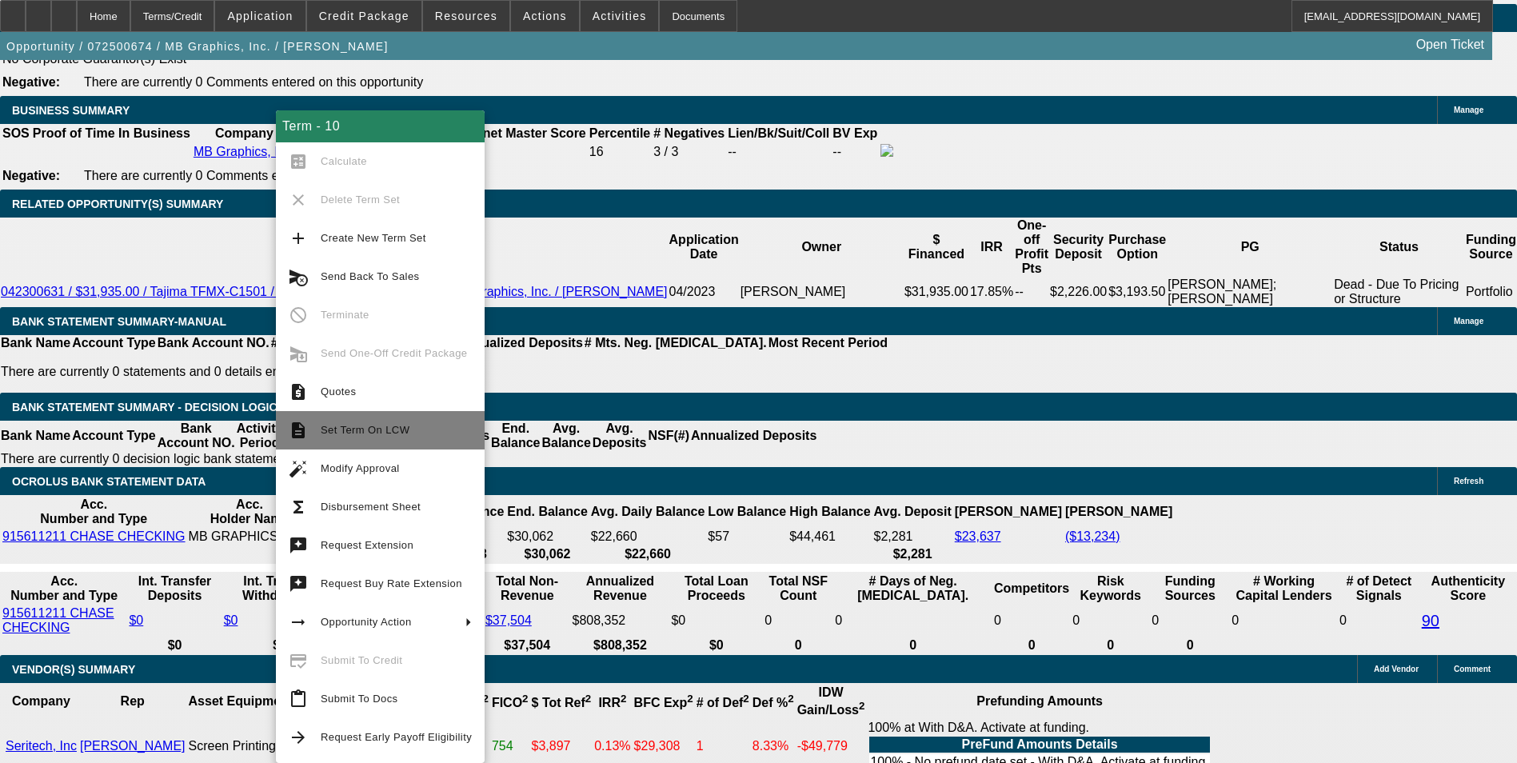
click at [356, 440] on button "description Set Term On LCW" at bounding box center [380, 430] width 209 height 38
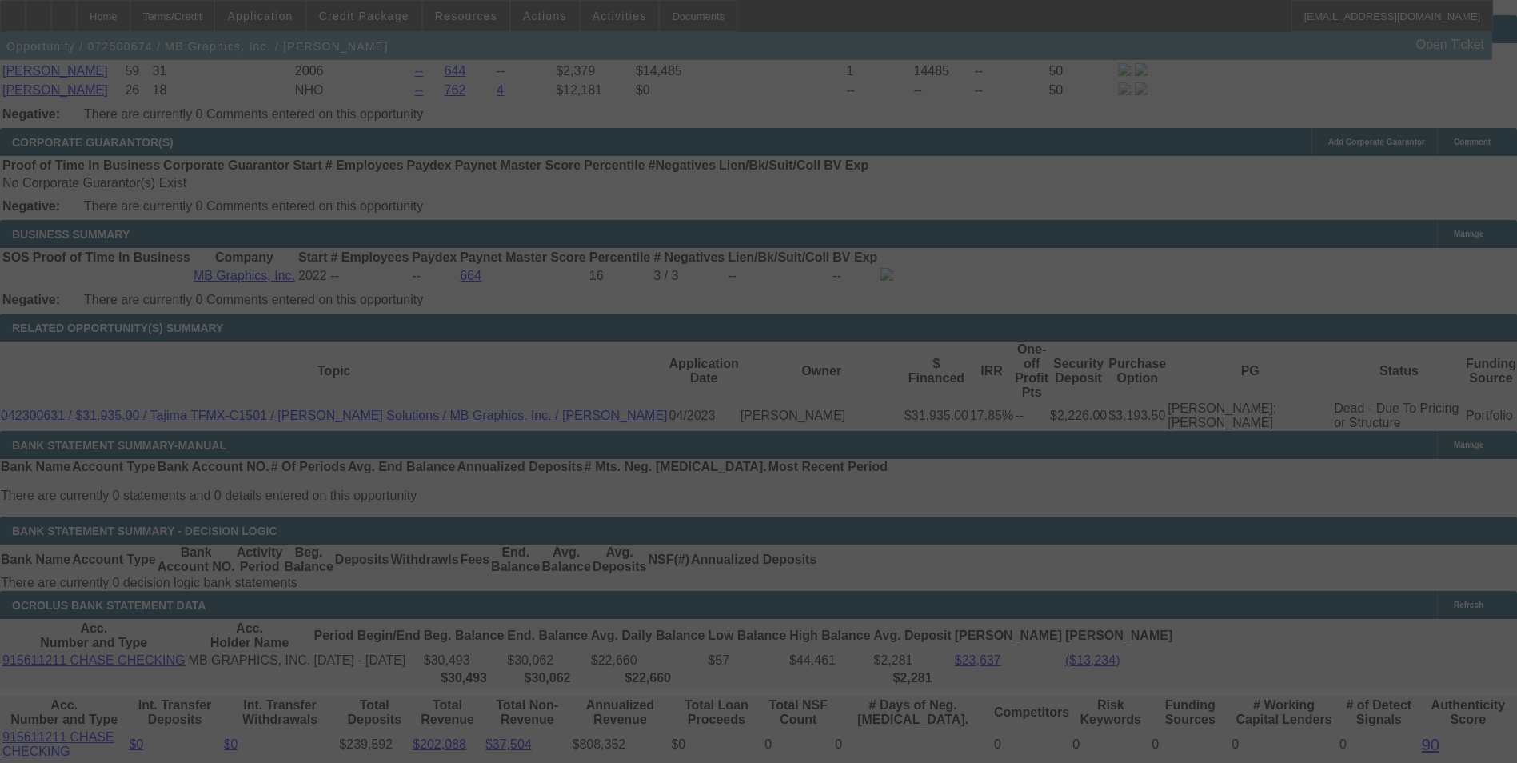
scroll to position [2494, 0]
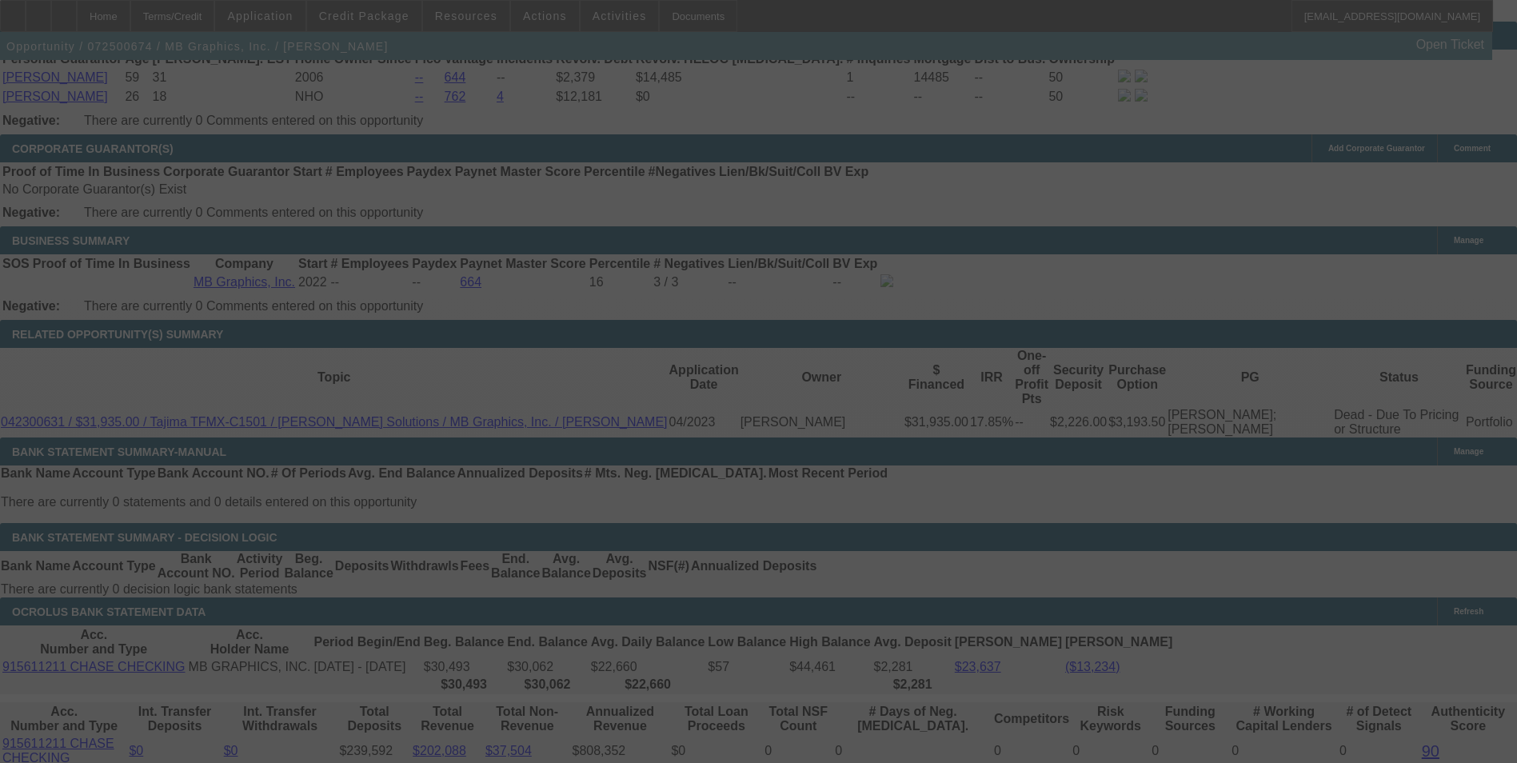
select select "0"
select select "0.1"
select select "0"
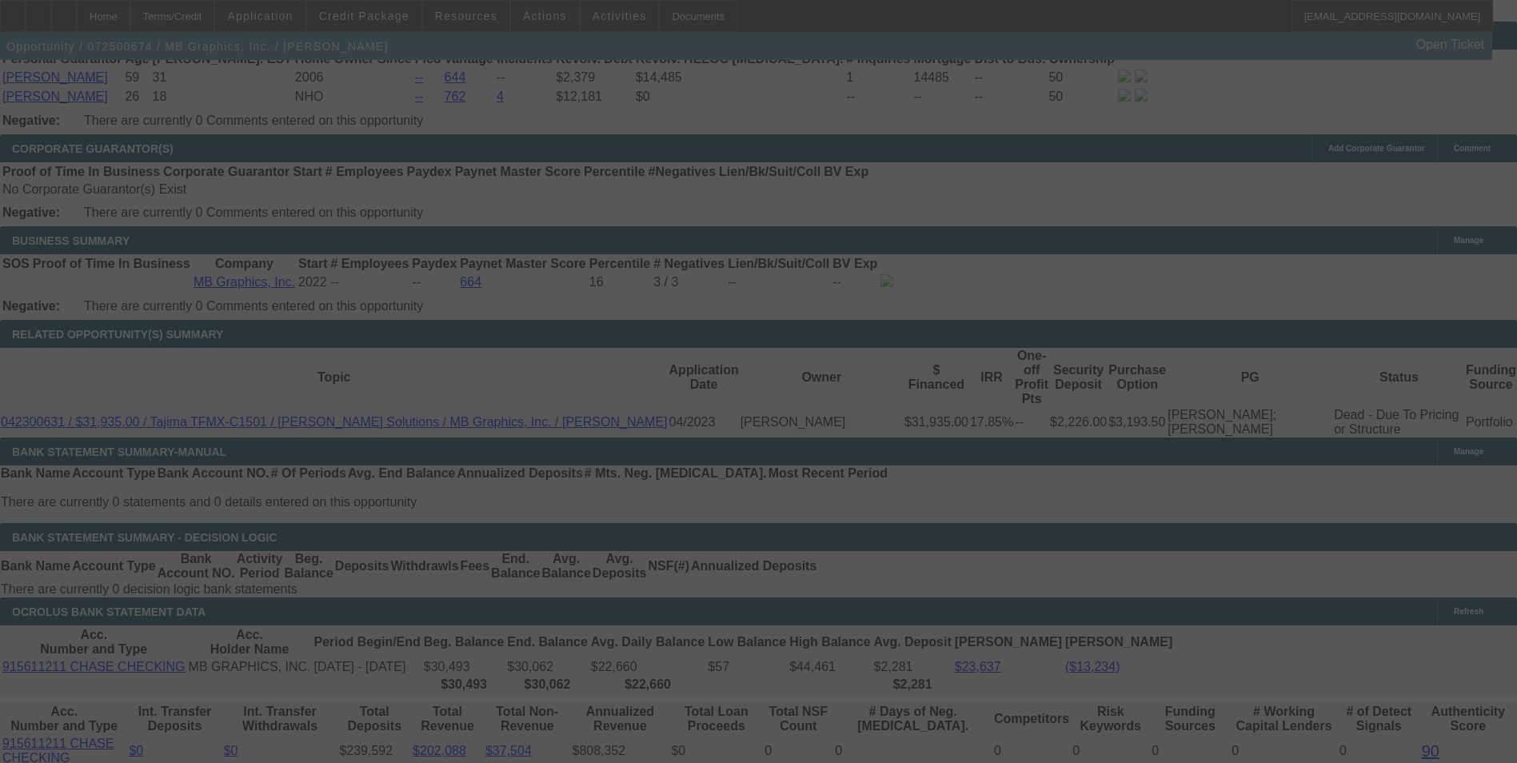
select select "0.1"
select select "0"
select select "0.1"
select select "0"
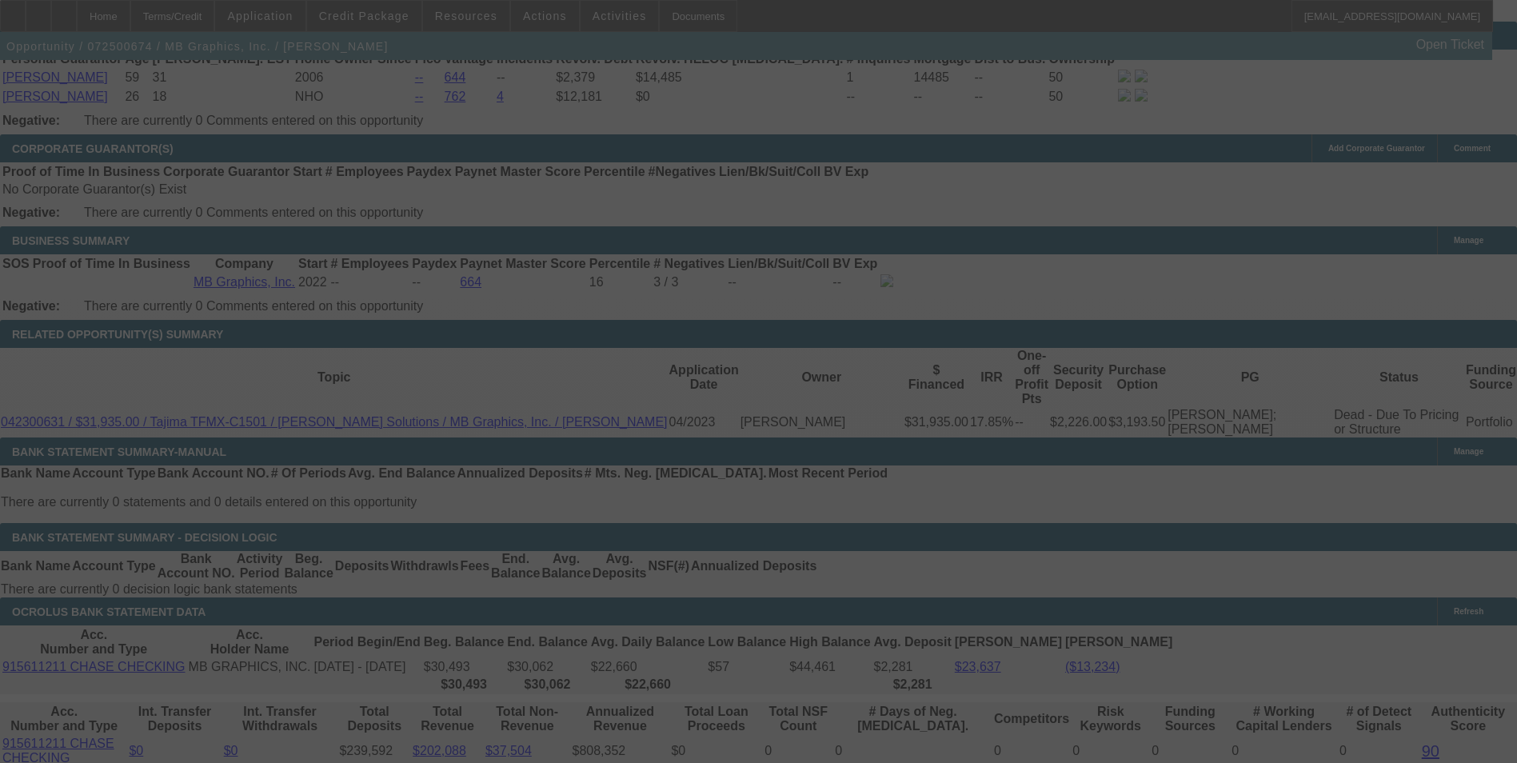
select select "0"
select select "0.1"
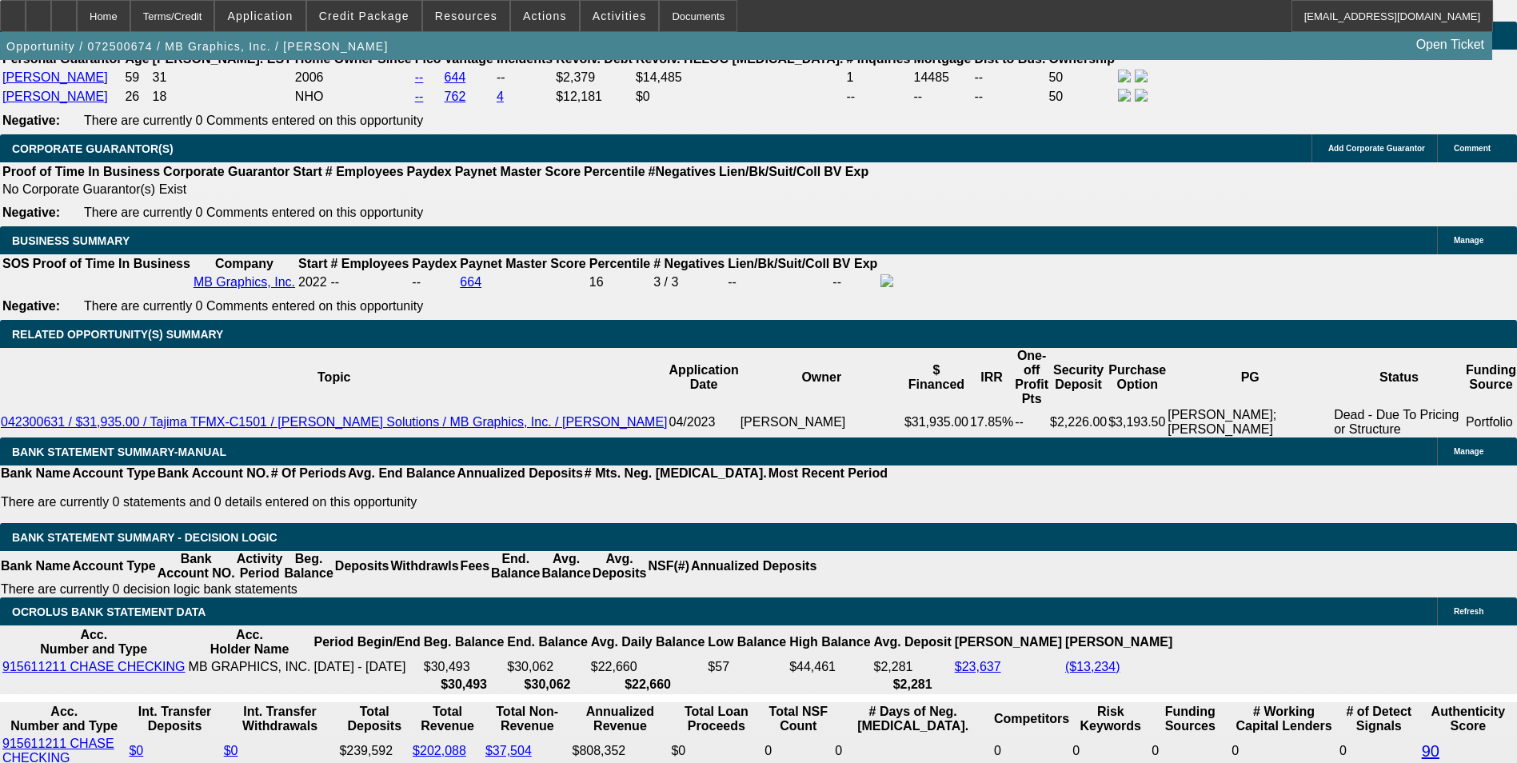
select select "1"
select select "5"
select select "1"
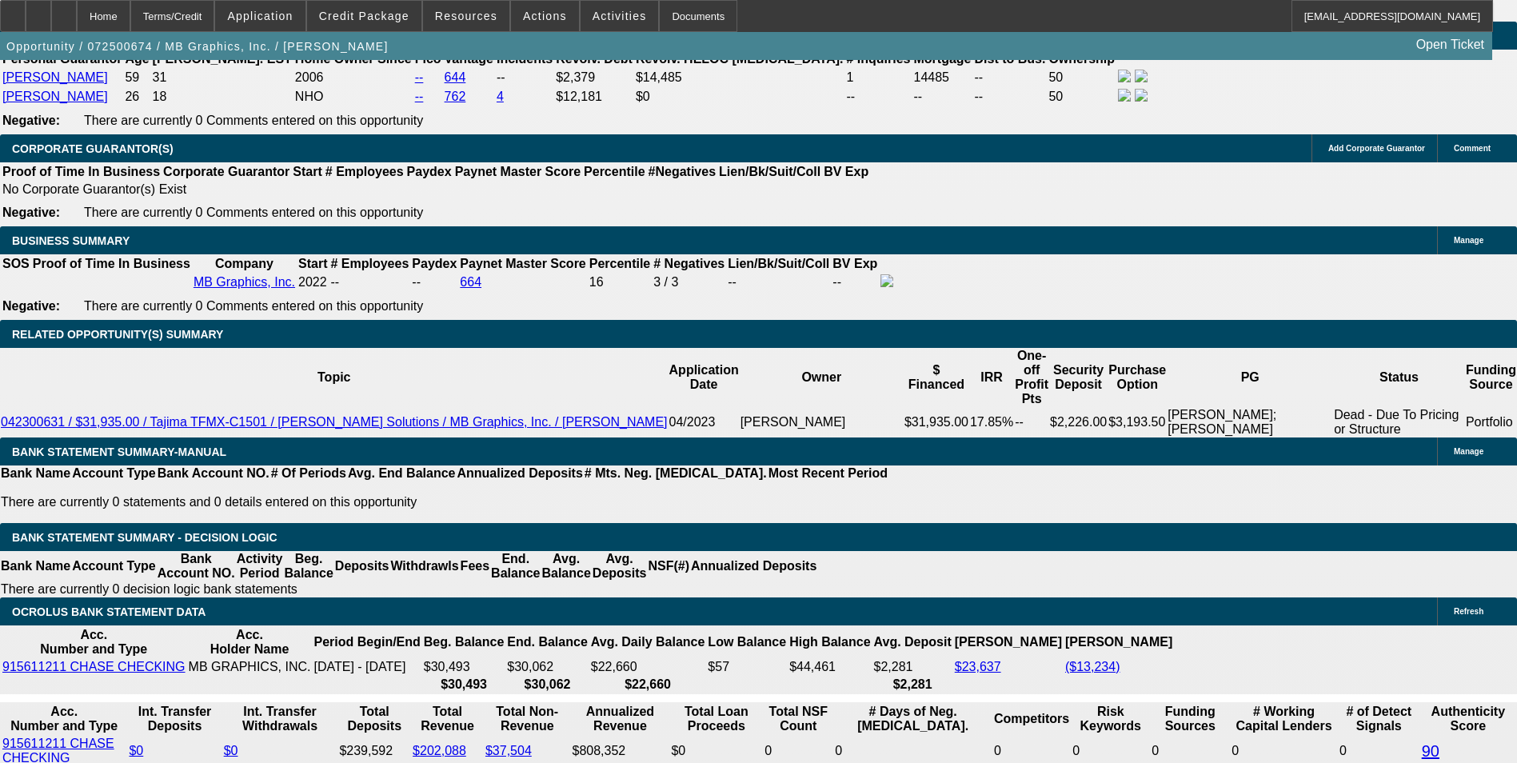
select select "5"
select select "1"
select select "5"
select select "1"
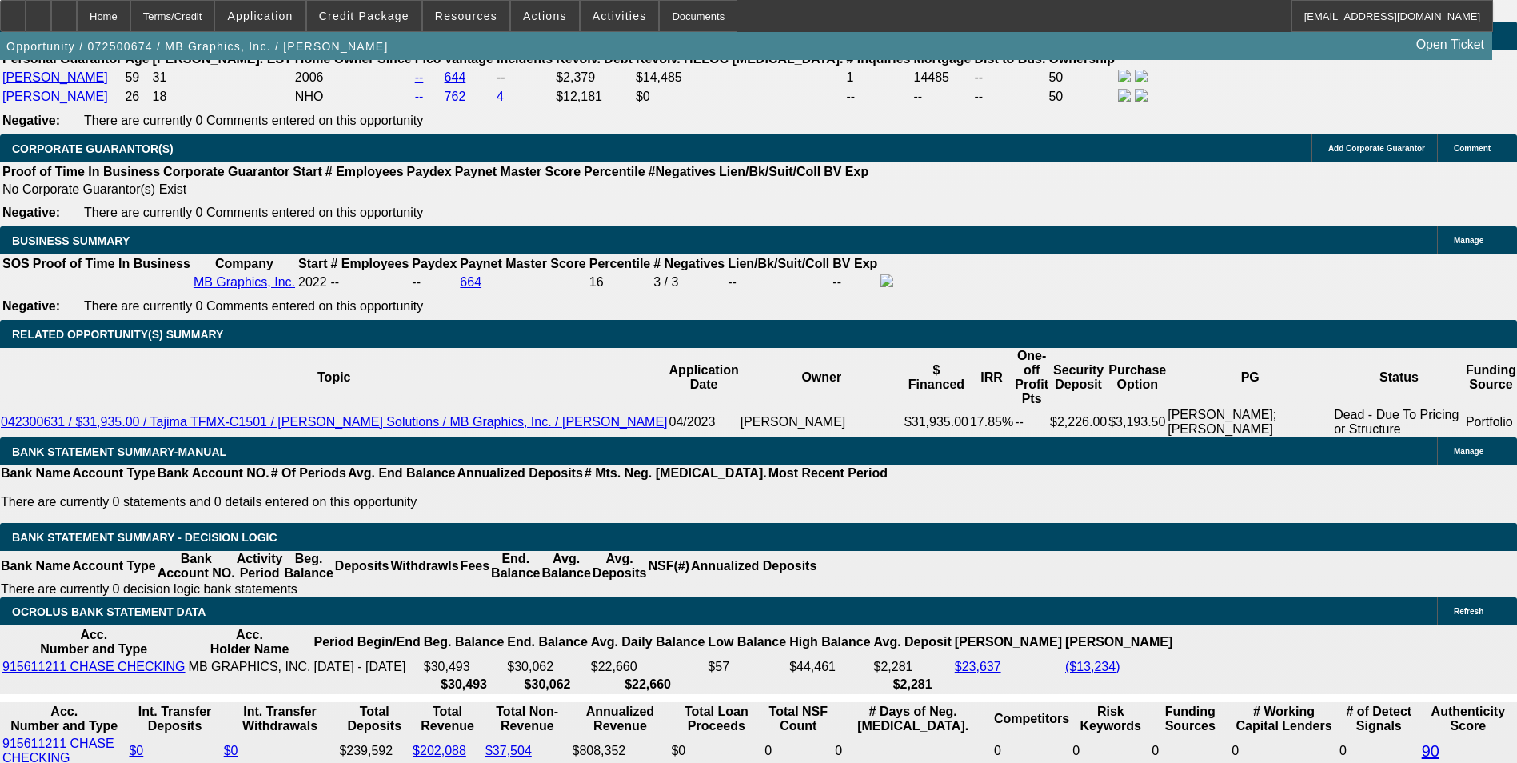
select select "1"
select select "5"
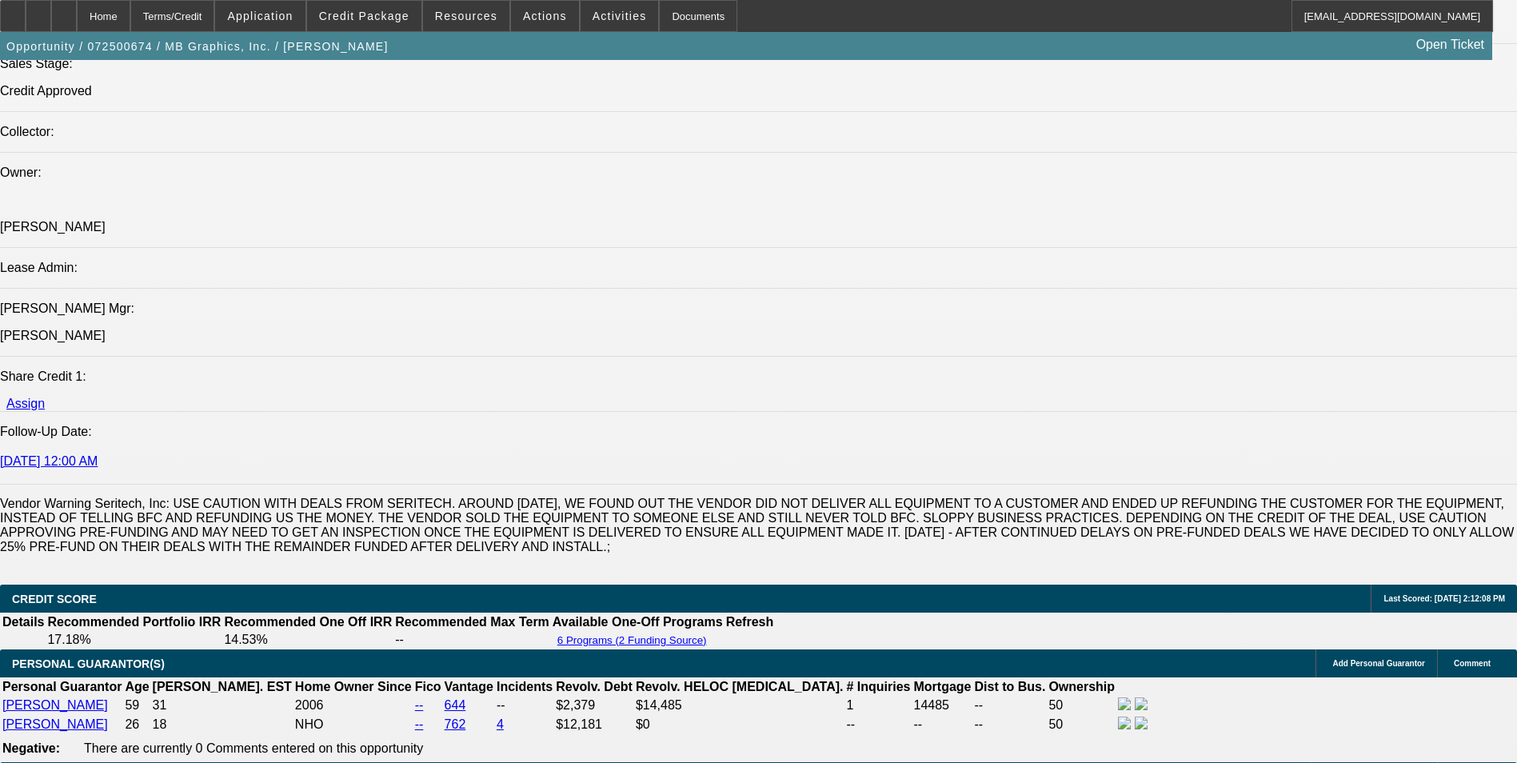
scroll to position [80, 0]
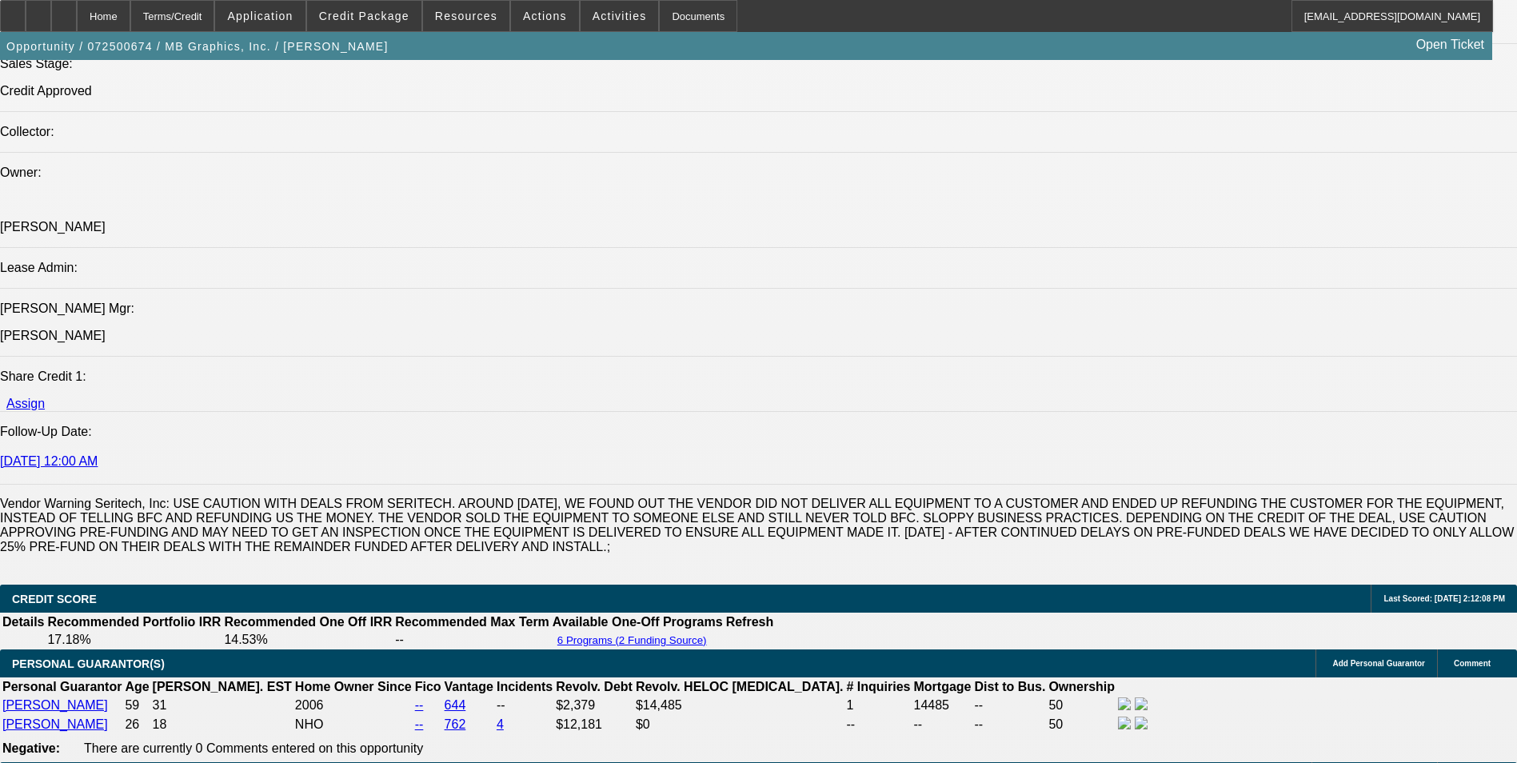
scroll to position [320, 0]
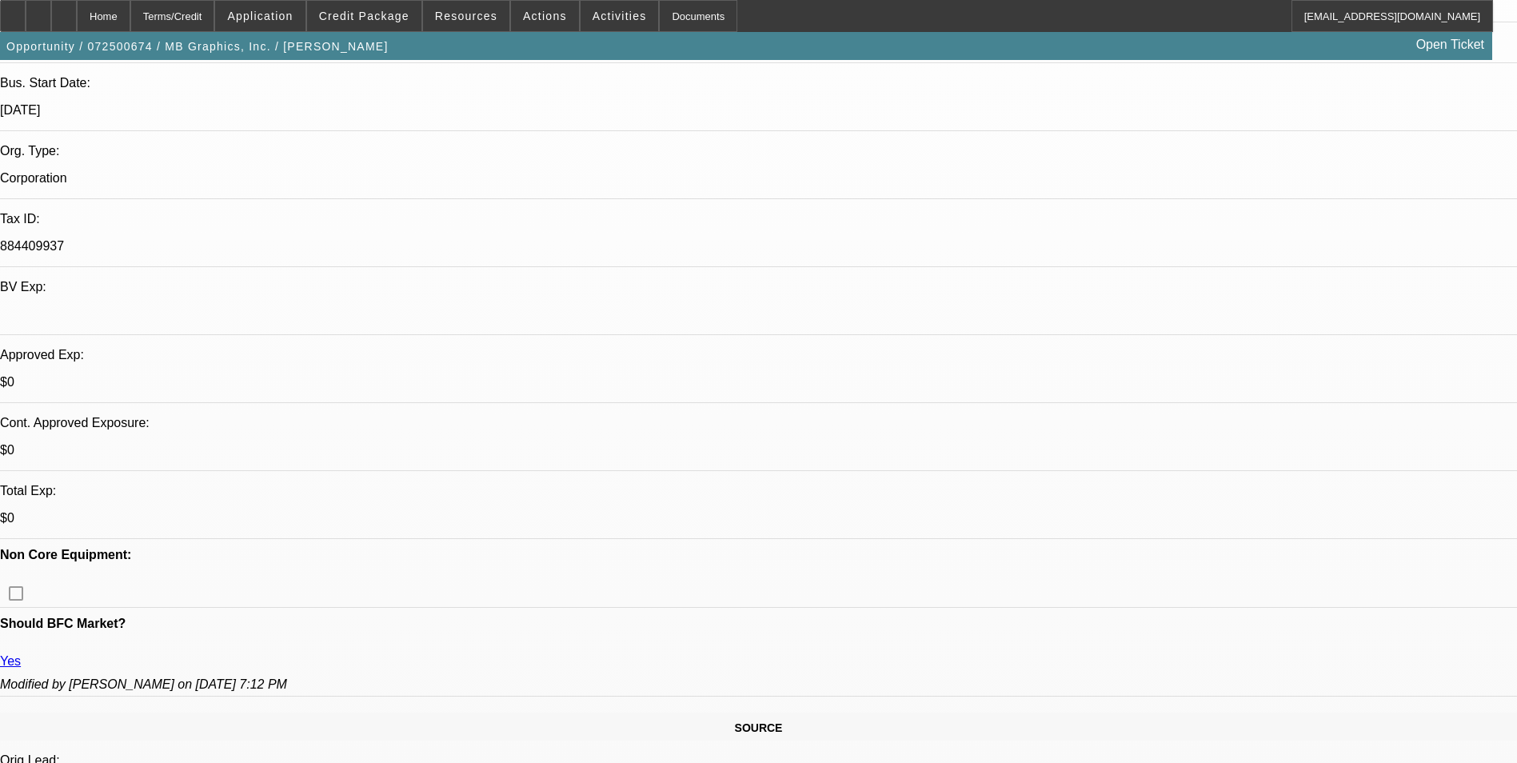
scroll to position [347, 0]
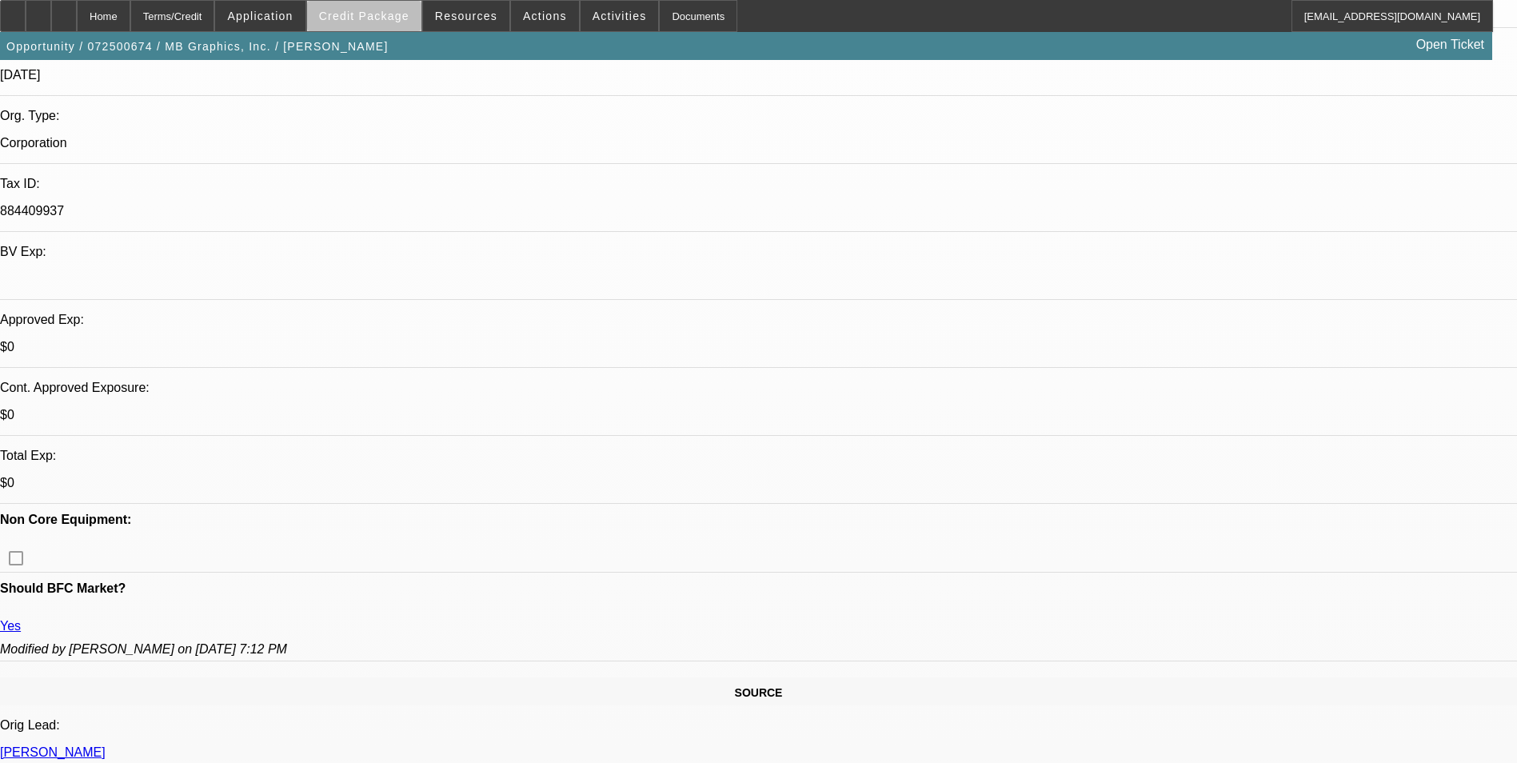
click at [401, 20] on span "Credit Package" at bounding box center [364, 16] width 90 height 13
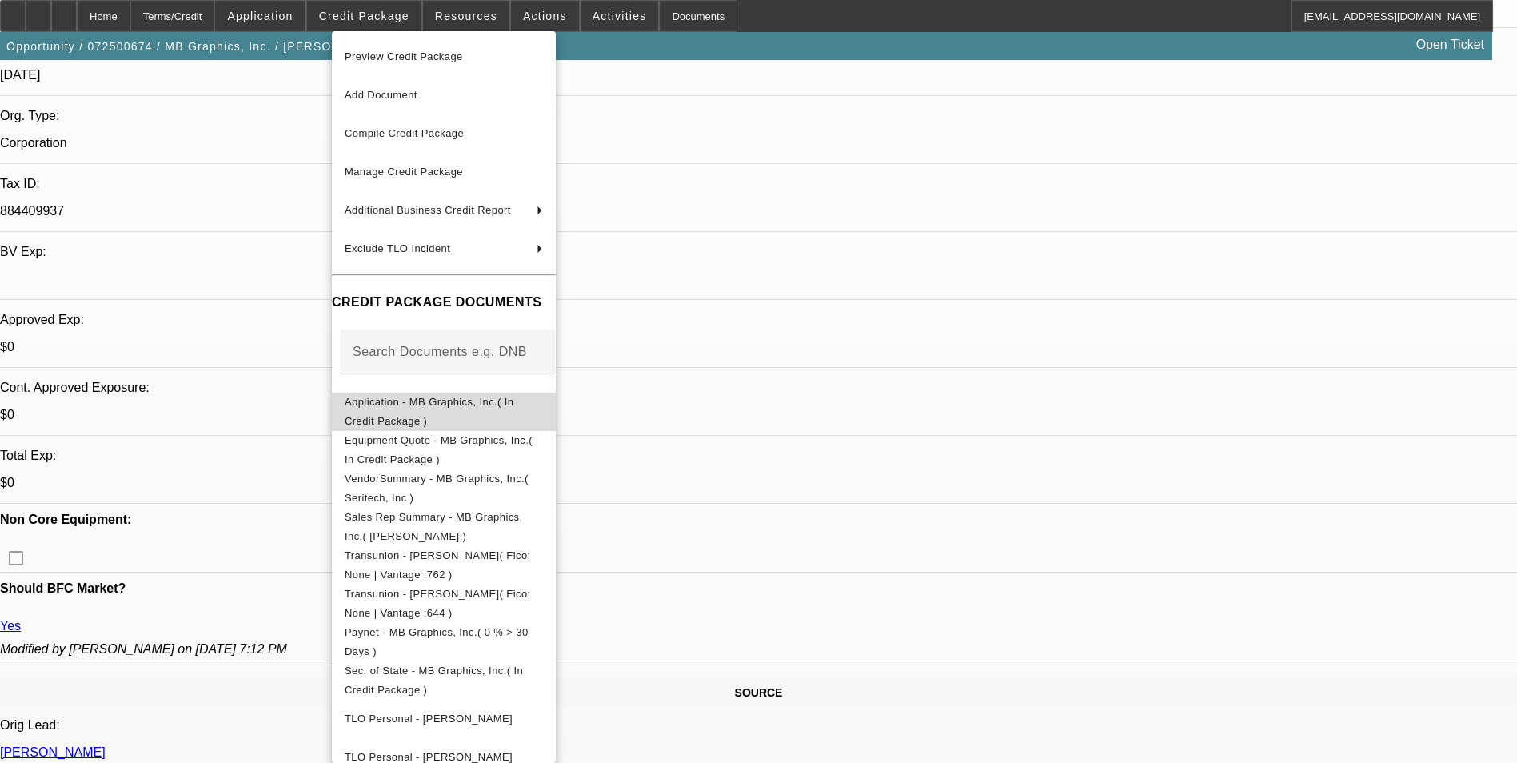
click at [513, 409] on span "Application - MB Graphics, Inc.( In Credit Package )" at bounding box center [429, 411] width 169 height 31
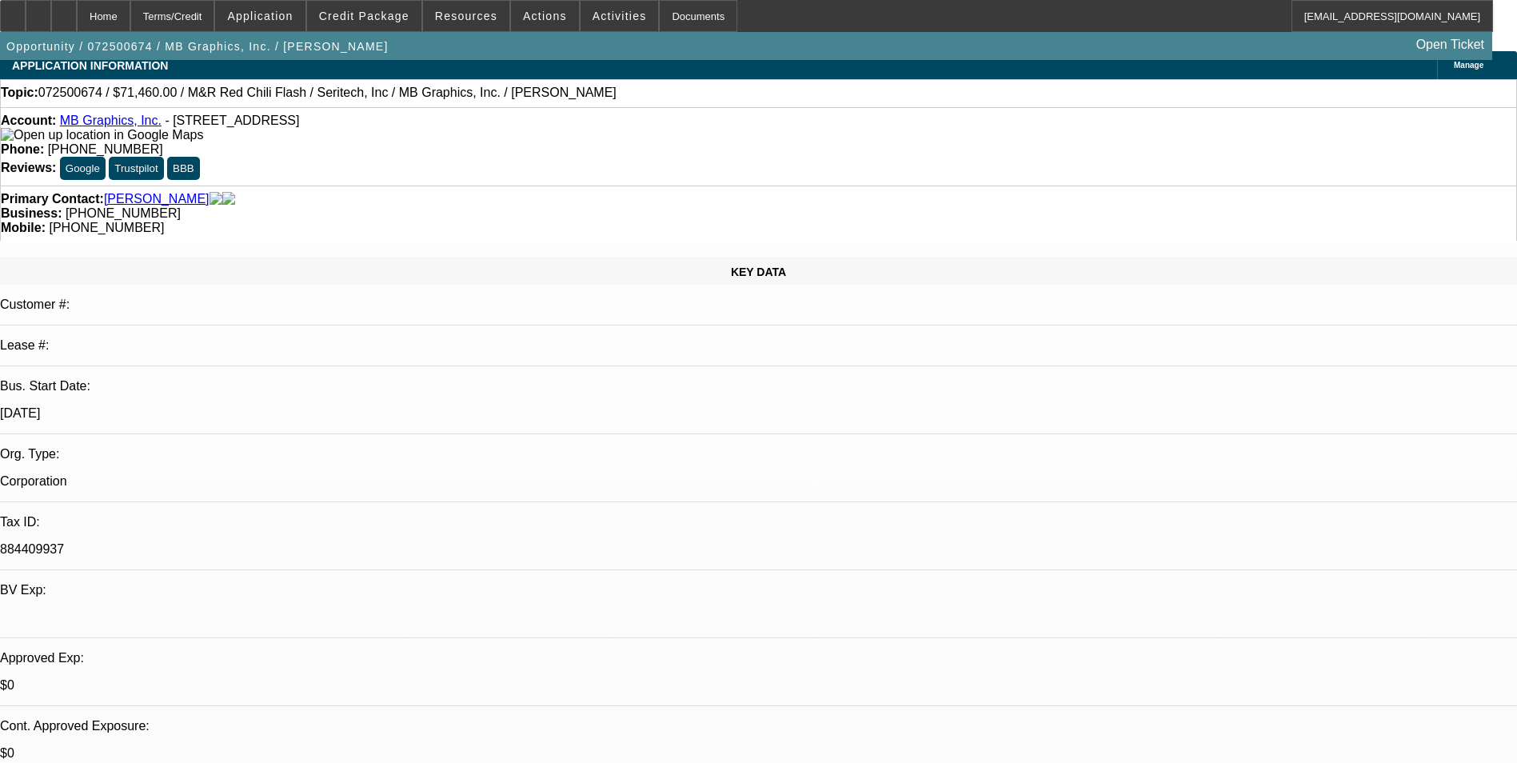
scroll to position [0, 0]
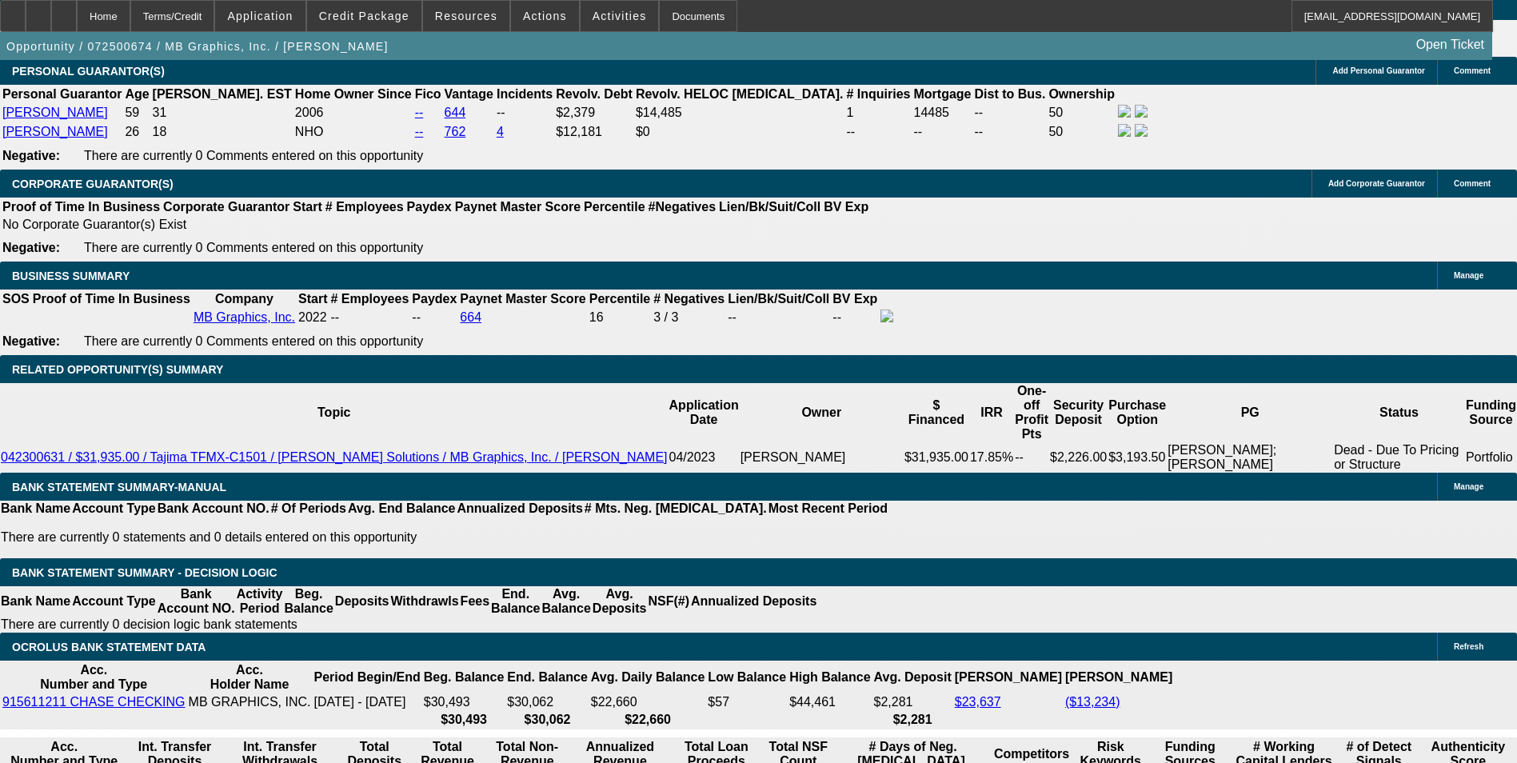
scroll to position [2452, 0]
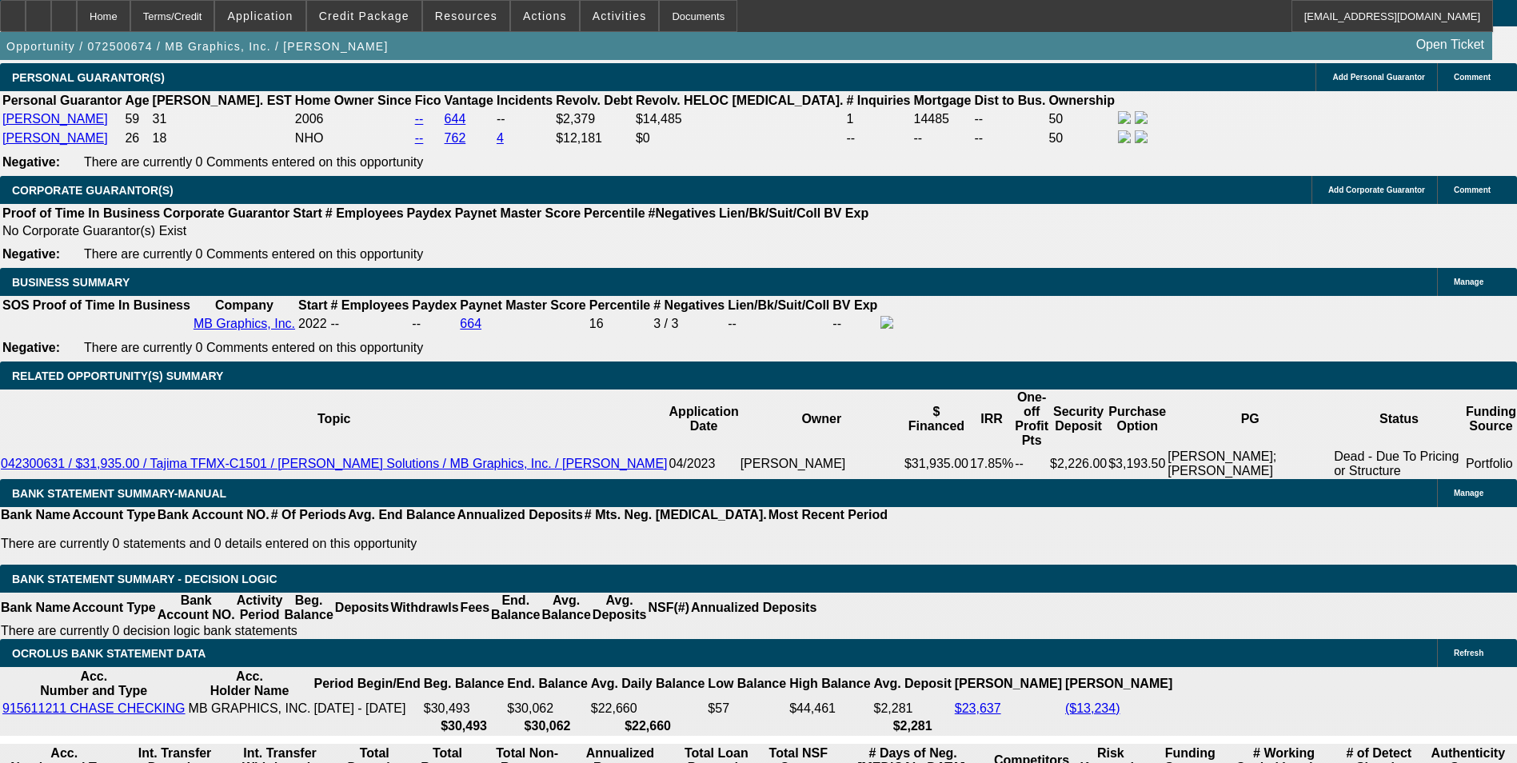
select select "0"
select select "0.1"
select select "0"
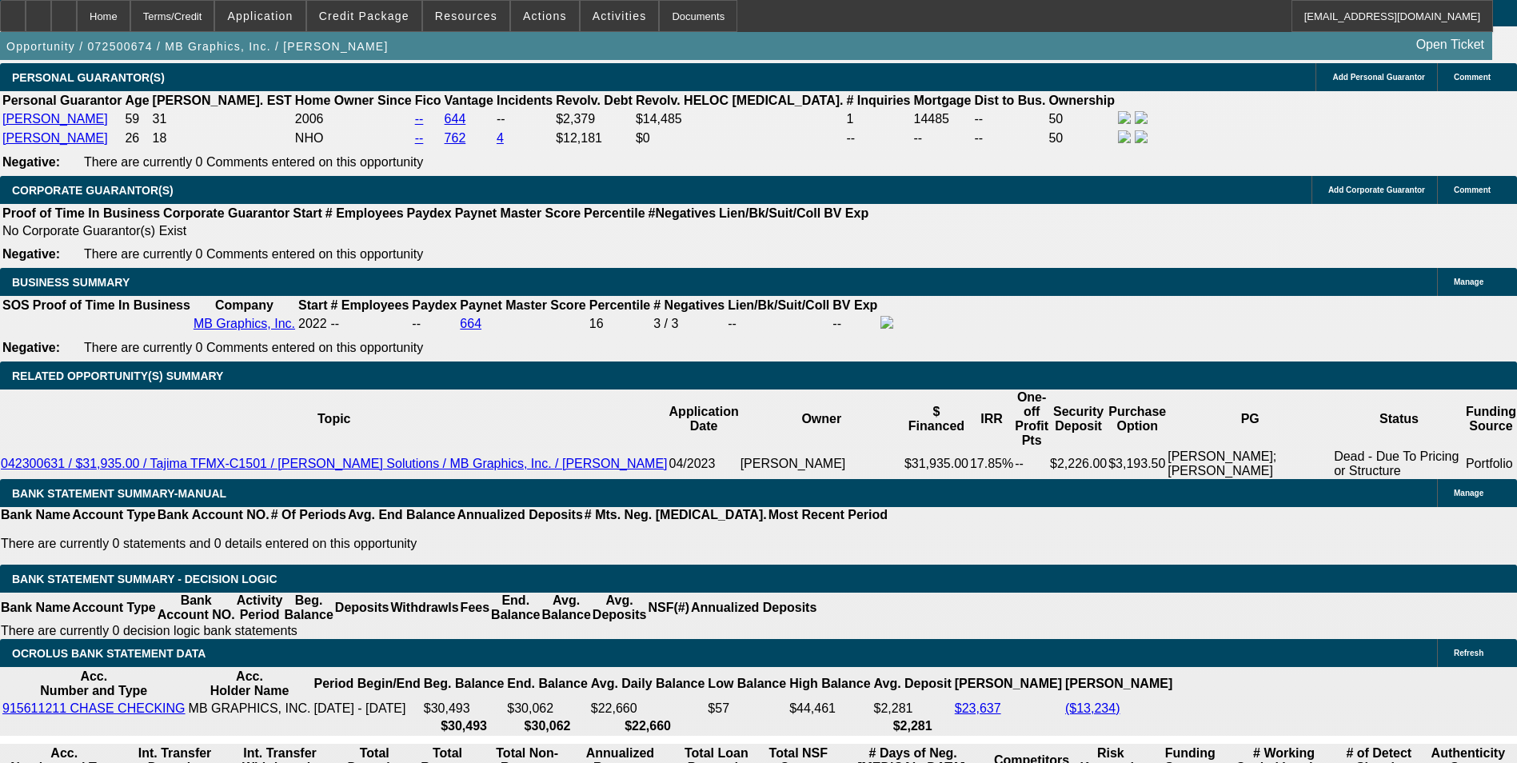
select select "0.1"
select select "0"
select select "0.1"
select select "0"
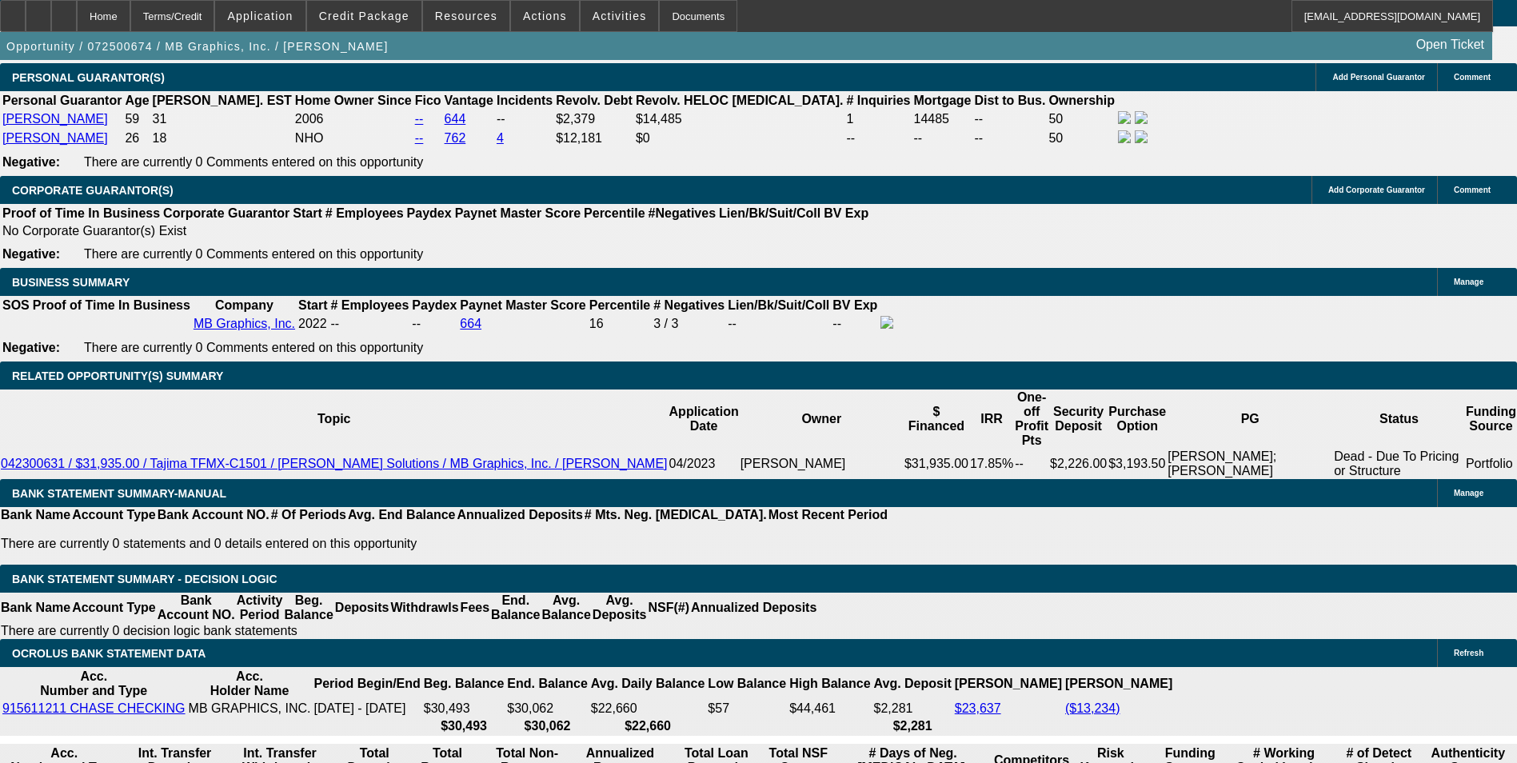
select select "0"
select select "0.1"
select select "1"
select select "5"
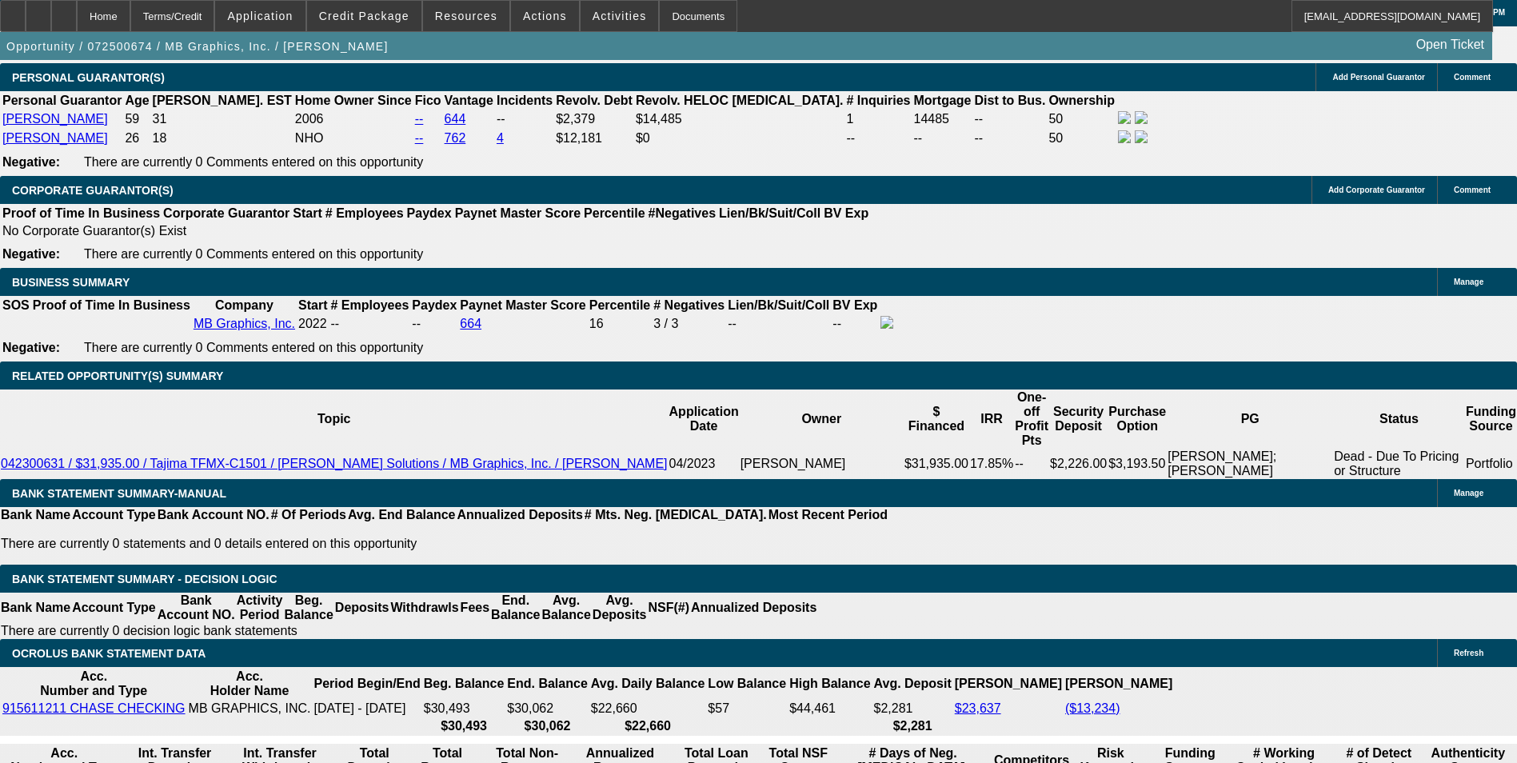
select select "1"
select select "5"
select select "1"
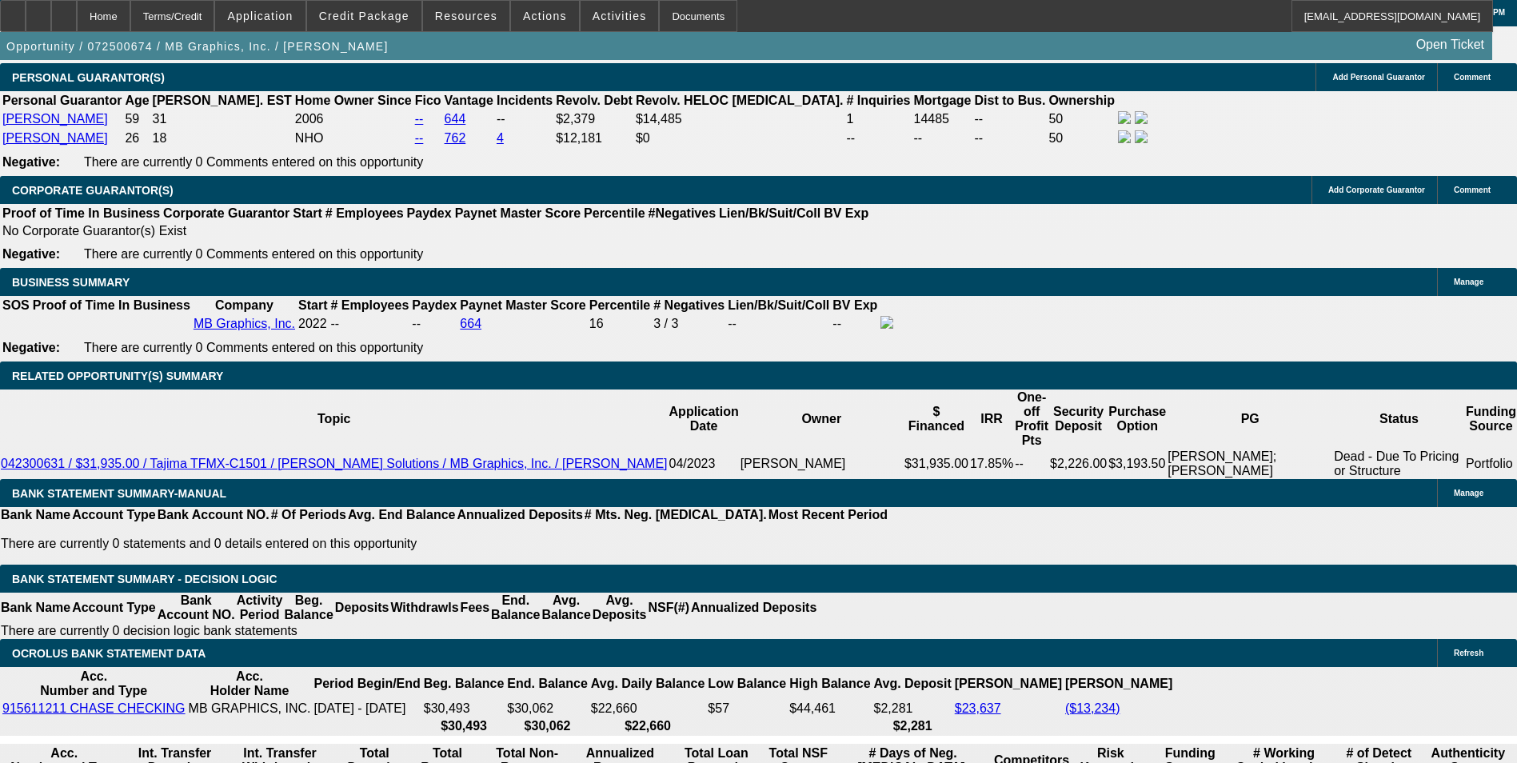
select select "5"
select select "1"
select select "5"
click at [215, 21] on div "Terms/Credit" at bounding box center [172, 16] width 85 height 32
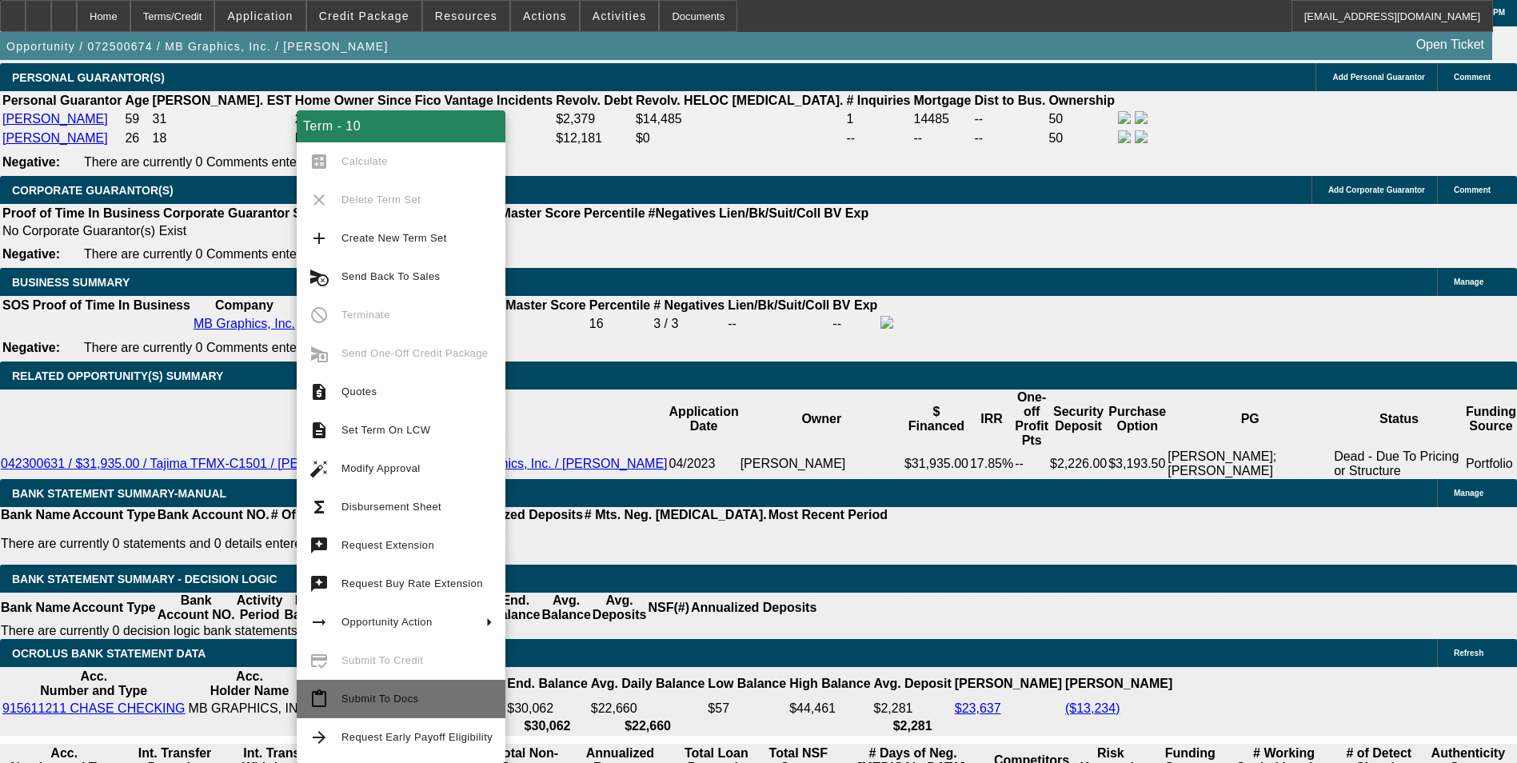
click at [402, 698] on span "Submit To Docs" at bounding box center [379, 698] width 77 height 12
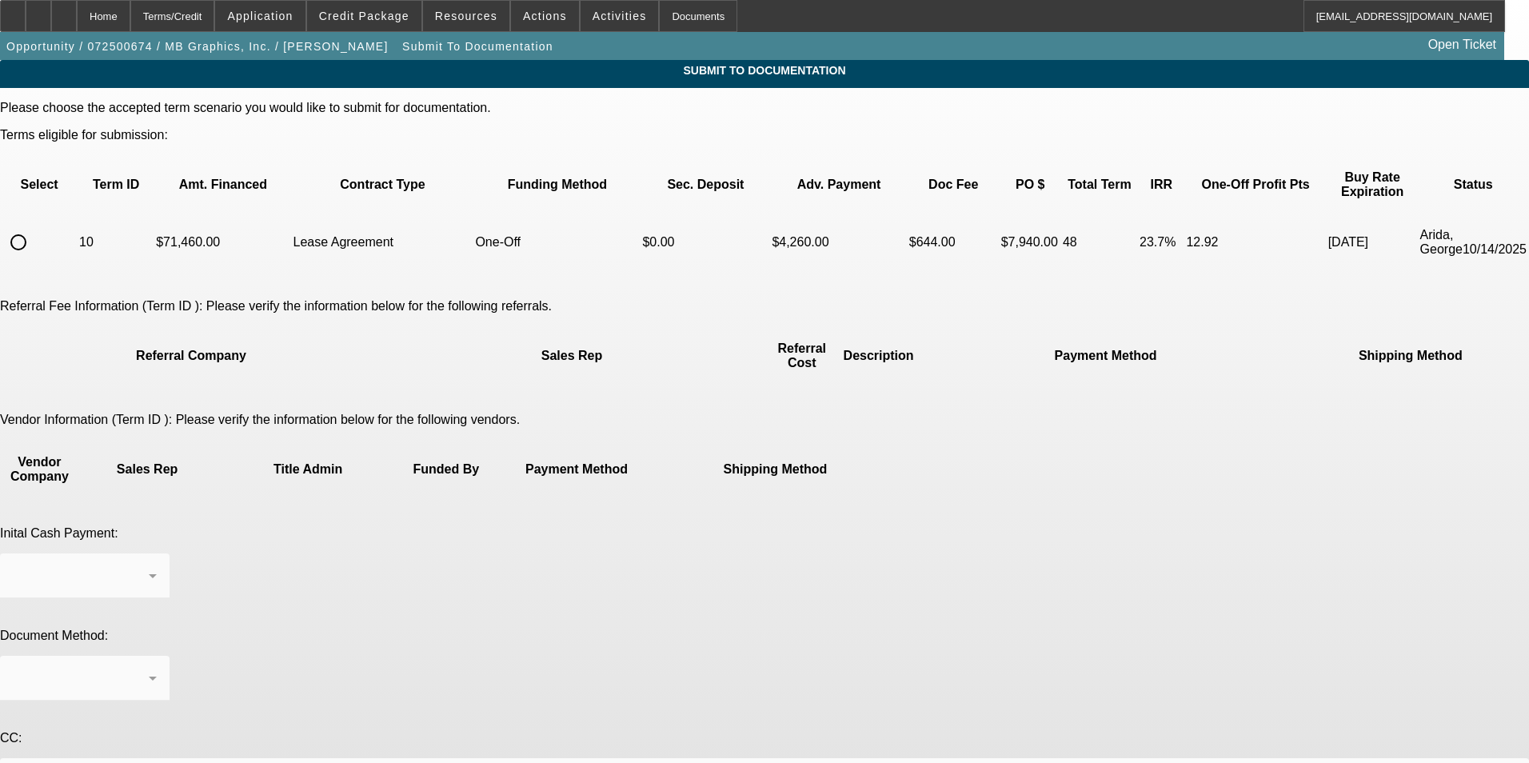
click at [34, 226] on input "radio" at bounding box center [18, 242] width 32 height 32
radio input "true"
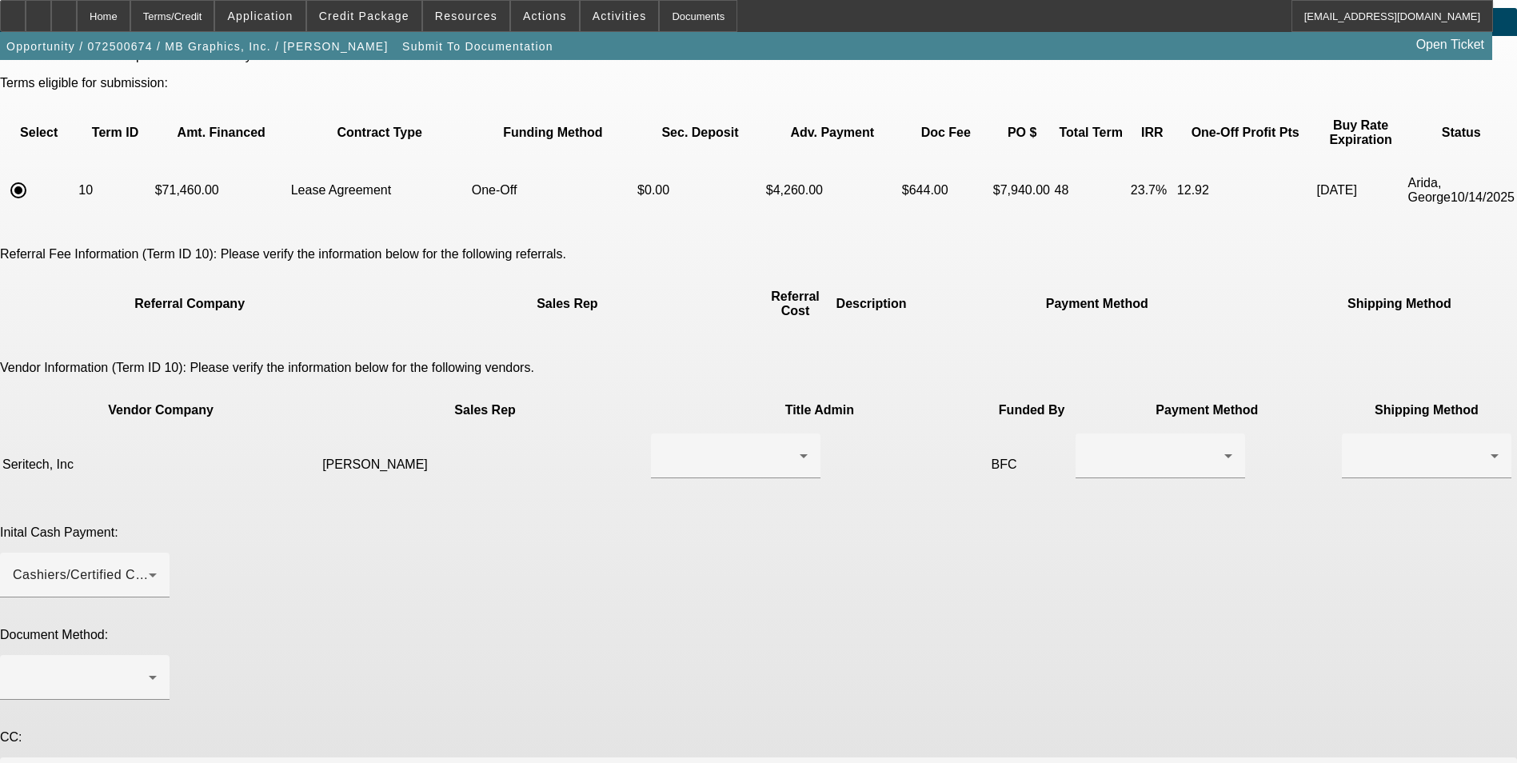
scroll to position [84, 0]
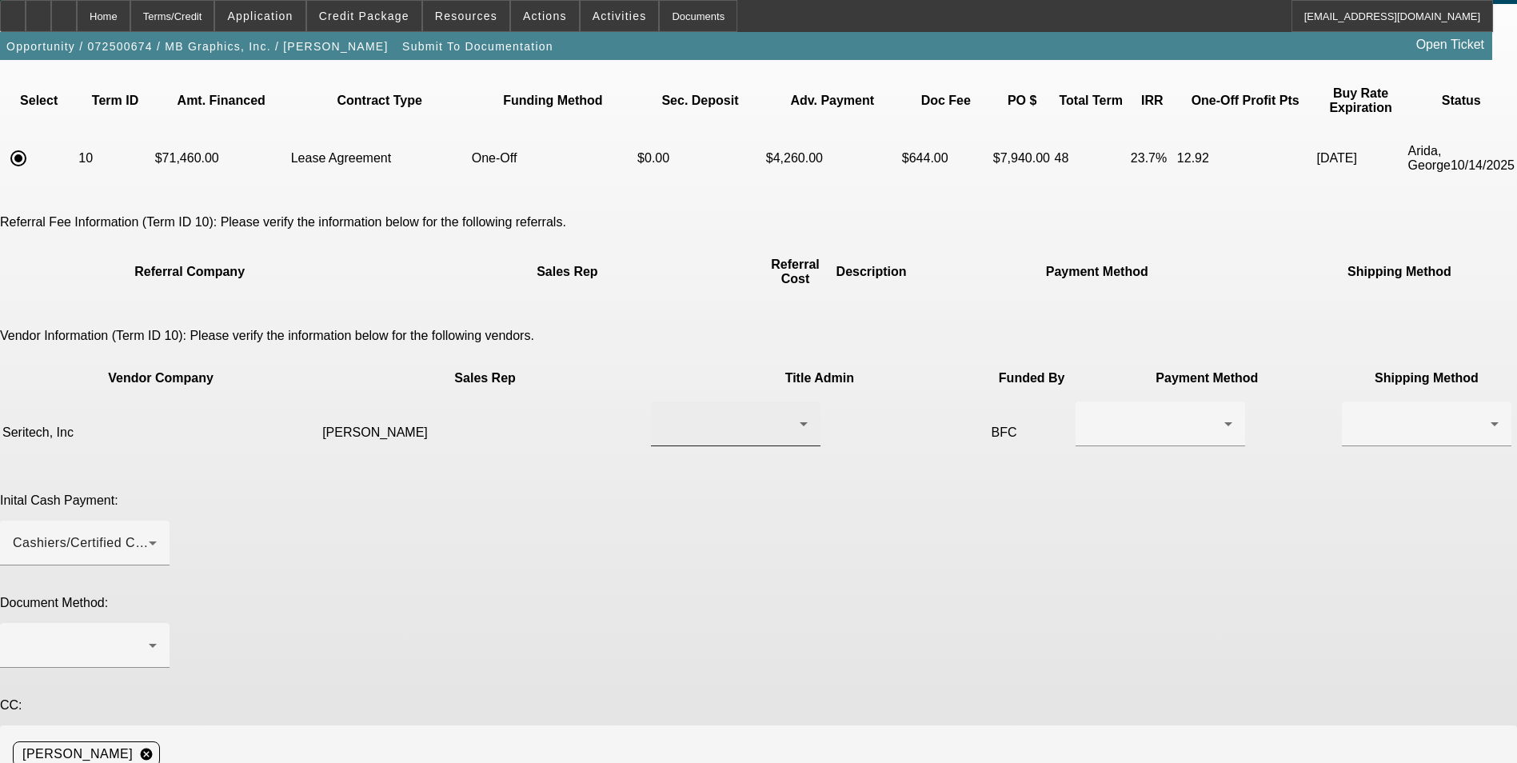
click at [664, 414] on div at bounding box center [732, 423] width 136 height 19
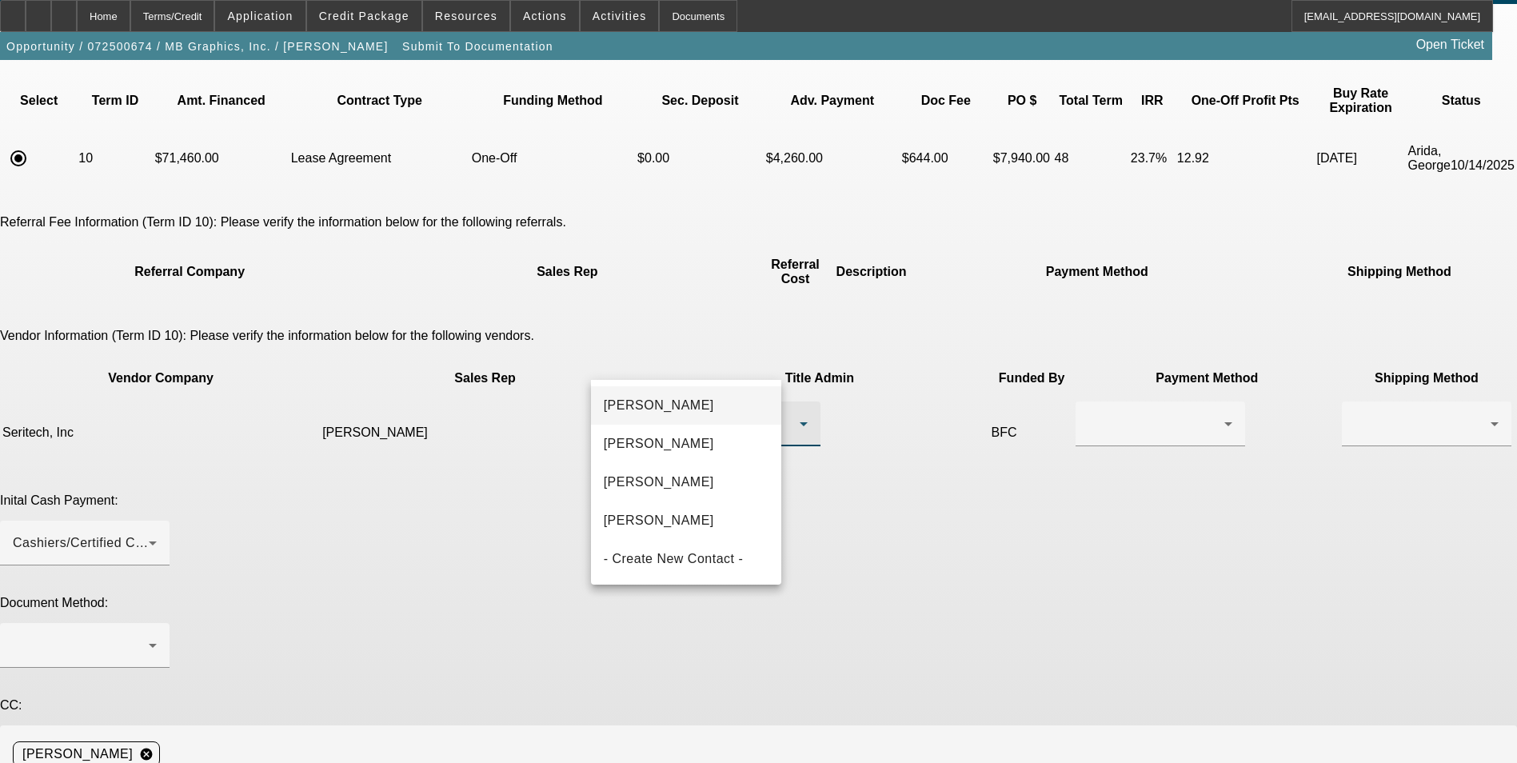
click at [672, 405] on mat-option "Deis, Chris" at bounding box center [686, 405] width 191 height 38
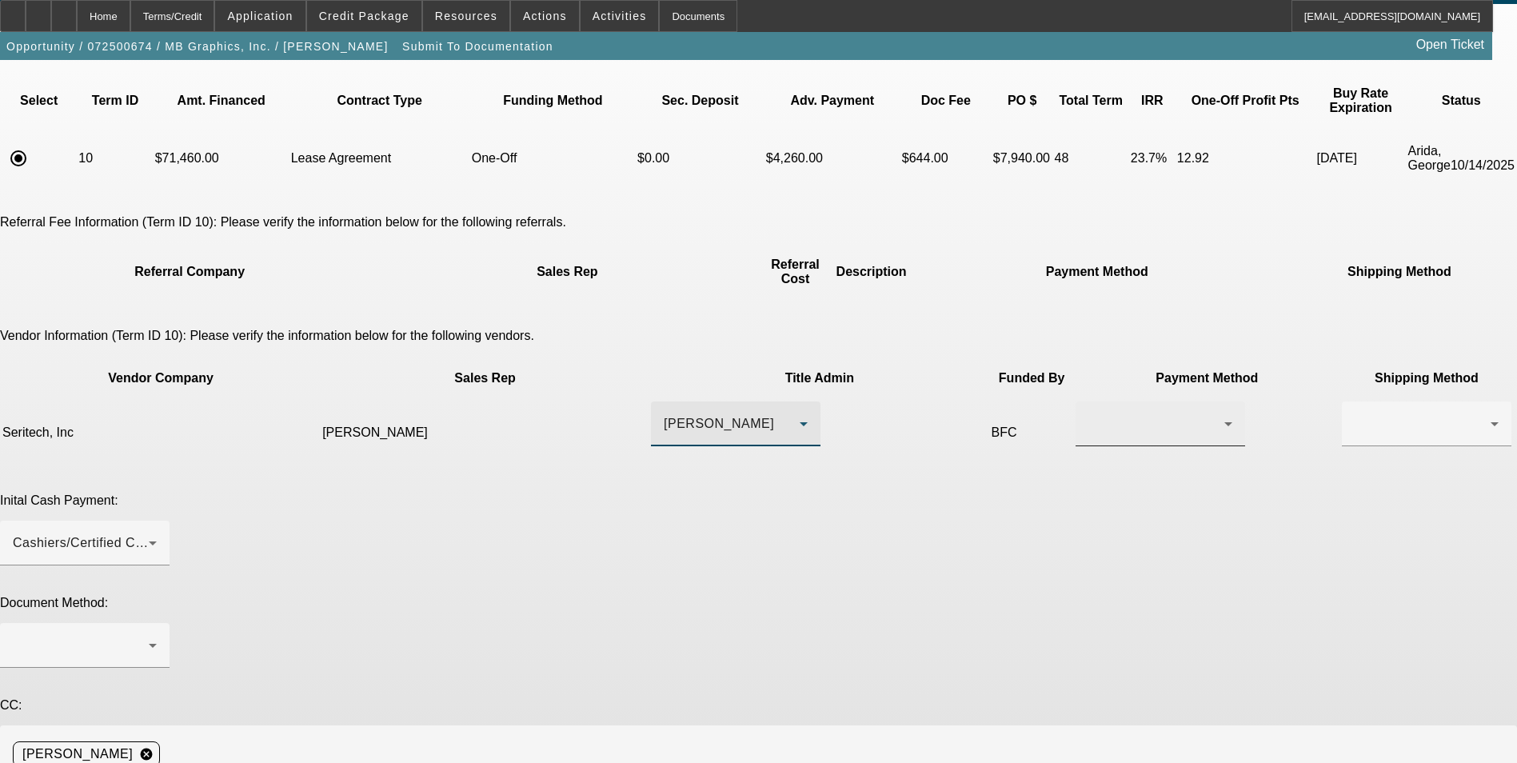
click at [1088, 414] on div at bounding box center [1156, 423] width 136 height 19
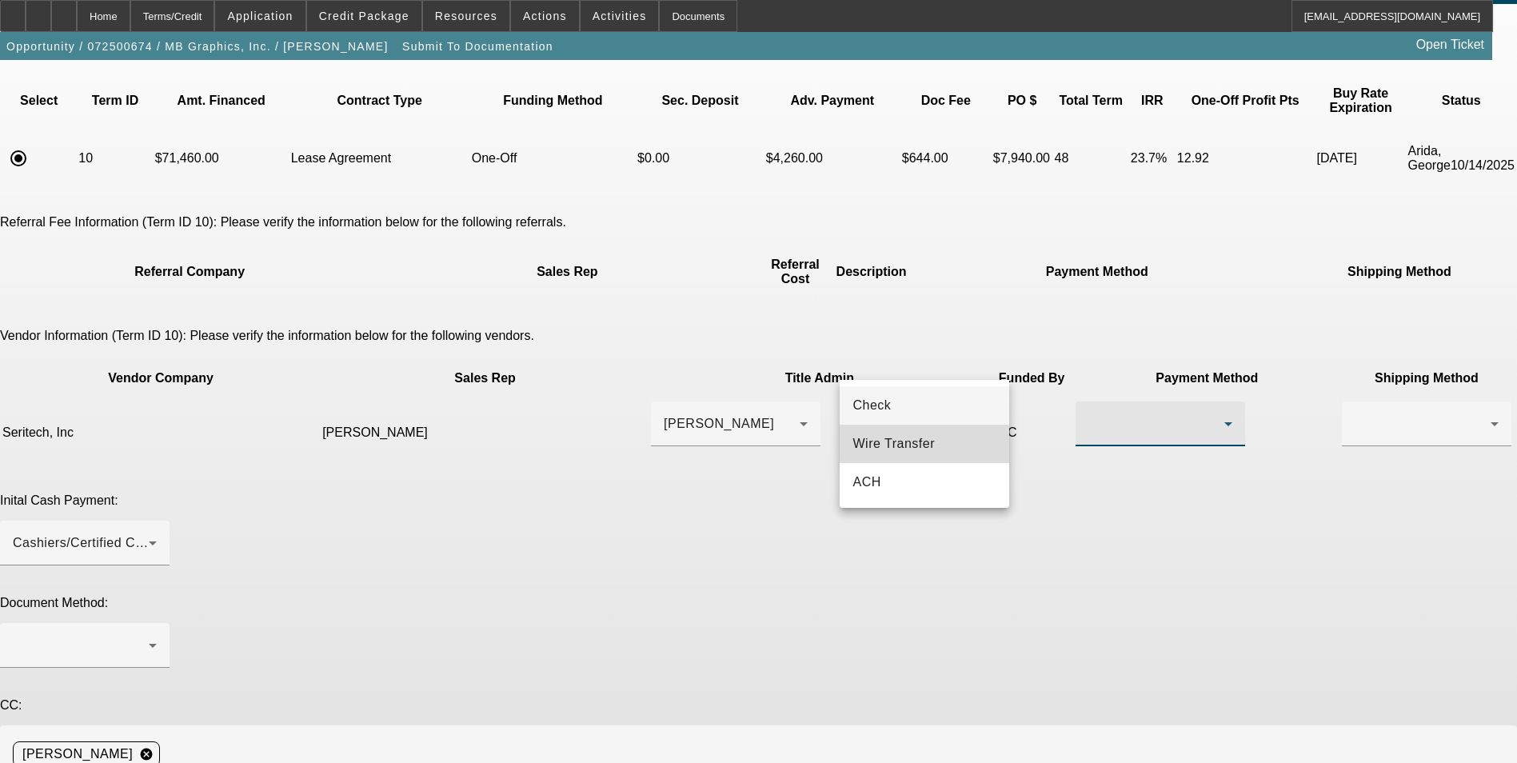
click at [912, 443] on span "Wire Transfer" at bounding box center [893, 443] width 82 height 19
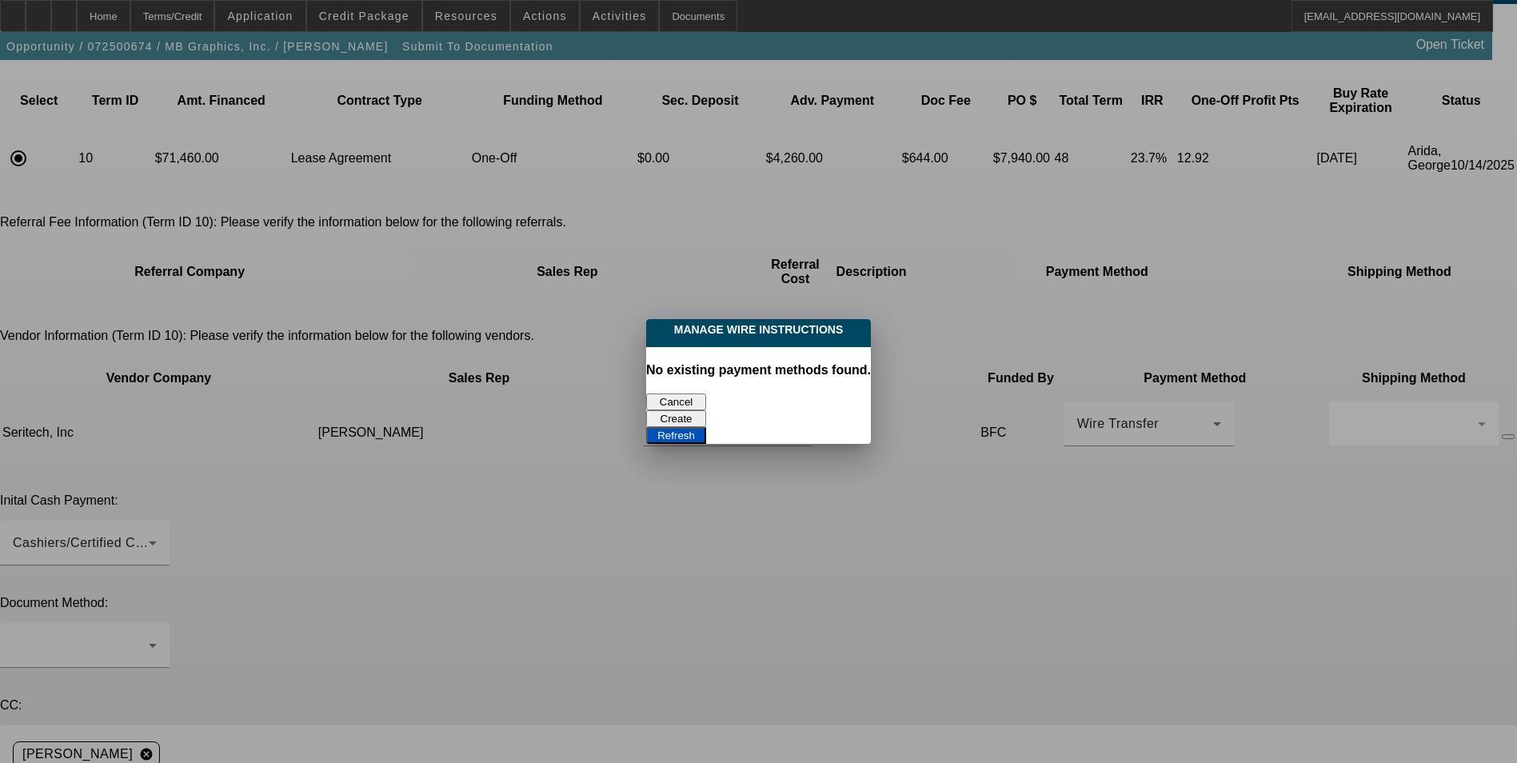
click at [706, 410] on button "Create" at bounding box center [676, 418] width 60 height 17
click at [706, 427] on button "Refresh" at bounding box center [676, 435] width 60 height 17
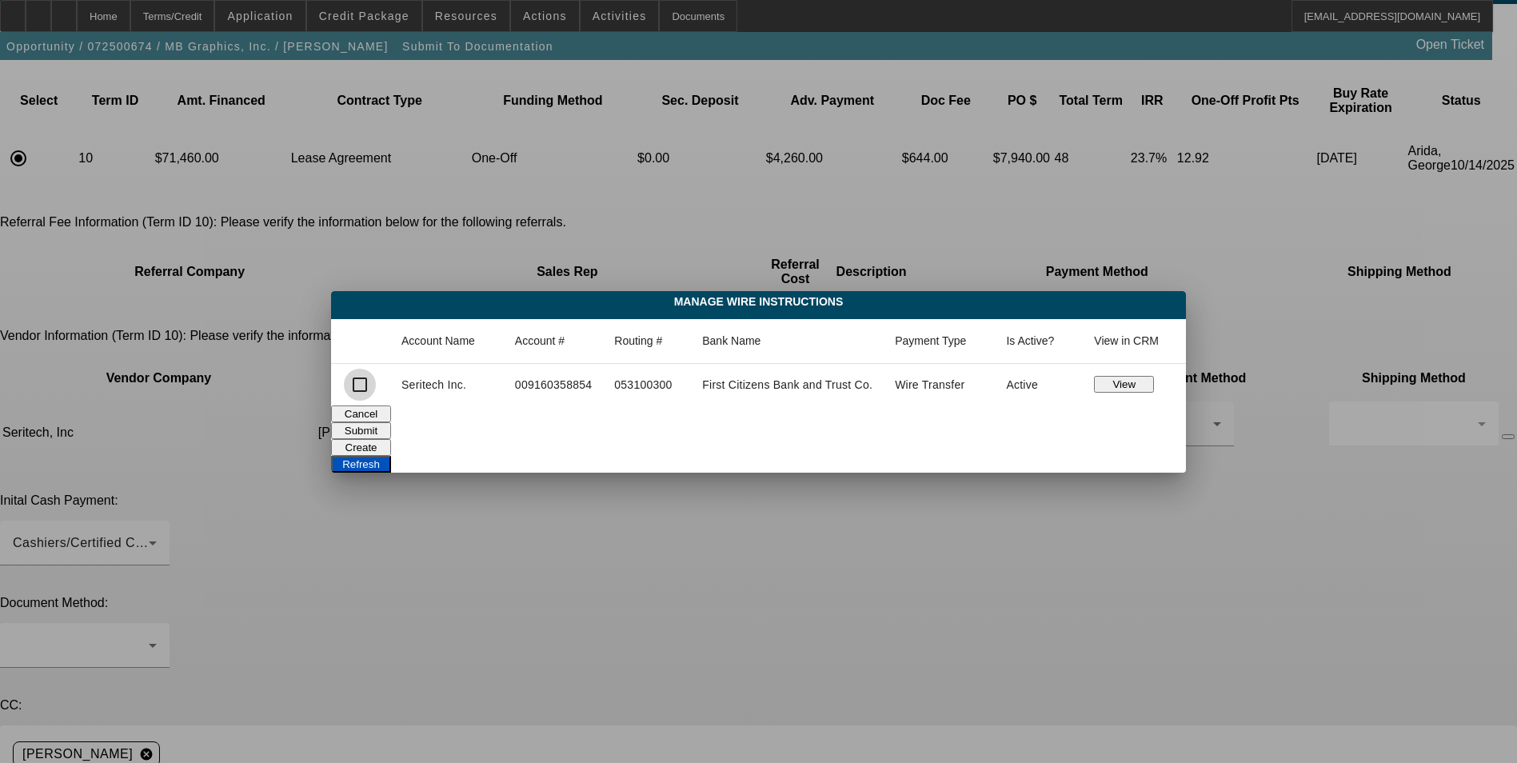
click at [363, 386] on input "checkbox" at bounding box center [360, 385] width 32 height 32
checkbox input "true"
click at [391, 422] on button "Submit" at bounding box center [361, 430] width 60 height 17
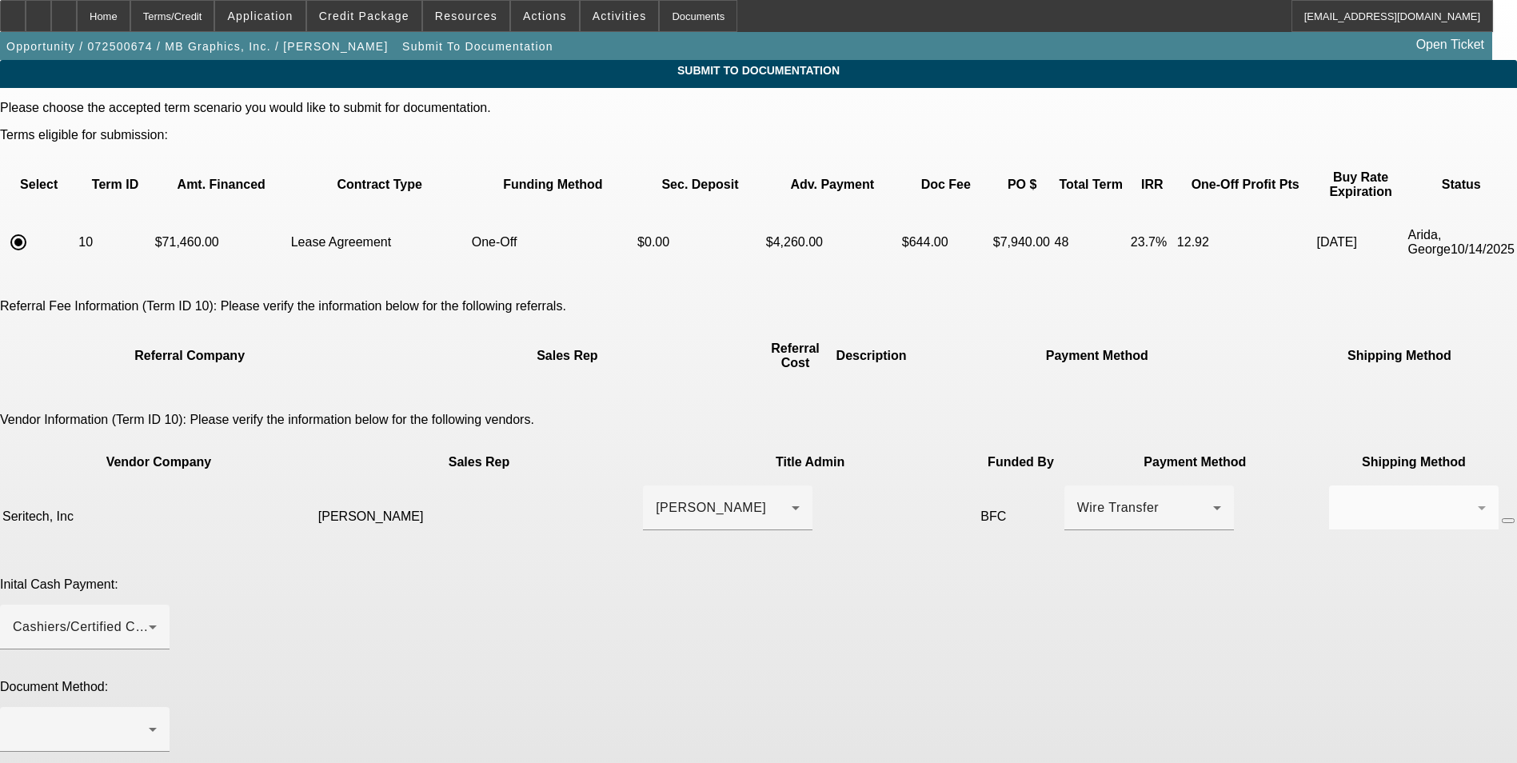
scroll to position [84, 0]
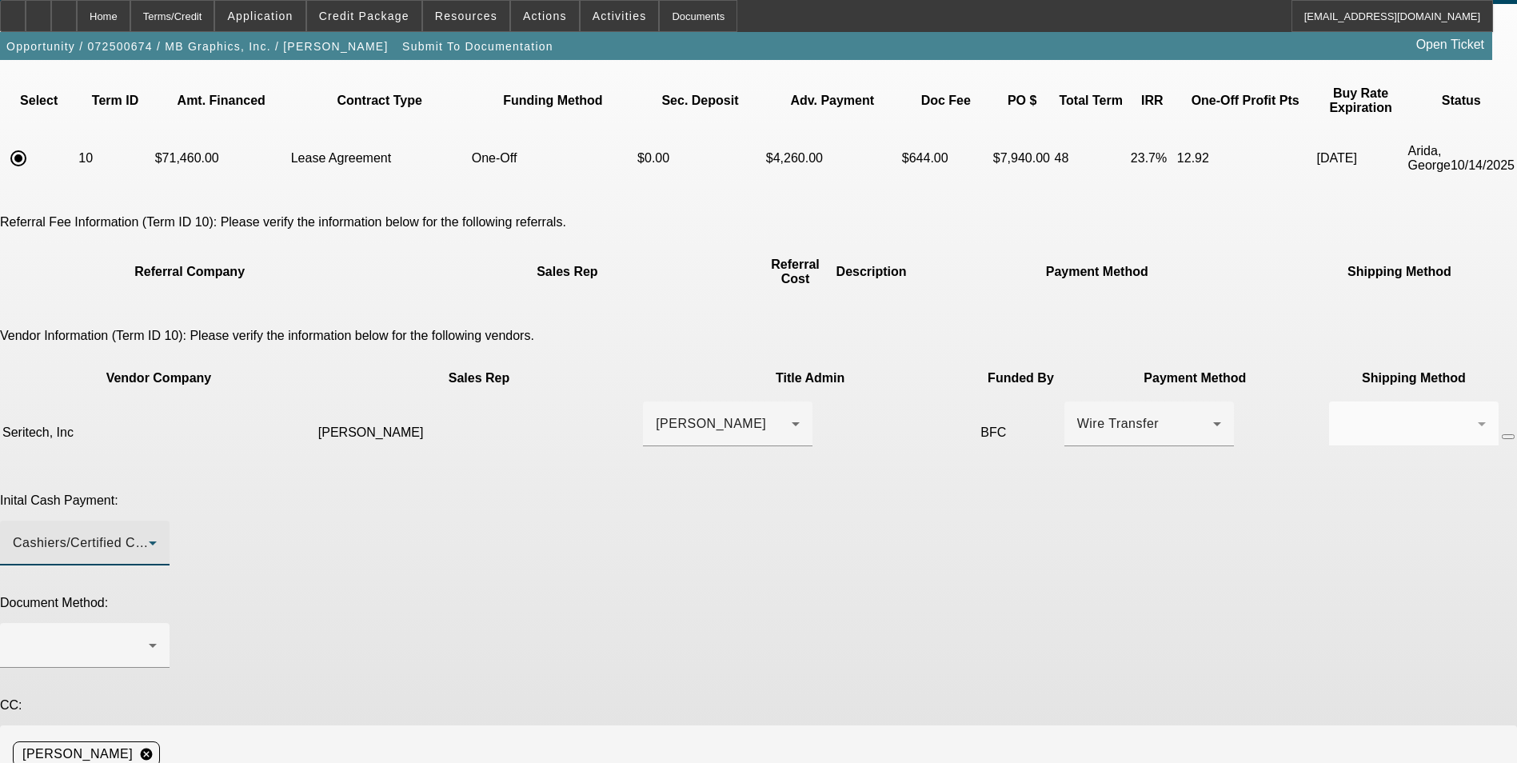
click at [149, 533] on div "Cashiers/Certified Check" at bounding box center [81, 542] width 136 height 19
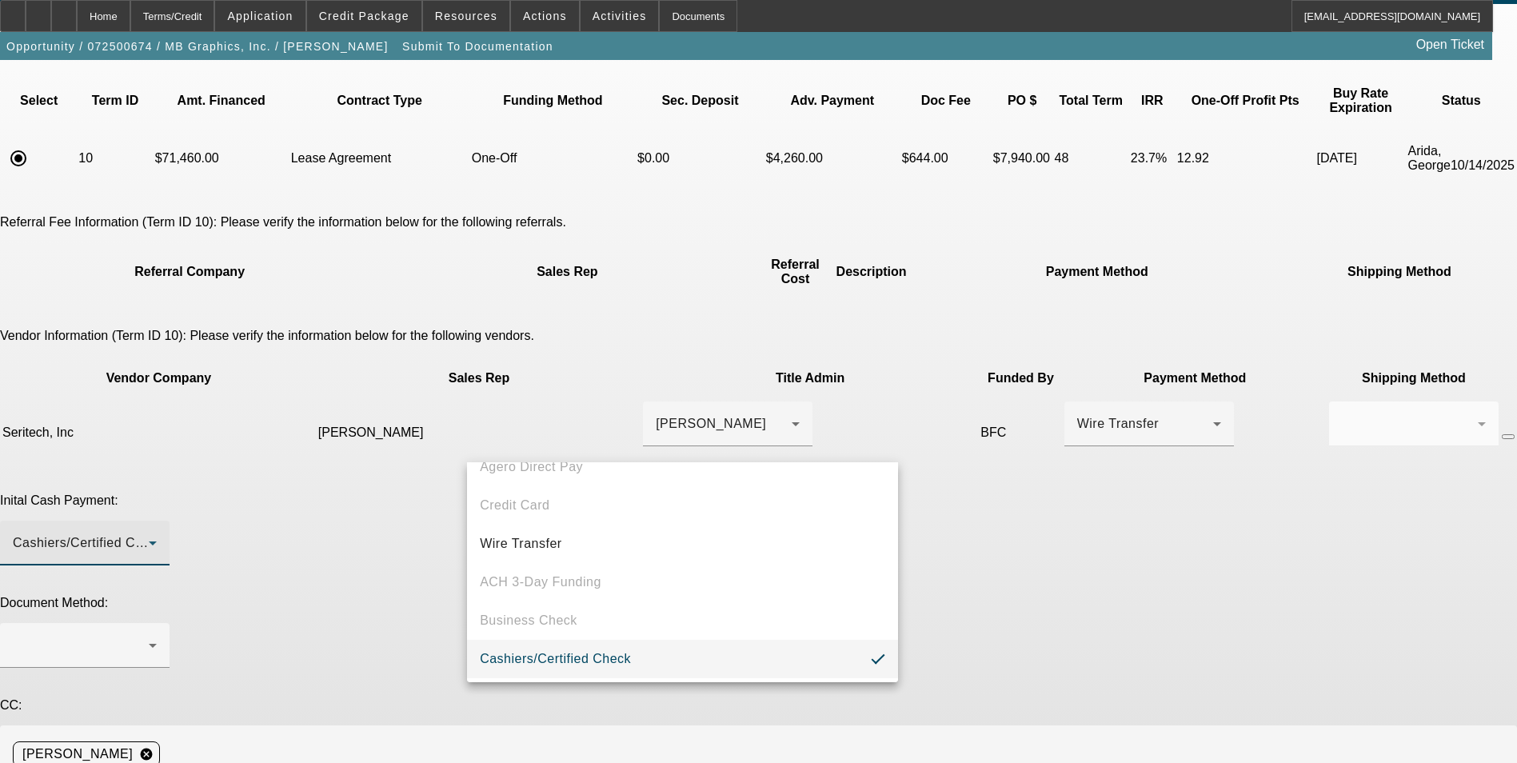
scroll to position [62, 0]
click at [666, 538] on mat-option "Wire Transfer" at bounding box center [682, 541] width 431 height 38
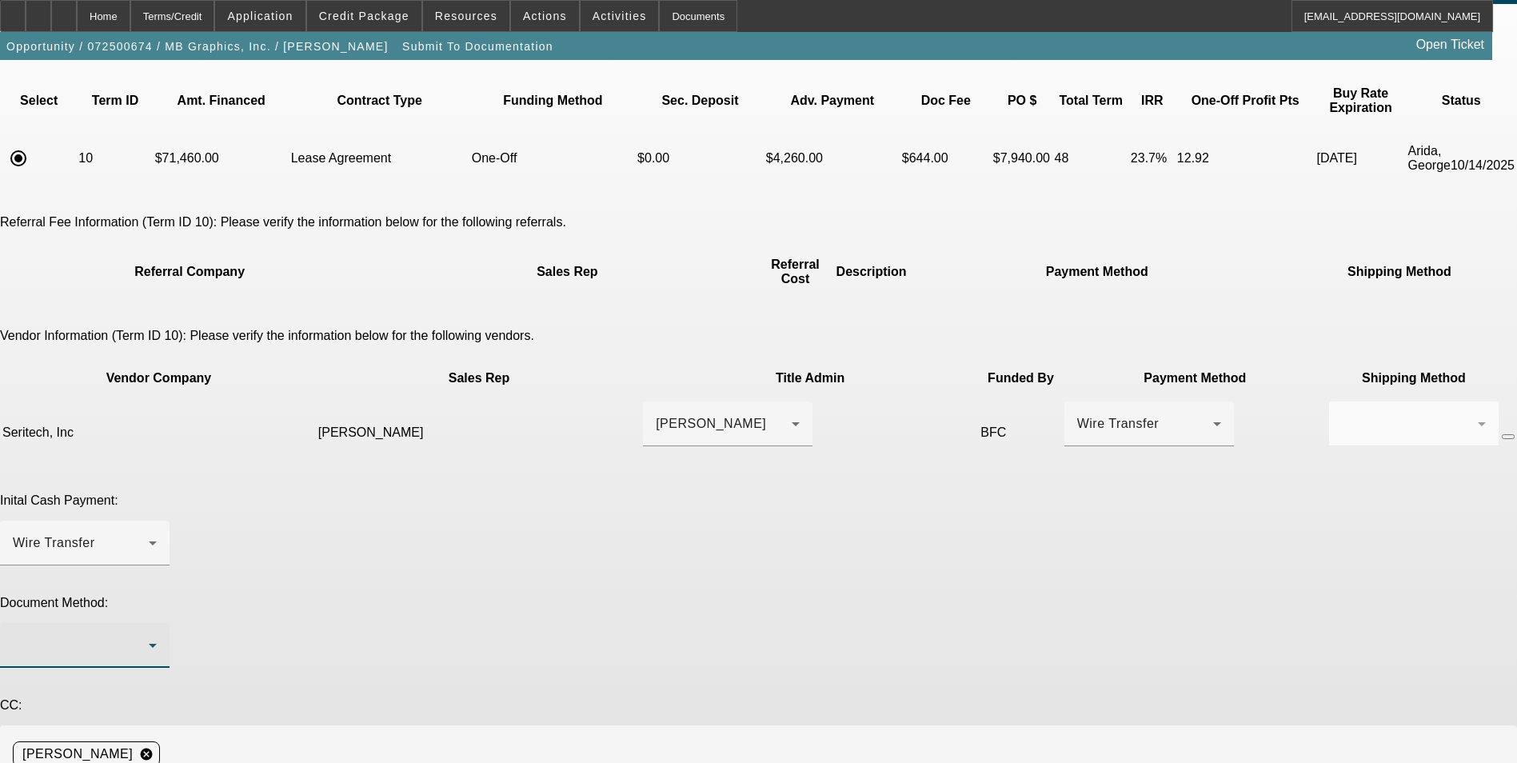
click at [149, 636] on div at bounding box center [81, 645] width 136 height 19
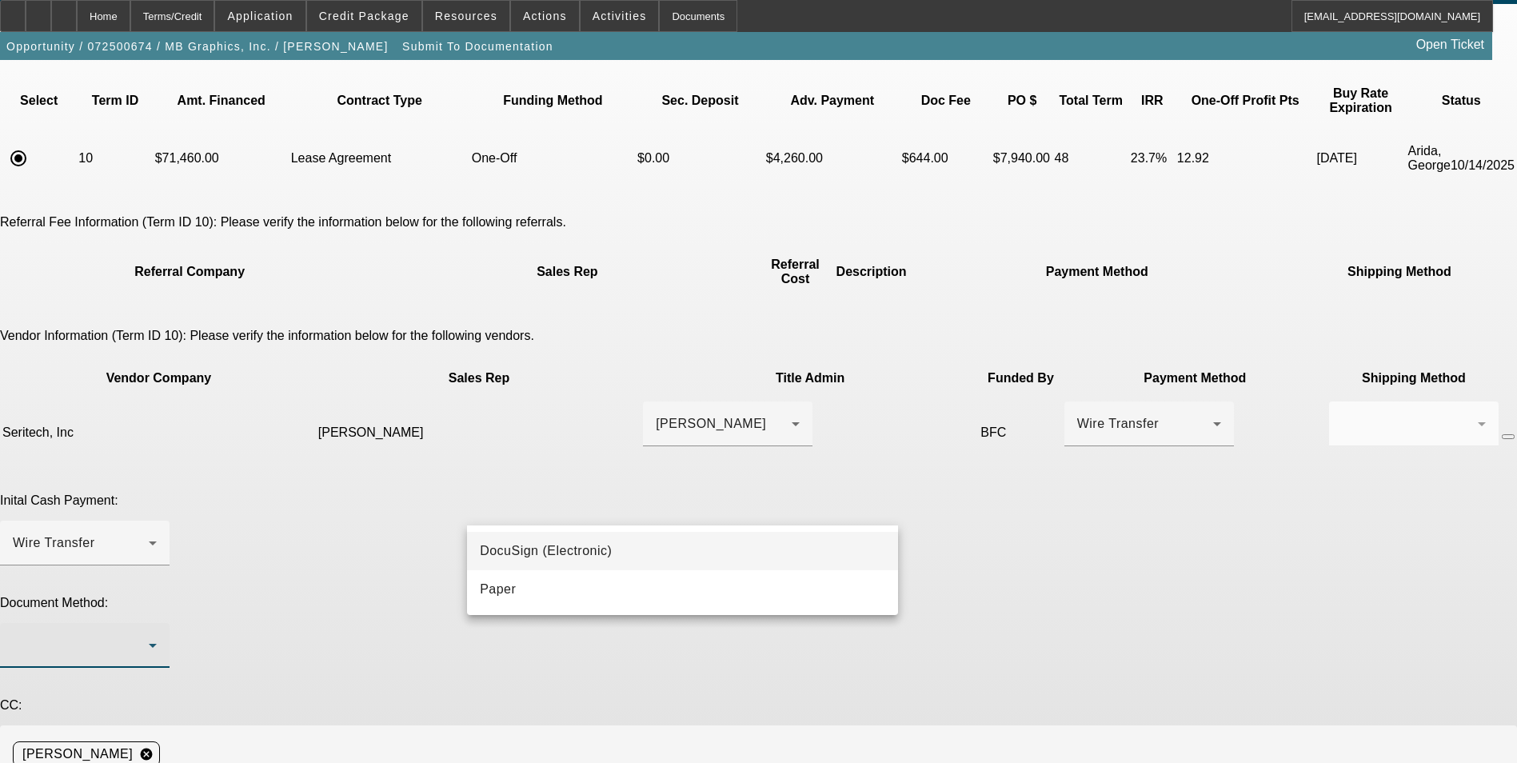
click at [601, 552] on span "DocuSign (Electronic)" at bounding box center [546, 550] width 132 height 19
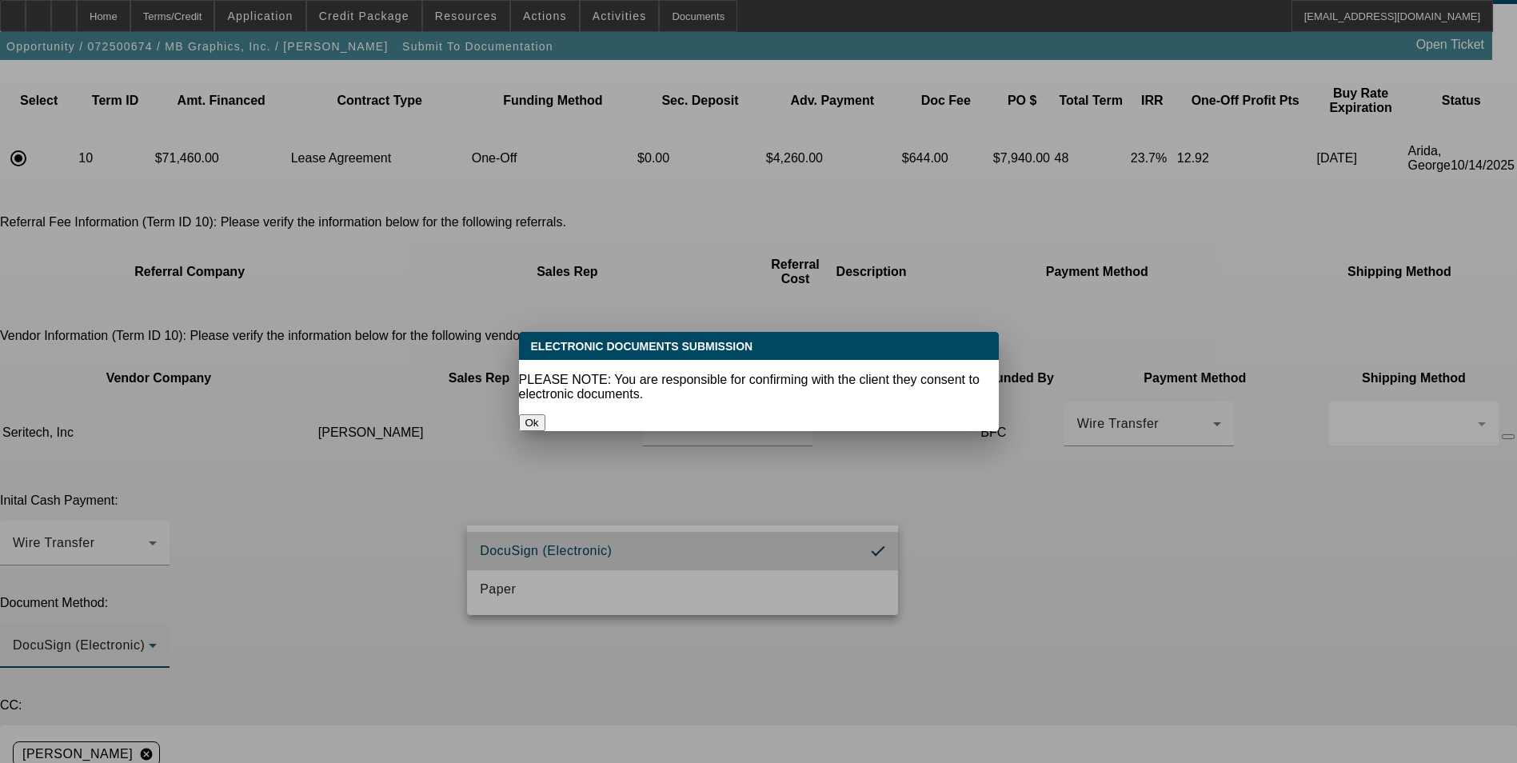
scroll to position [0, 0]
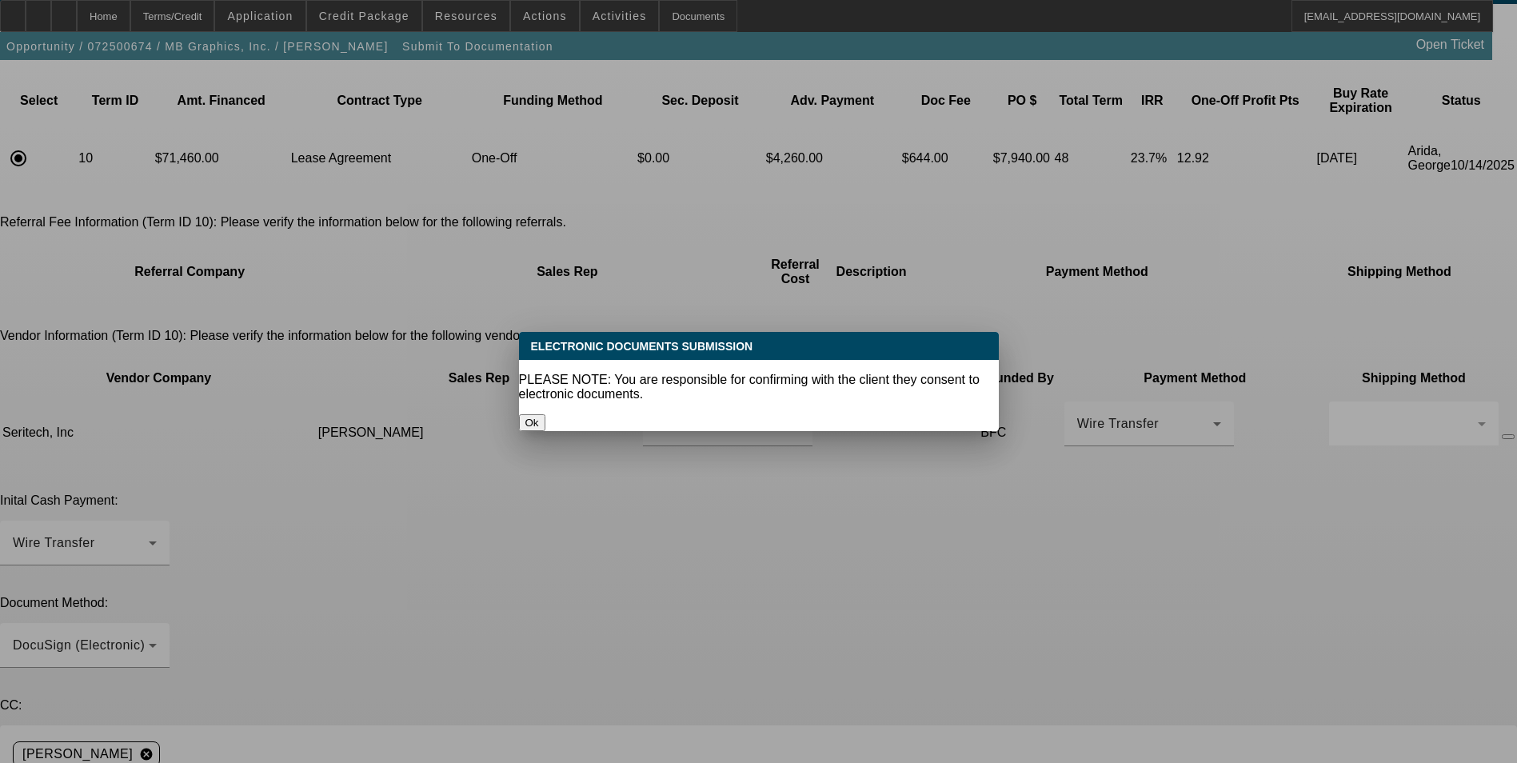
click at [545, 414] on button "Ok" at bounding box center [532, 422] width 26 height 17
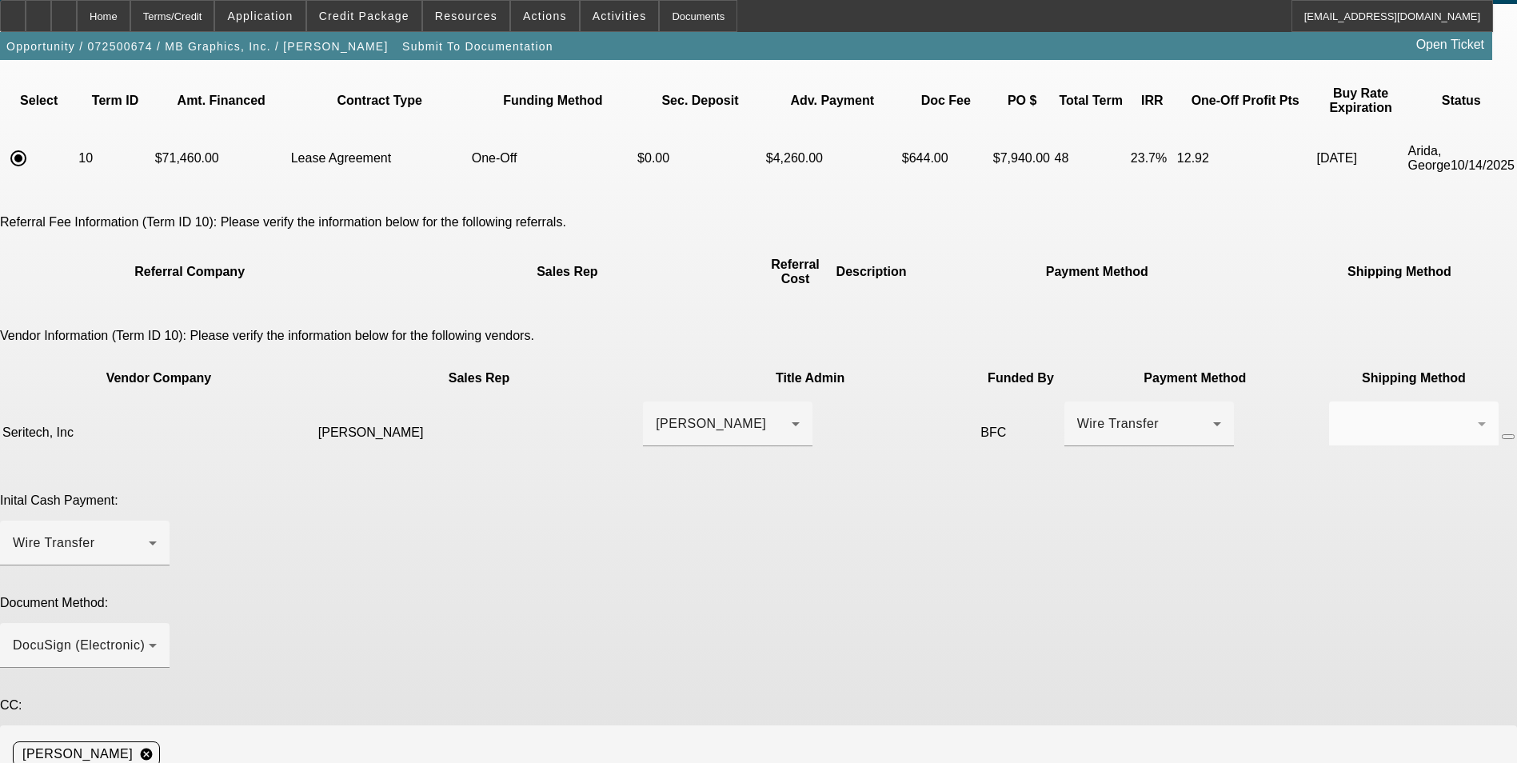
scroll to position [84, 0]
type textarea "P"
type textarea "V"
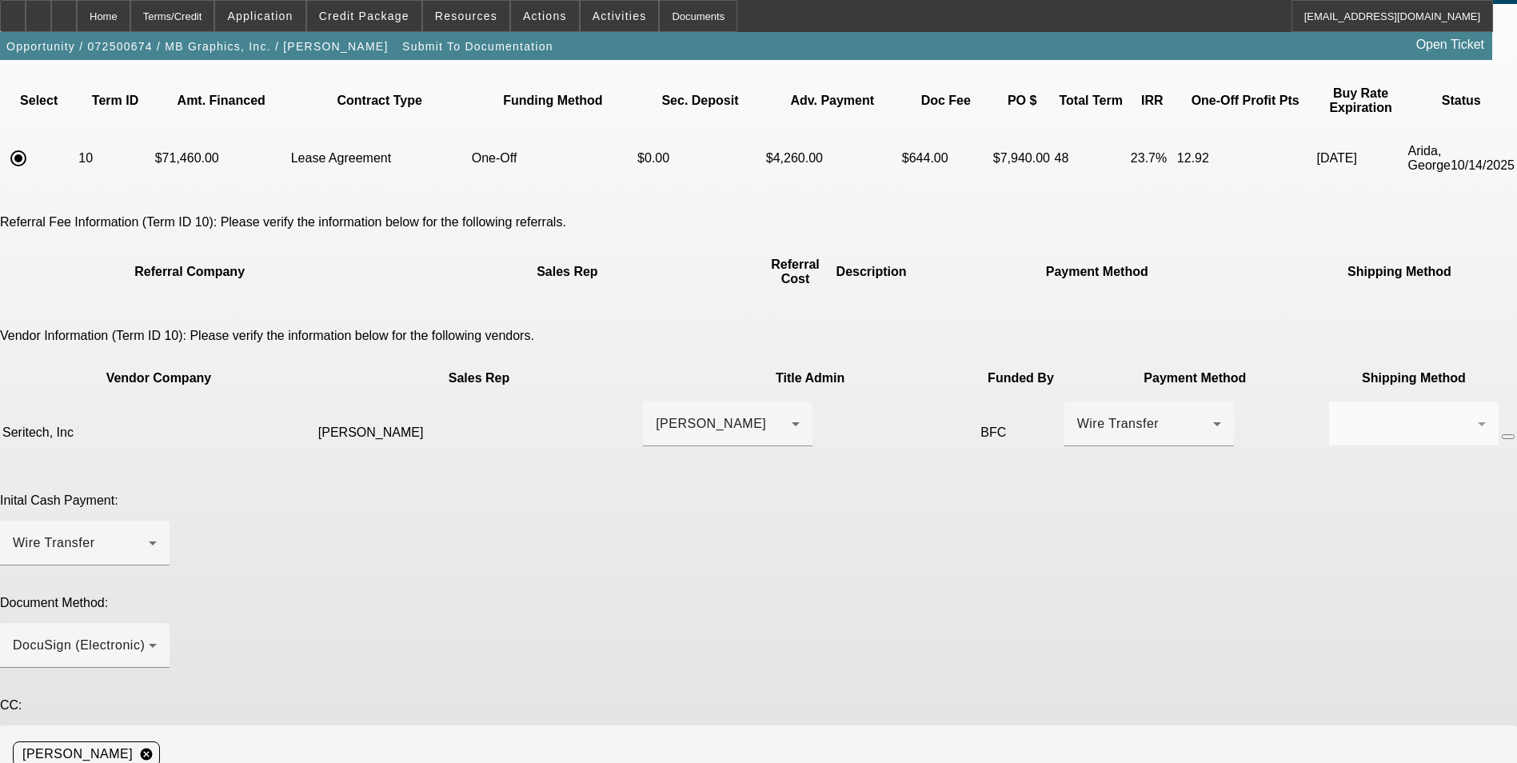
paste textarea "ch54panel@yahoo.com"
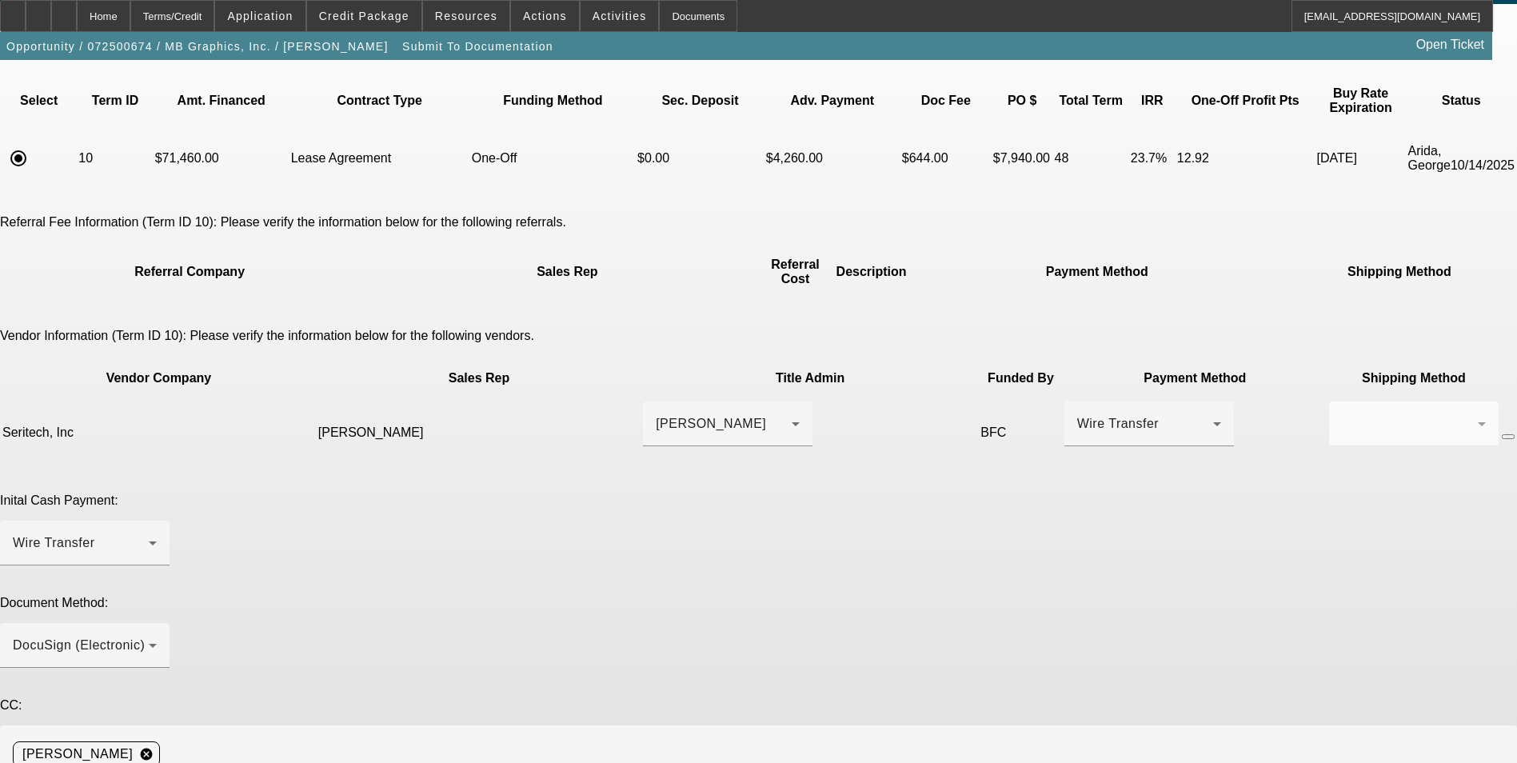
type textarea "Aspen inspection required at vendor prior to funding. Contact is Chris Deis 803…"
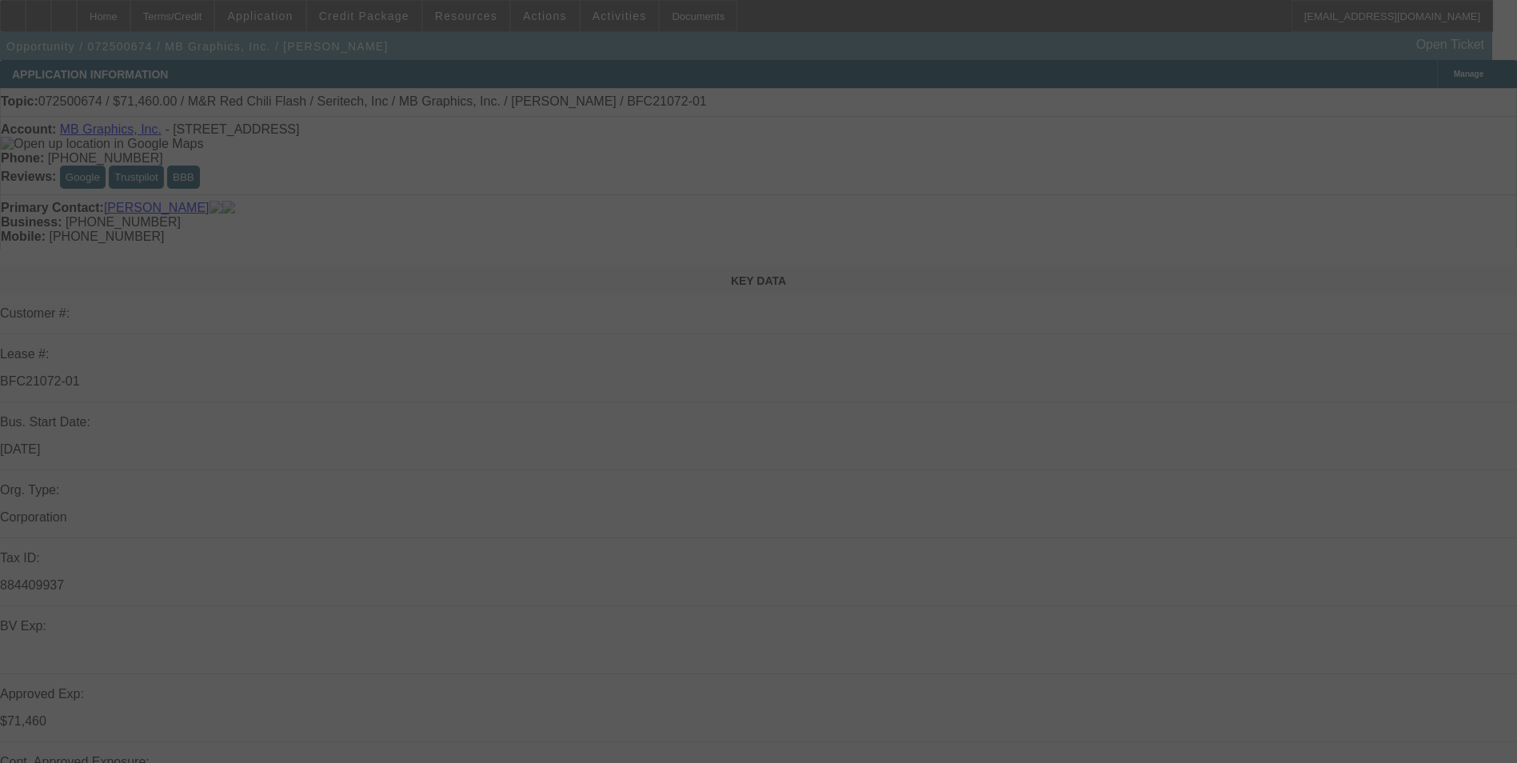
select select "0"
select select "0.1"
select select "5"
select select "0.1"
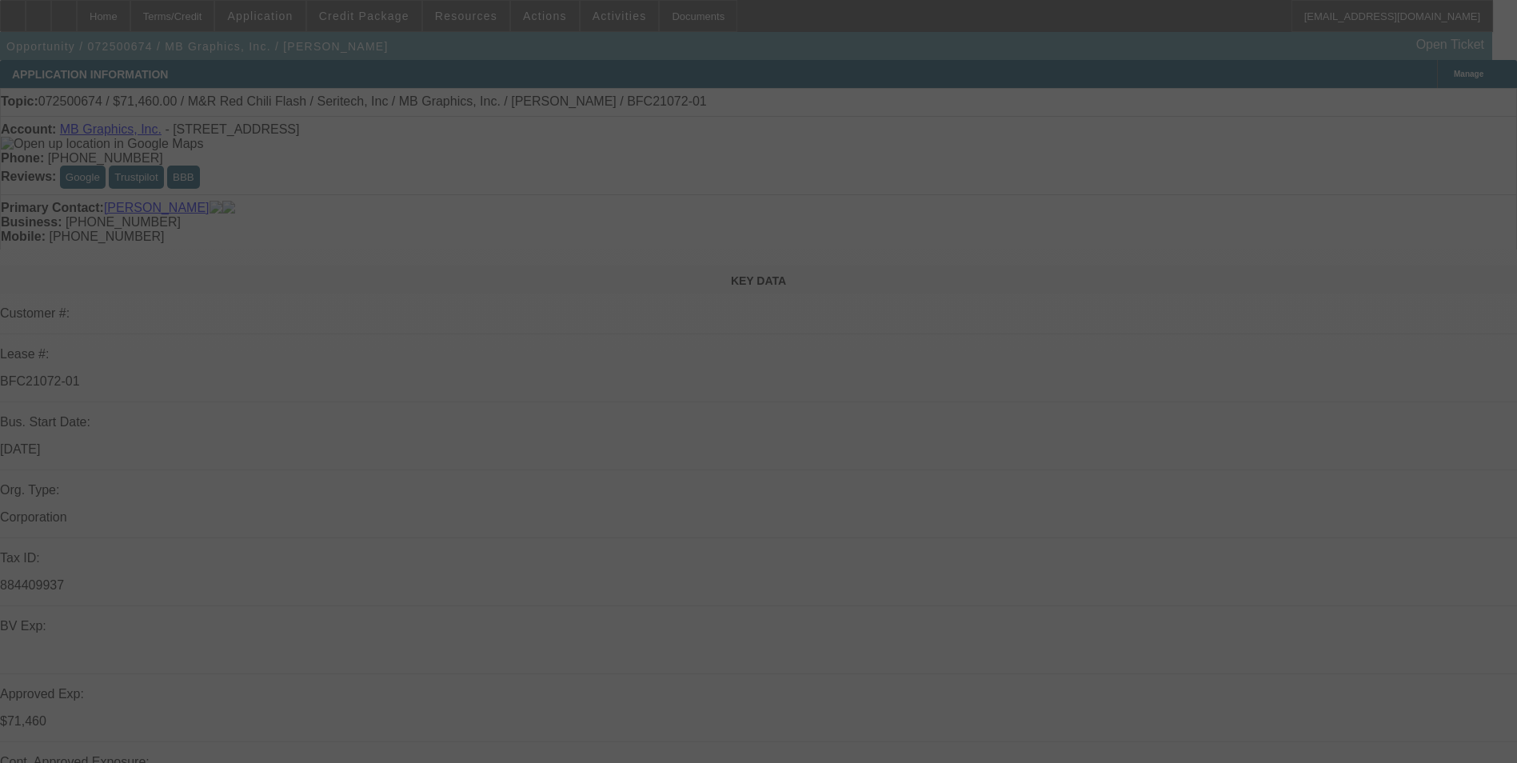
select select "0"
select select "0.1"
select select "5"
select select "0"
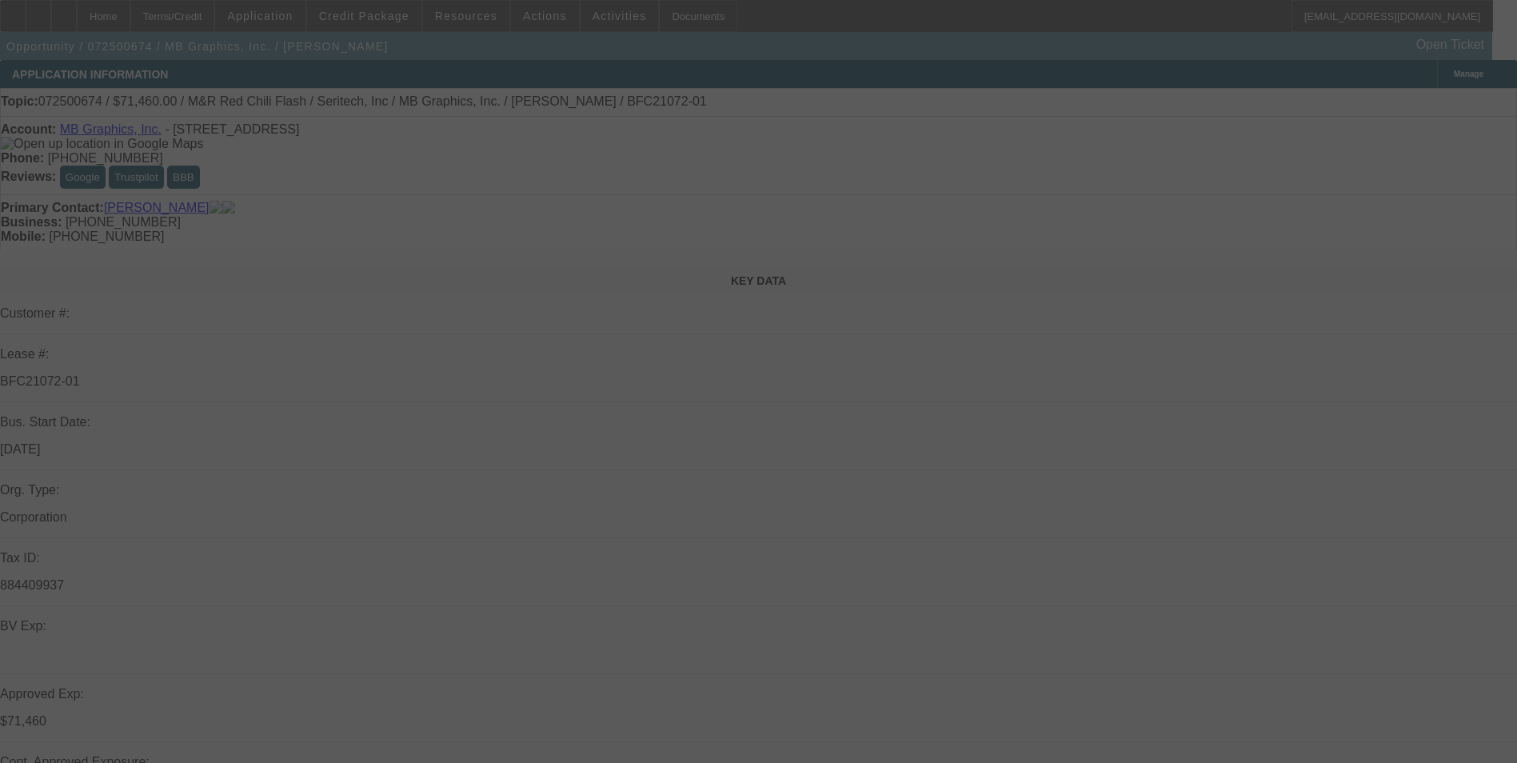
select select "0.1"
select select "5"
select select "0"
select select "0.1"
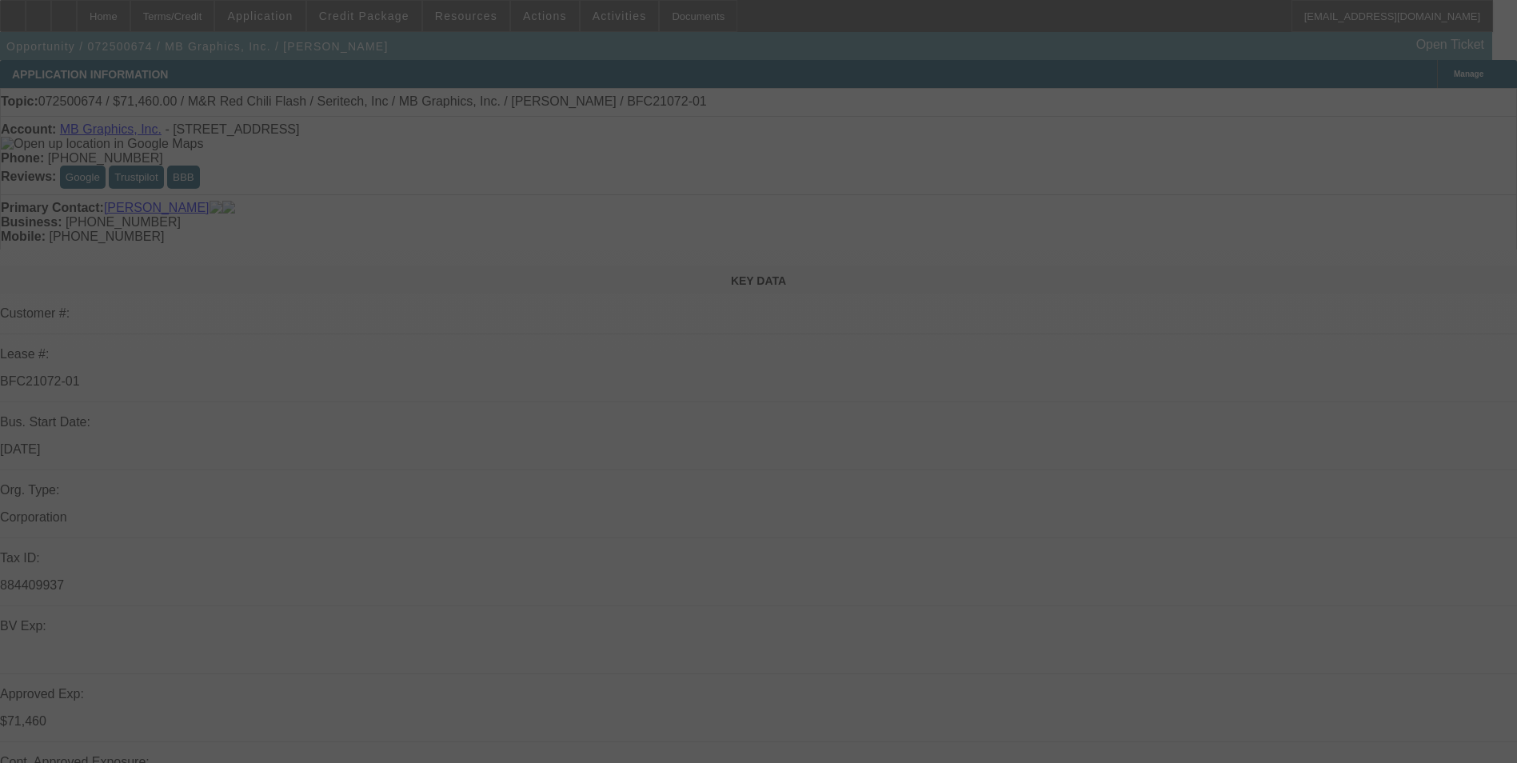
select select "5"
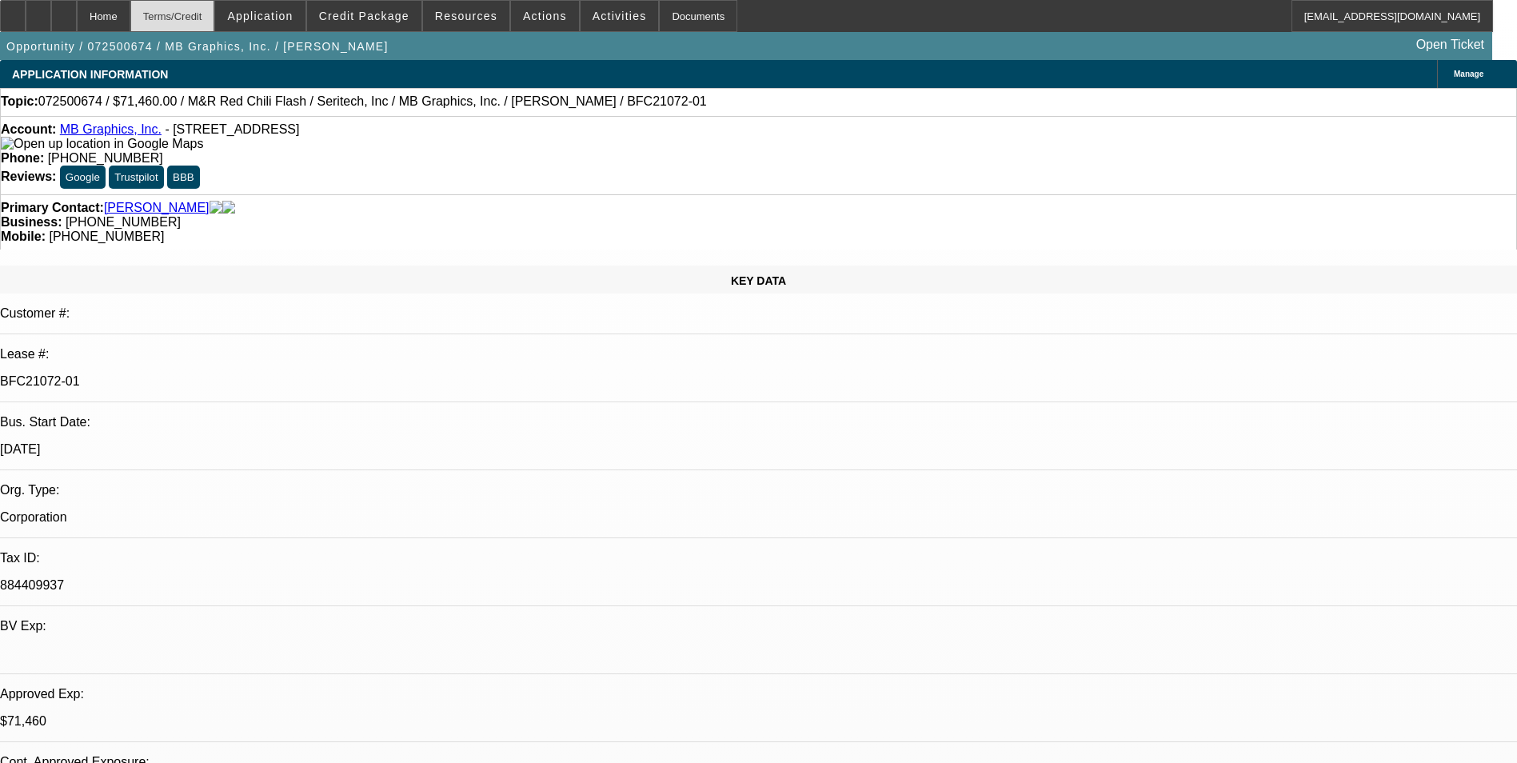
click at [215, 18] on div "Terms/Credit" at bounding box center [172, 16] width 85 height 32
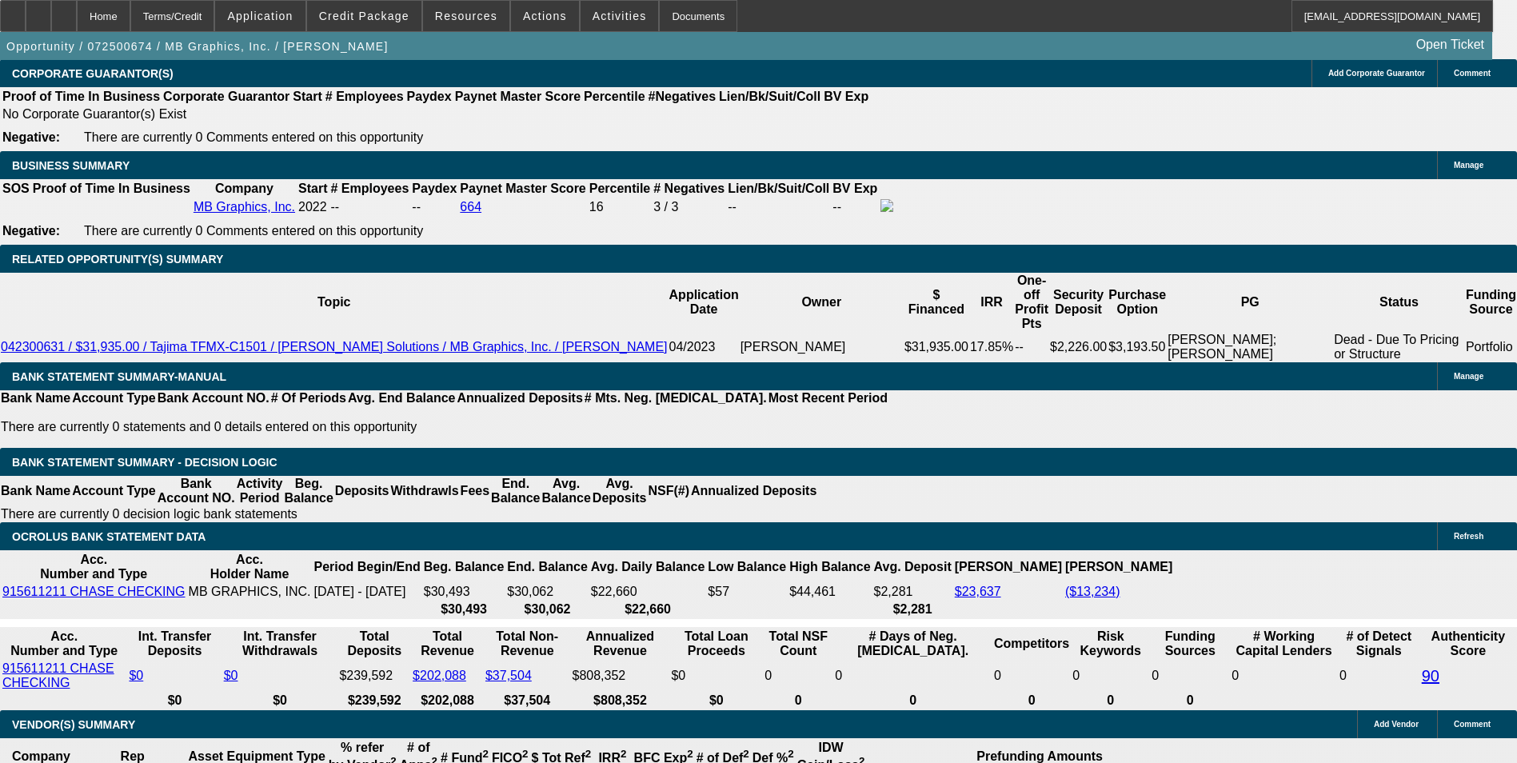
scroll to position [2624, 0]
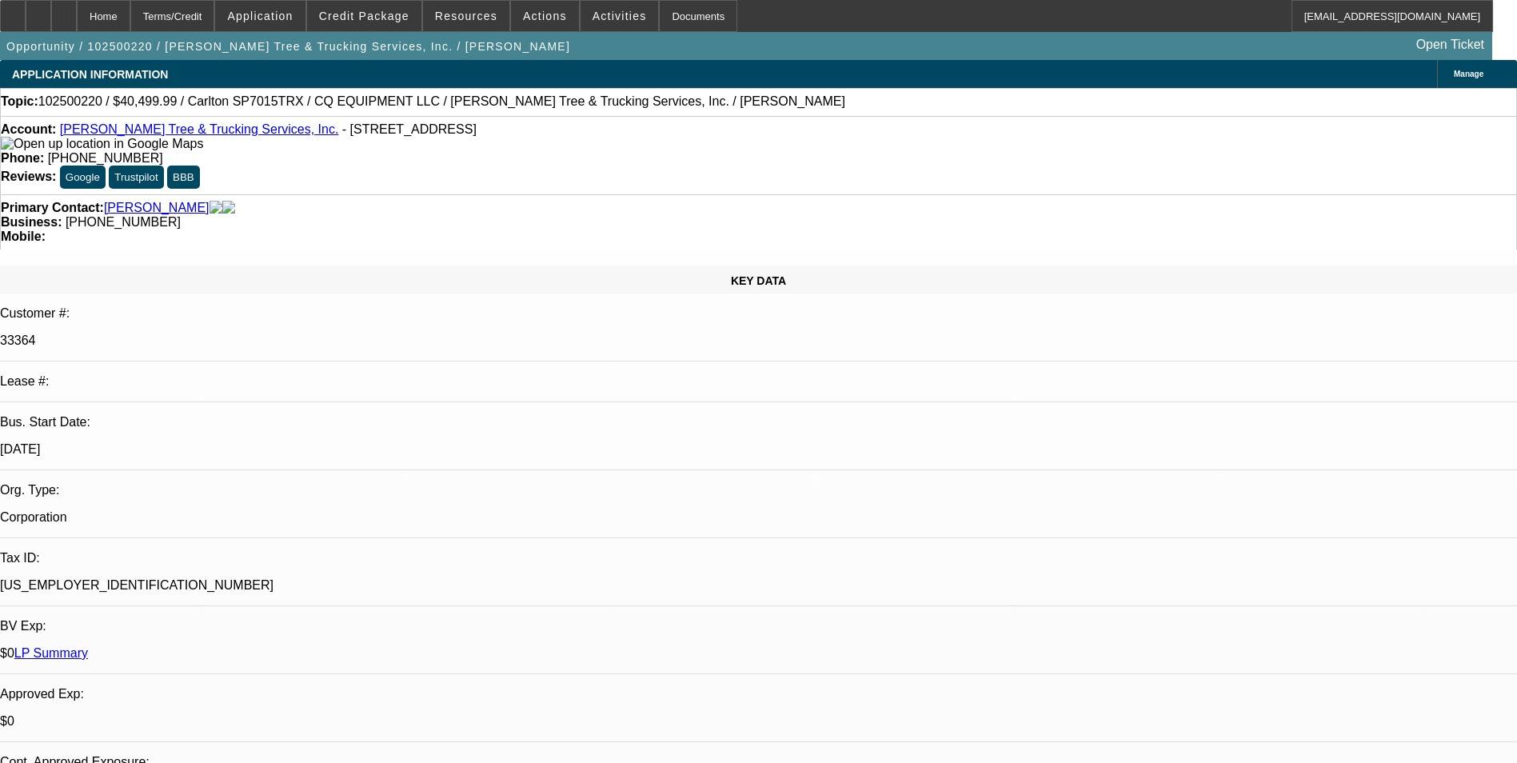
select select "0.1"
select select "0"
select select "0.1"
select select "0"
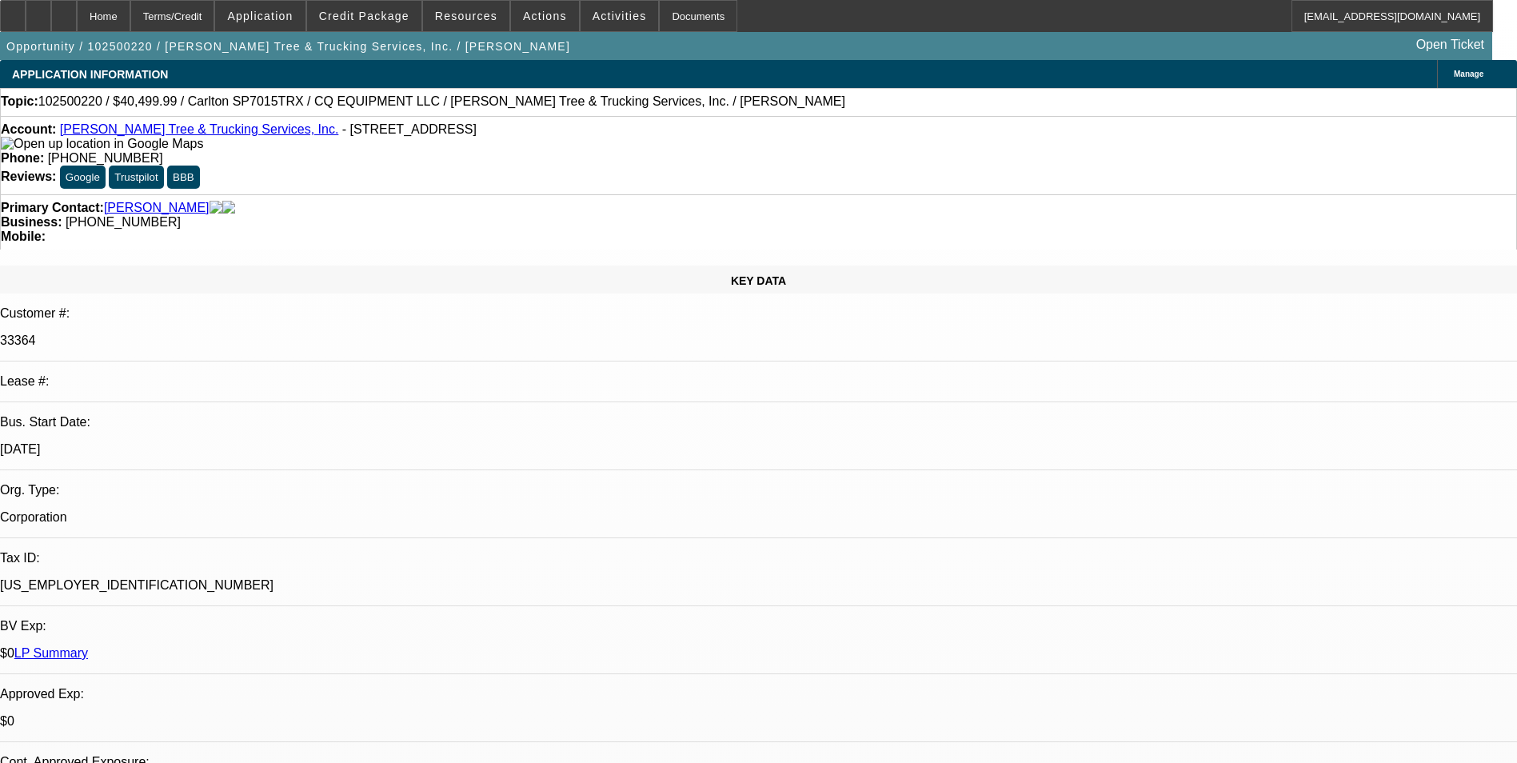
select select "0"
select select "0.1"
select select "0"
select select "0.1"
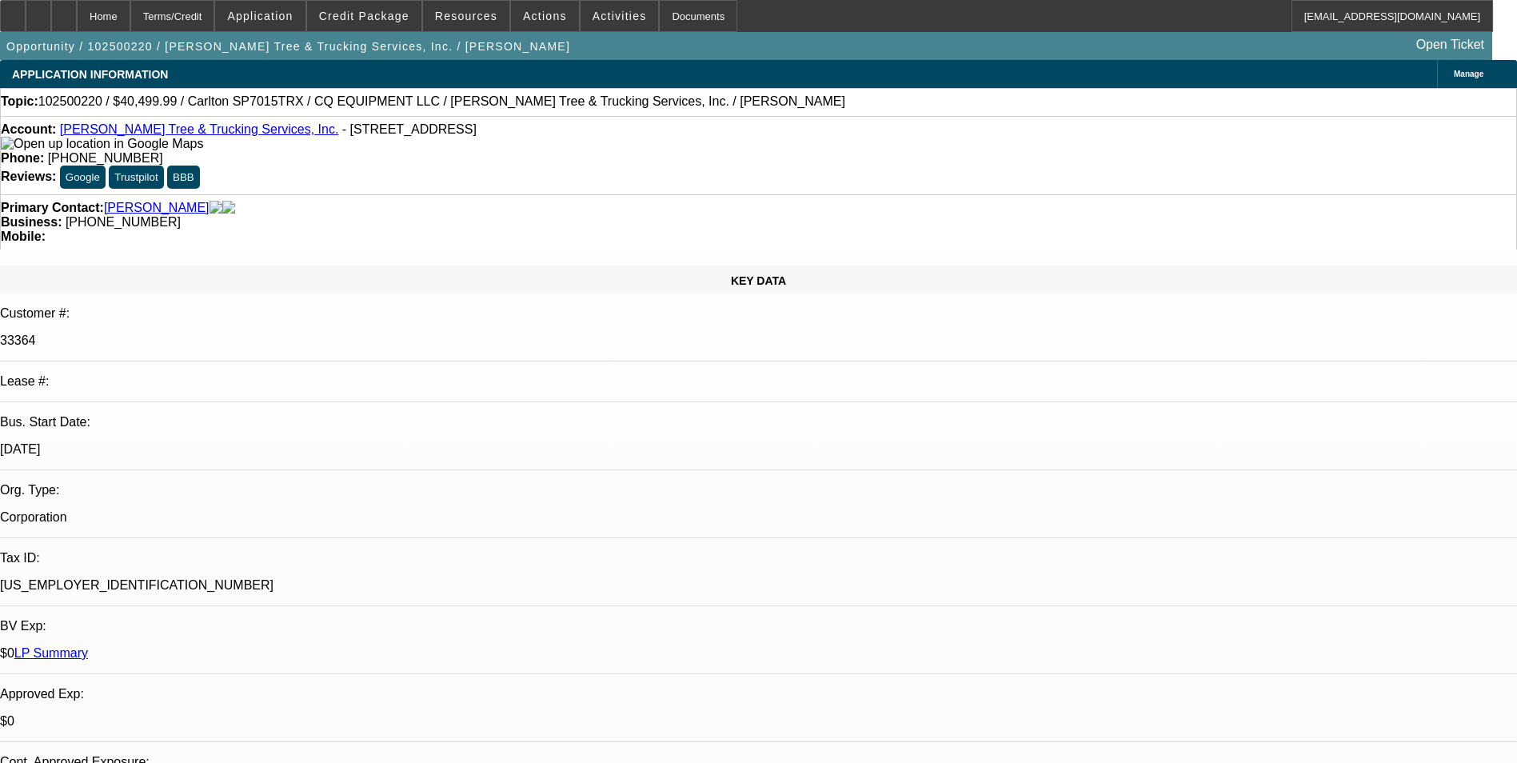
select select "0"
select select "1"
select select "2"
select select "6"
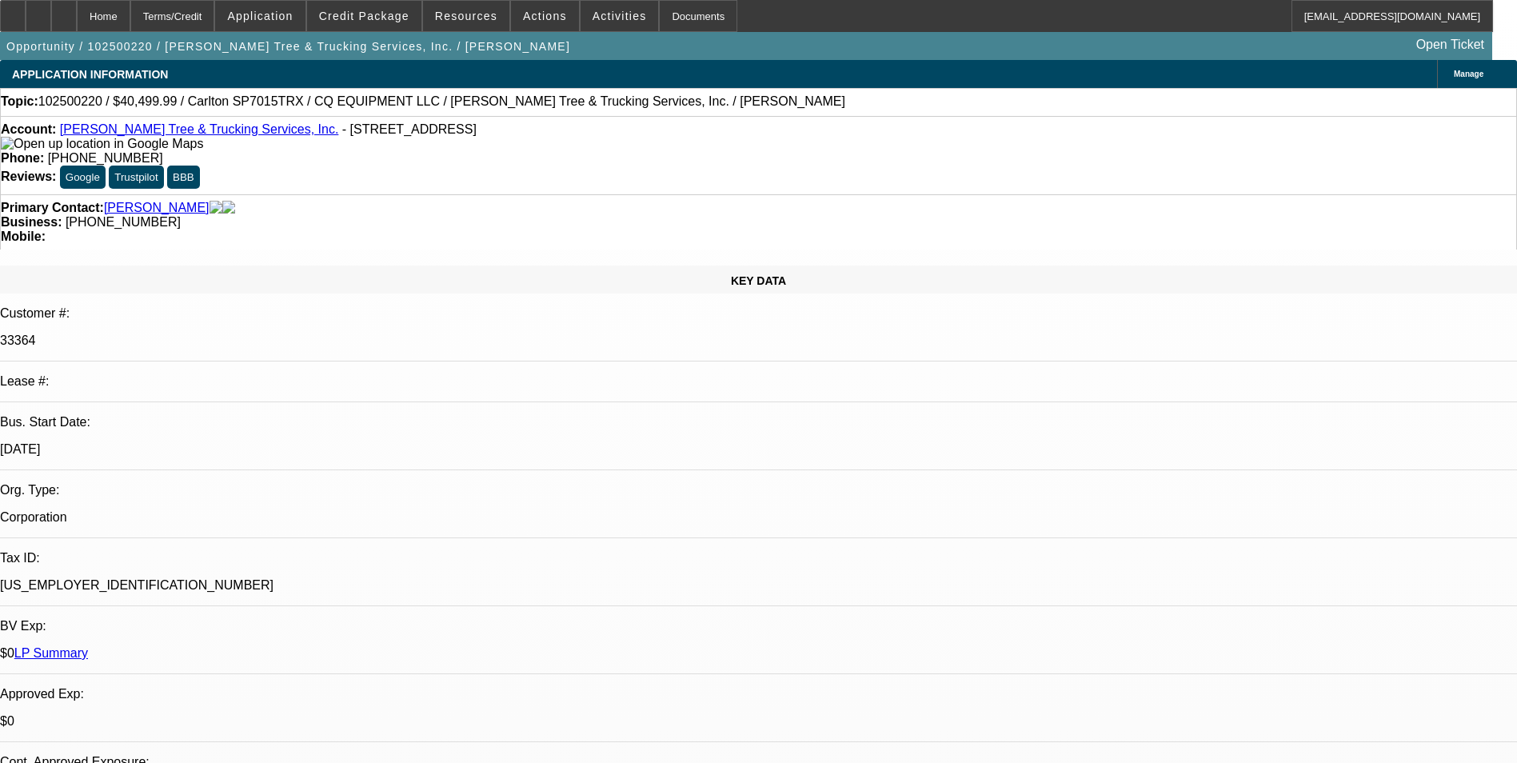
select select "1"
select select "2"
select select "6"
select select "1"
select select "2"
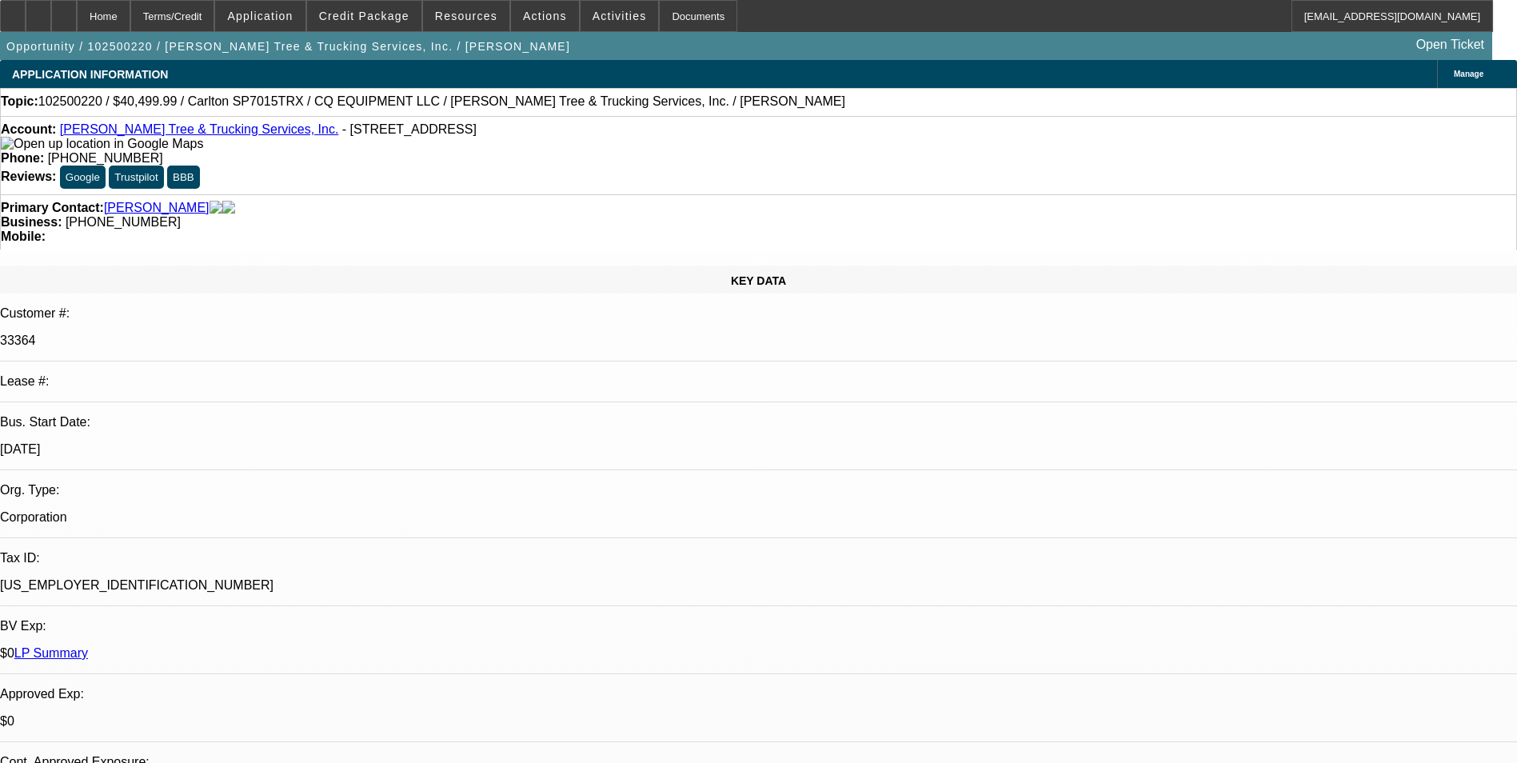
select select "6"
select select "1"
select select "2"
select select "6"
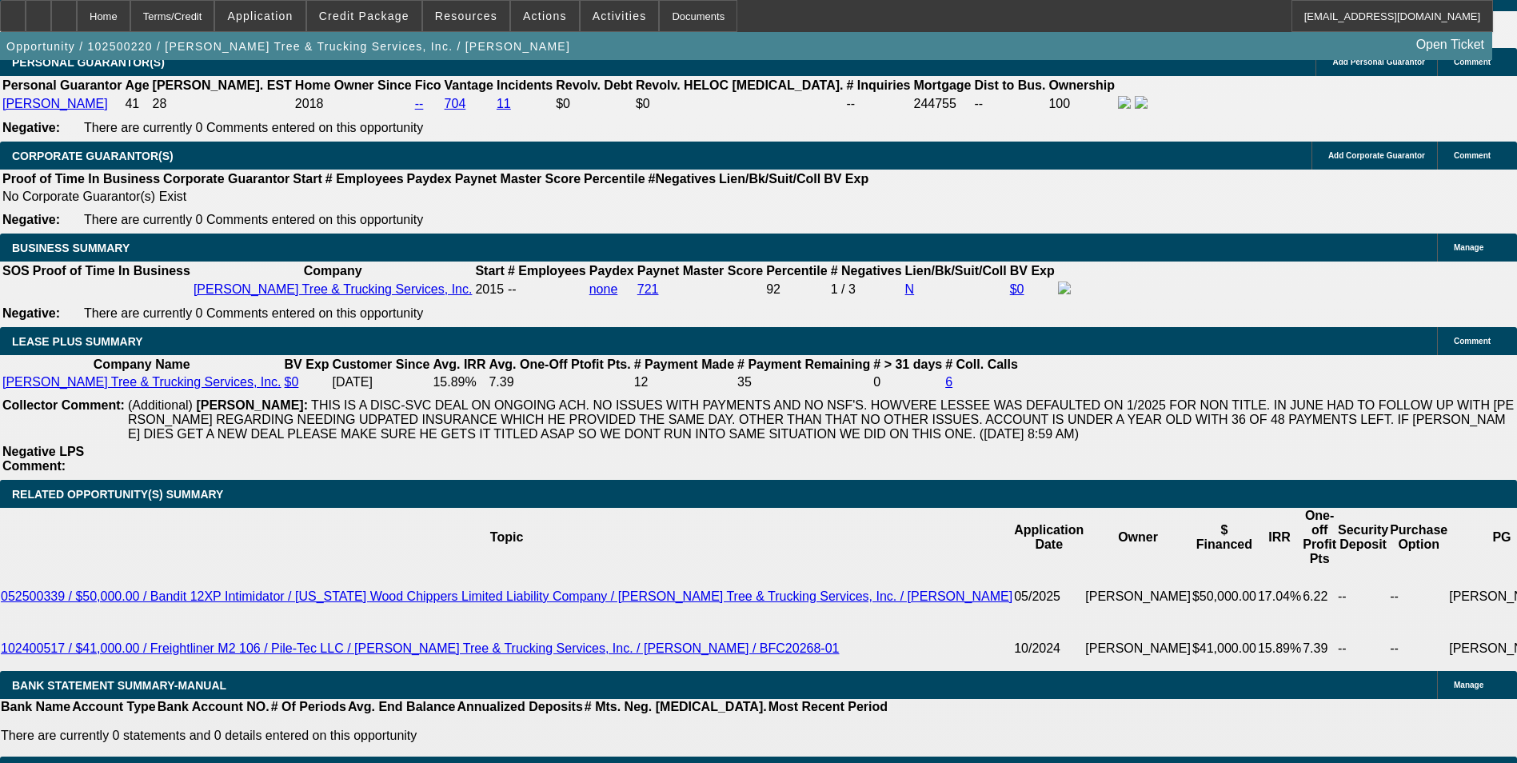
scroll to position [320, 0]
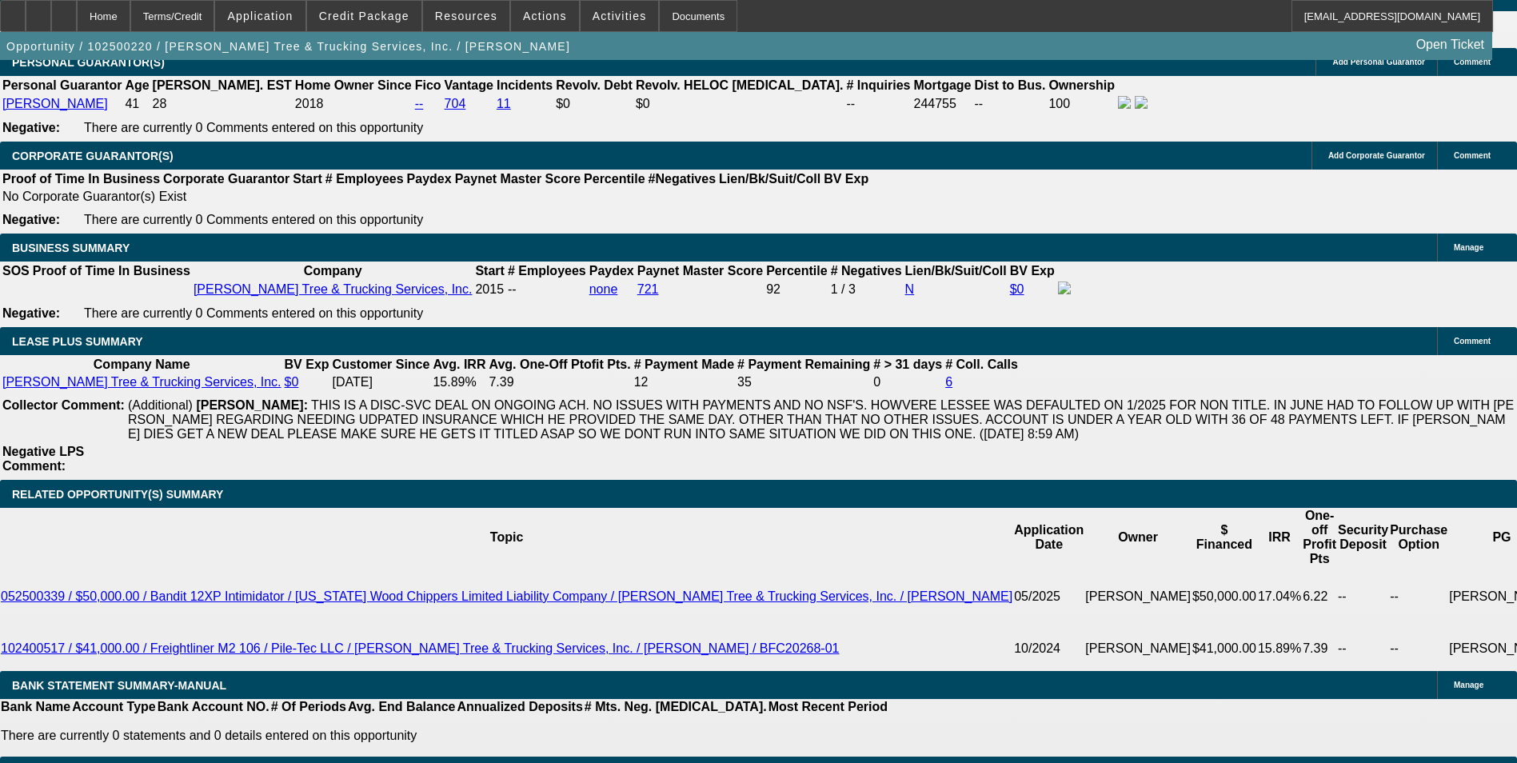
scroll to position [0, 0]
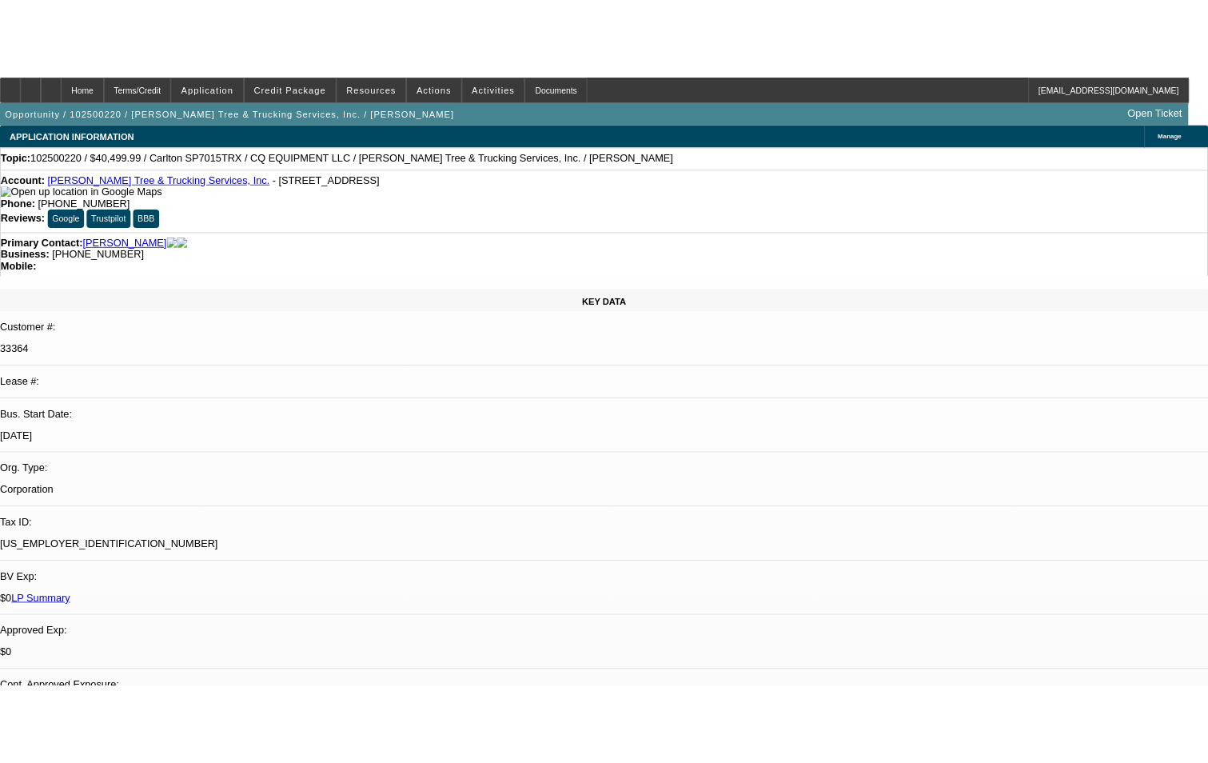
scroll to position [1333, 0]
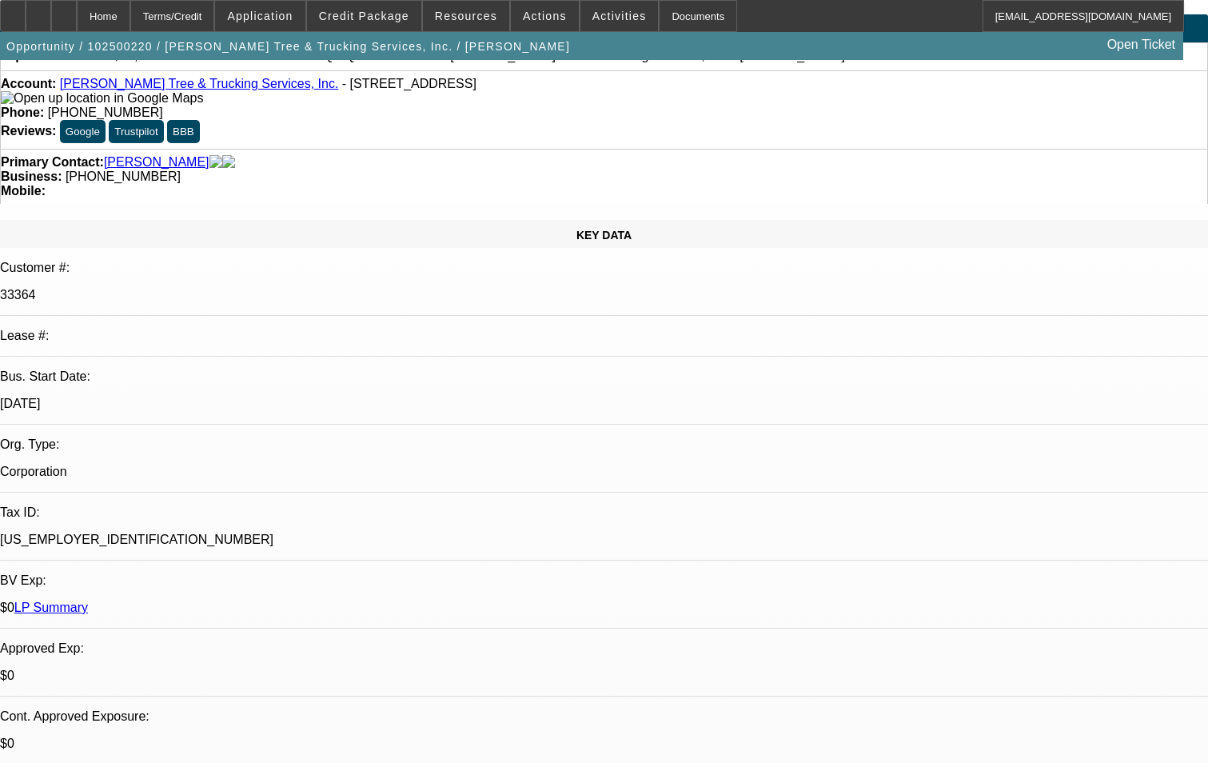
scroll to position [160, 0]
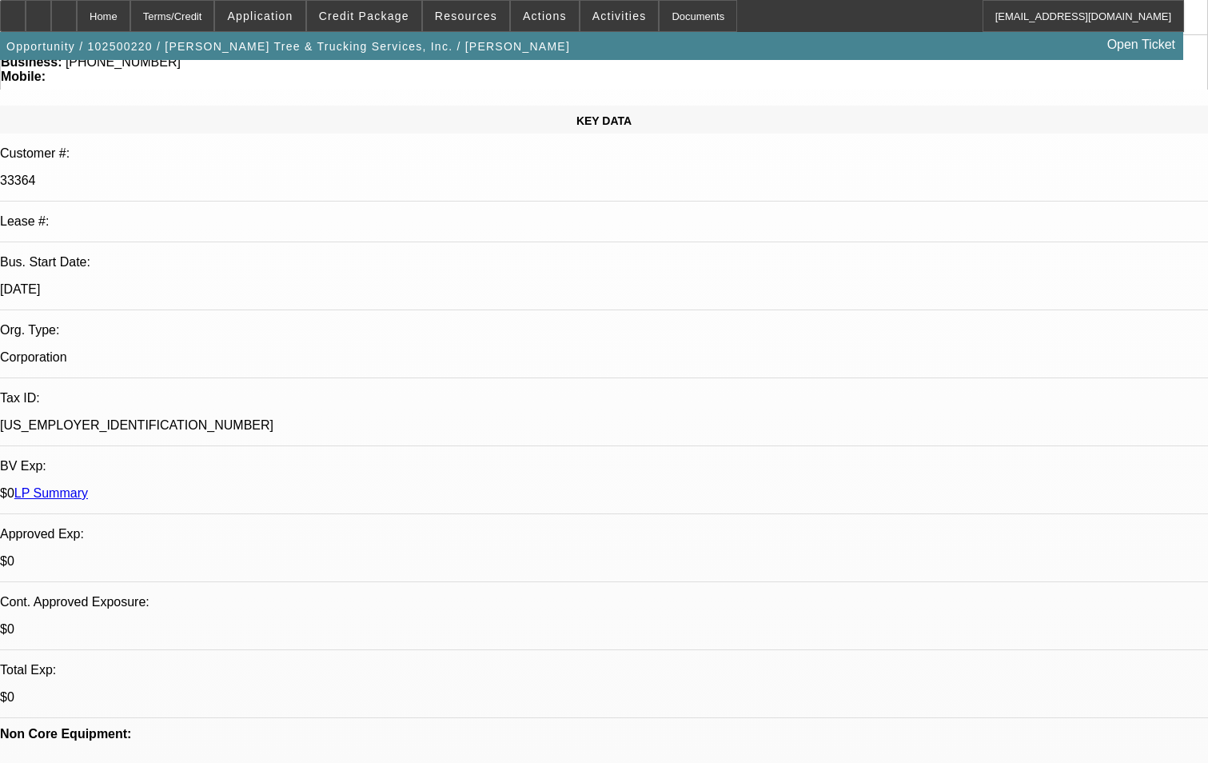
drag, startPoint x: 943, startPoint y: 337, endPoint x: 942, endPoint y: 319, distance: 17.6
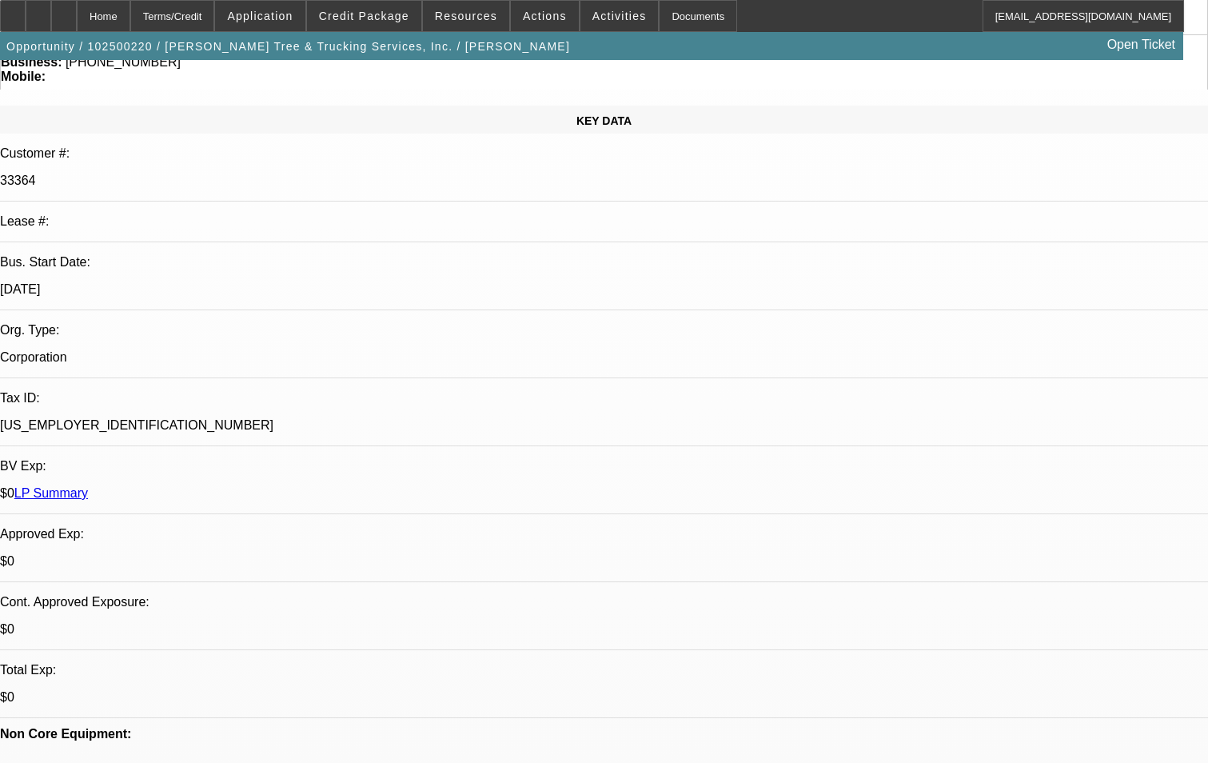
scroll to position [1253, 0]
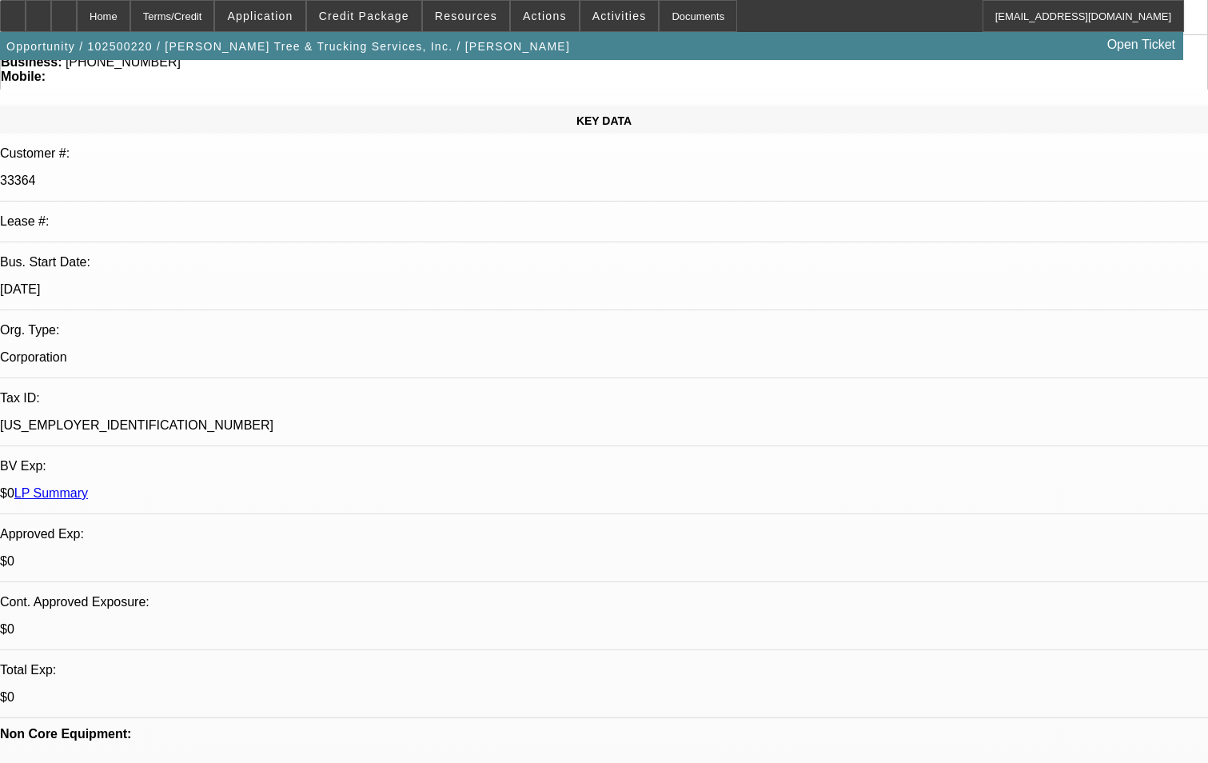
scroll to position [773, 0]
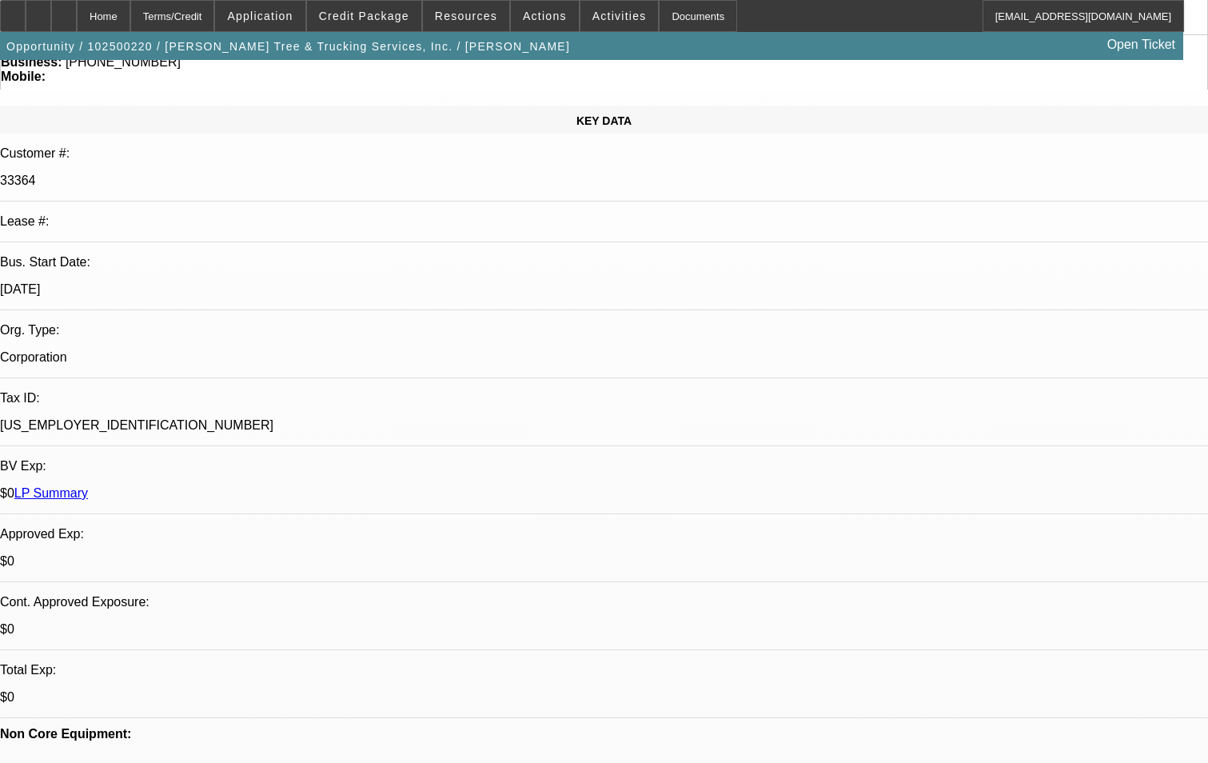
scroll to position [613, 0]
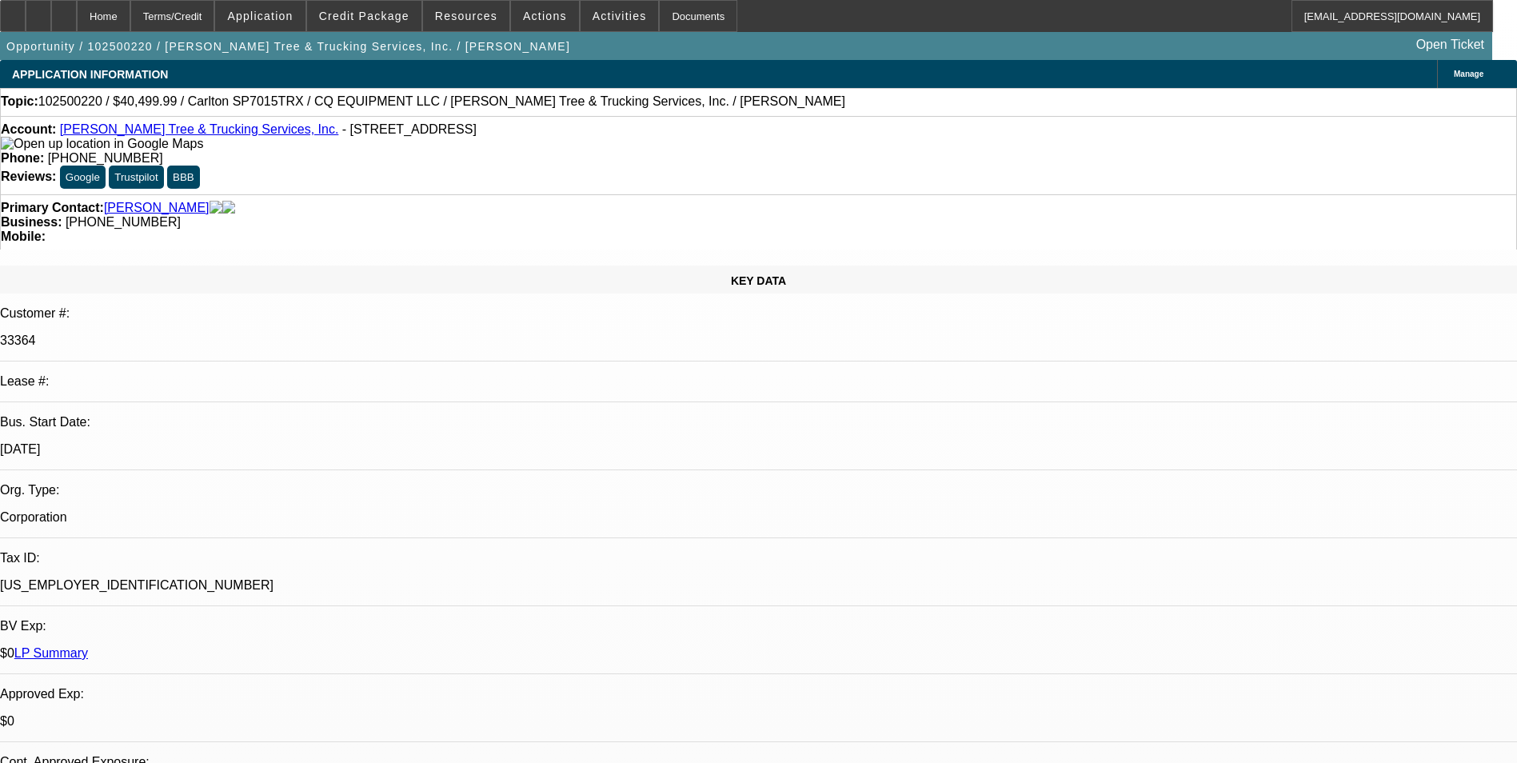
scroll to position [0, 0]
click at [409, 16] on span "Credit Package" at bounding box center [364, 16] width 90 height 13
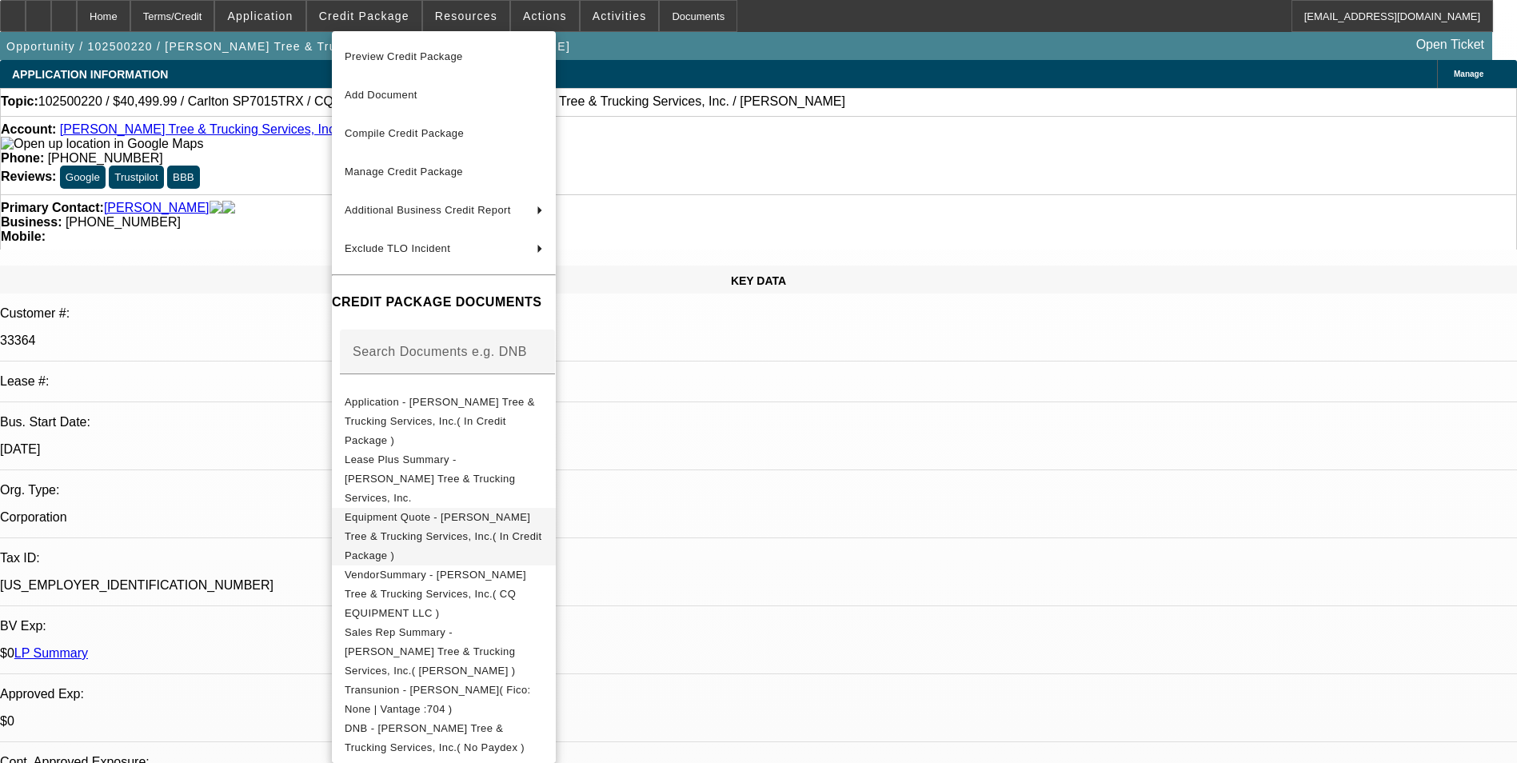
click at [526, 508] on span "Equipment Quote - Anthony Tree & Trucking Services, Inc.( In Credit Package )" at bounding box center [444, 537] width 198 height 58
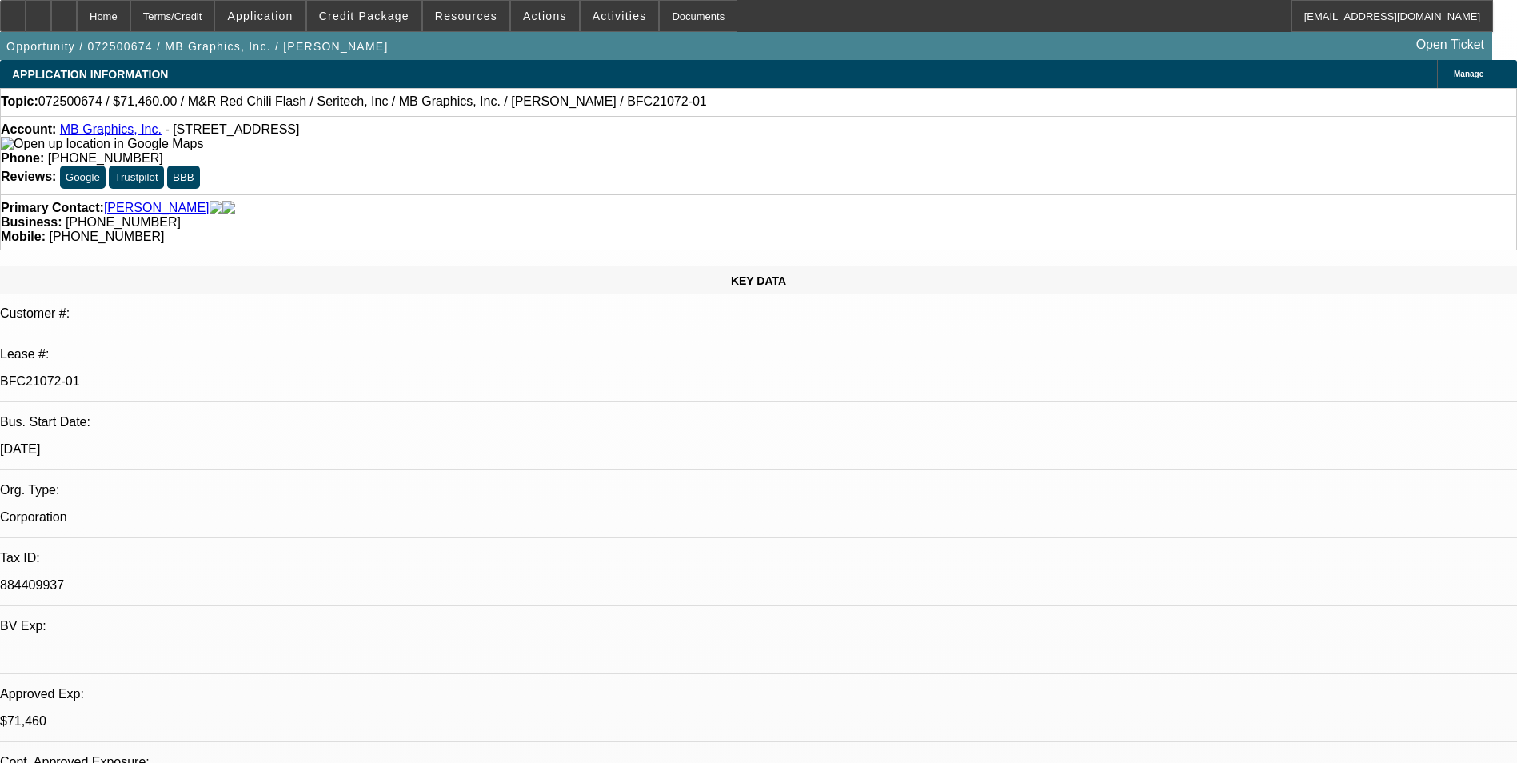
select select "0"
select select "0.1"
select select "0"
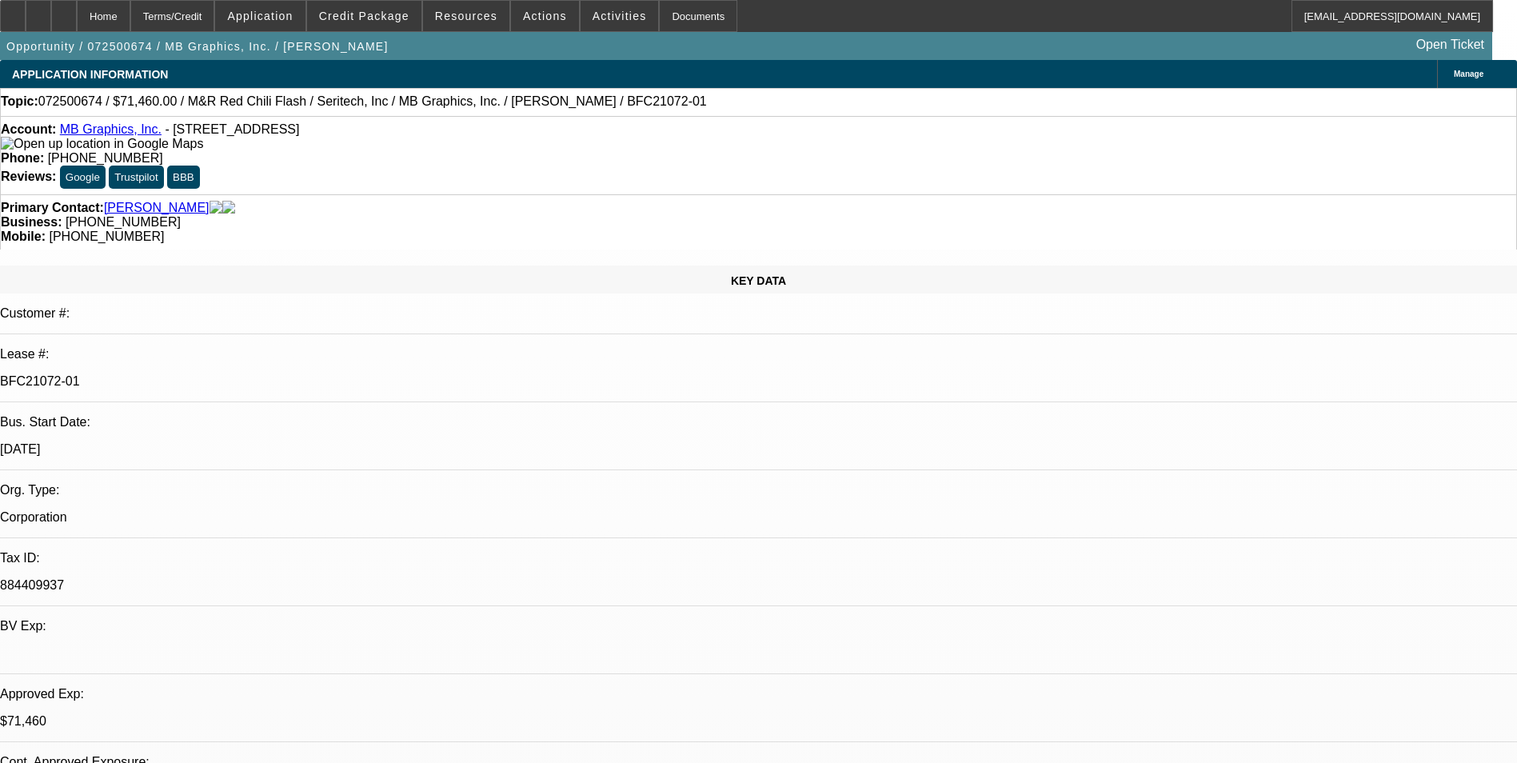
select select "0.1"
select select "0"
select select "0.1"
select select "0"
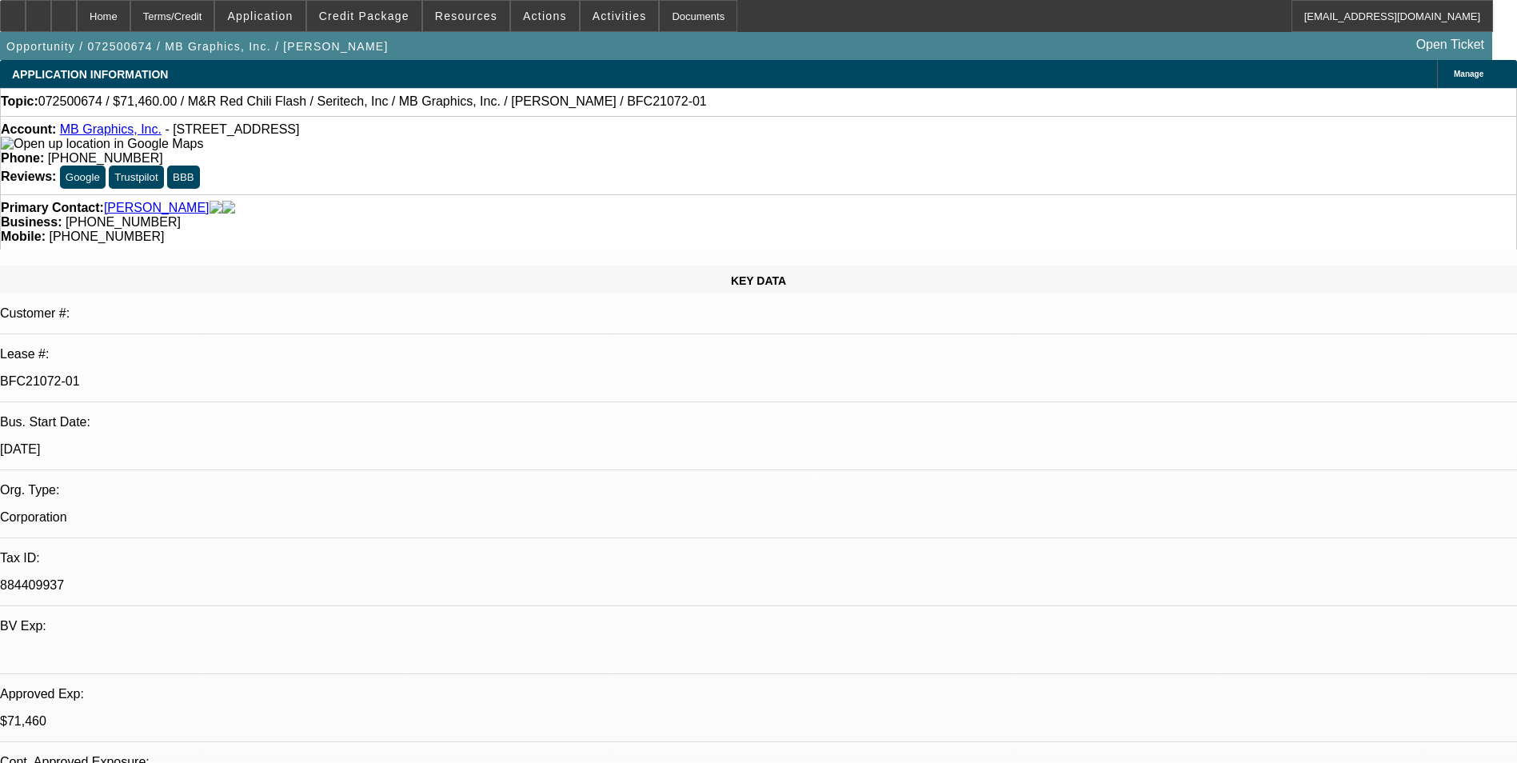
select select "0"
select select "0.1"
click at [382, 18] on span "Credit Package" at bounding box center [364, 16] width 90 height 13
select select "1"
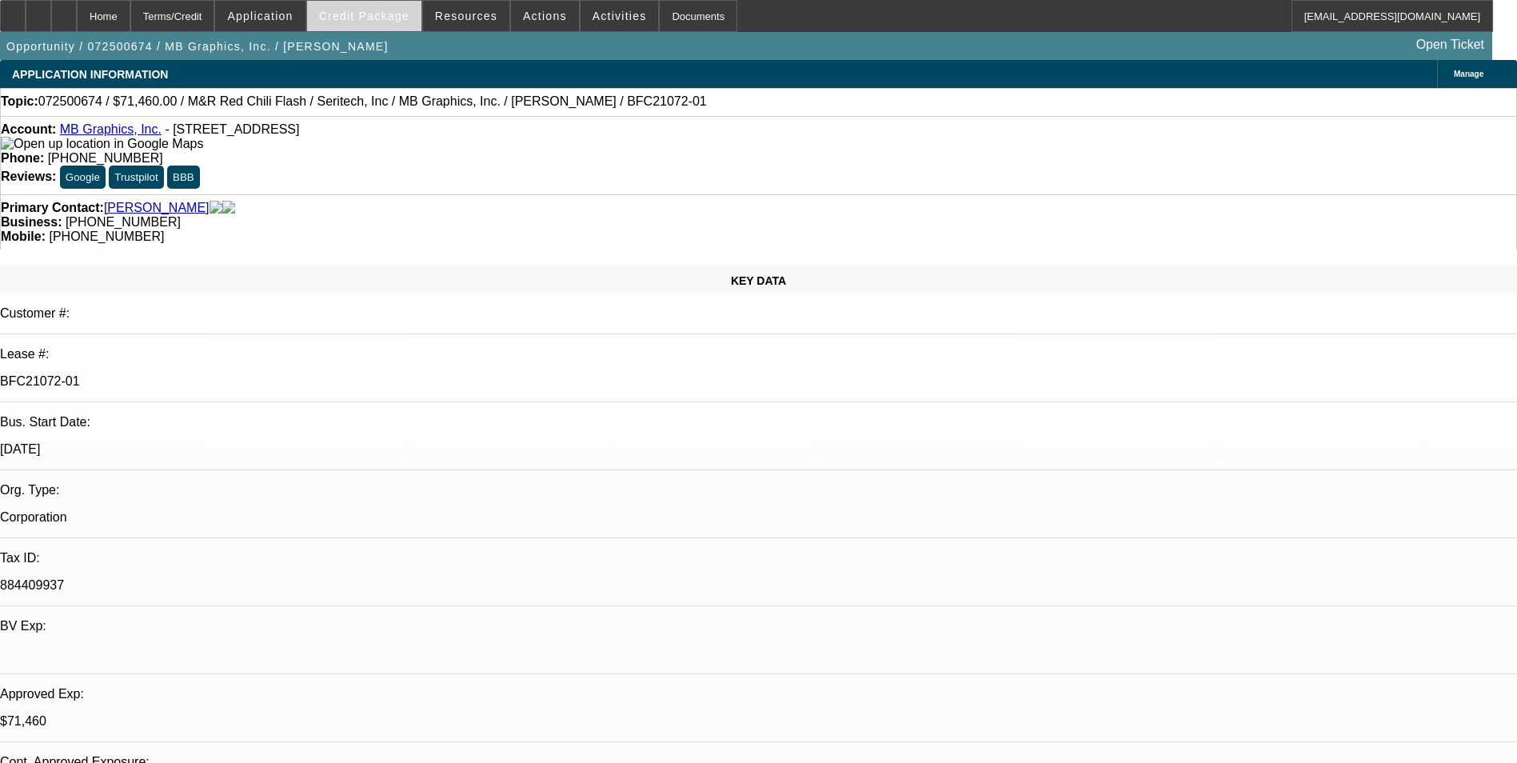
select select "5"
select select "1"
select select "5"
select select "1"
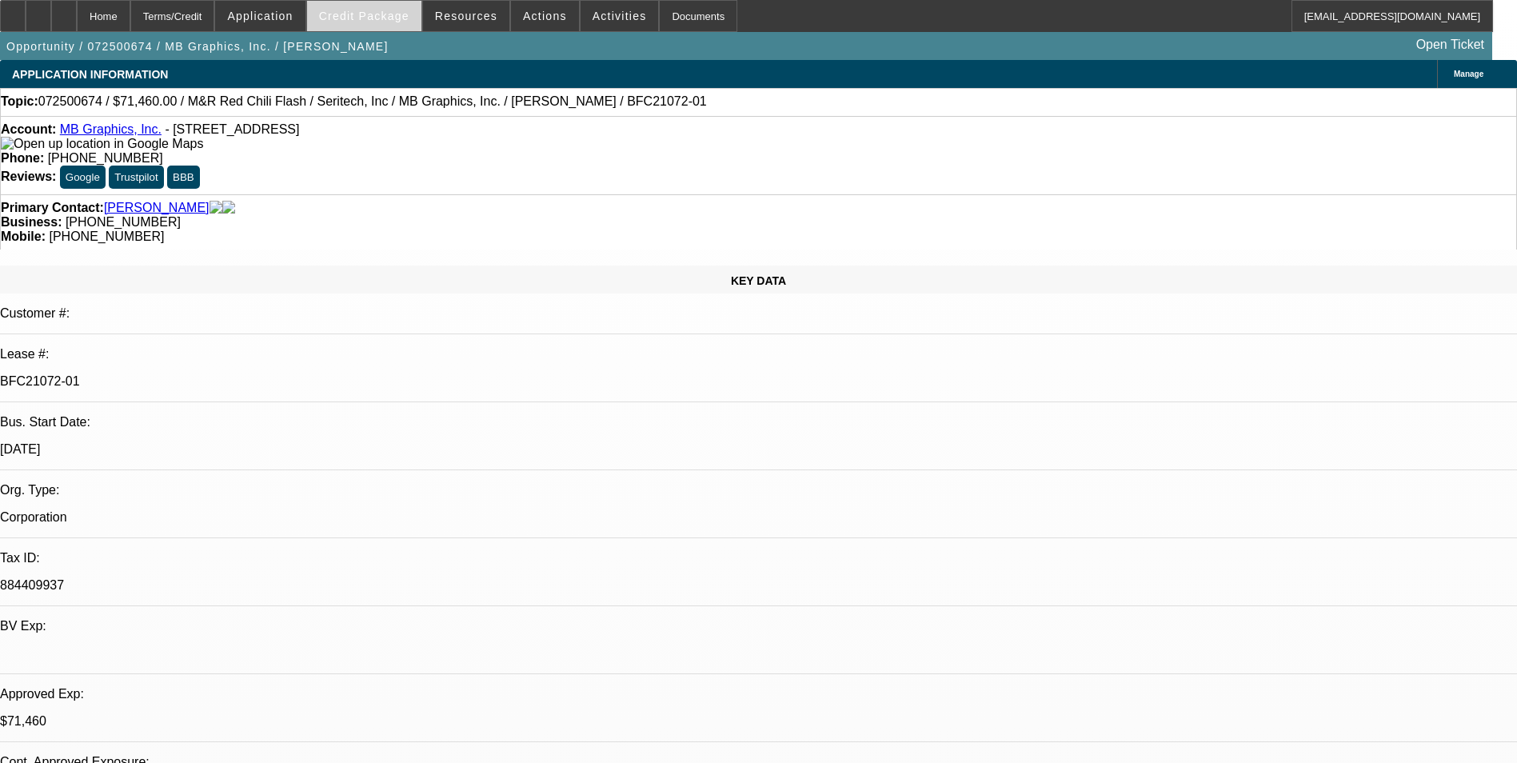
select select "1"
select select "5"
select select "1"
select select "5"
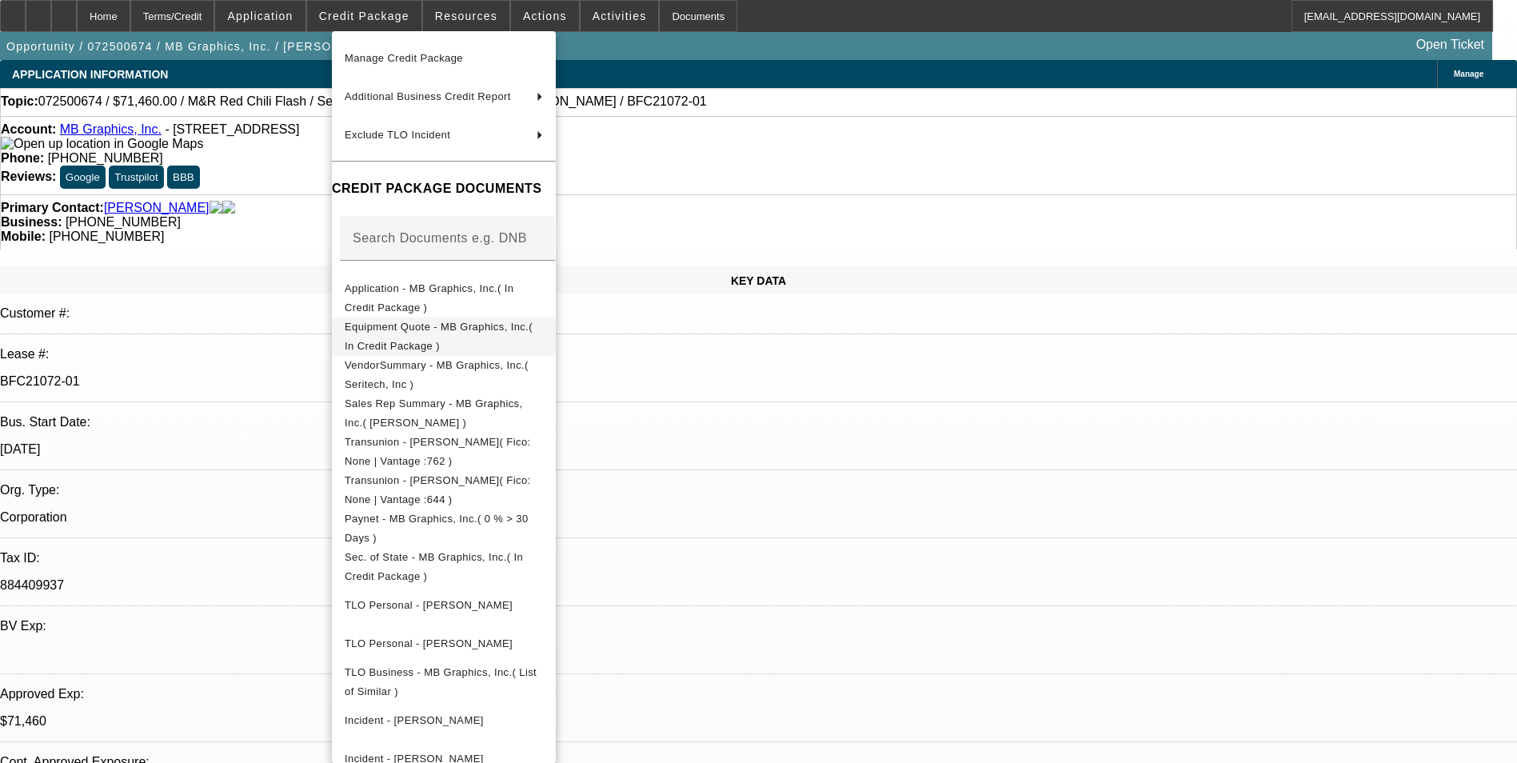
scroll to position [80, 0]
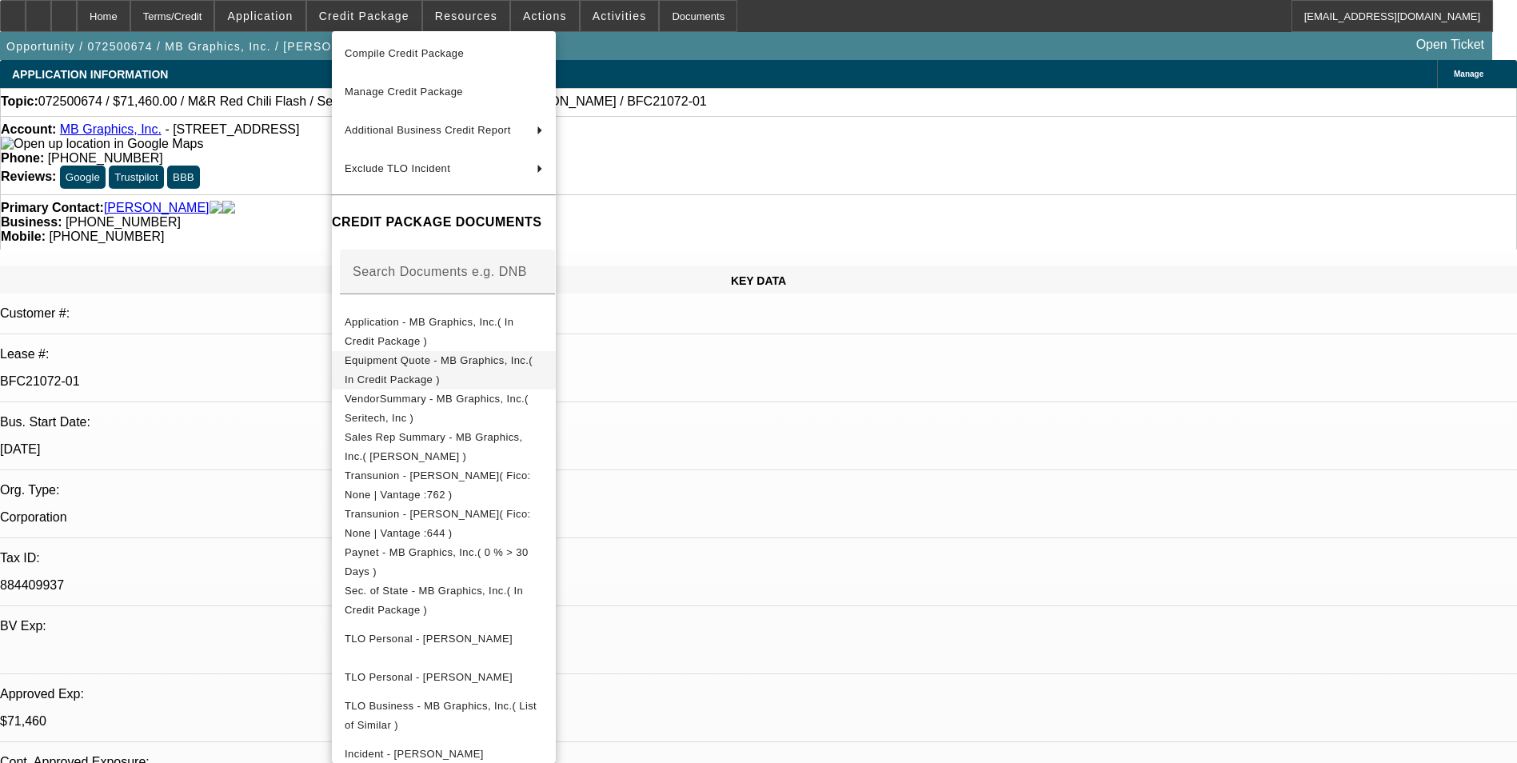
click at [461, 370] on span "Equipment Quote - MB Graphics, Inc.( In Credit Package )" at bounding box center [444, 370] width 198 height 38
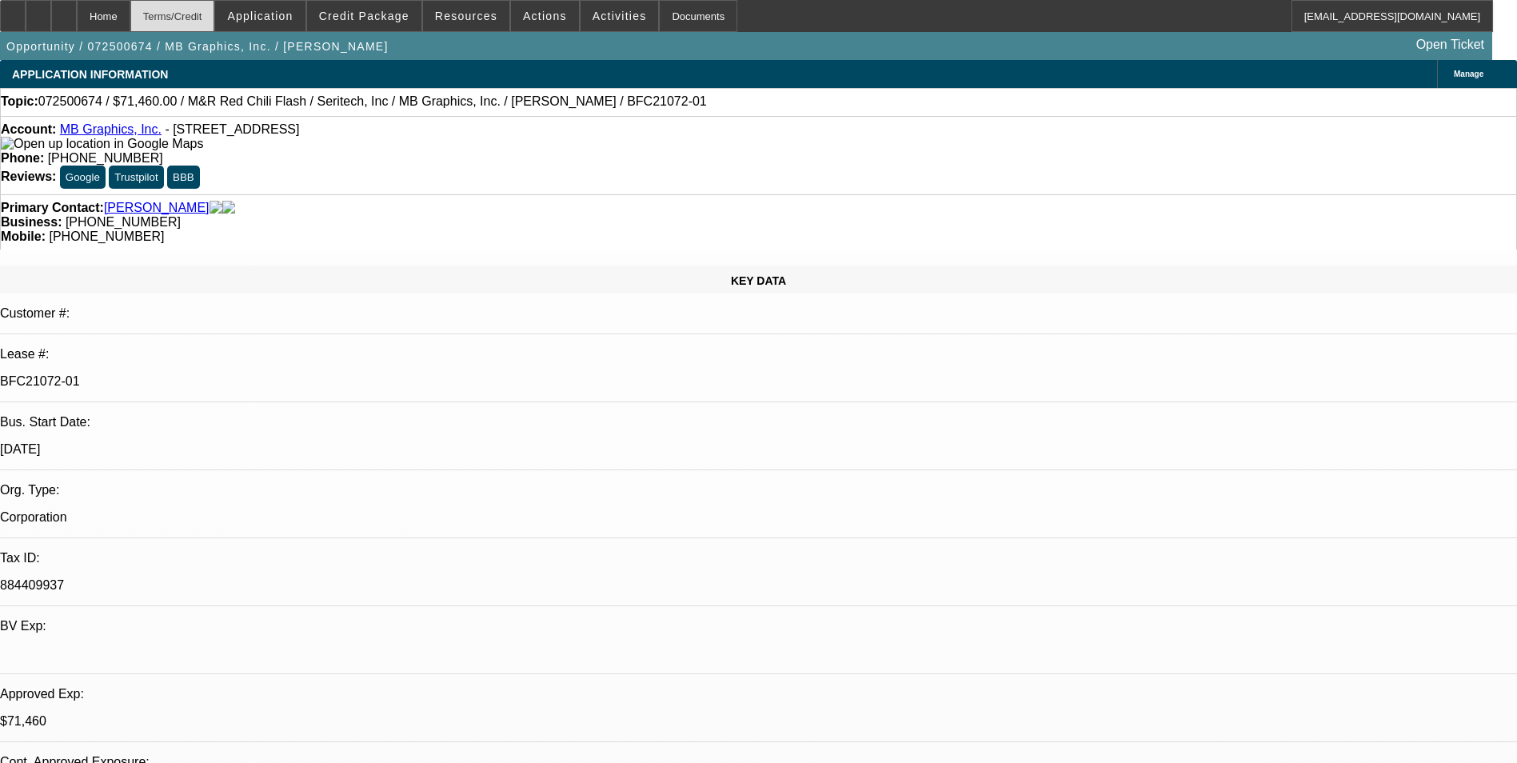
click at [215, 13] on div "Terms/Credit" at bounding box center [172, 16] width 85 height 32
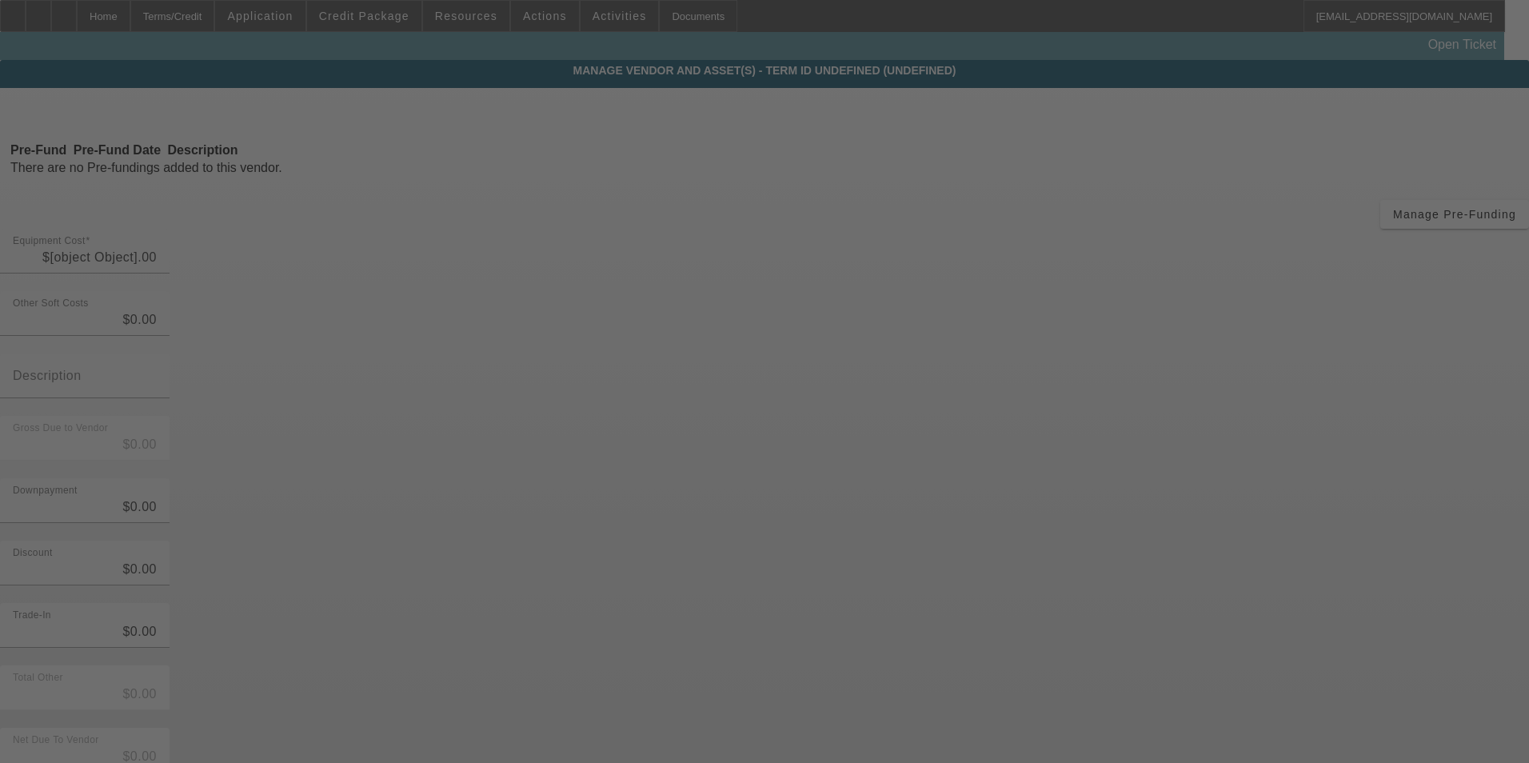
type input "$74,700.00"
type input "$4,700.00"
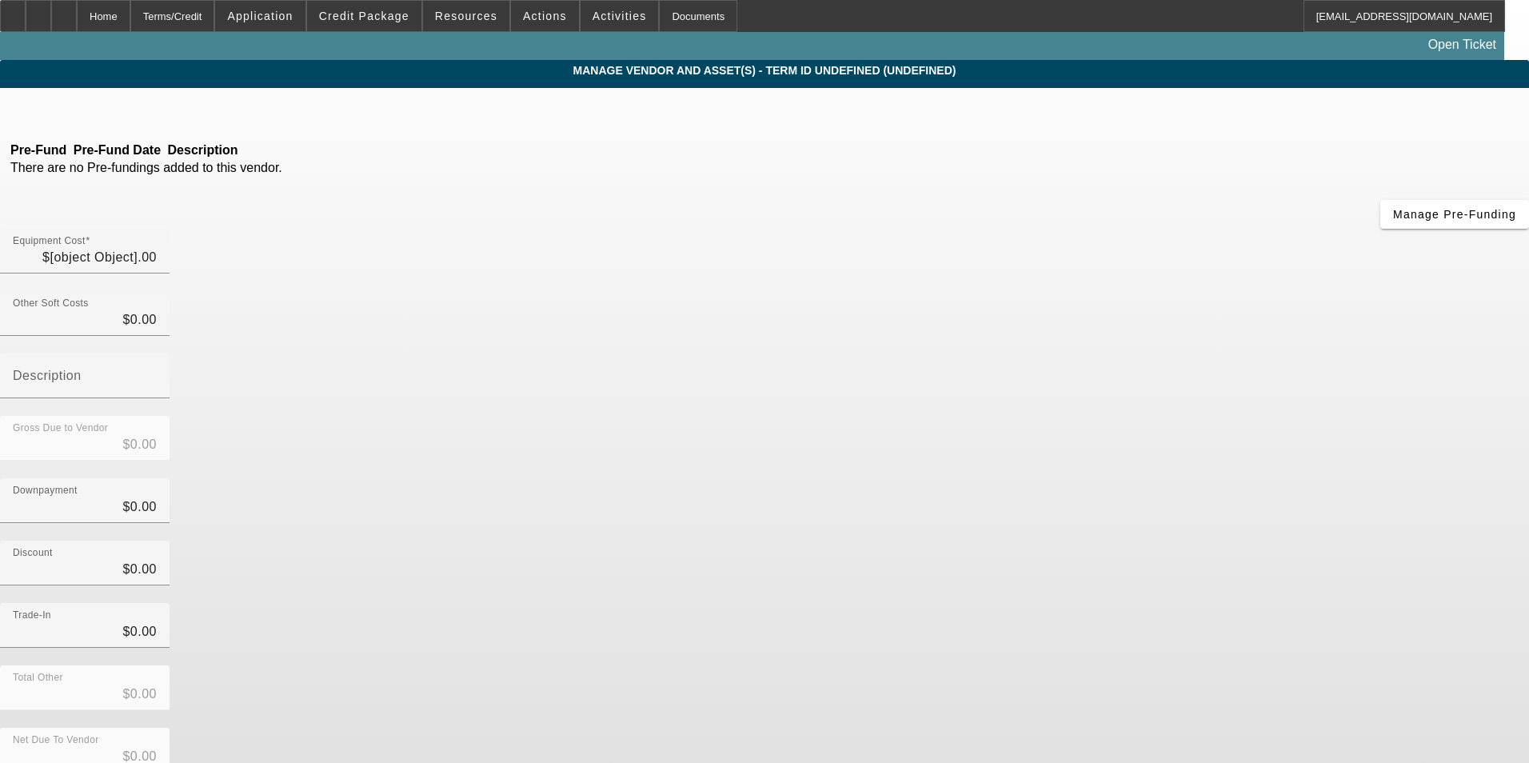
type input "Freight"
type input "$79,400.00"
type input "$7,940.00"
type input "$71,460.00"
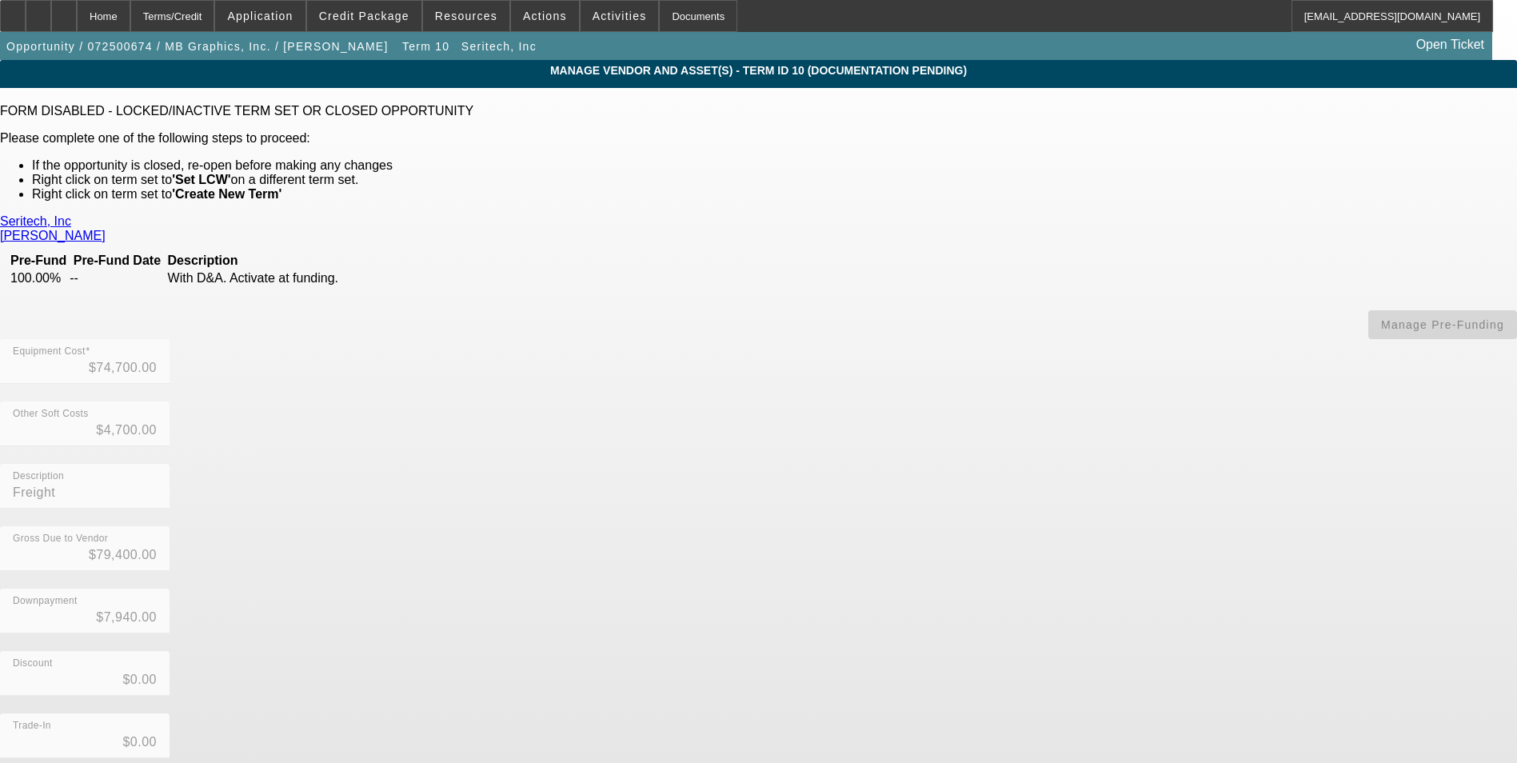
click at [71, 220] on link "Seritech, Inc" at bounding box center [35, 221] width 71 height 14
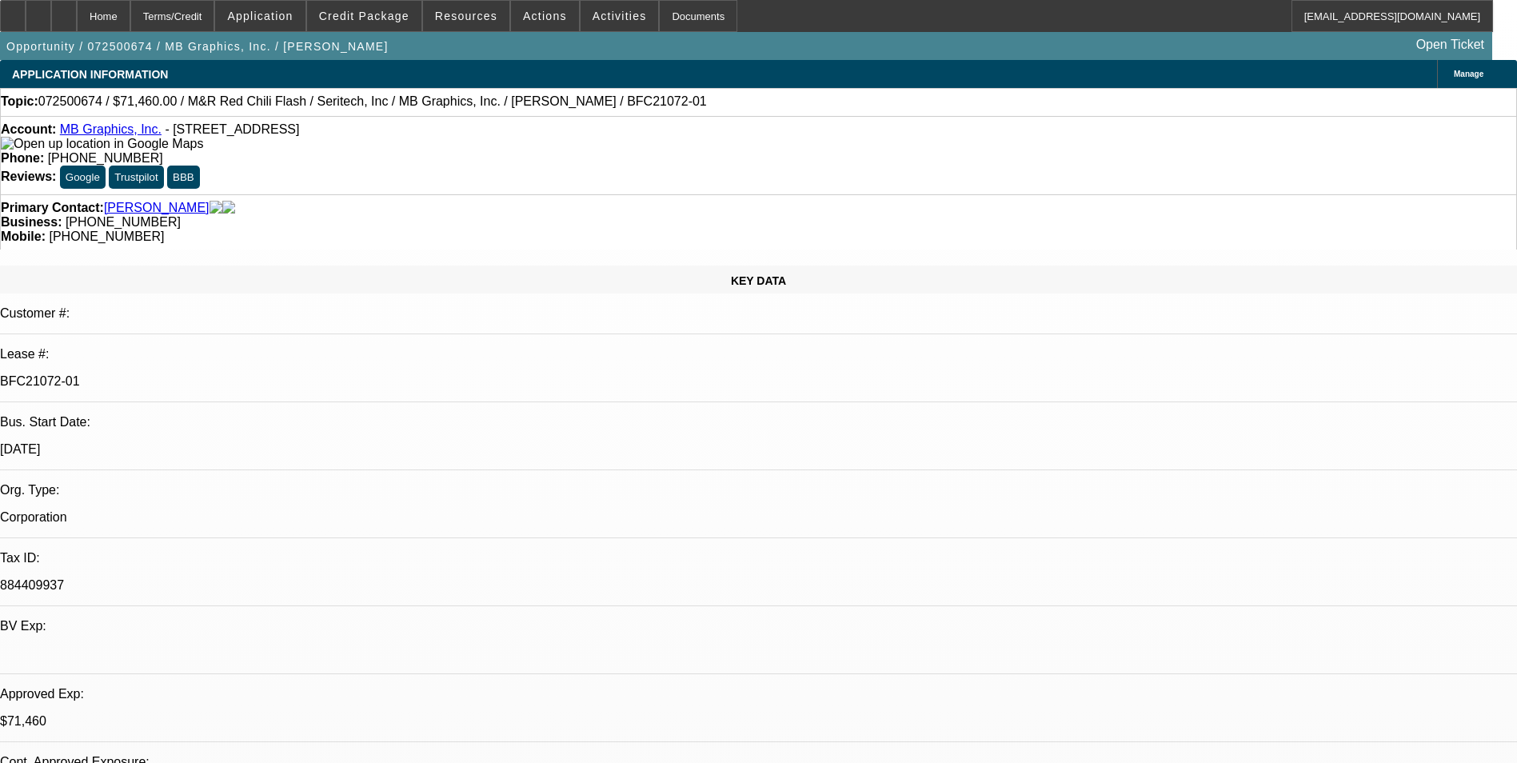
select select "0"
select select "0.1"
select select "5"
select select "0.1"
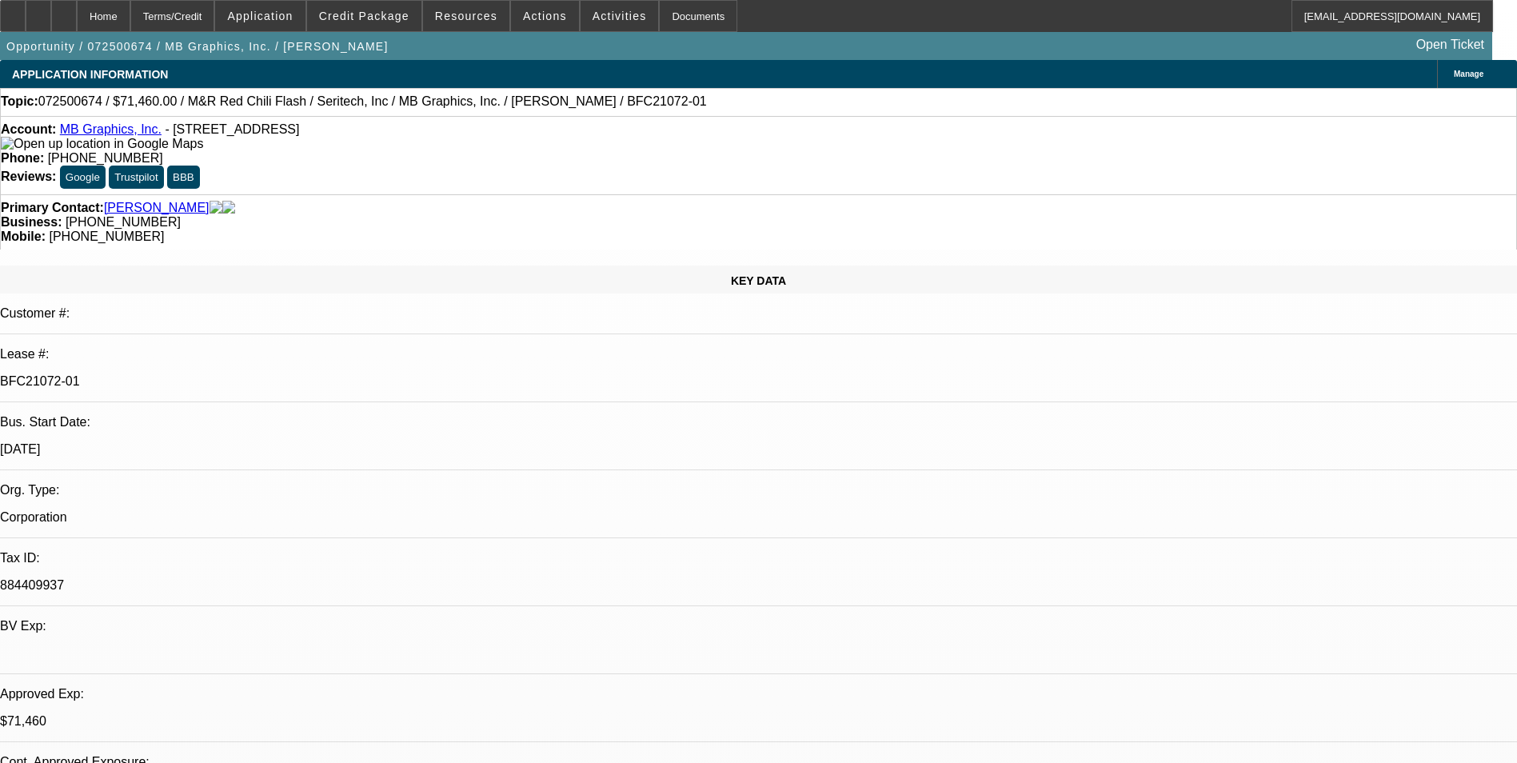
select select "0"
select select "0.1"
select select "5"
select select "0"
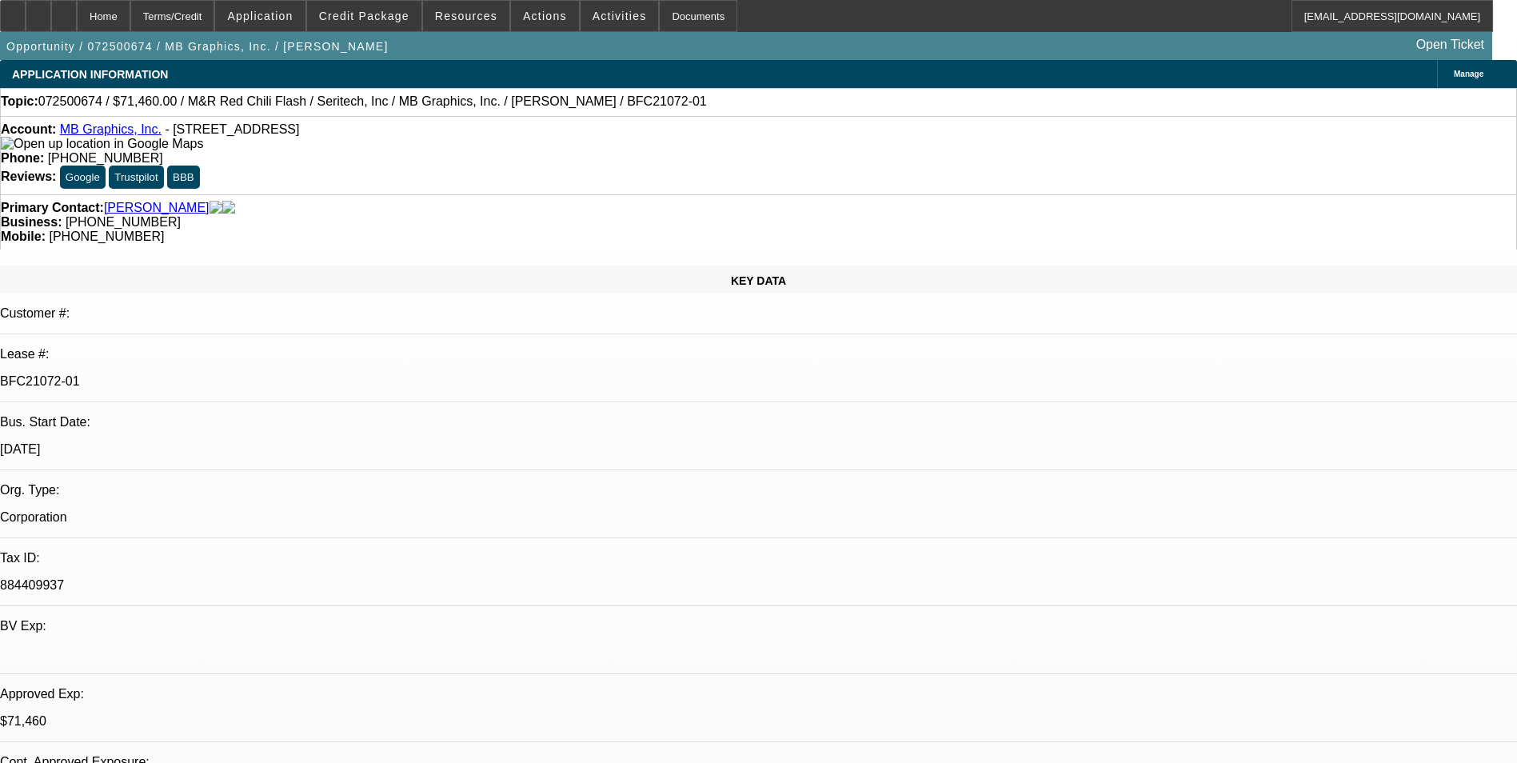
select select "0.1"
select select "5"
select select "0"
select select "0.1"
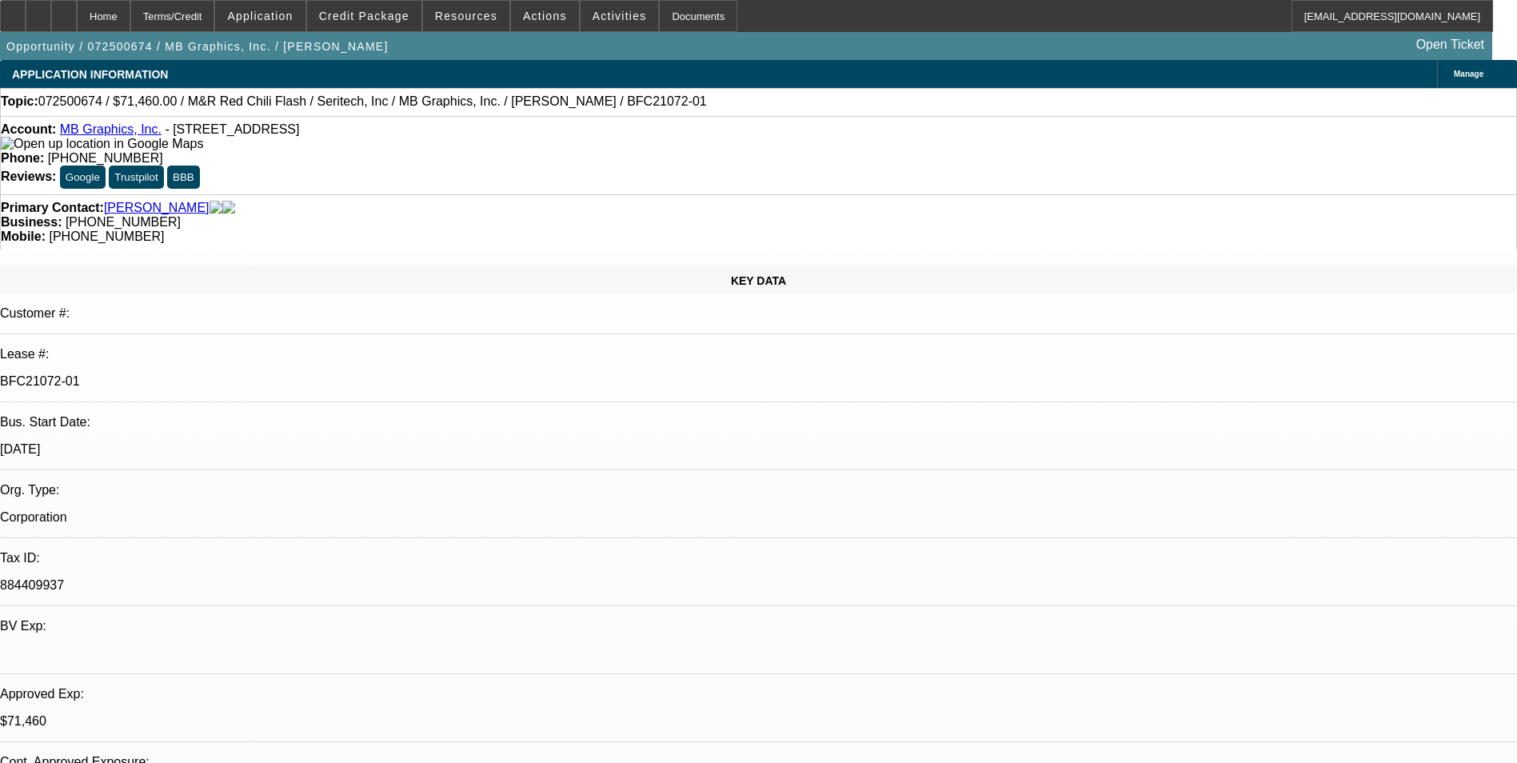
select select "5"
click at [392, 22] on span "Credit Package" at bounding box center [364, 16] width 90 height 13
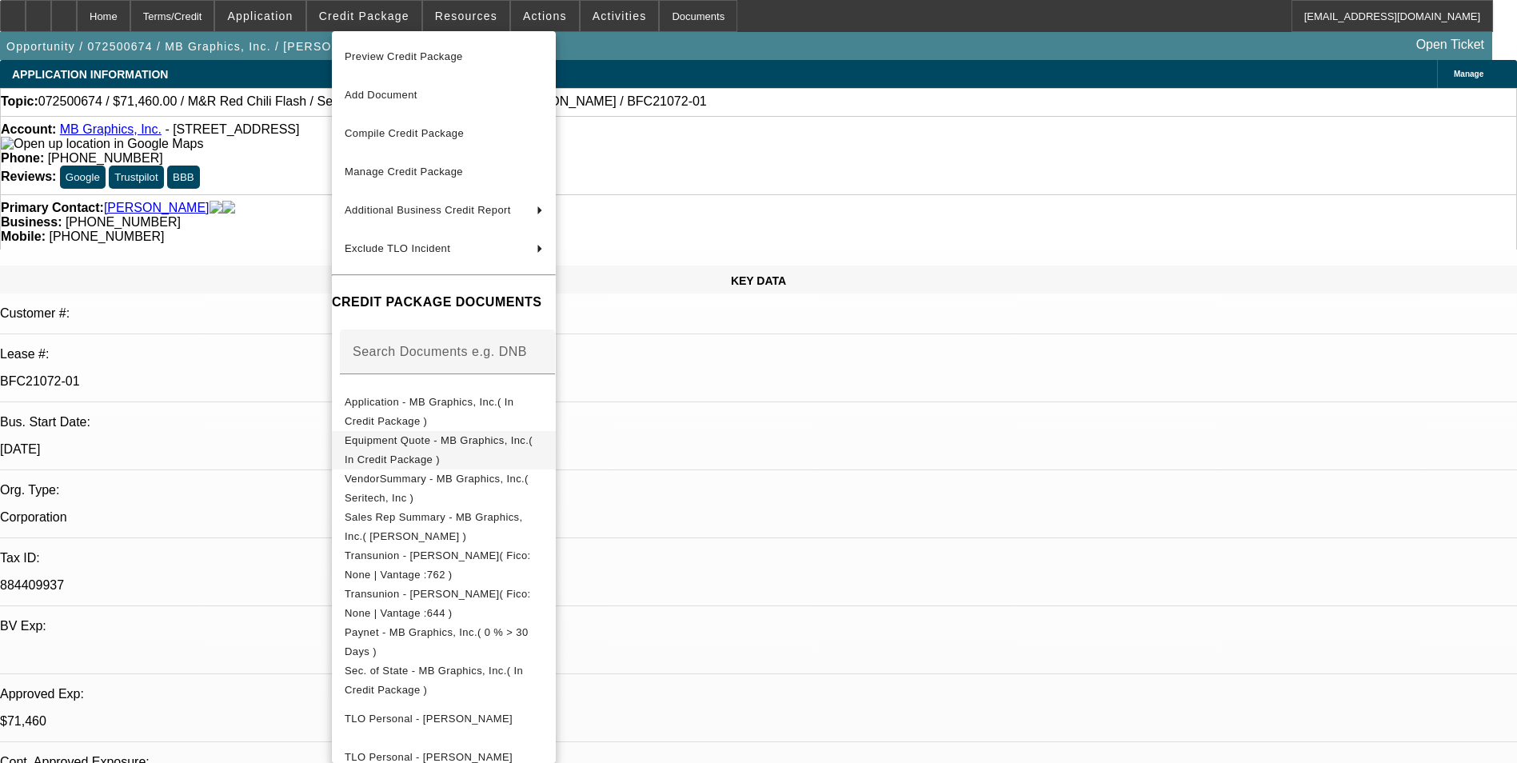
drag, startPoint x: 539, startPoint y: 446, endPoint x: 562, endPoint y: 429, distance: 29.1
click at [533, 446] on span "Equipment Quote - MB Graphics, Inc.( In Credit Package )" at bounding box center [439, 449] width 188 height 31
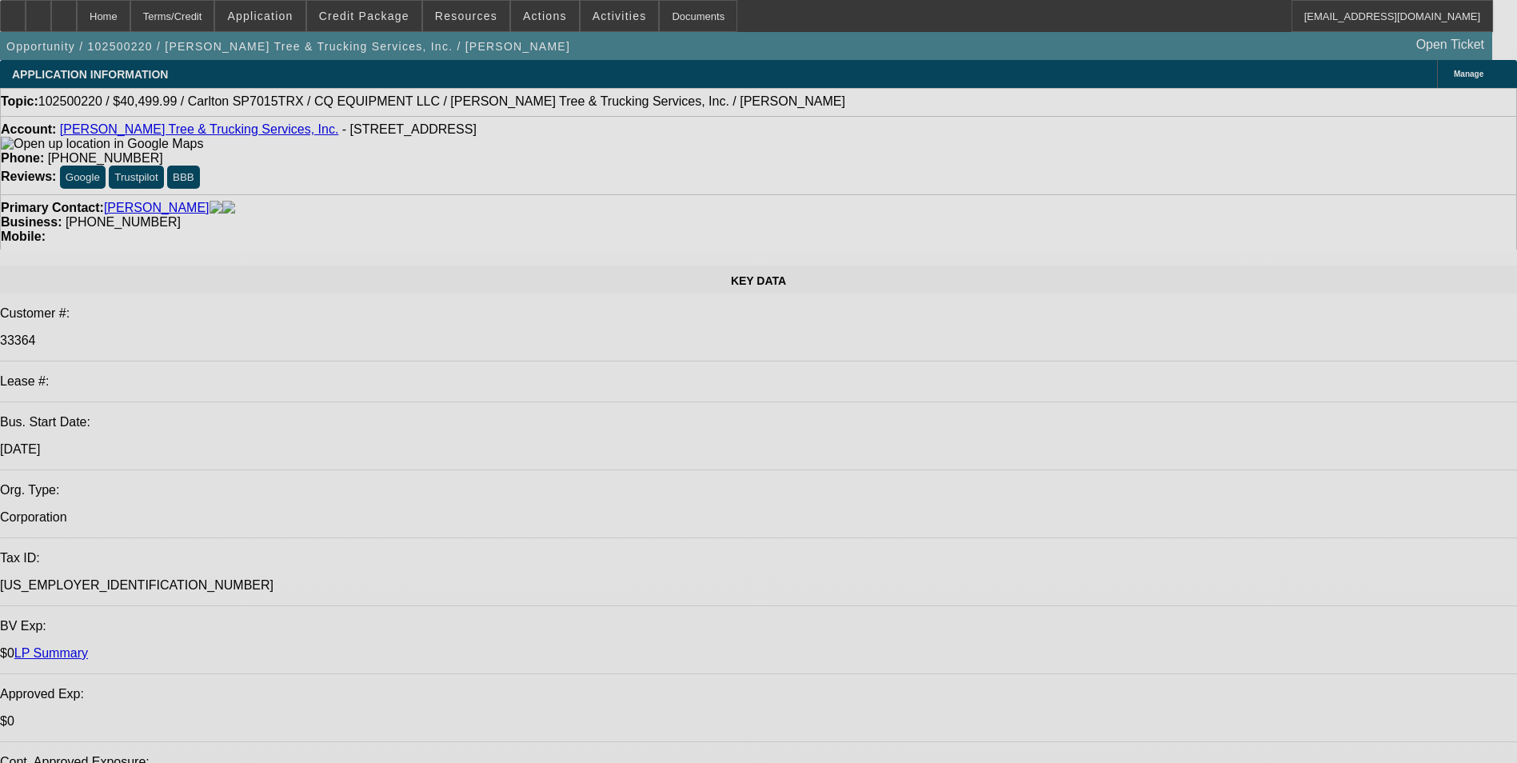
select select "0.1"
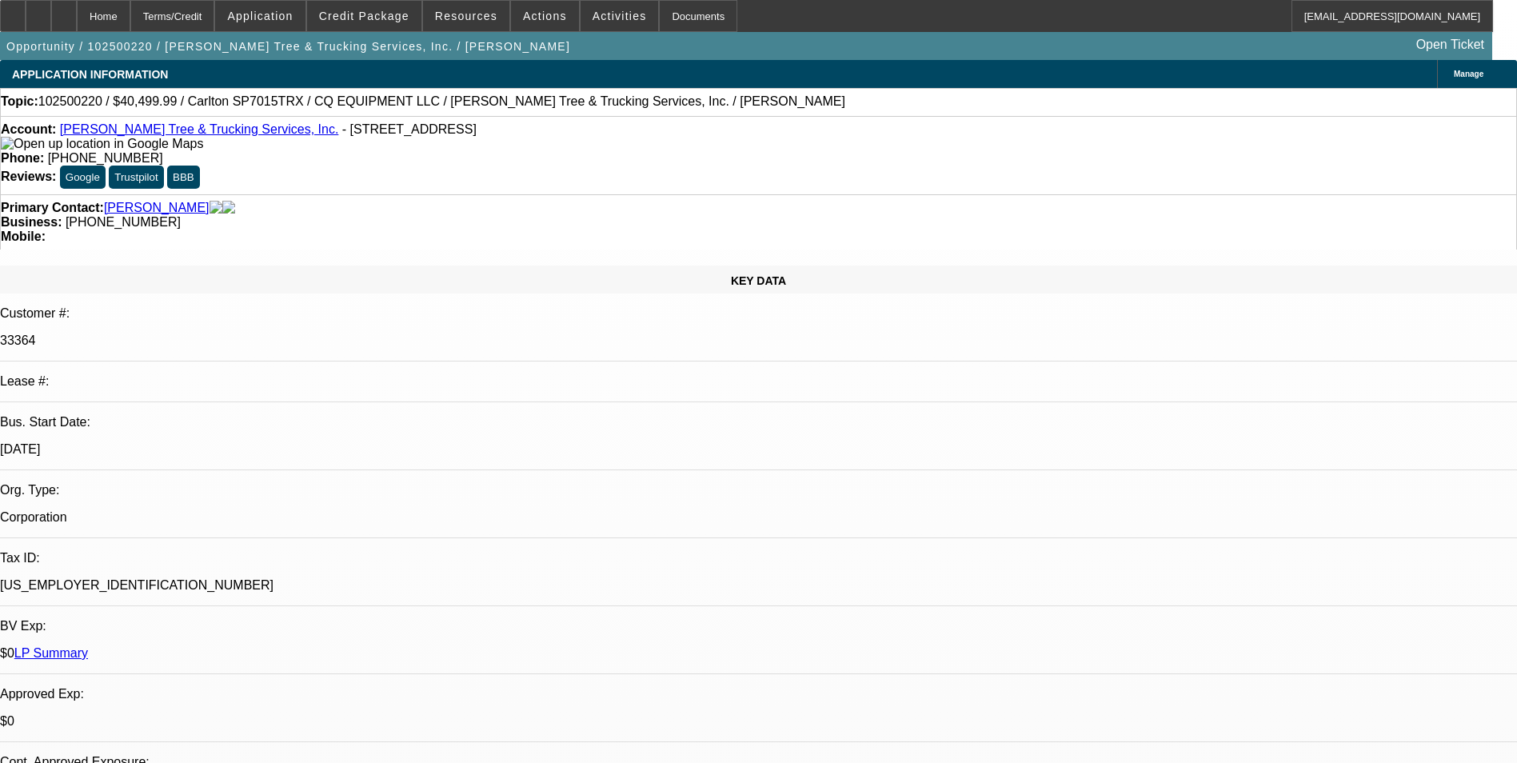
select select "0"
select select "0.1"
select select "0"
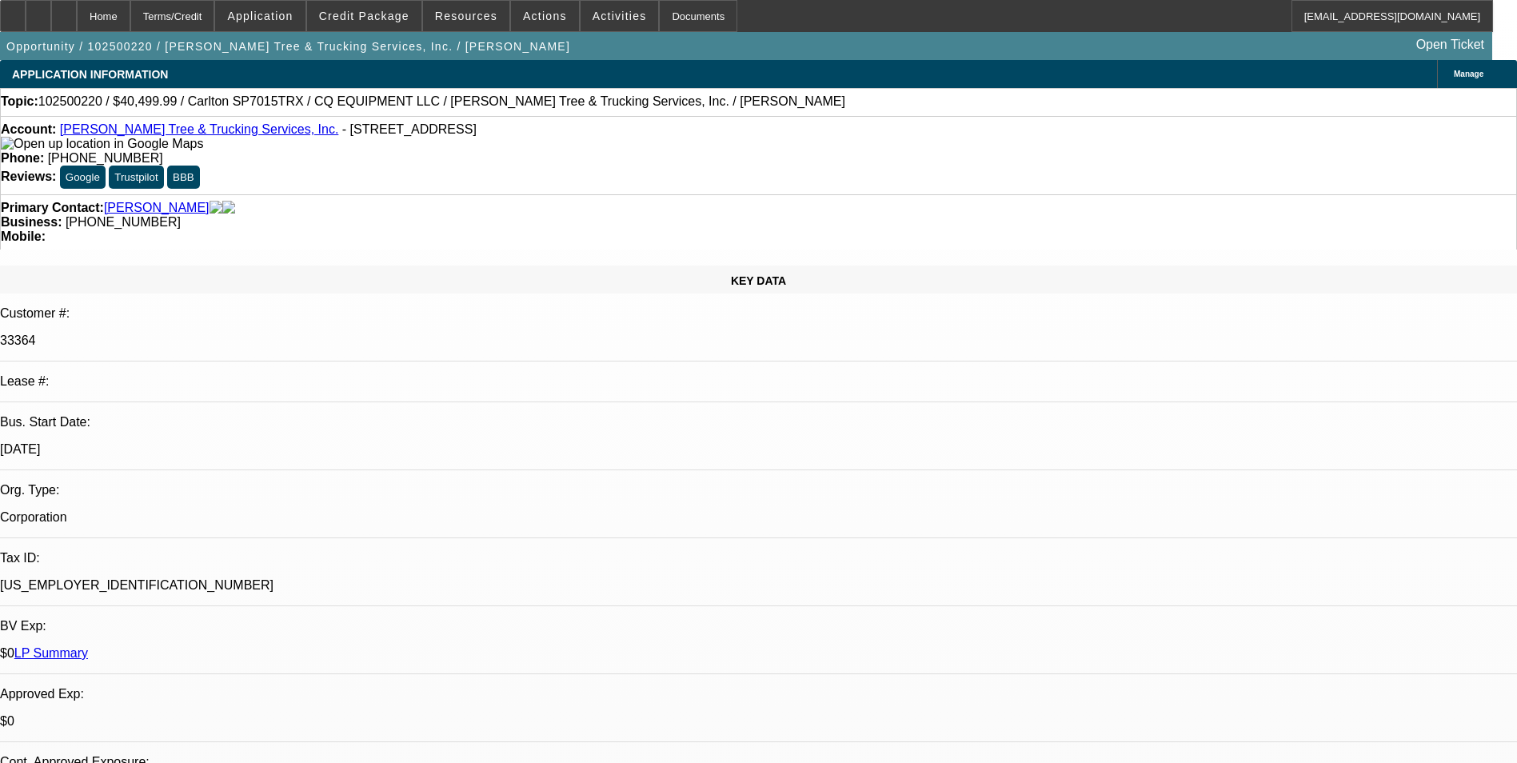
select select "0.1"
select select "0"
select select "0.1"
select select "0"
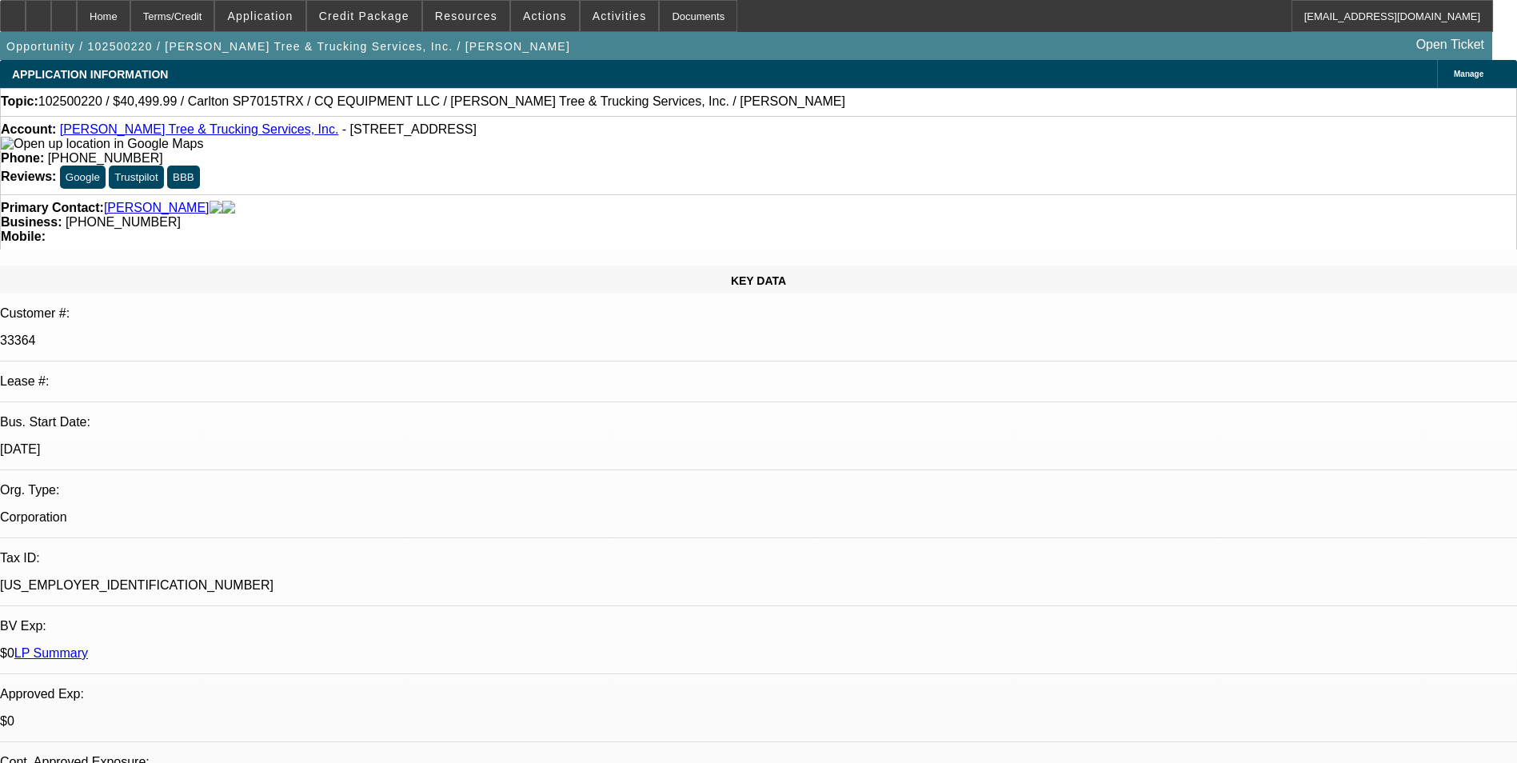
select select "0"
select select "1"
select select "2"
select select "6"
select select "1"
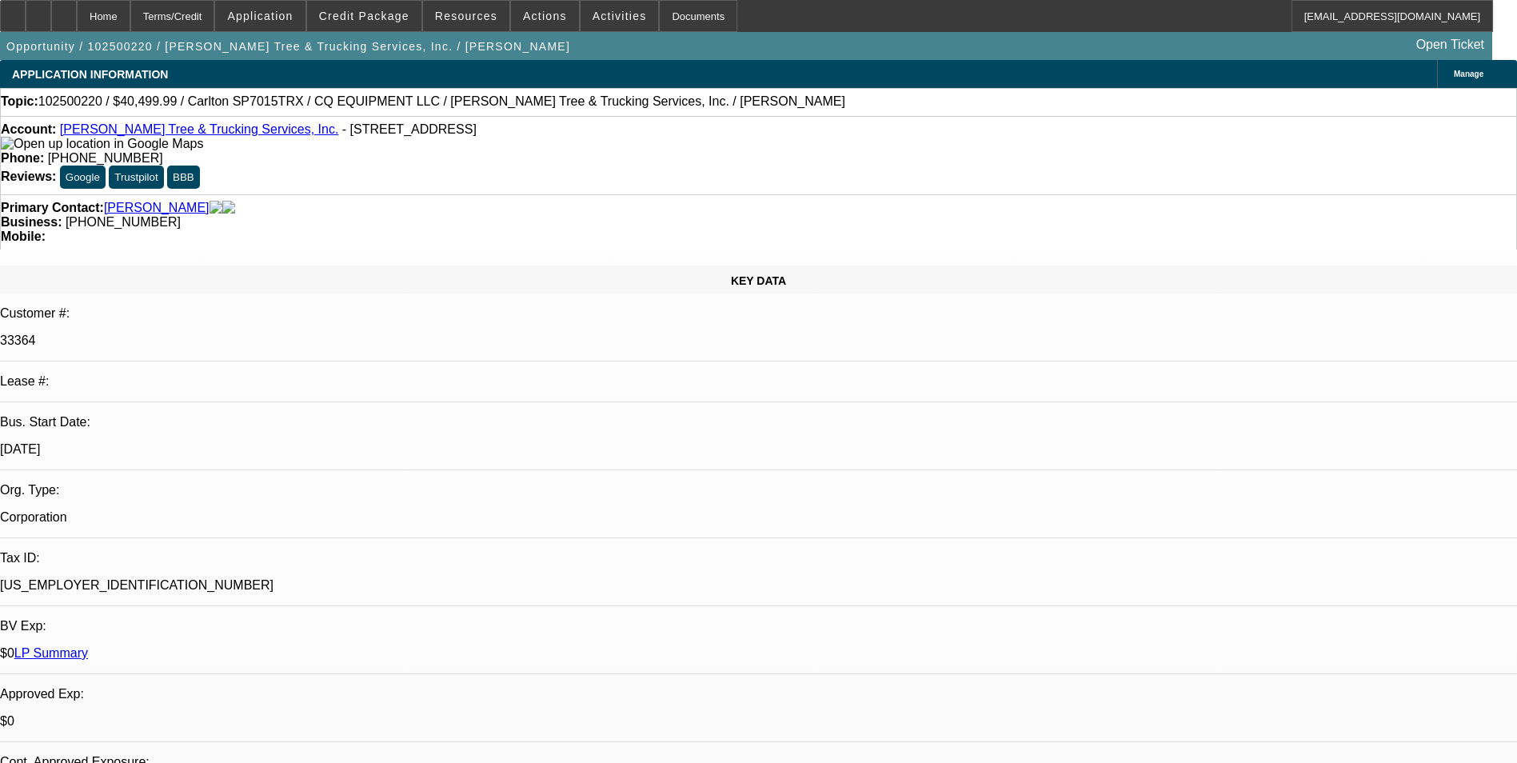
select select "2"
select select "6"
select select "1"
select select "2"
select select "6"
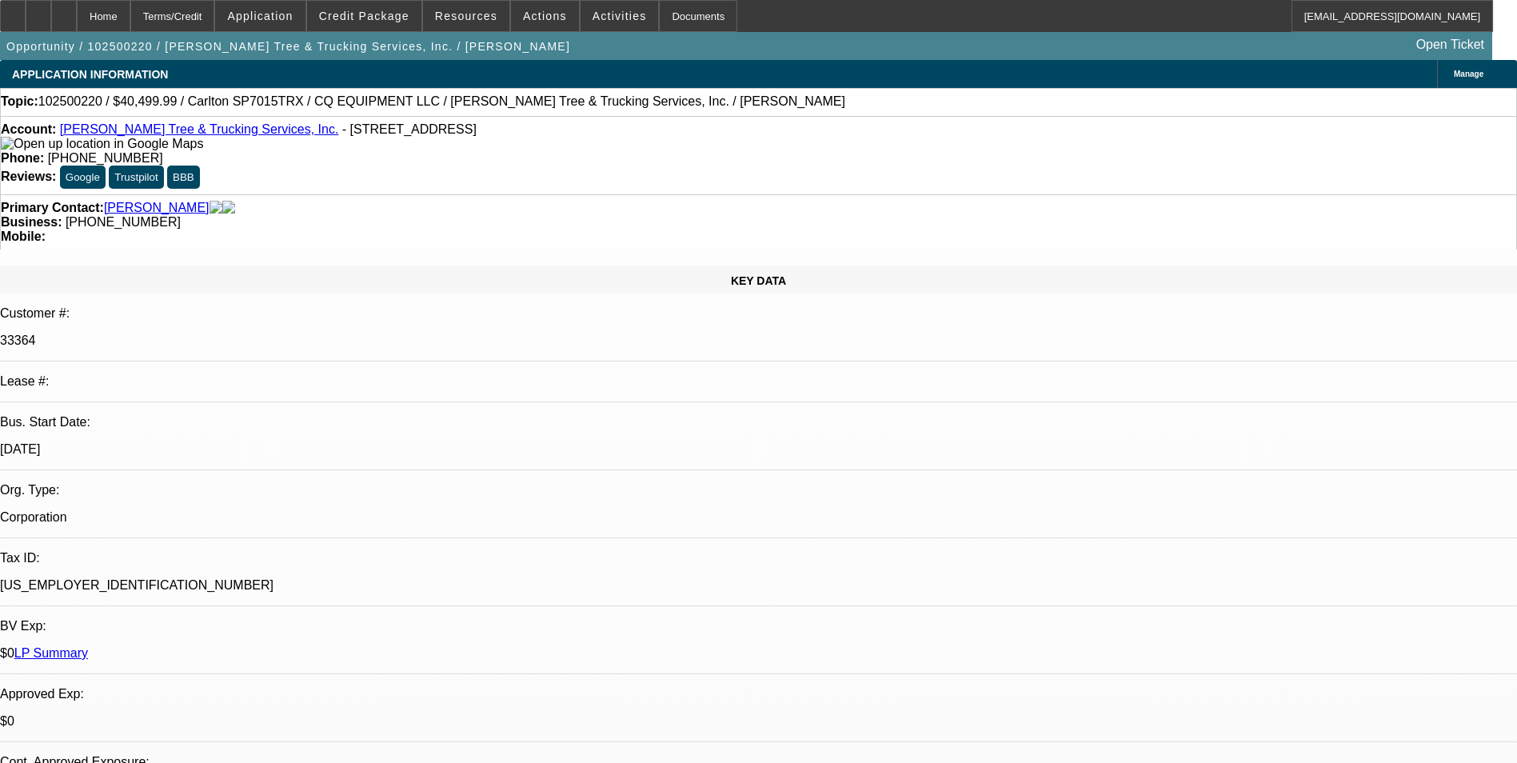
select select "1"
select select "2"
select select "6"
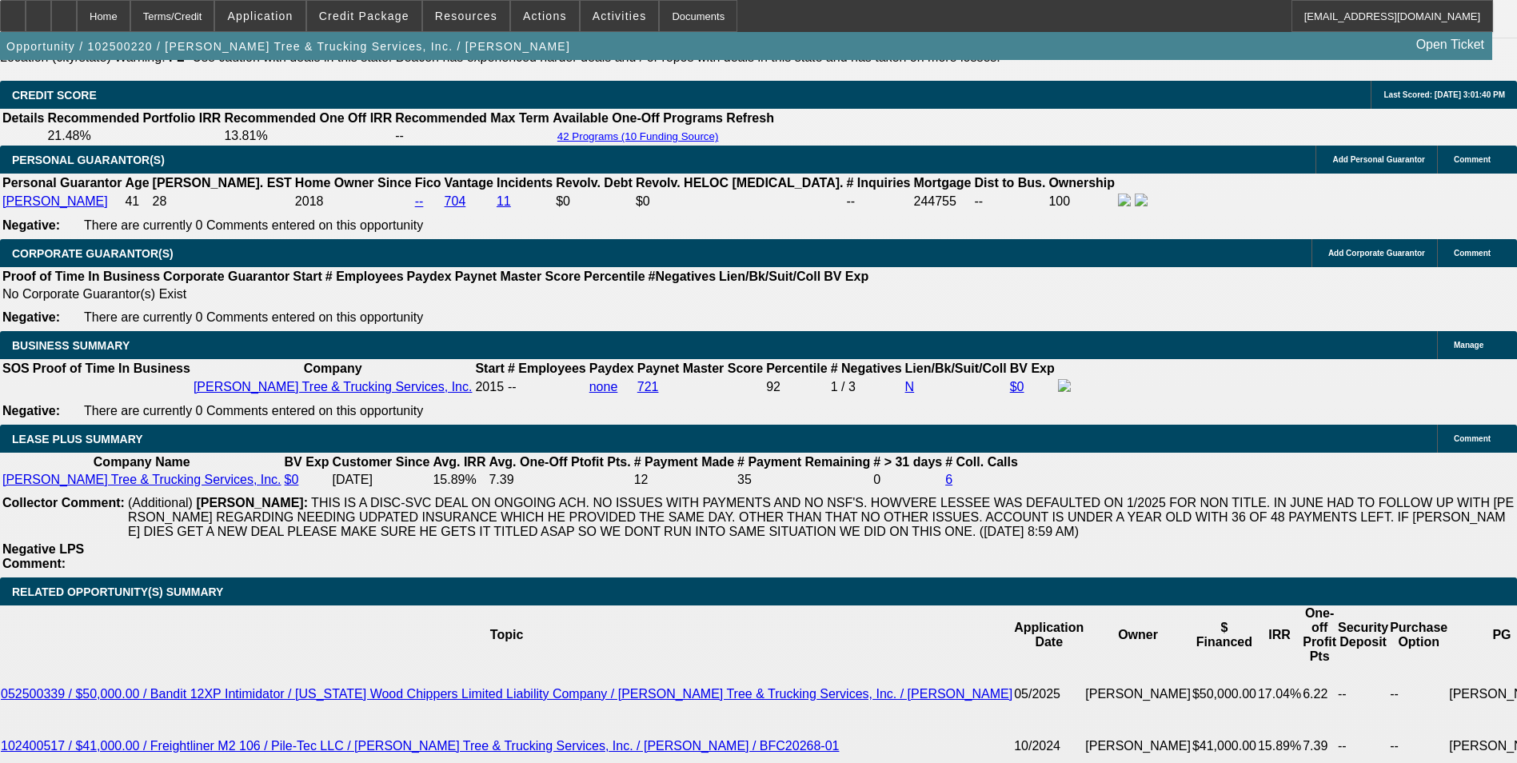
scroll to position [2239, 0]
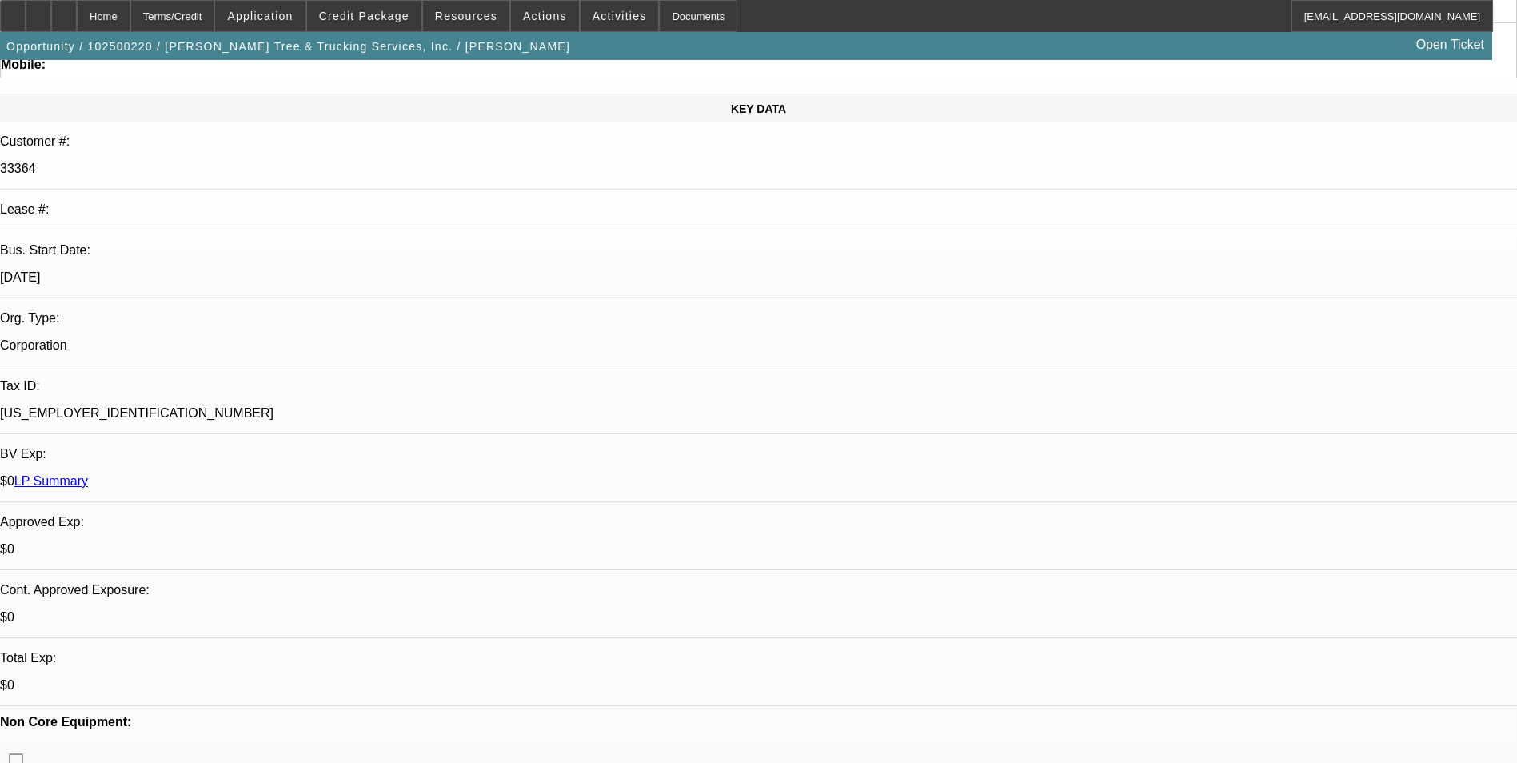
scroll to position [160, 0]
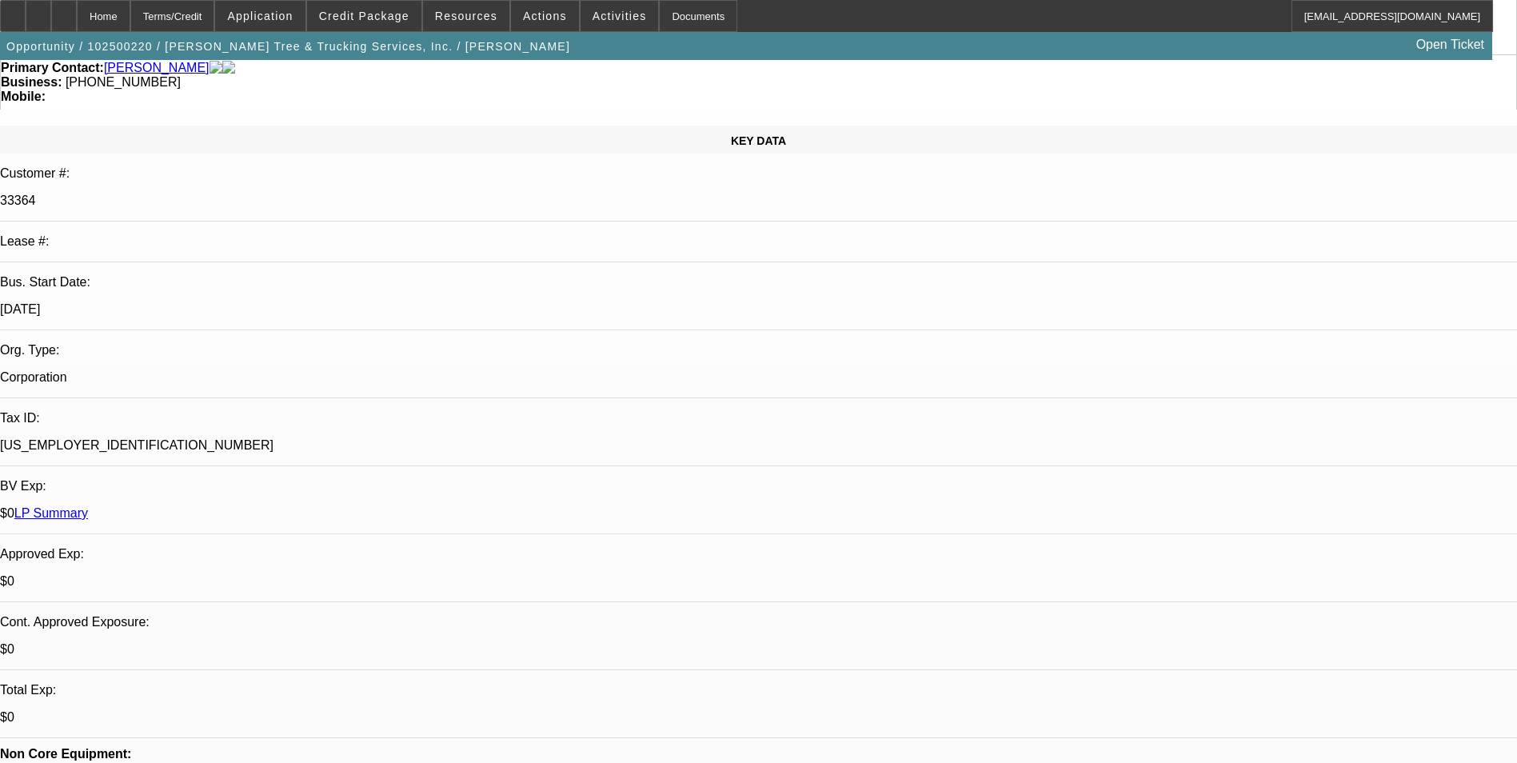
scroll to position [0, 0]
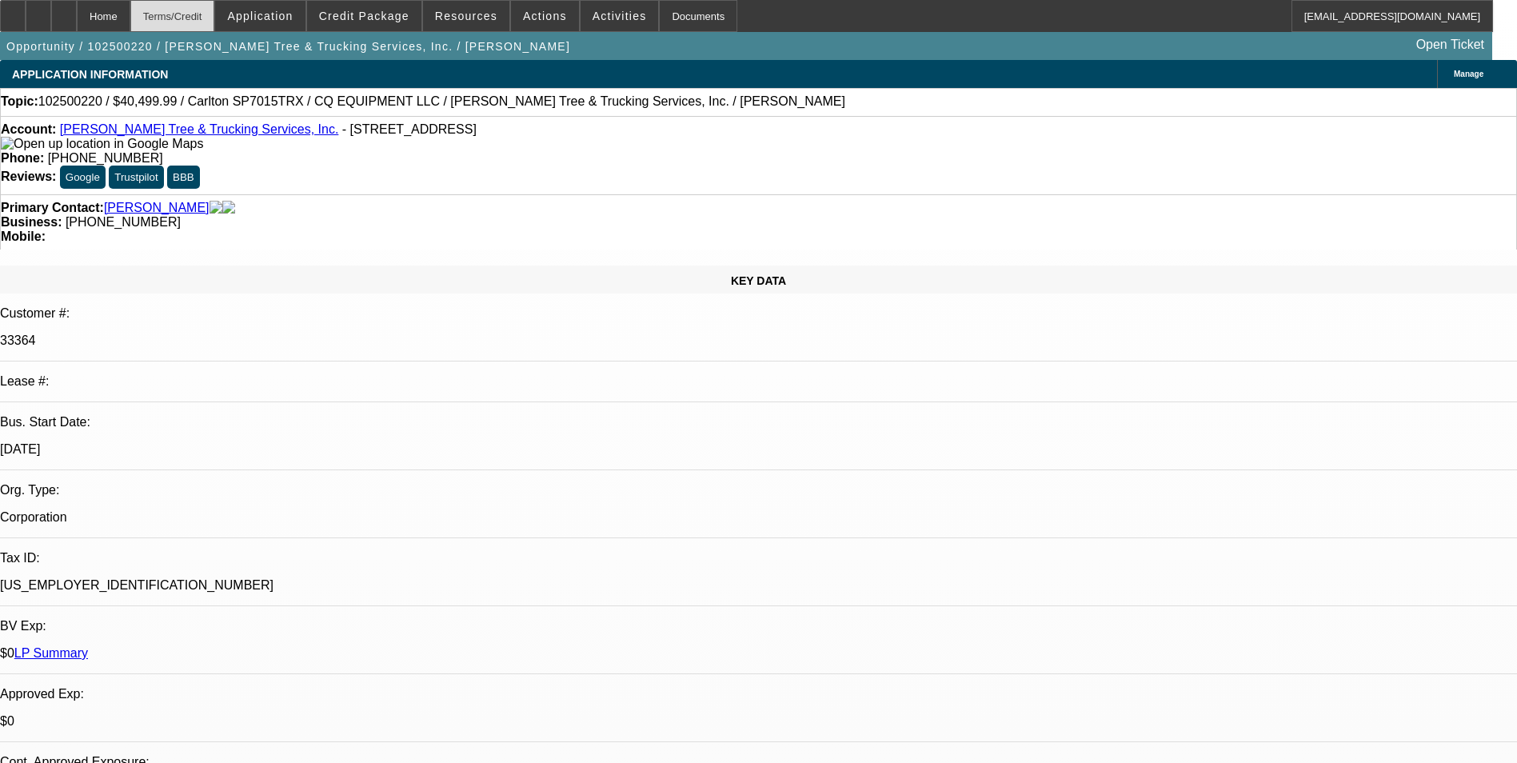
click at [215, 19] on div "Terms/Credit" at bounding box center [172, 16] width 85 height 32
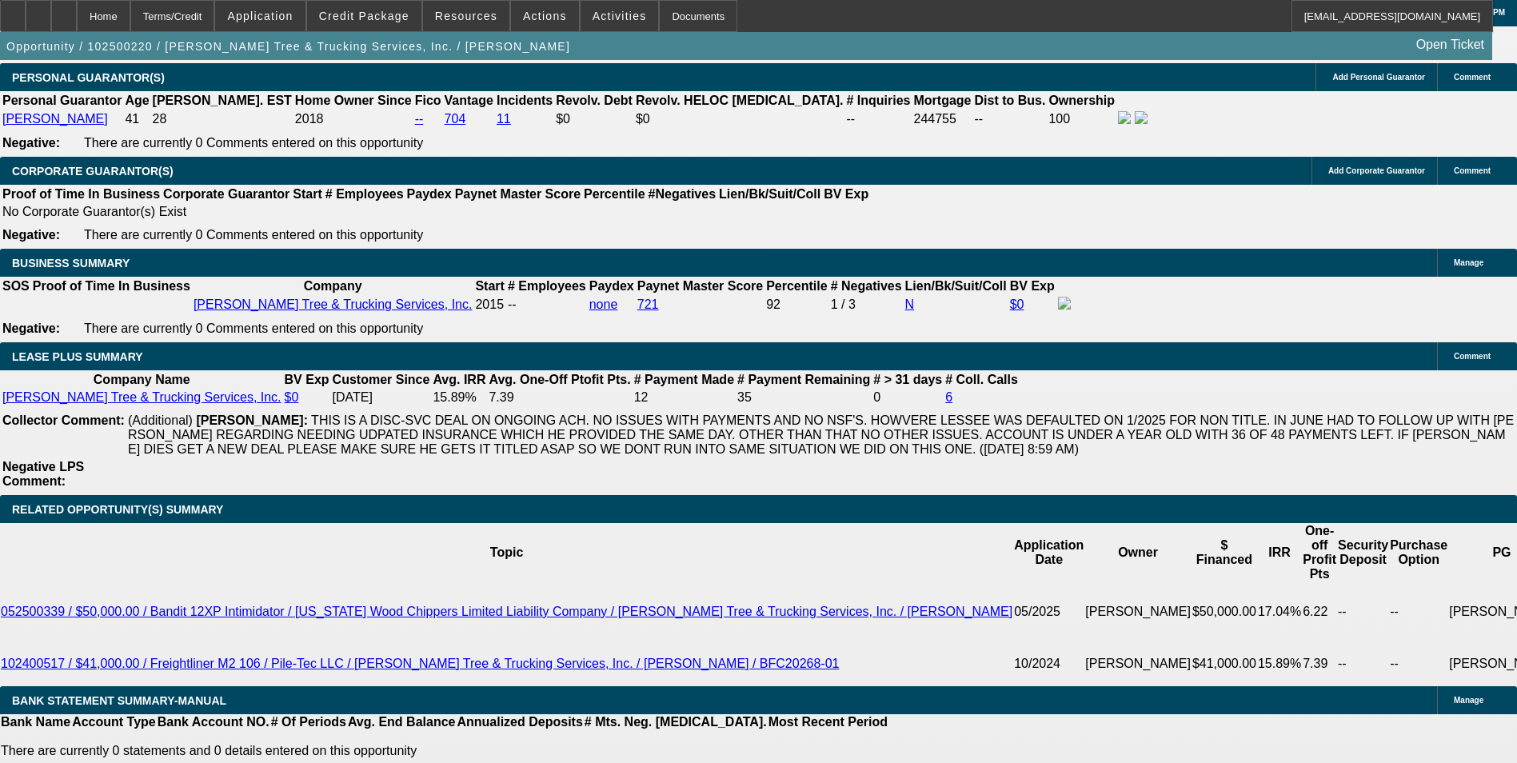
scroll to position [2492, 0]
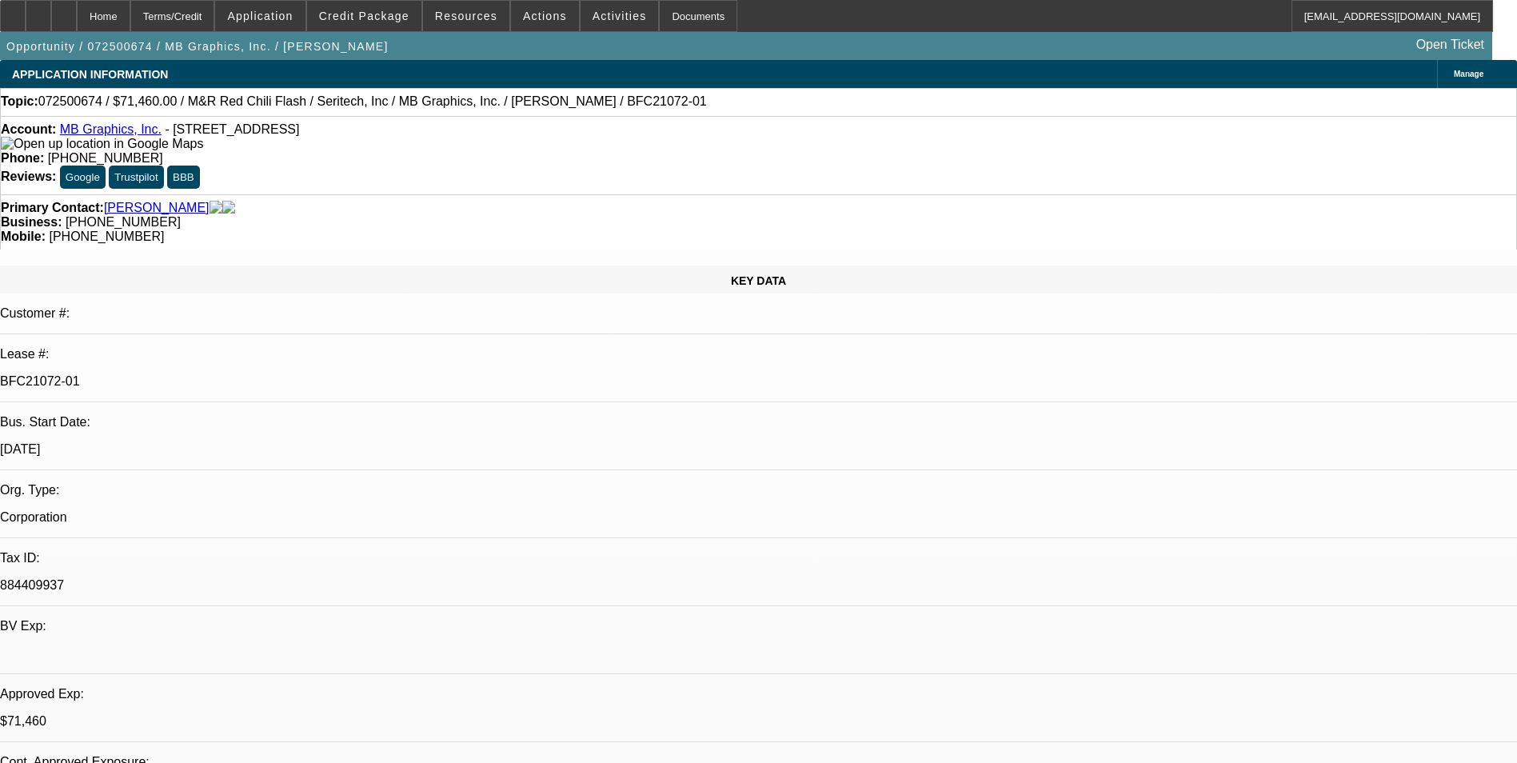
select select "0"
select select "0.1"
select select "0"
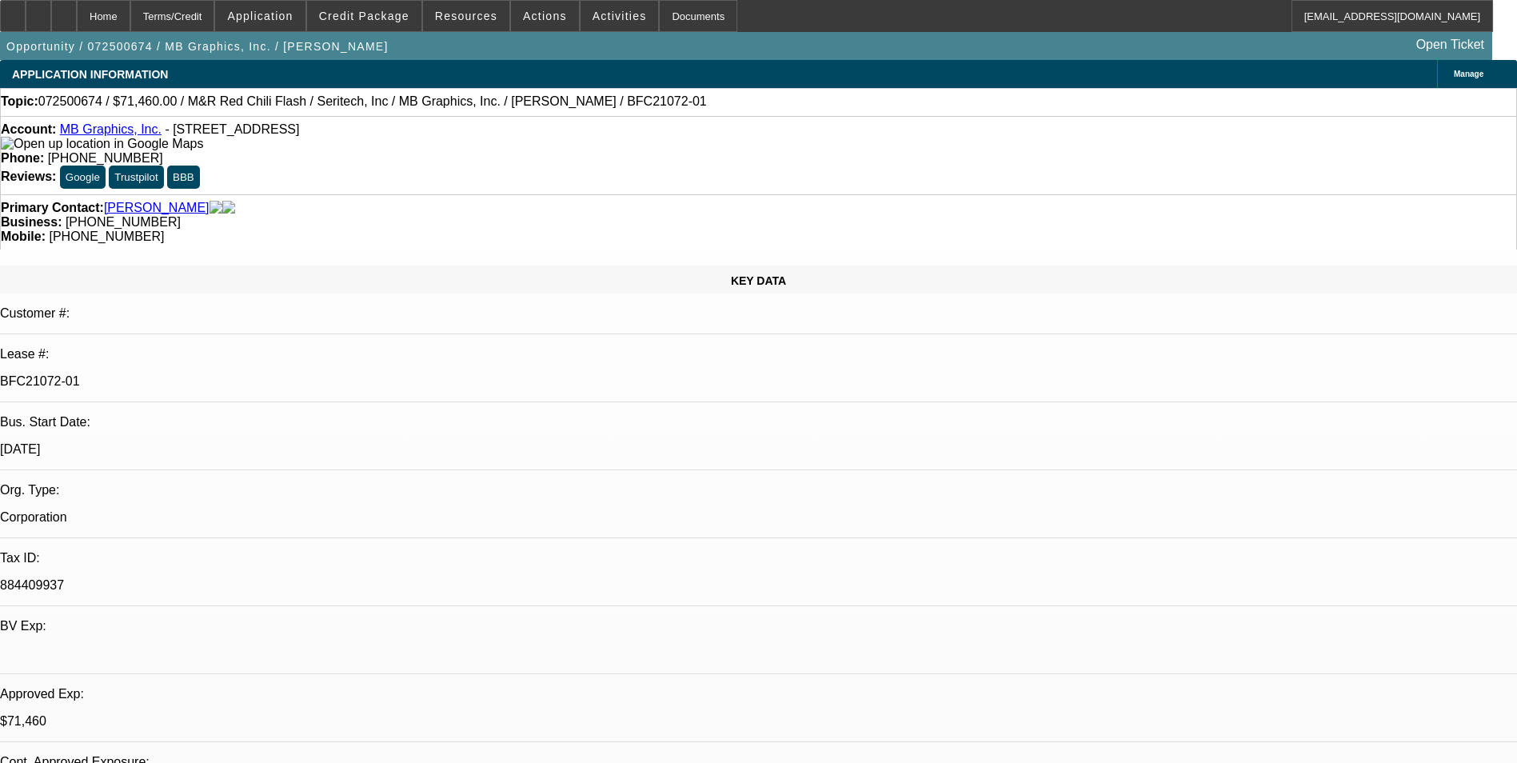
select select "0.1"
select select "0"
select select "0.1"
select select "0"
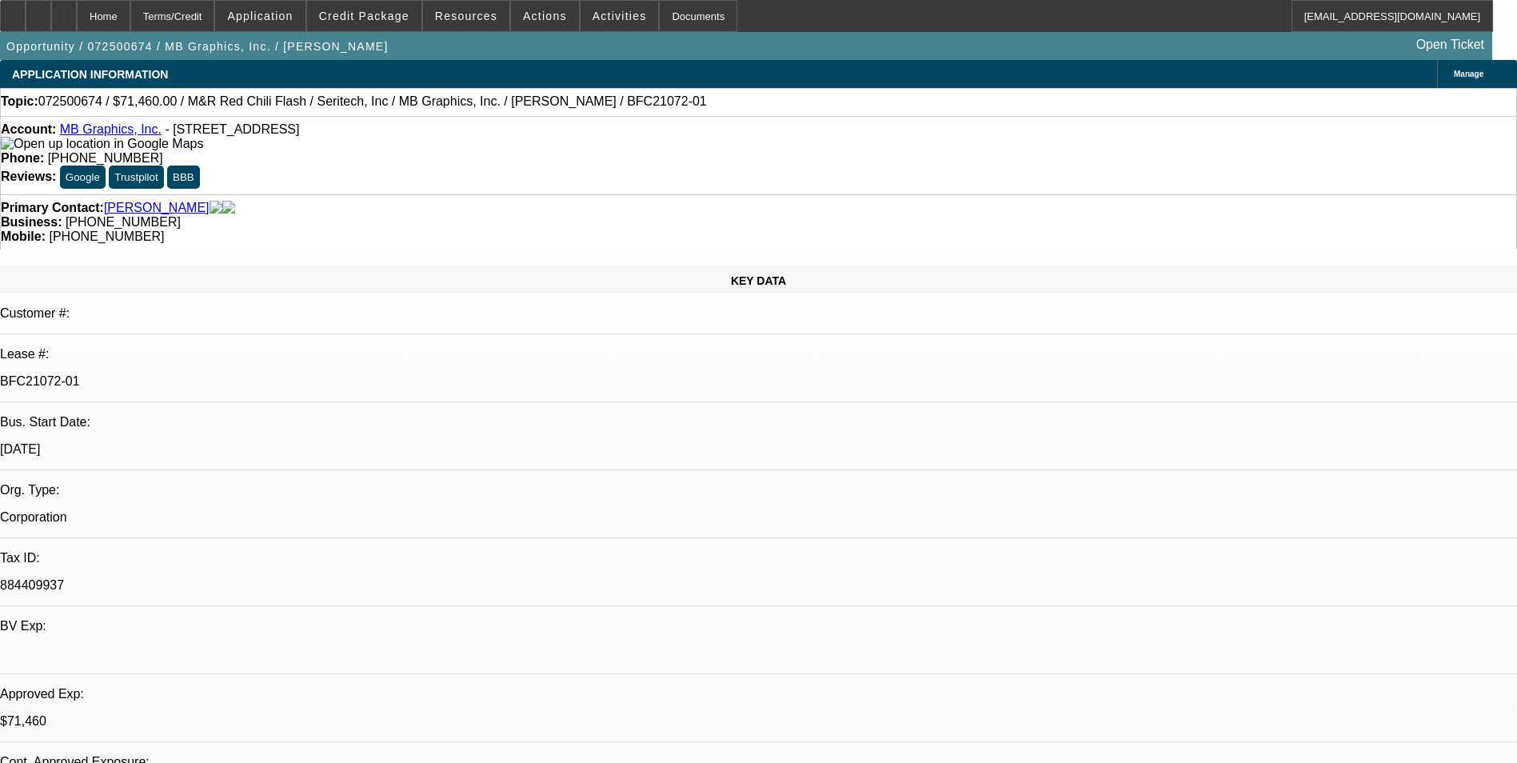
select select "0"
select select "0.1"
select select "1"
select select "5"
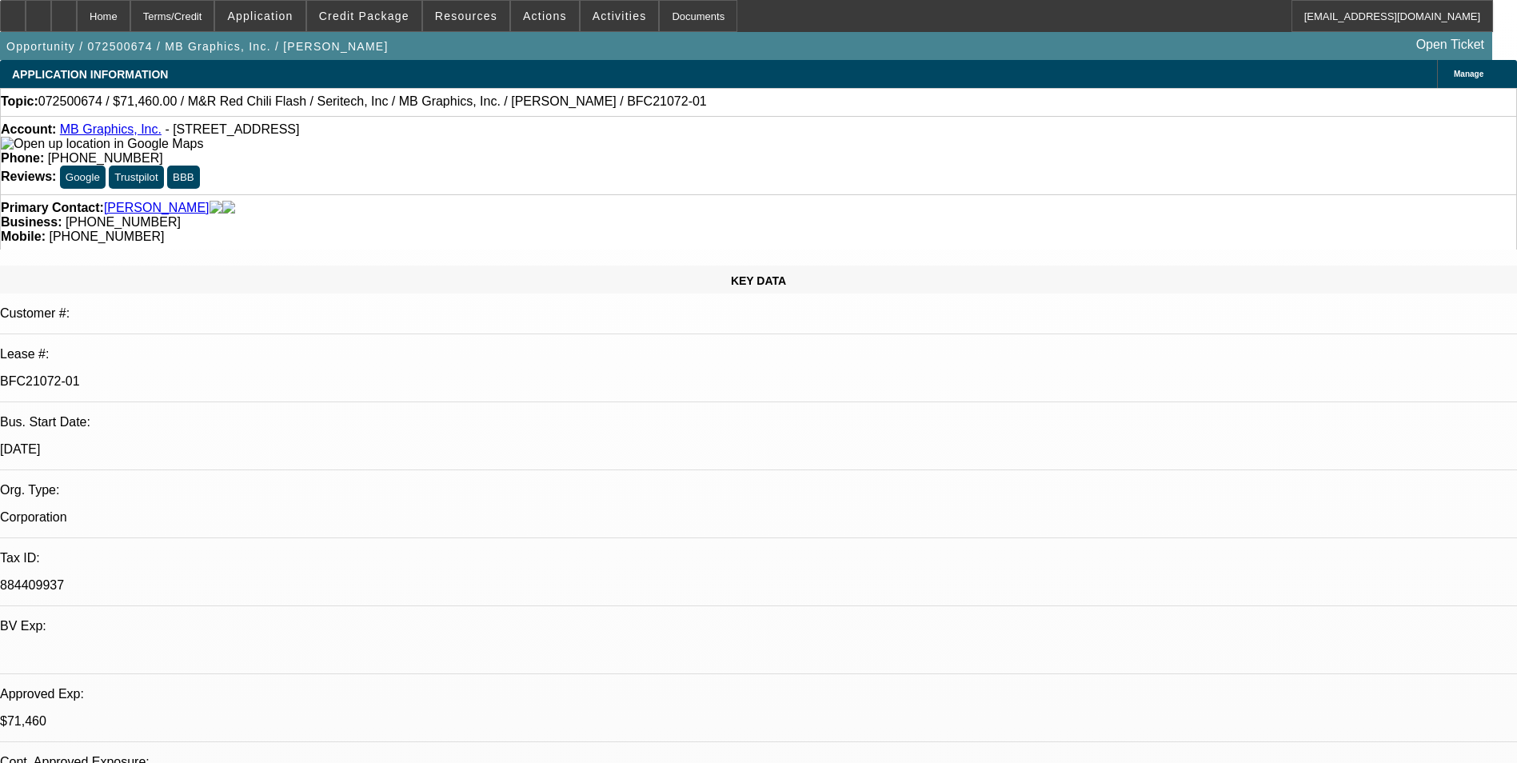
select select "1"
select select "5"
select select "1"
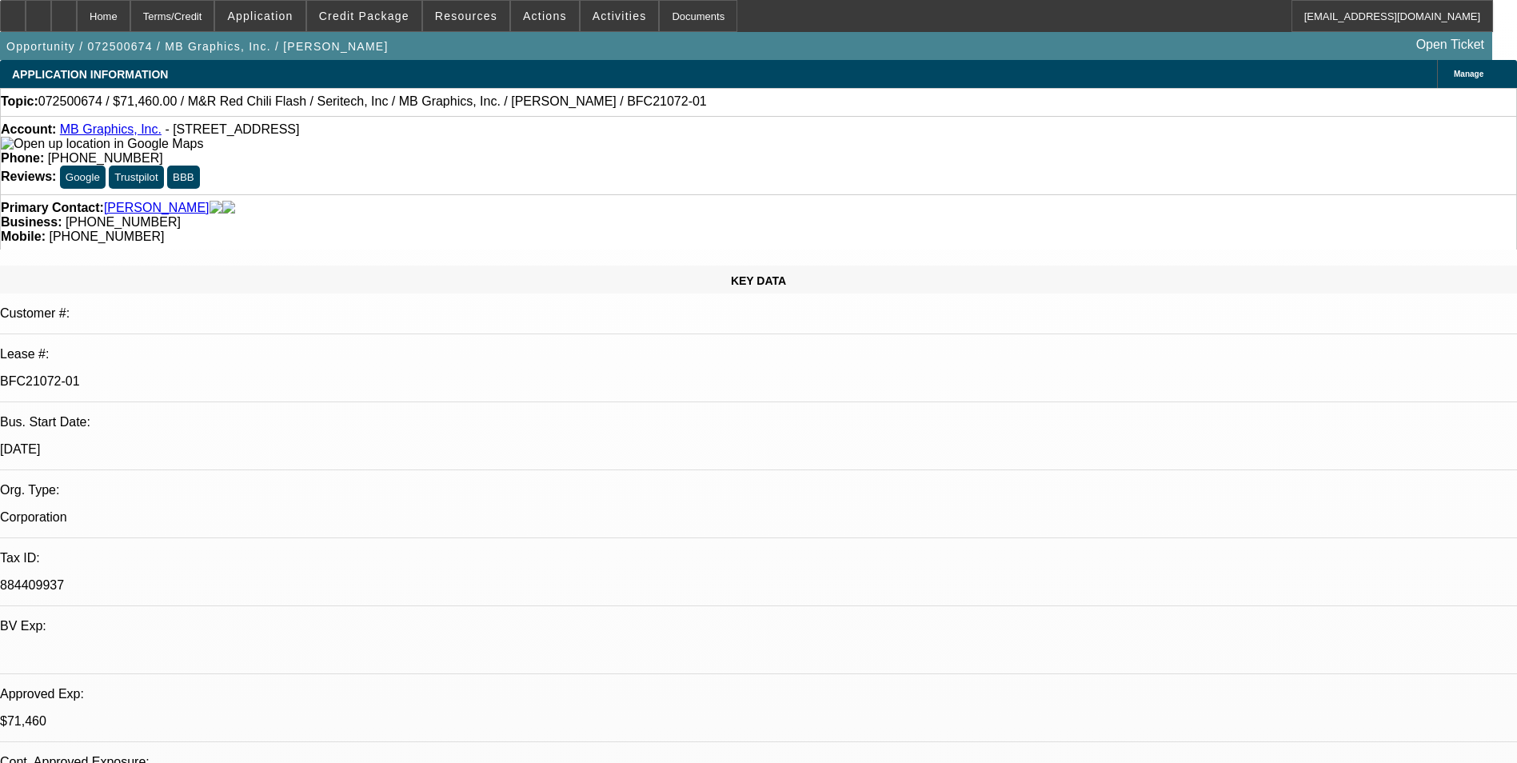
select select "5"
select select "1"
select select "5"
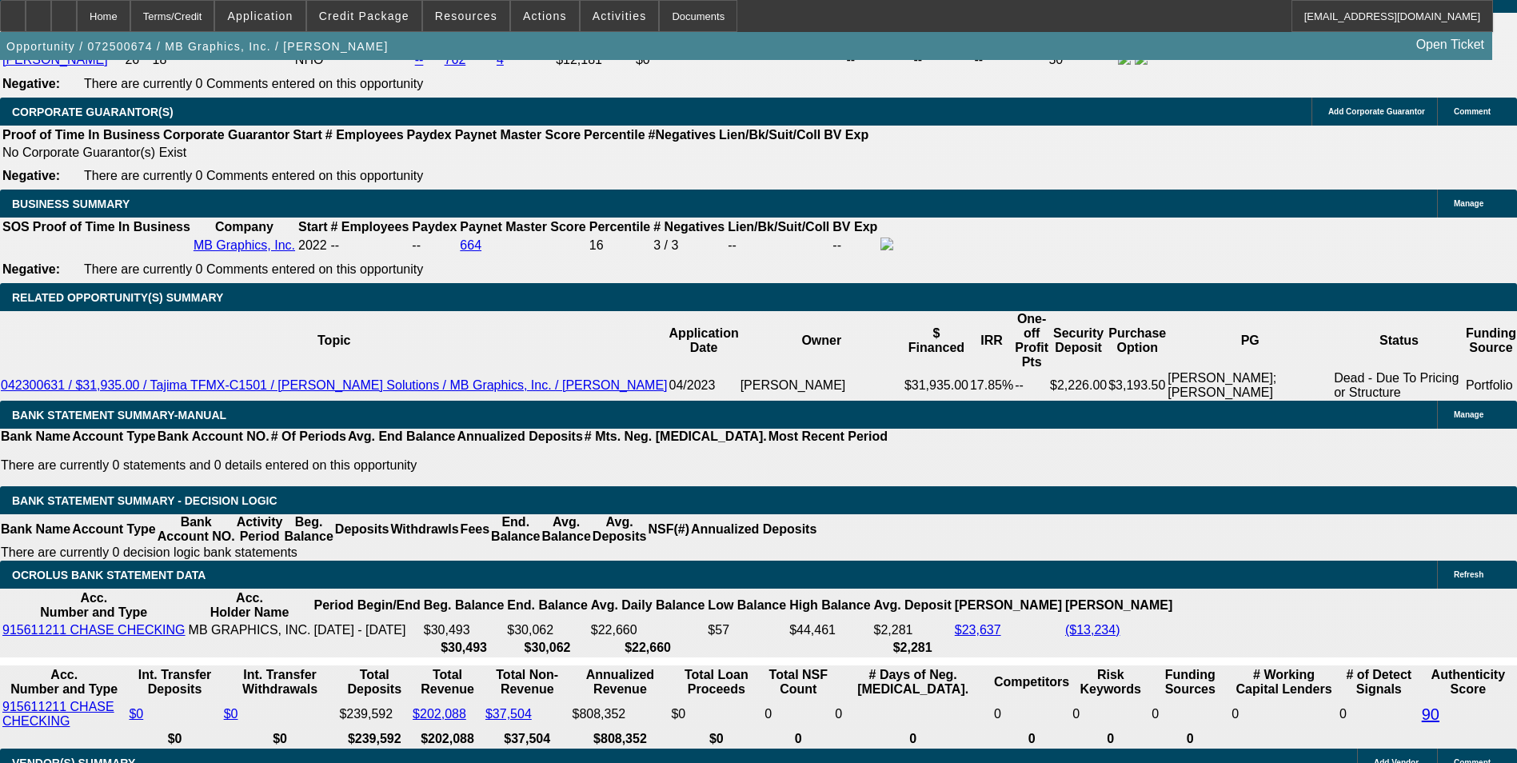
scroll to position [2559, 0]
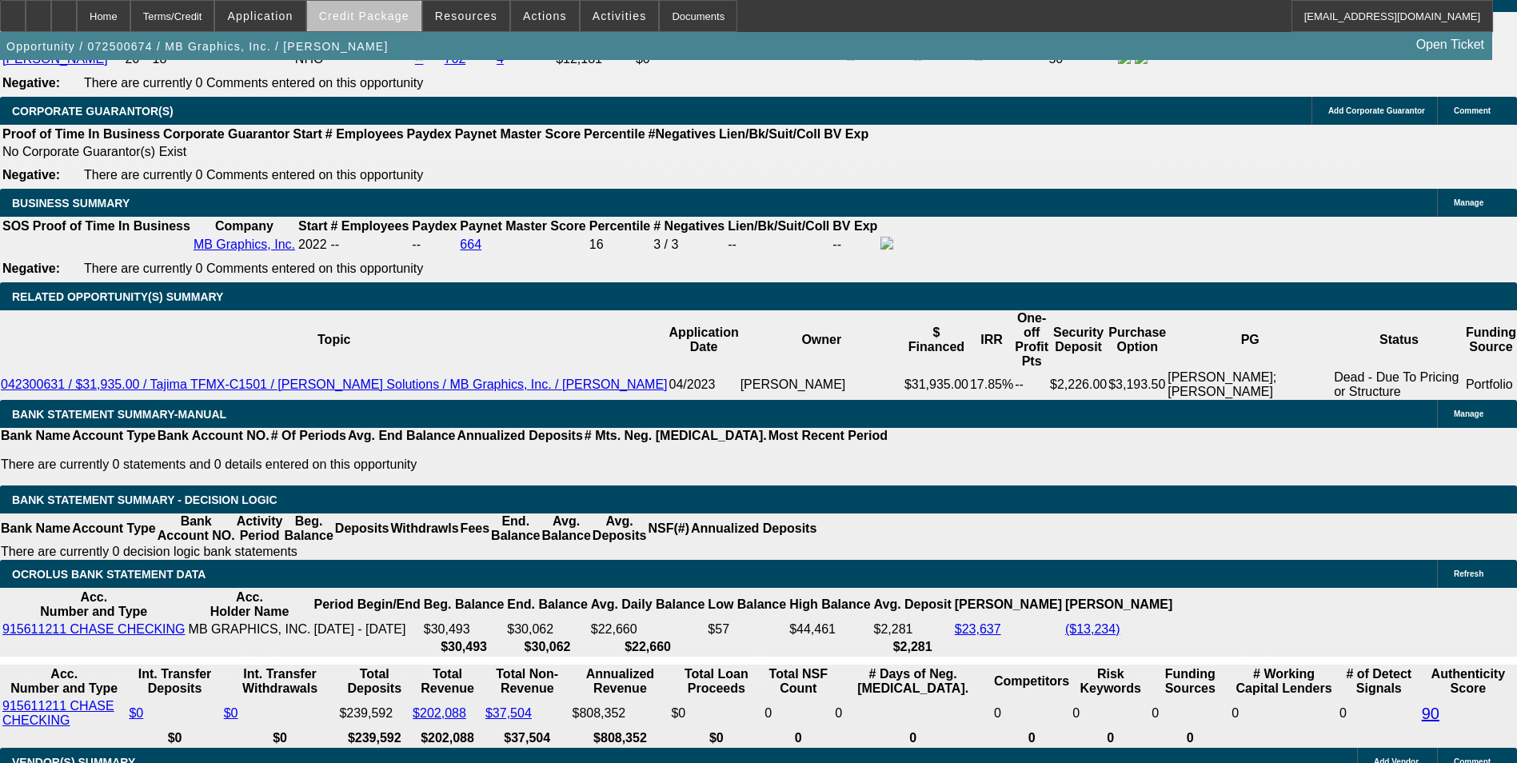
click at [389, 24] on span at bounding box center [364, 16] width 114 height 38
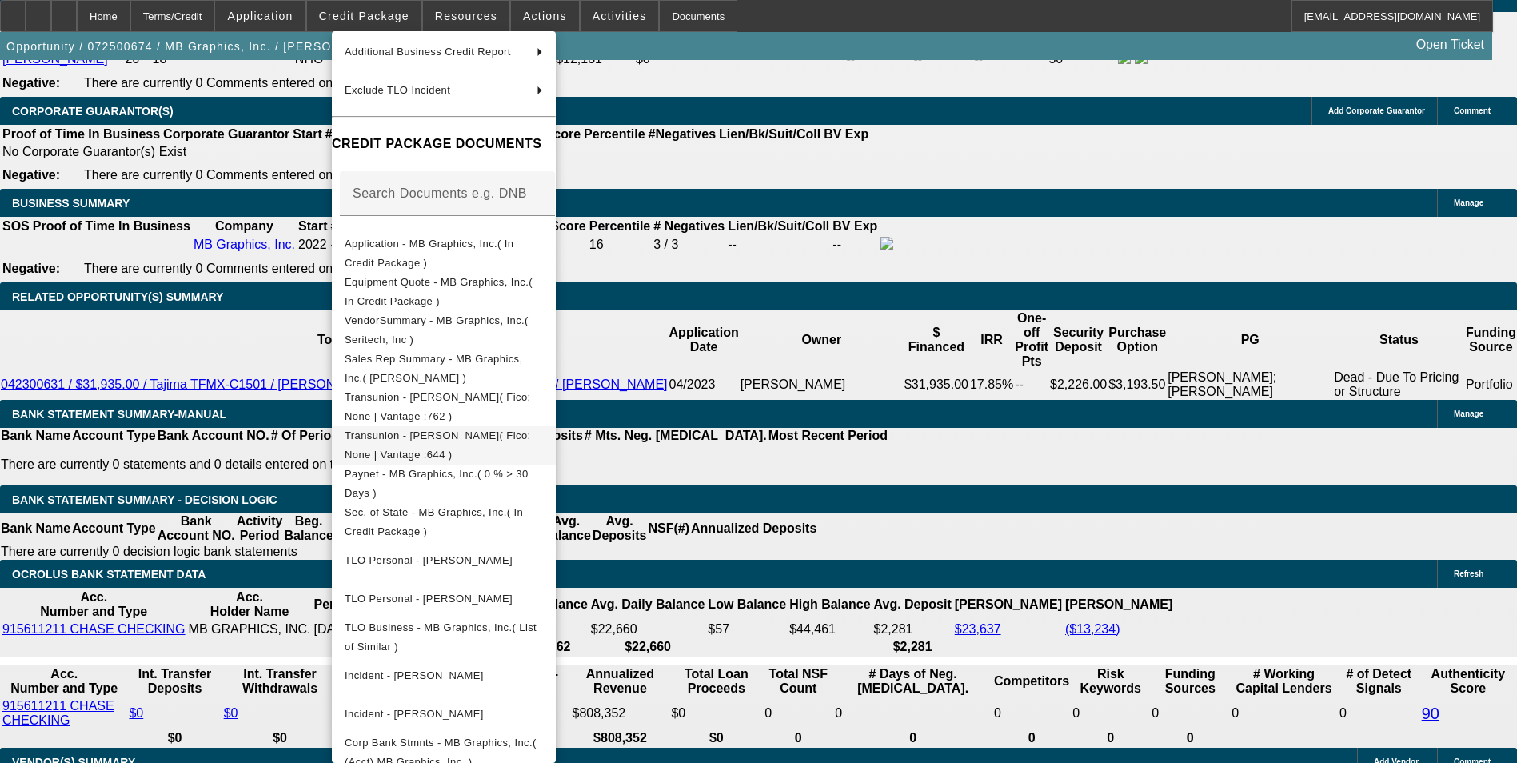
scroll to position [160, 0]
click at [461, 289] on span "Equipment Quote - MB Graphics, Inc.( In Credit Package )" at bounding box center [439, 289] width 188 height 31
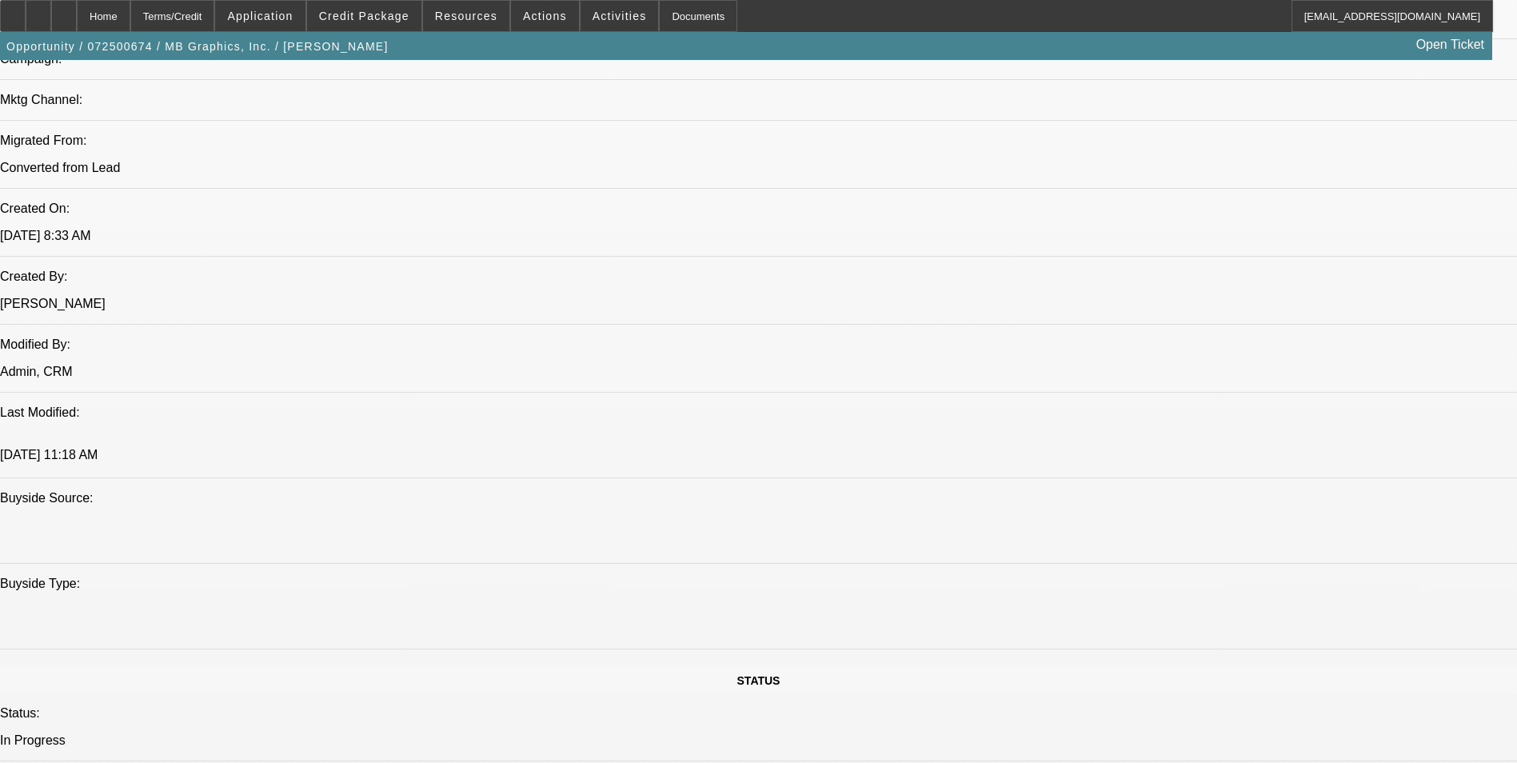
scroll to position [1199, 0]
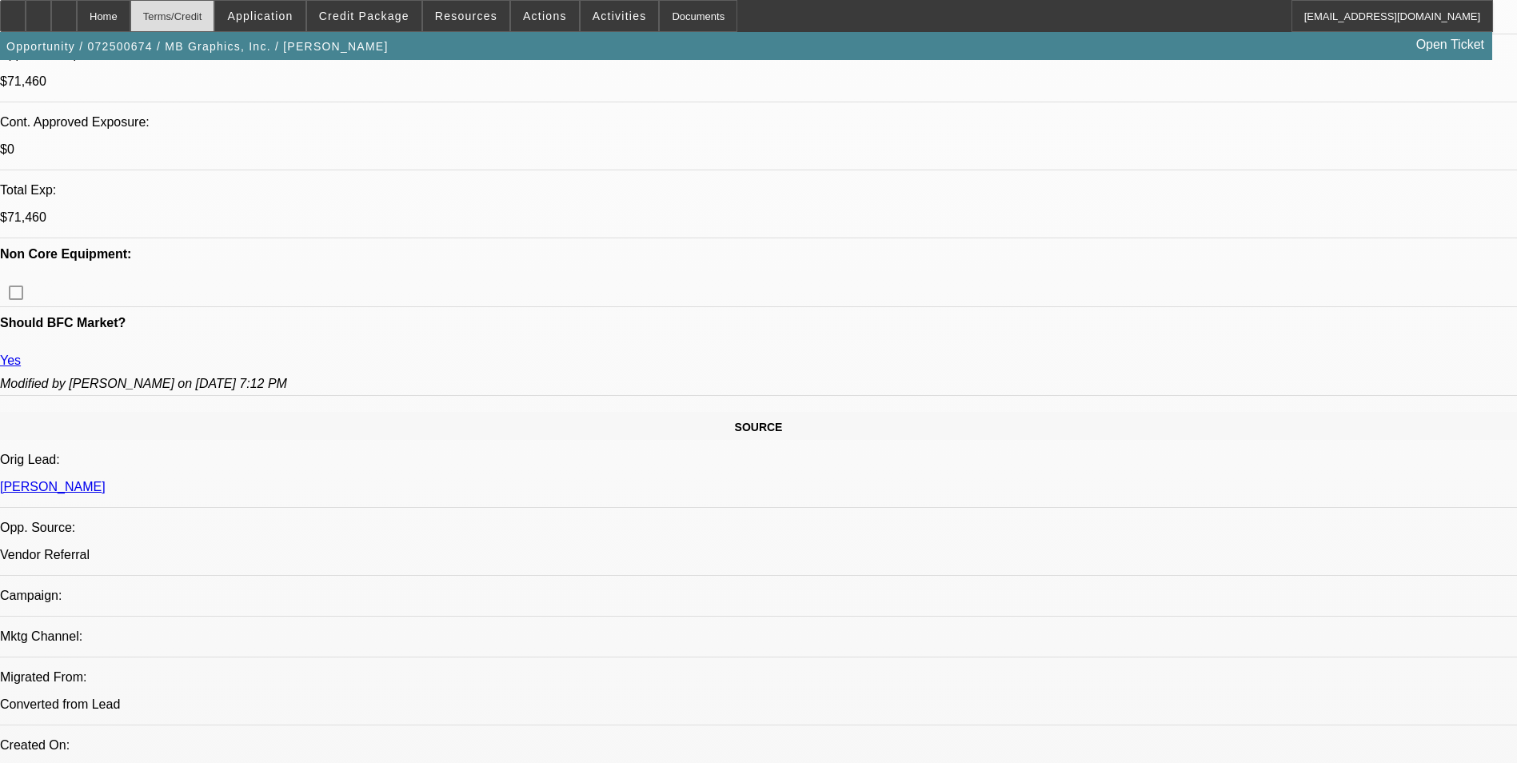
click at [194, 12] on div "Terms/Credit" at bounding box center [172, 16] width 85 height 32
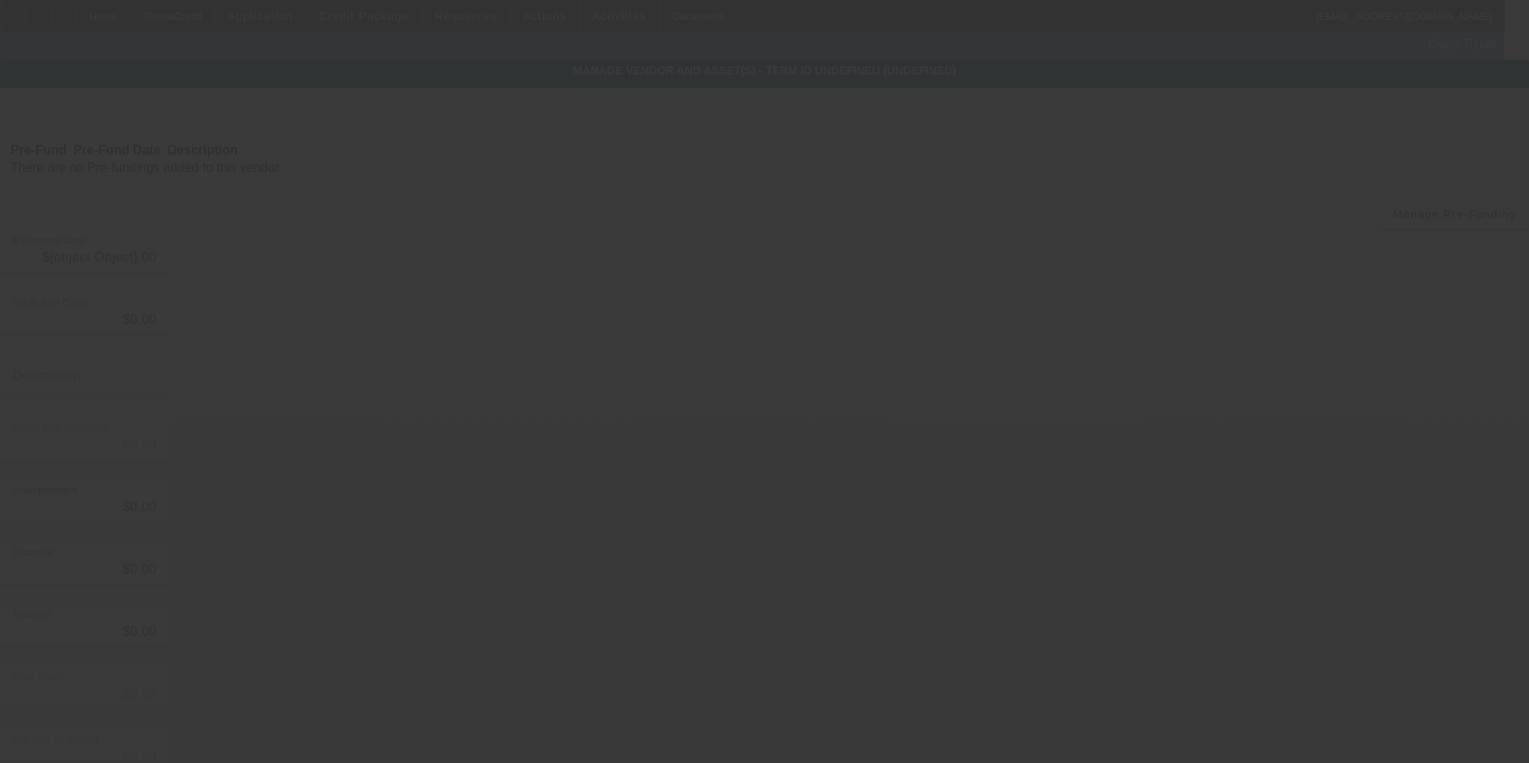
type input "$74,700.00"
type input "$4,700.00"
type input "Freight"
type input "$79,400.00"
type input "$7,940.00"
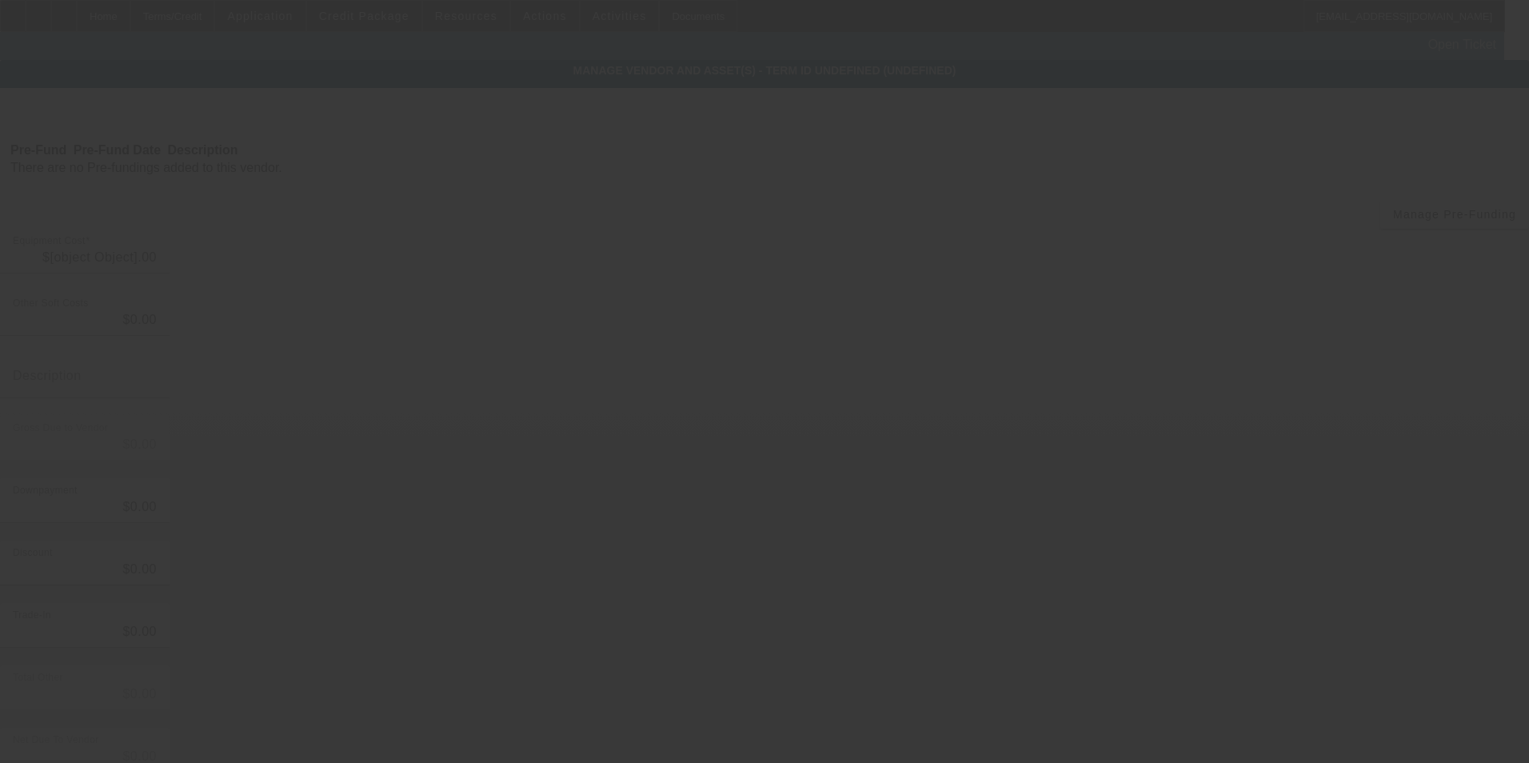
type input "$7,940.00"
type input "$71,460.00"
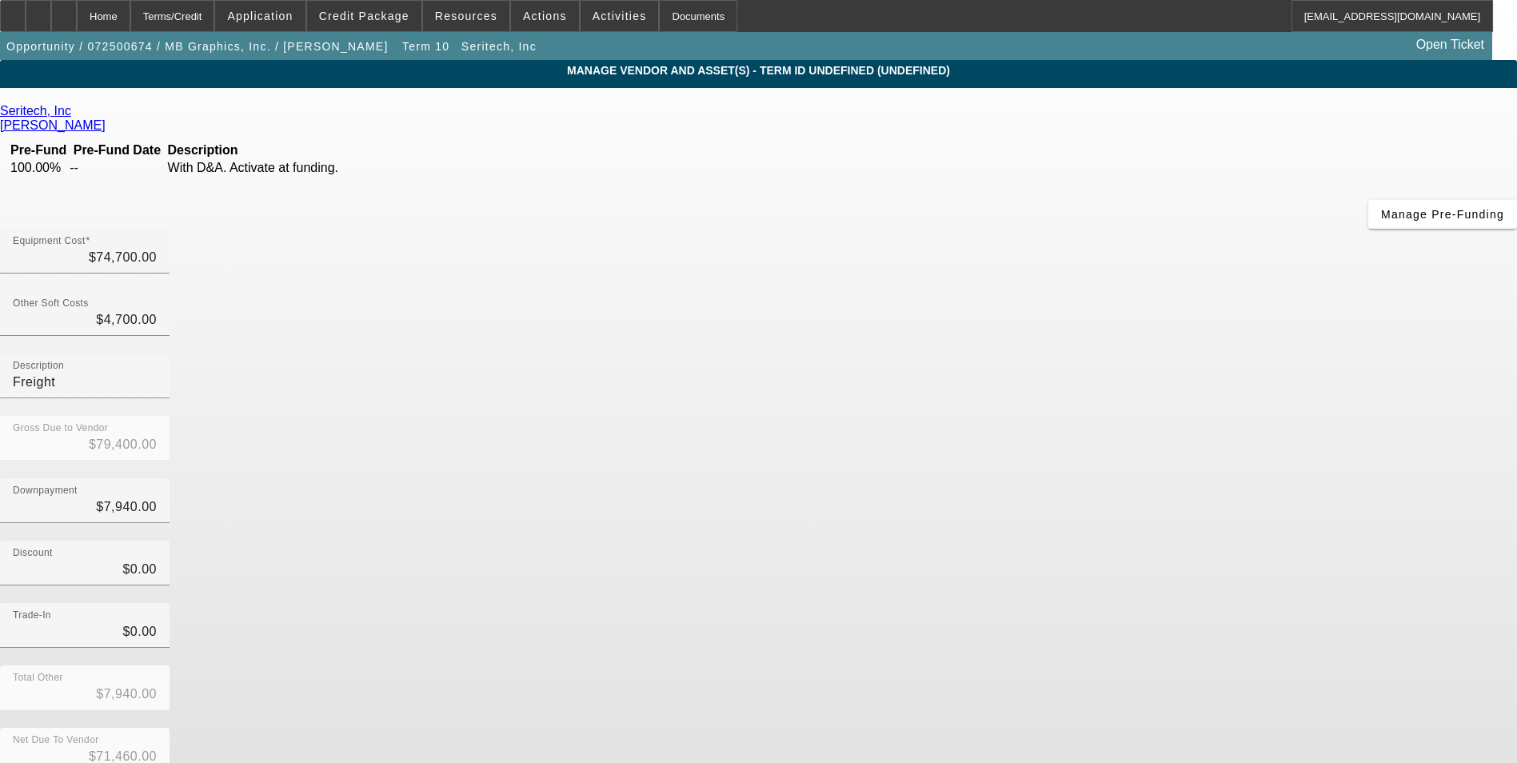
click at [71, 118] on link "Seritech, Inc" at bounding box center [35, 111] width 71 height 14
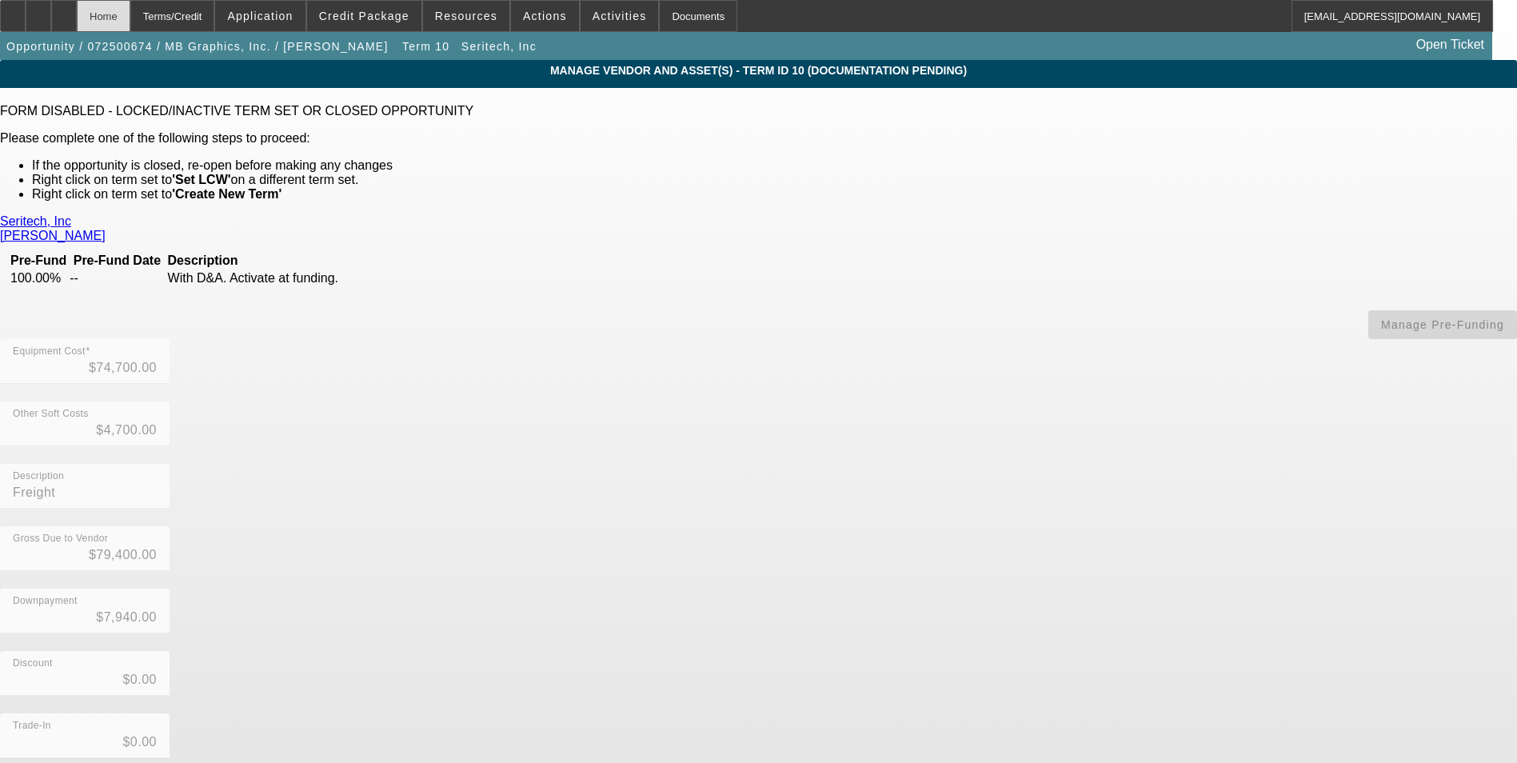
click at [130, 23] on div "Home" at bounding box center [104, 16] width 54 height 32
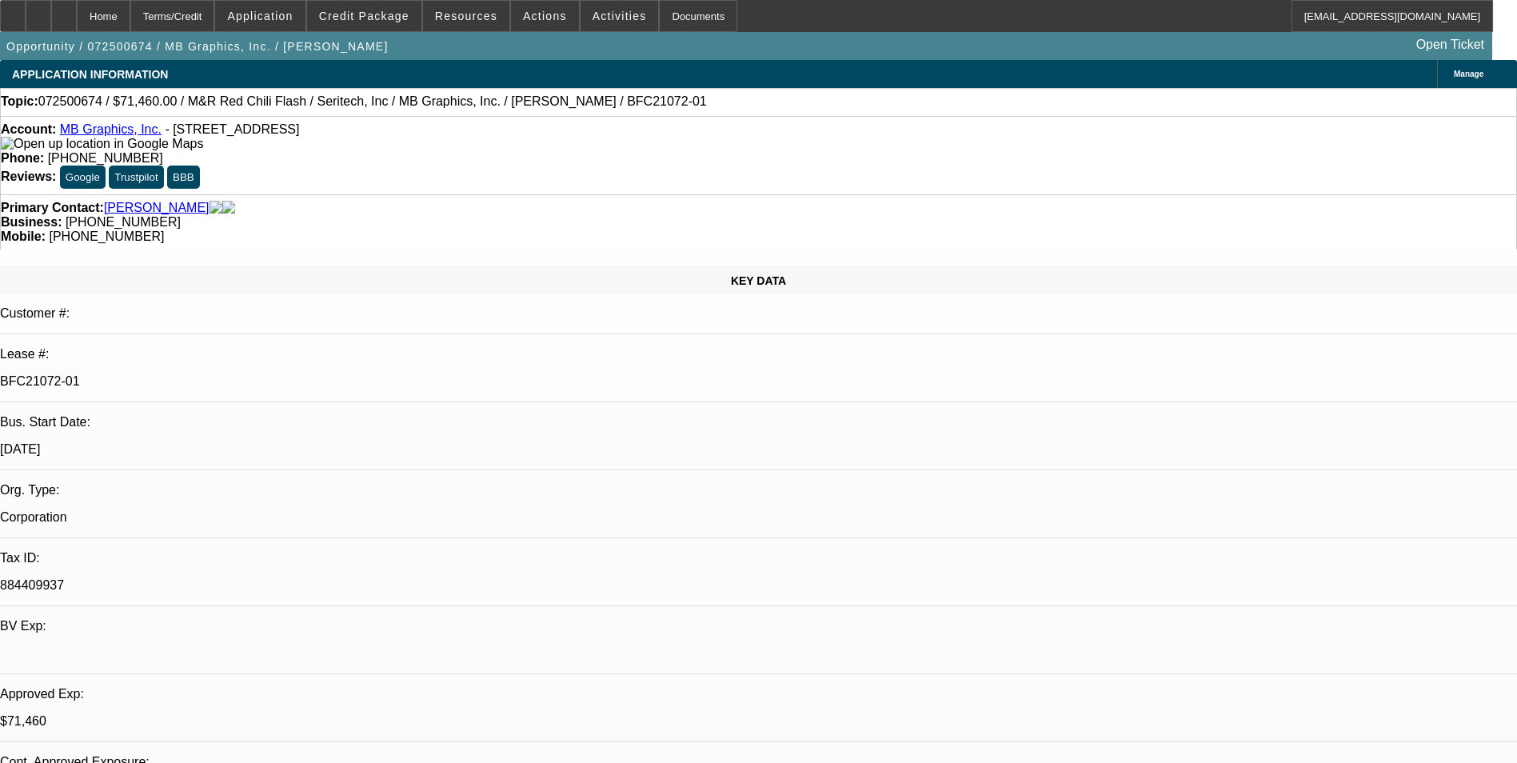
select select "0"
select select "0.1"
select select "5"
select select "0.1"
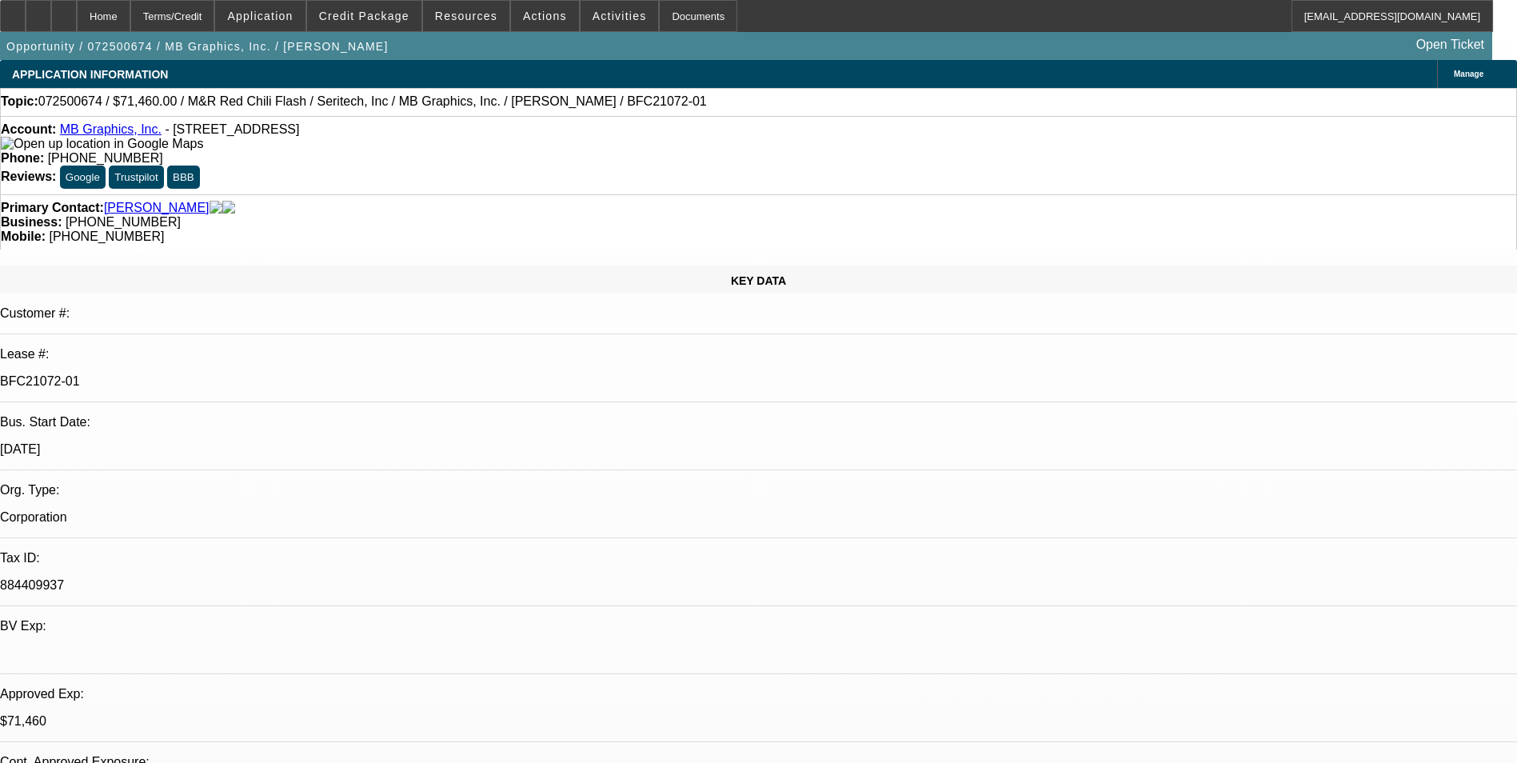
select select "0"
select select "0.1"
select select "5"
select select "0"
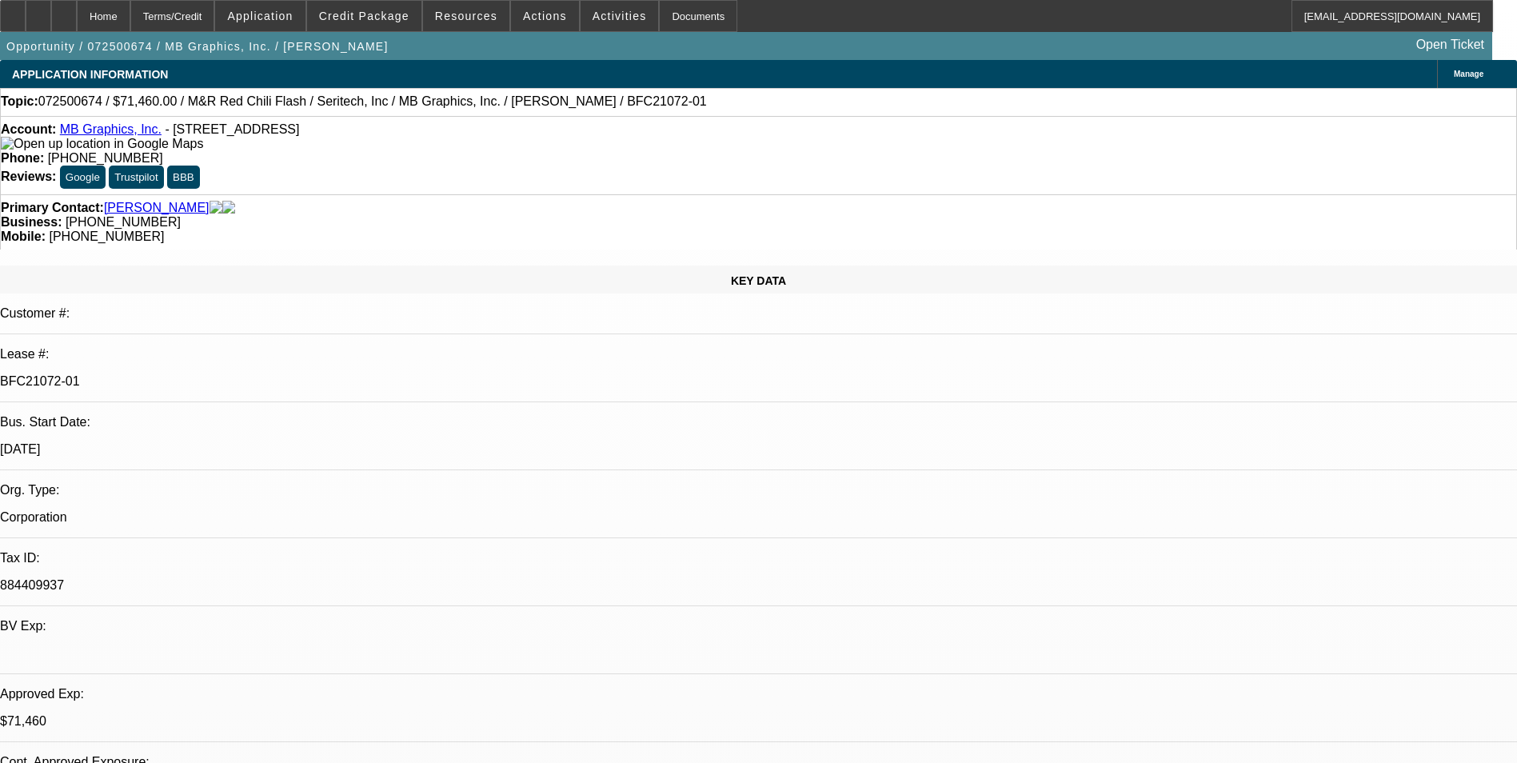
select select "0.1"
select select "5"
select select "0"
select select "0.1"
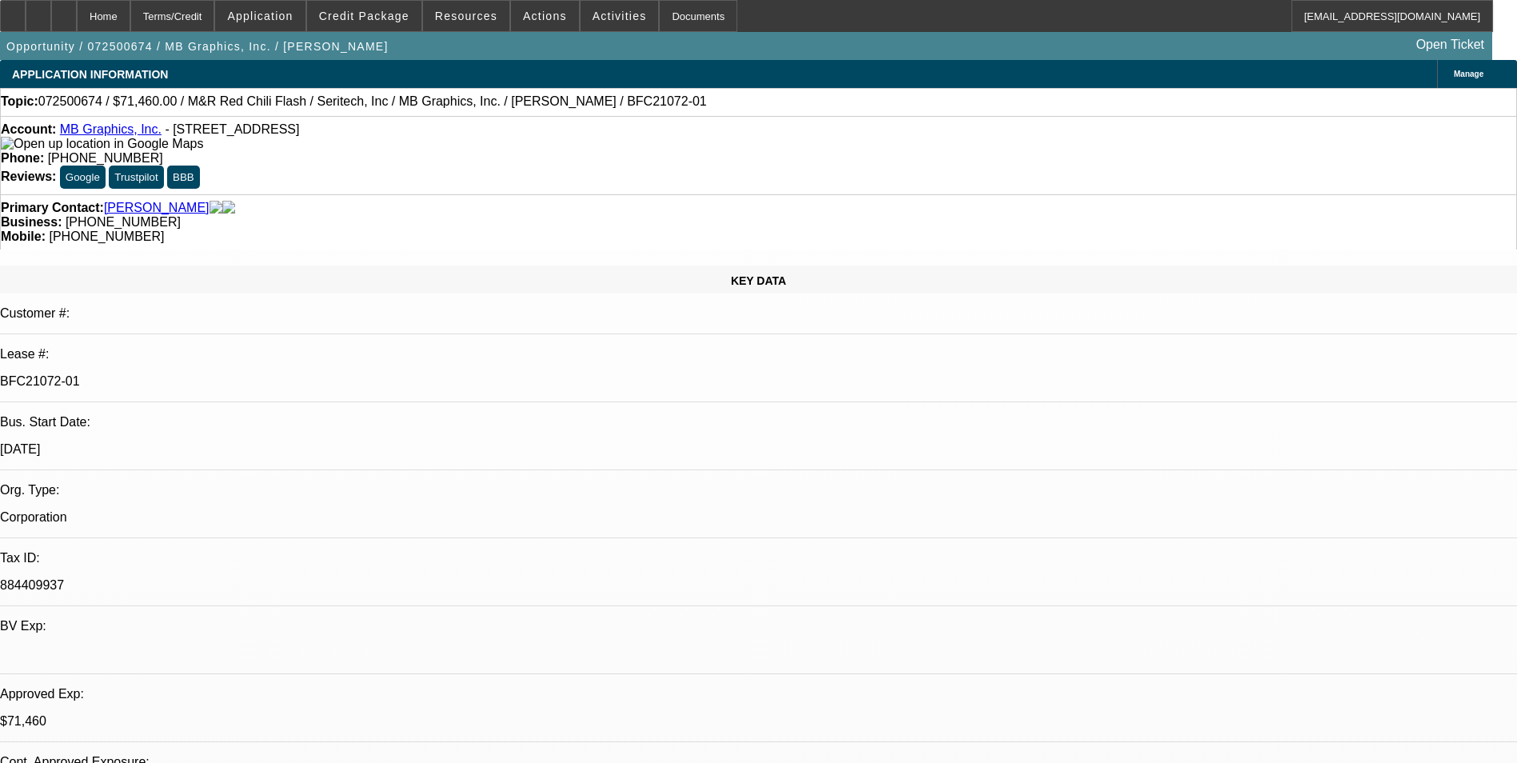
select select "5"
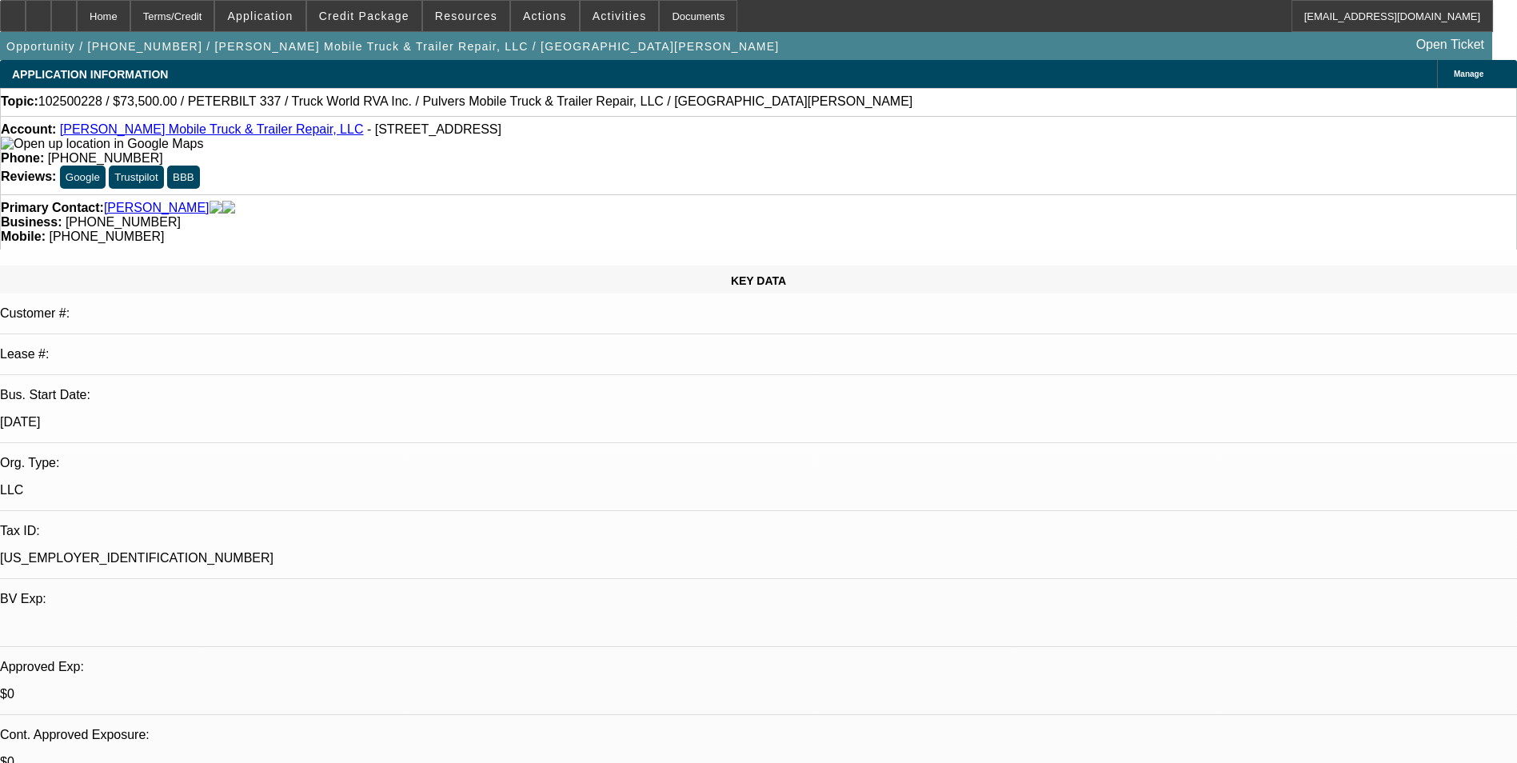
select select "0"
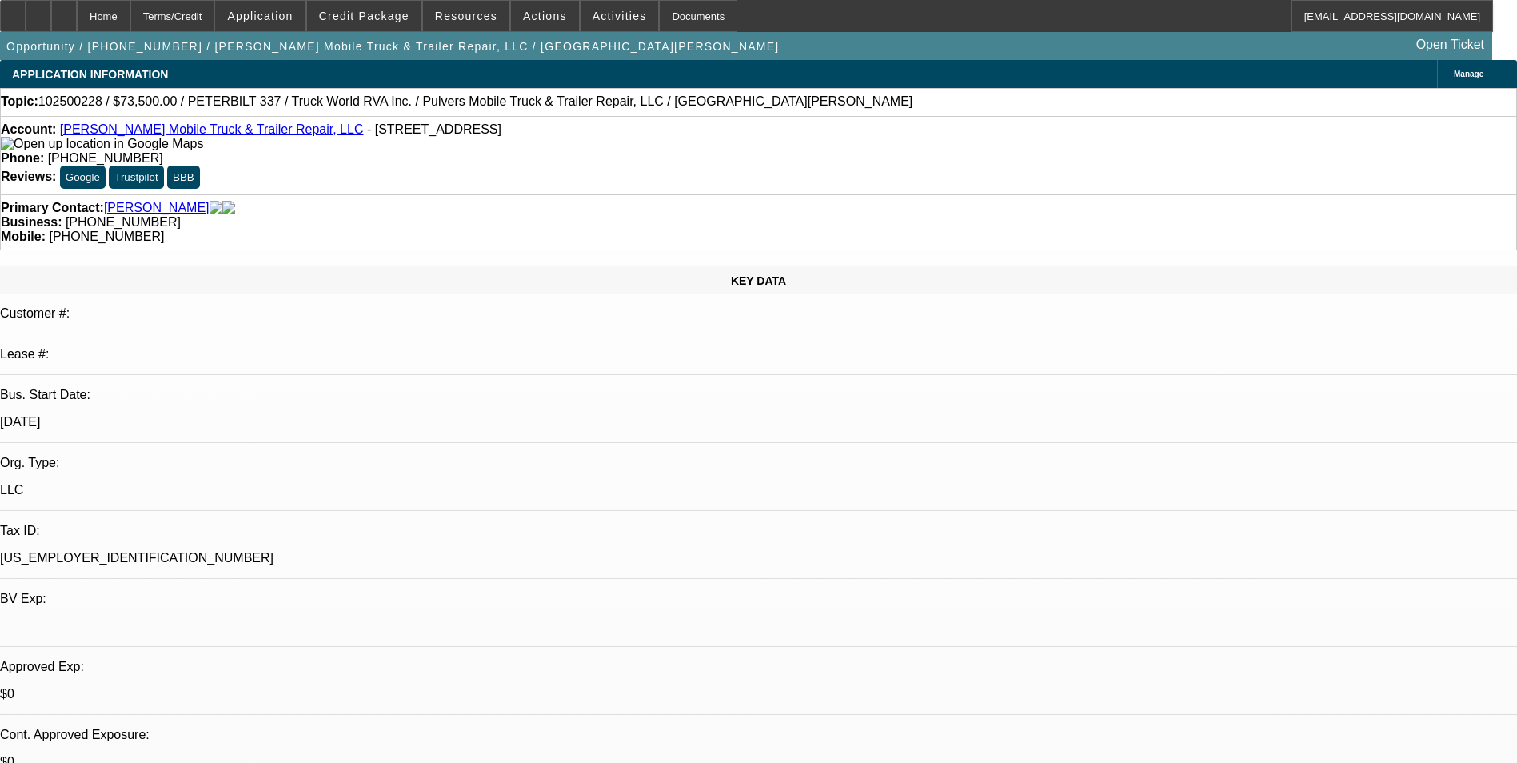
select select "0"
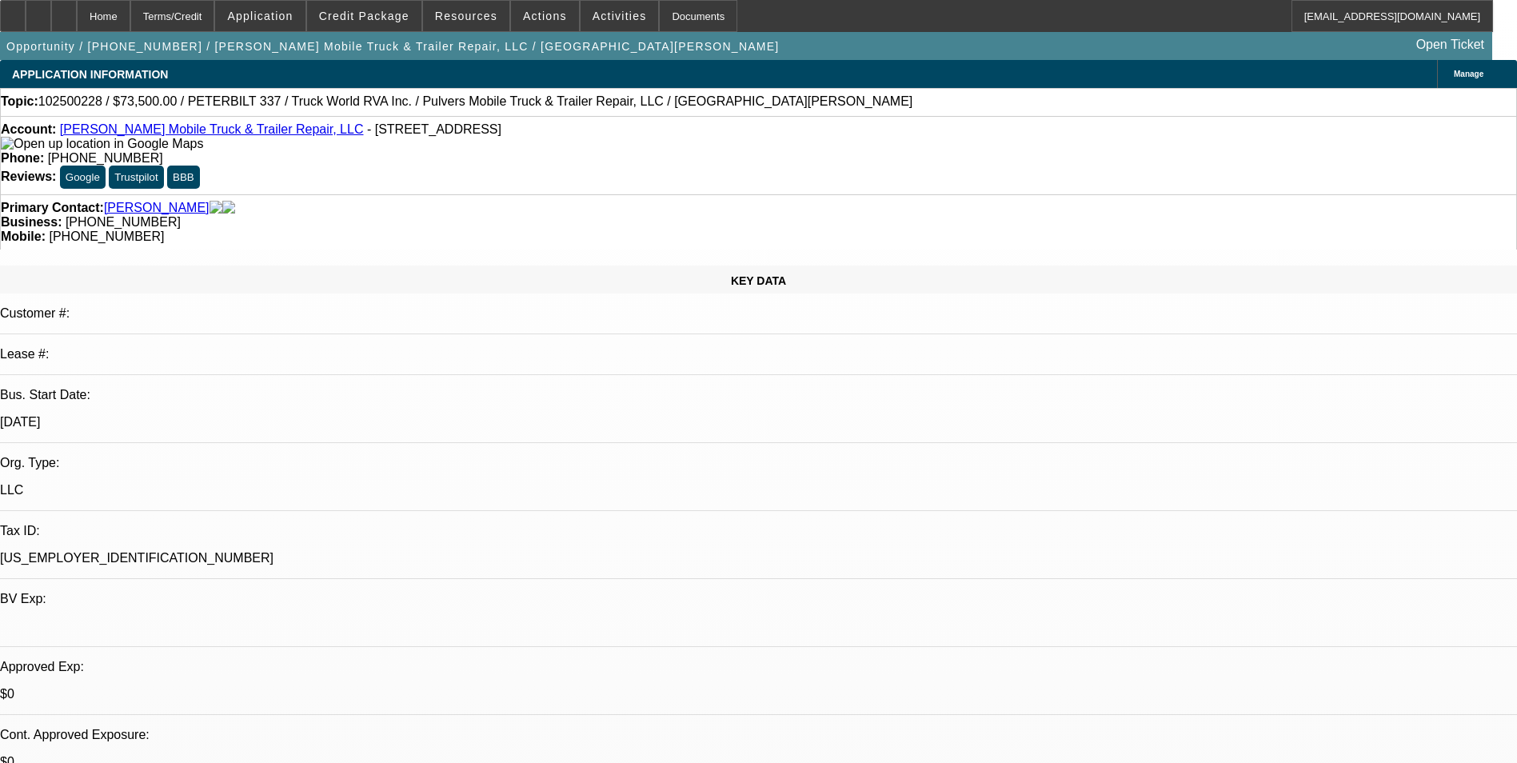
select select "0"
select select "1"
select select "6"
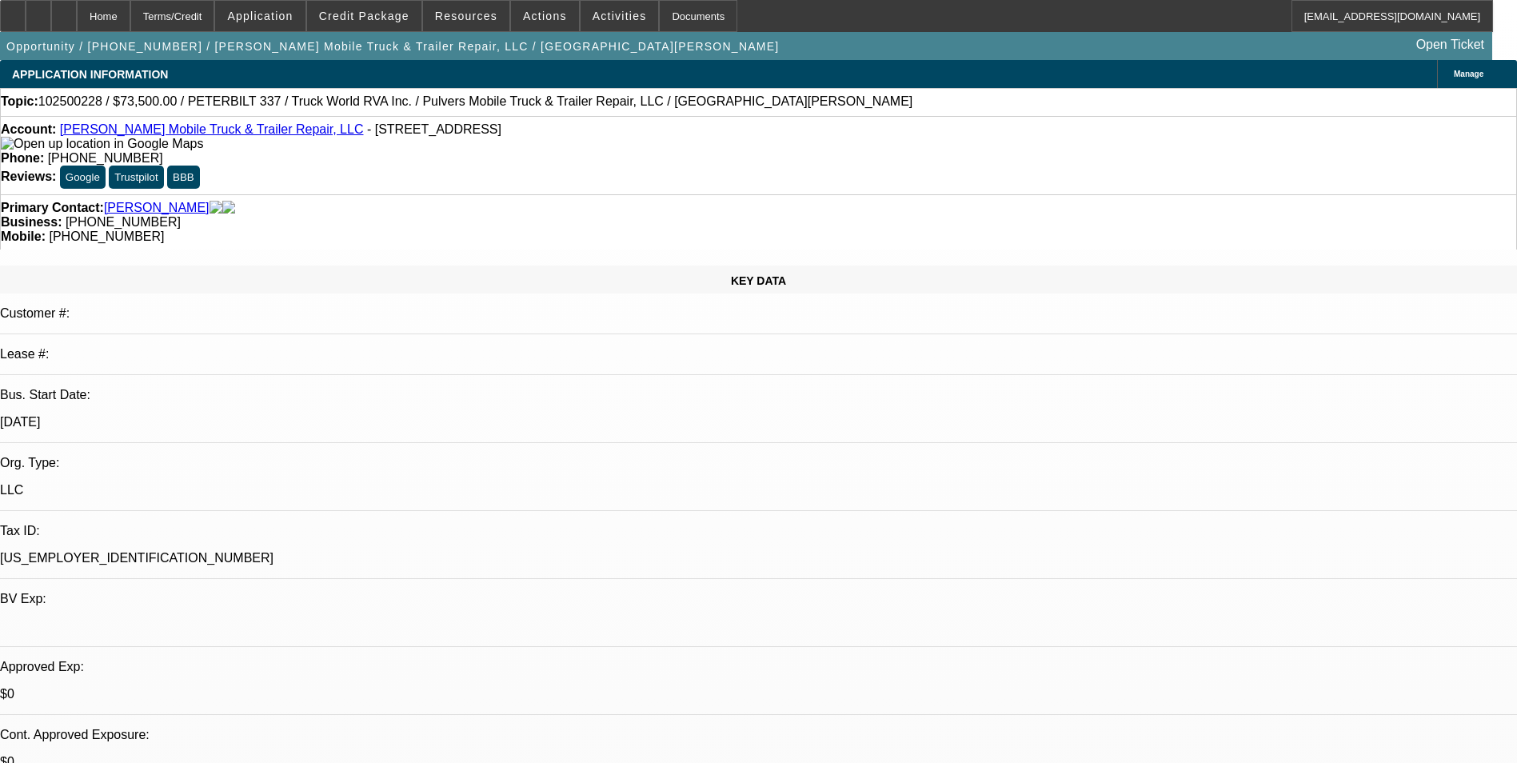
select select "1"
select select "6"
select select "1"
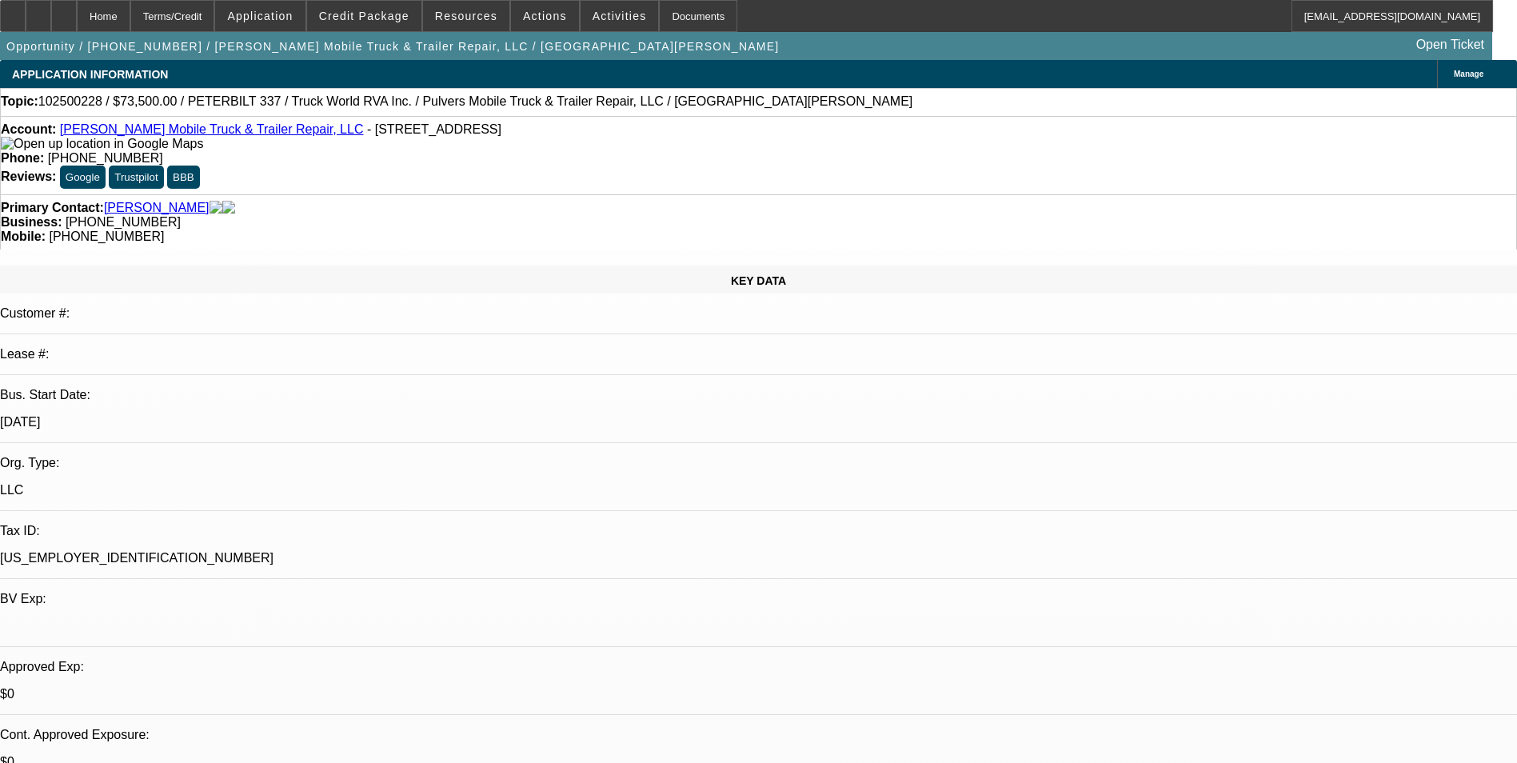
select select "6"
select select "1"
select select "6"
click at [215, 21] on div "Terms/Credit" at bounding box center [172, 16] width 85 height 32
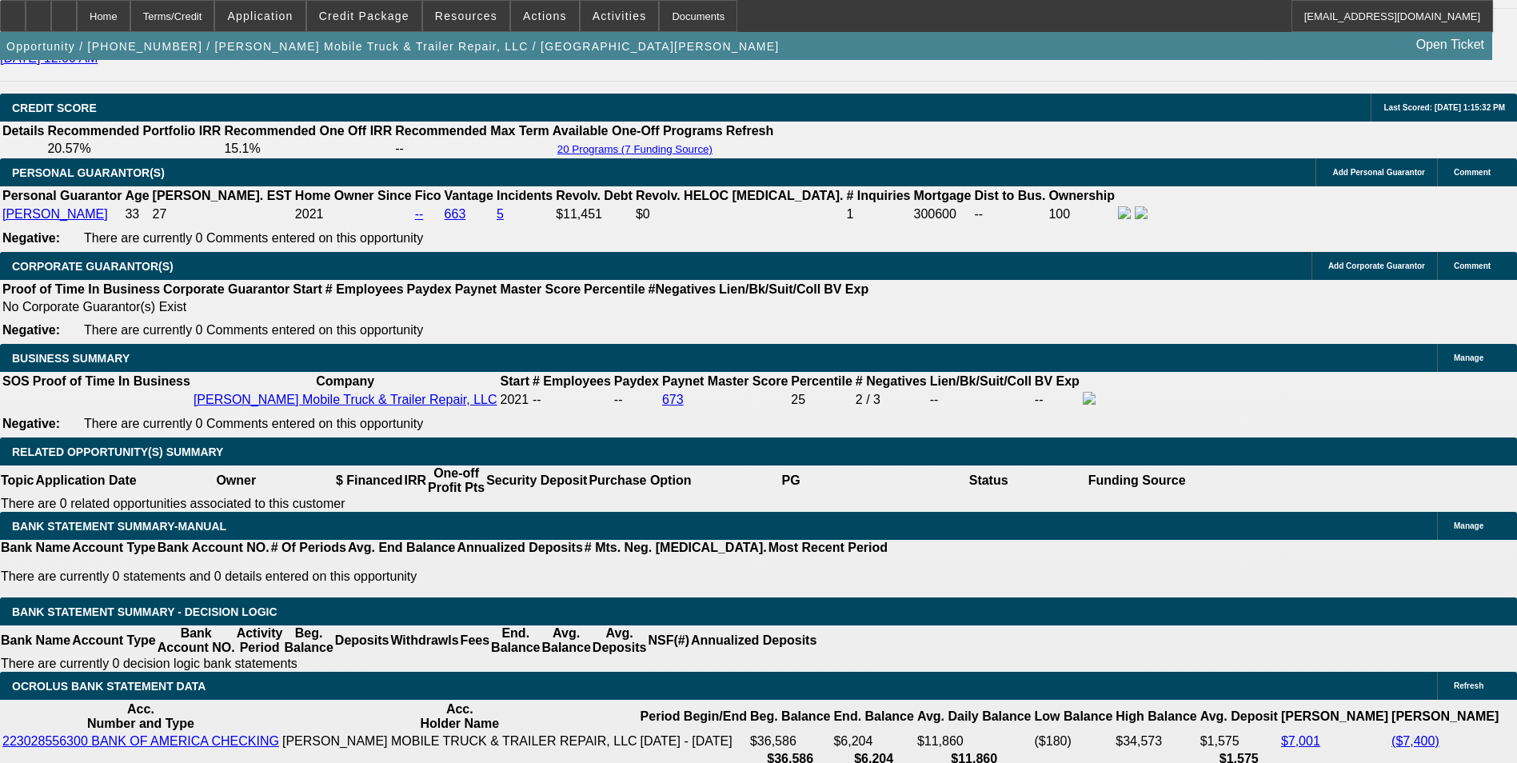
scroll to position [2429, 0]
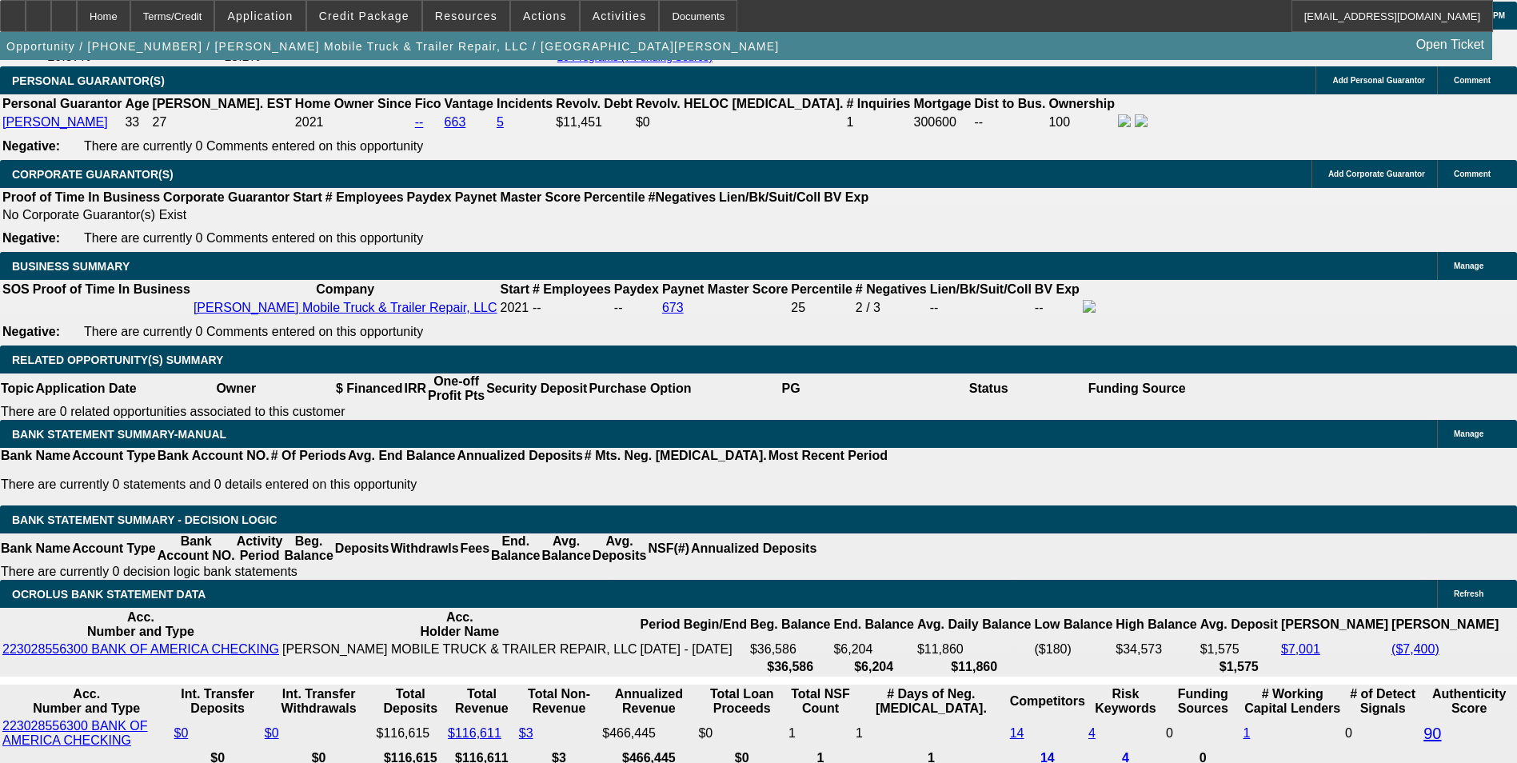
type input "2815."
type input "UNKNOWN"
type input "281"
type input "2825"
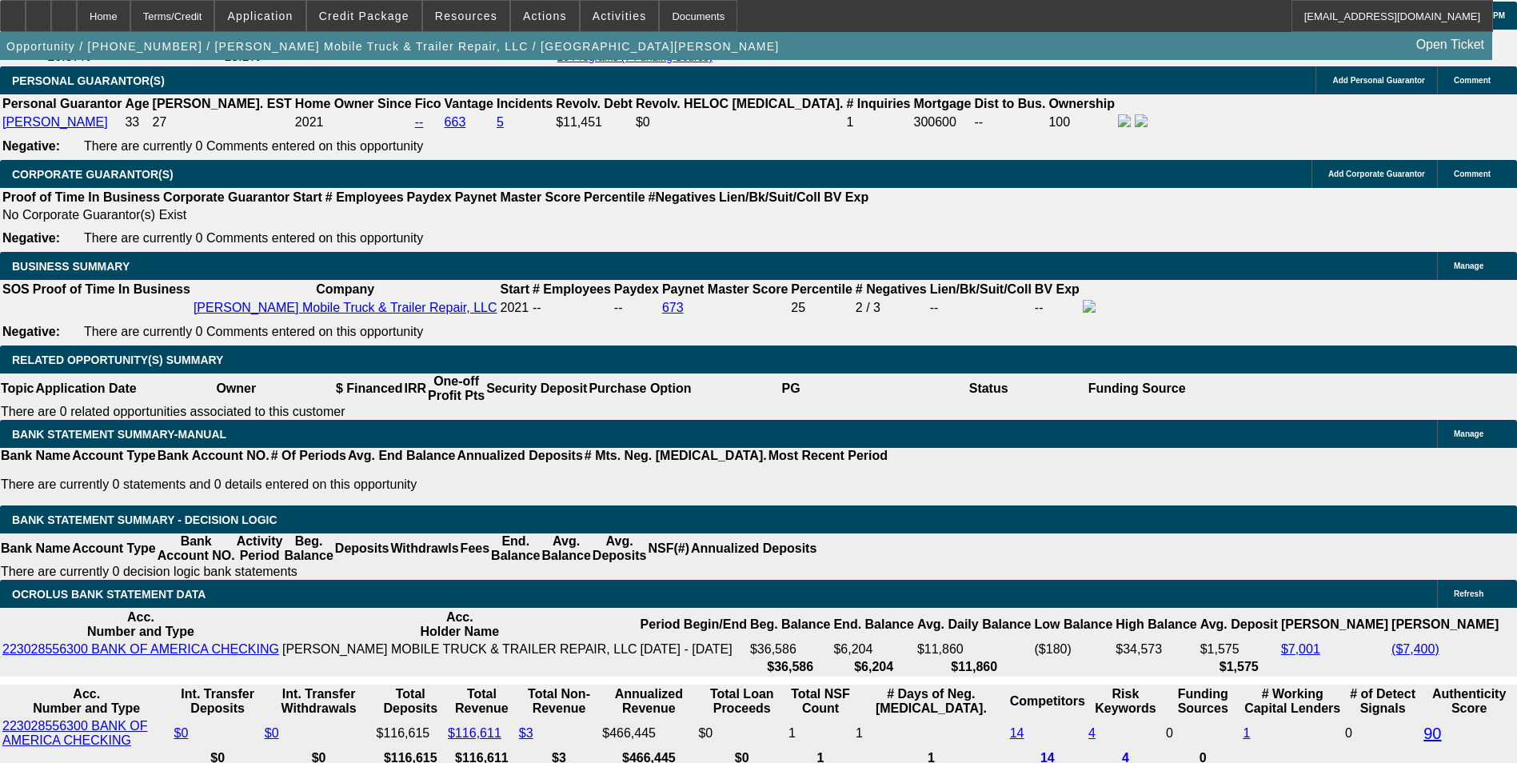
type input "22.5"
type input "$2,825.00"
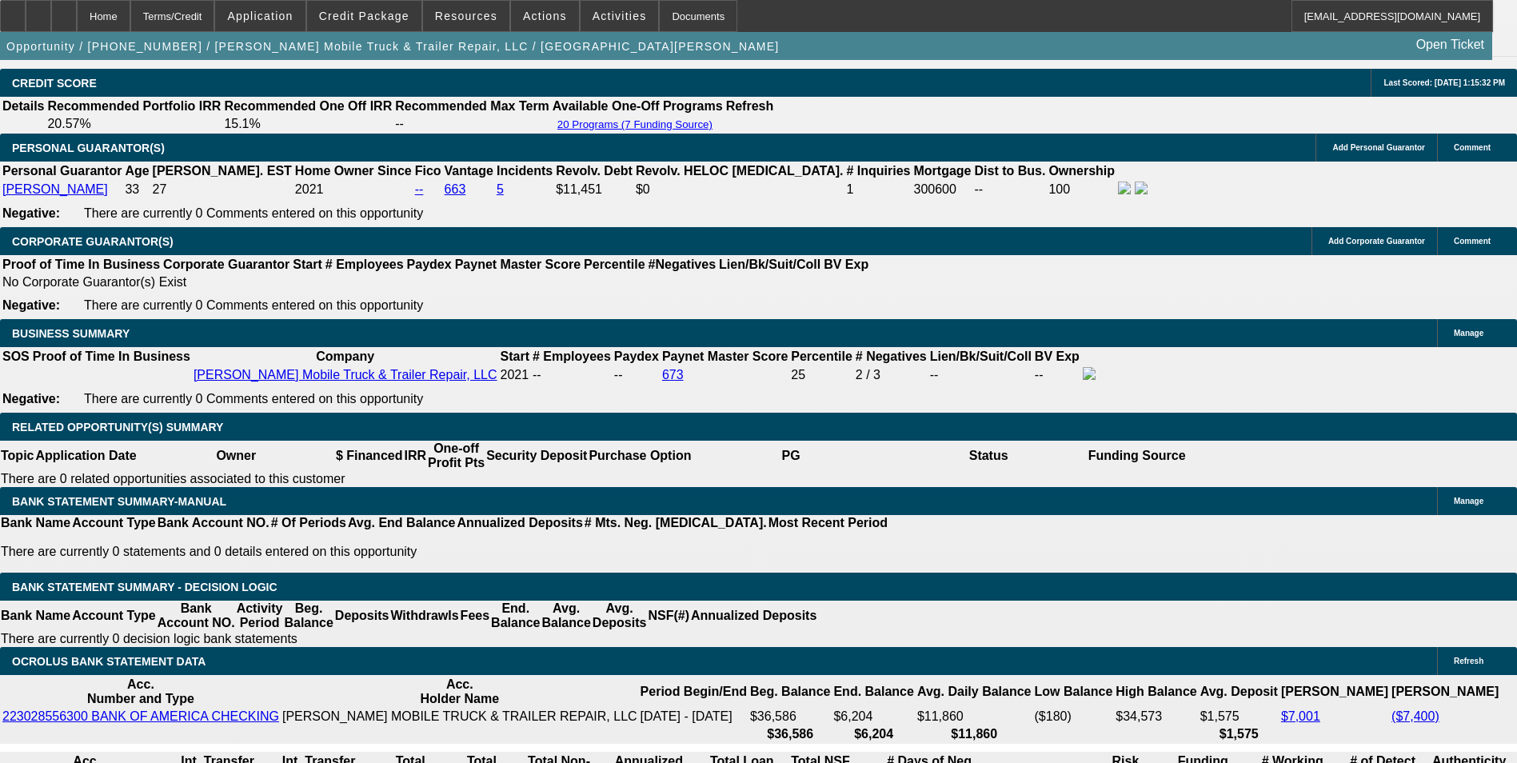
scroll to position [2269, 0]
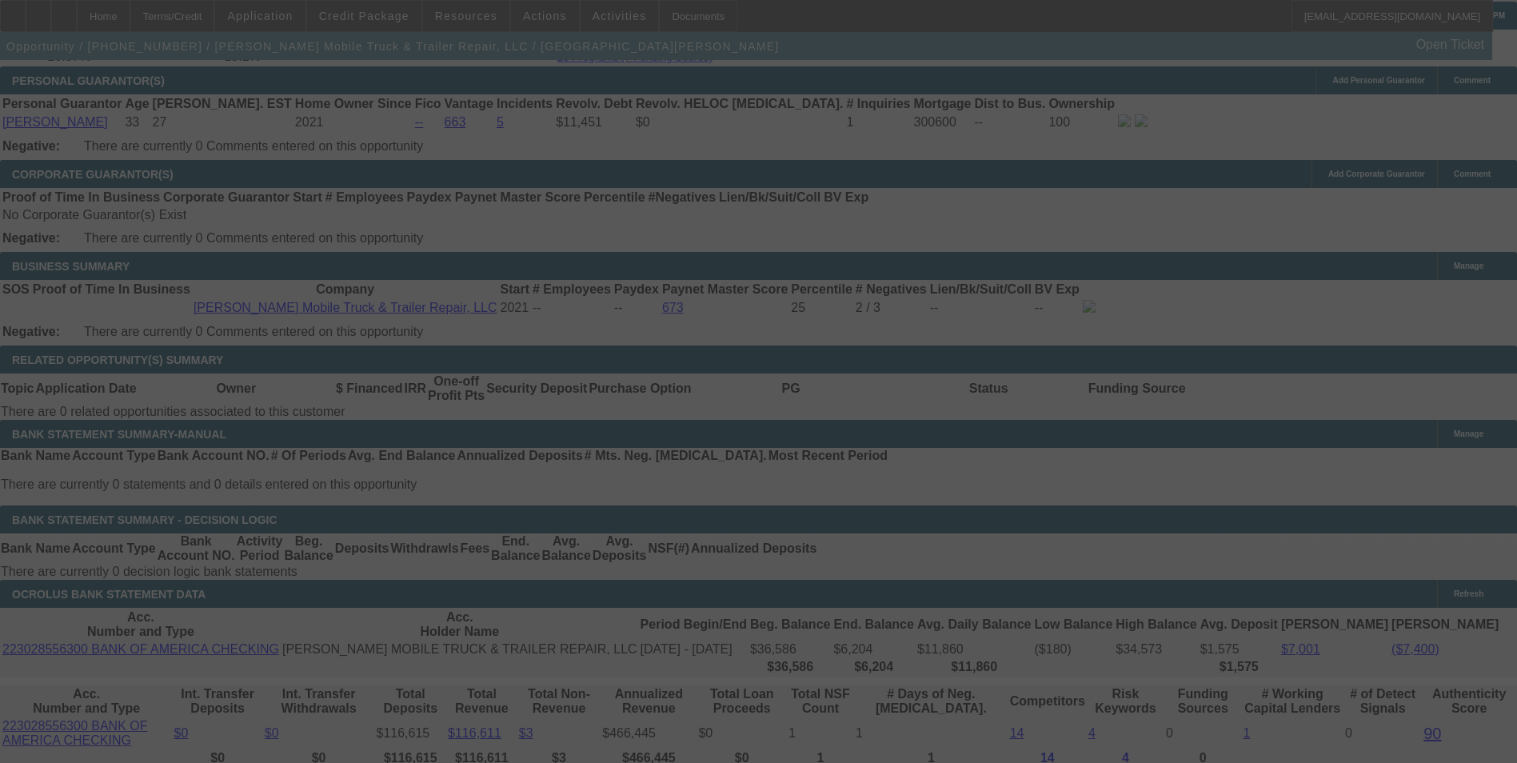
select select "0"
select select "6"
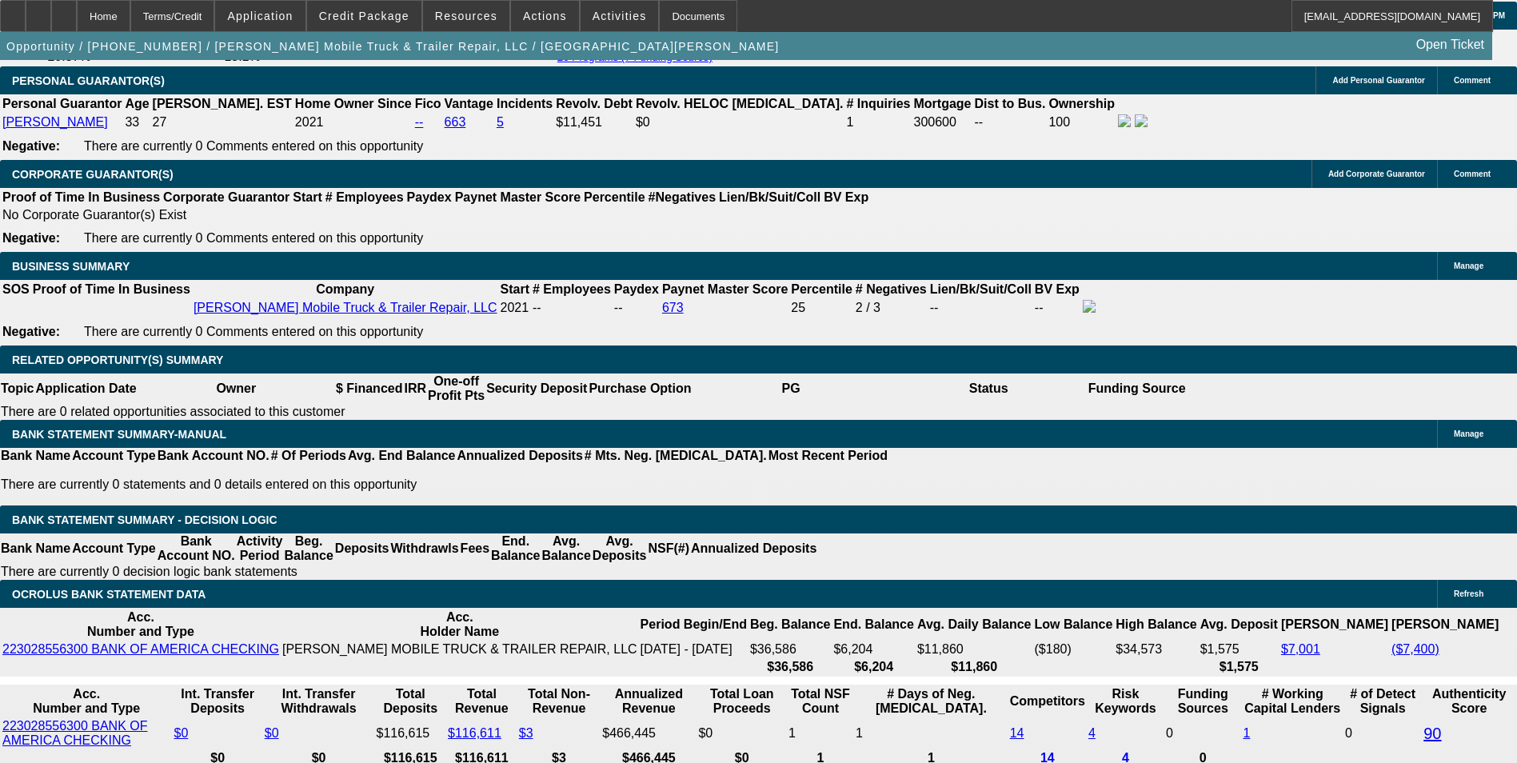
type input "28"
type input "UNKNOWN"
type input "2840"
type input "22.9"
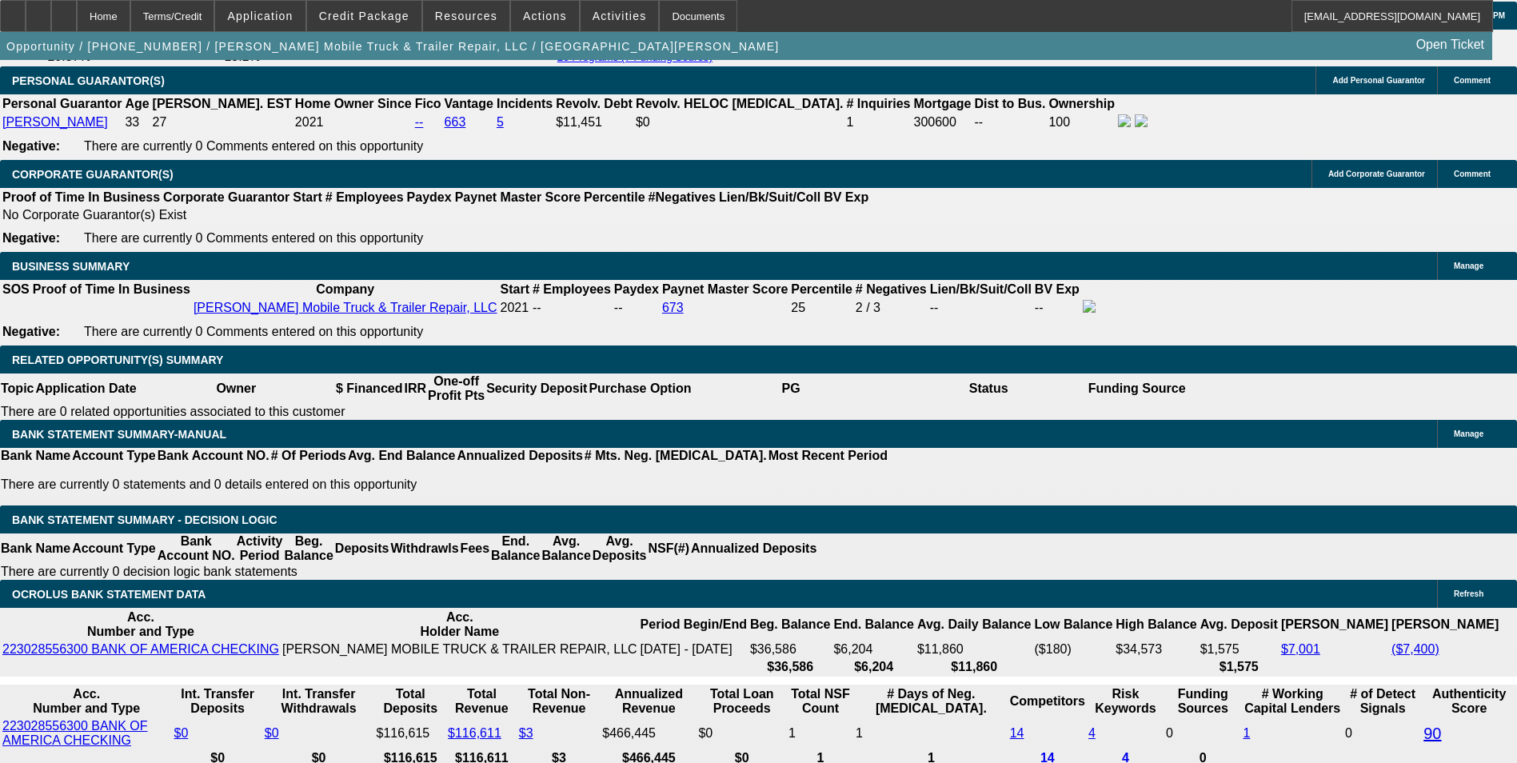
type input "$2,840.00"
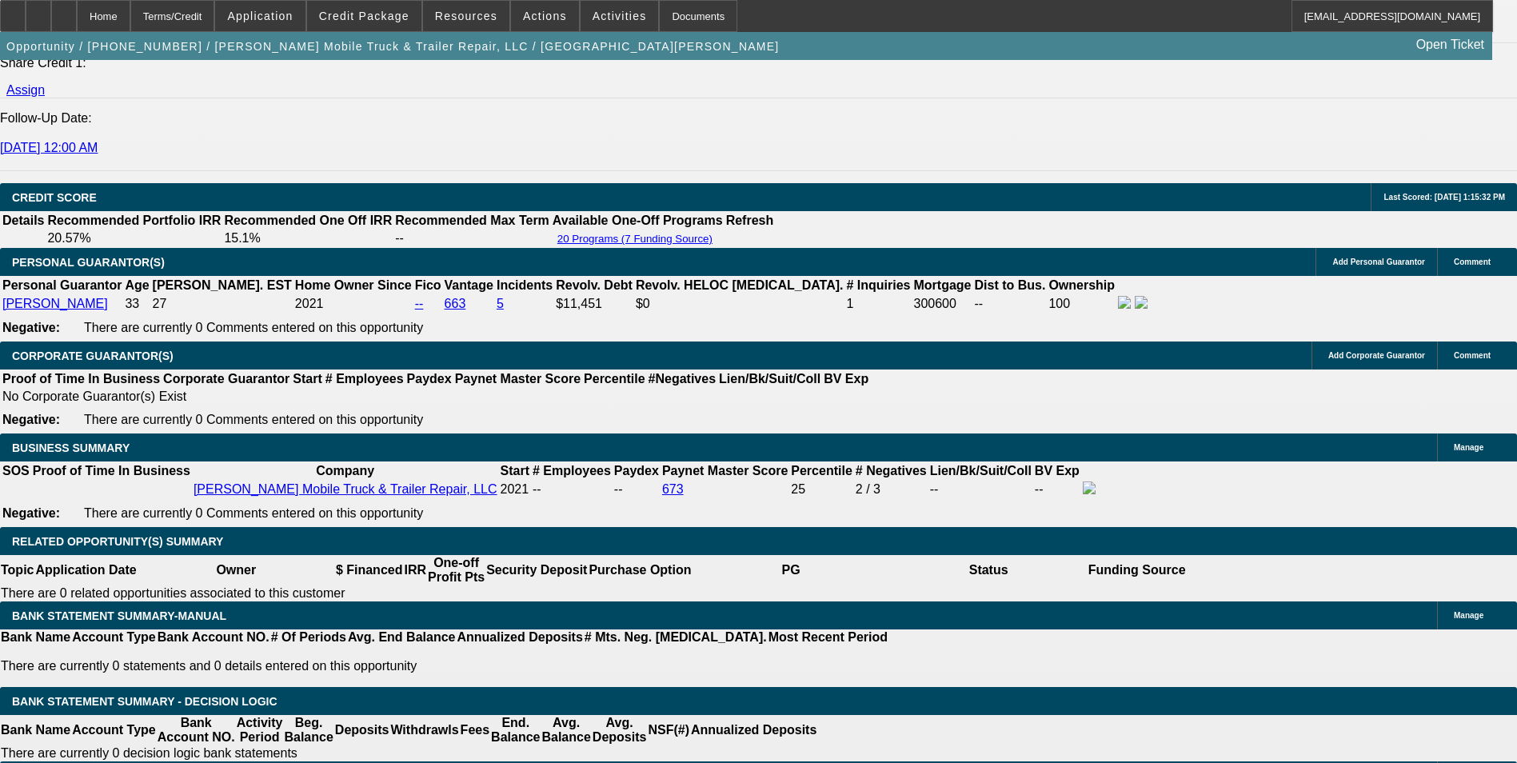
scroll to position [2189, 0]
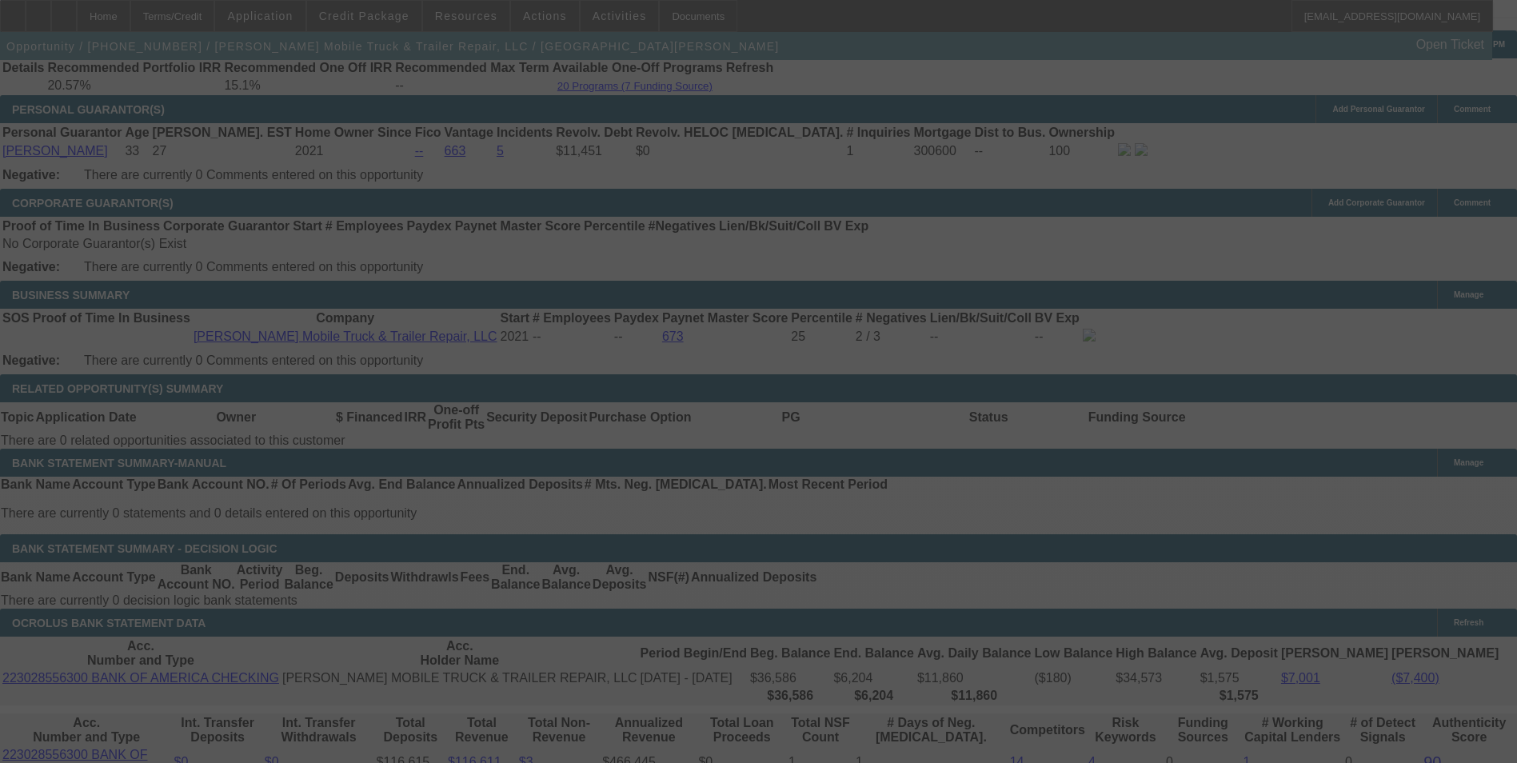
scroll to position [2429, 0]
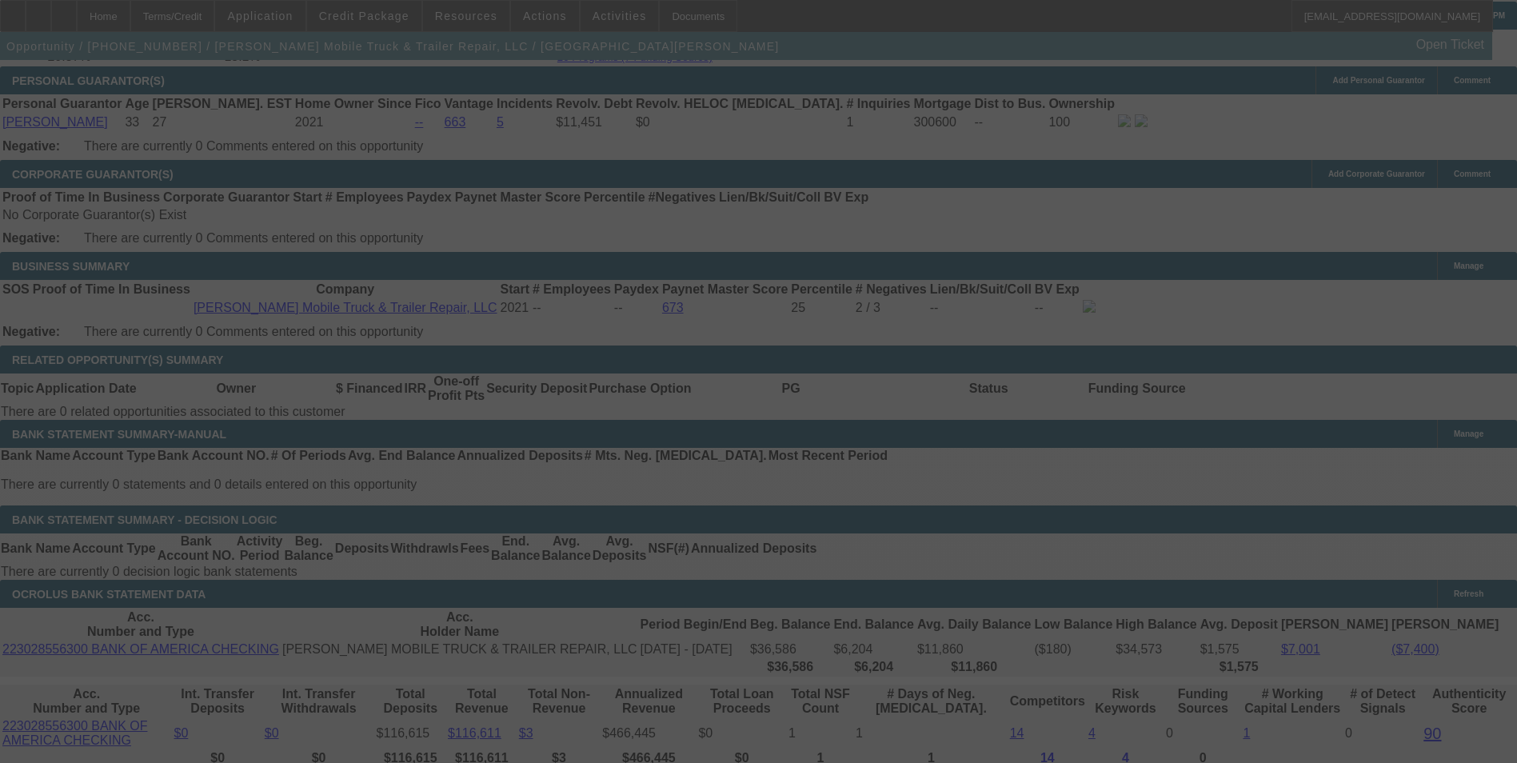
select select "0"
select select "6"
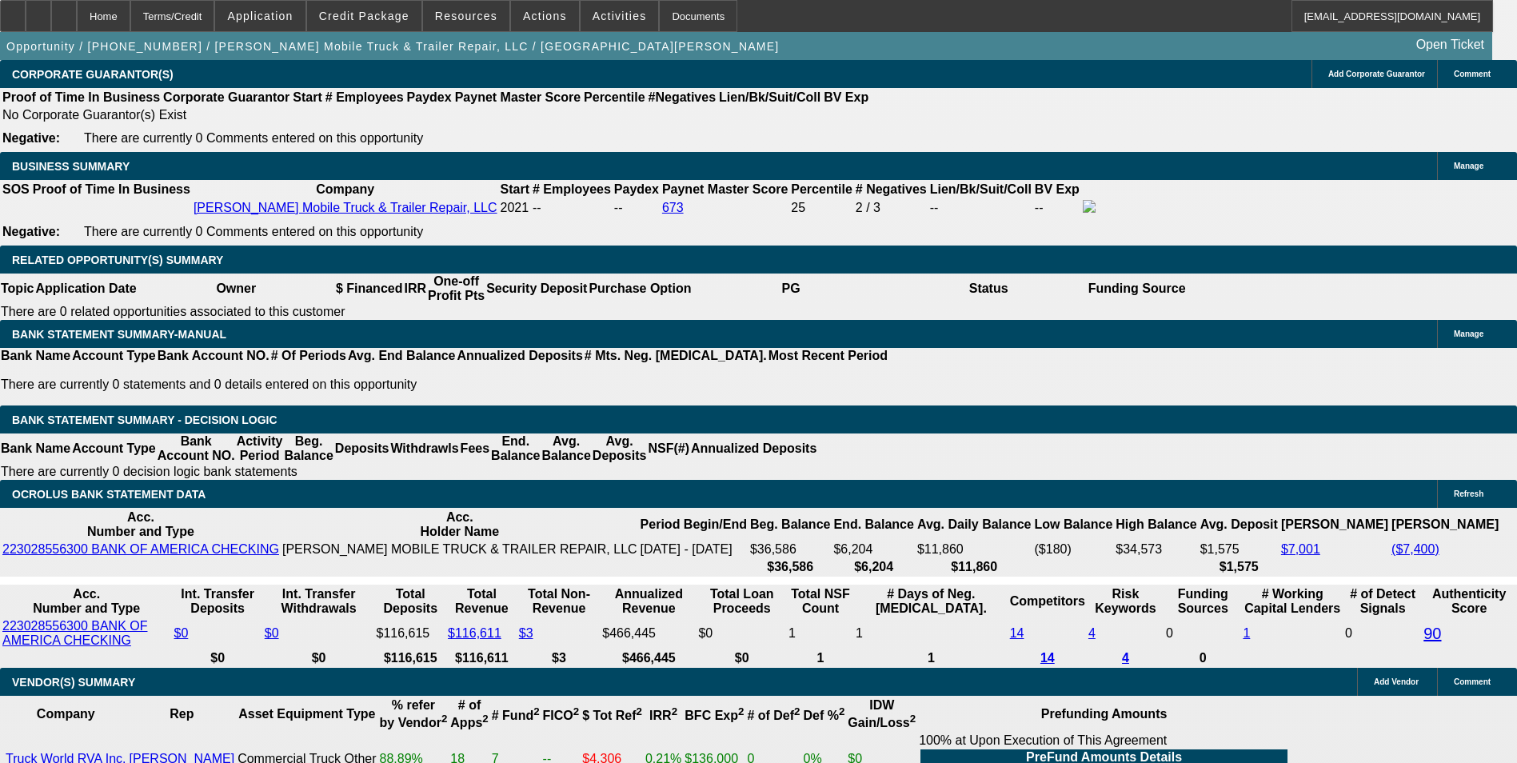
scroll to position [2349, 0]
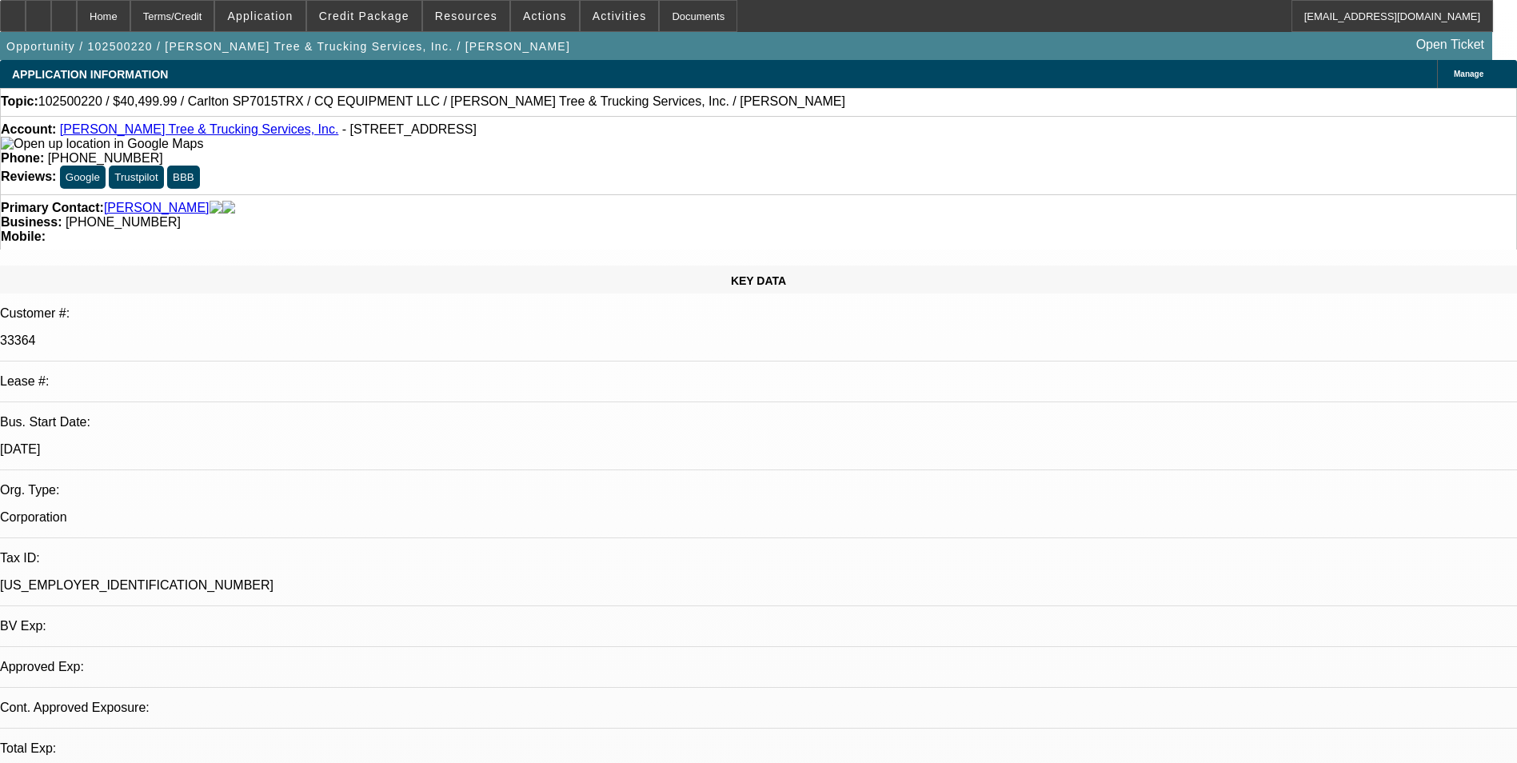
select select "0.1"
select select "0"
select select "0.1"
select select "0"
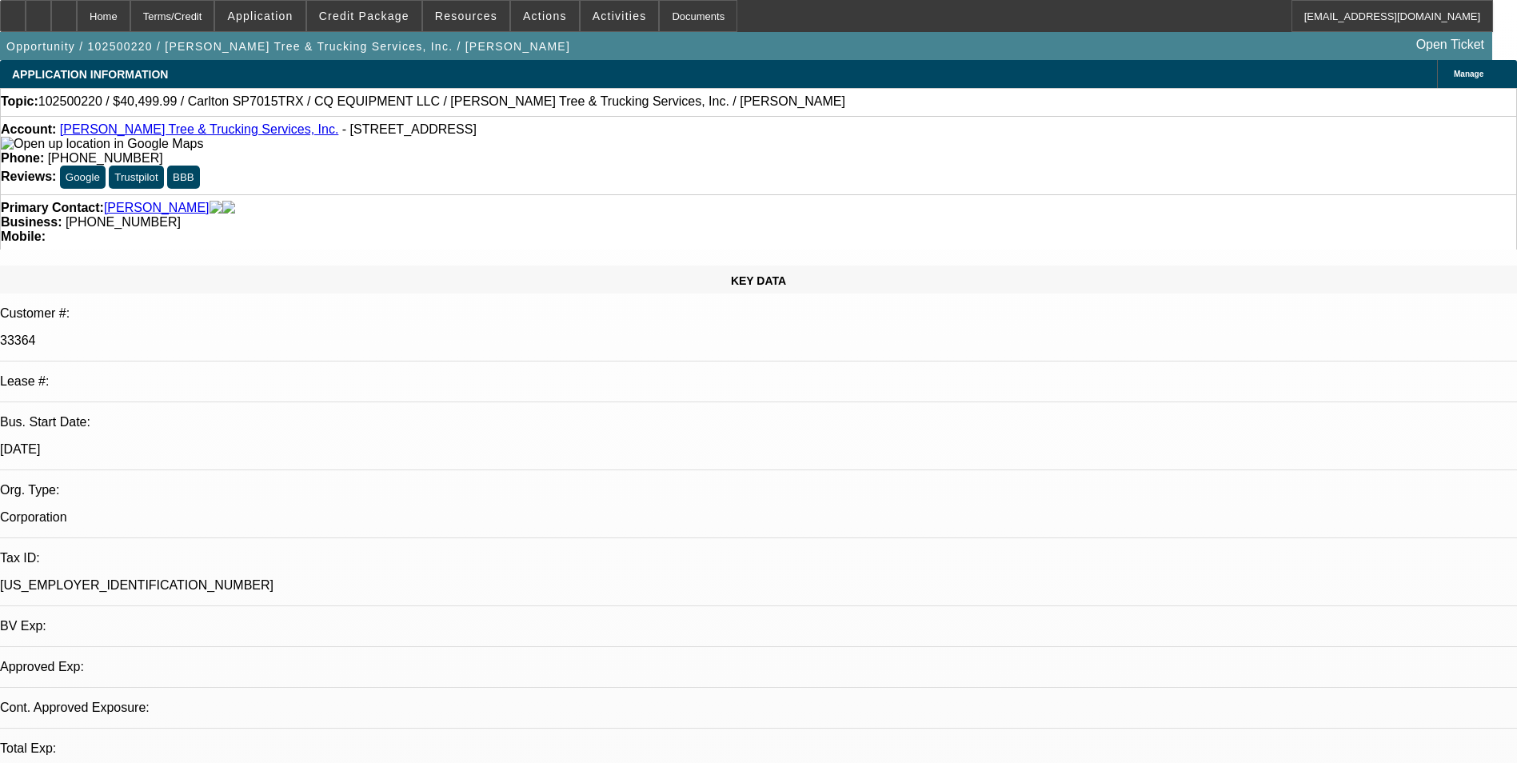
select select "0"
select select "0.1"
select select "0"
select select "0.1"
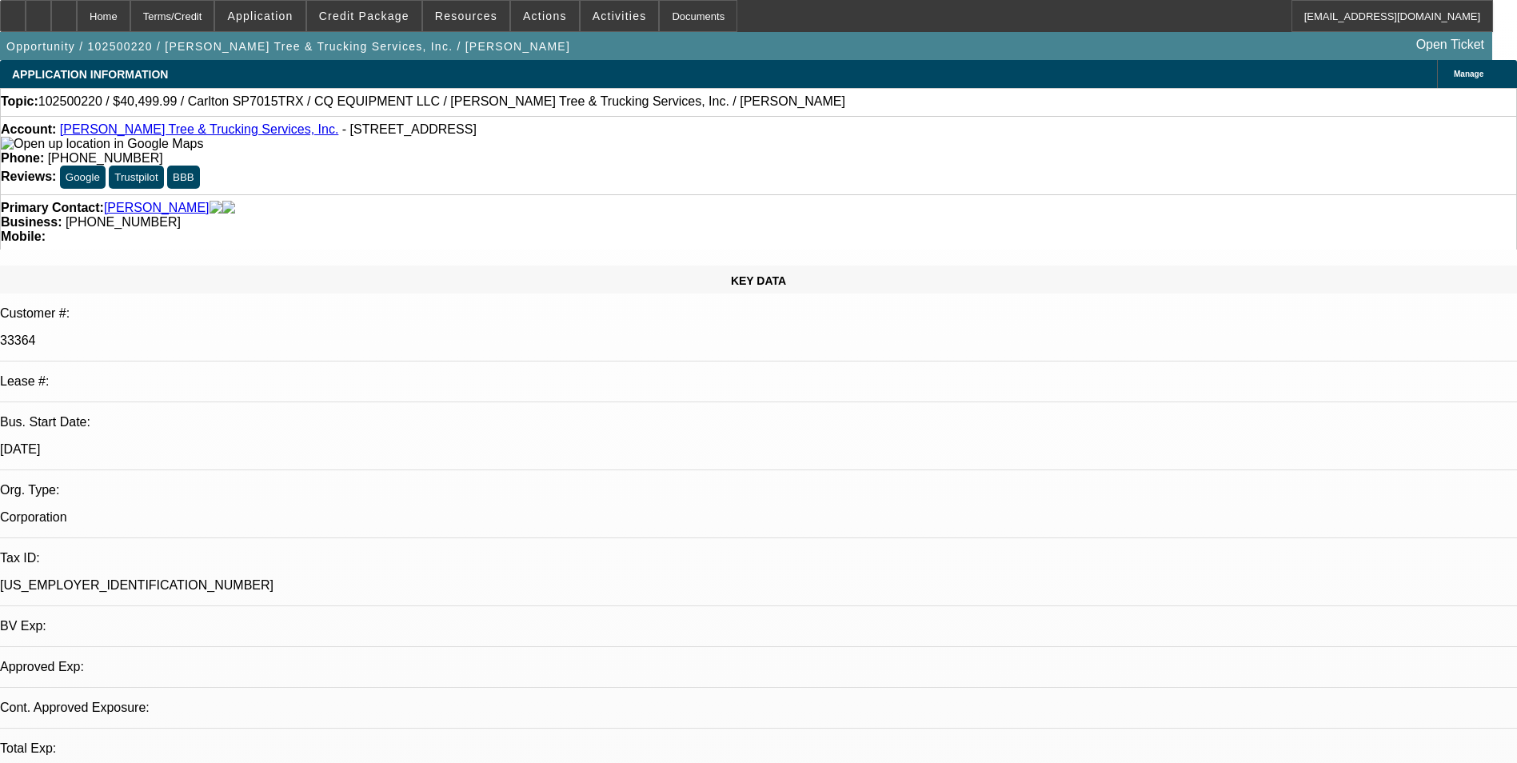
select select "0"
select select "1"
select select "2"
select select "6"
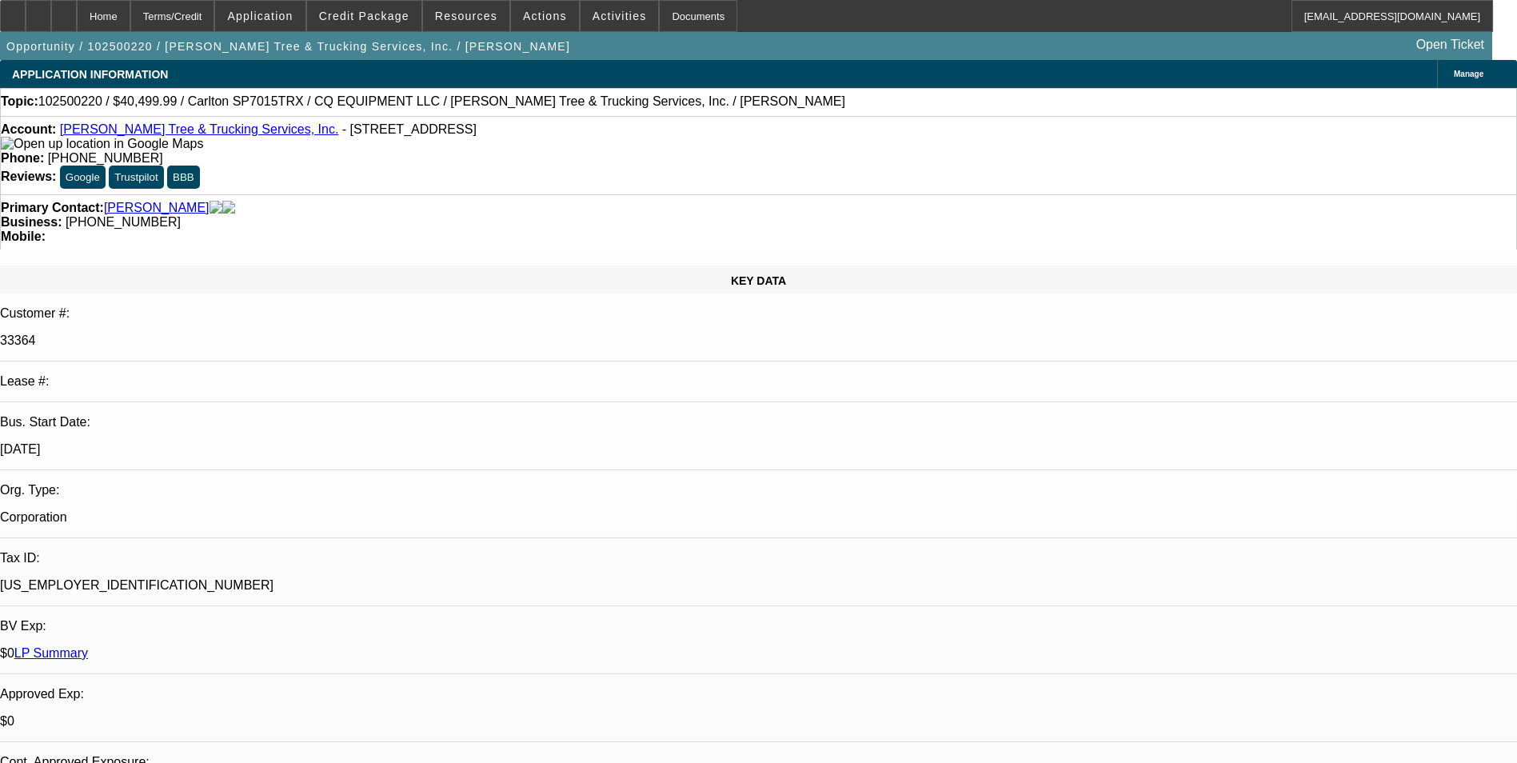
select select "1"
select select "2"
select select "6"
select select "1"
select select "2"
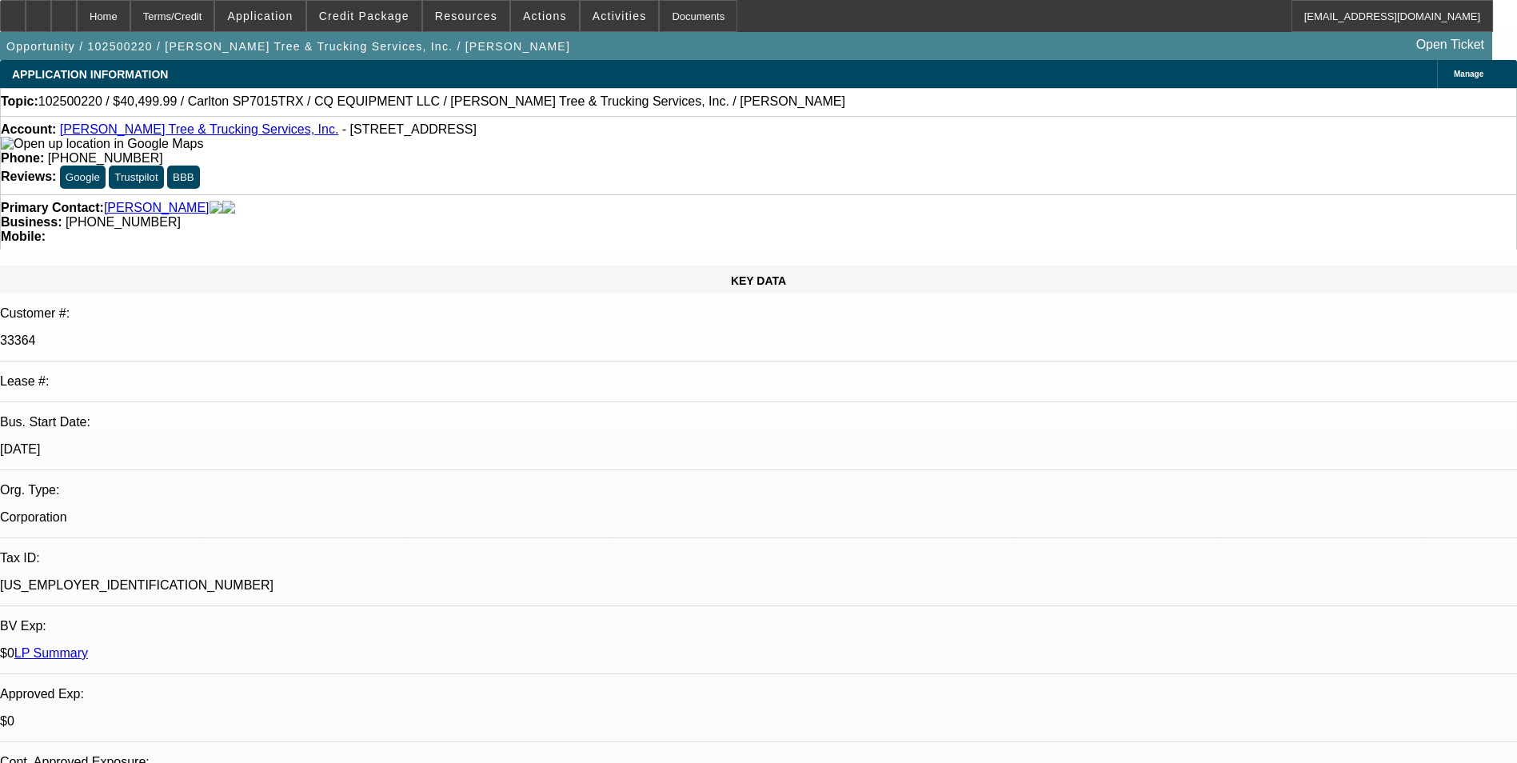
select select "6"
select select "1"
select select "2"
select select "6"
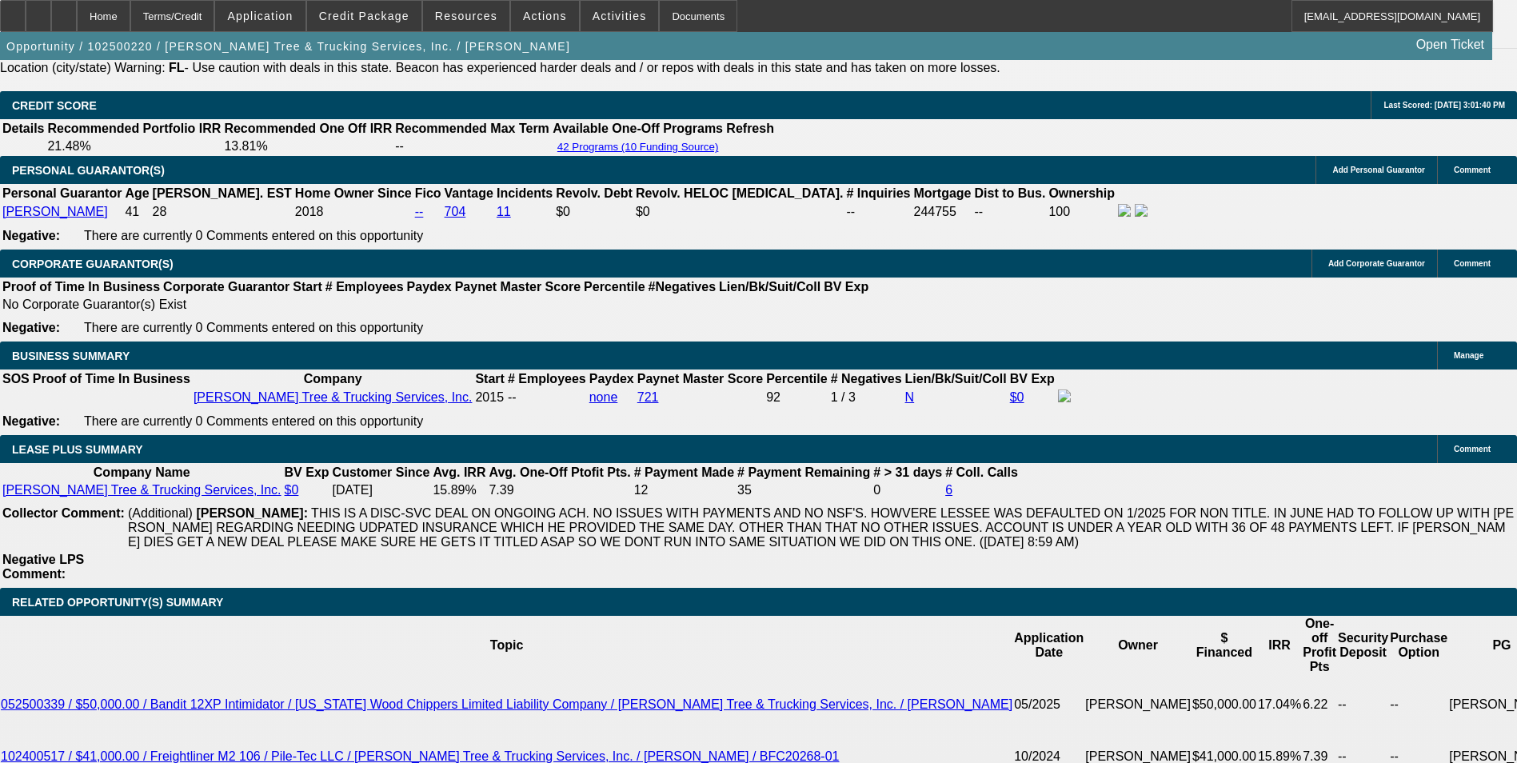
scroll to position [2399, 0]
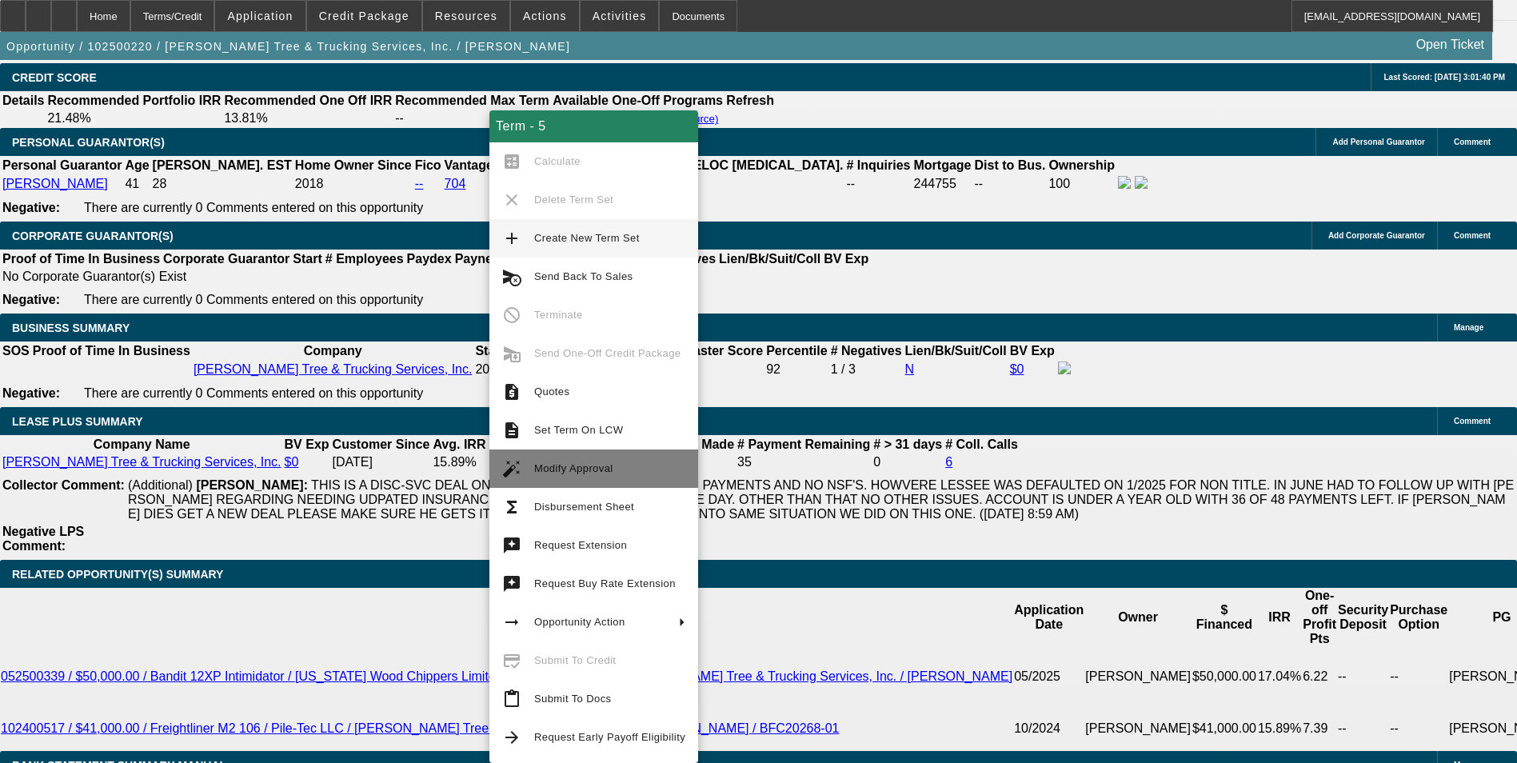
click at [590, 470] on span "Modify Approval" at bounding box center [573, 468] width 79 height 12
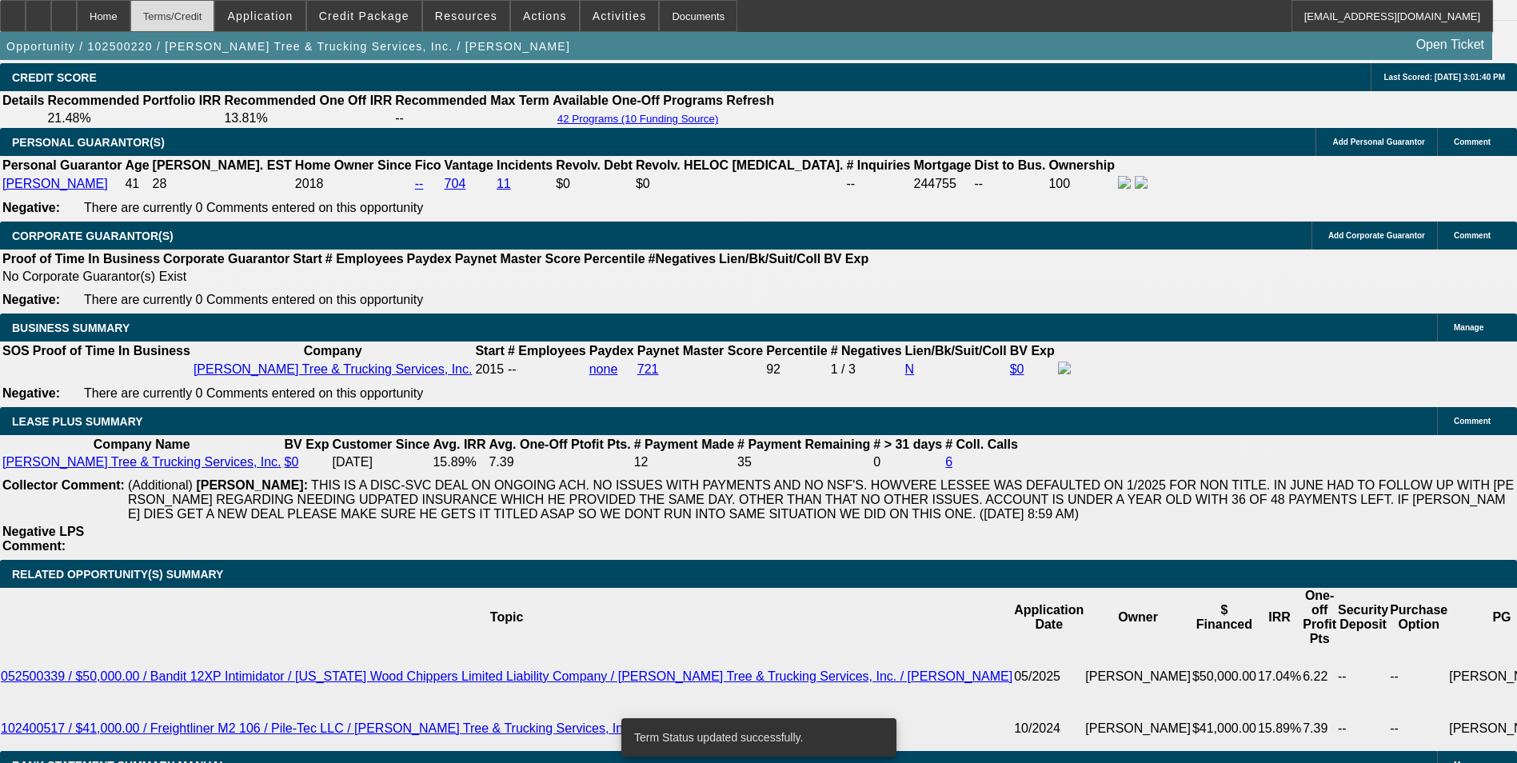
select select "0.1"
select select "0"
select select "2"
select select "0"
select select "6"
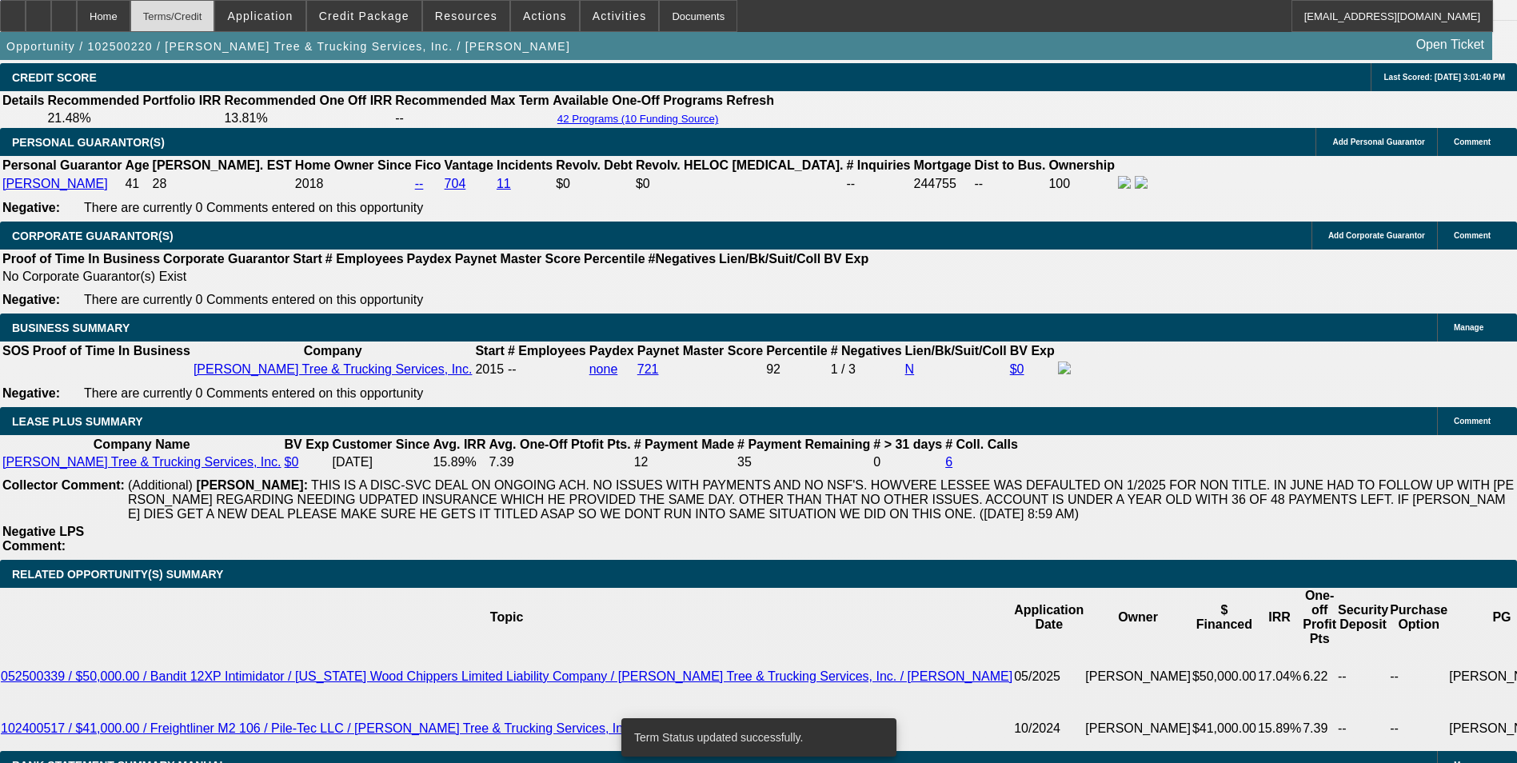
select select "0.1"
select select "0"
select select "2"
select select "0"
select select "6"
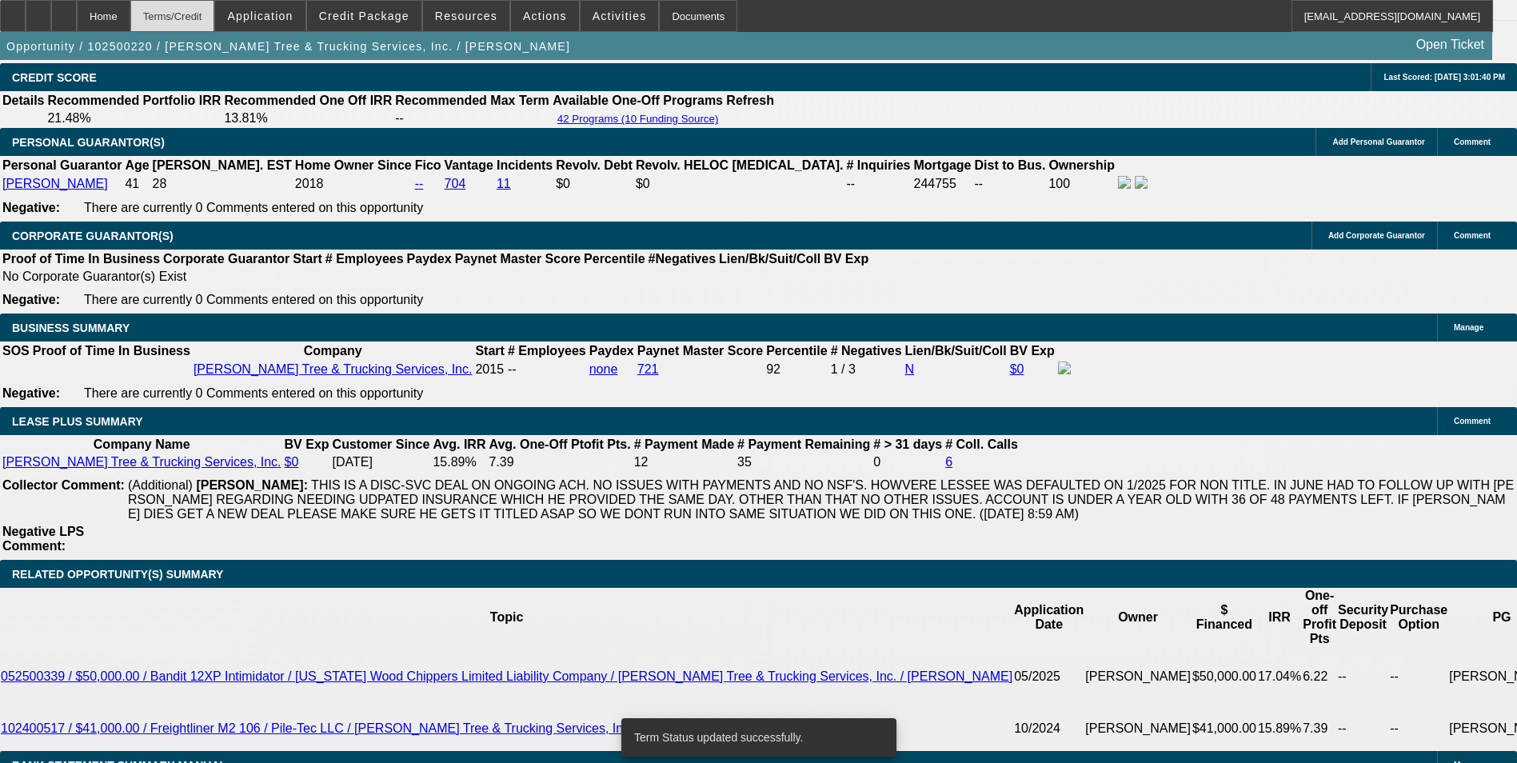
select select "0.1"
select select "0"
select select "2"
select select "0"
select select "6"
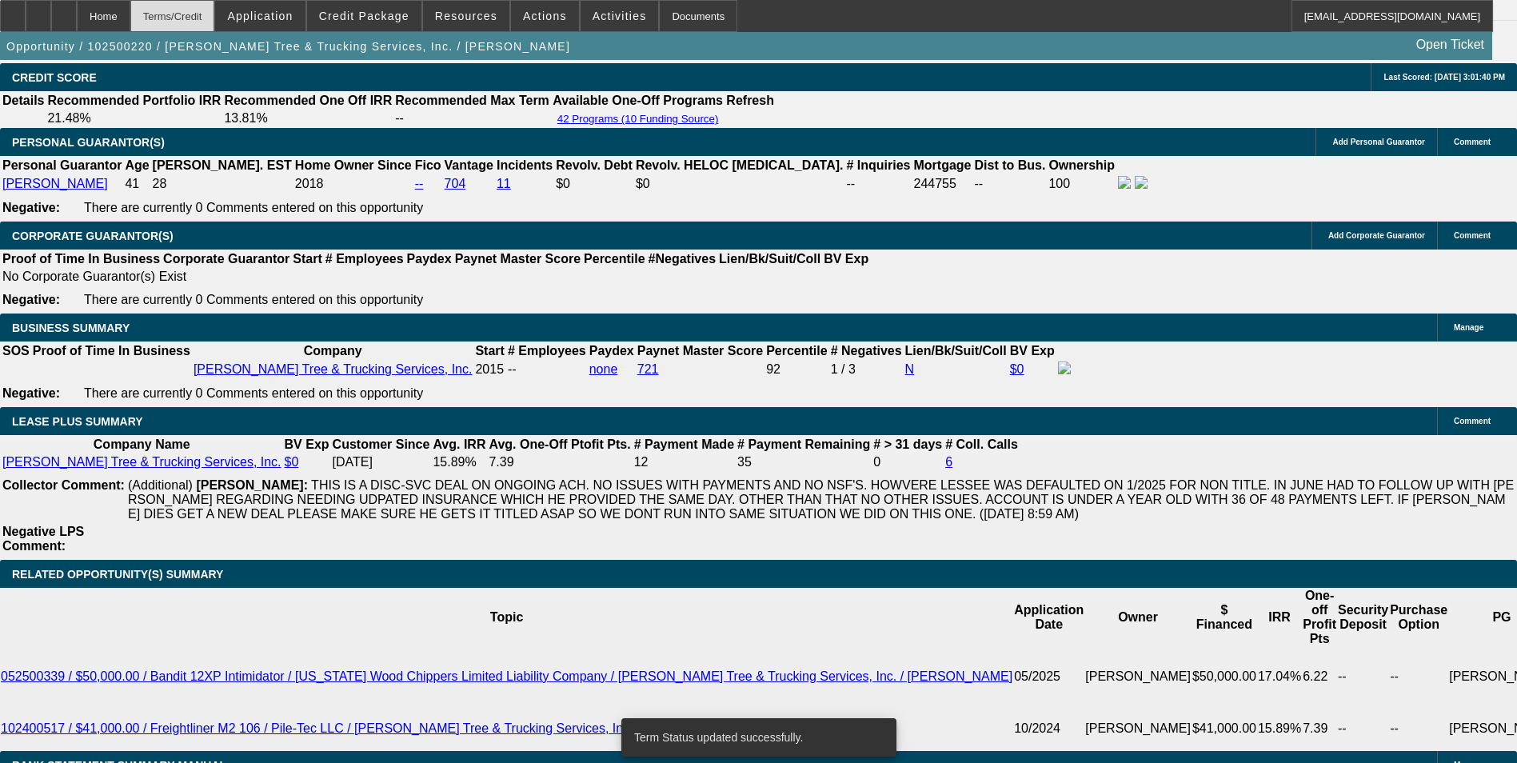
select select "0.1"
select select "0"
select select "2"
select select "0"
select select "6"
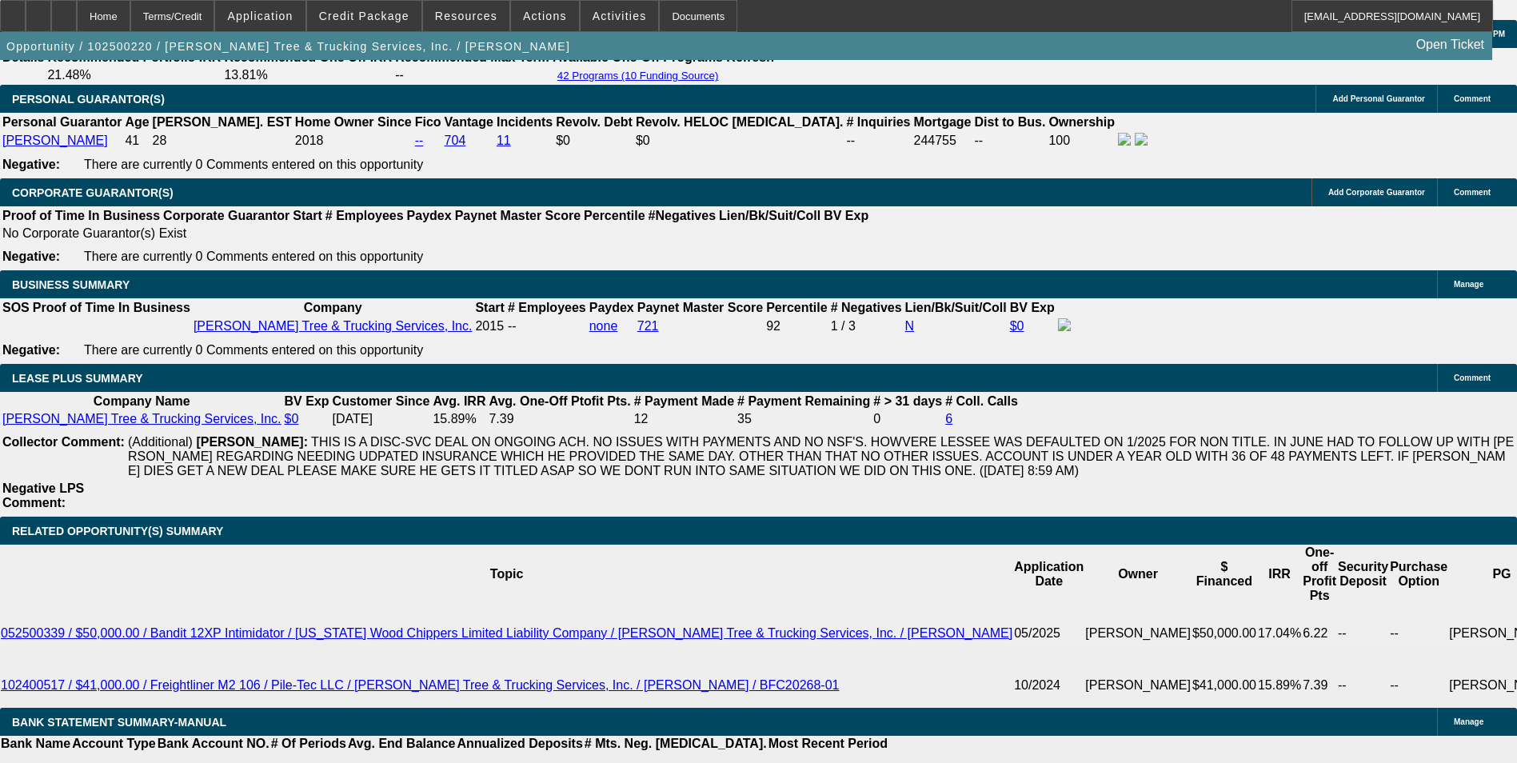
scroll to position [2479, 0]
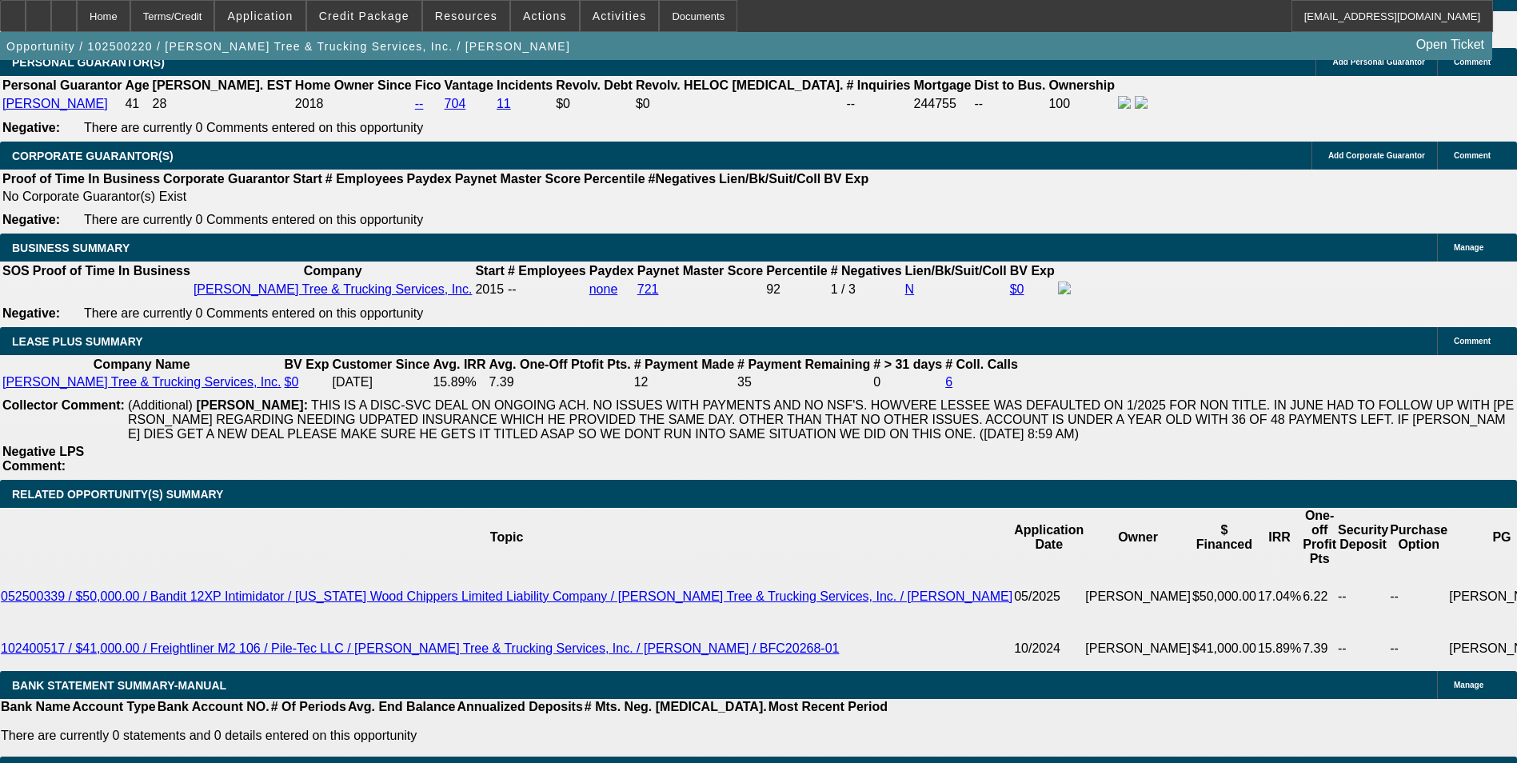
type input "1074.9"
type input "UNKNOWN"
type input "107"
type input "12.4"
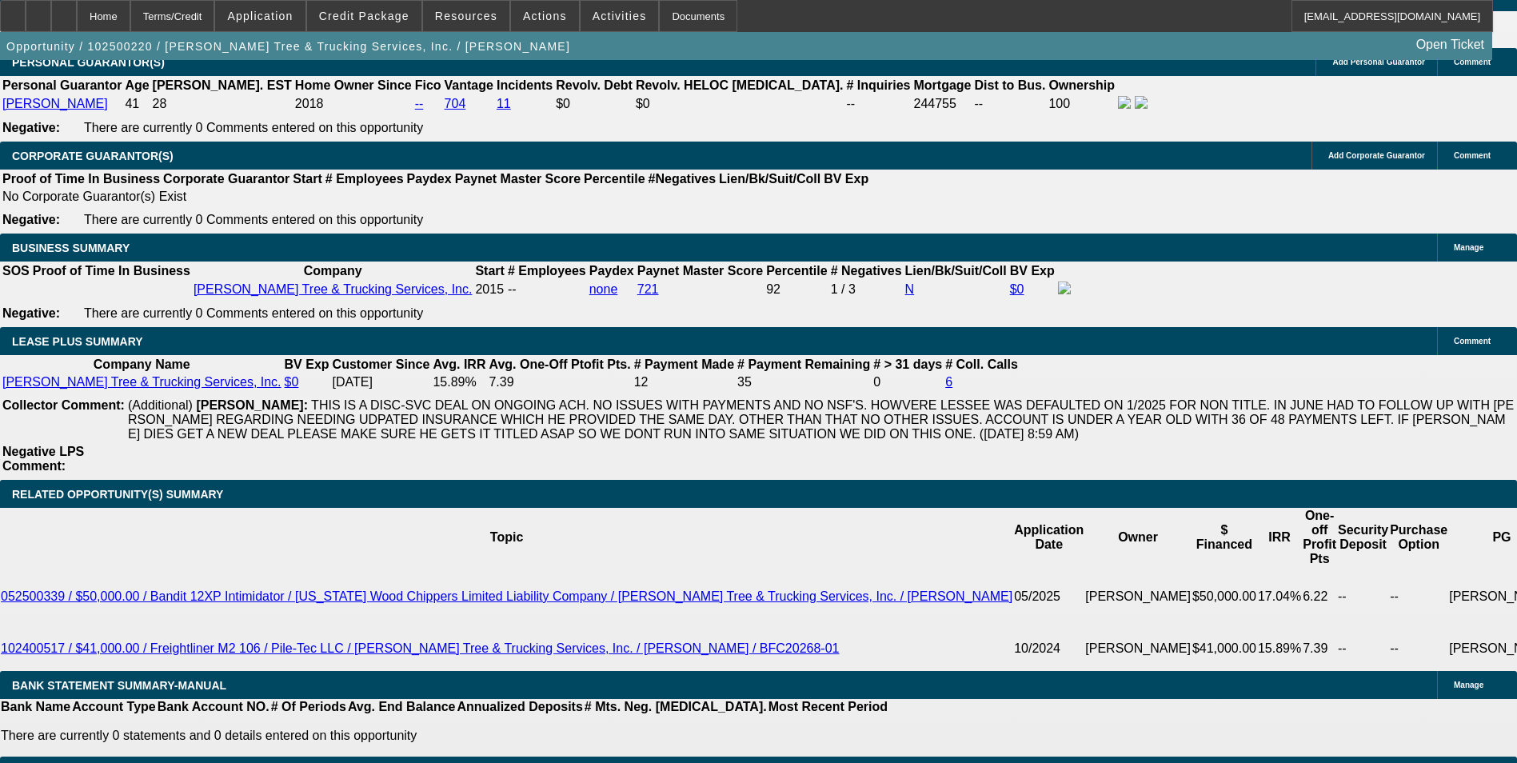
type input "$1,075.00"
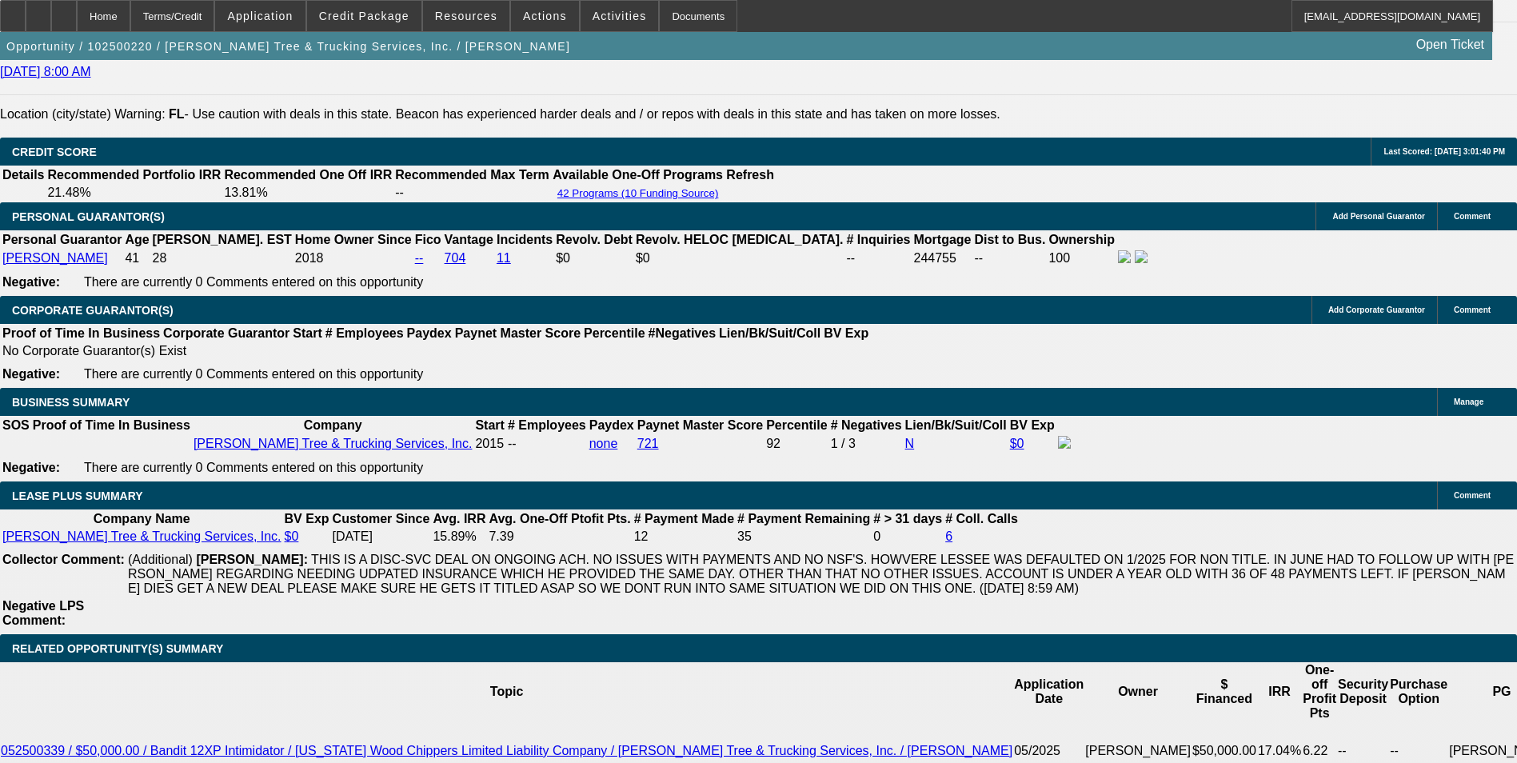
scroll to position [2319, 0]
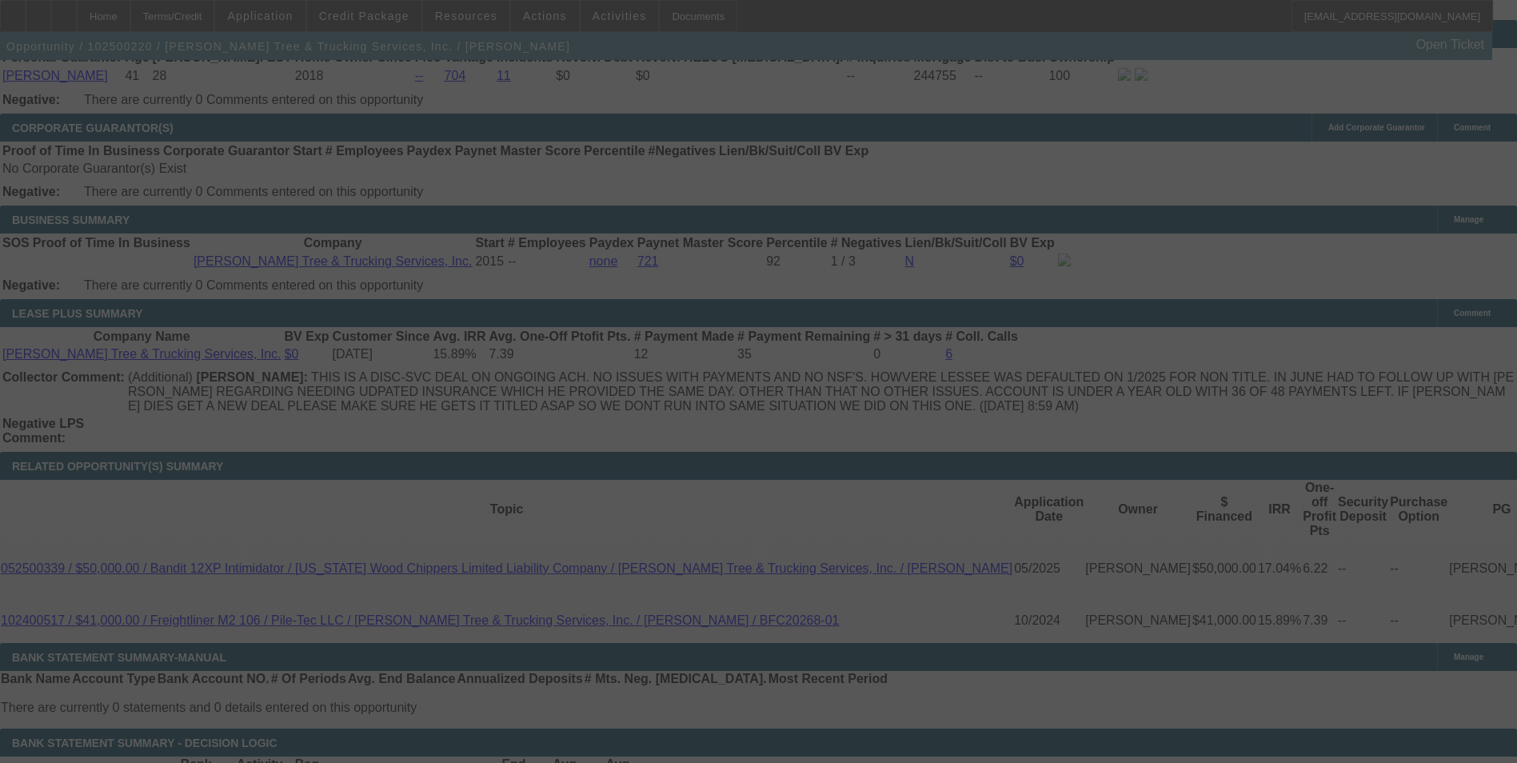
scroll to position [2479, 0]
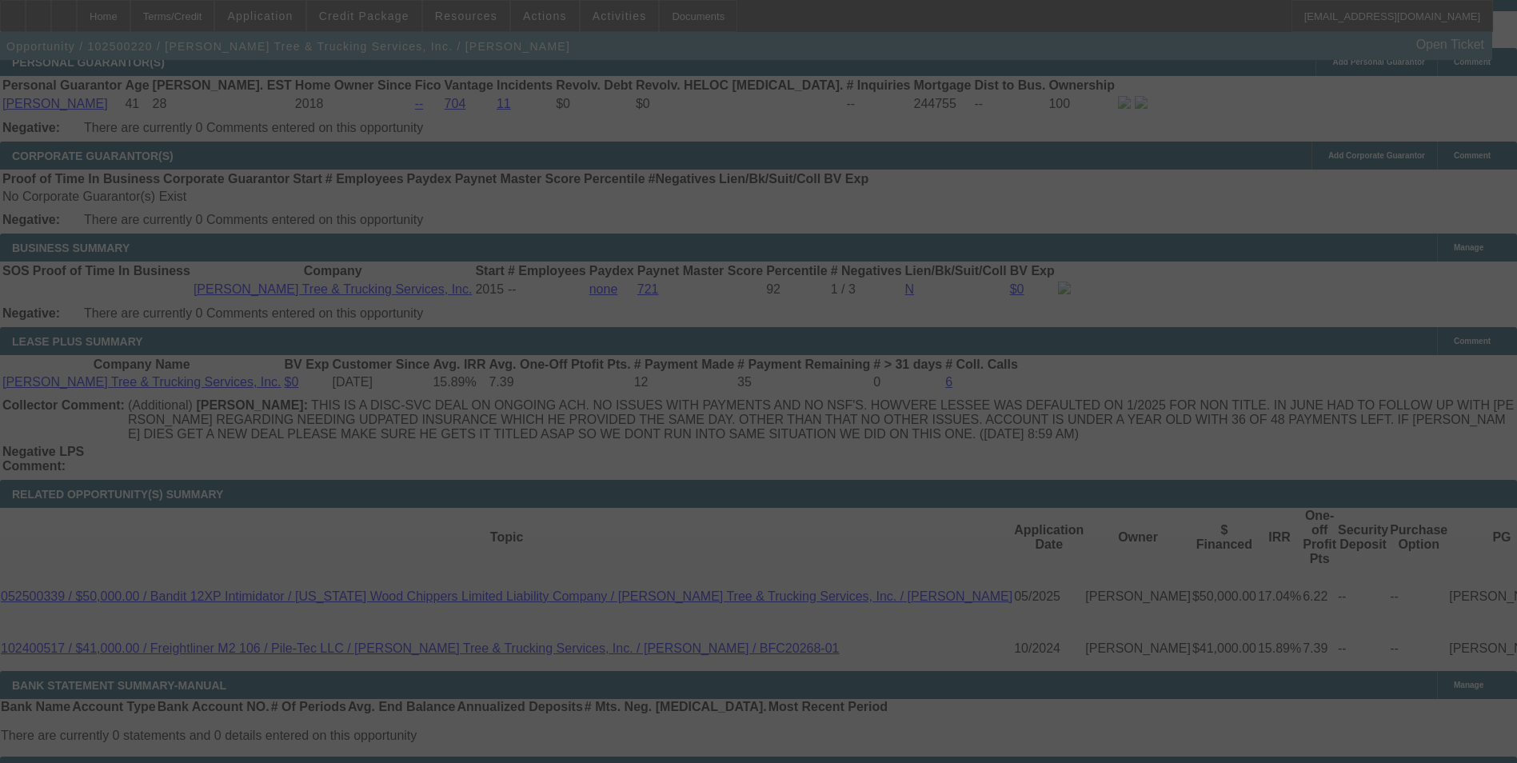
select select "0.1"
select select "0"
select select "2"
select select "0"
select select "6"
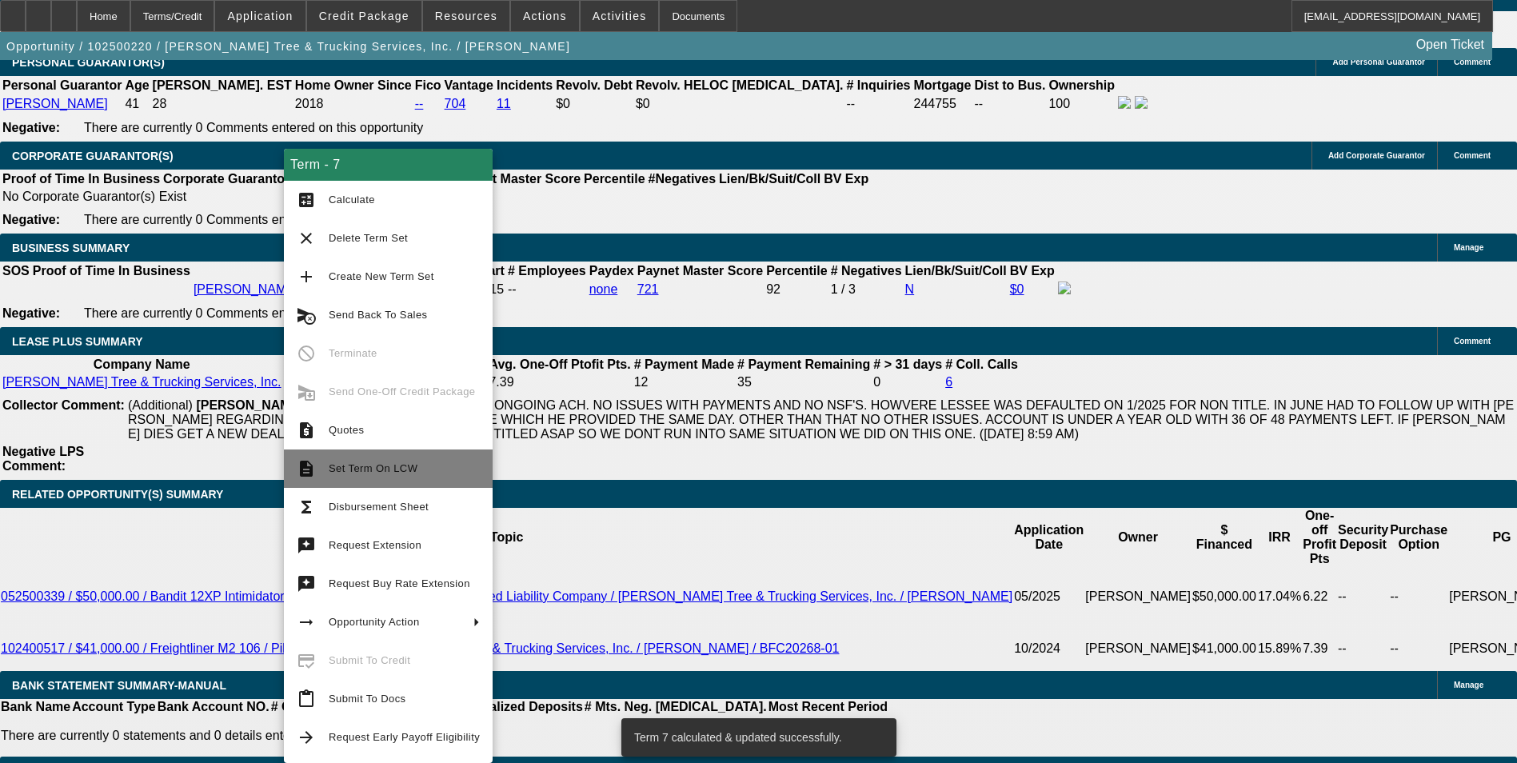
click at [381, 477] on span "Set Term On LCW" at bounding box center [404, 468] width 151 height 19
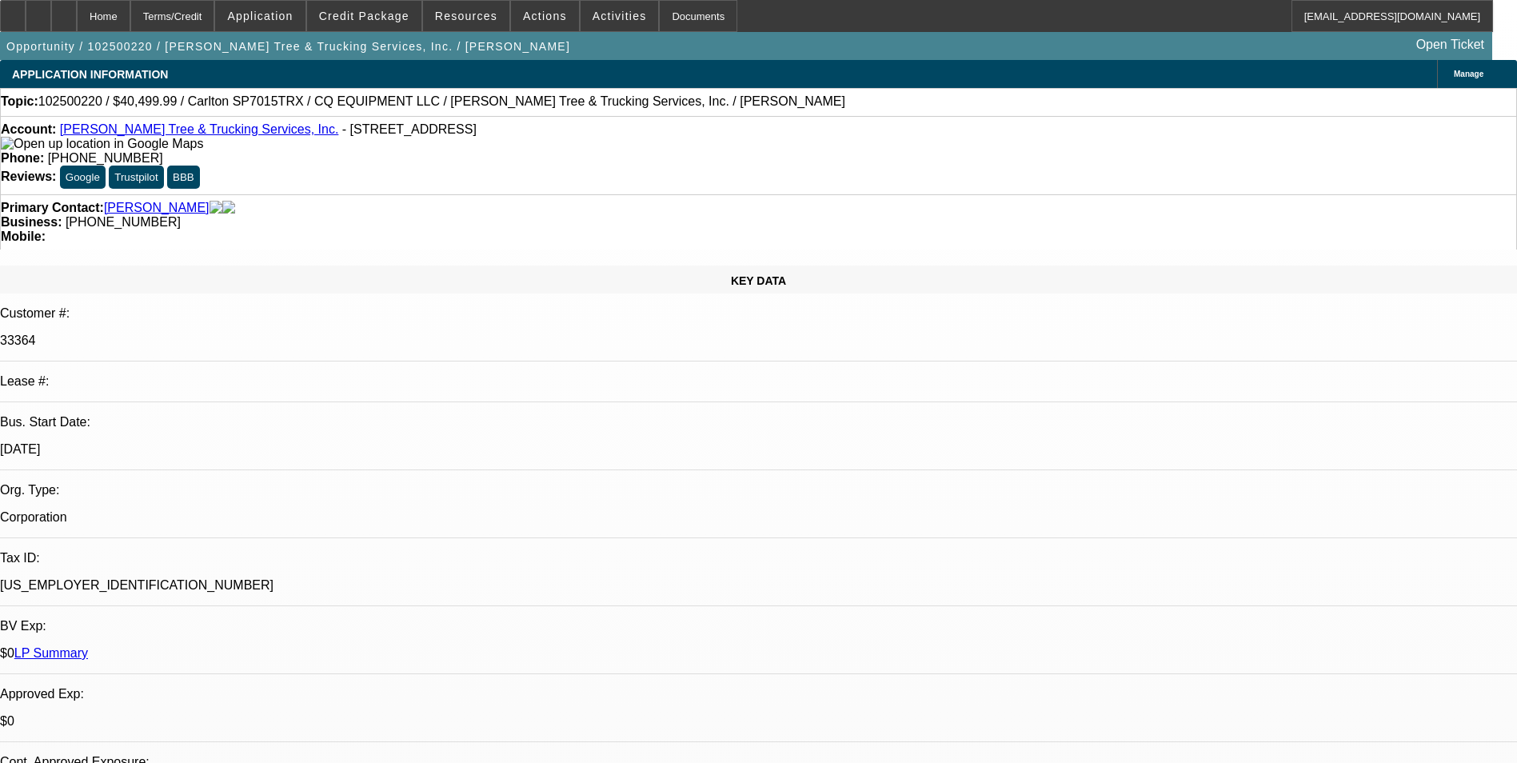
select select "0.1"
select select "0"
select select "0.1"
select select "0"
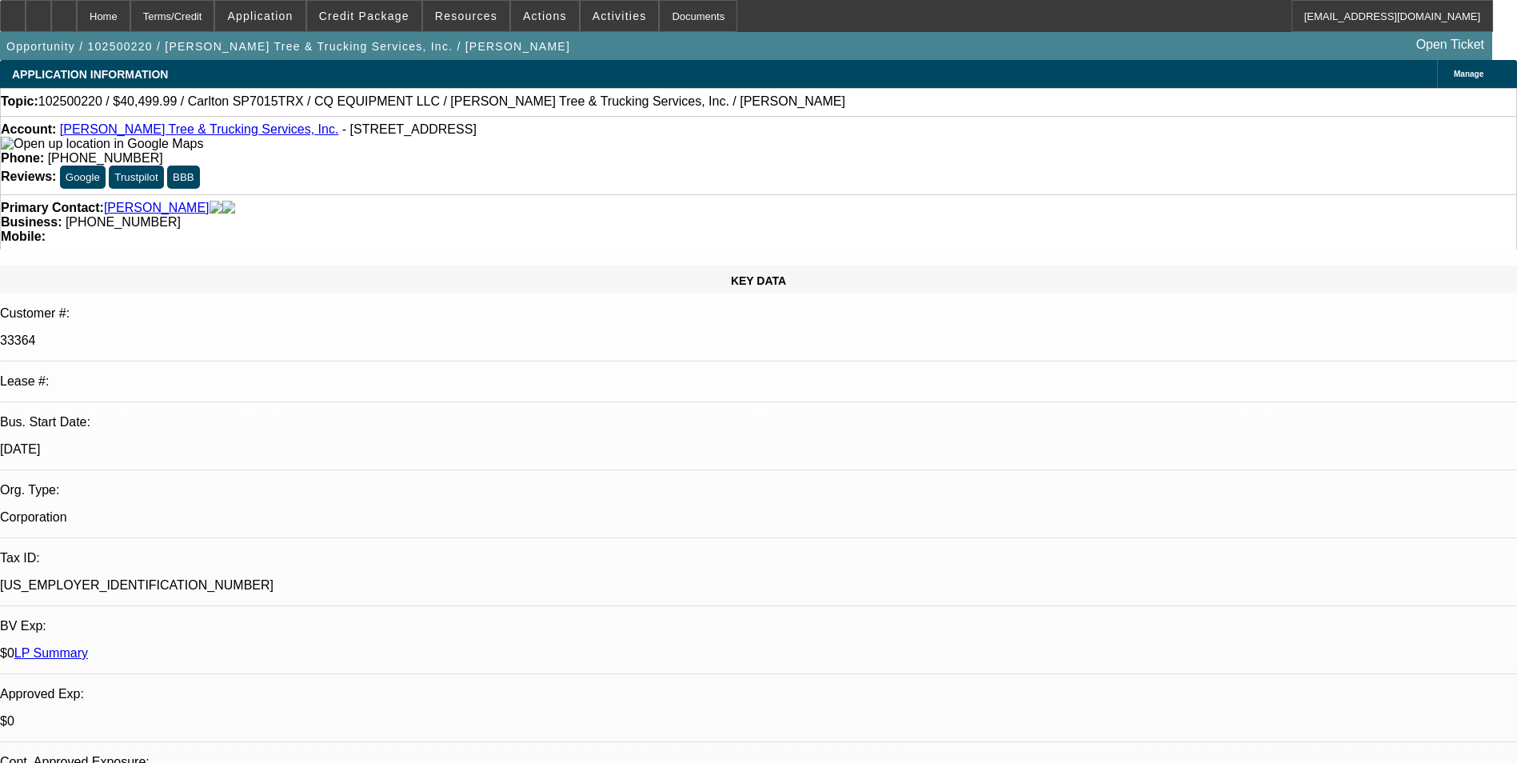
select select "0"
select select "0.1"
select select "0"
select select "0.1"
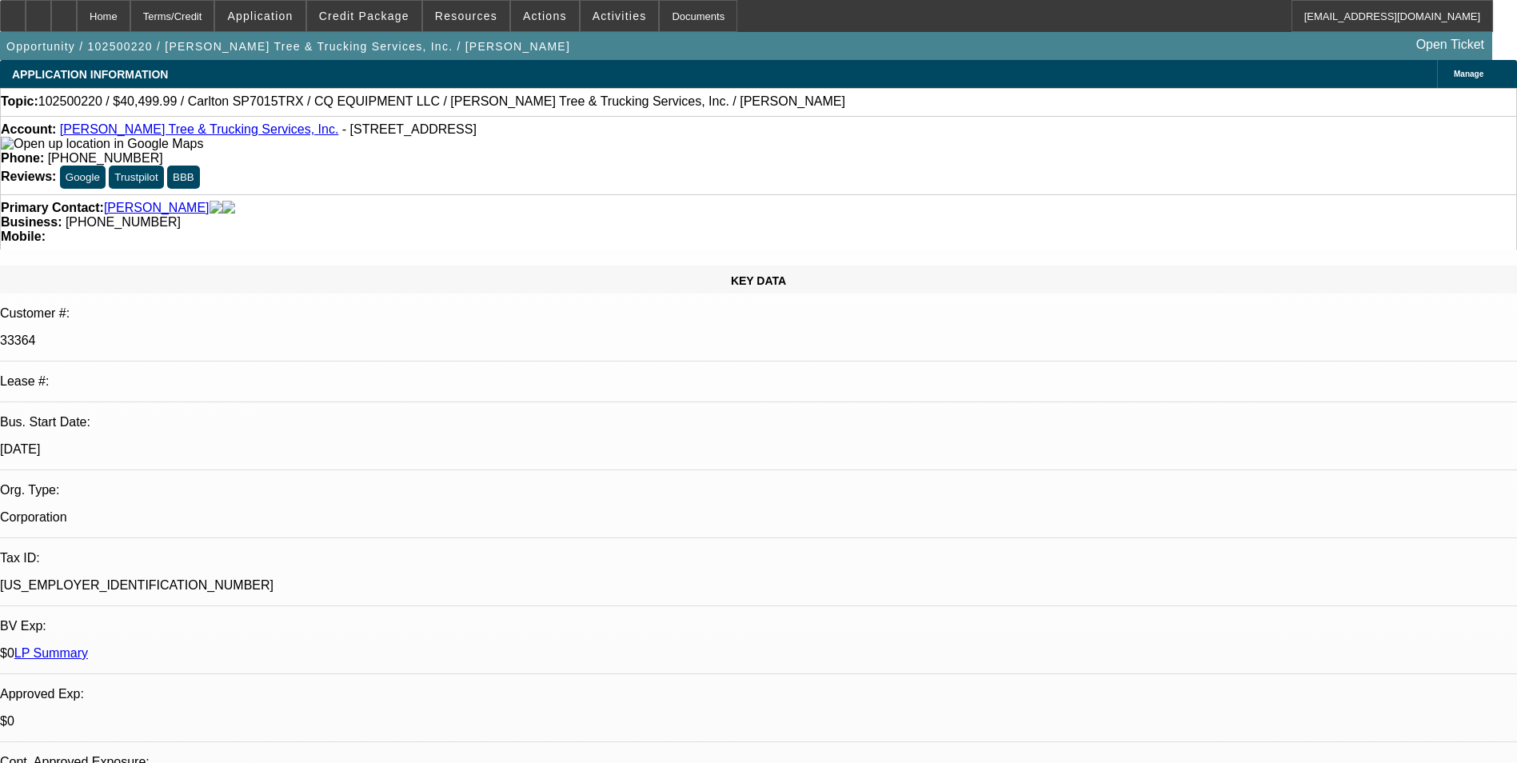
select select "0"
select select "1"
select select "2"
select select "6"
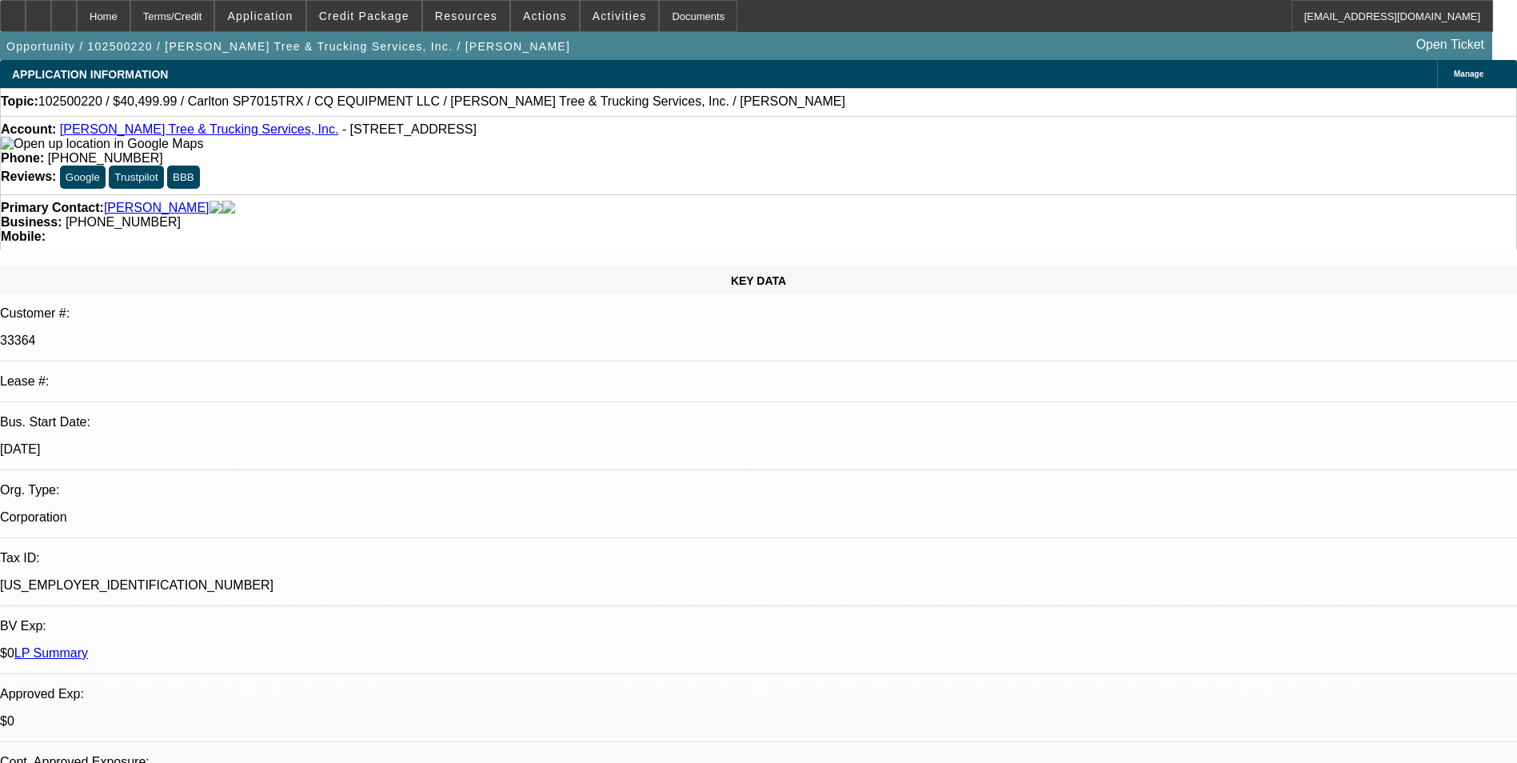
select select "1"
select select "2"
select select "6"
select select "1"
select select "2"
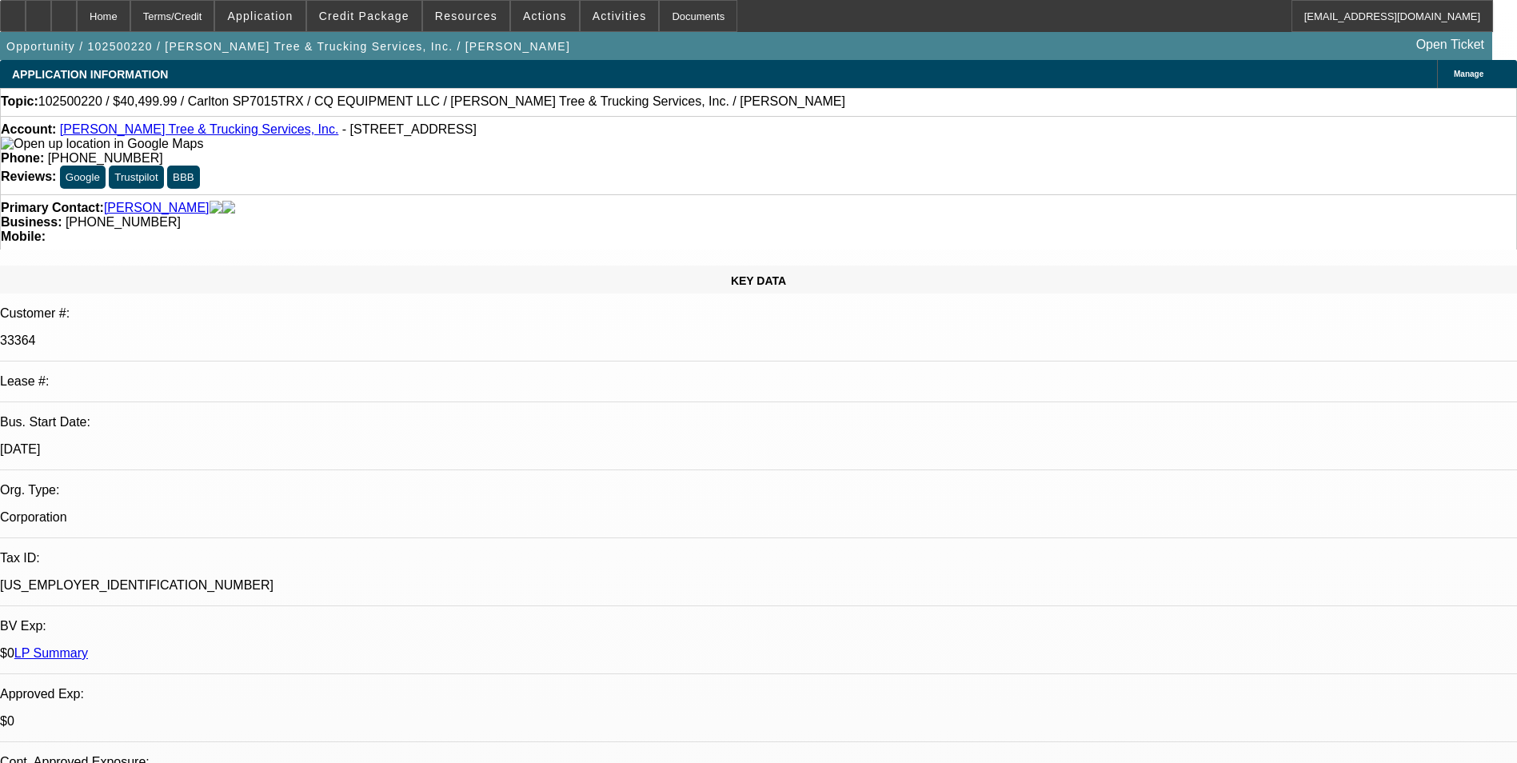
select select "6"
select select "1"
select select "2"
select select "6"
click at [209, 16] on div "Terms/Credit" at bounding box center [172, 16] width 85 height 32
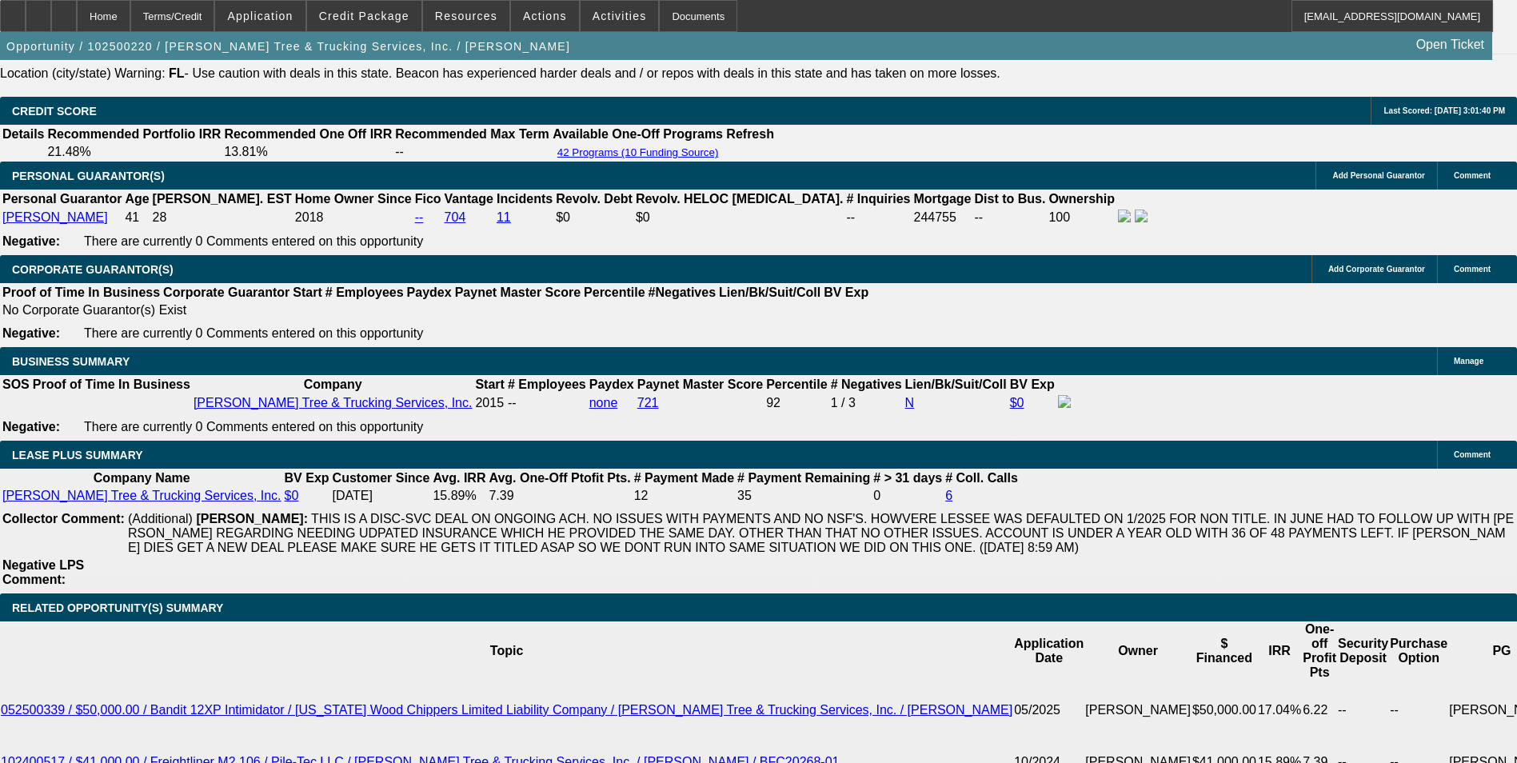
scroll to position [2400, 0]
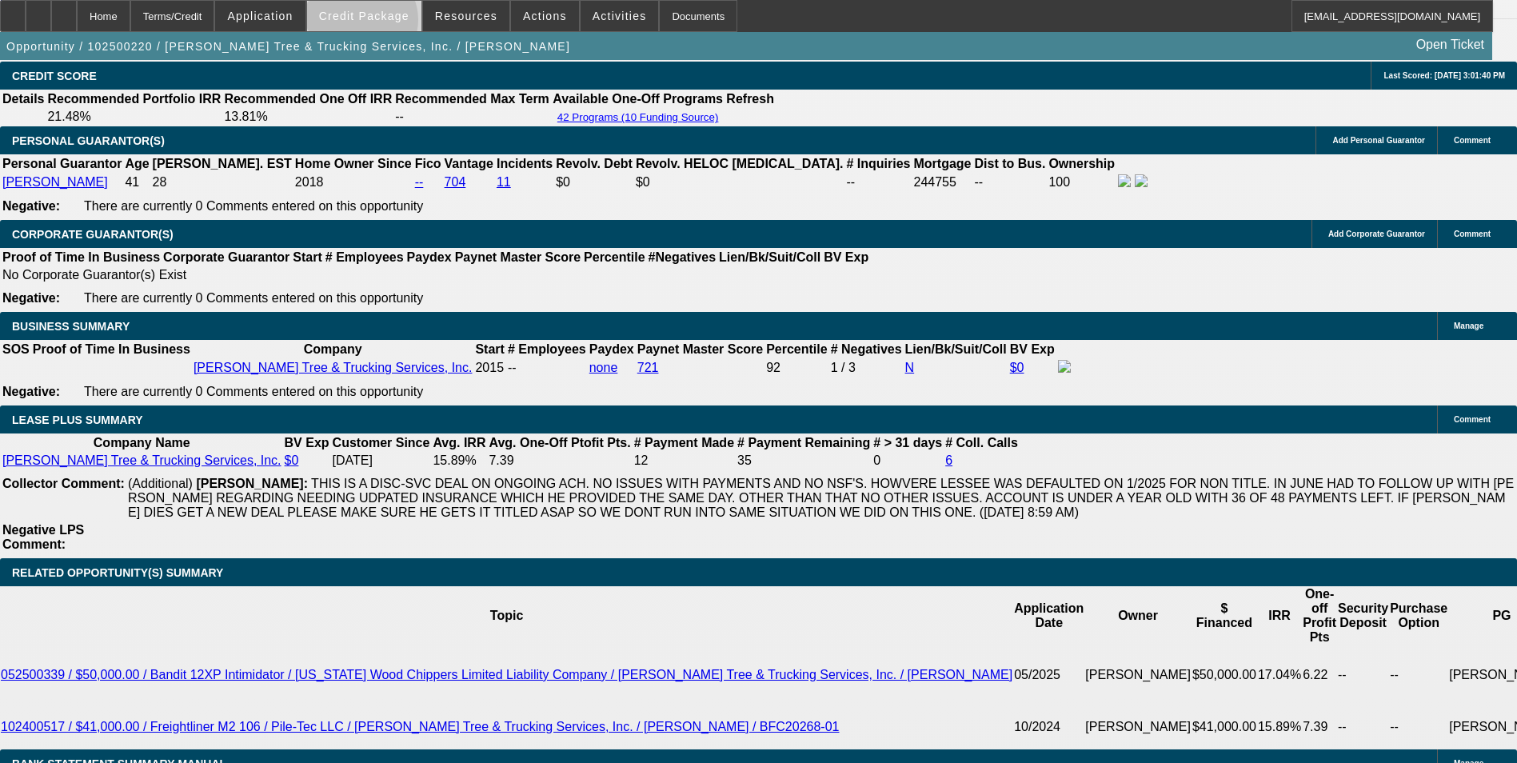
click at [386, 23] on span at bounding box center [364, 16] width 114 height 38
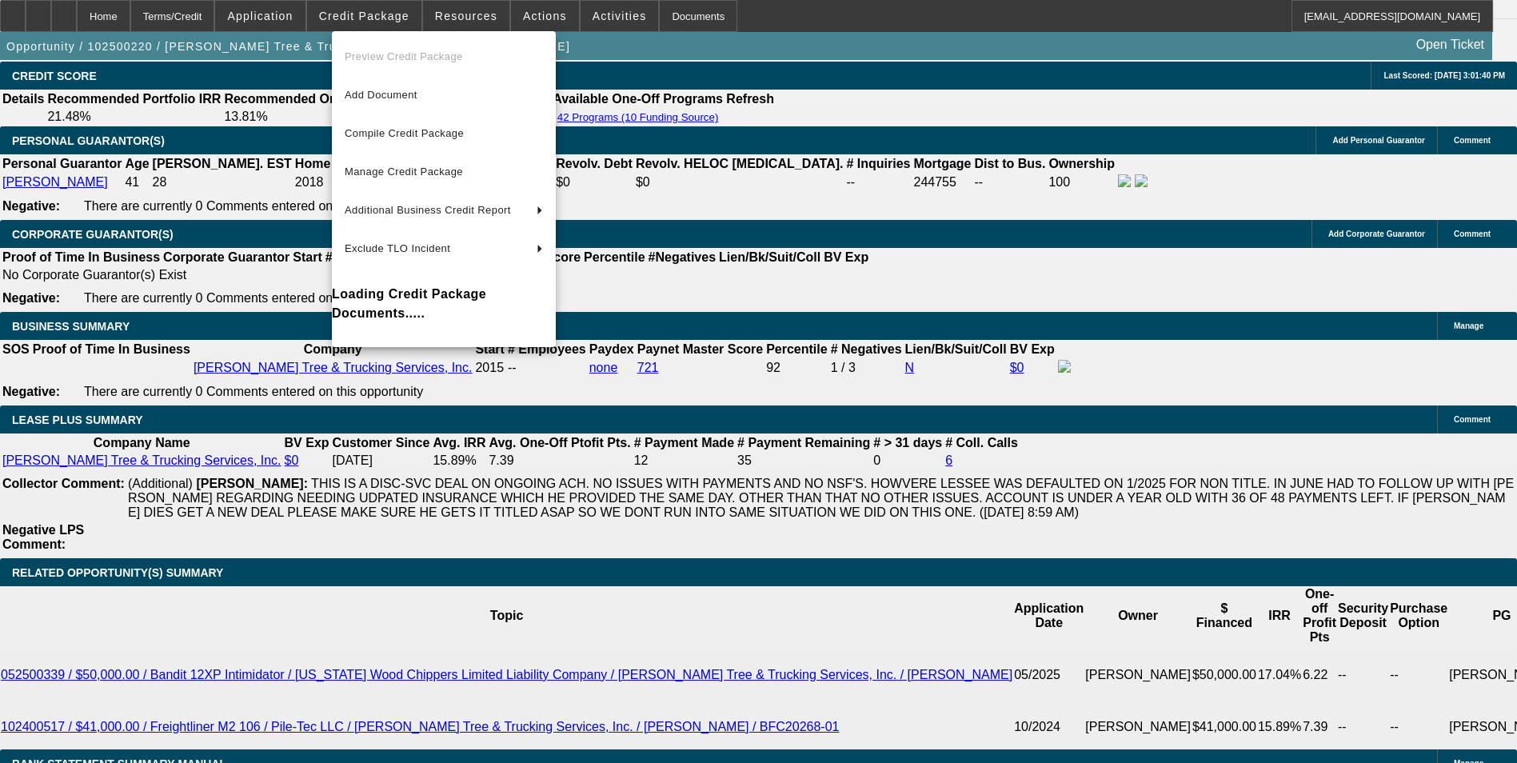
scroll to position [2492, 0]
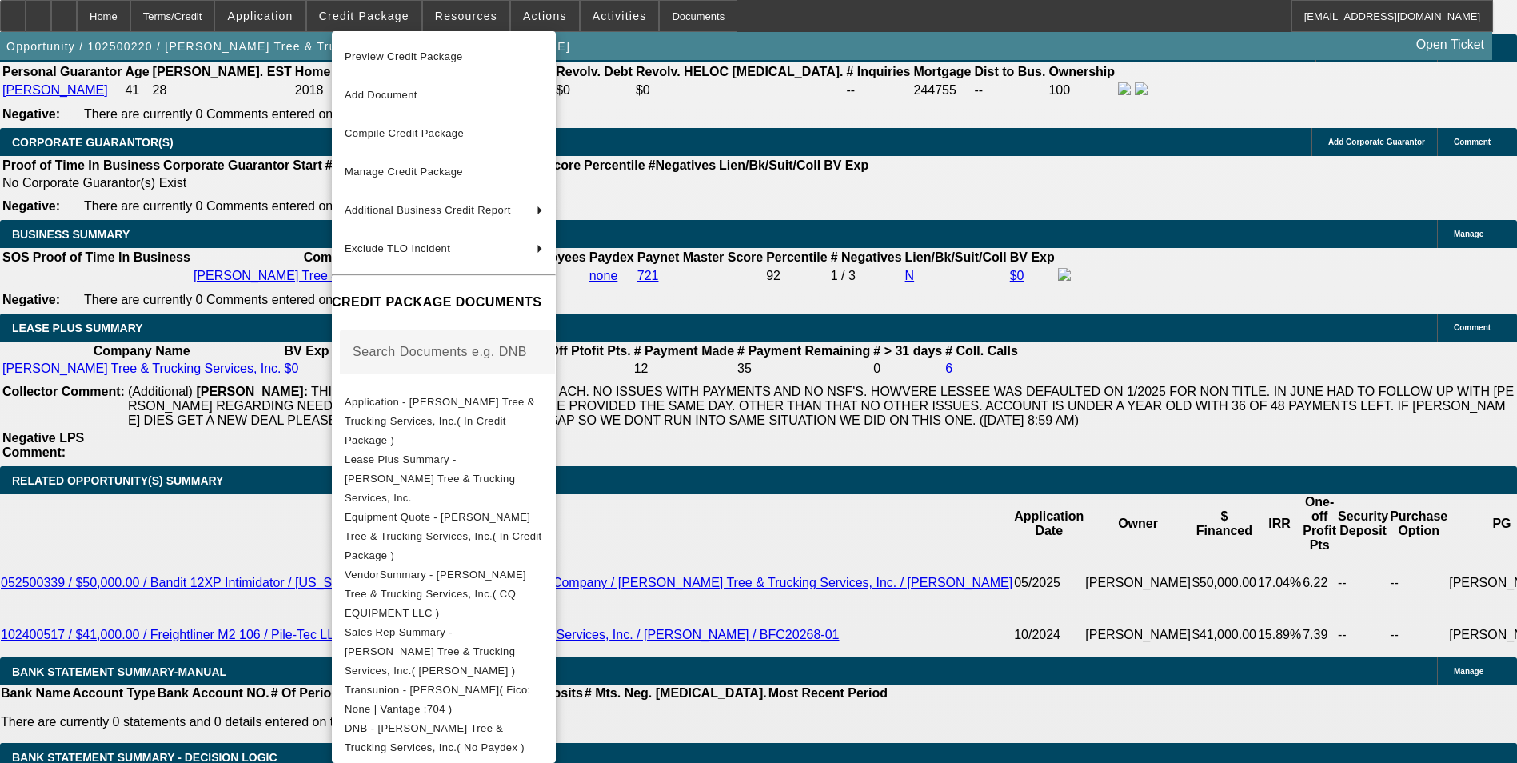
click at [477, 58] on span "Preview Credit Package" at bounding box center [444, 56] width 198 height 19
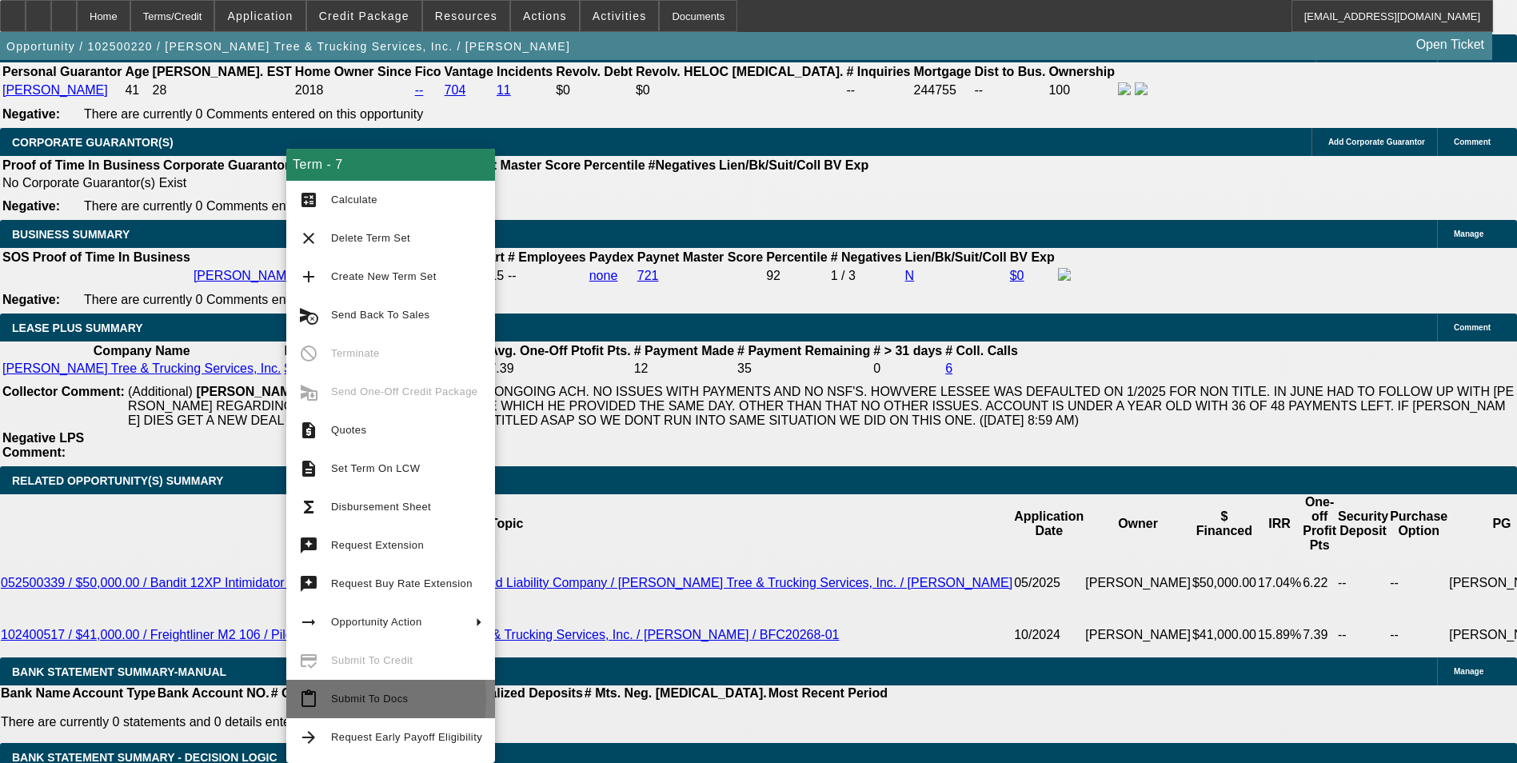
click at [337, 698] on span "Submit To Docs" at bounding box center [369, 698] width 77 height 12
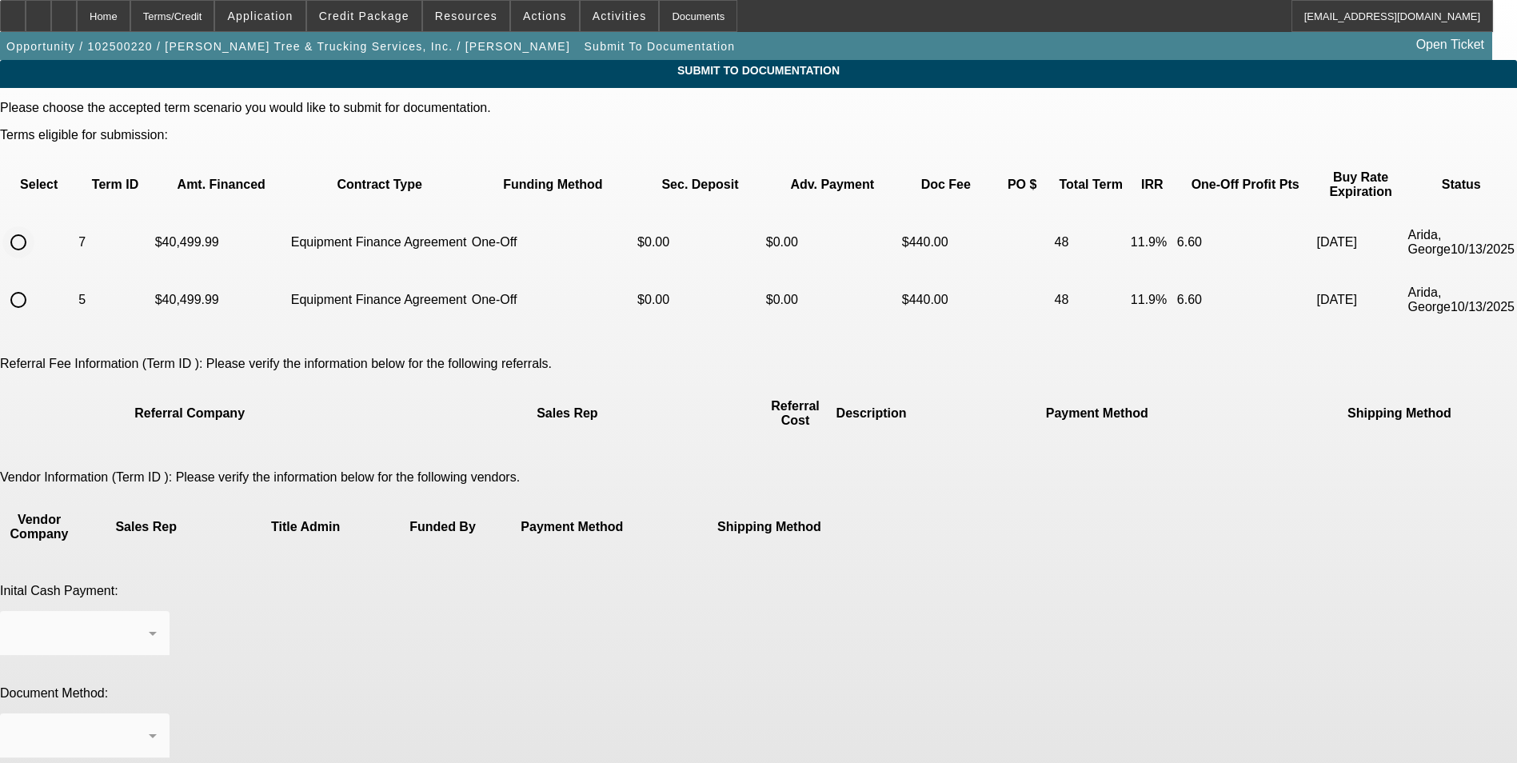
click at [34, 226] on input "radio" at bounding box center [18, 242] width 32 height 32
radio input "true"
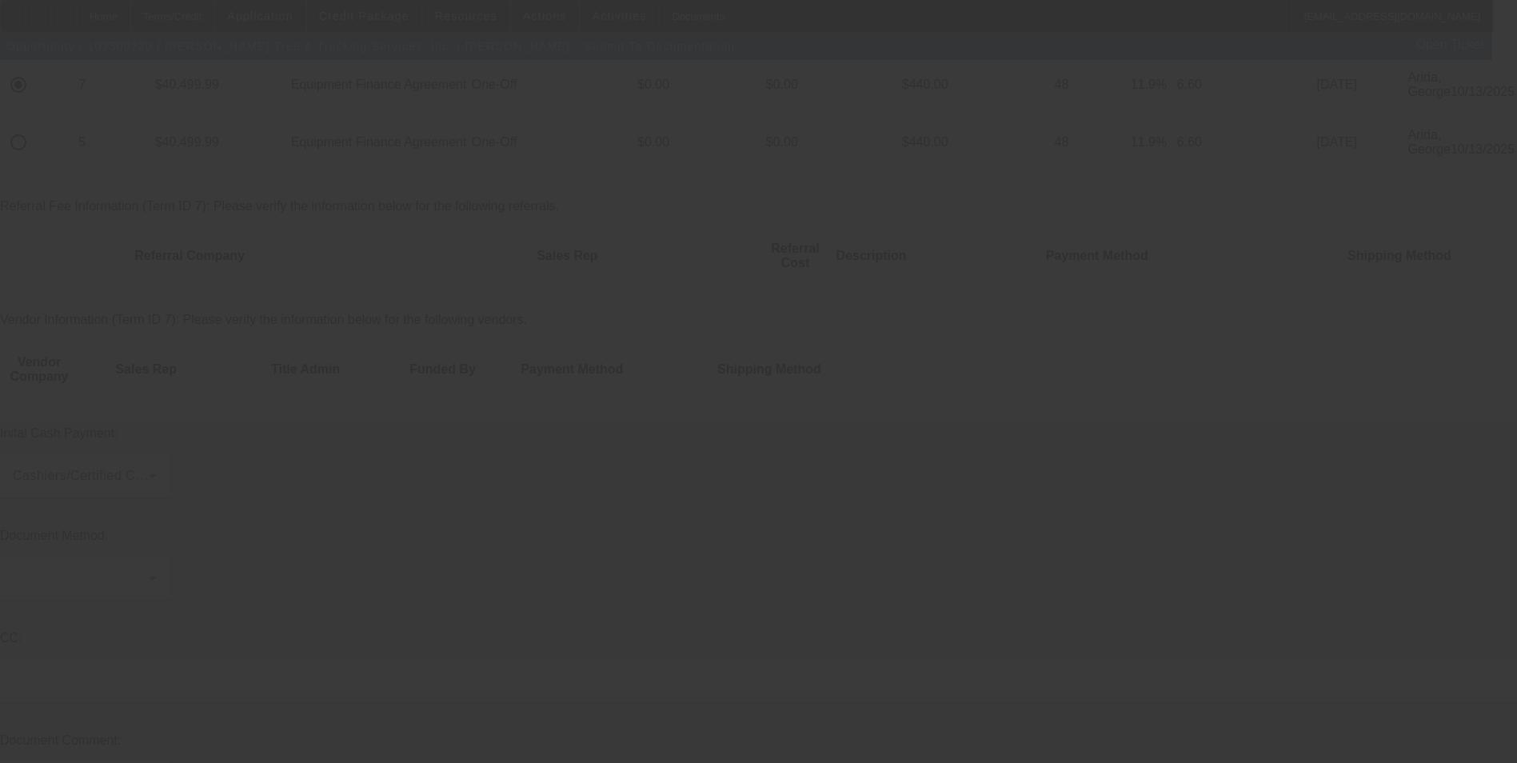
scroll to position [160, 0]
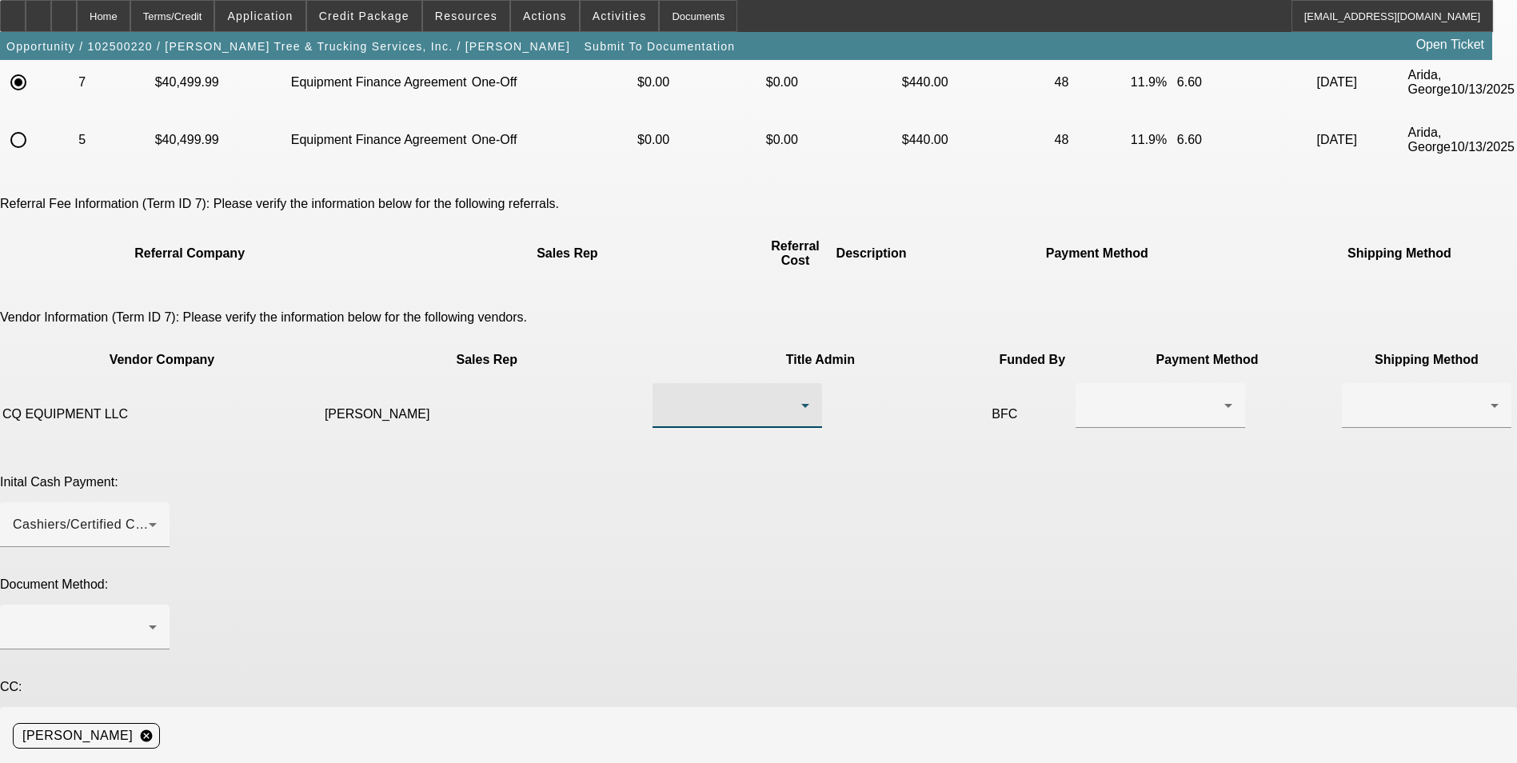
click at [689, 396] on div at bounding box center [733, 405] width 136 height 19
click at [689, 374] on span "Norman, Cedric" at bounding box center [659, 375] width 110 height 19
click at [1088, 383] on div at bounding box center [1160, 405] width 144 height 45
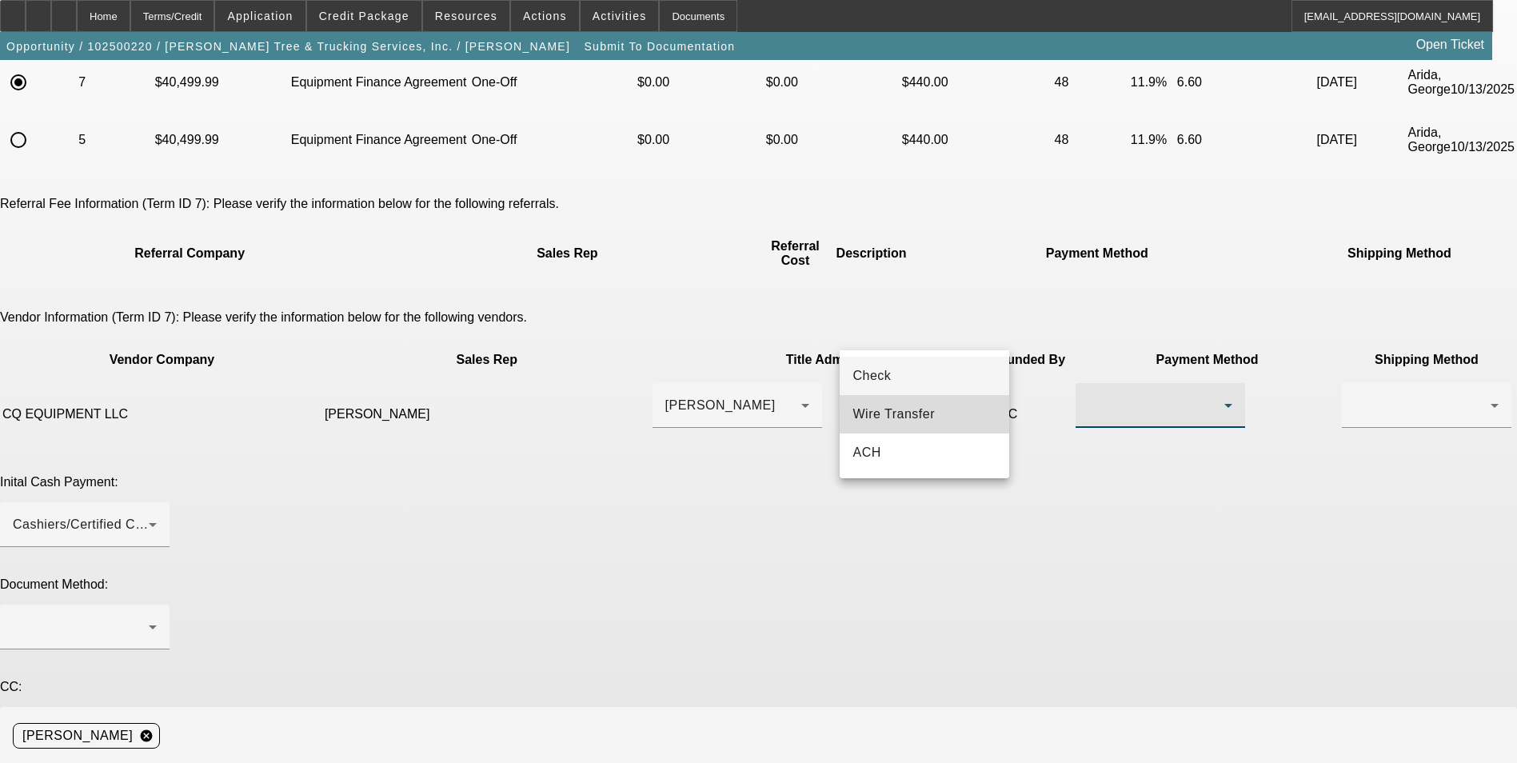
click at [912, 413] on span "Wire Transfer" at bounding box center [893, 414] width 82 height 19
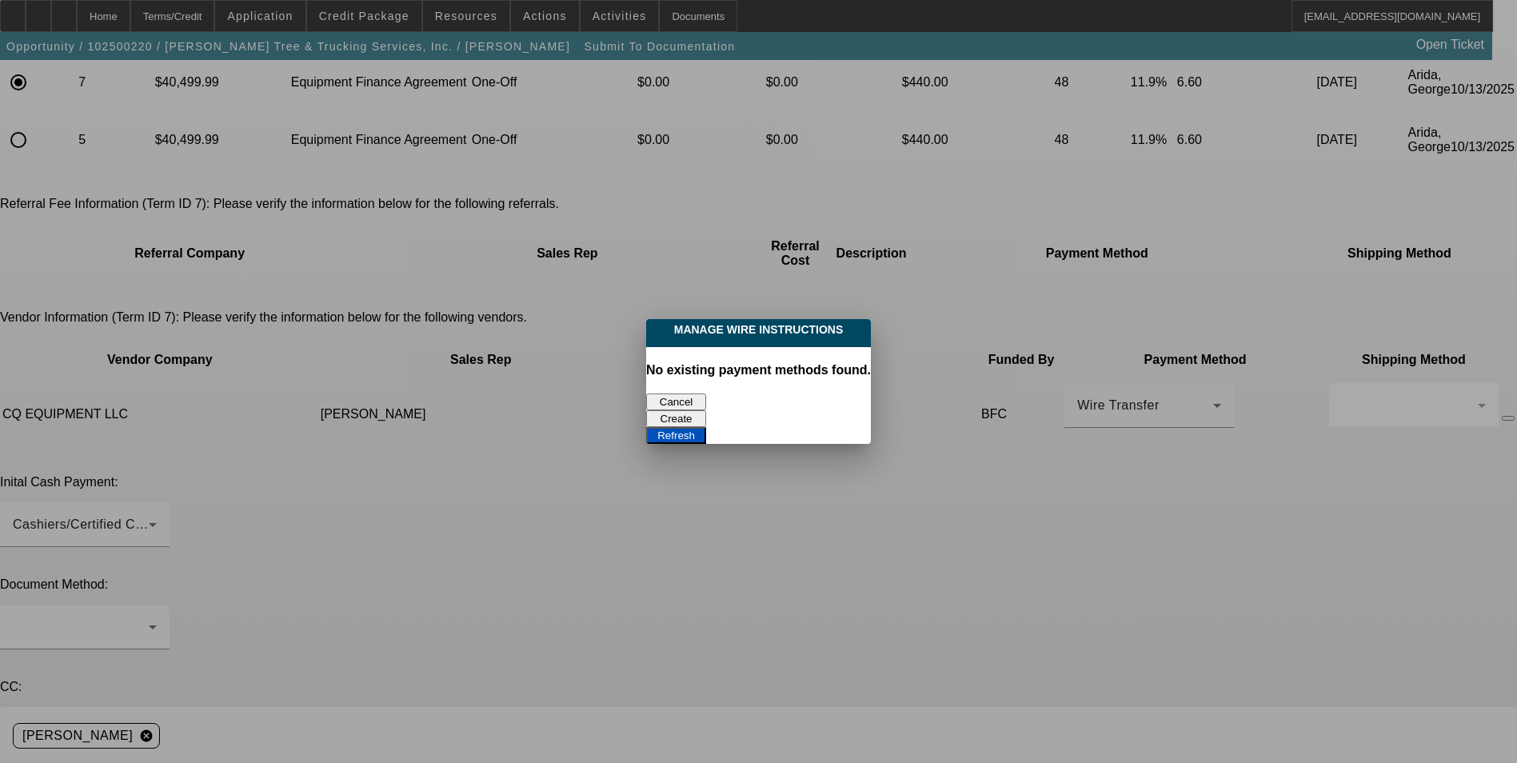
click at [706, 410] on button "Create" at bounding box center [676, 418] width 60 height 17
click at [706, 427] on button "Refresh" at bounding box center [676, 435] width 60 height 17
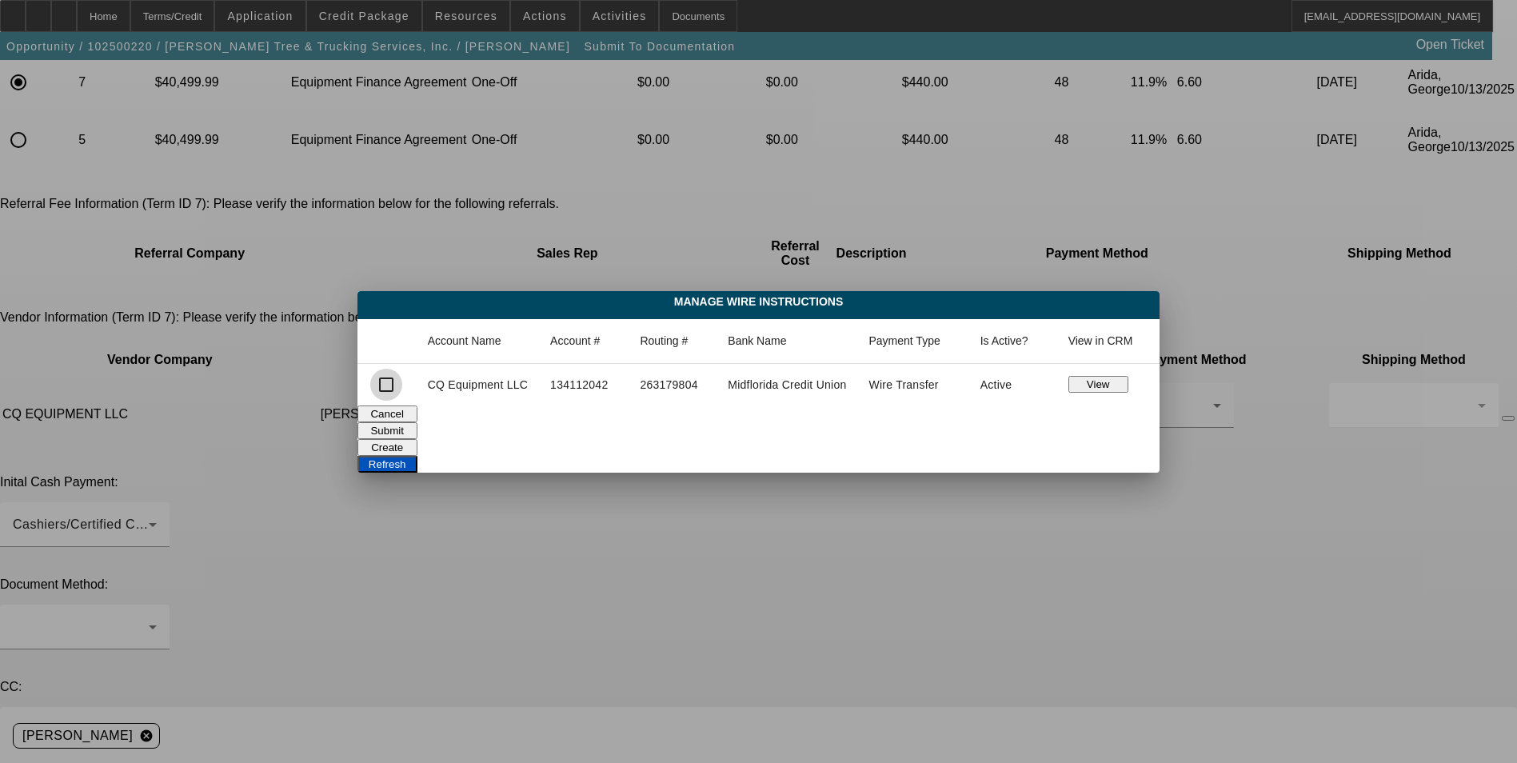
click at [395, 385] on input "checkbox" at bounding box center [386, 385] width 32 height 32
checkbox input "true"
click at [417, 426] on button "Submit" at bounding box center [387, 430] width 60 height 17
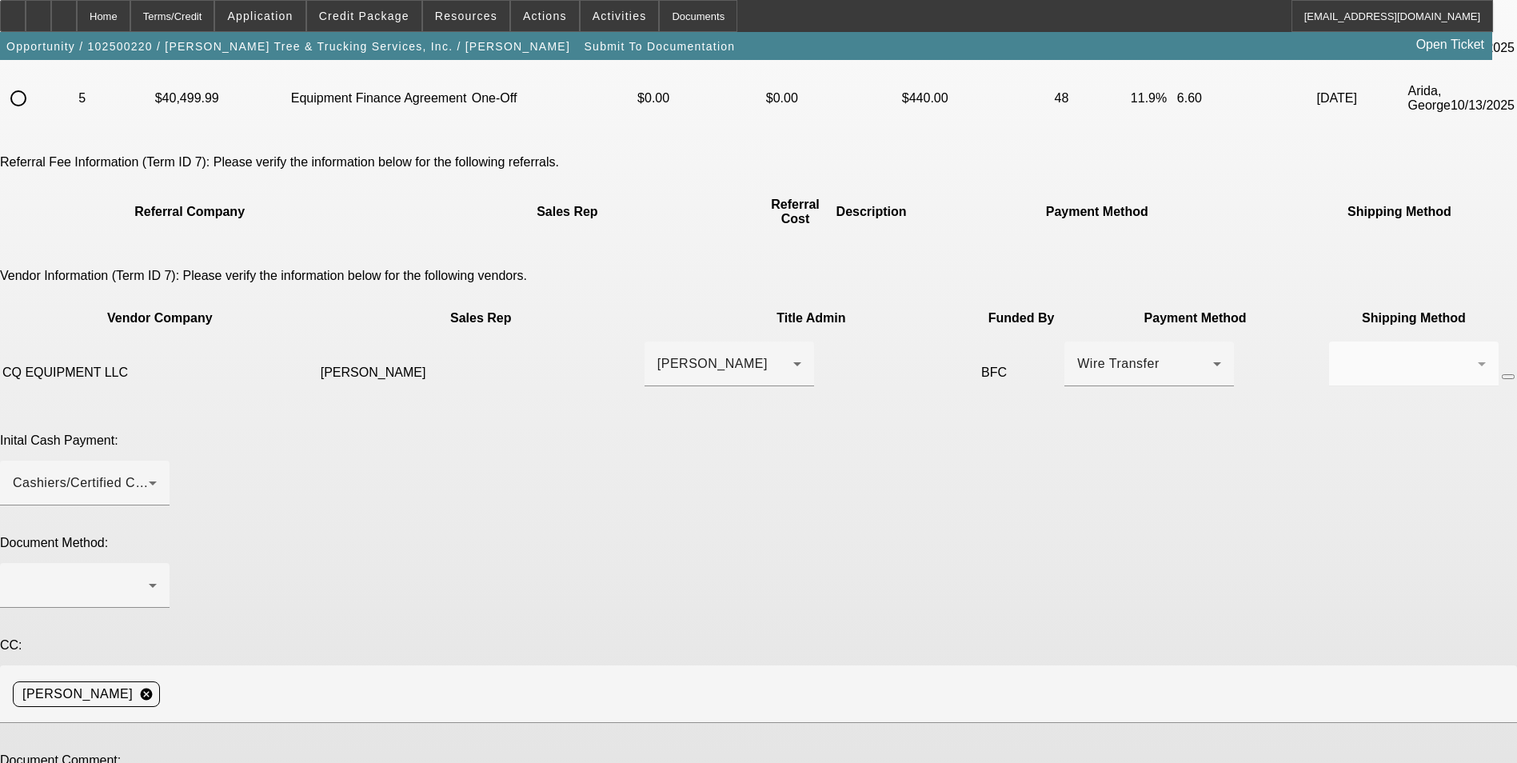
scroll to position [240, 0]
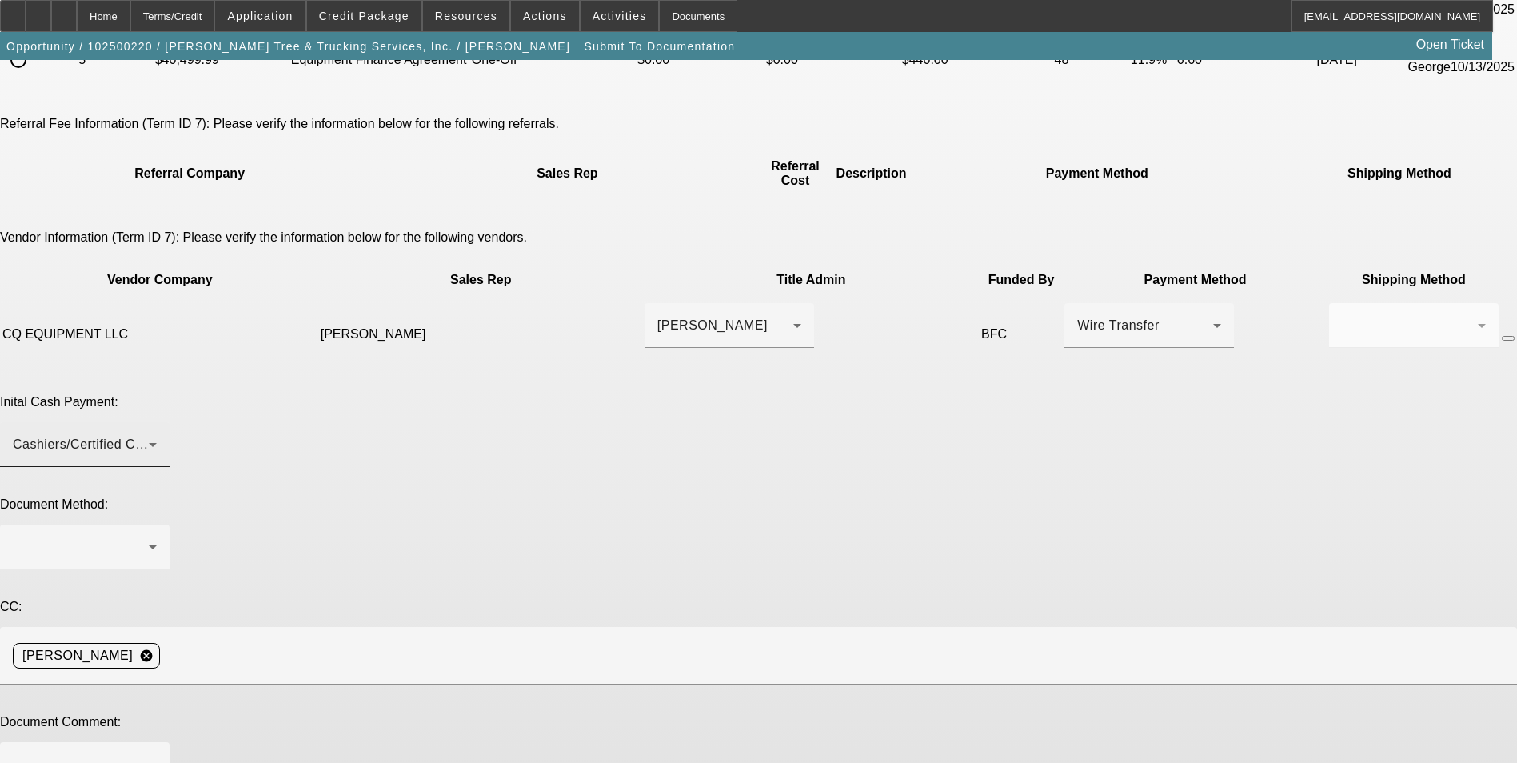
click at [157, 422] on div "Cashiers/Certified Check" at bounding box center [85, 444] width 144 height 45
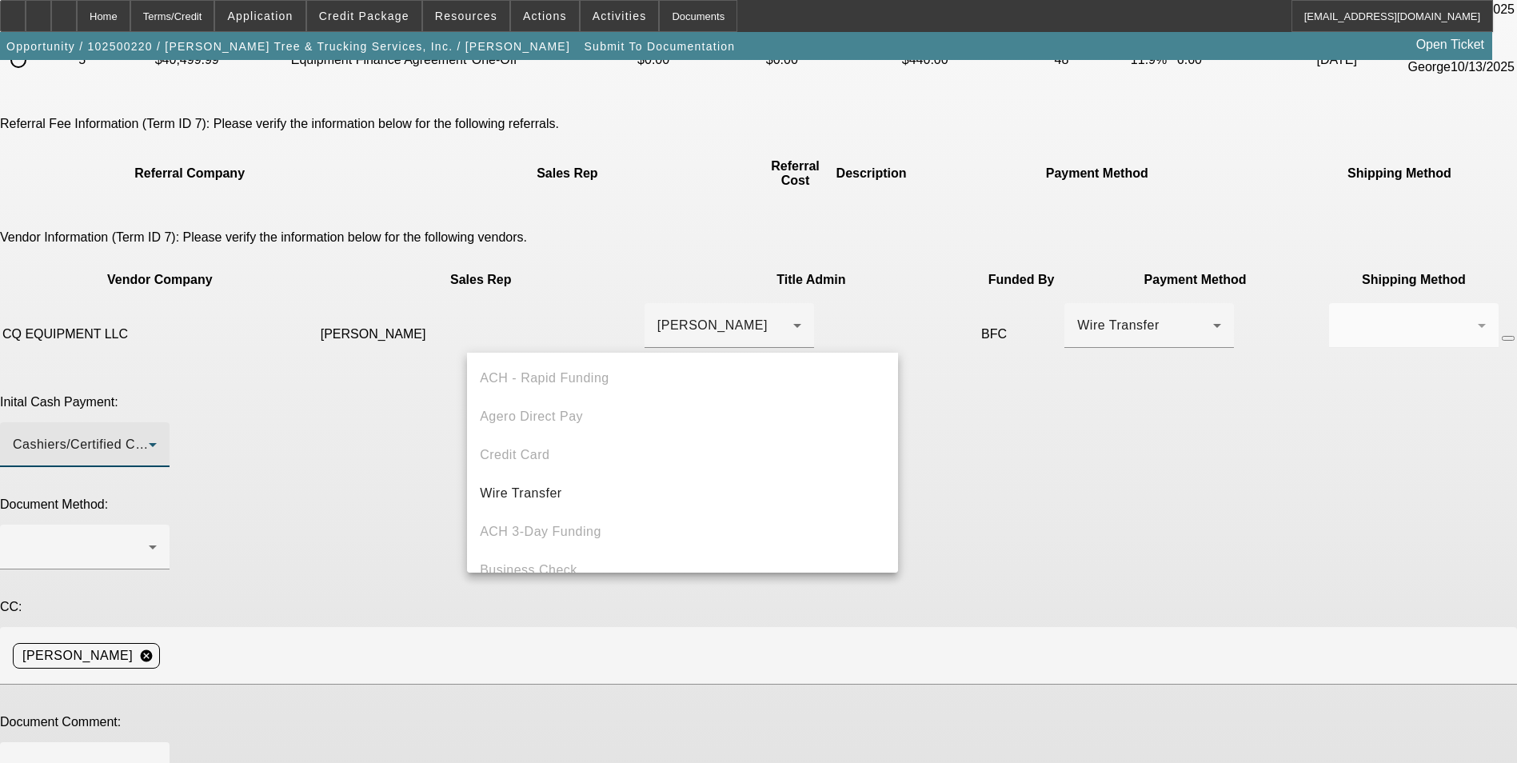
scroll to position [55, 0]
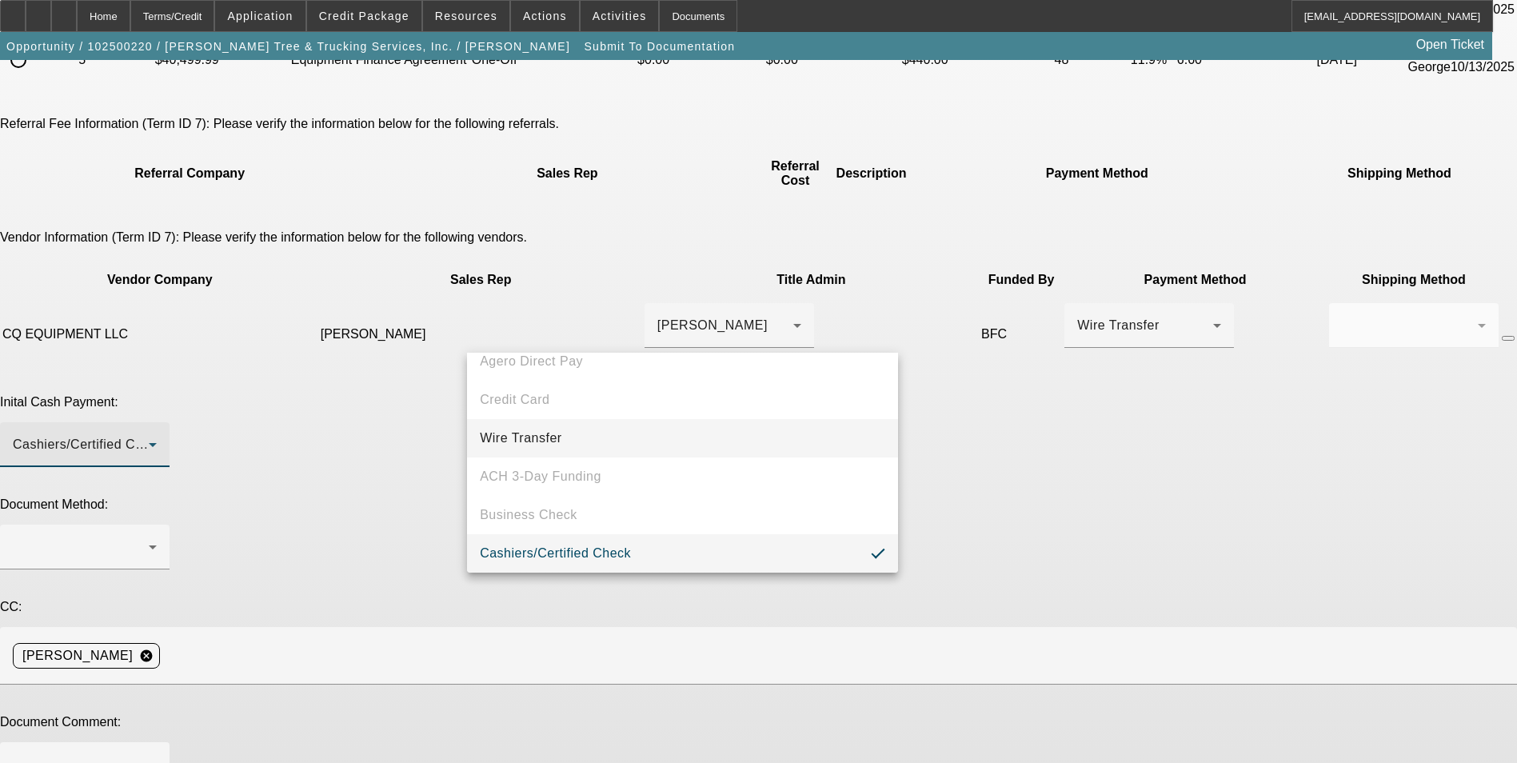
click at [598, 436] on mat-option "Wire Transfer" at bounding box center [682, 438] width 431 height 38
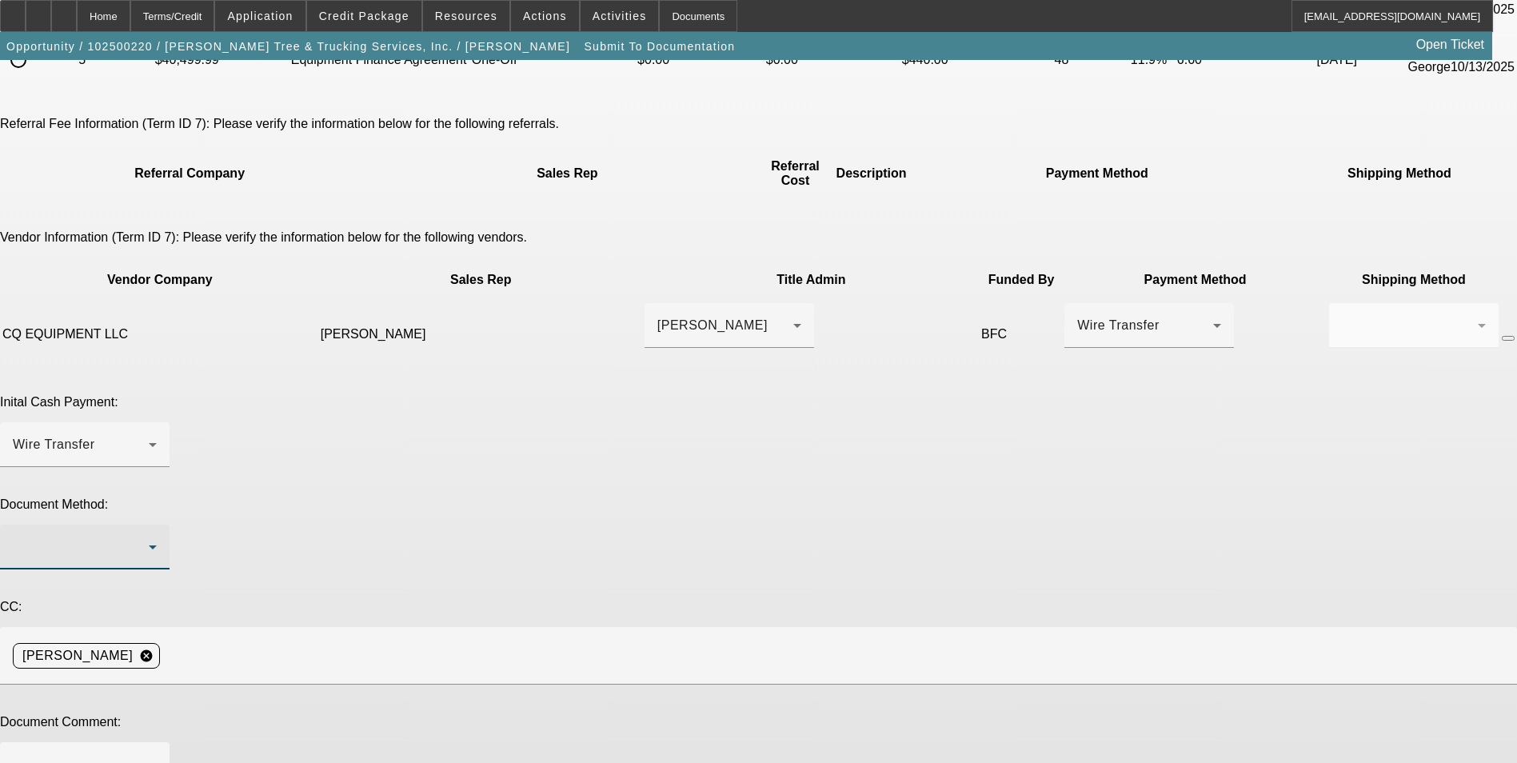
click at [149, 537] on div at bounding box center [81, 546] width 136 height 19
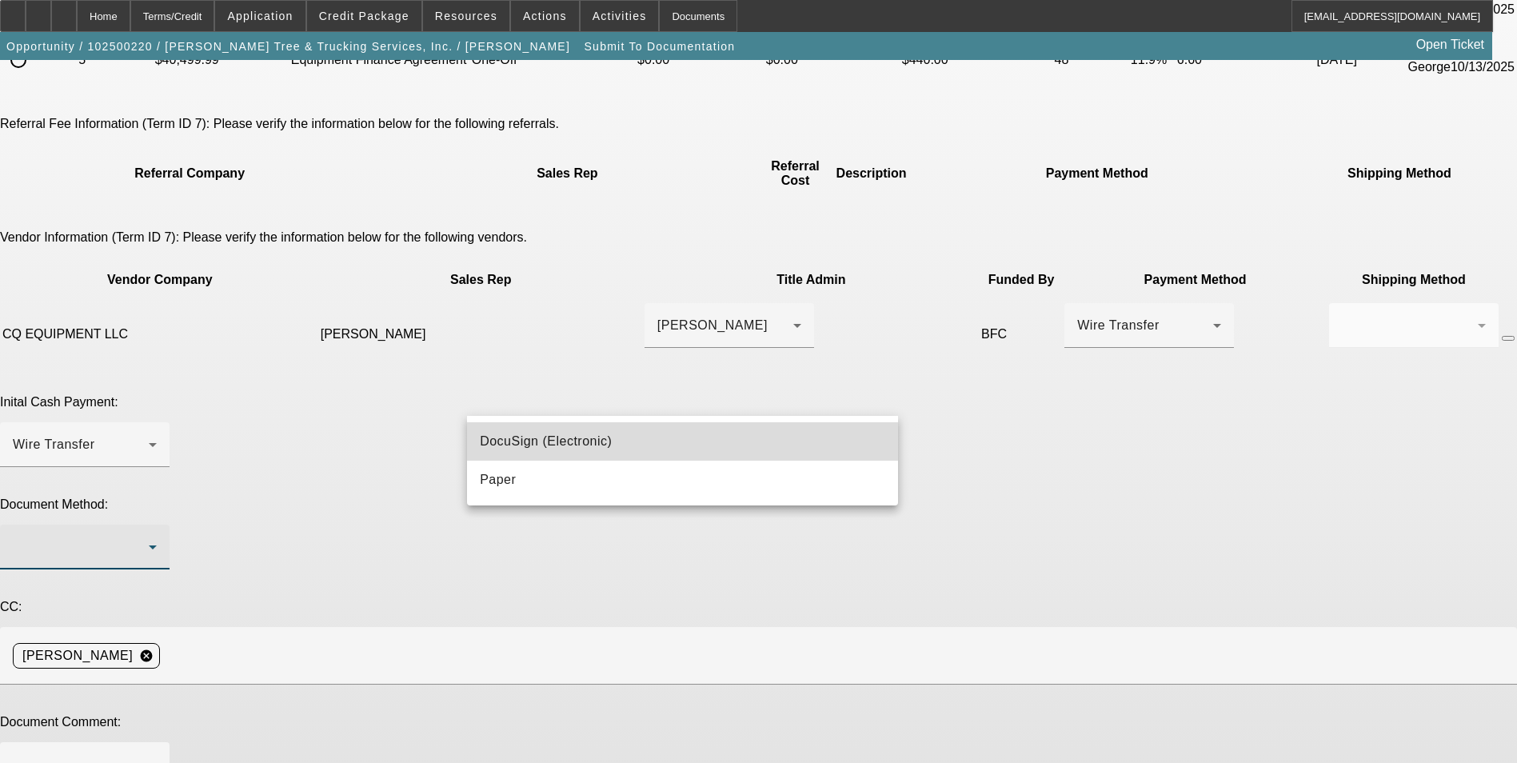
click at [660, 445] on mat-option "DocuSign (Electronic)" at bounding box center [682, 441] width 431 height 38
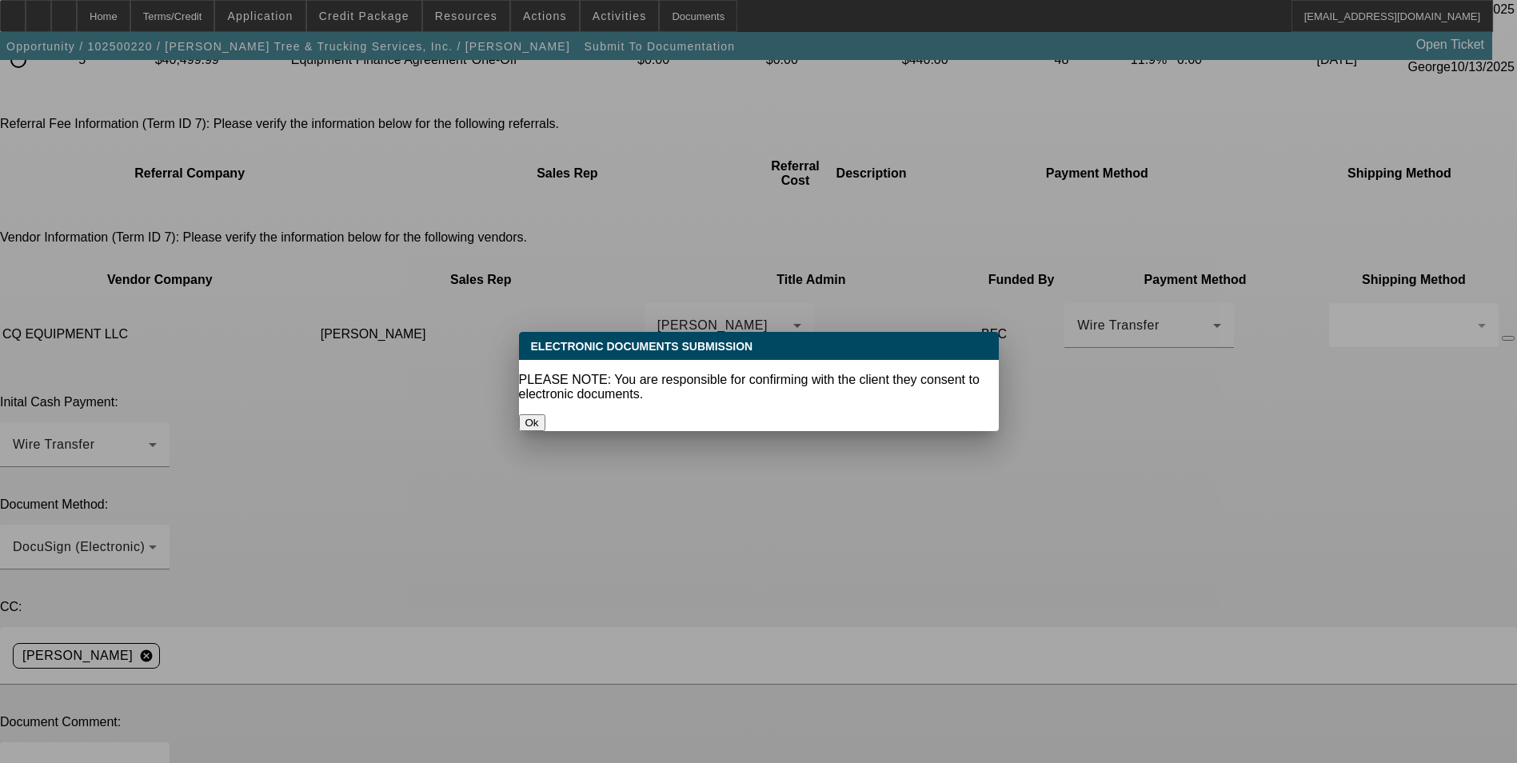
click at [545, 414] on button "Ok" at bounding box center [532, 422] width 26 height 17
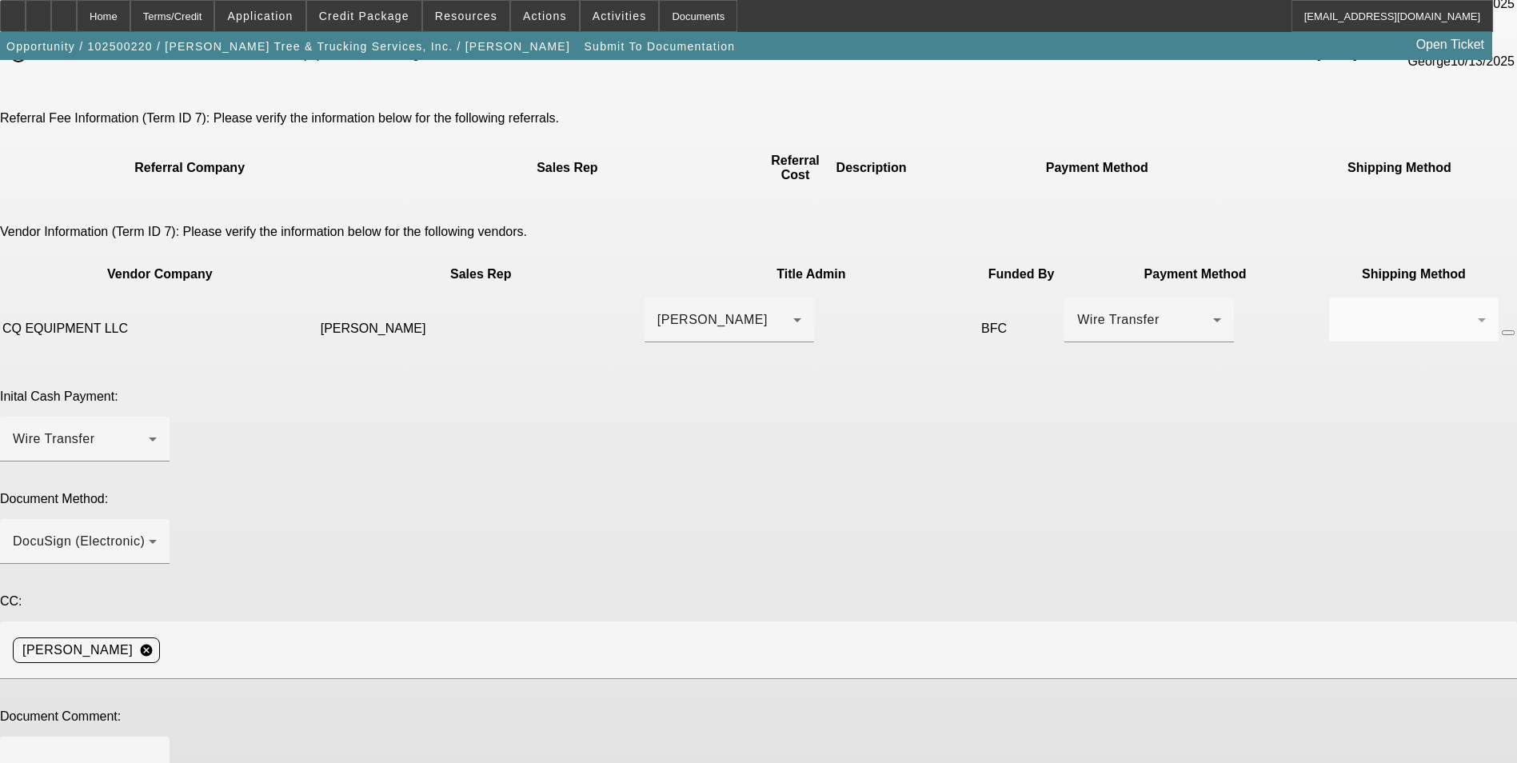
scroll to position [246, 0]
drag, startPoint x: 518, startPoint y: 519, endPoint x: 521, endPoint y: 503, distance: 16.2
click at [515, 486] on div "Please choose the accepted term scenario you would like to submit for documenta…" at bounding box center [758, 447] width 1517 height 1187
click at [157, 748] on textarea "Customer contact is Devral Morgan 786-709-2769" at bounding box center [85, 767] width 144 height 38
click at [157, 748] on textarea "Customer contact is Devral Morgan 786-709-2769 anthony.trucking2@gmail.com . Ve…" at bounding box center [85, 767] width 144 height 38
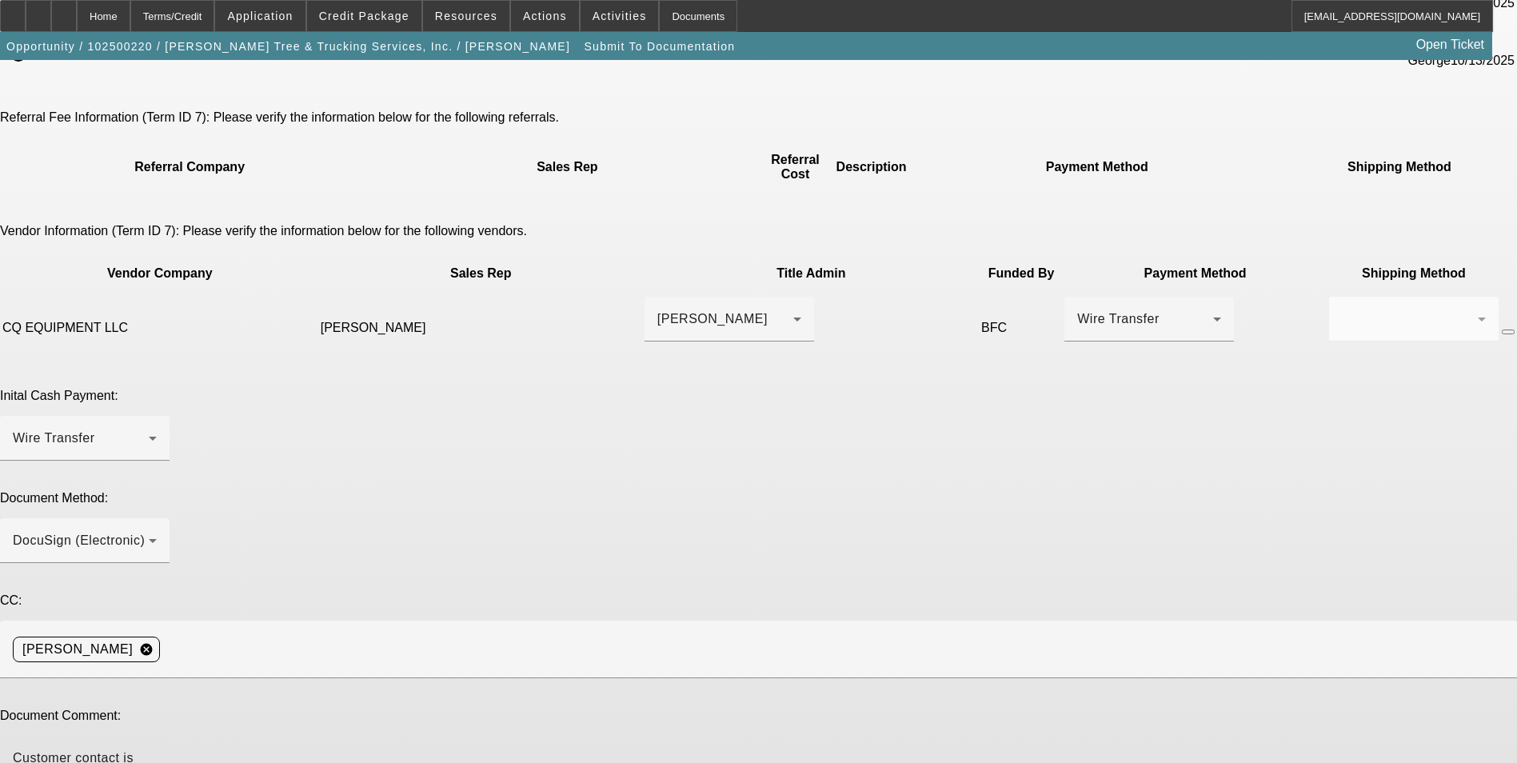
paste textarea "CQEquip@outlook.com"
type textarea "Customer contact is Devral Morgan 786-709-2769 anthony.trucking2@gmail.com . Ve…"
type textarea "Adjusted terms."
click at [157, 748] on textarea "Customer contact is Devral Morgan 786-709-2769 anthony.trucking2@gmail.com . Ve…" at bounding box center [85, 767] width 144 height 38
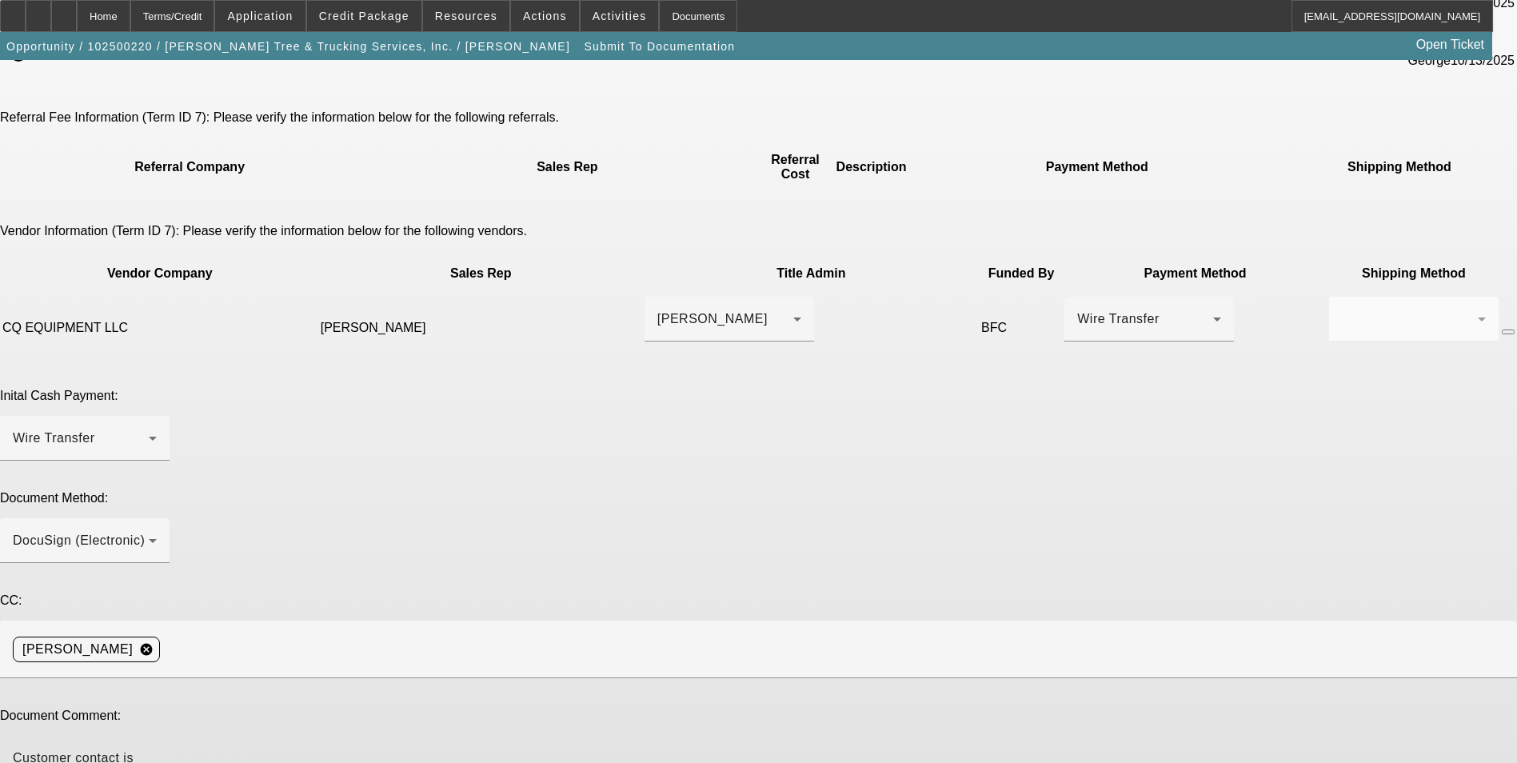
type textarea "Customer contact is Devral Morgan 786-709-2769 anthony.trucking2@gmail.com . Ve…"
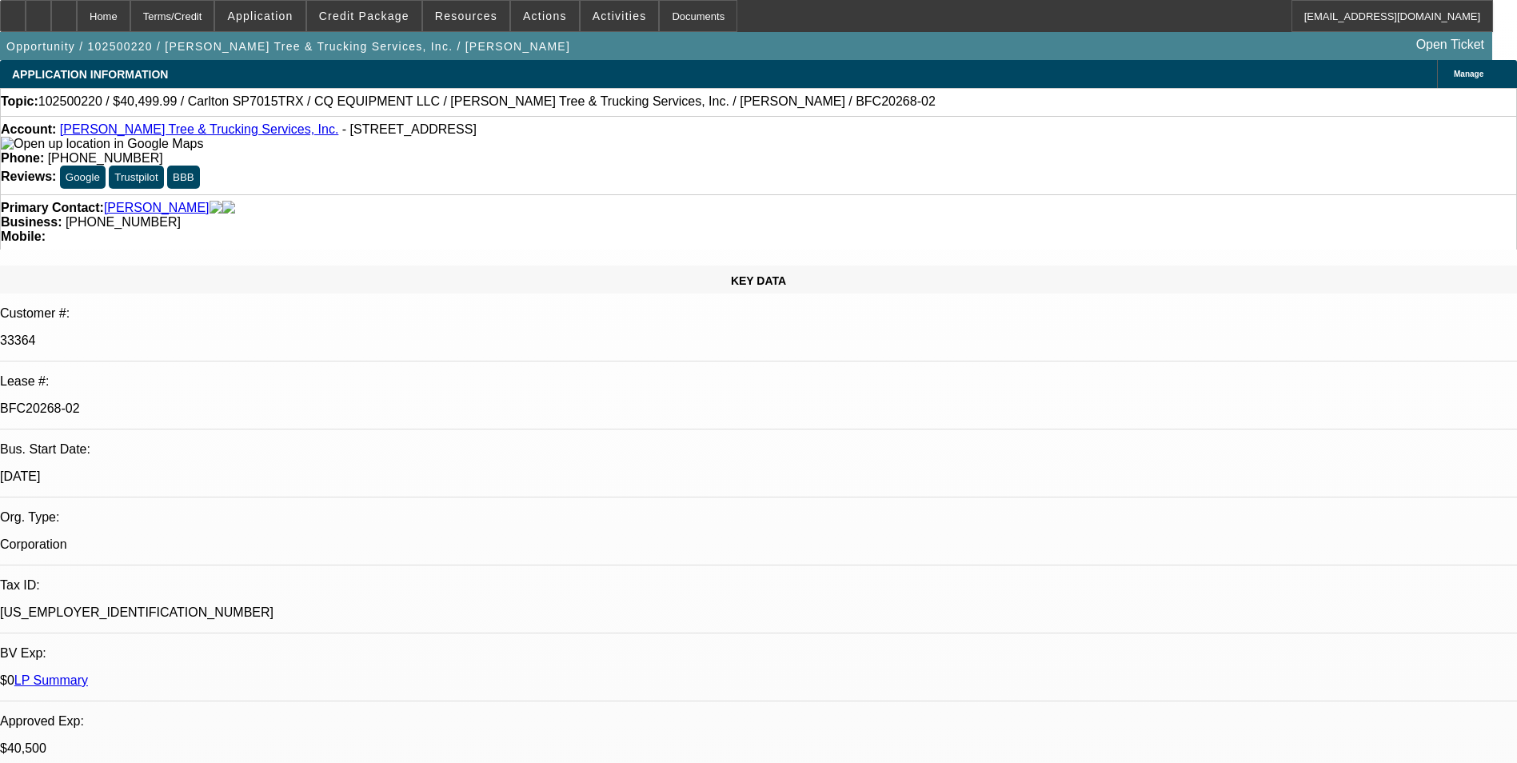
select select "0.1"
select select "0"
select select "2"
select select "0"
select select "6"
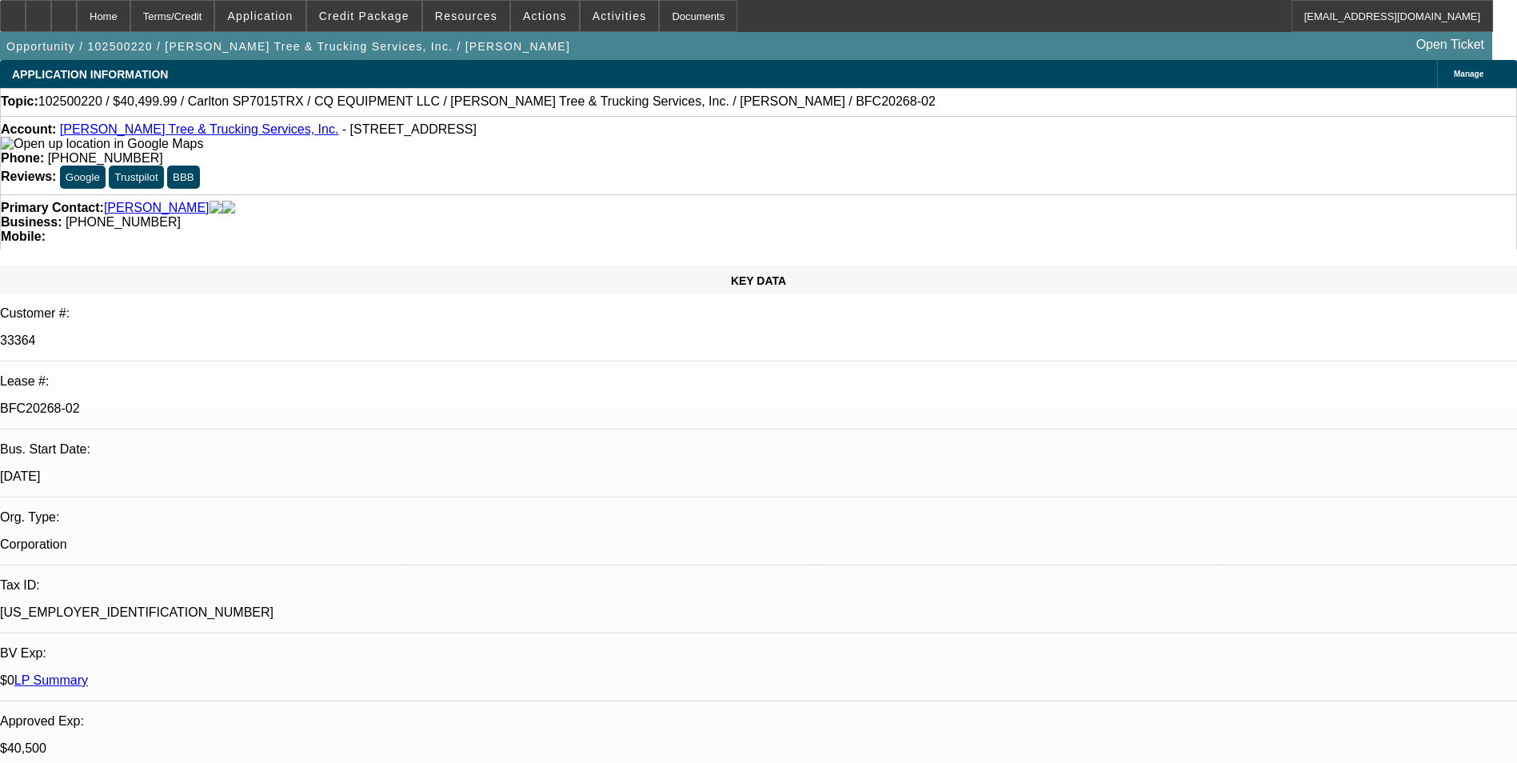
select select "0.1"
select select "0"
select select "2"
select select "0"
select select "6"
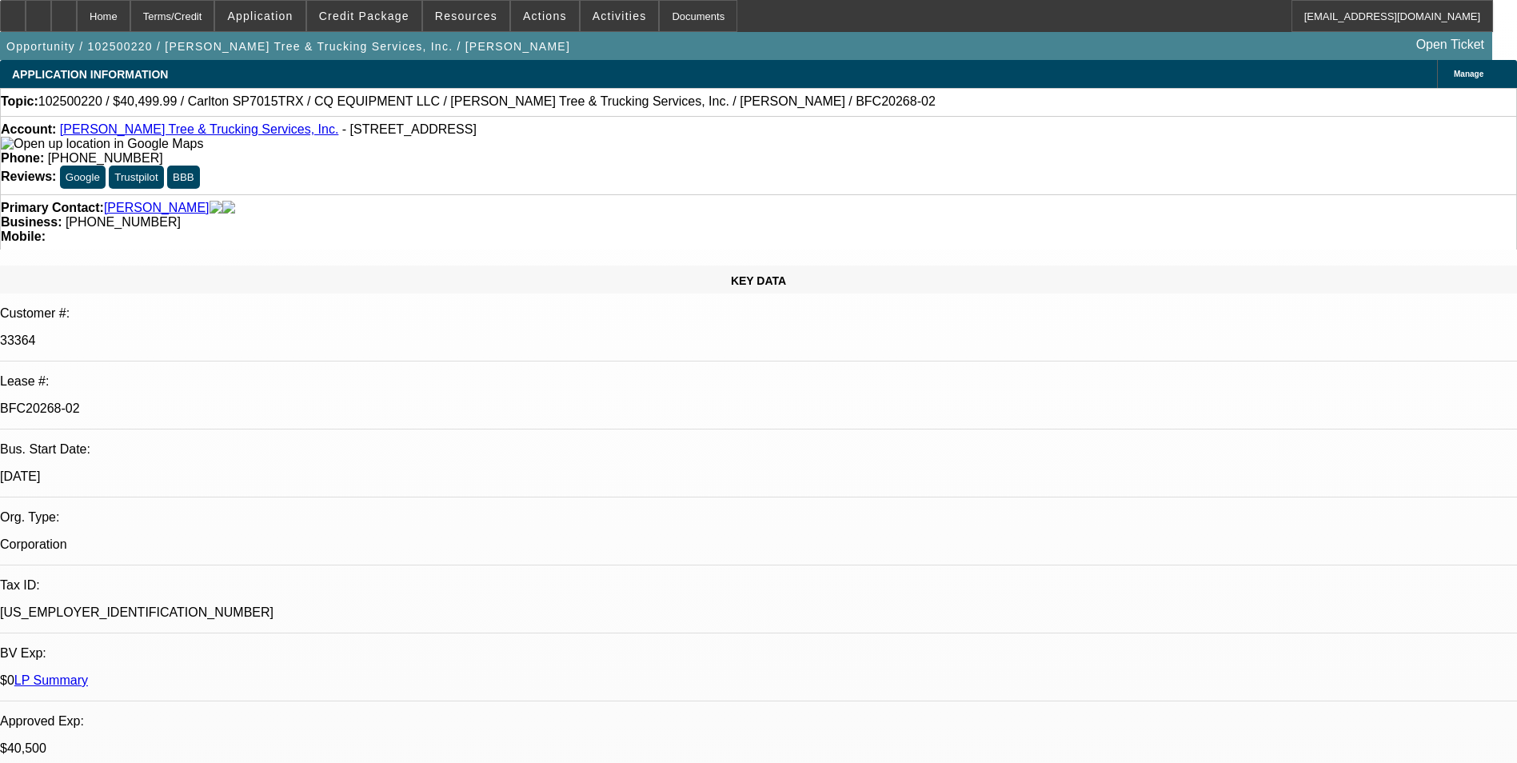
select select "0.1"
select select "0"
select select "2"
select select "0"
select select "6"
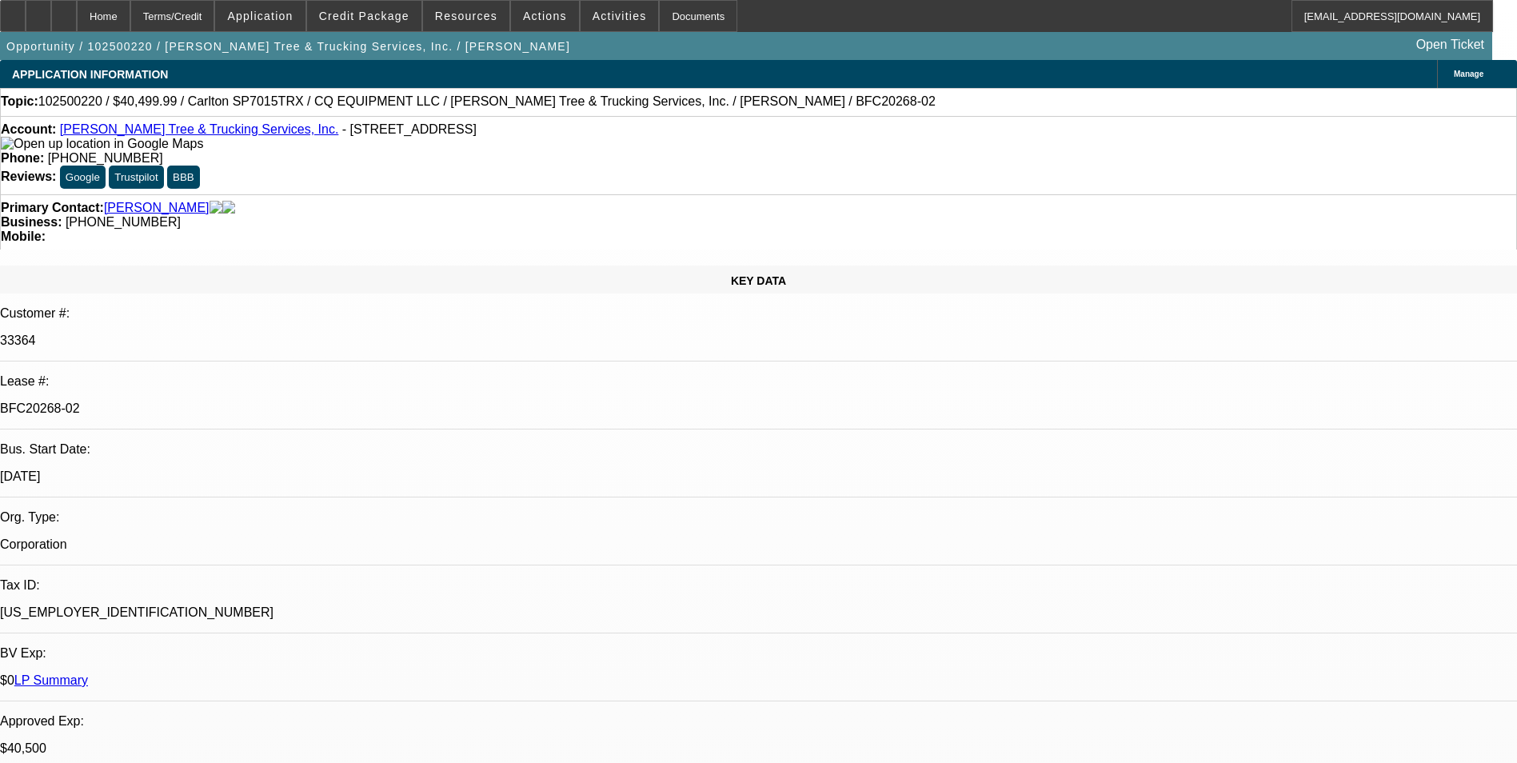
select select "0.1"
select select "0"
select select "2"
select select "0"
select select "6"
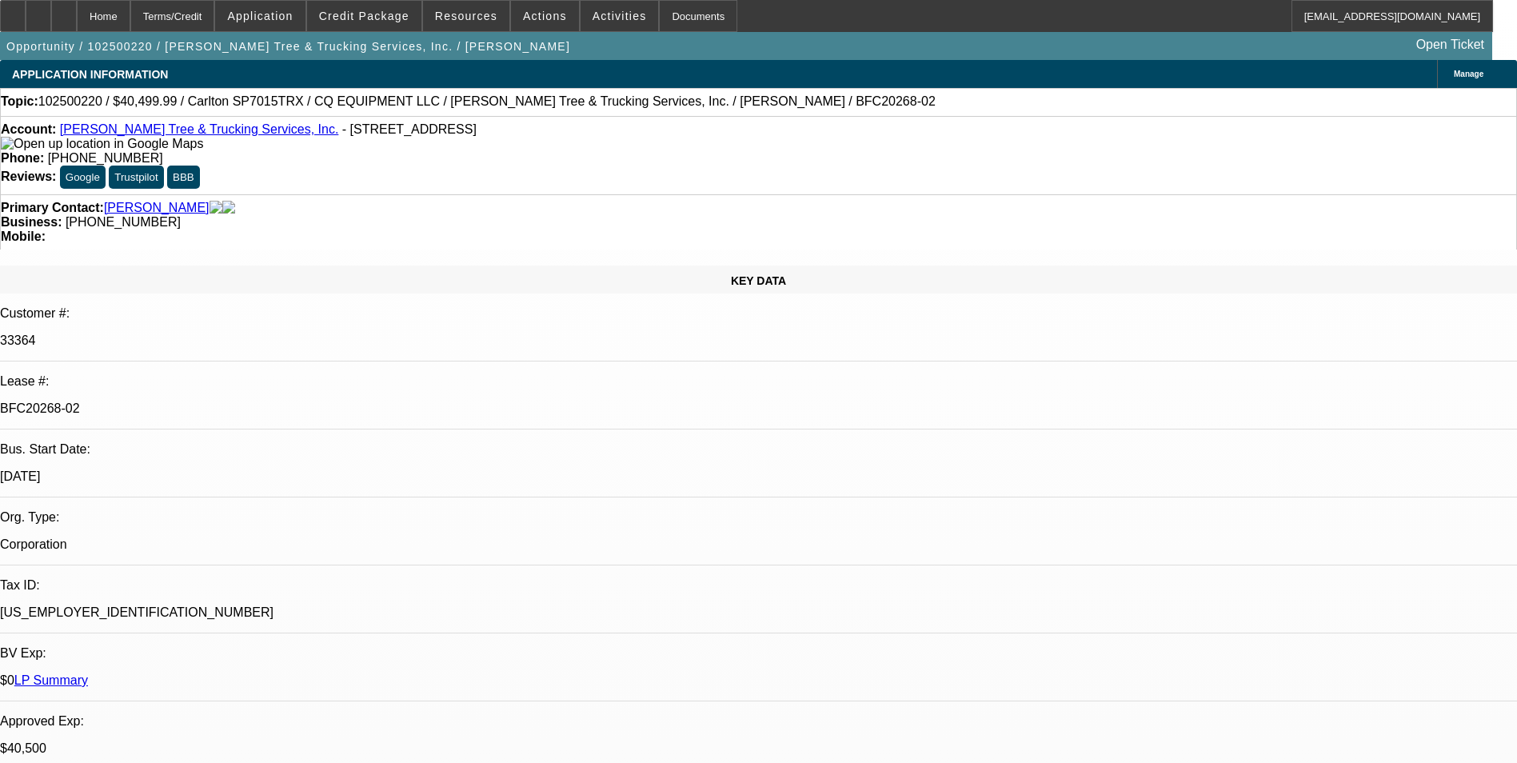
click at [999, 194] on div "Primary Contact: Morgan, Devral Business: (786) 709-2769 Mobile:" at bounding box center [758, 221] width 1517 height 55
click at [193, 22] on div "Terms/Credit" at bounding box center [172, 16] width 85 height 32
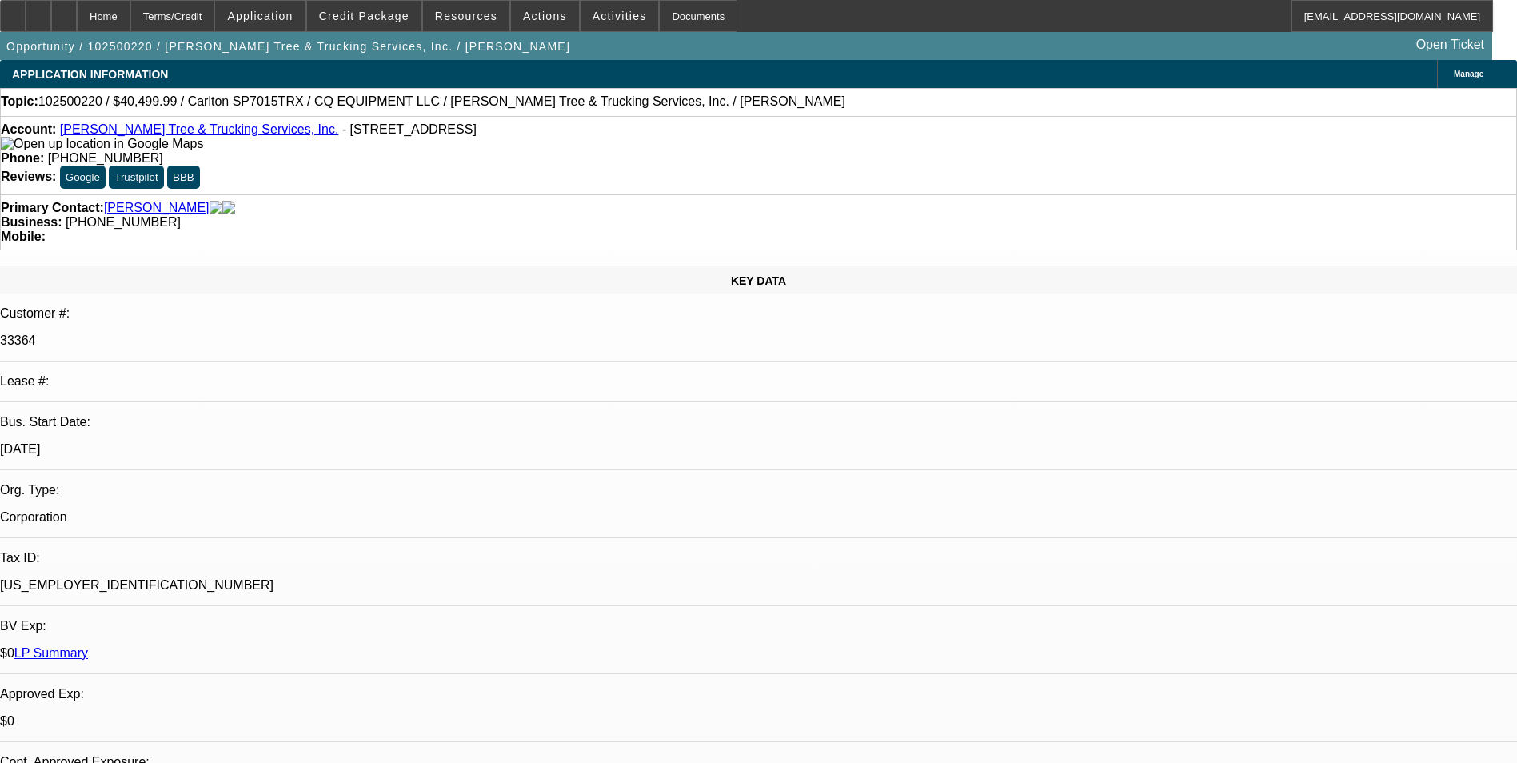
select select "0.1"
select select "0"
select select "2"
select select "0"
select select "6"
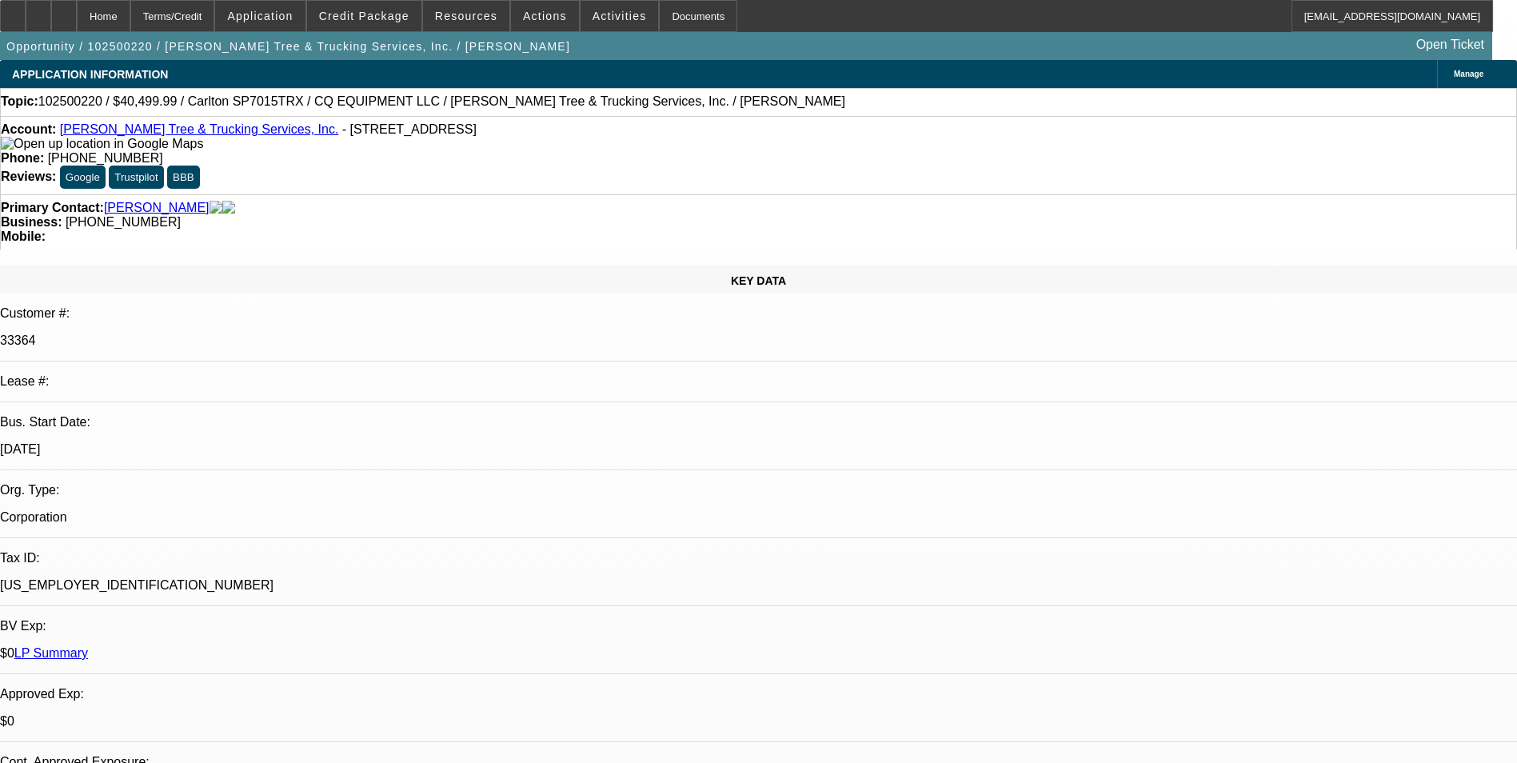
select select "0.1"
select select "0"
select select "2"
select select "0"
select select "6"
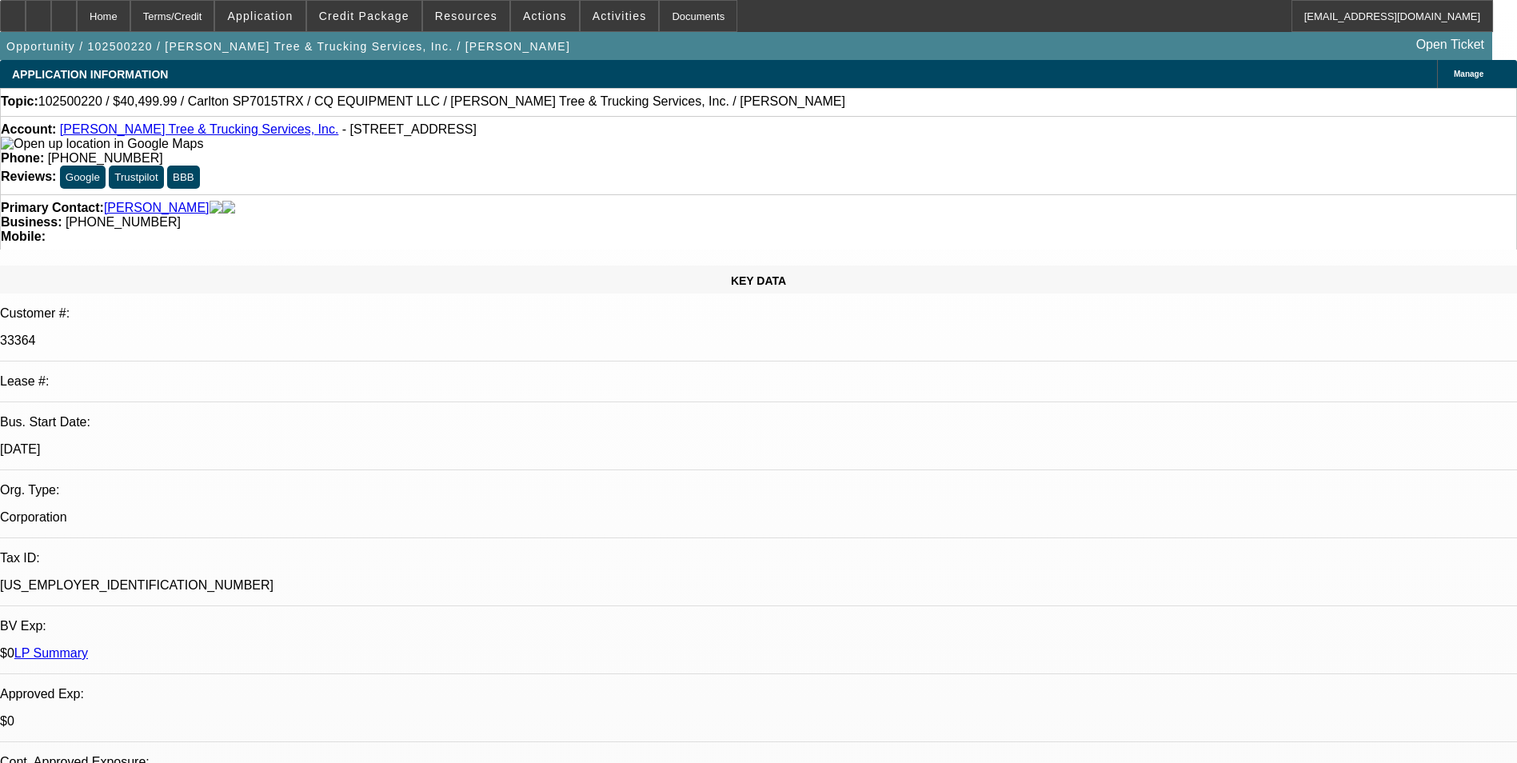
select select "0.1"
select select "0"
select select "2"
select select "0"
select select "6"
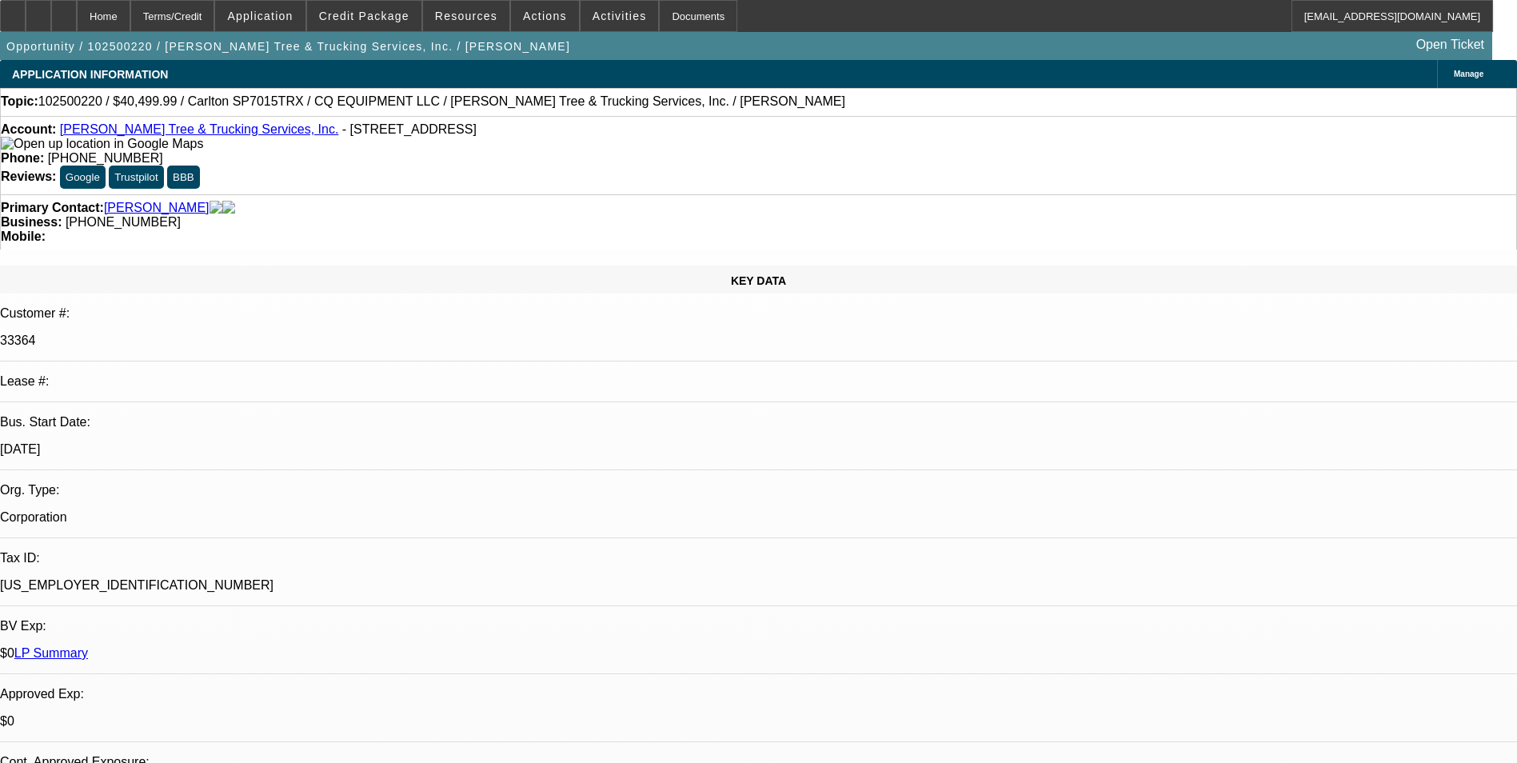
select select "0.1"
select select "0"
select select "2"
select select "0"
select select "6"
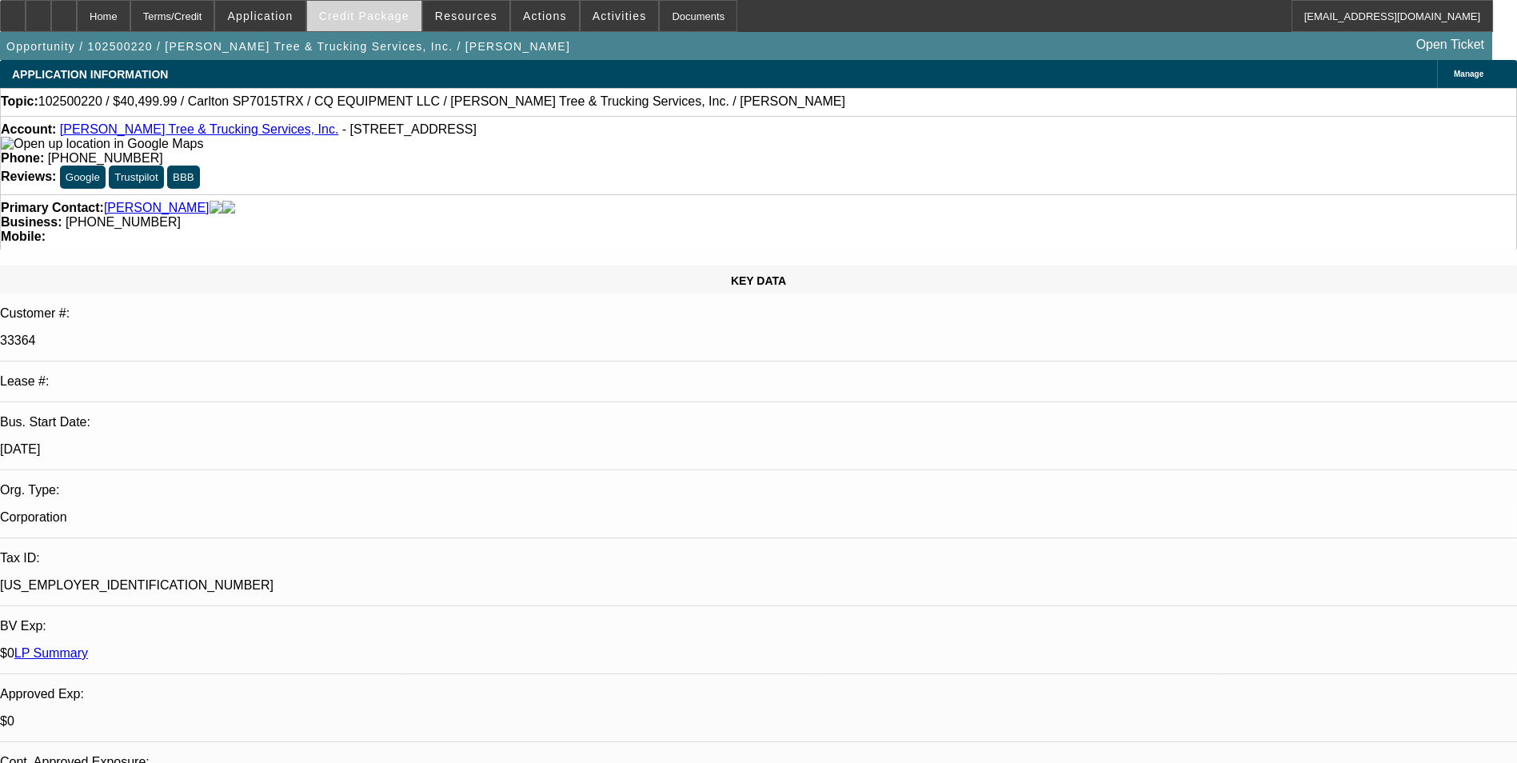
click at [400, 18] on span "Credit Package" at bounding box center [364, 16] width 90 height 13
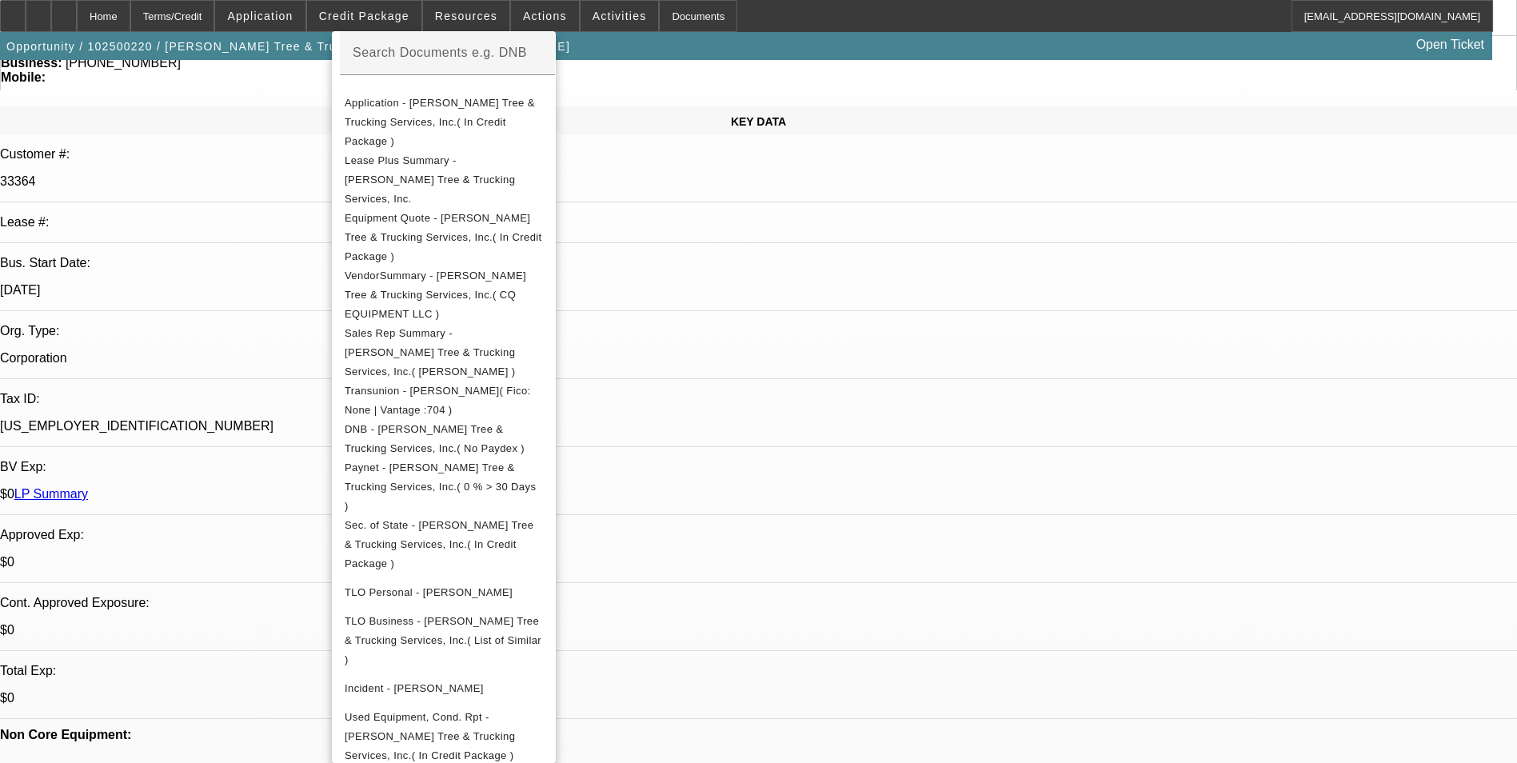
scroll to position [160, 0]
click at [289, 317] on div at bounding box center [758, 381] width 1517 height 763
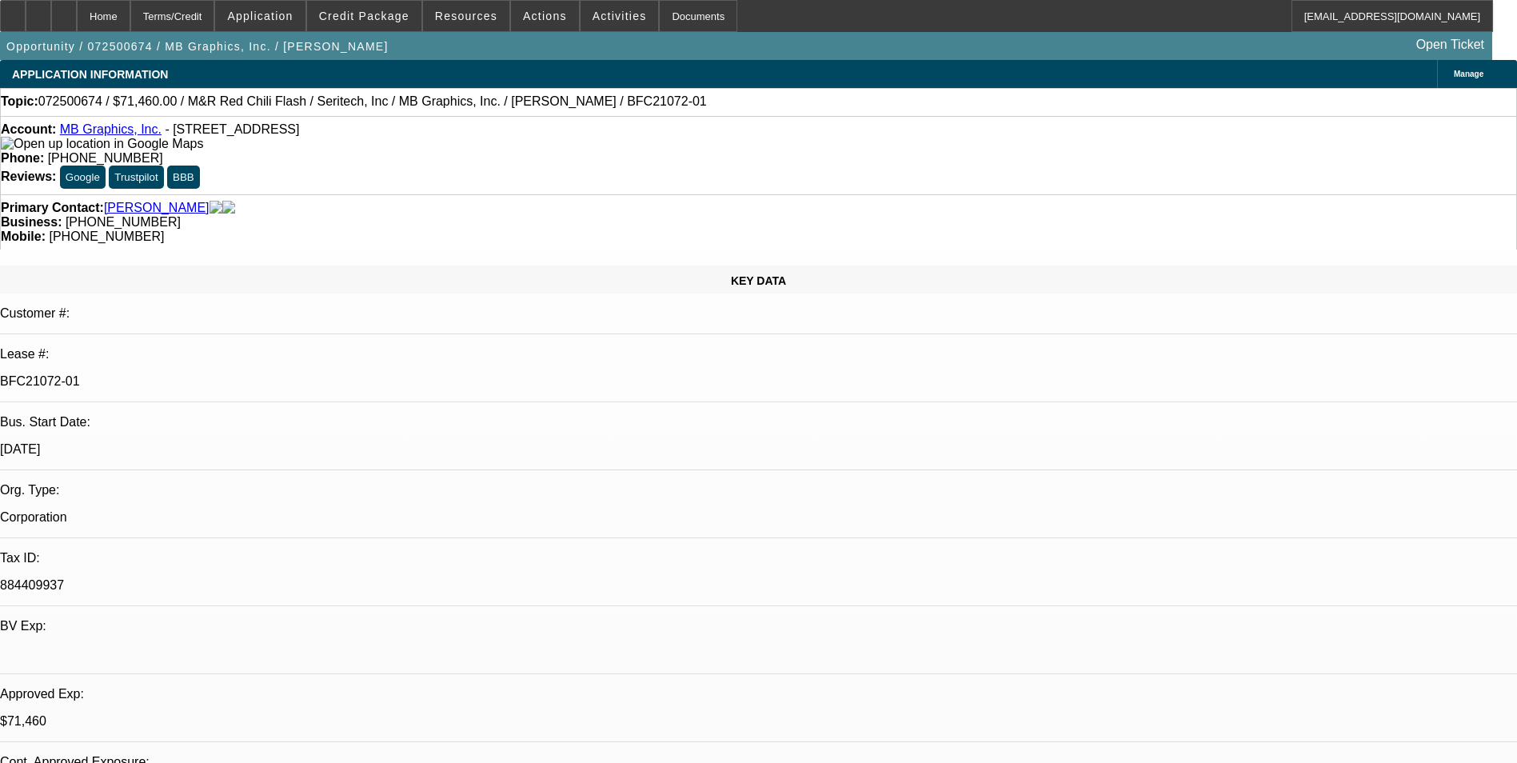
select select "0"
select select "0.1"
select select "0"
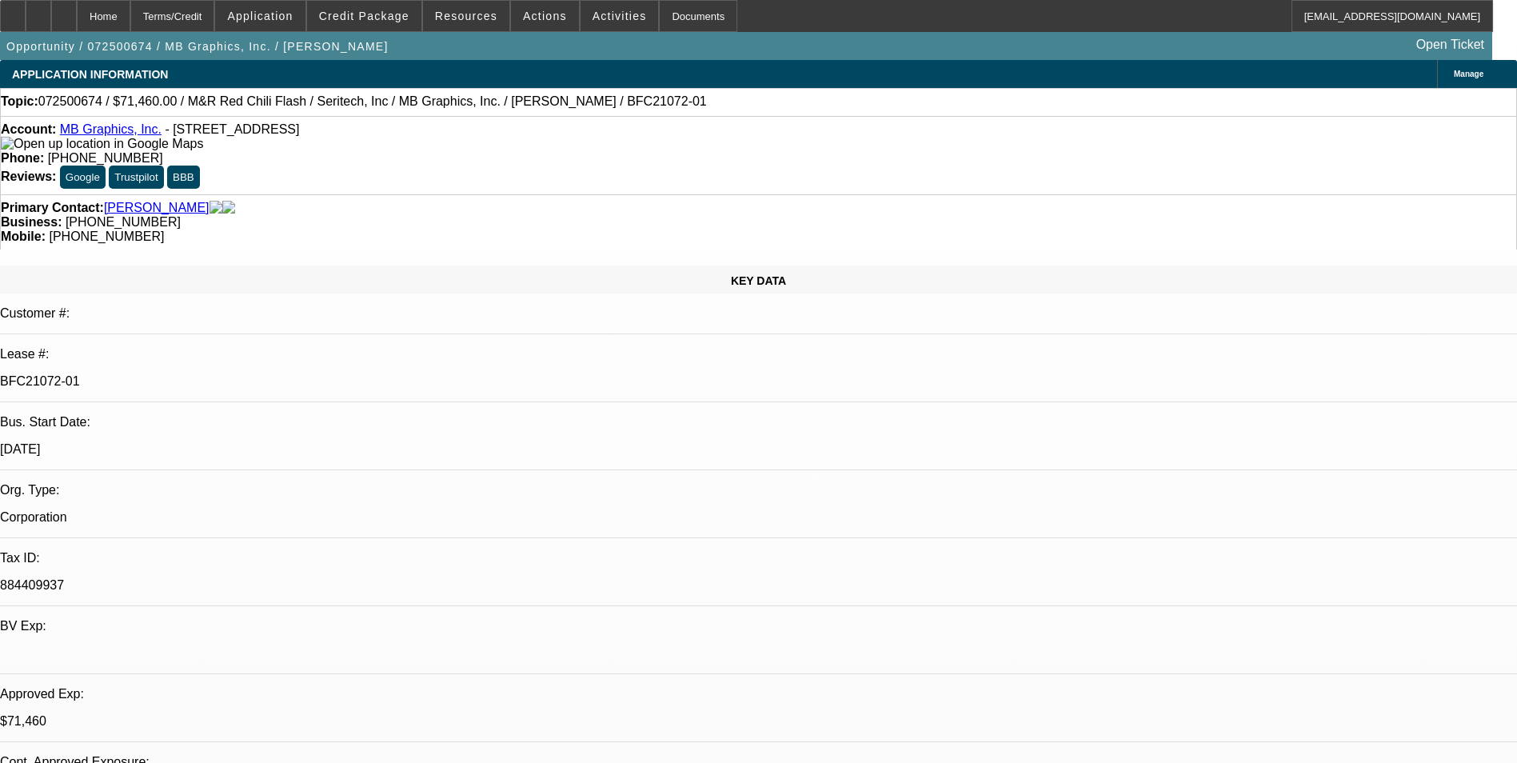
select select "0.1"
select select "0"
select select "0.1"
select select "0"
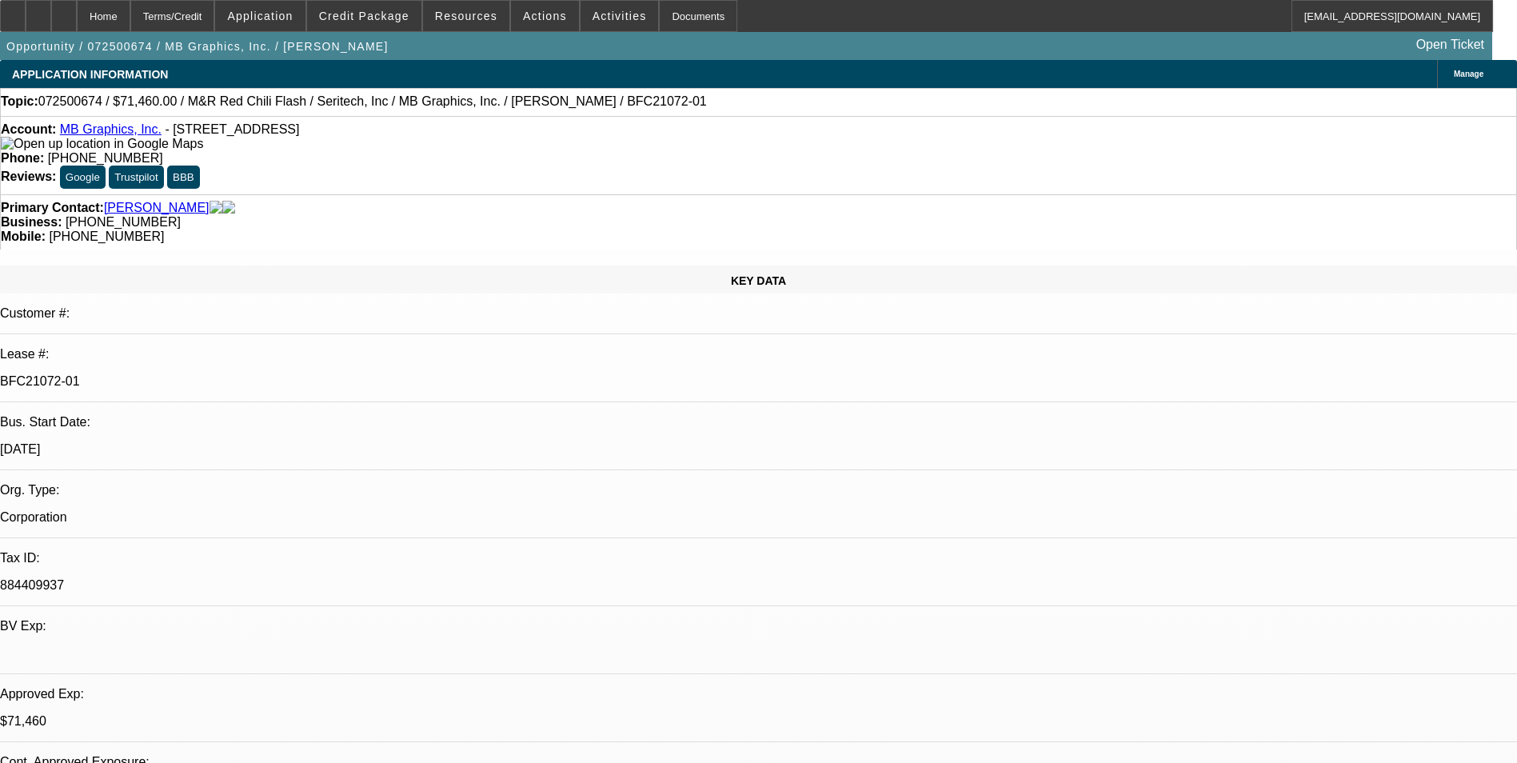
select select "0"
select select "0.1"
select select "1"
select select "5"
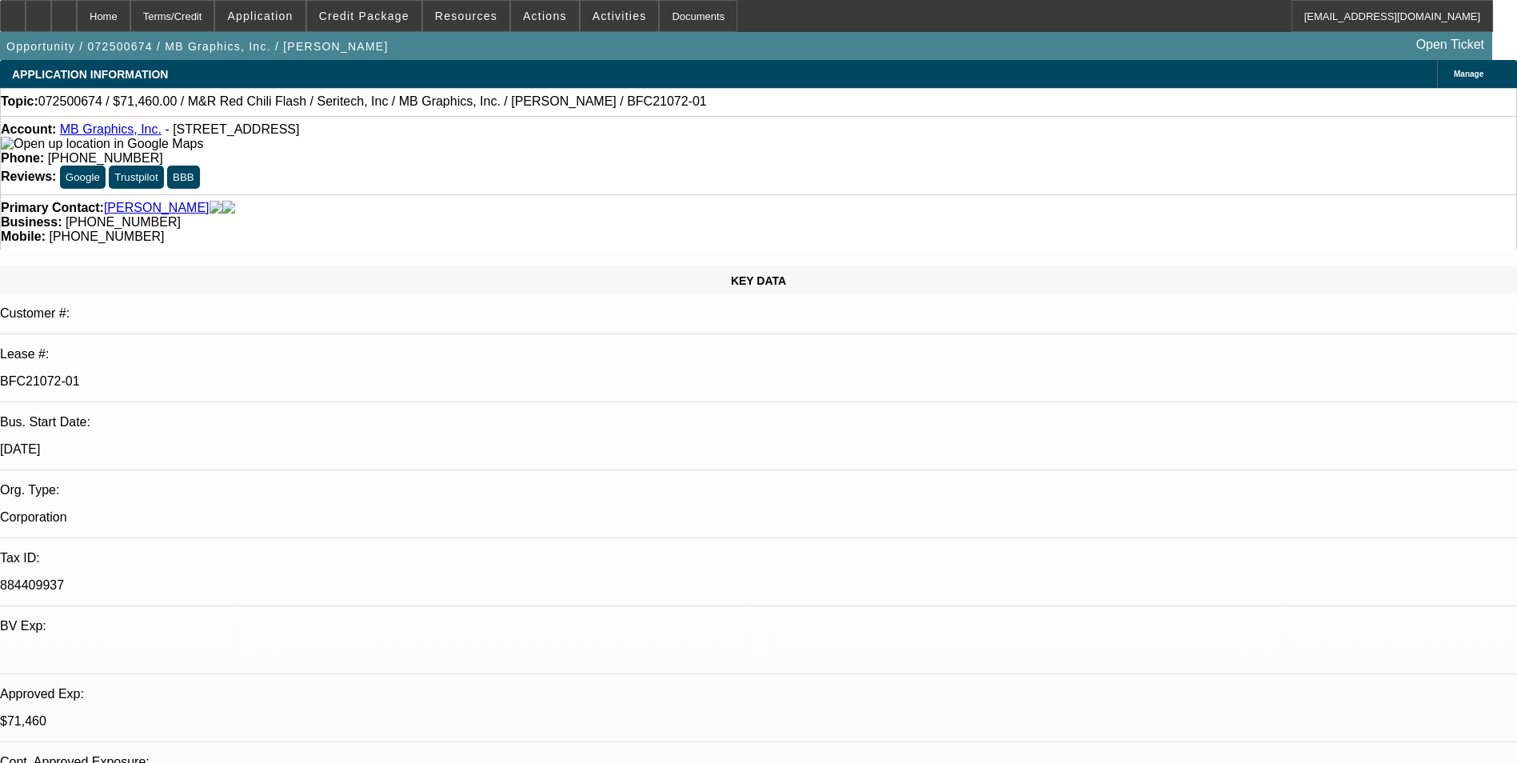
select select "1"
select select "5"
select select "1"
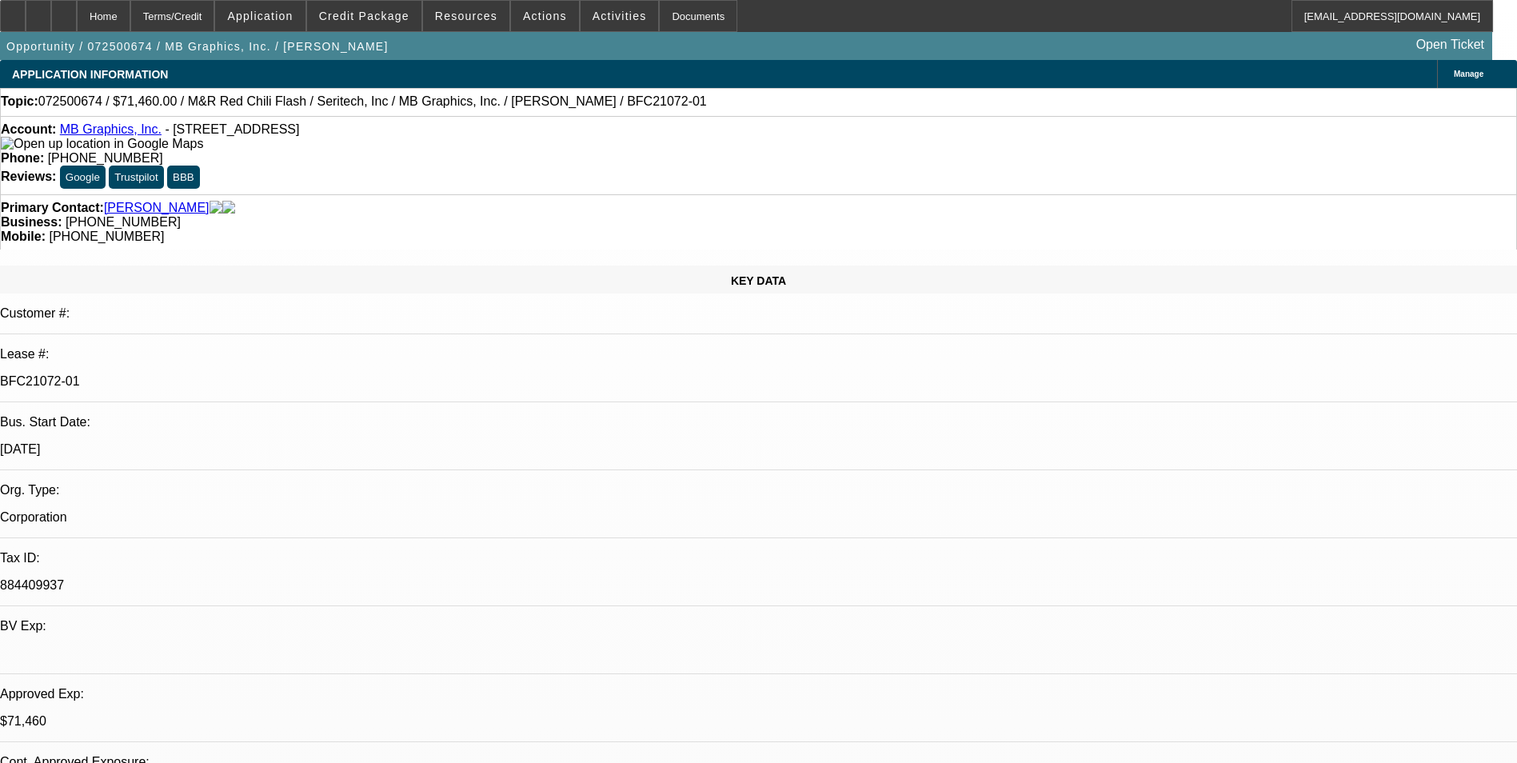
select select "5"
select select "1"
select select "5"
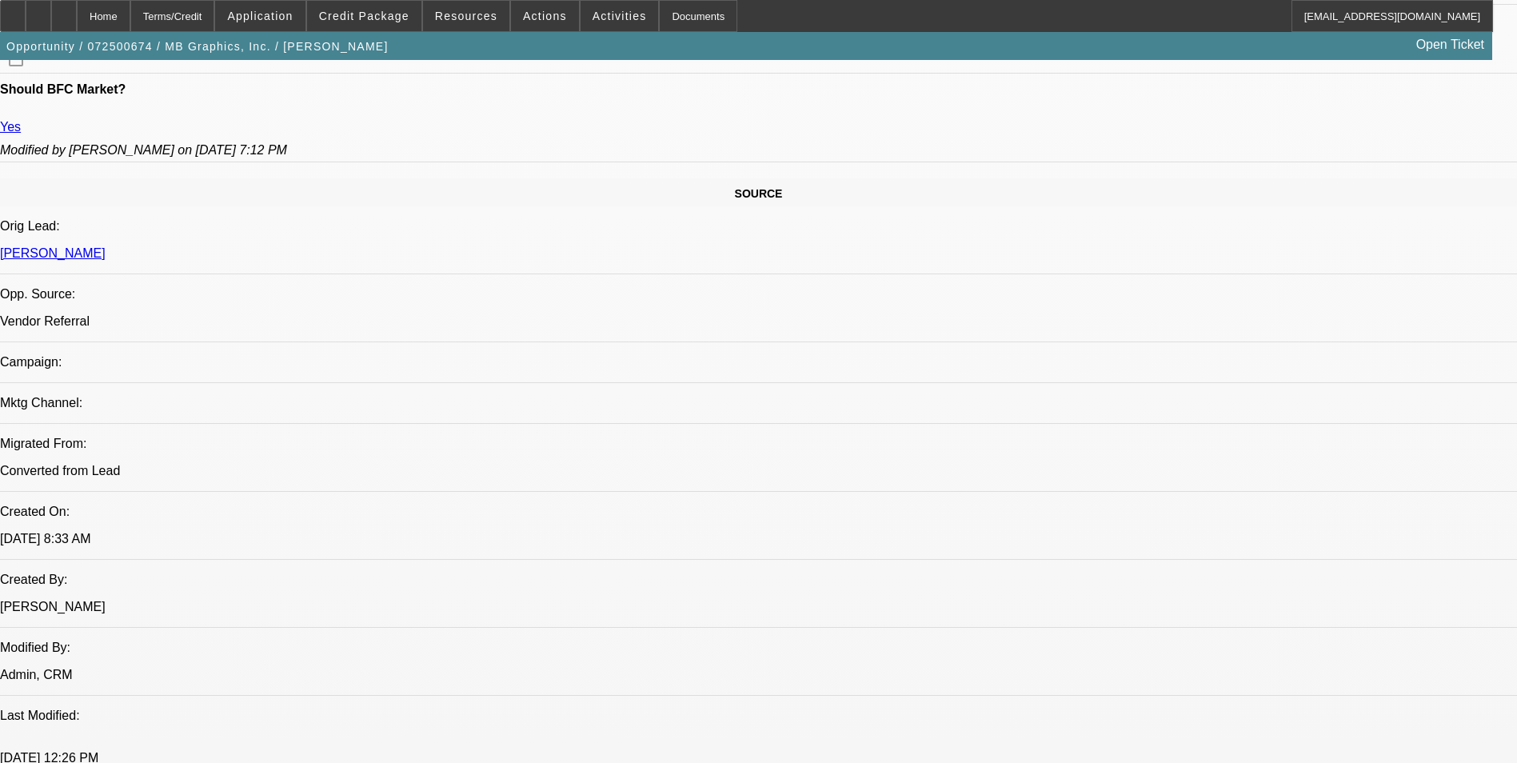
scroll to position [880, 0]
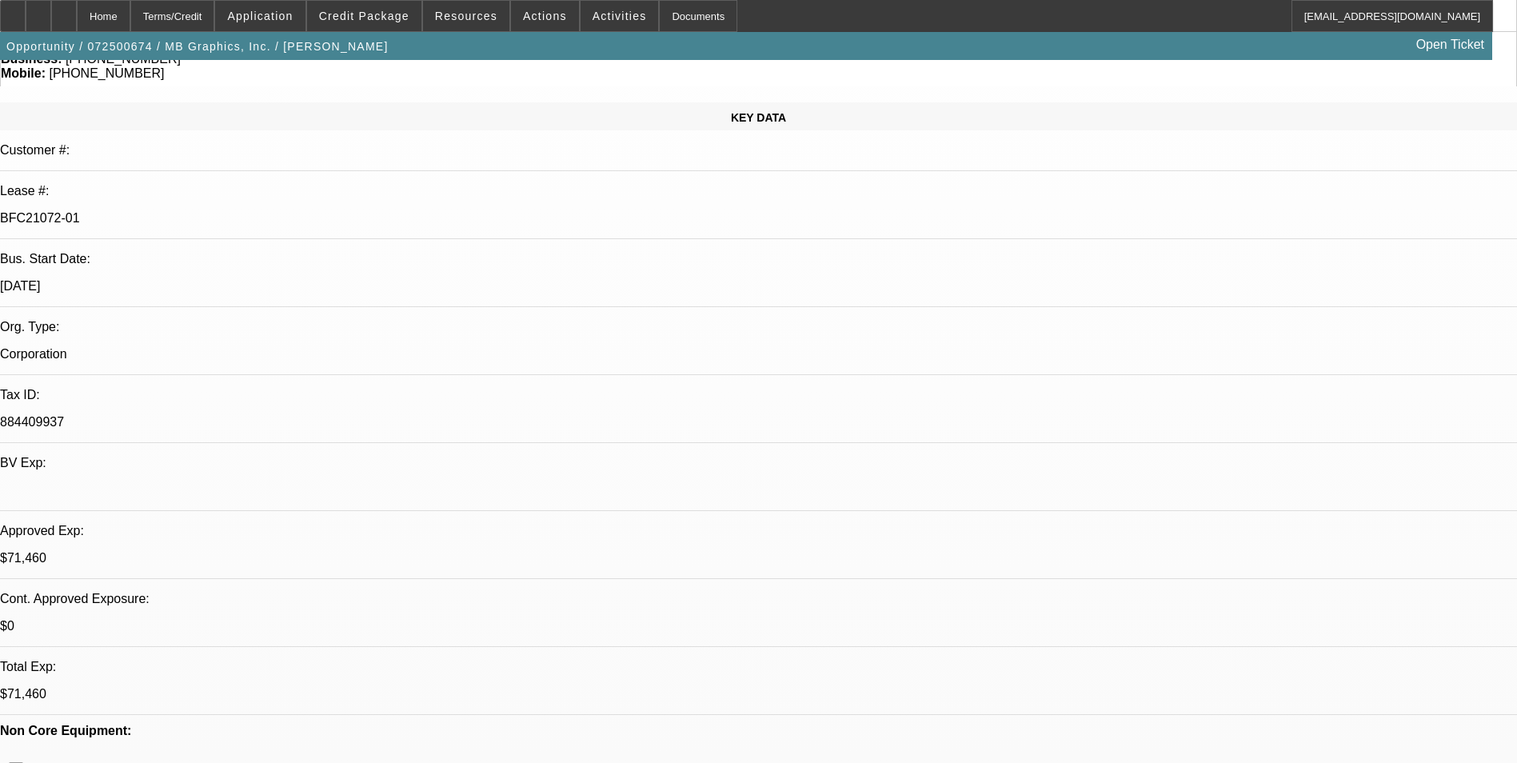
scroll to position [0, 0]
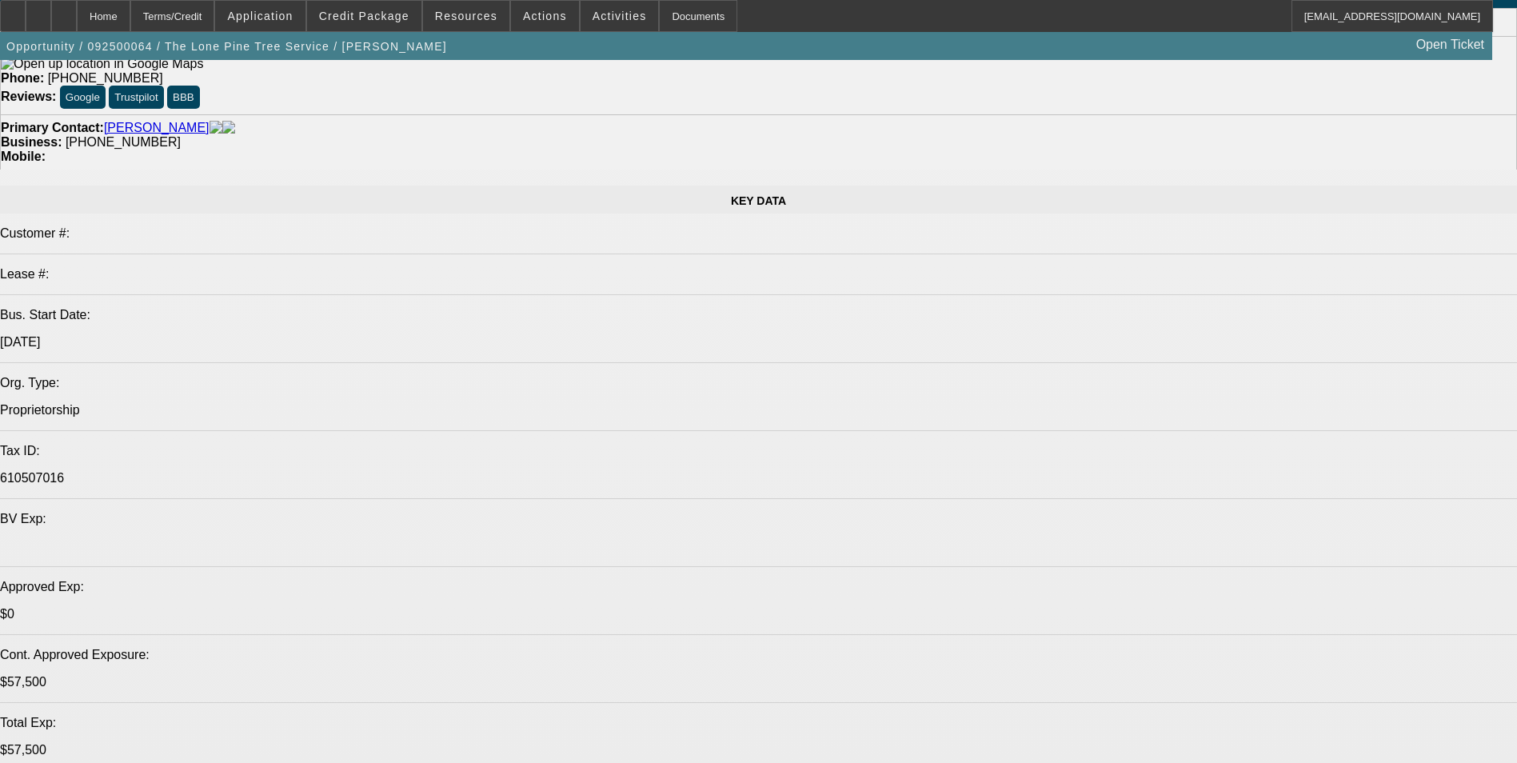
select select "0"
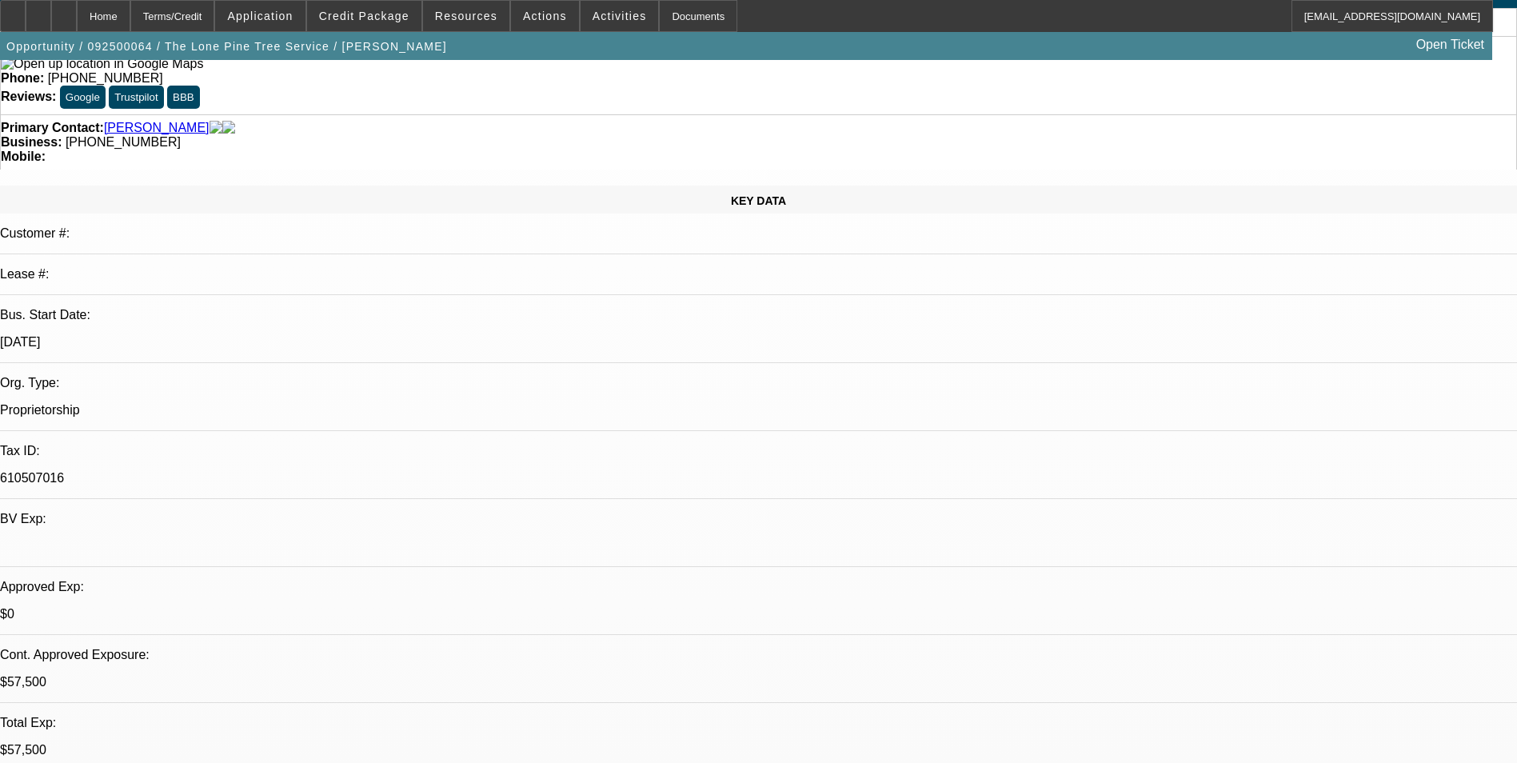
select select "2"
select select "0.1"
select select "0"
select select "2"
select select "0.1"
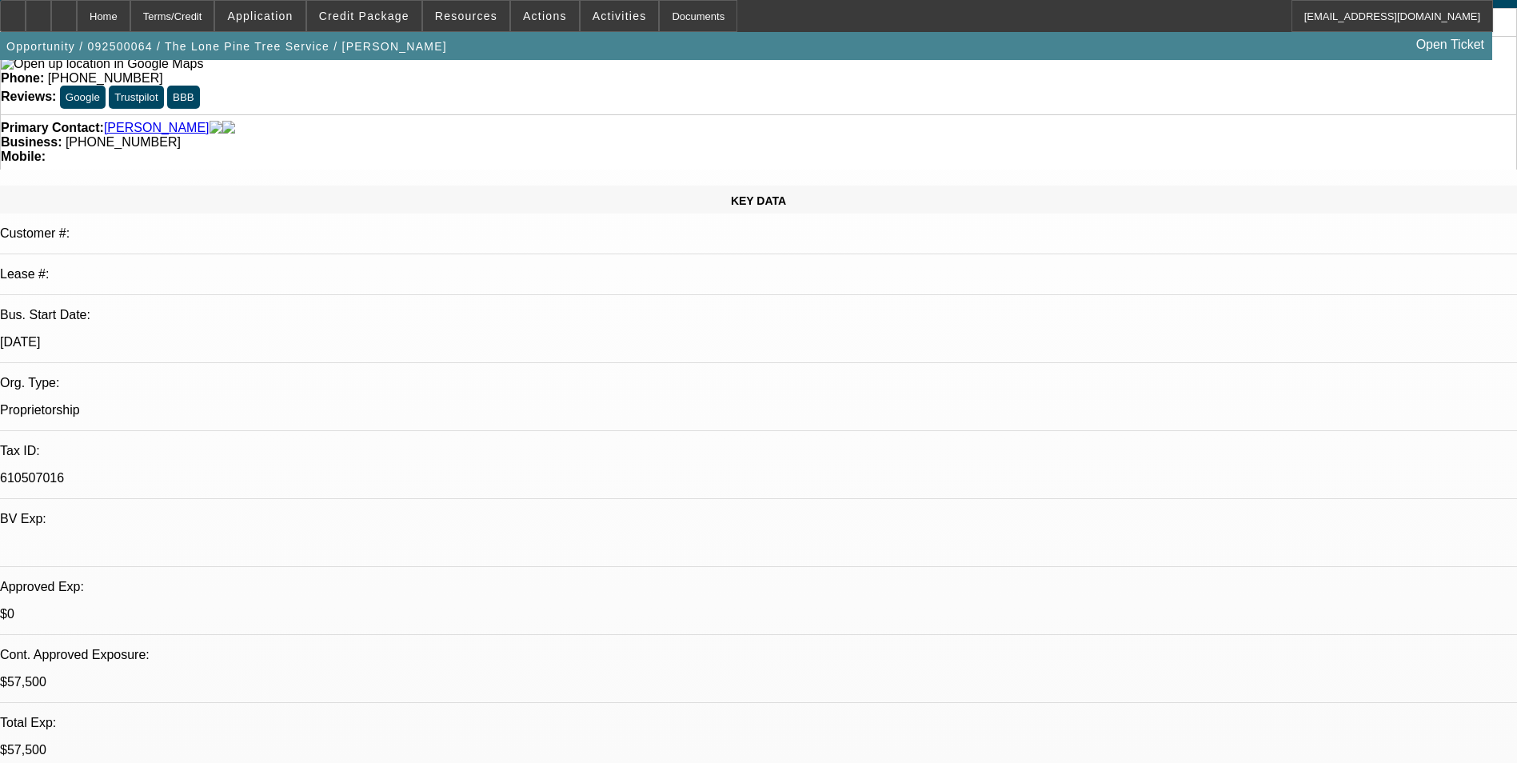
select select "0"
select select "2"
select select "0.1"
select select "0"
select select "2"
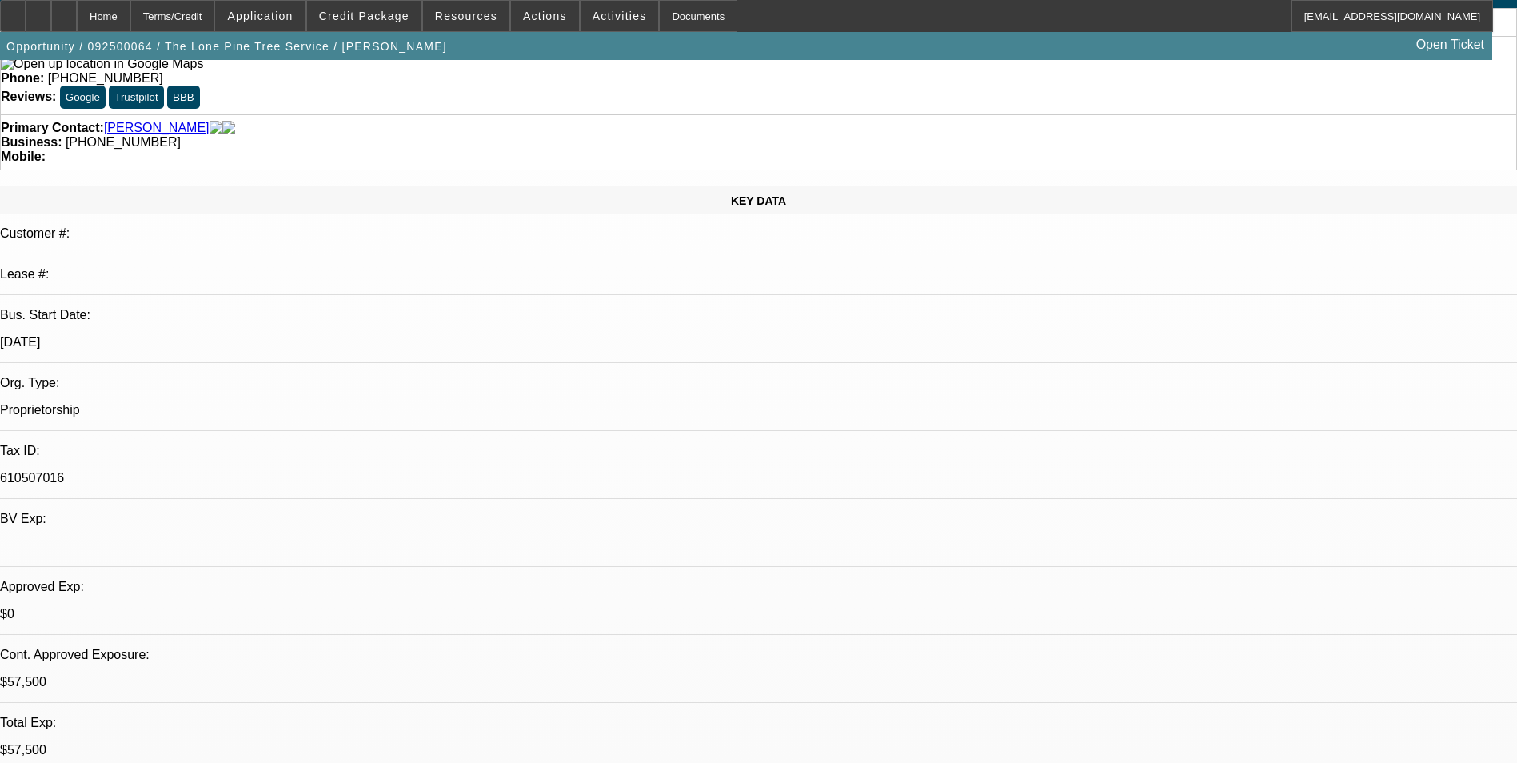
select select "0.1"
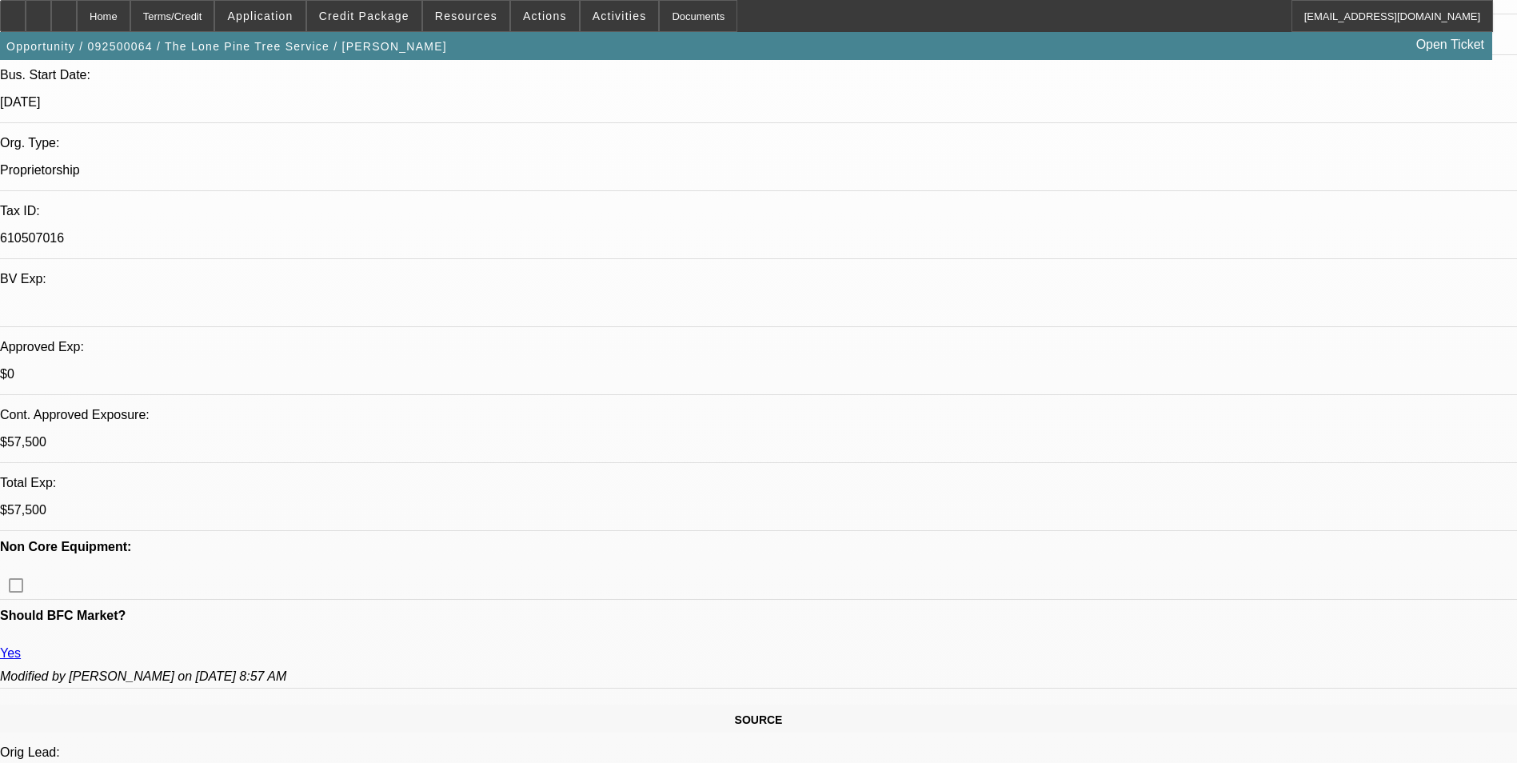
select select "1"
select select "2"
select select "4"
select select "1"
select select "2"
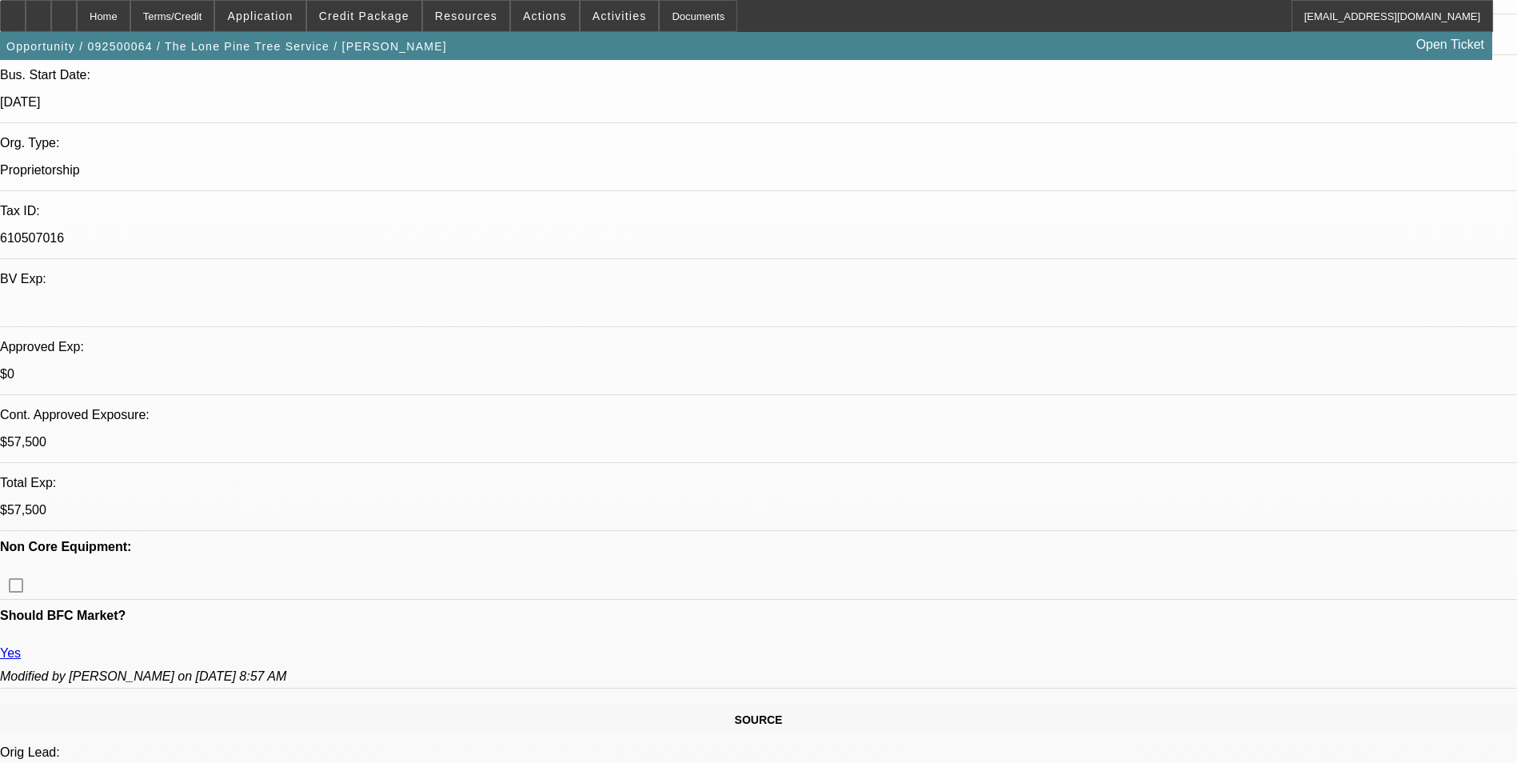
select select "4"
select select "1"
select select "2"
select select "4"
select select "1"
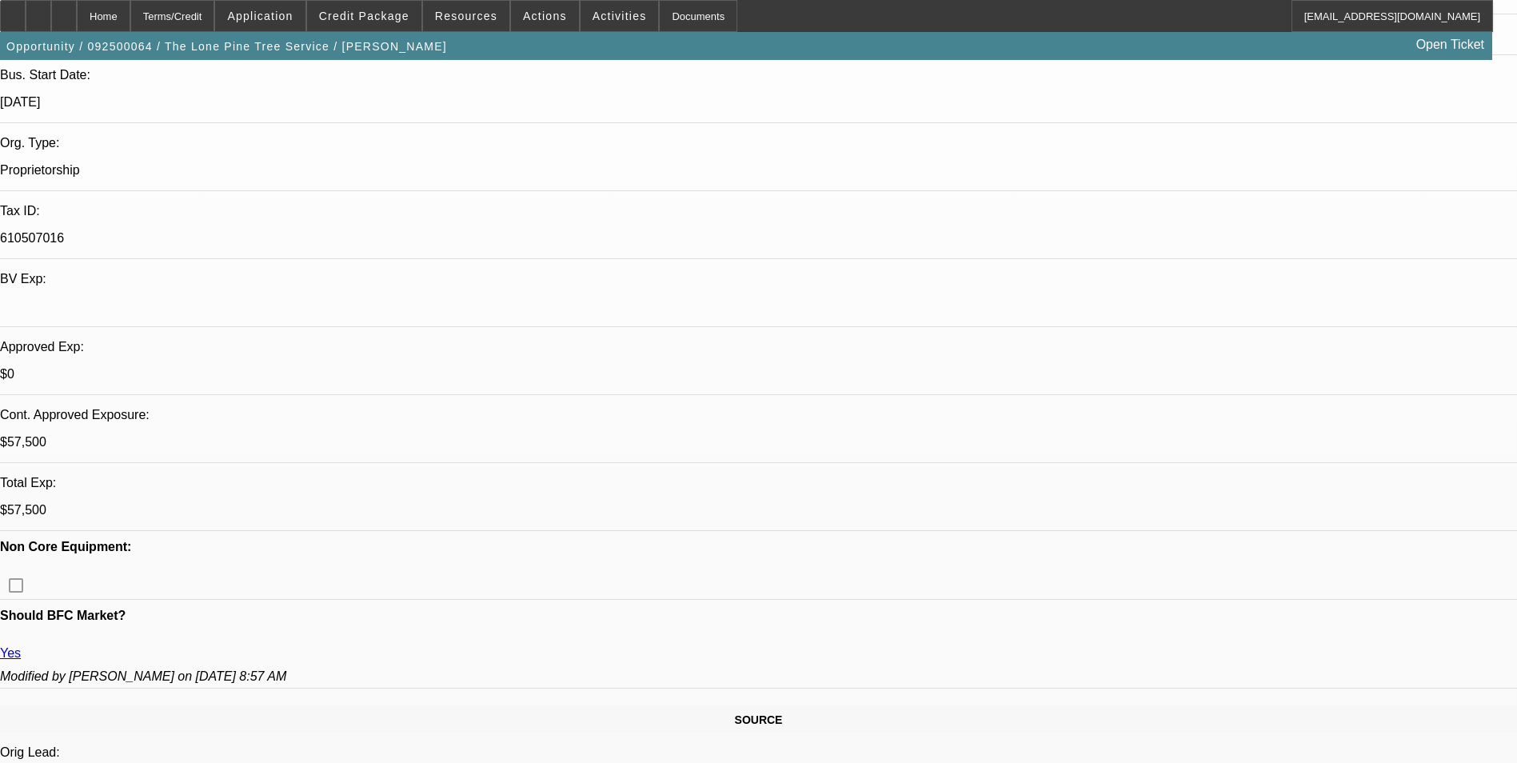
select select "2"
select select "4"
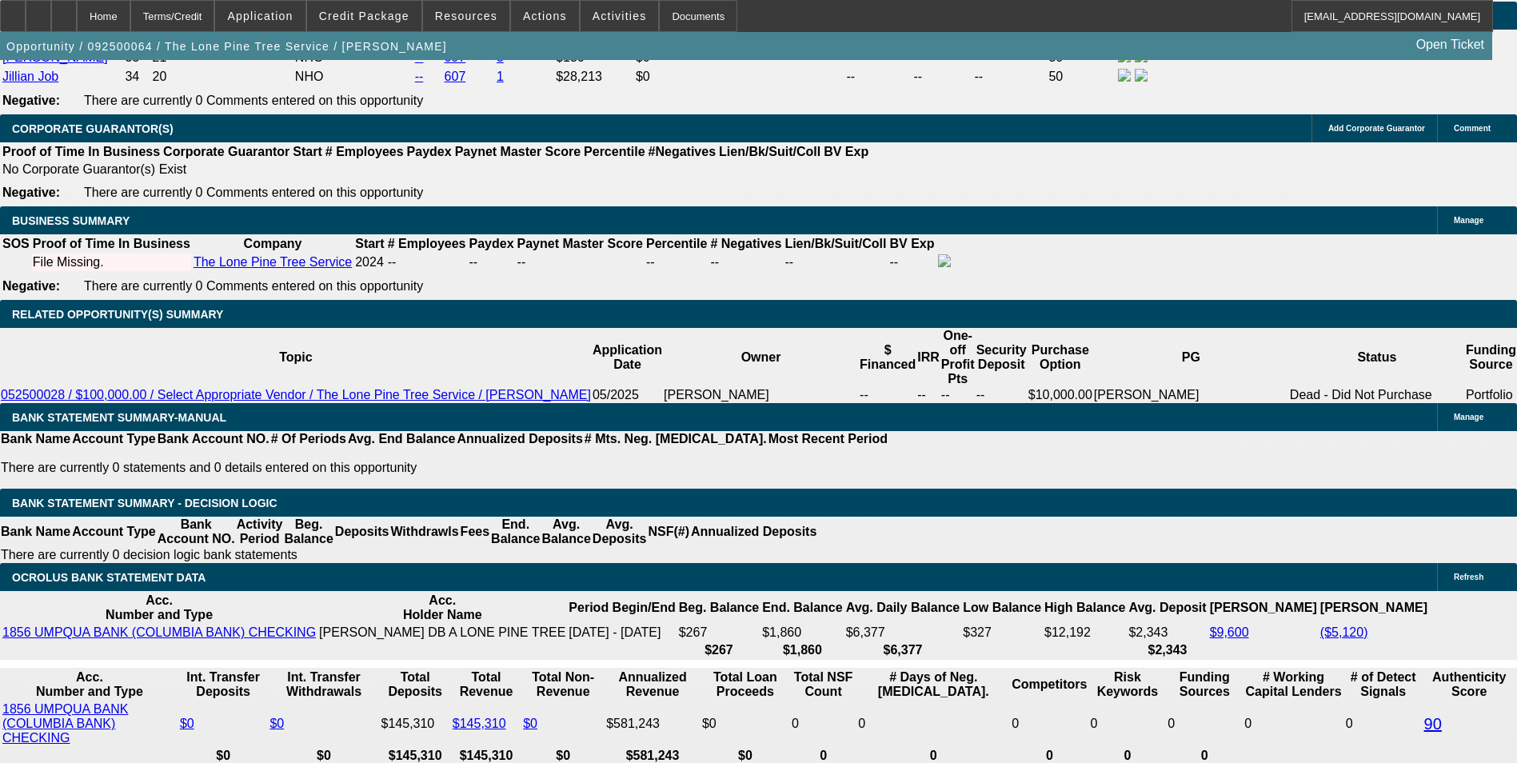
scroll to position [2491, 0]
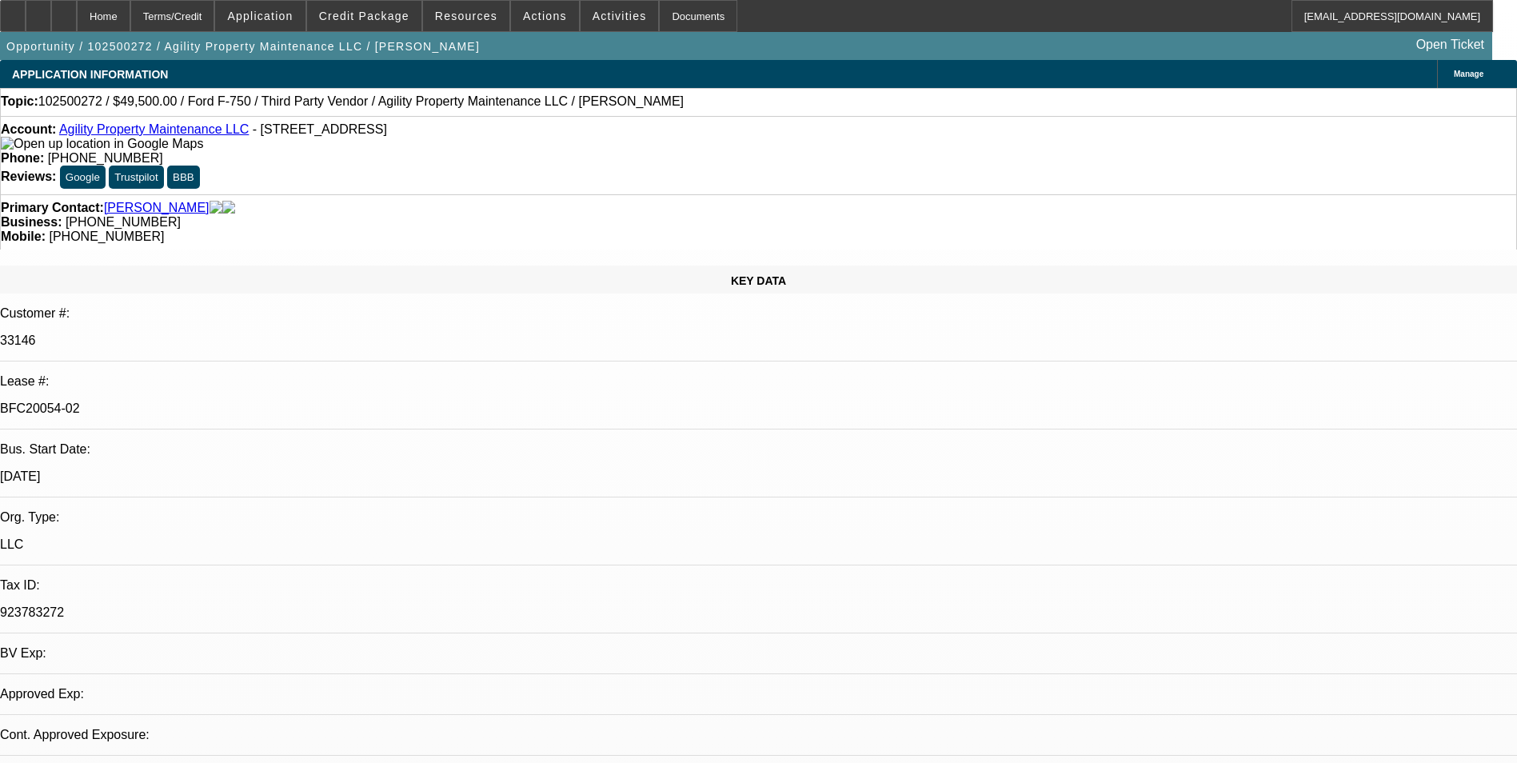
select select "0"
select select "6"
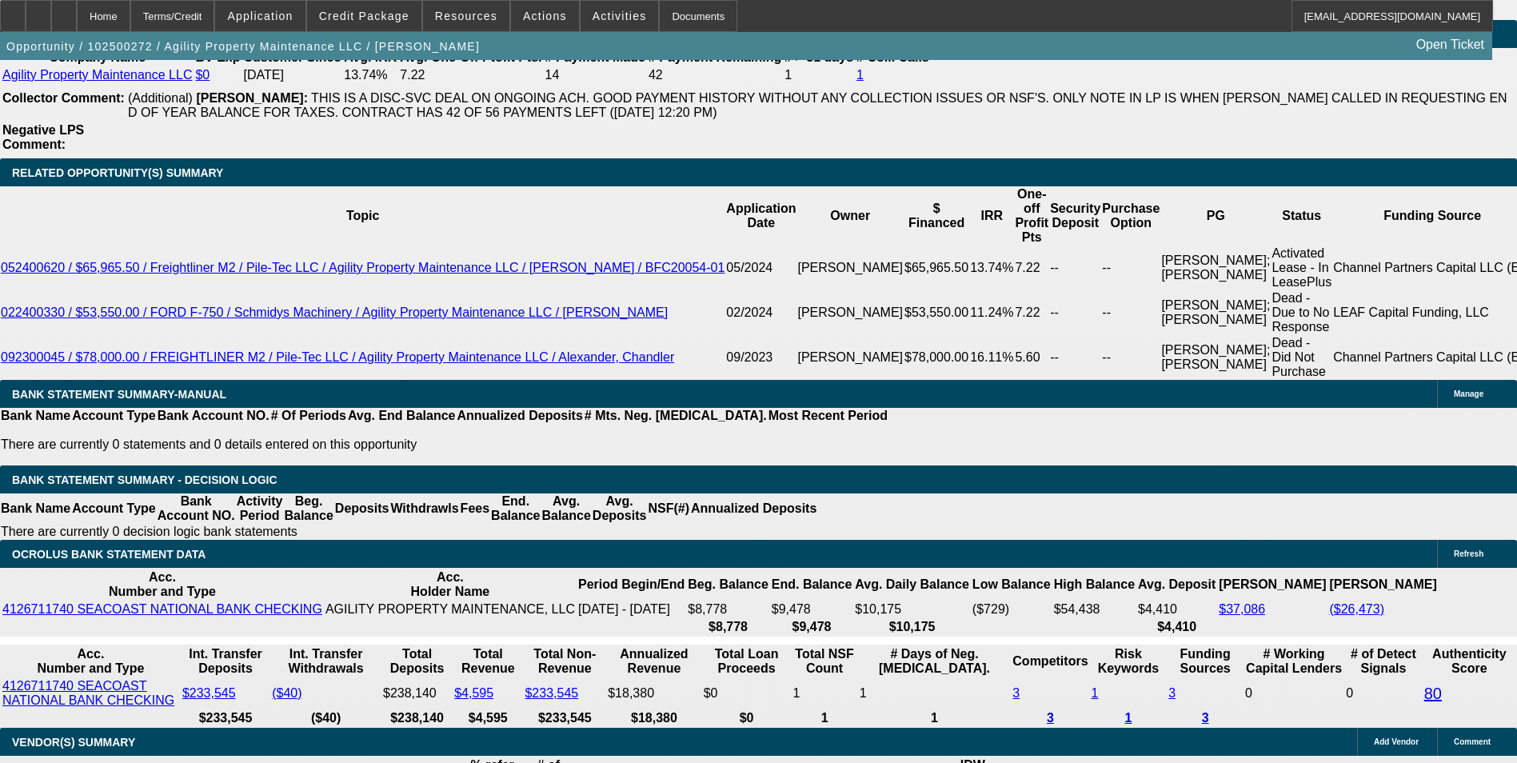
scroll to position [2890, 0]
